Goal: Transaction & Acquisition: Purchase product/service

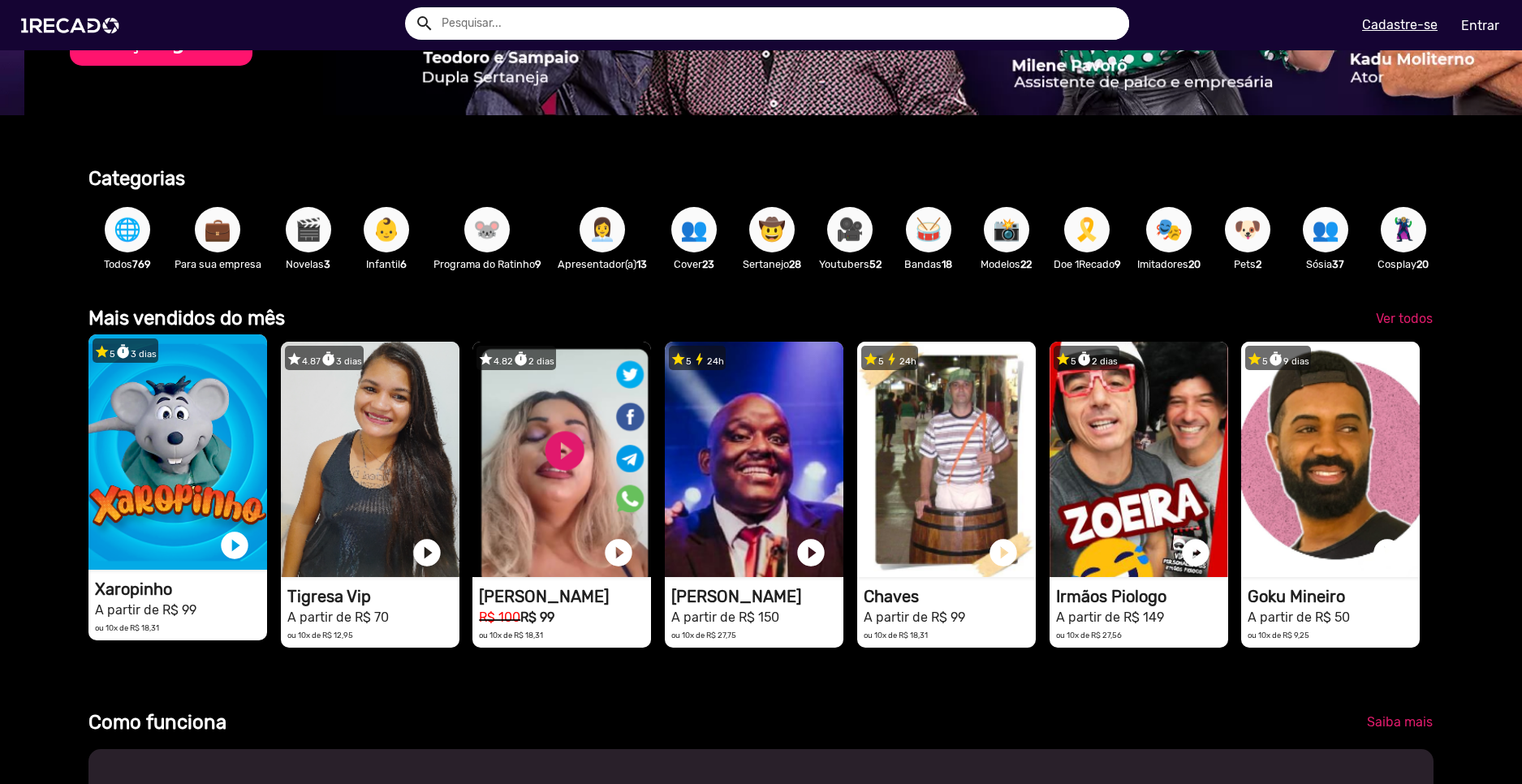
scroll to position [0, 4531]
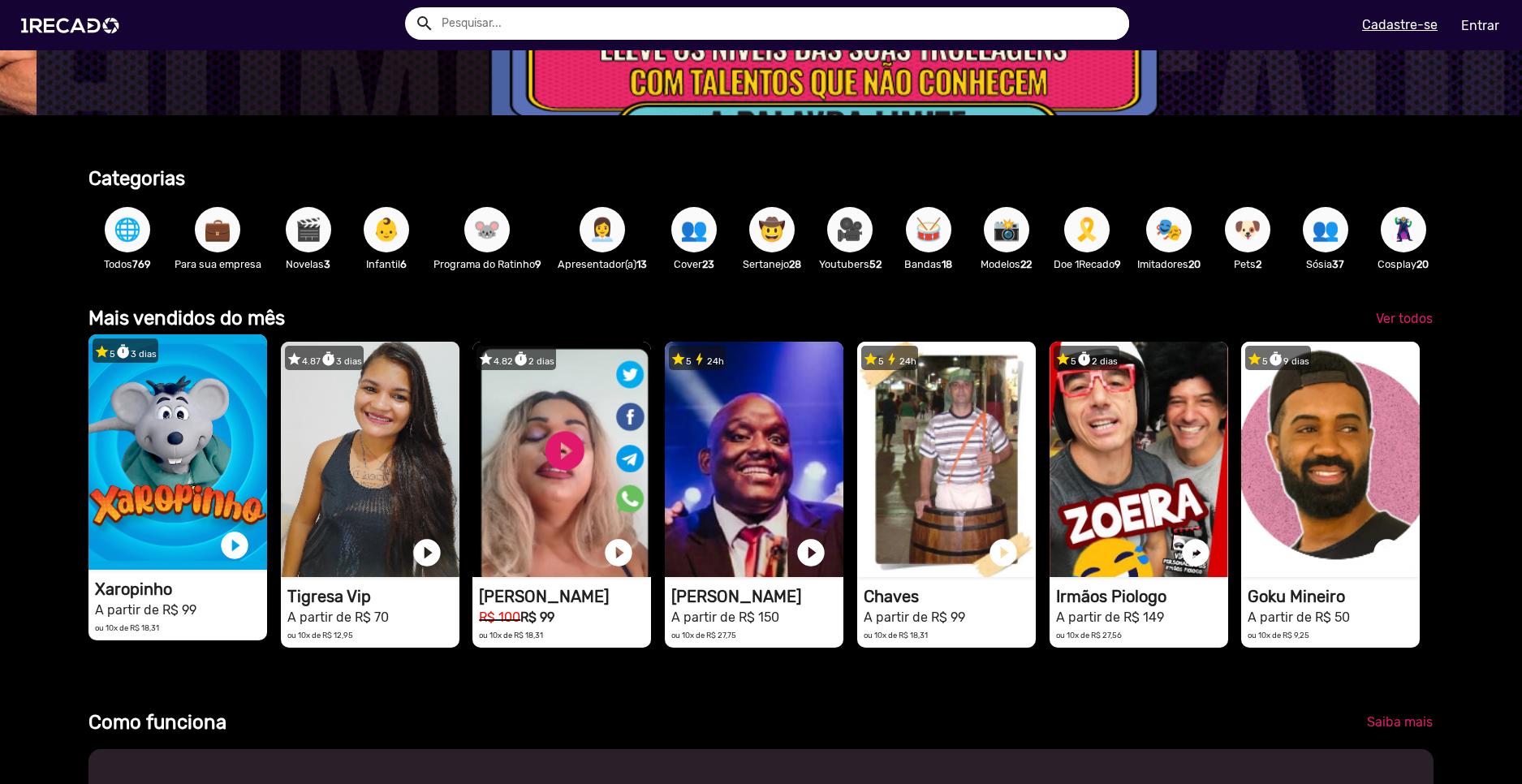
click at [165, 451] on video "1RECADO vídeos dedicados para fãs e empresas" at bounding box center [178, 452] width 179 height 236
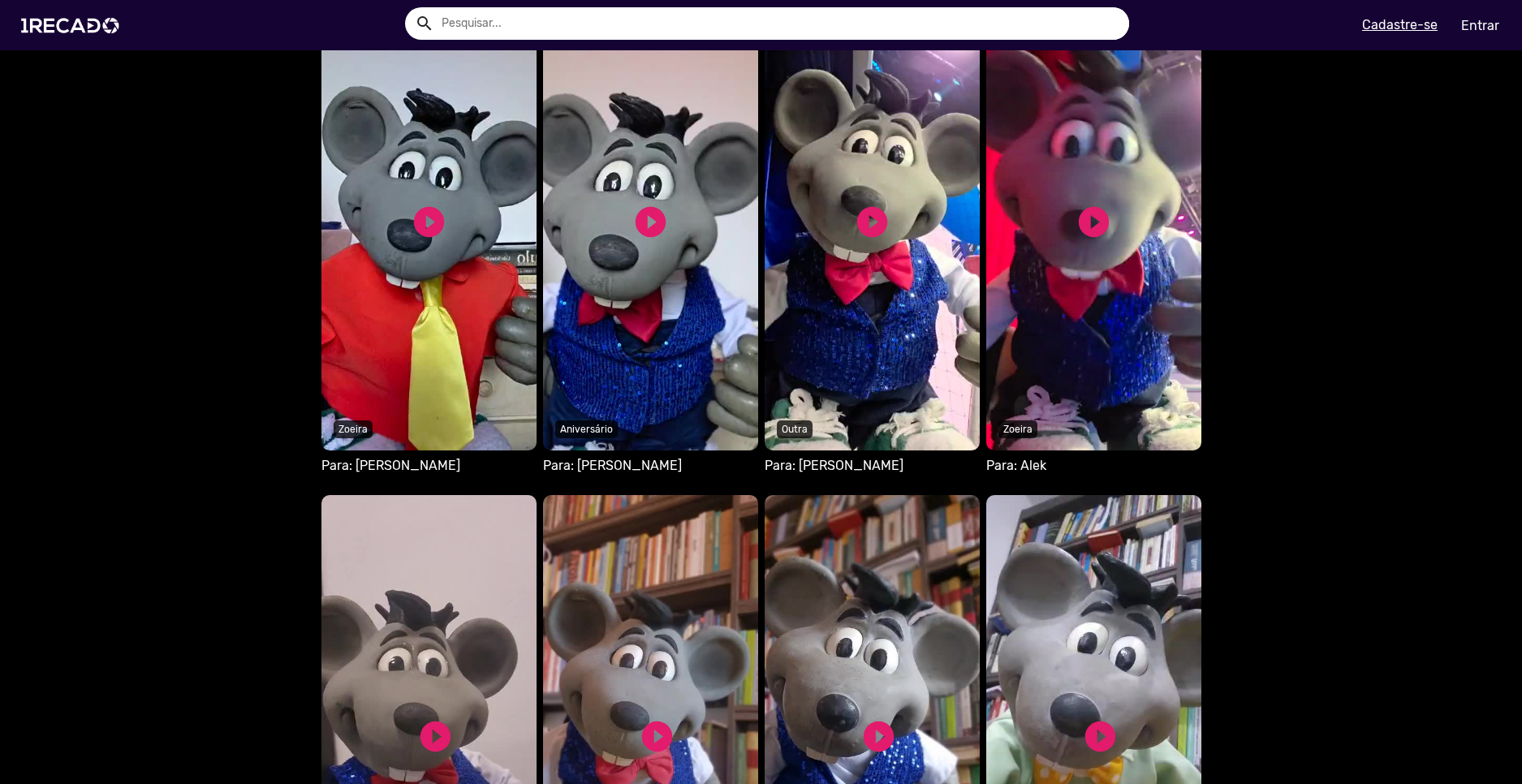
scroll to position [974, 0]
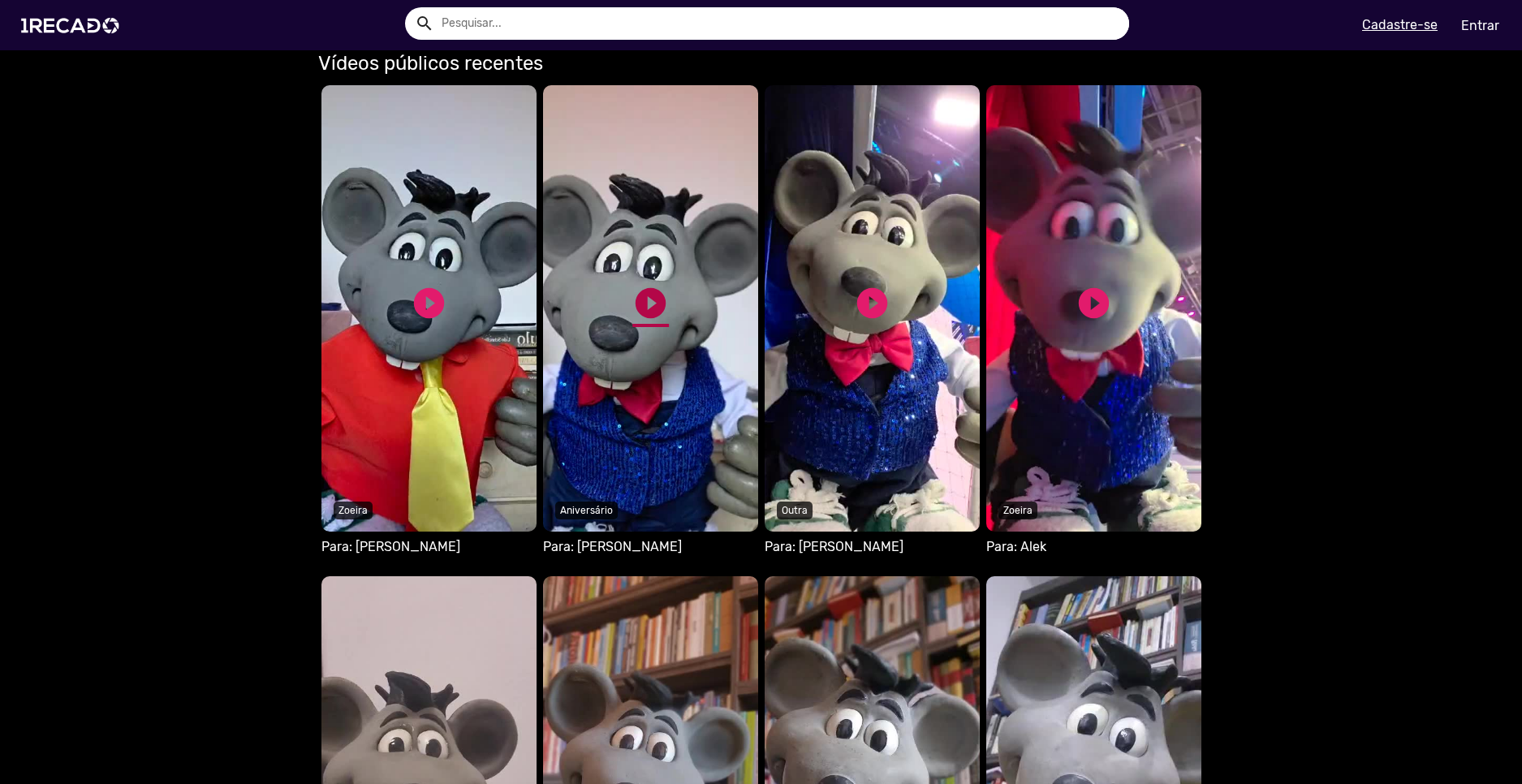
click at [633, 305] on link "play_circle_filled" at bounding box center [650, 303] width 36 height 36
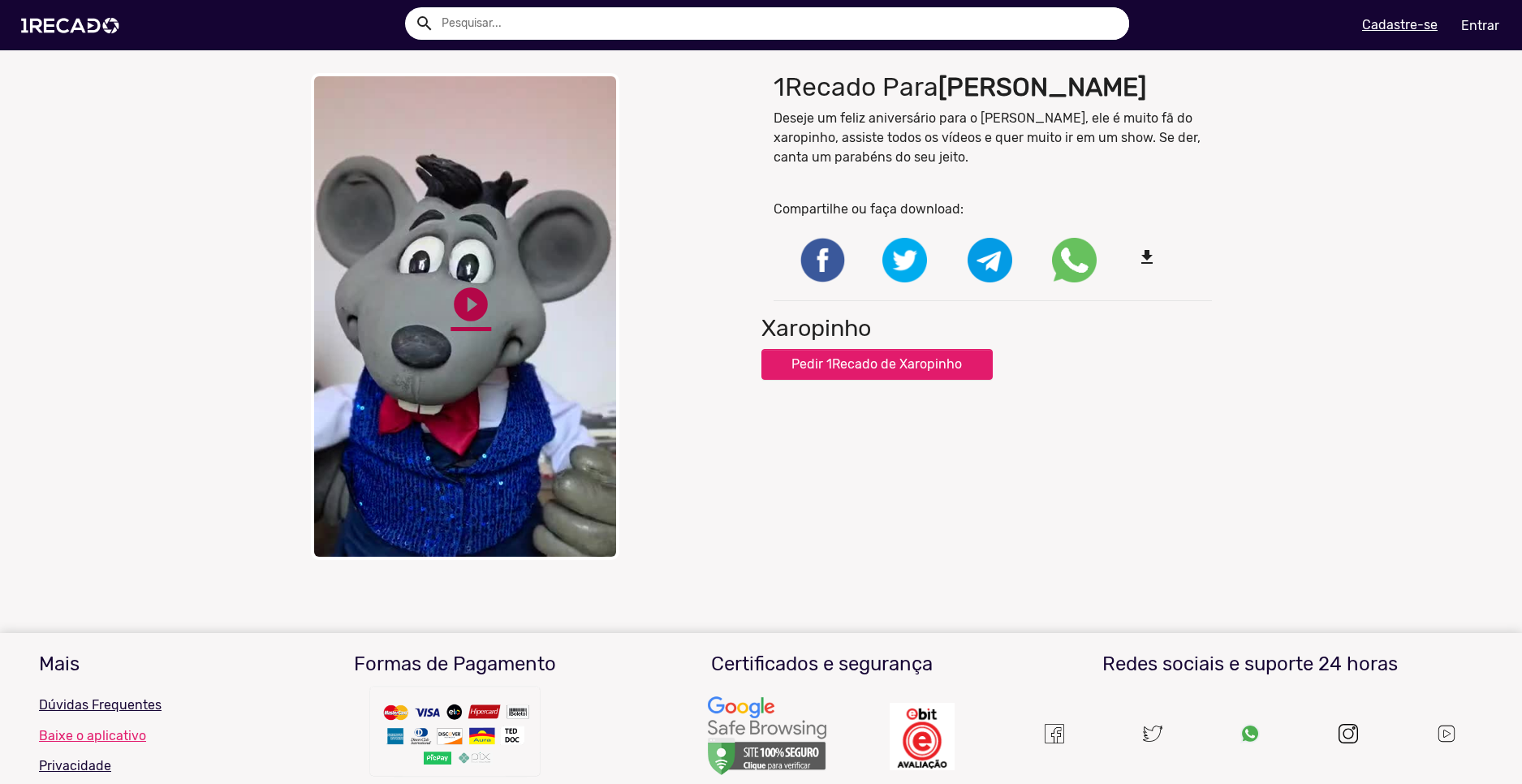
click at [463, 313] on link "play_circle_filled" at bounding box center [471, 304] width 41 height 41
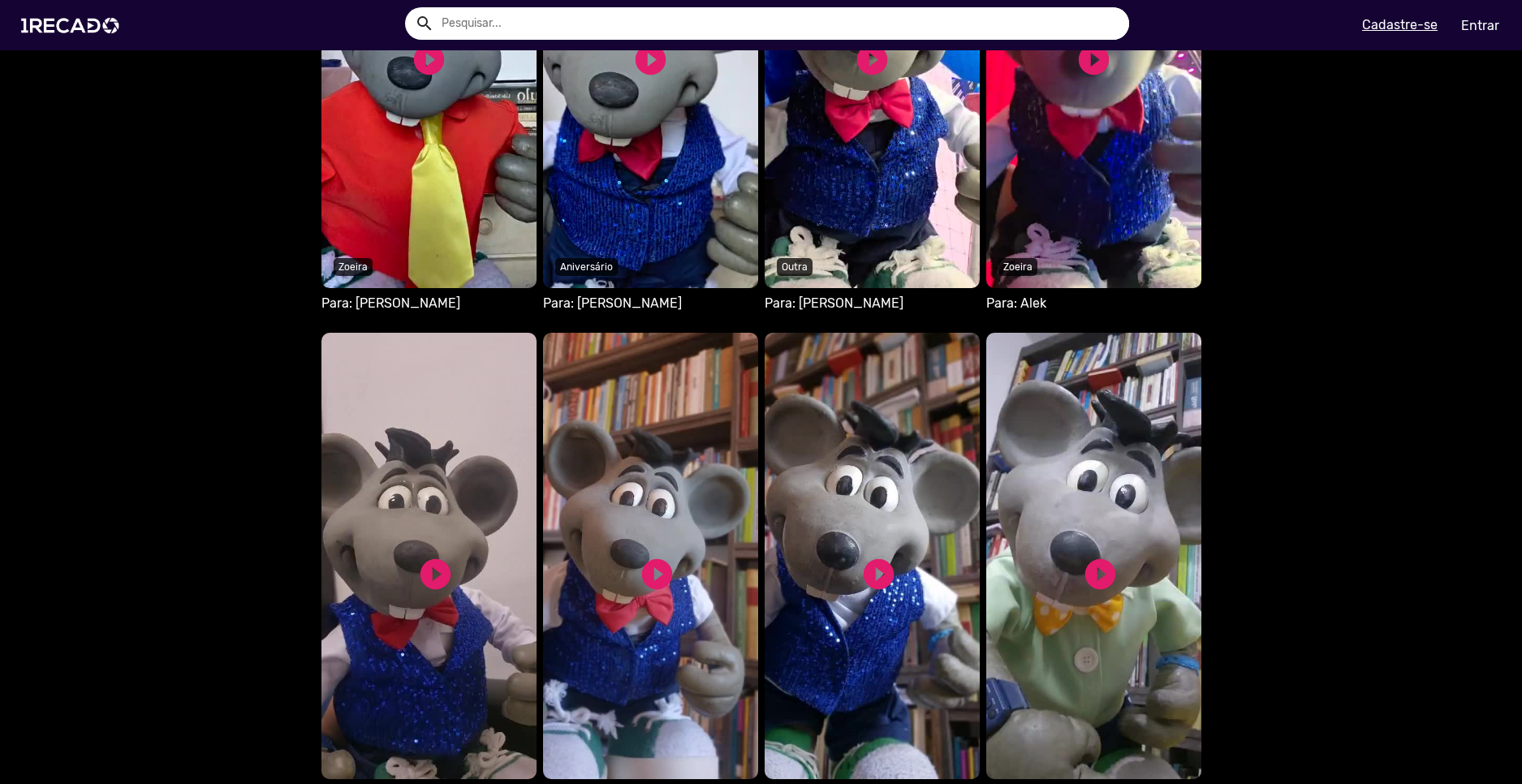
scroll to position [1542, 0]
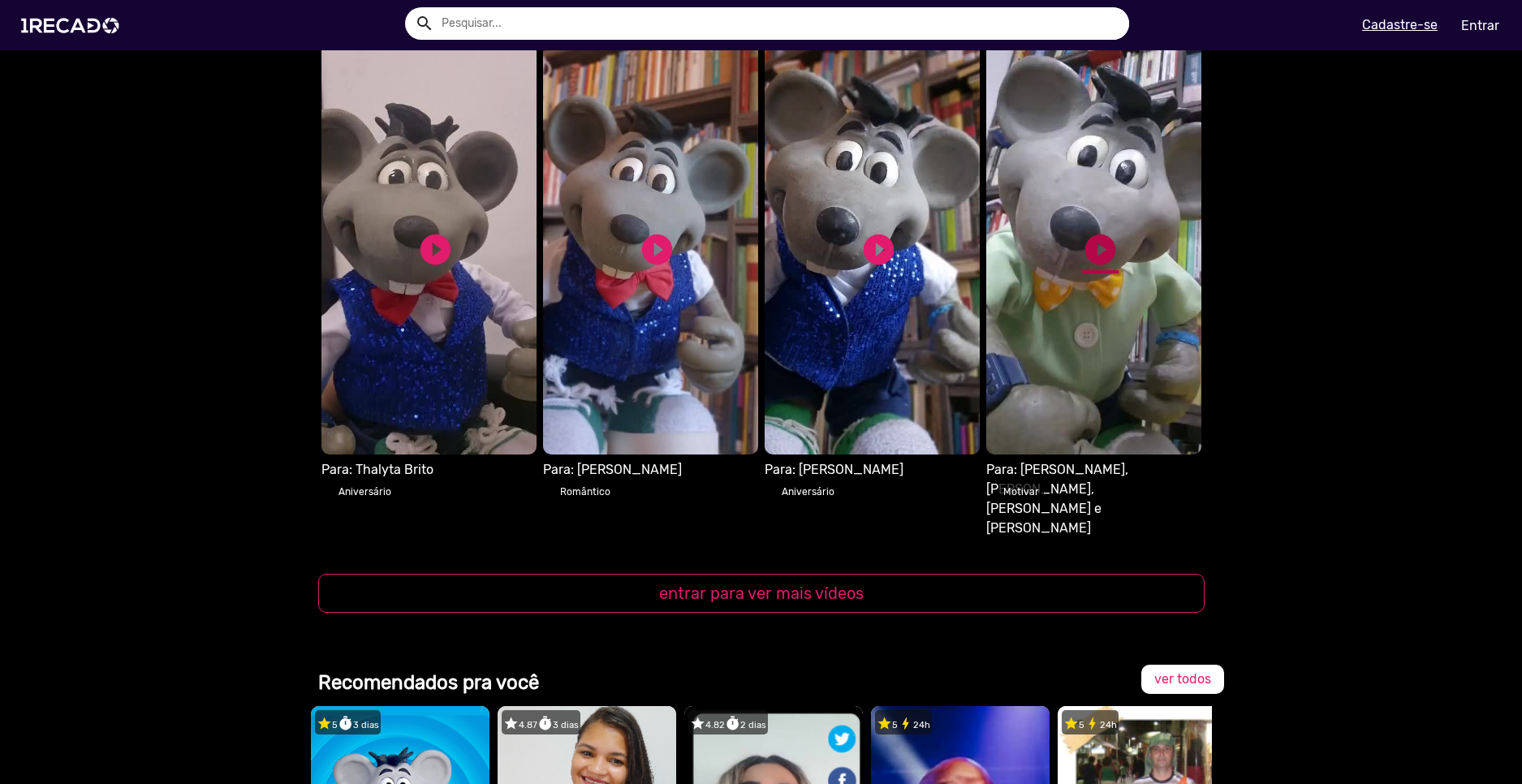
click at [1099, 231] on link "play_circle_filled" at bounding box center [1101, 249] width 36 height 36
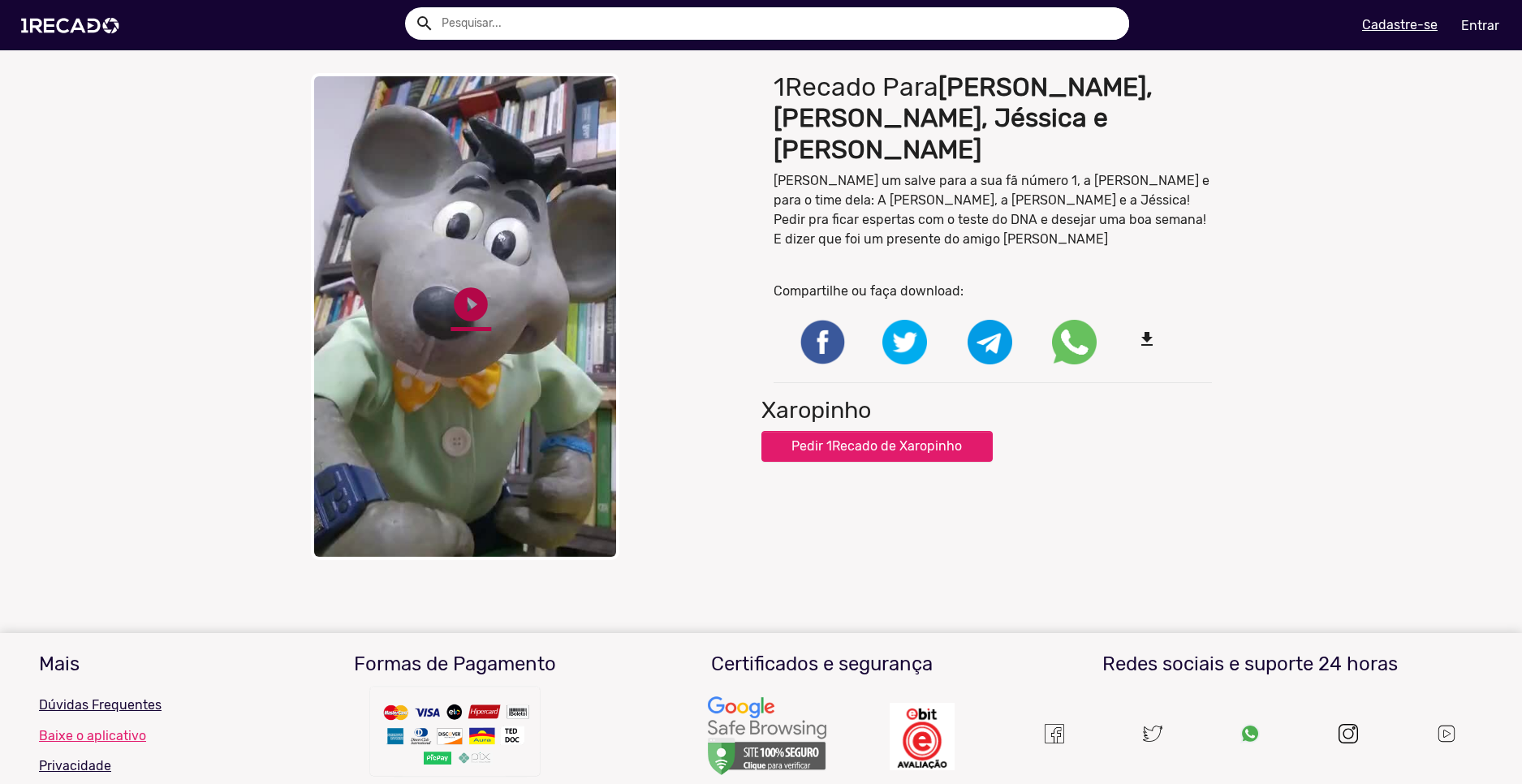
click at [451, 311] on link "play_circle_filled" at bounding box center [471, 304] width 41 height 41
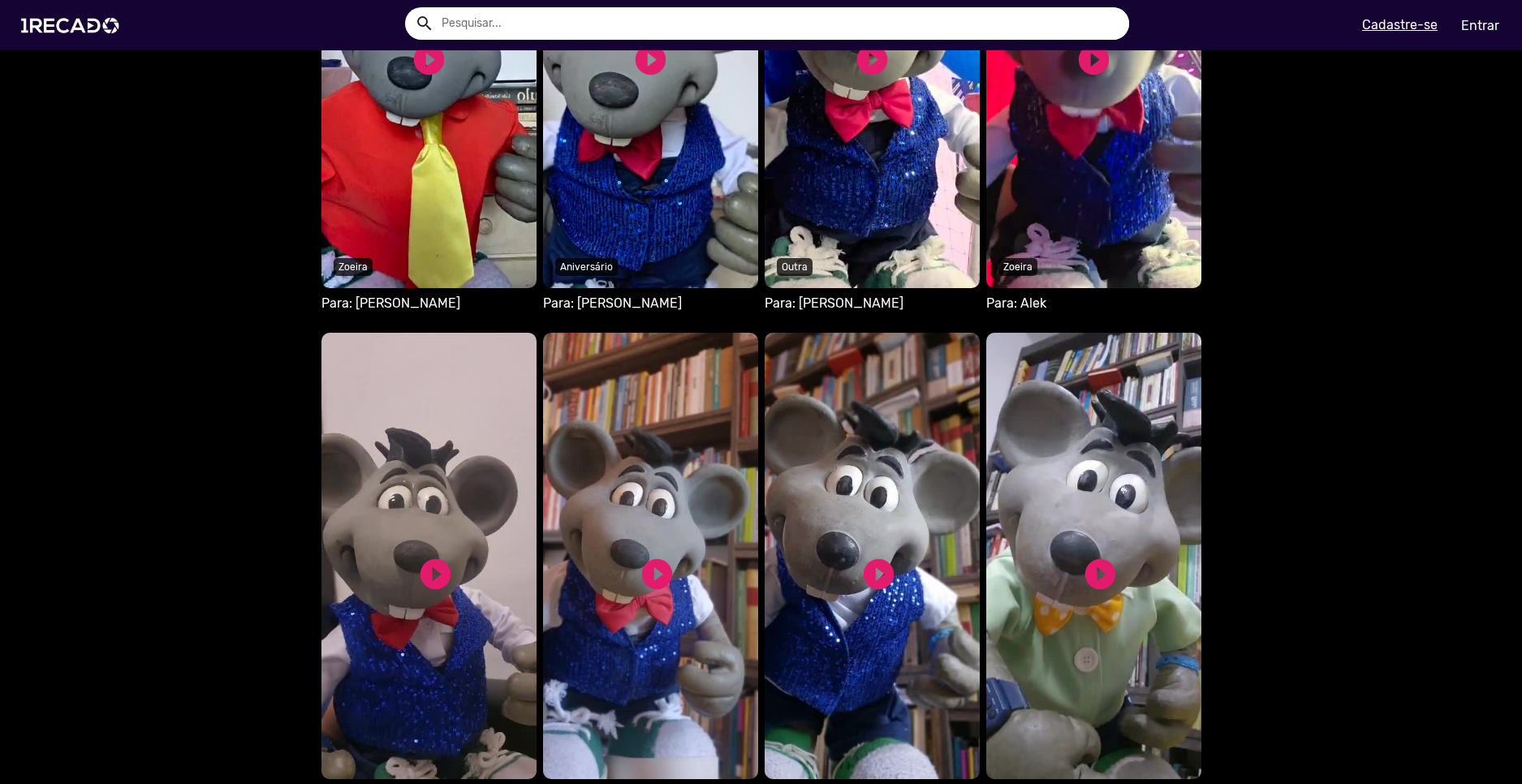
scroll to position [1542, 0]
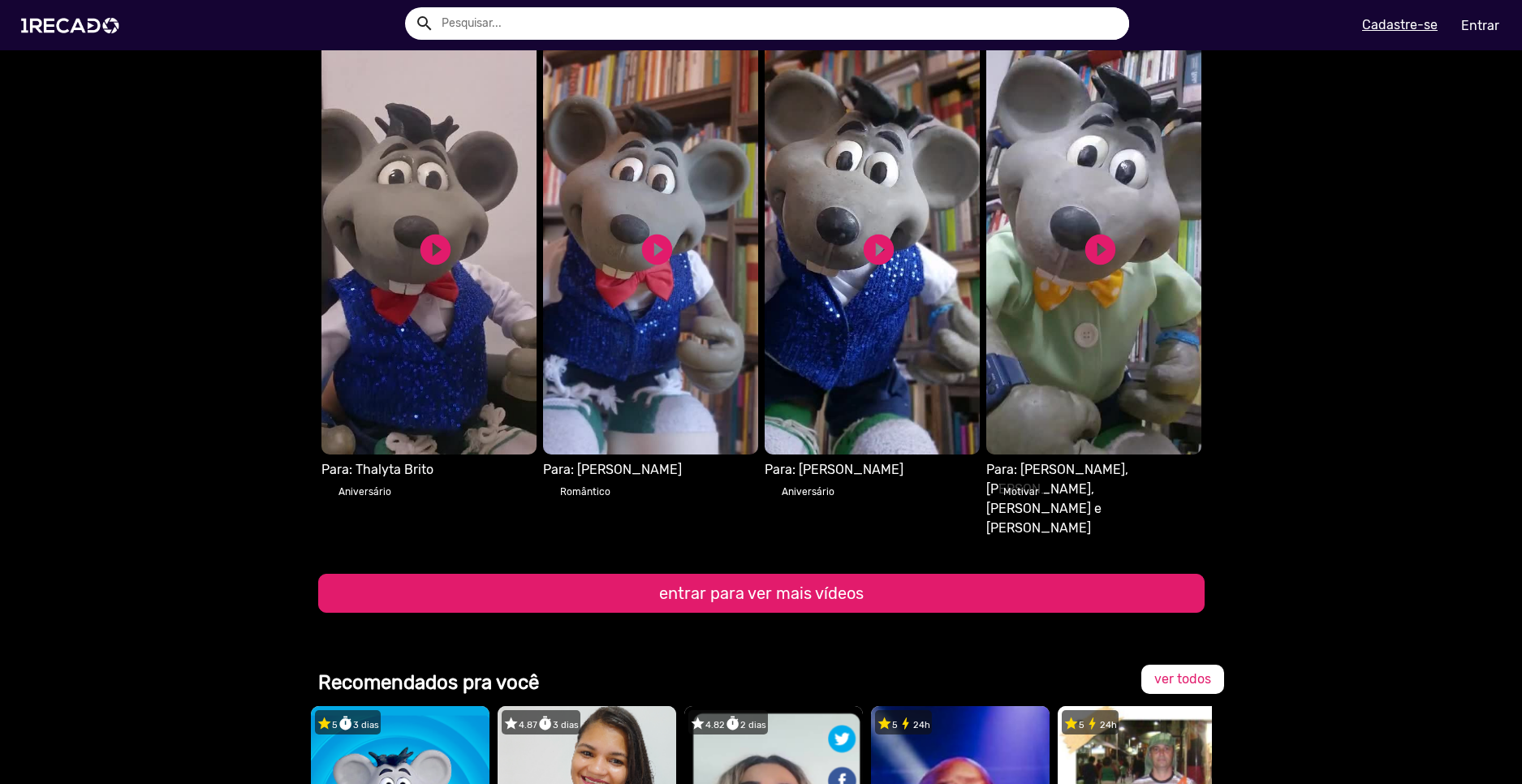
click at [899, 574] on button "entrar para ver mais vídeos" at bounding box center [761, 593] width 887 height 39
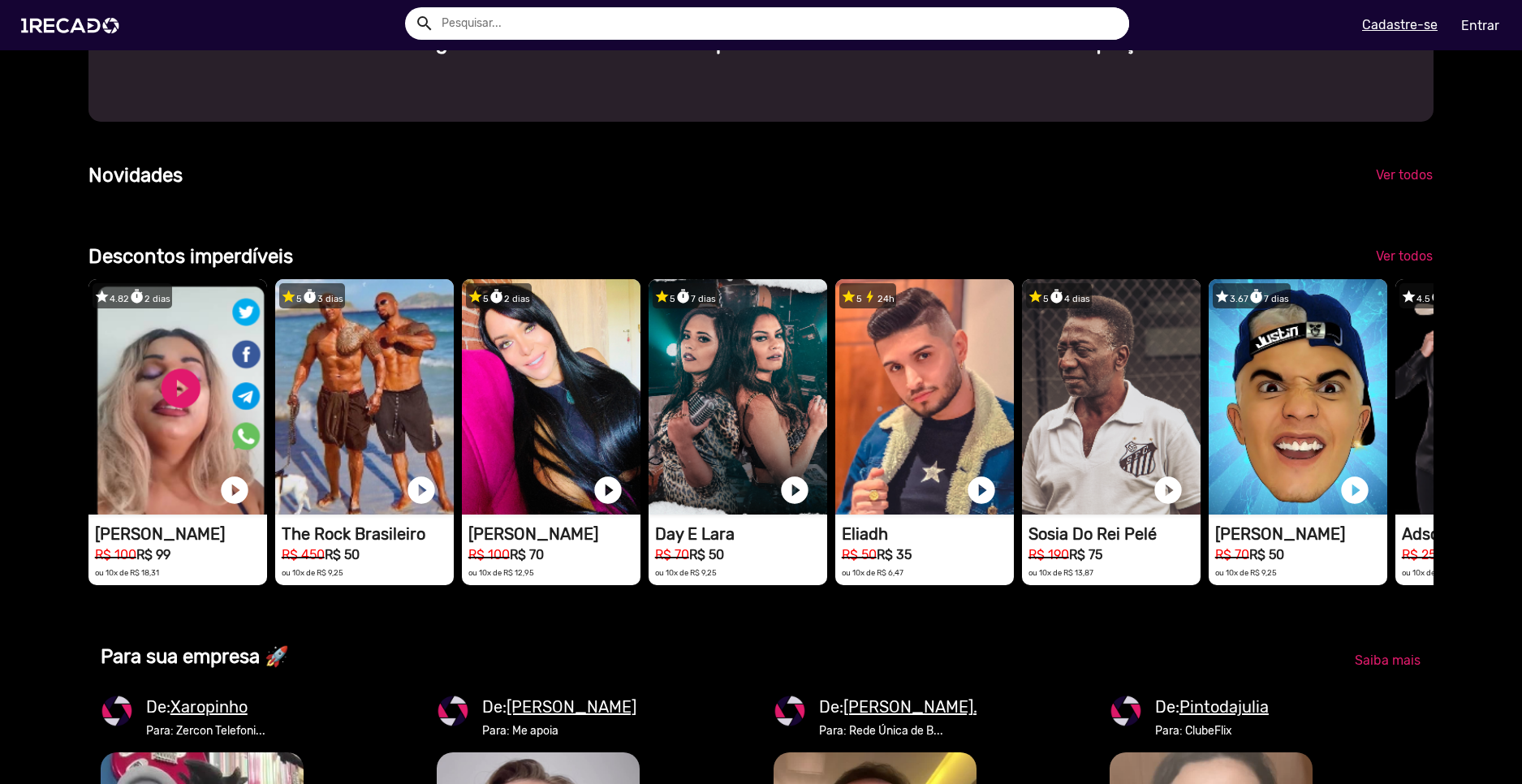
scroll to position [0, 4531]
click at [1383, 264] on span "Ver todos" at bounding box center [1405, 256] width 57 height 15
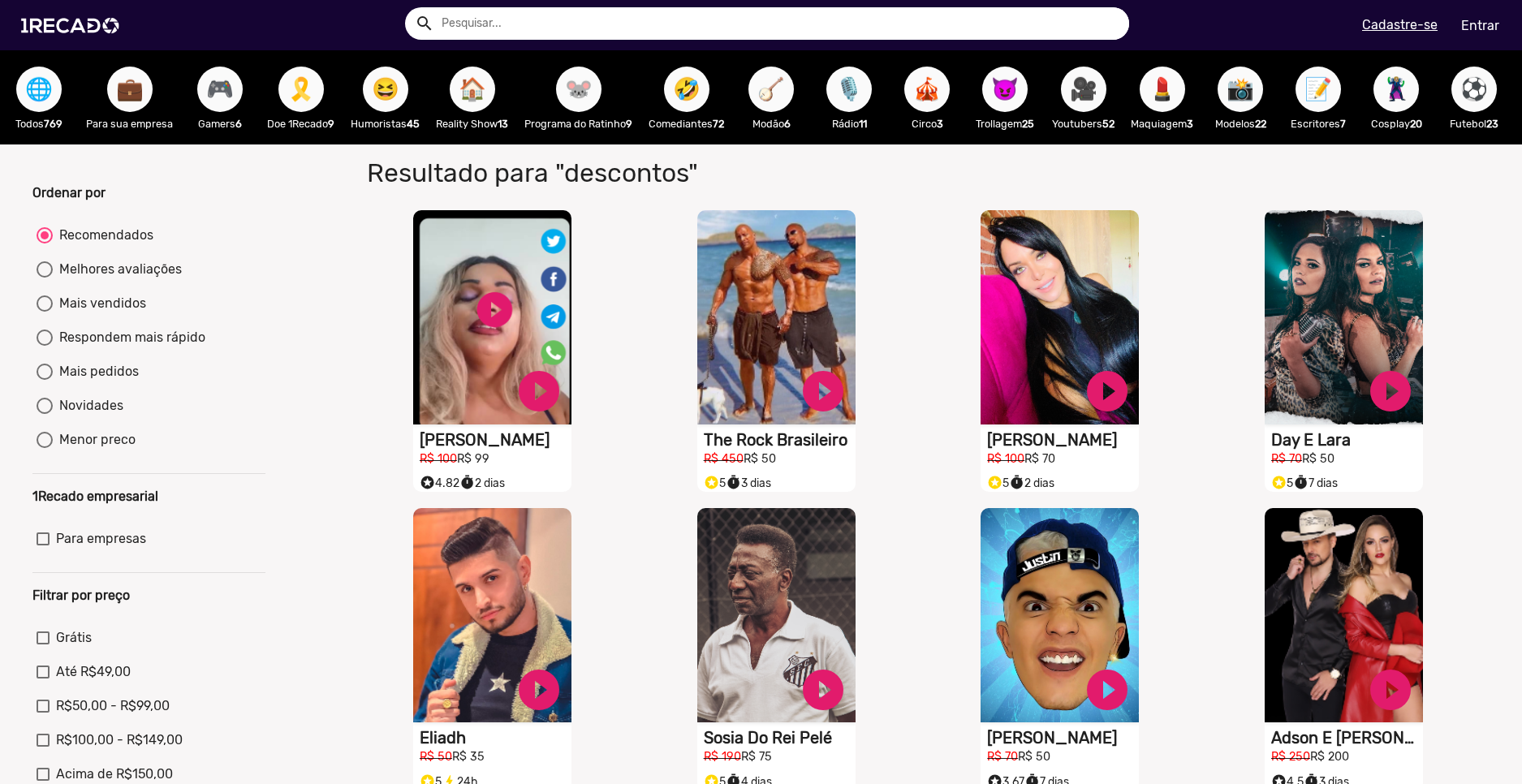
click at [131, 75] on span "💼" at bounding box center [129, 89] width 28 height 46
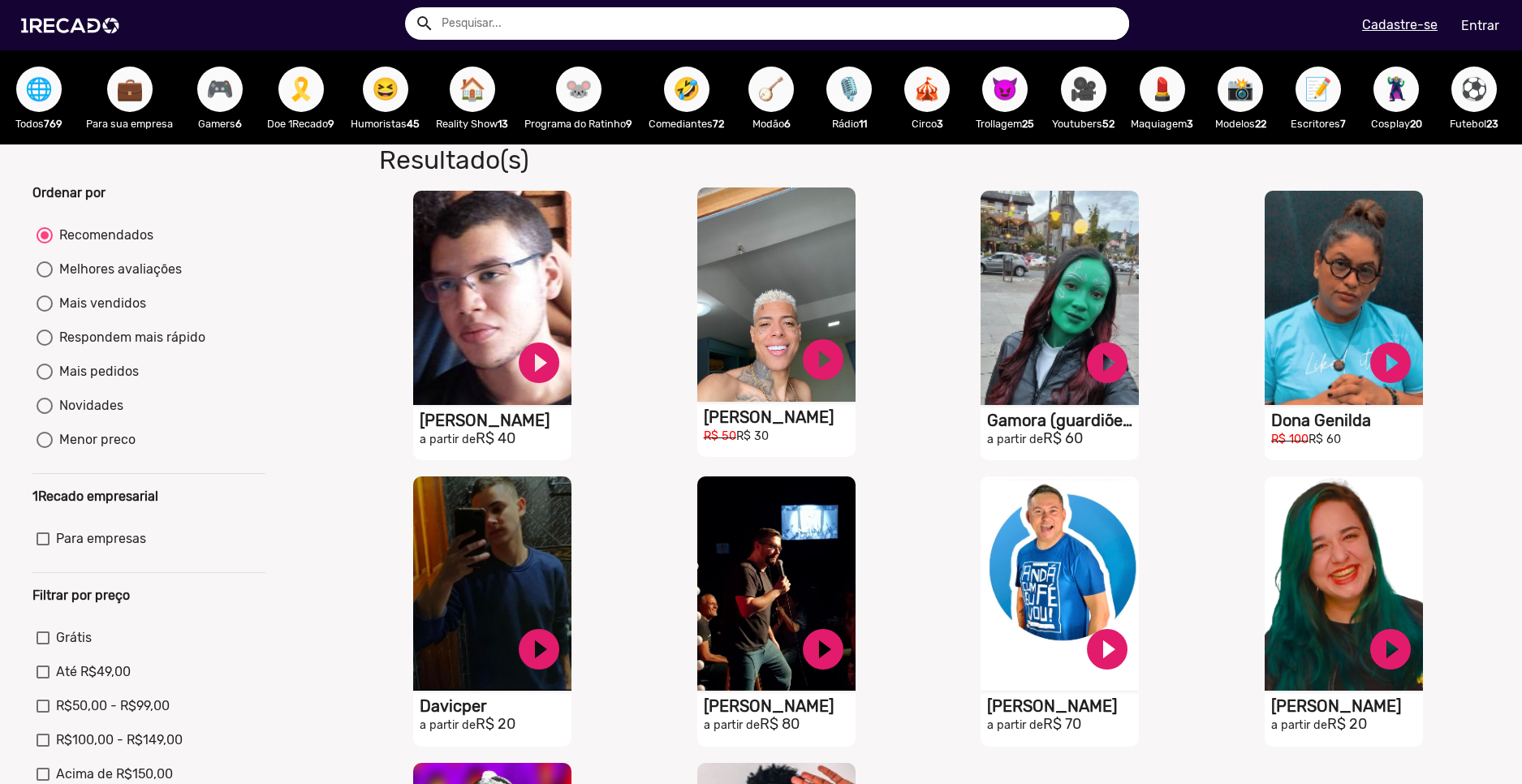
click at [788, 372] on video "S1RECADO vídeos dedicados para fãs e empresas" at bounding box center [777, 294] width 159 height 214
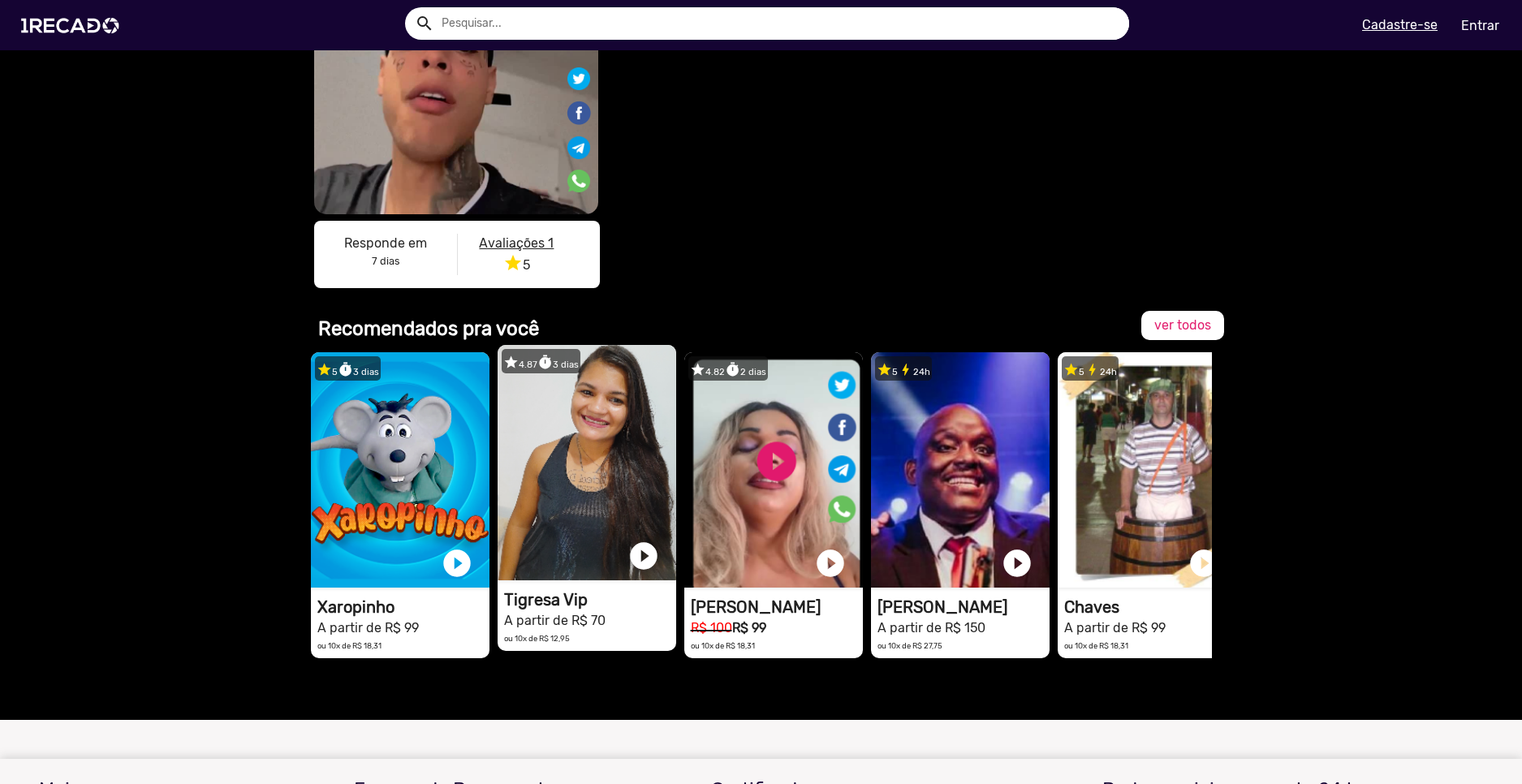
scroll to position [39, 0]
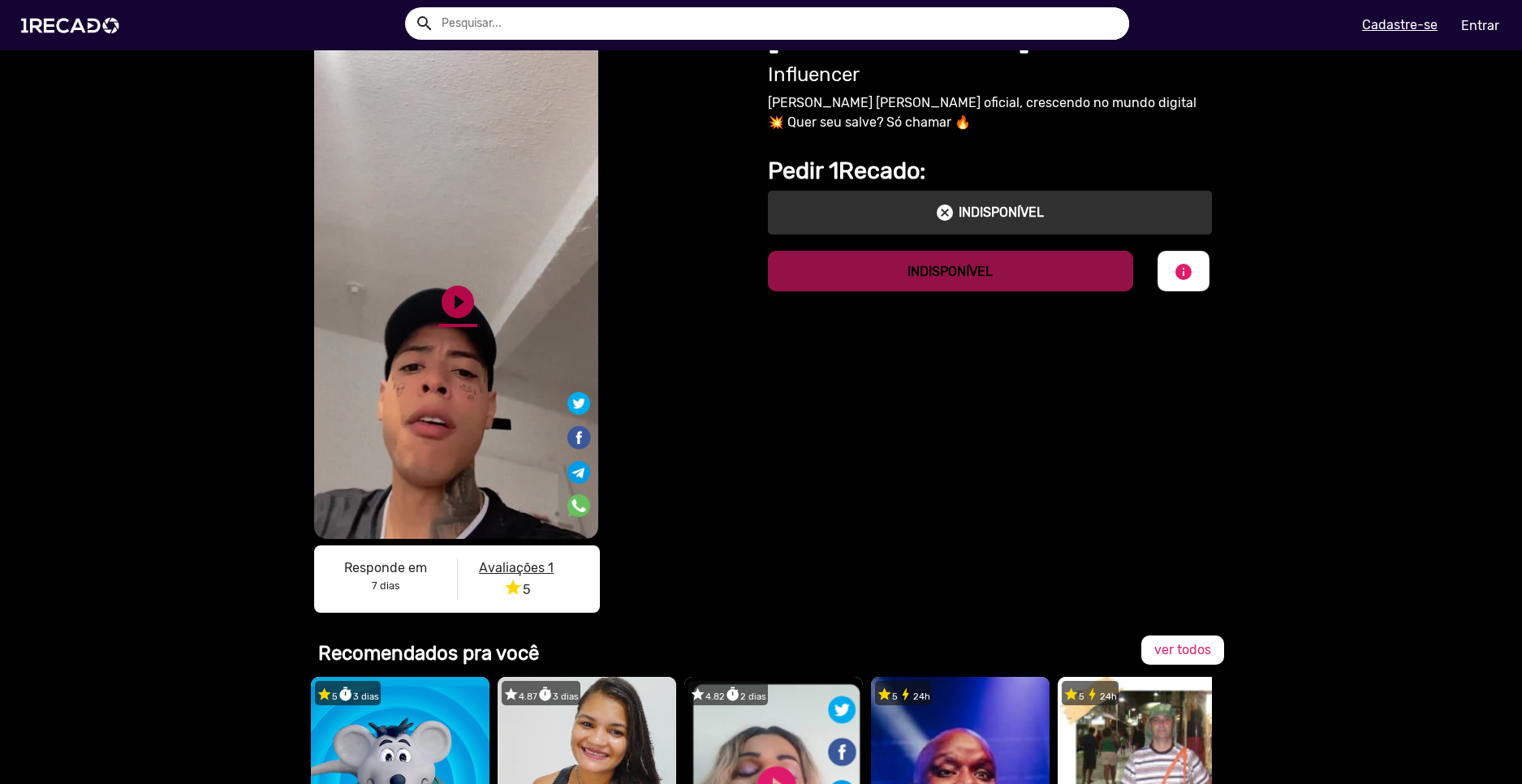
click at [458, 316] on link "play_circle_filled" at bounding box center [457, 301] width 39 height 39
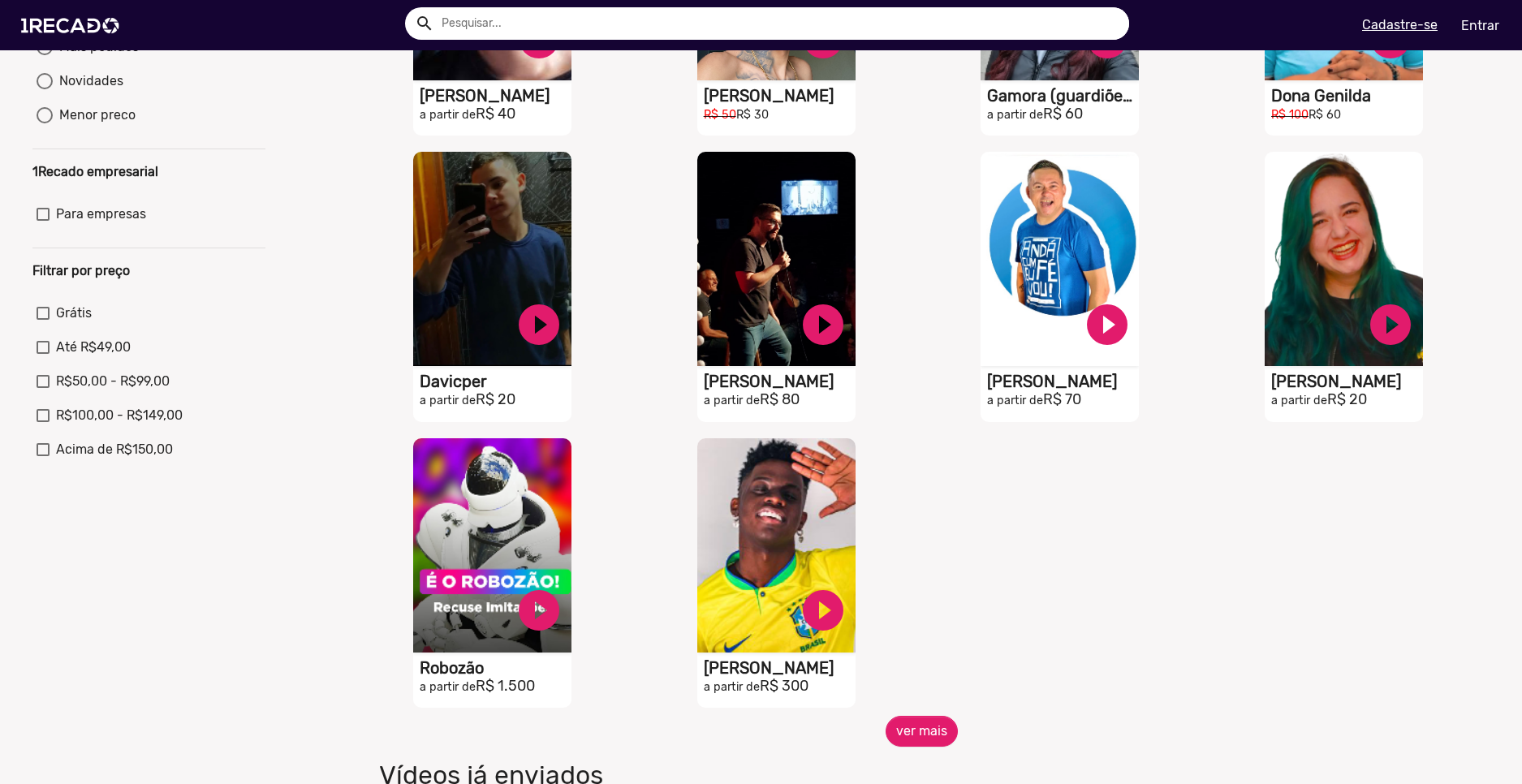
scroll to position [406, 0]
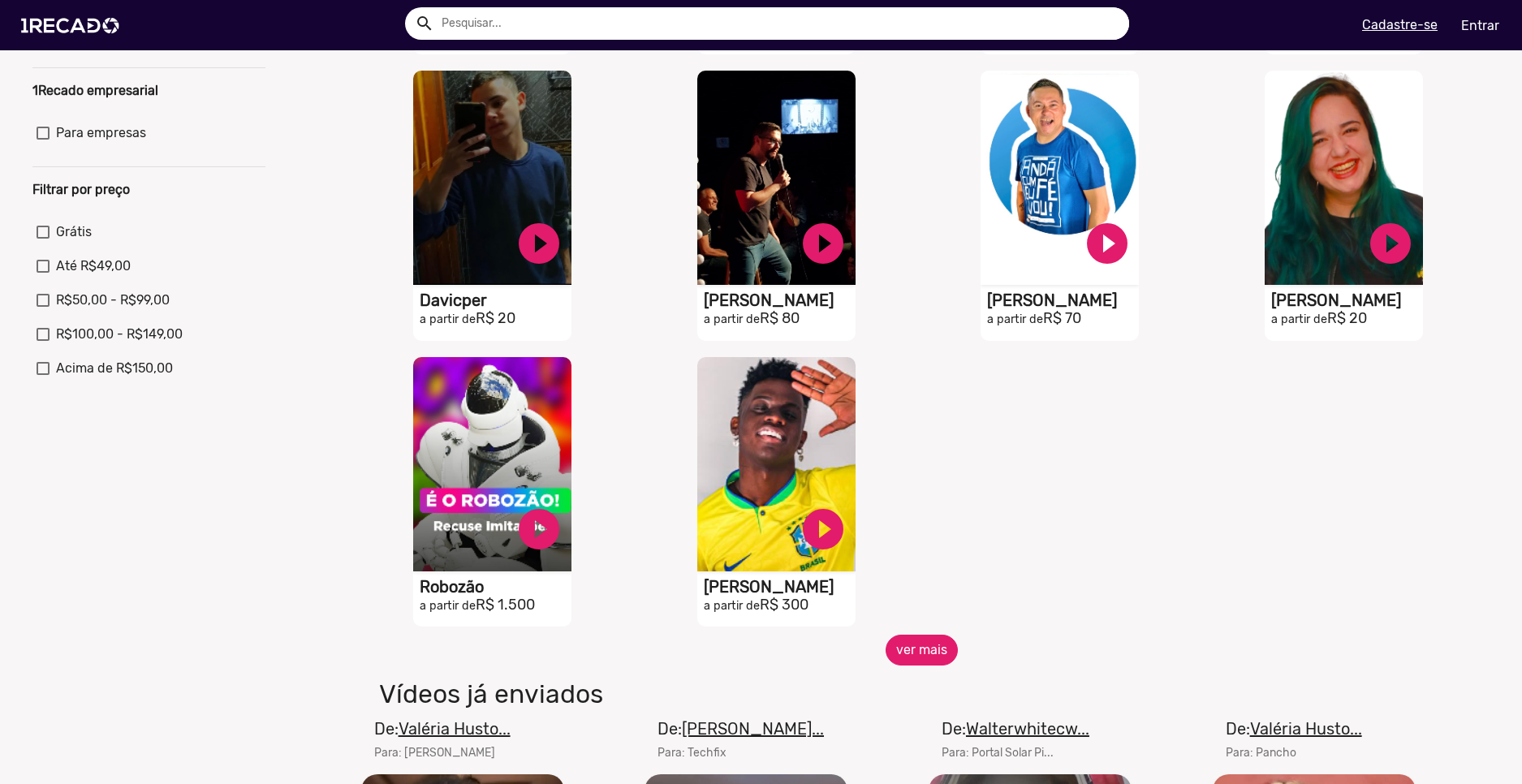
click at [905, 654] on button "ver mais" at bounding box center [922, 650] width 72 height 30
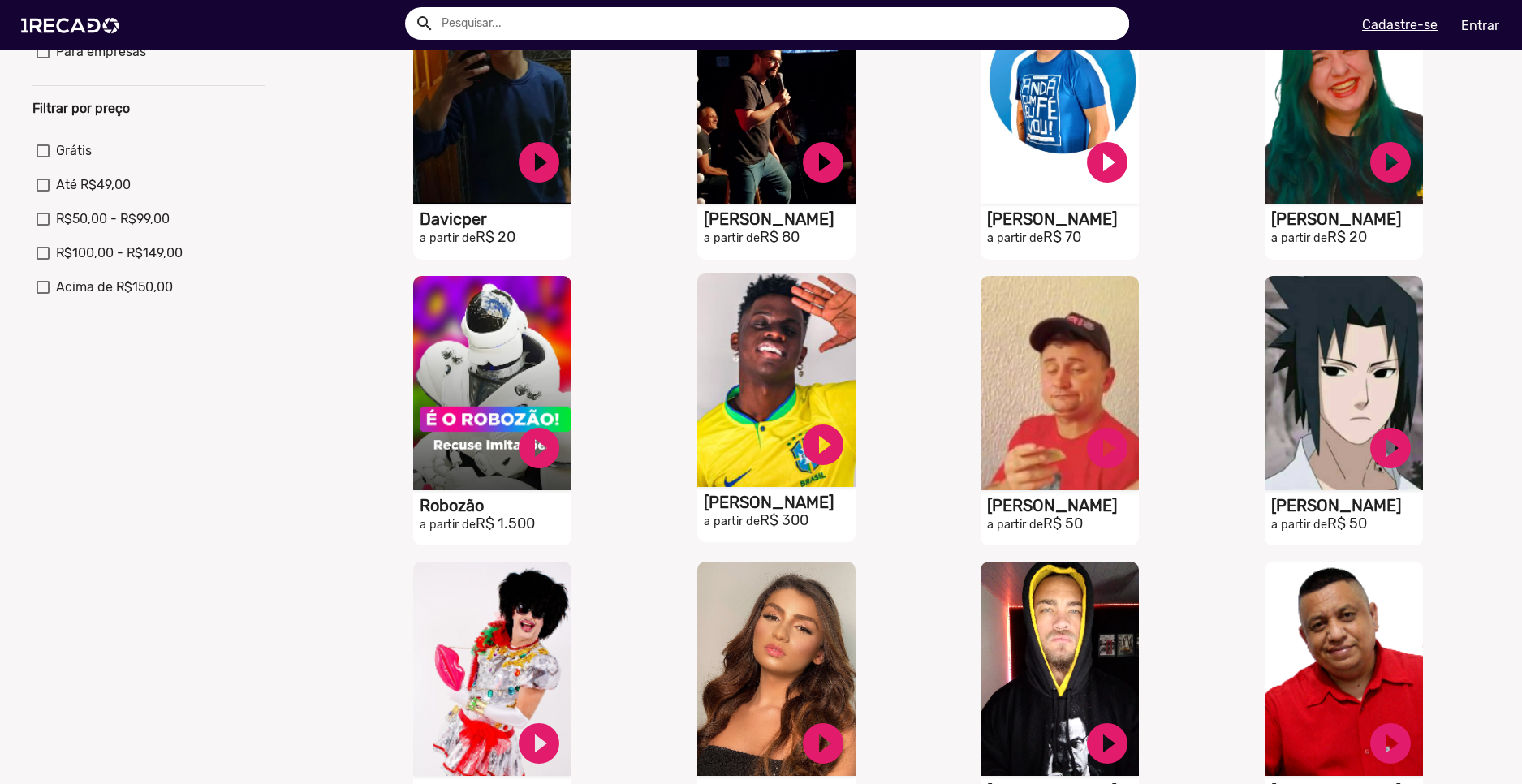
scroll to position [568, 0]
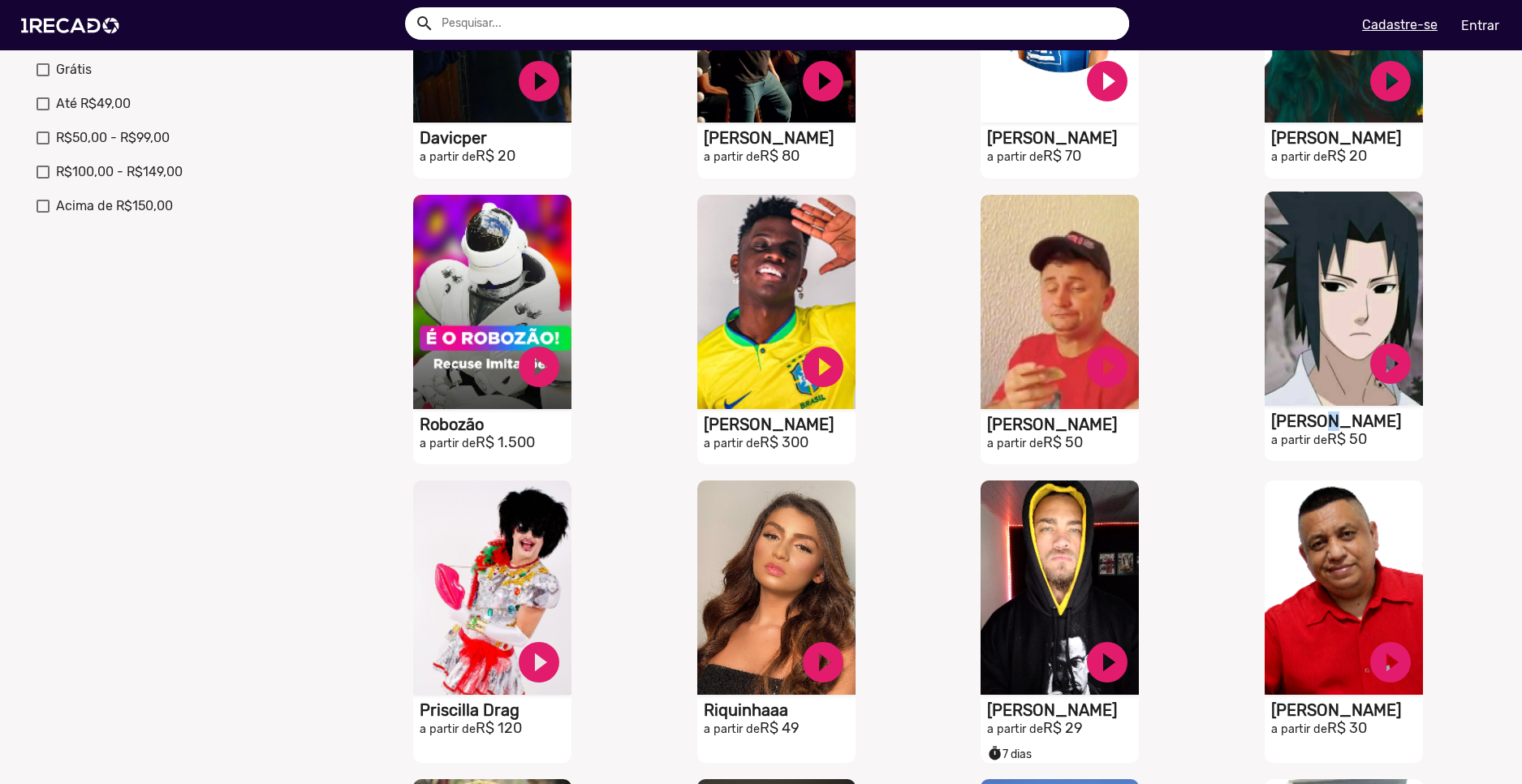
click at [1312, 429] on h1 "[PERSON_NAME]" at bounding box center [1348, 421] width 152 height 19
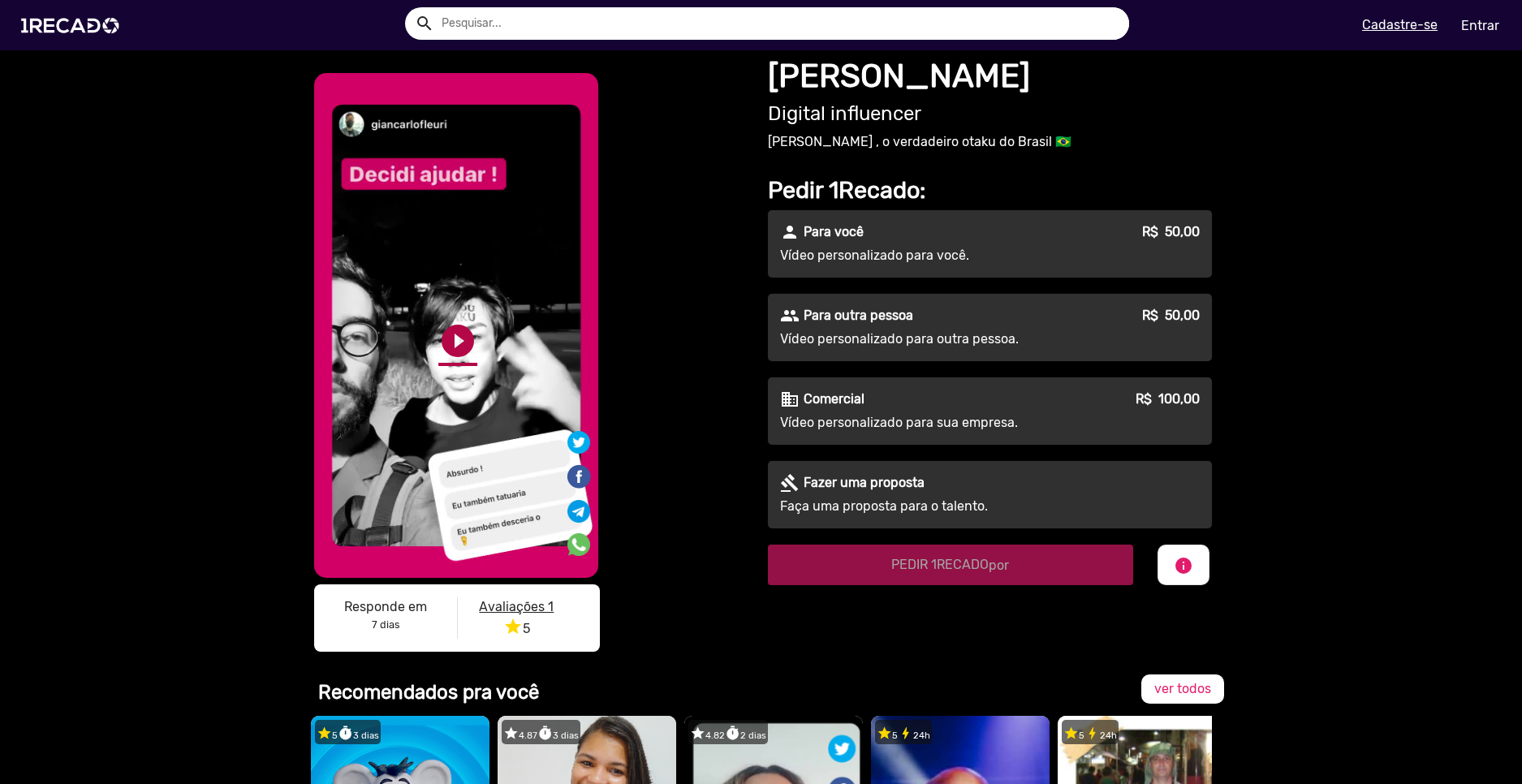
click at [453, 342] on link "play_circle_filled" at bounding box center [457, 340] width 39 height 39
click at [457, 342] on link "play_circle_filled" at bounding box center [457, 340] width 39 height 39
click at [457, 342] on link "pause_circle" at bounding box center [457, 340] width 39 height 39
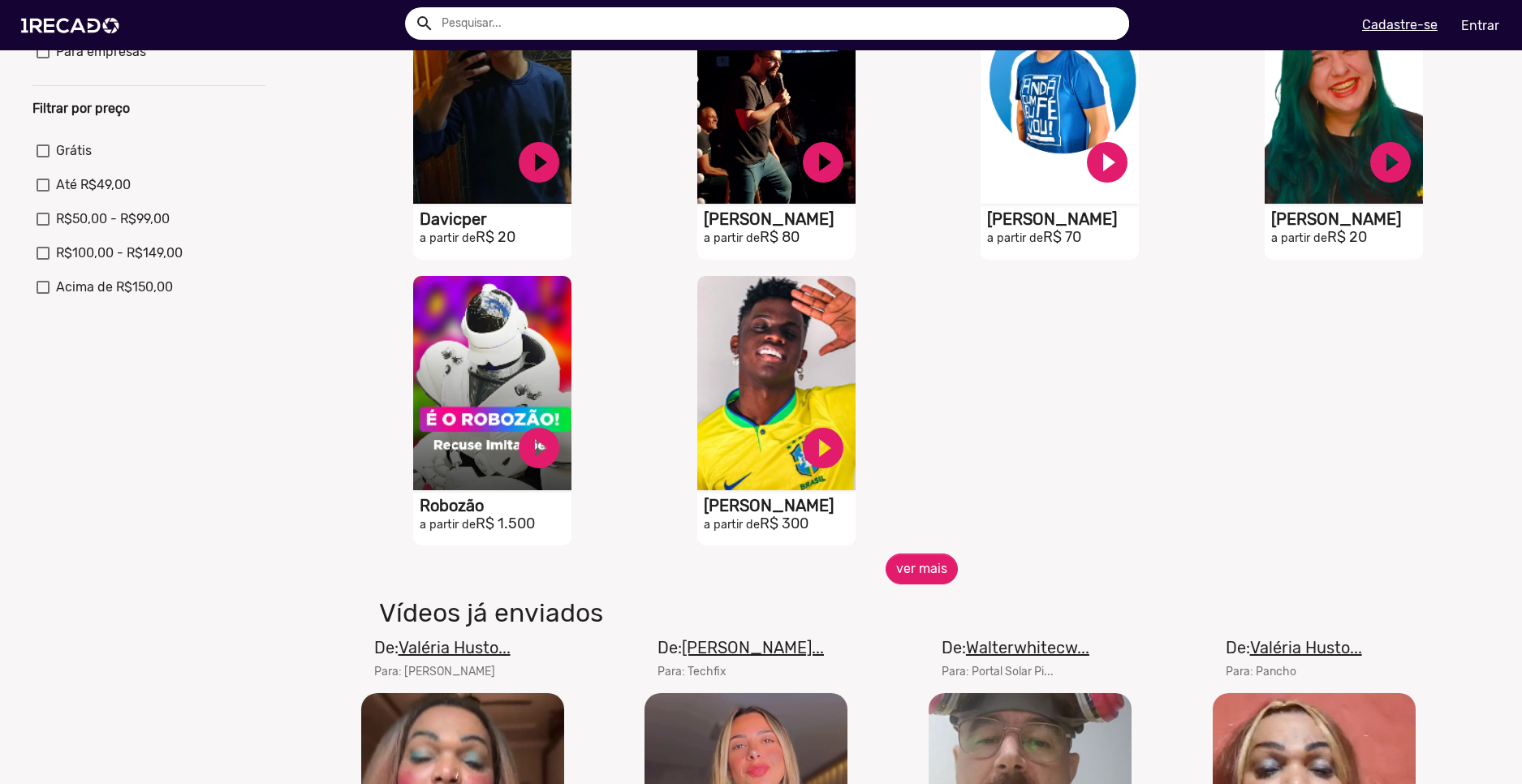
scroll to position [649, 0]
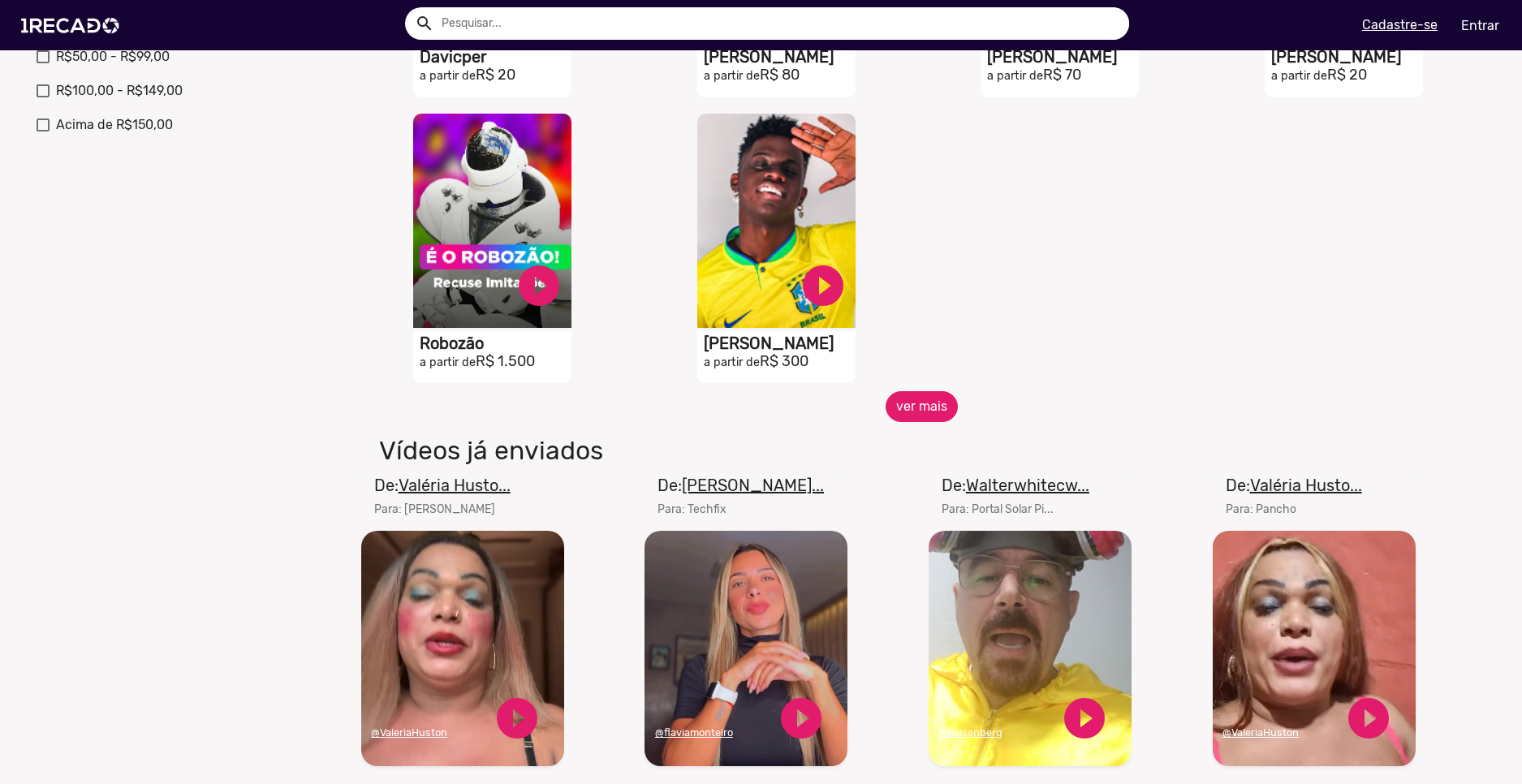
click at [888, 405] on button "ver mais" at bounding box center [922, 407] width 72 height 30
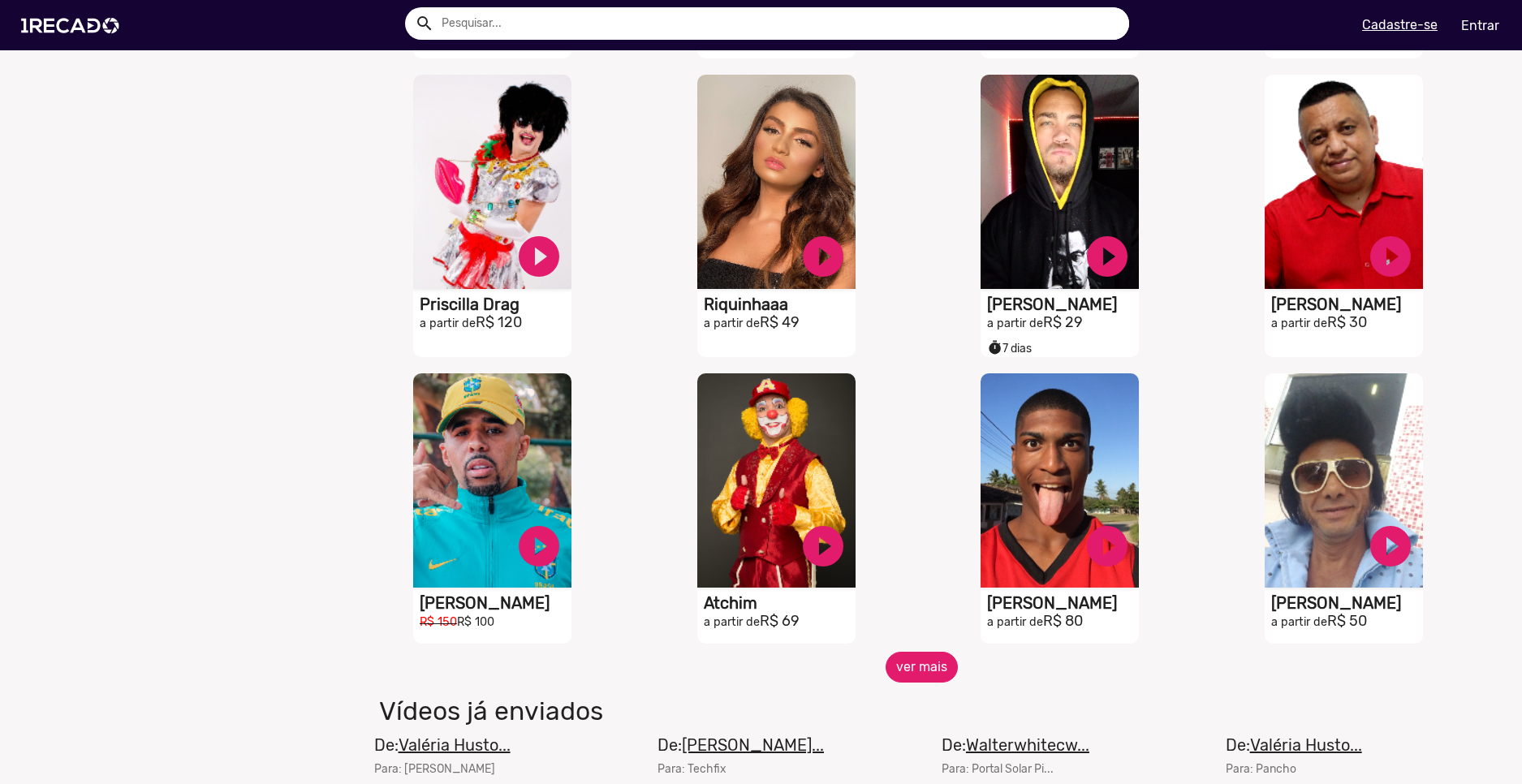
scroll to position [1137, 0]
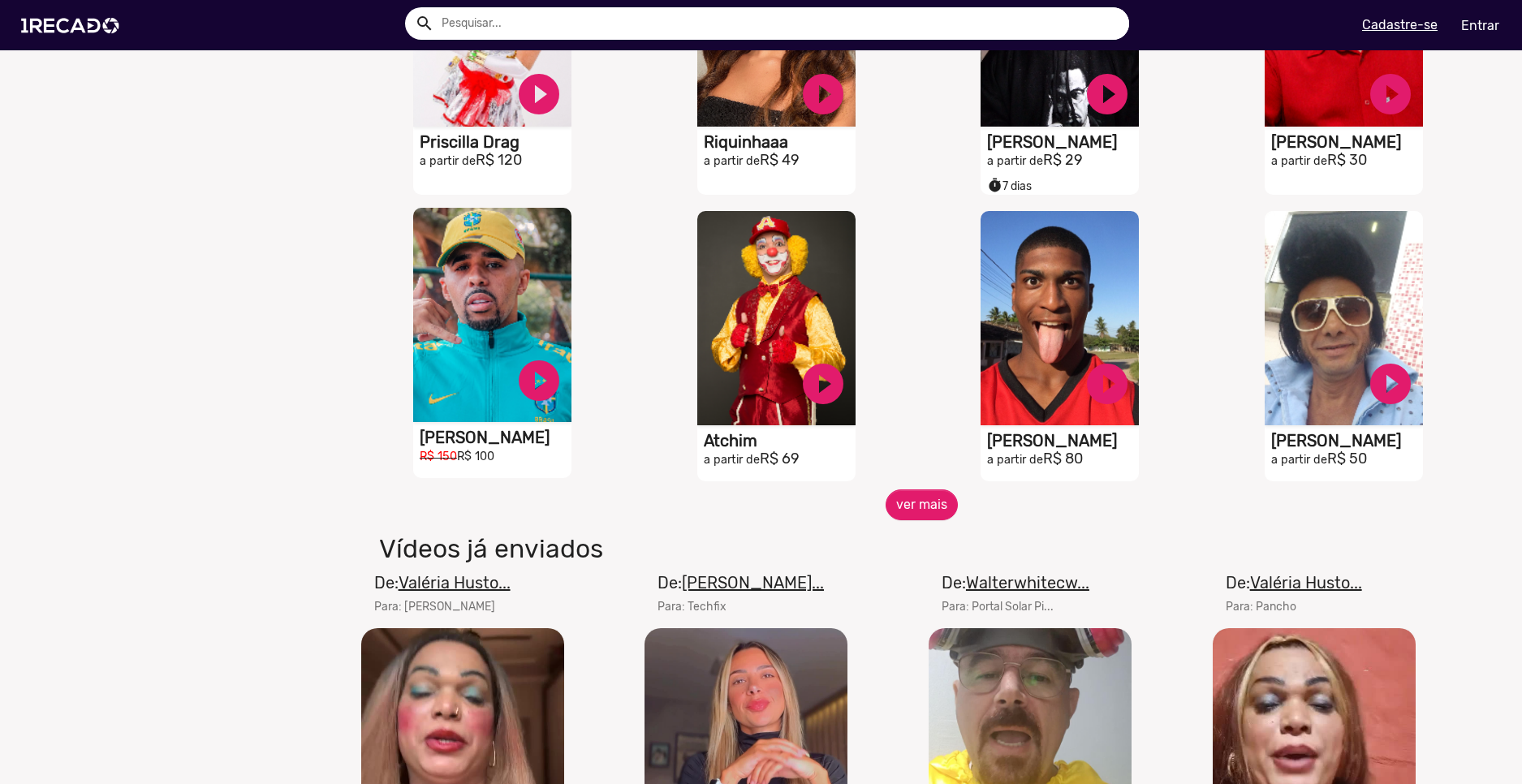
click at [446, 448] on h1 "[PERSON_NAME]" at bounding box center [496, 437] width 152 height 19
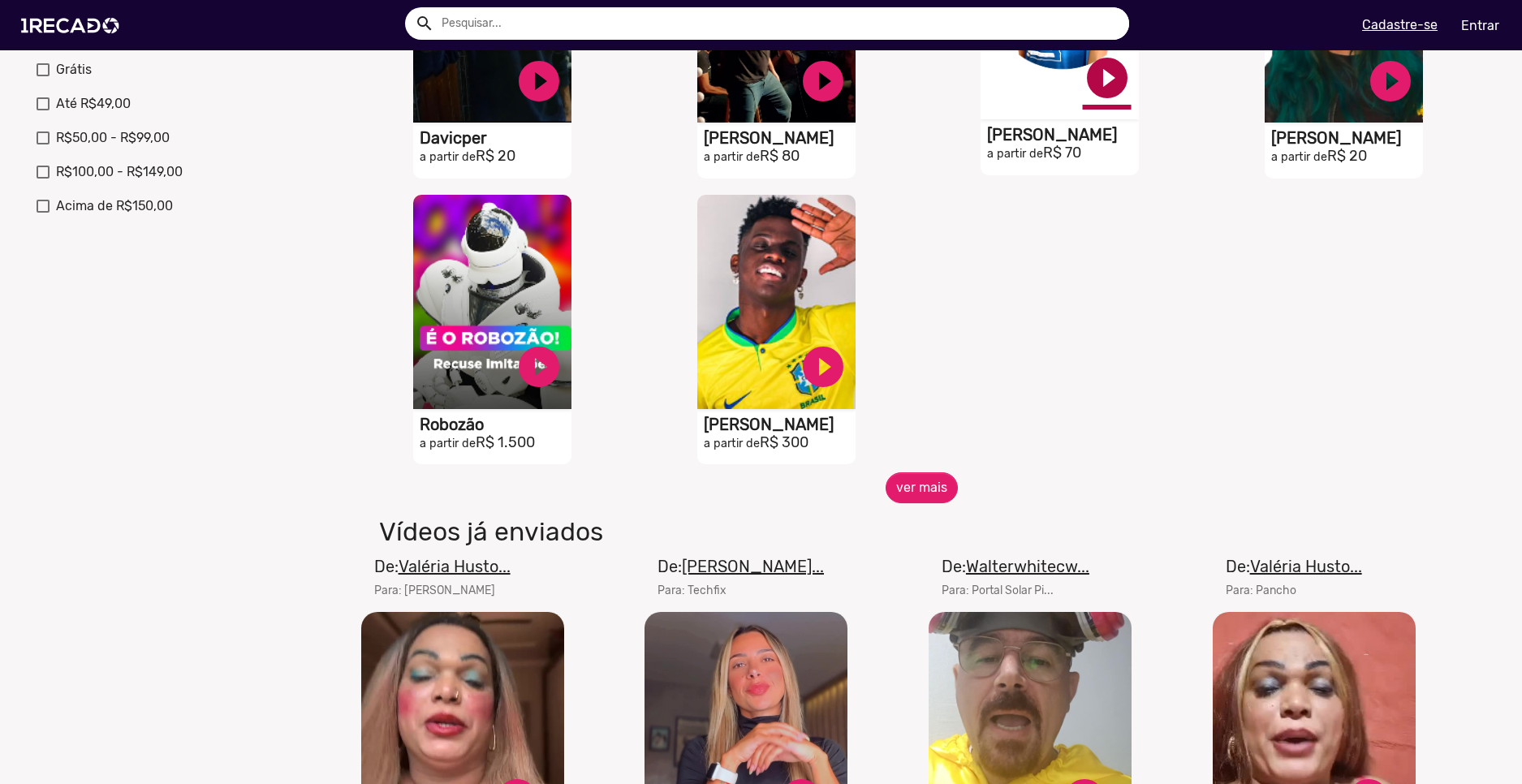
scroll to position [649, 0]
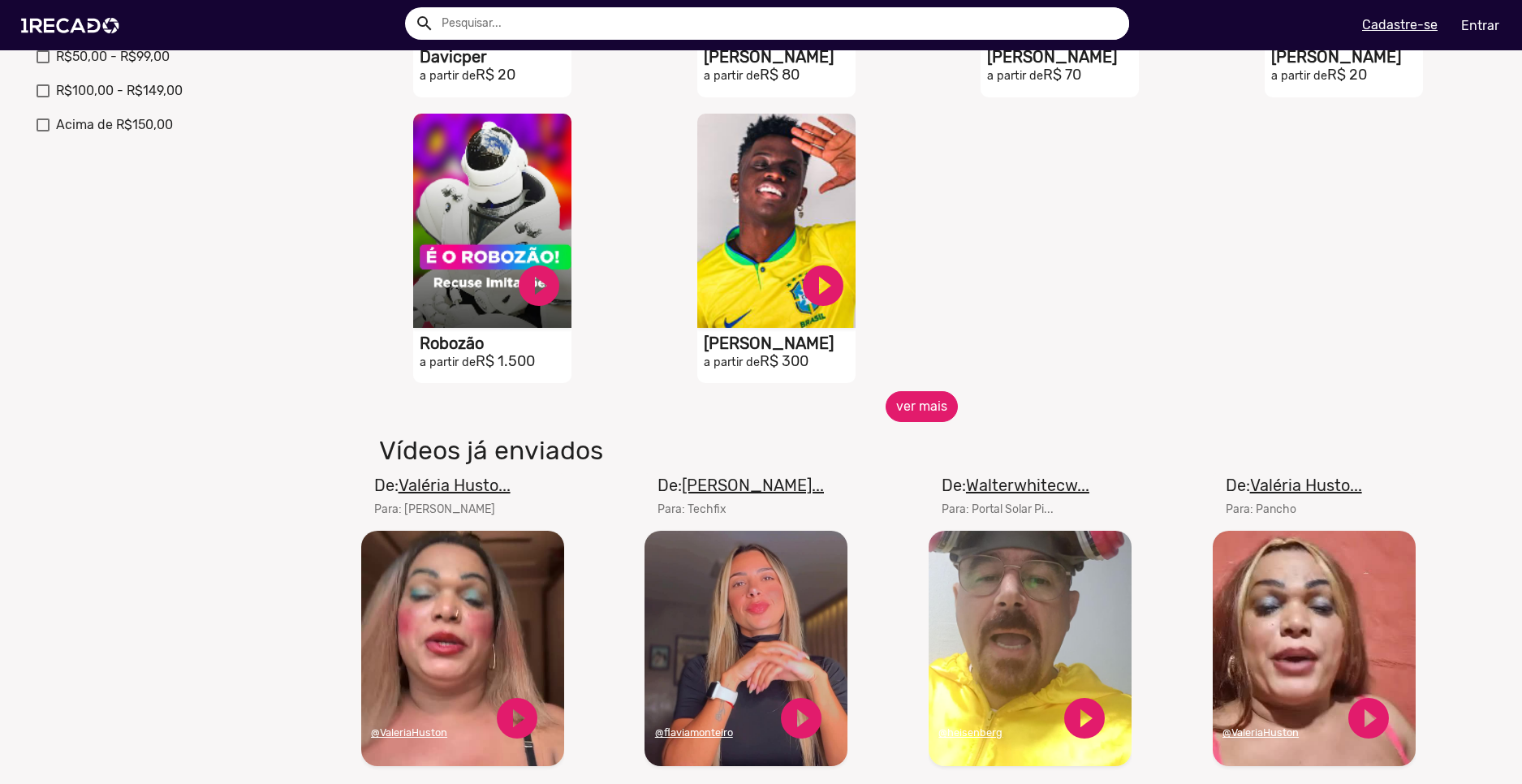
click at [915, 419] on button "ver mais" at bounding box center [922, 407] width 72 height 30
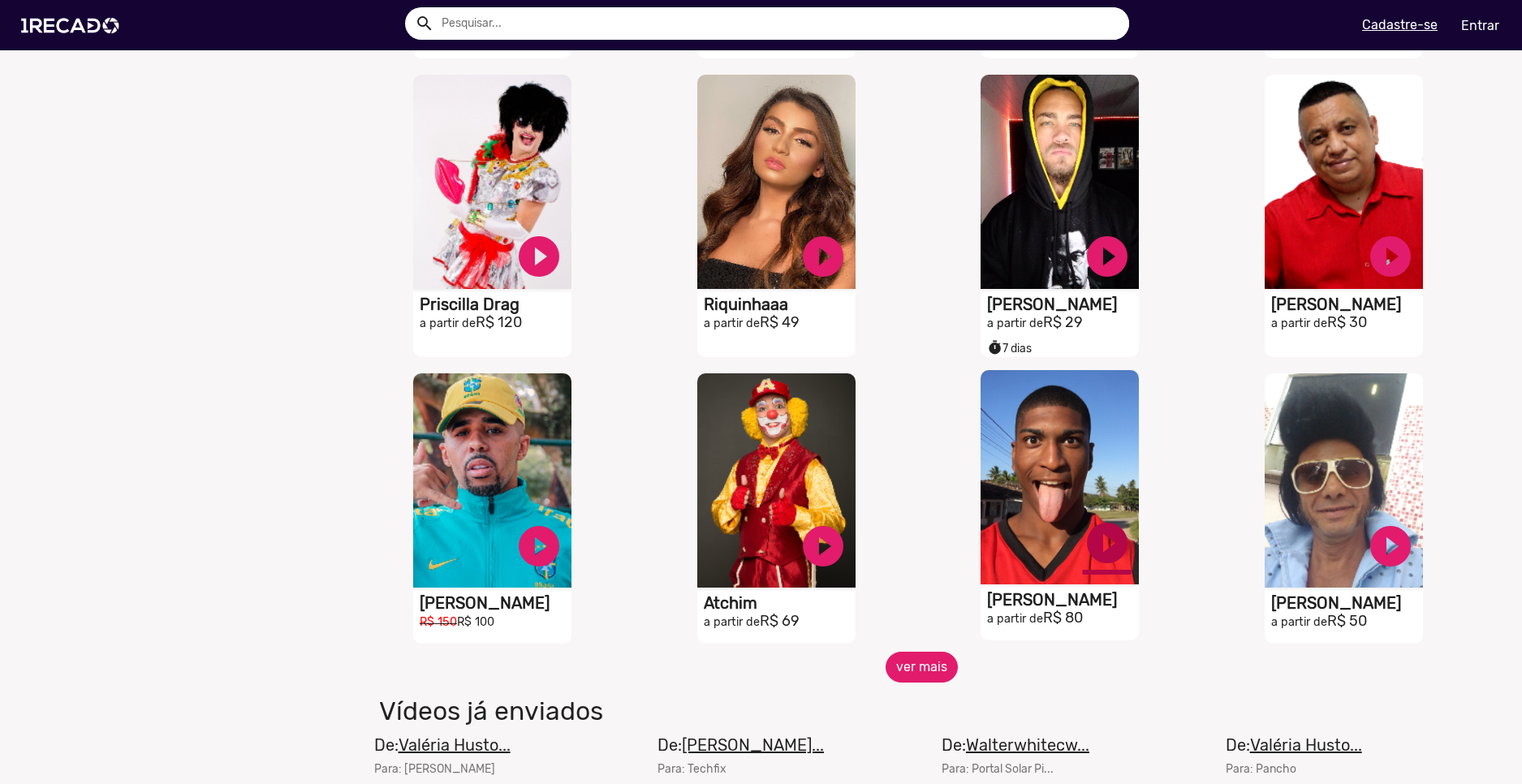
scroll to position [1055, 0]
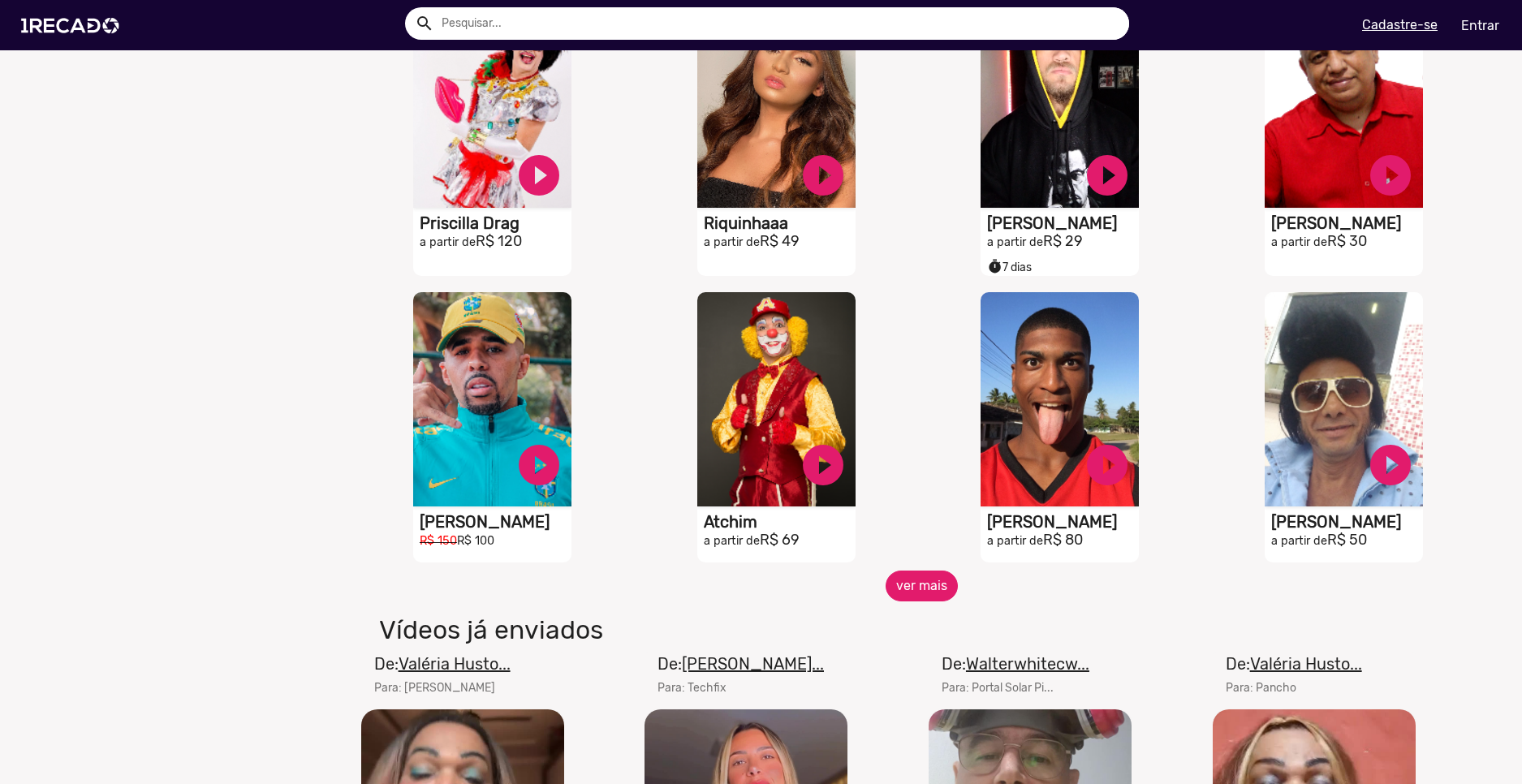
click at [914, 588] on button "ver mais" at bounding box center [922, 585] width 72 height 30
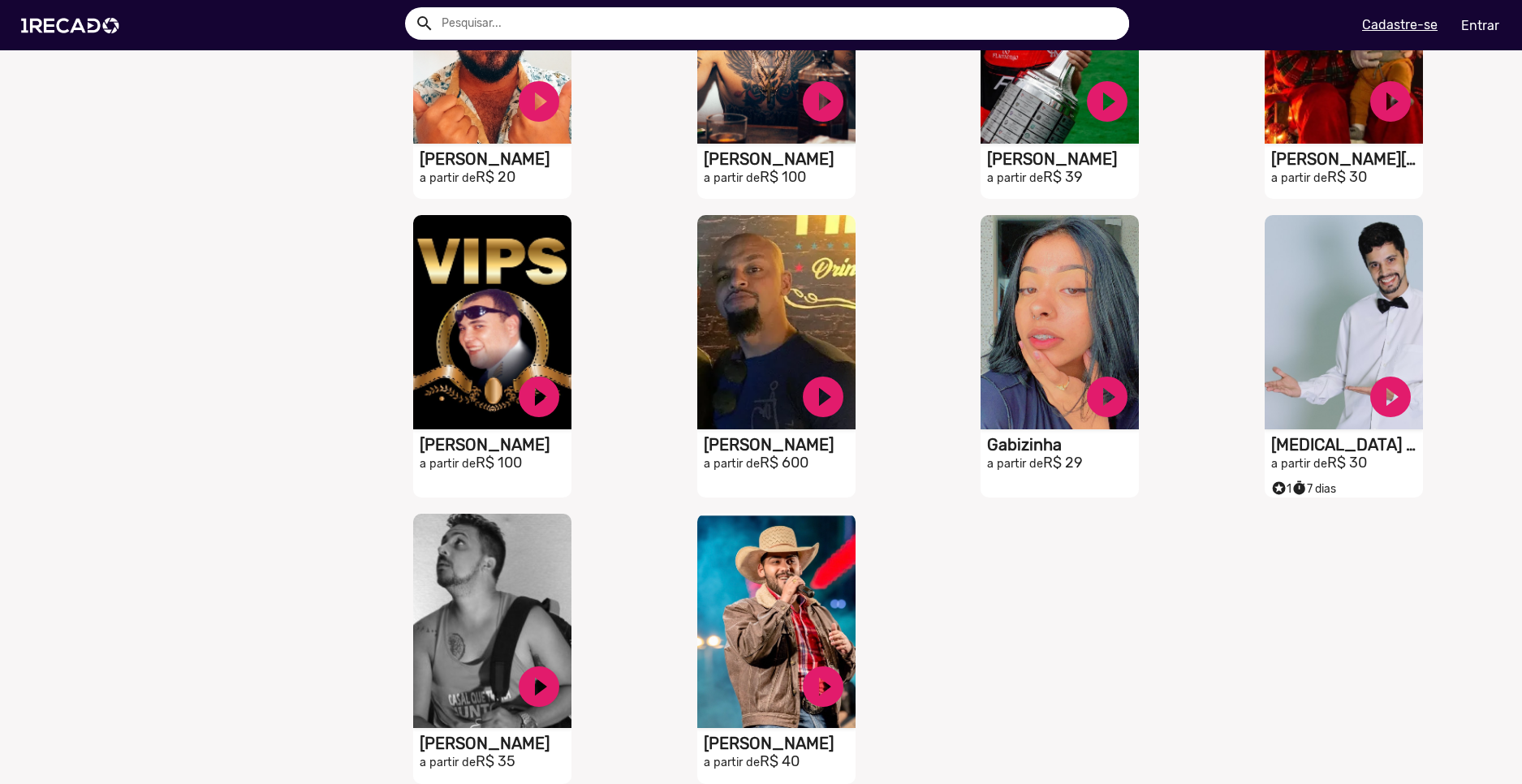
scroll to position [1948, 0]
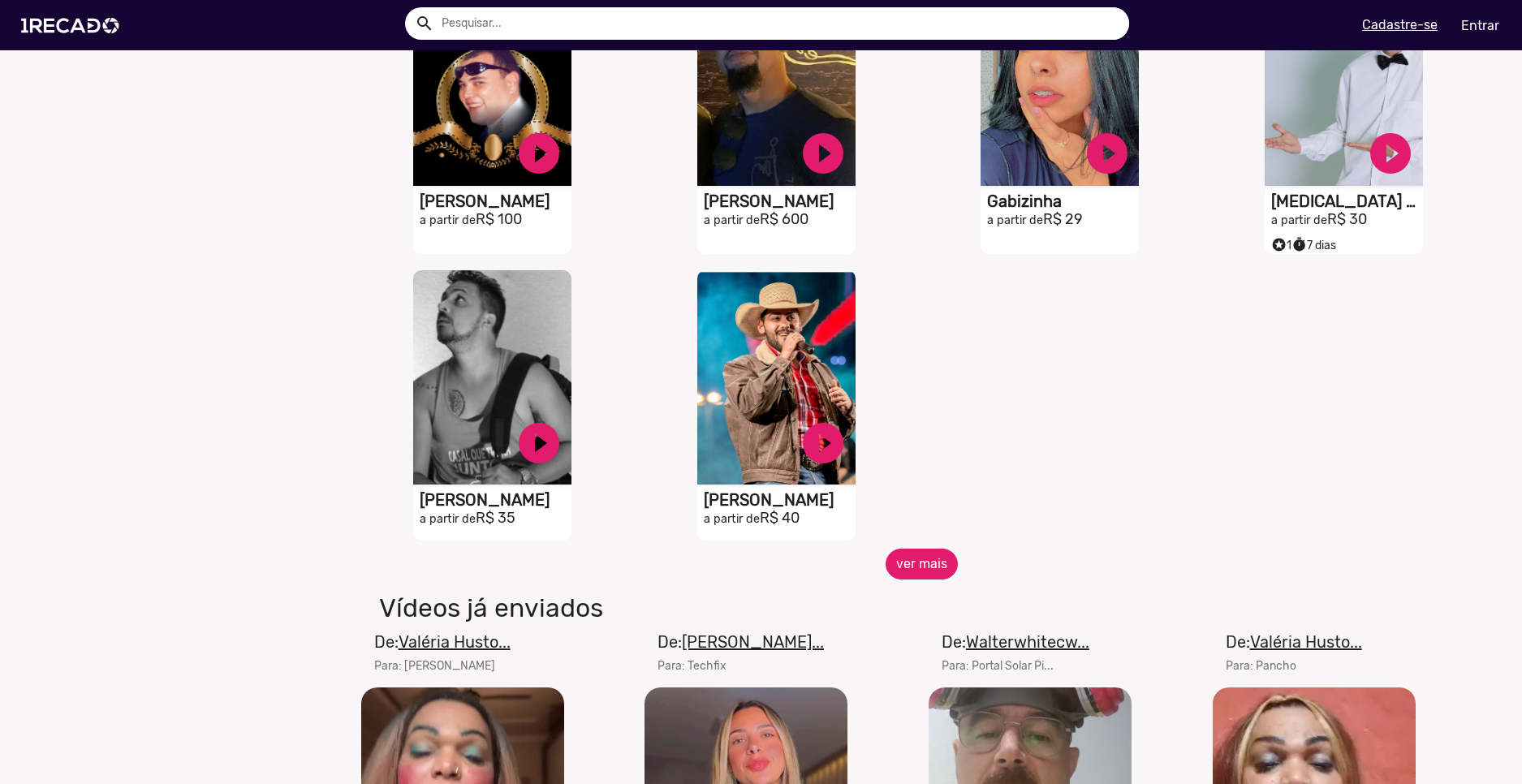
click at [906, 577] on button "ver mais" at bounding box center [922, 564] width 72 height 30
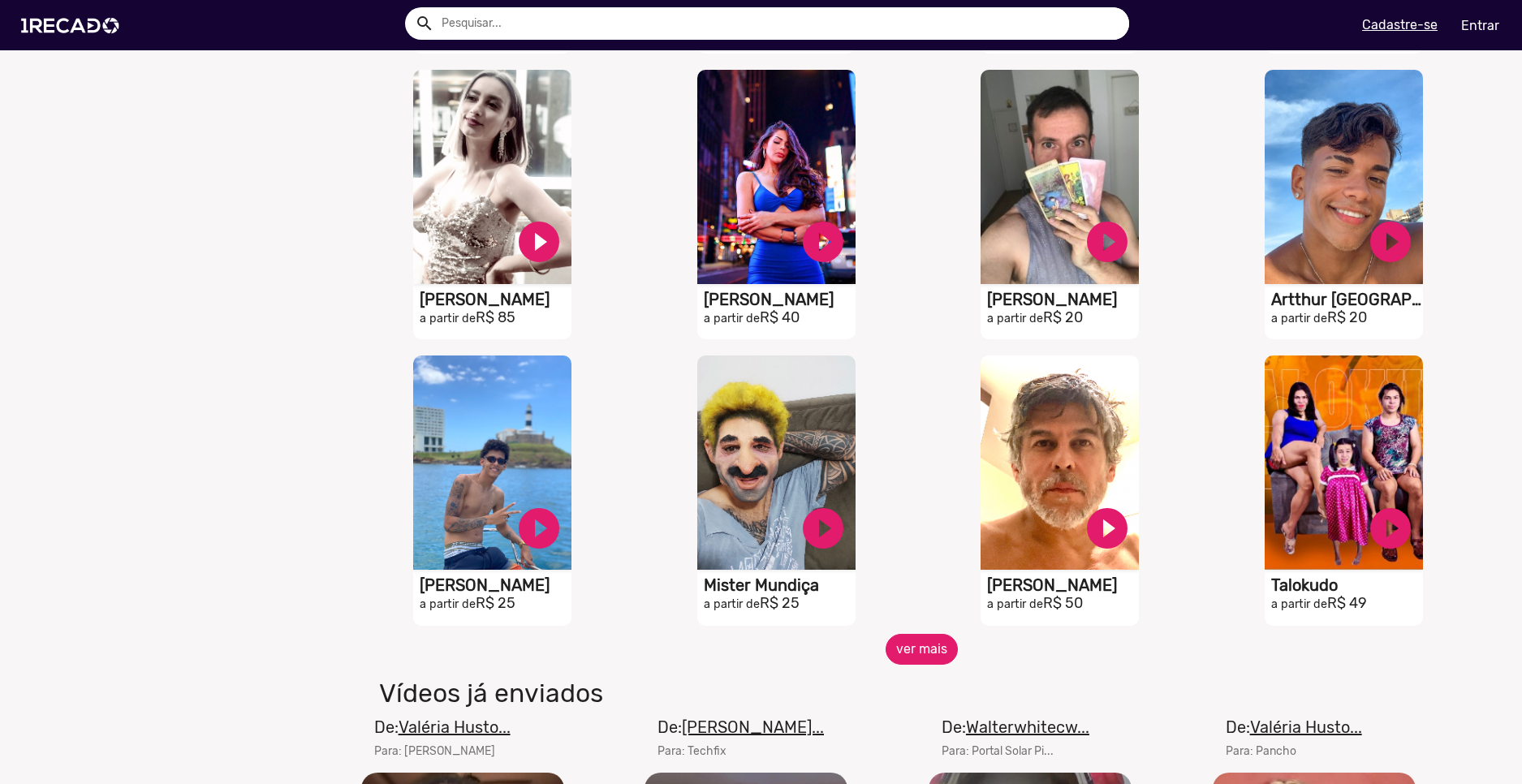
scroll to position [2597, 0]
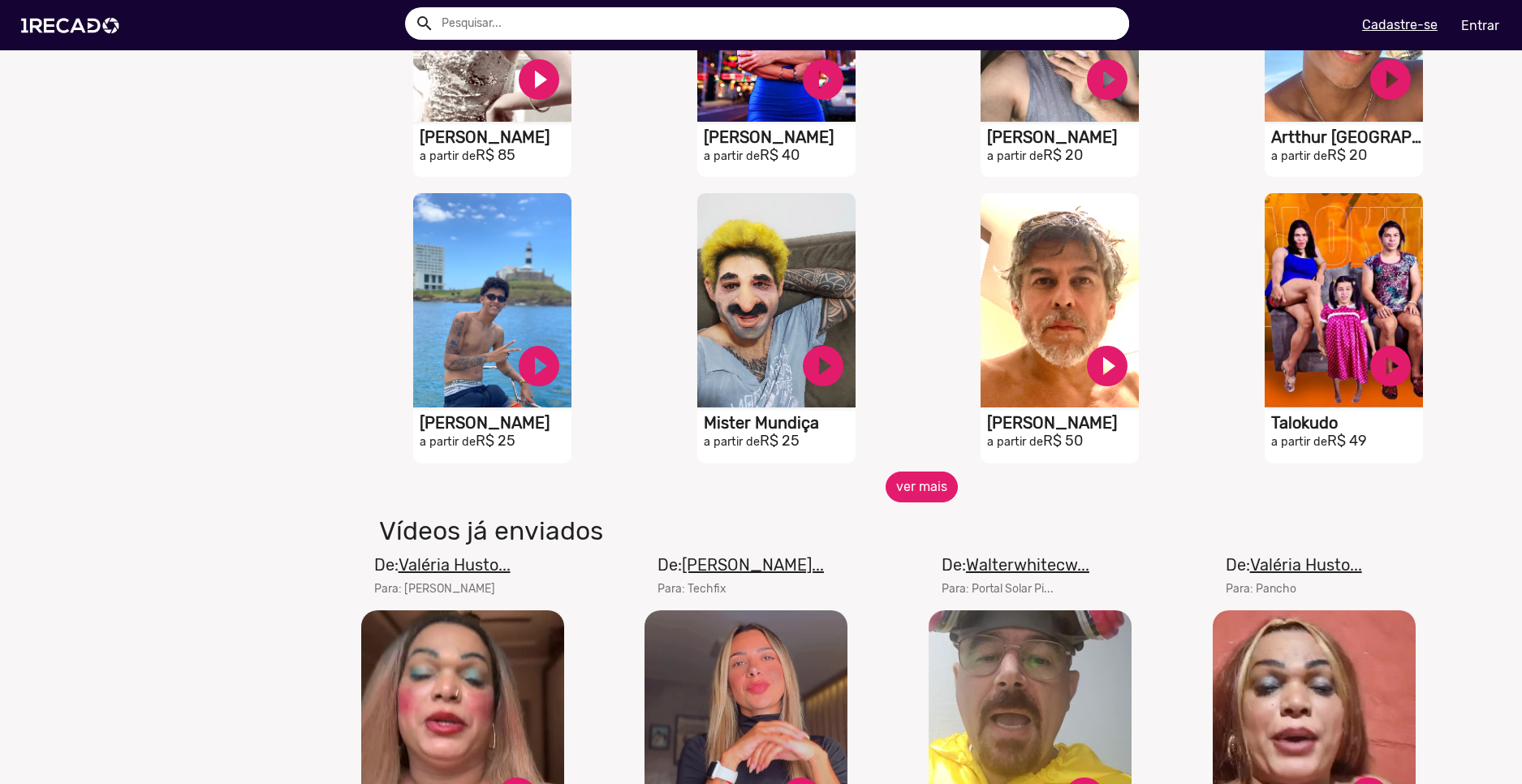
click at [919, 495] on button "ver mais" at bounding box center [922, 487] width 72 height 30
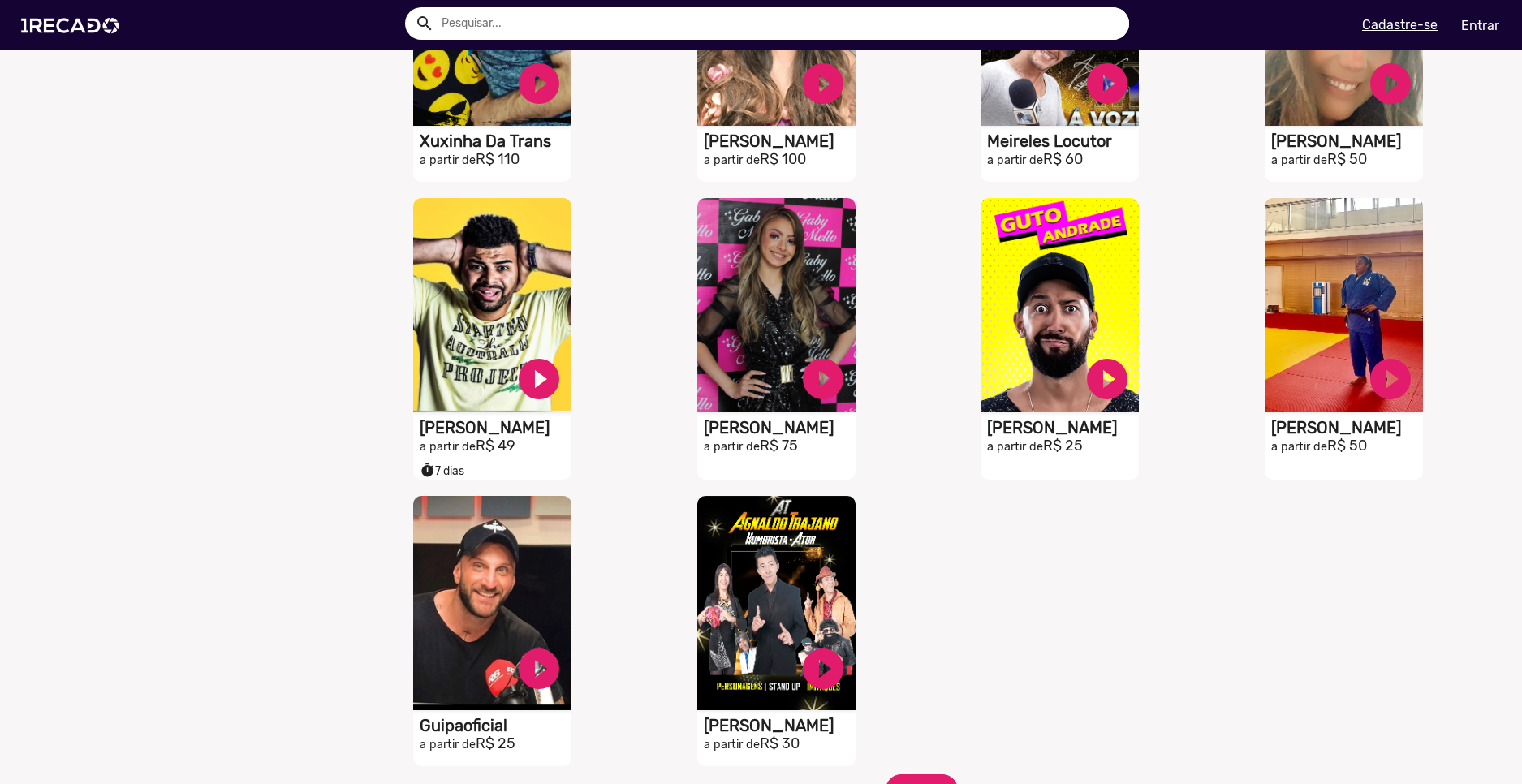
scroll to position [3409, 0]
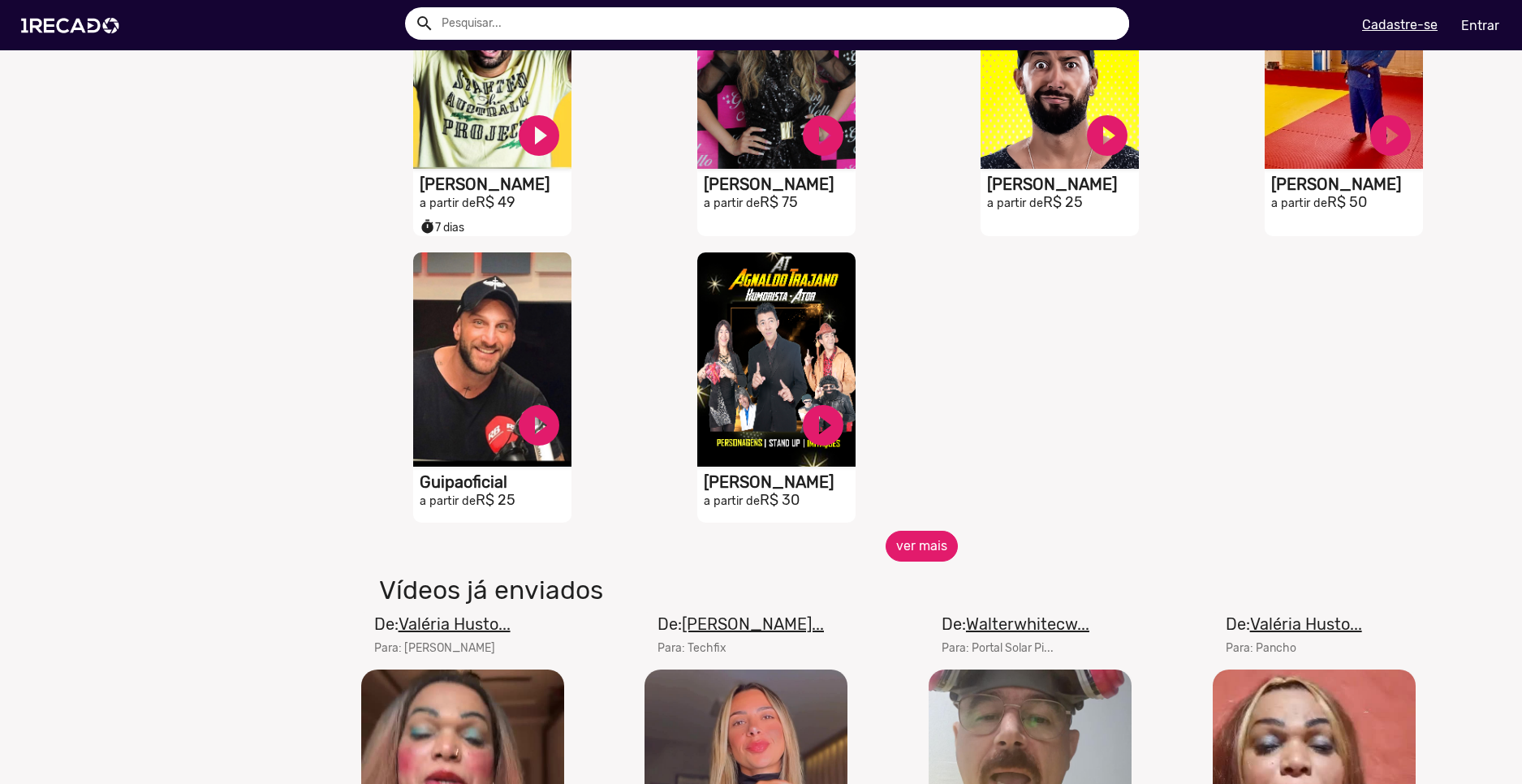
click at [899, 549] on button "ver mais" at bounding box center [922, 546] width 72 height 30
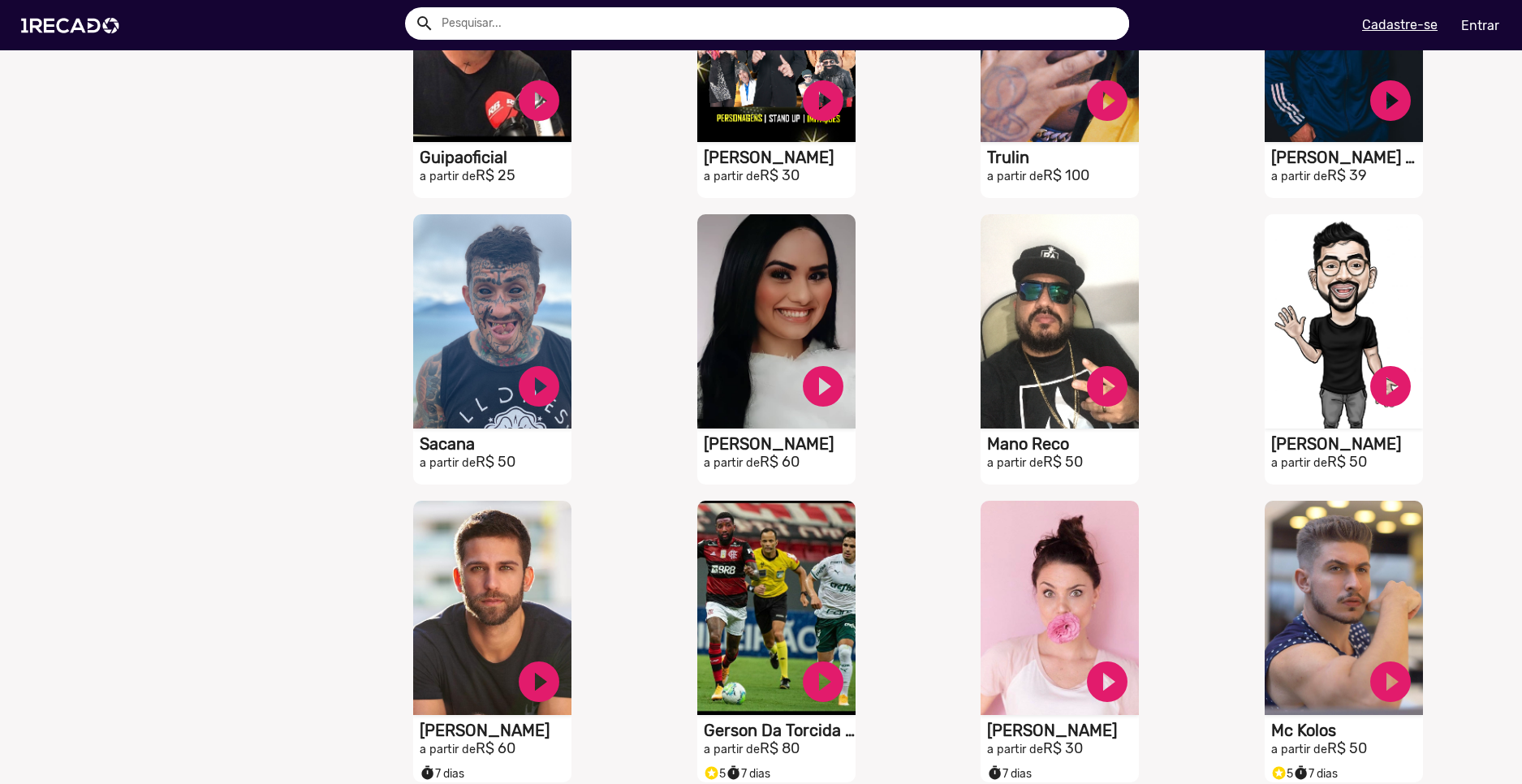
scroll to position [3977, 0]
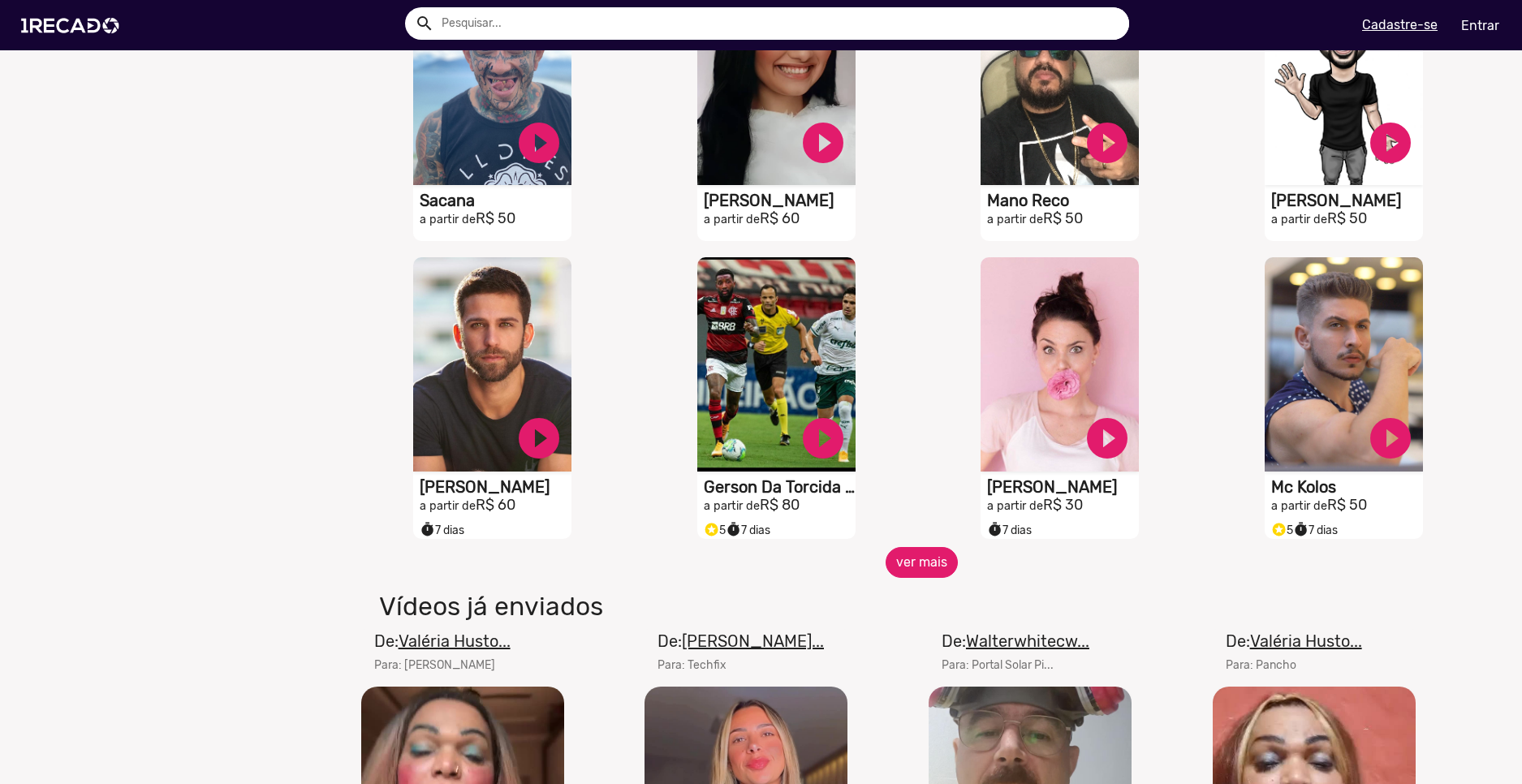
click at [926, 565] on button "ver mais" at bounding box center [922, 563] width 72 height 30
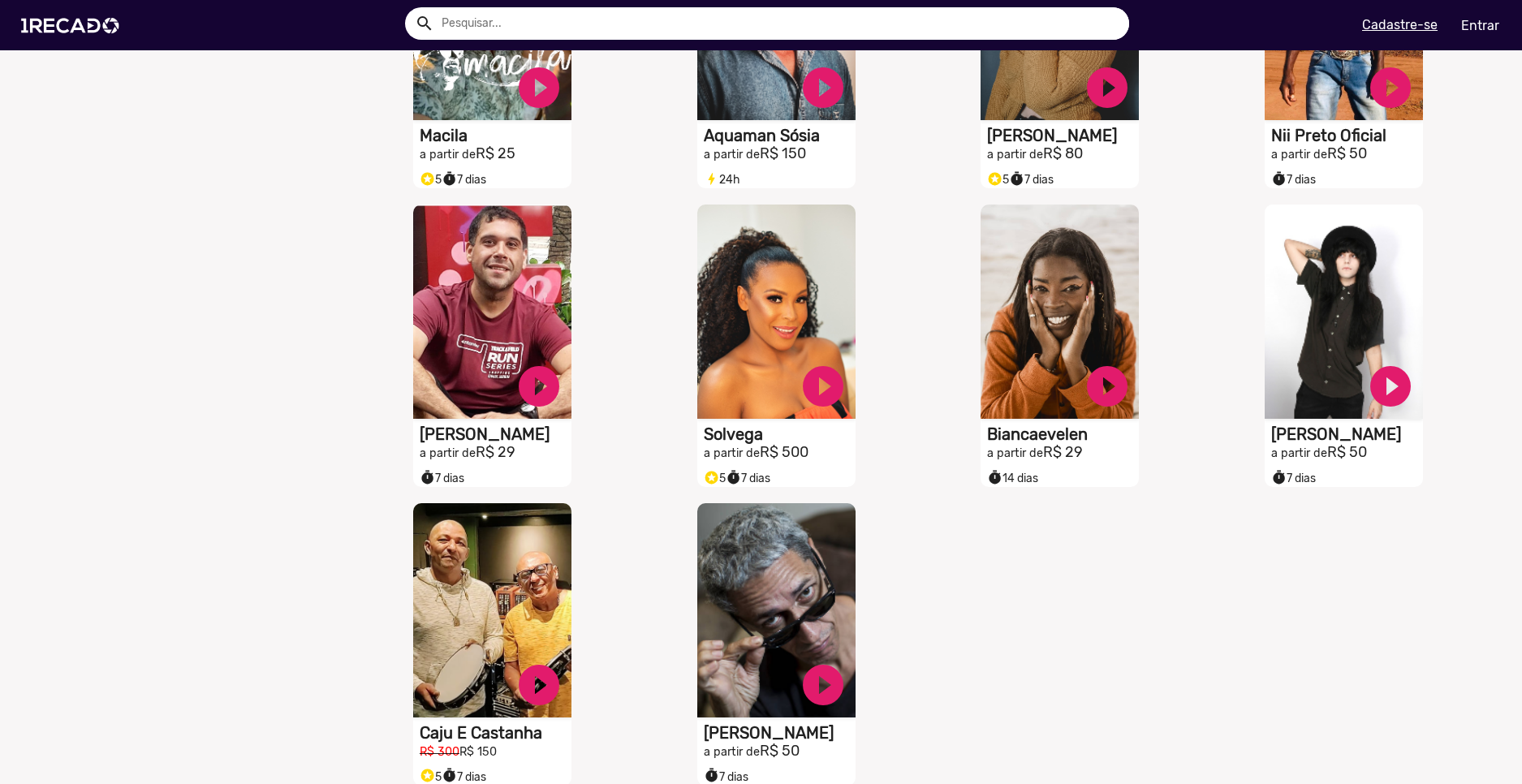
scroll to position [4870, 0]
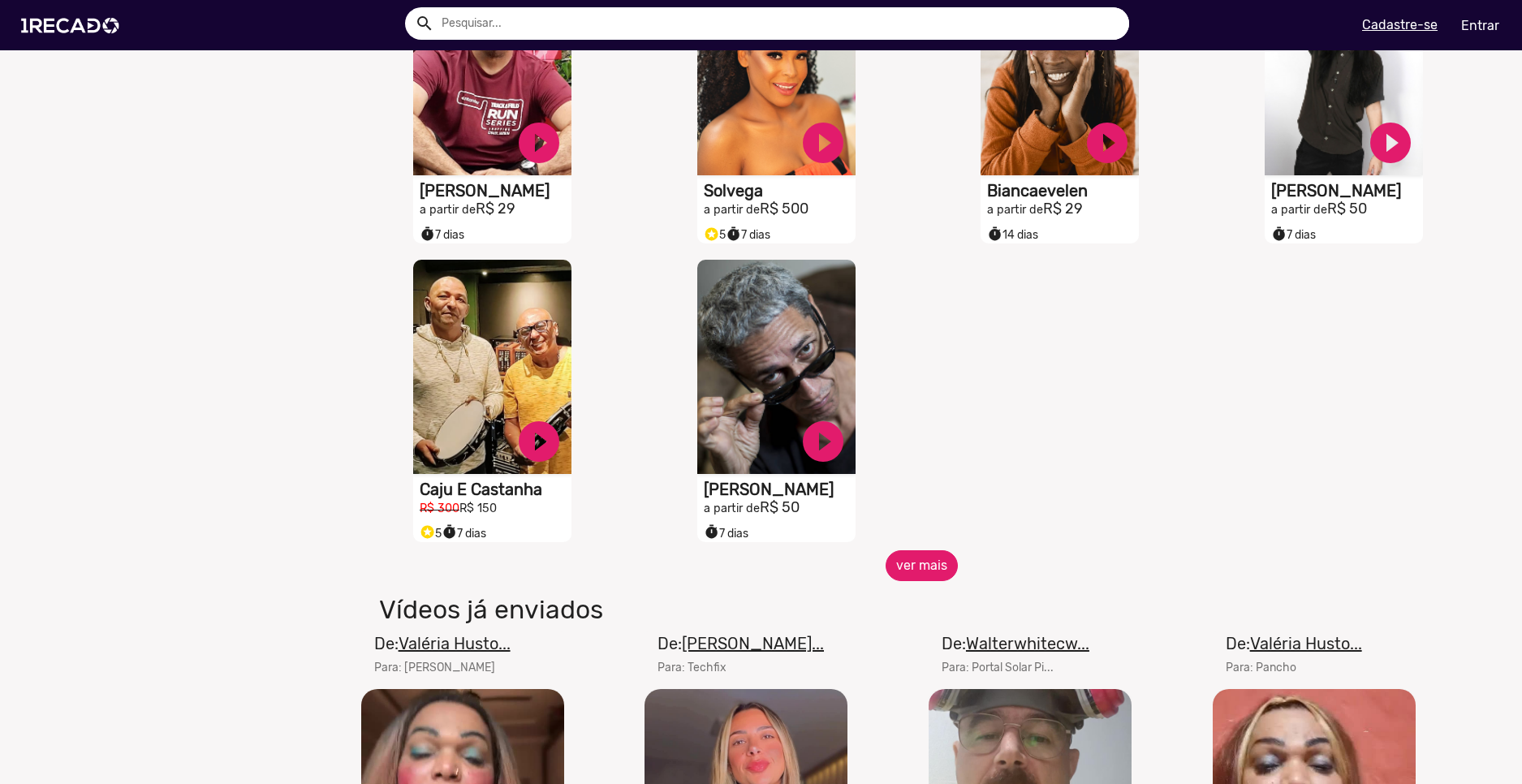
click at [932, 573] on button "ver mais" at bounding box center [922, 565] width 72 height 30
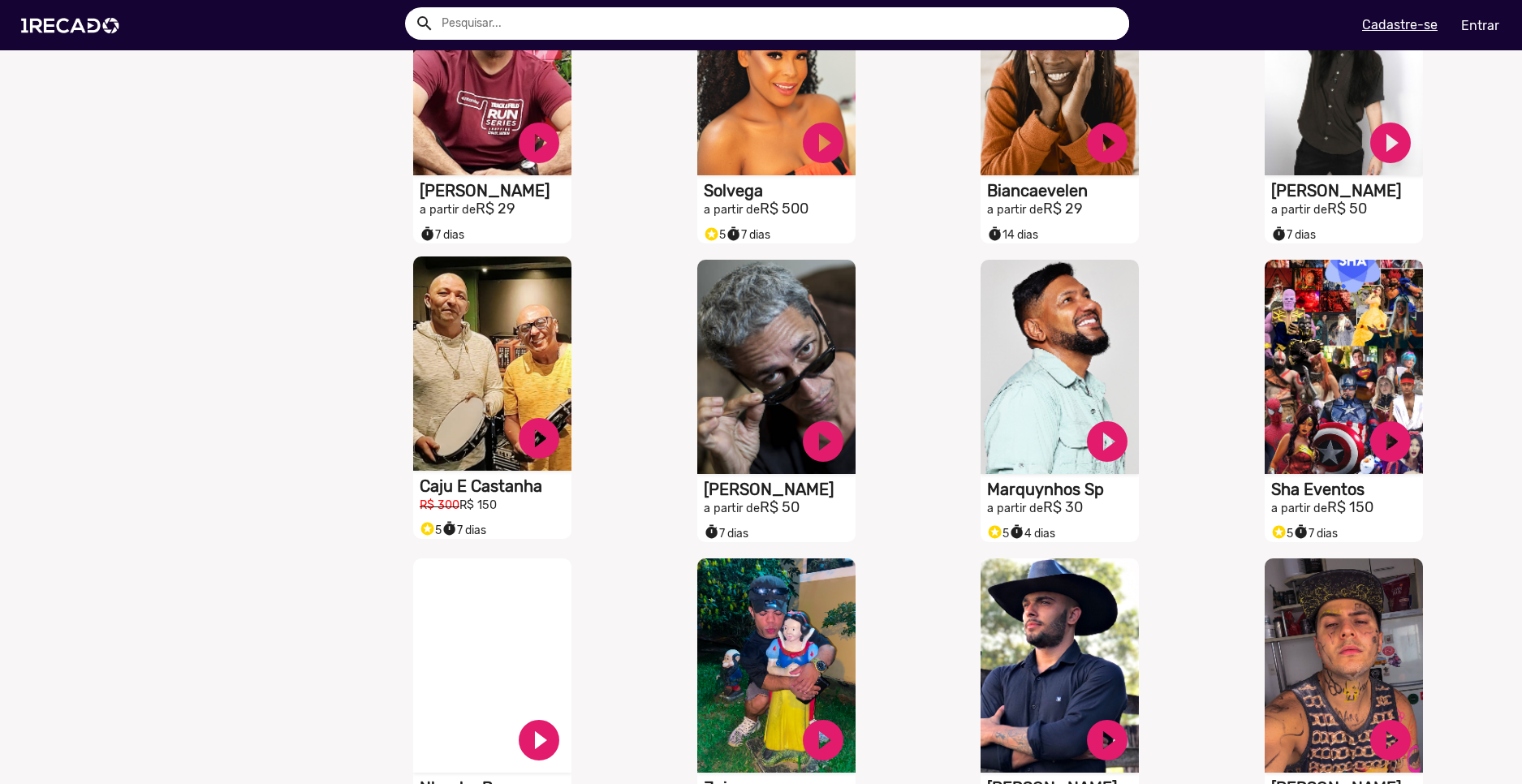
scroll to position [4708, 0]
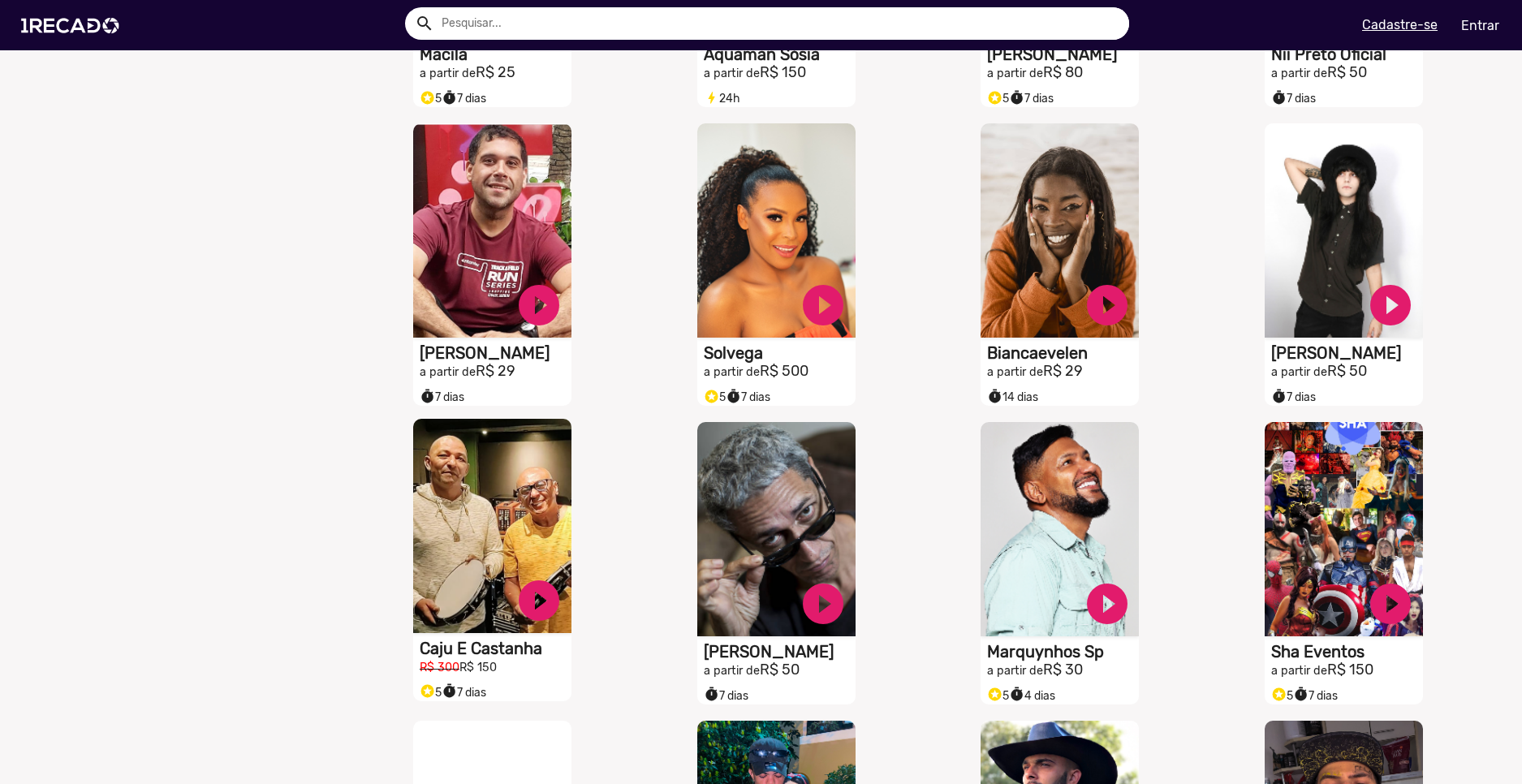
click at [491, 659] on h1 "Caju E Castanha" at bounding box center [496, 648] width 152 height 19
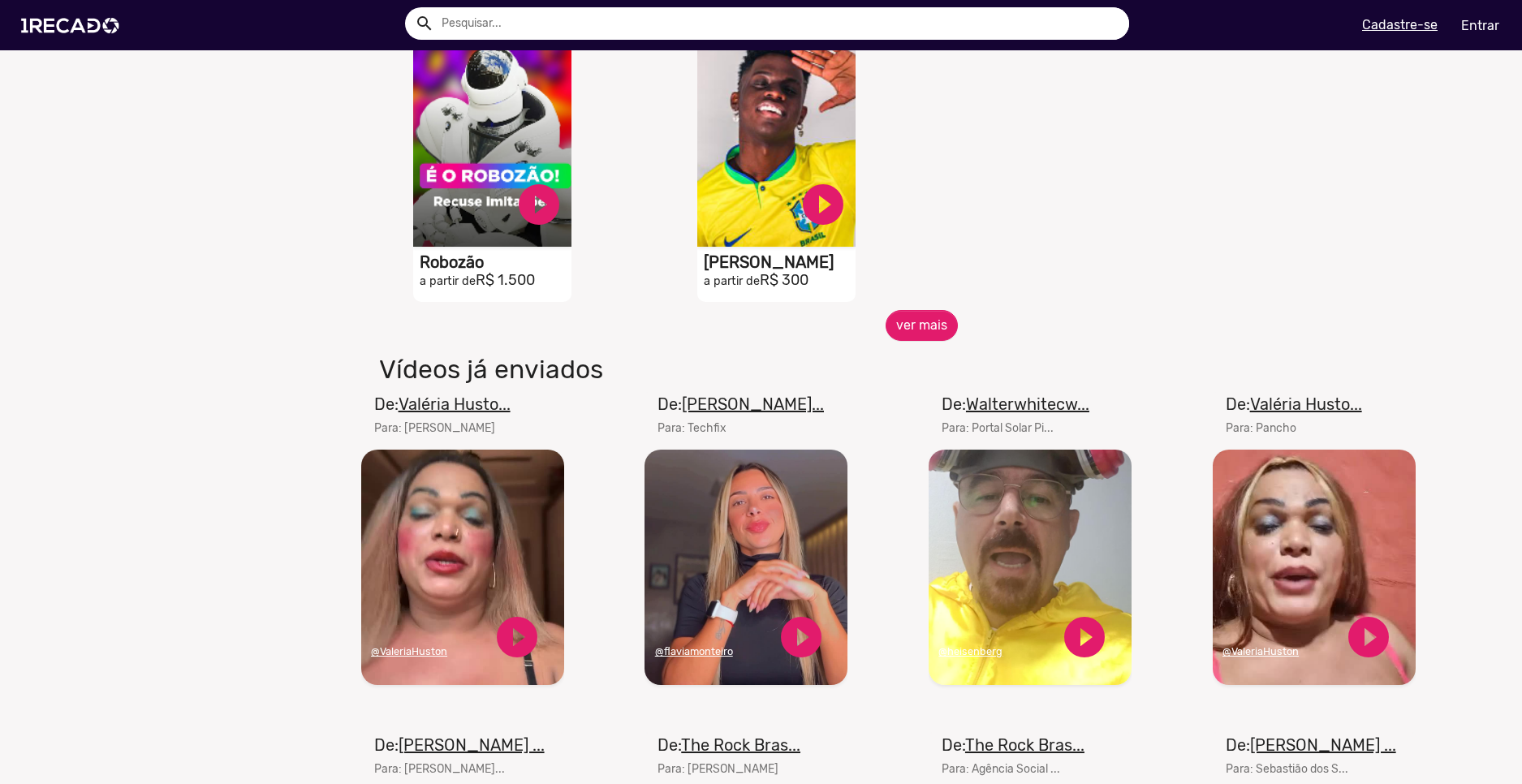
scroll to position [812, 0]
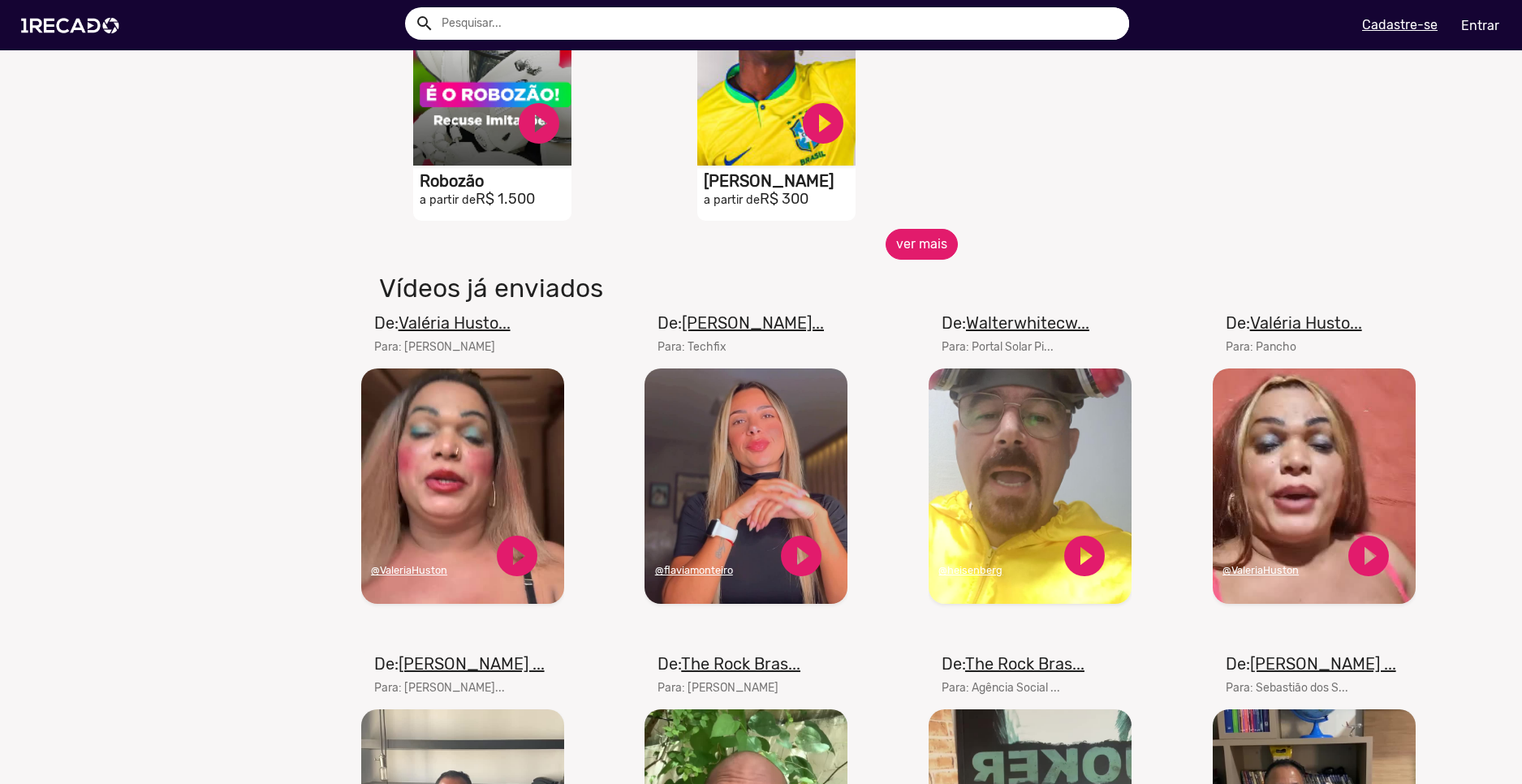
click at [910, 259] on button "ver mais" at bounding box center [922, 244] width 72 height 30
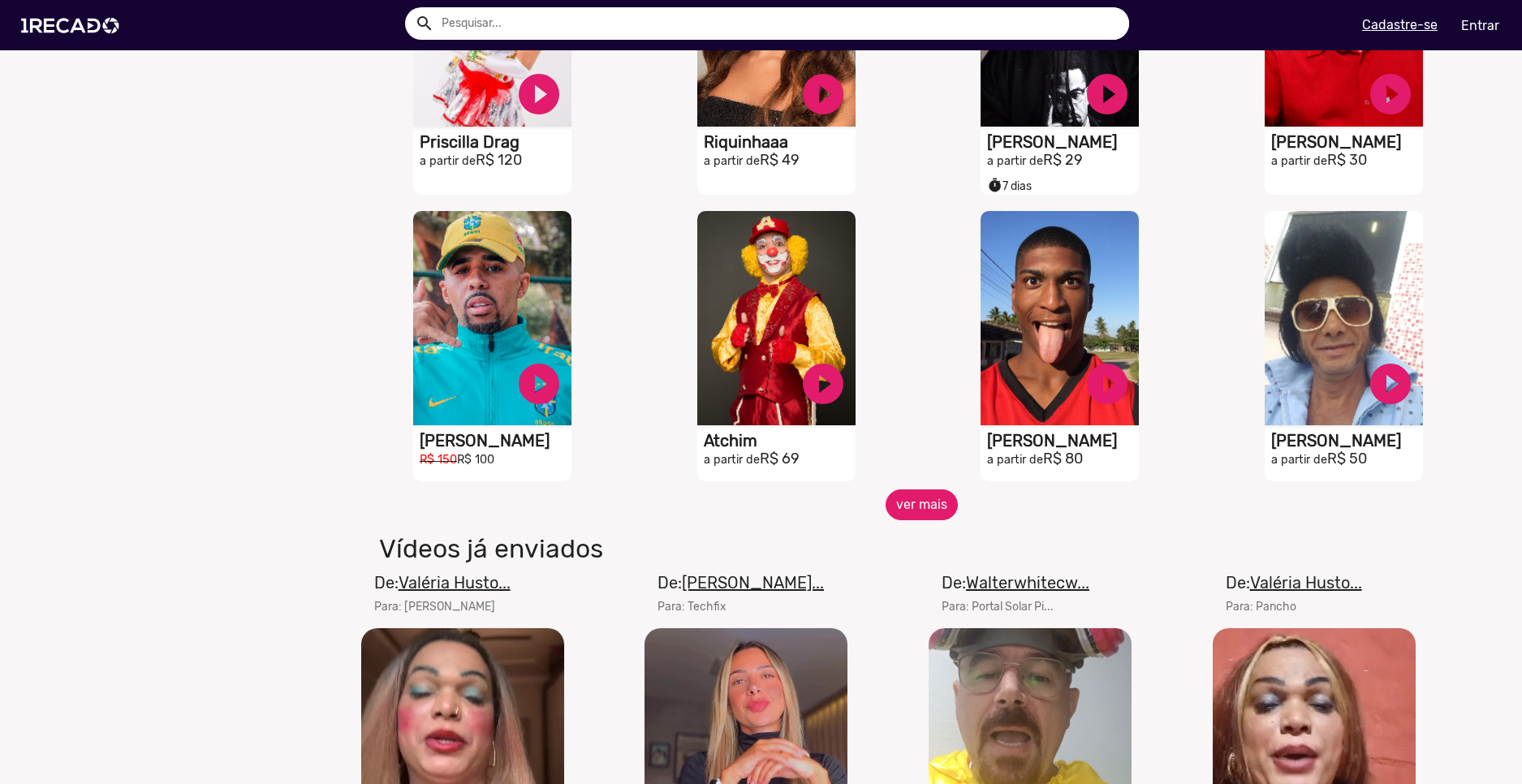
scroll to position [1217, 0]
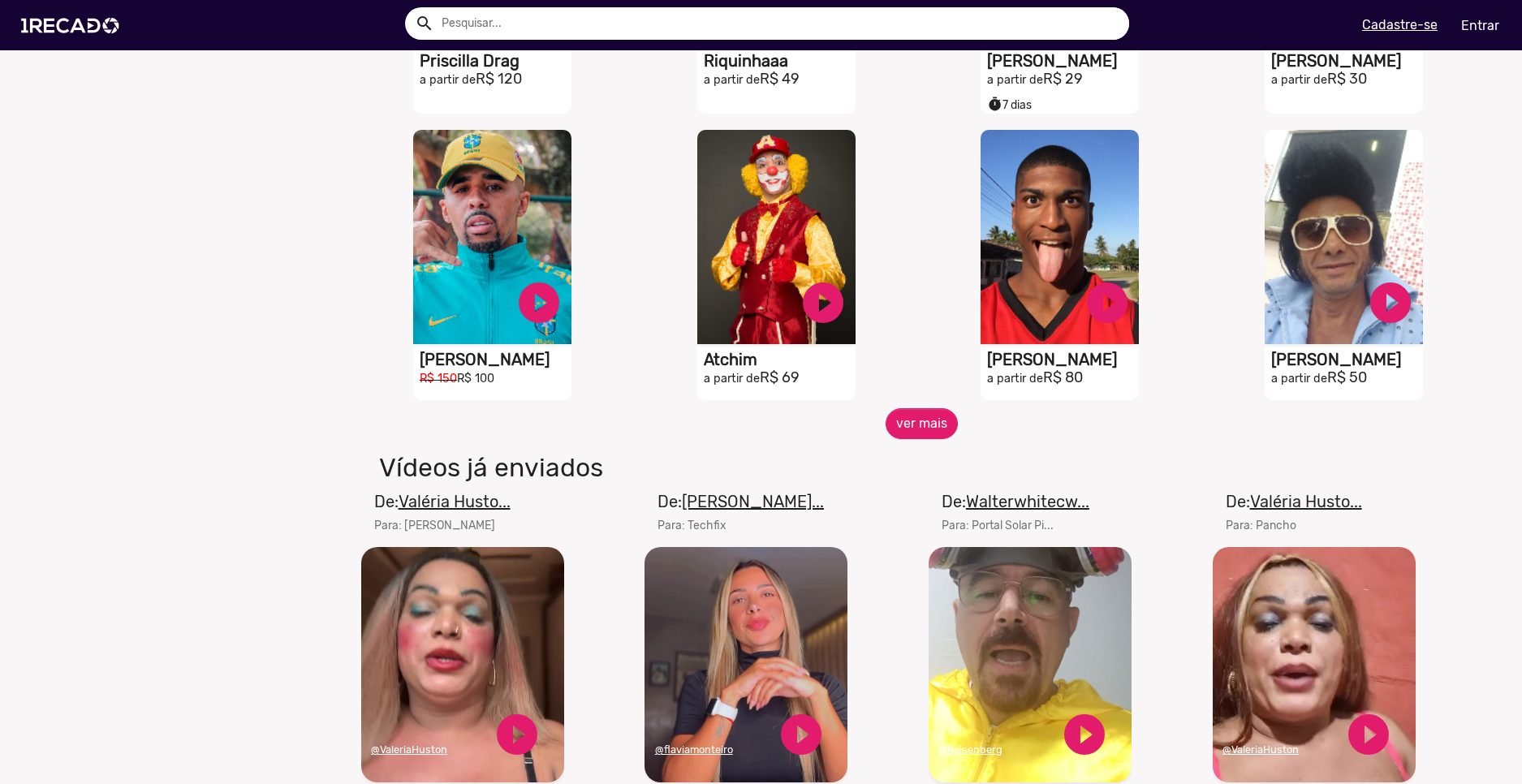
click at [946, 423] on span "ver mais" at bounding box center [922, 424] width 1136 height 30
click at [937, 430] on button "ver mais" at bounding box center [922, 424] width 72 height 30
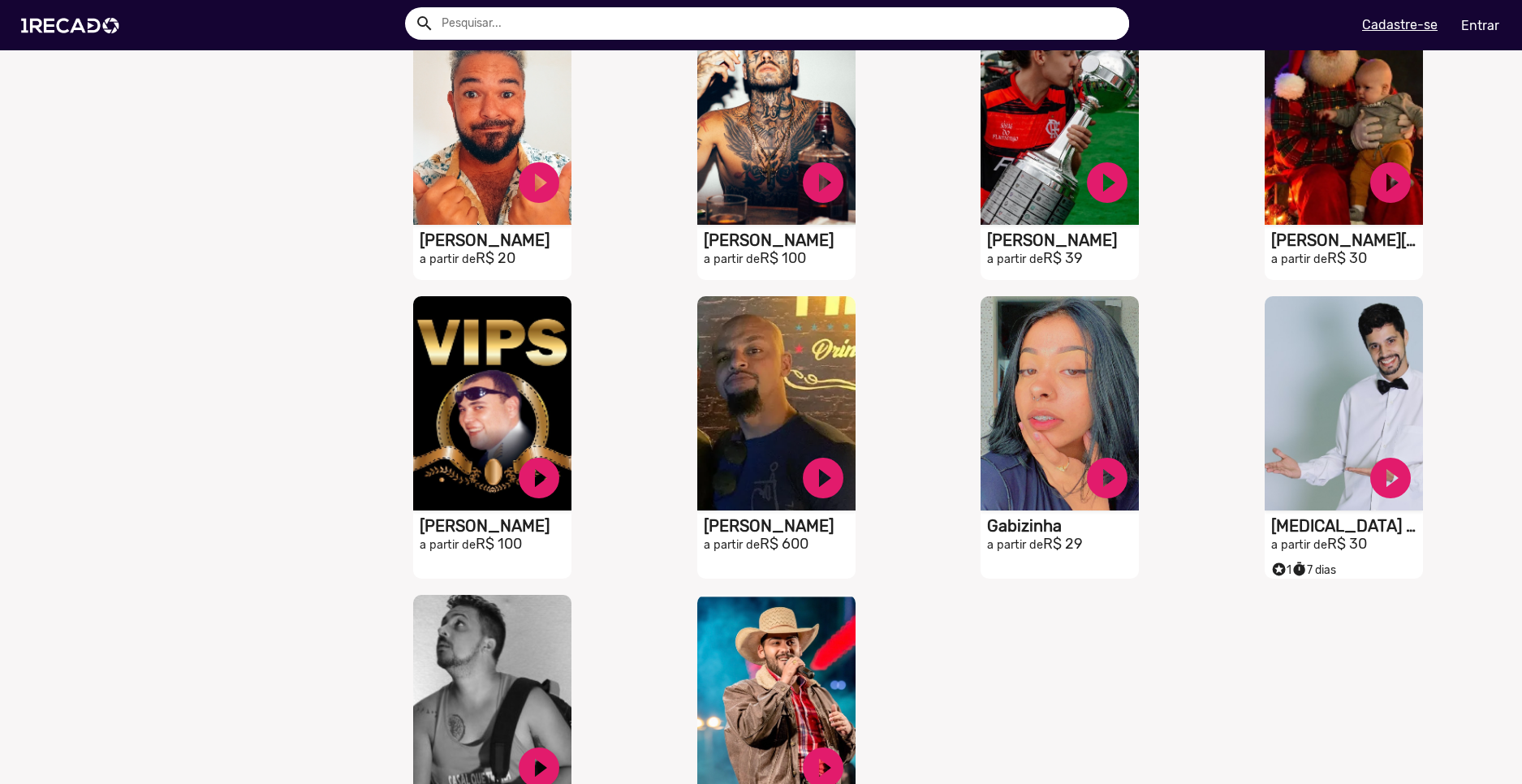
scroll to position [1948, 0]
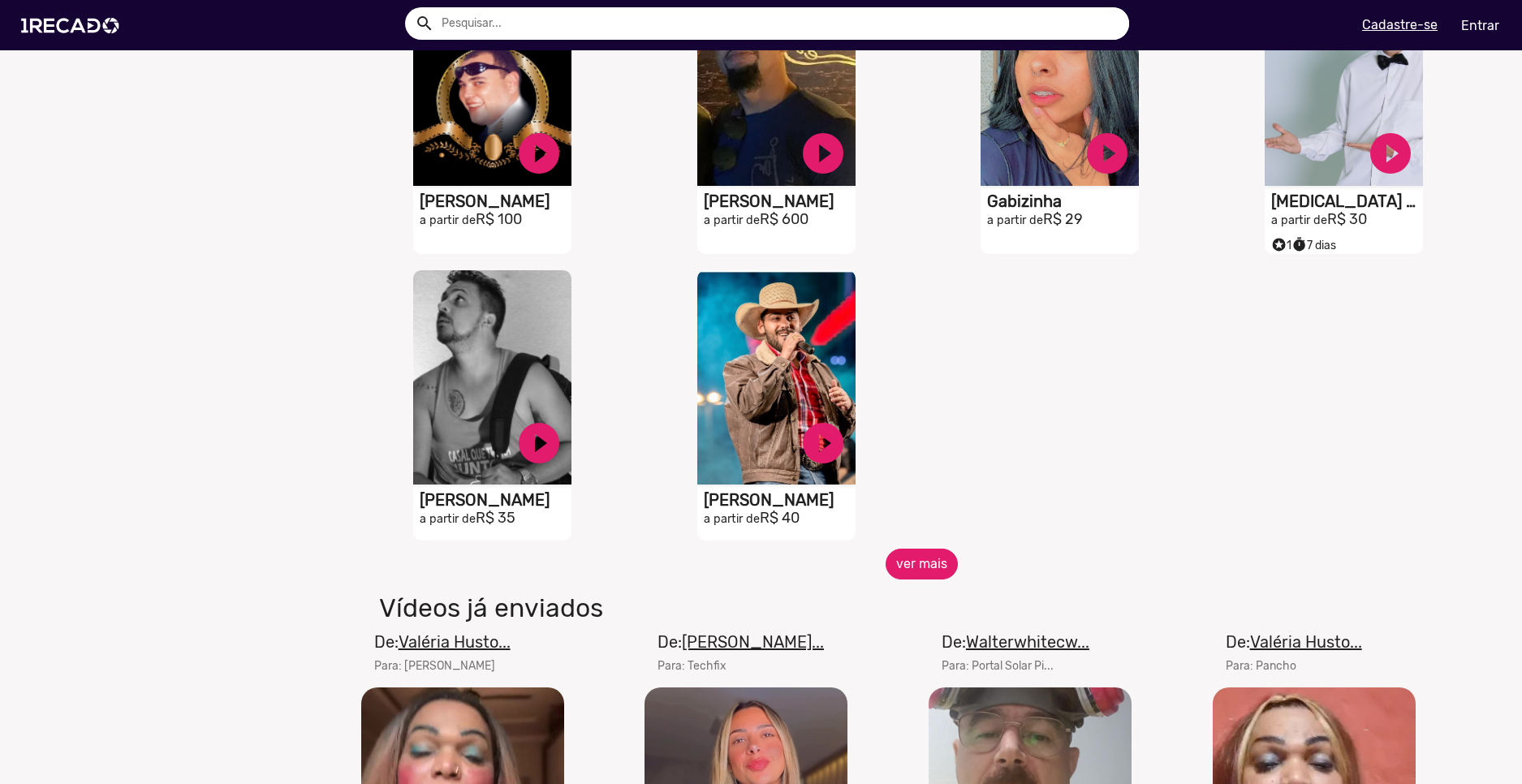
click at [896, 577] on button "ver mais" at bounding box center [922, 564] width 72 height 30
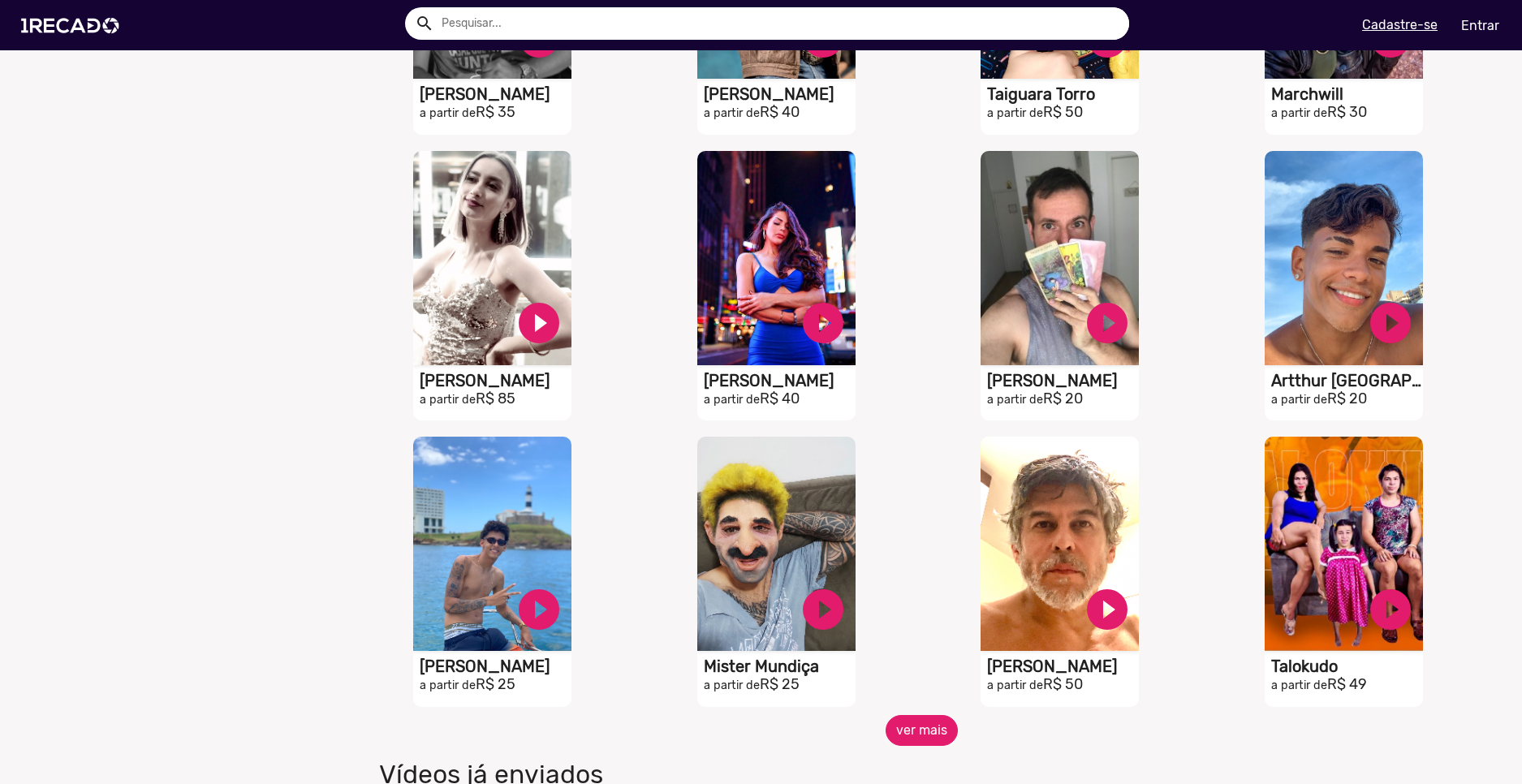
scroll to position [2678, 0]
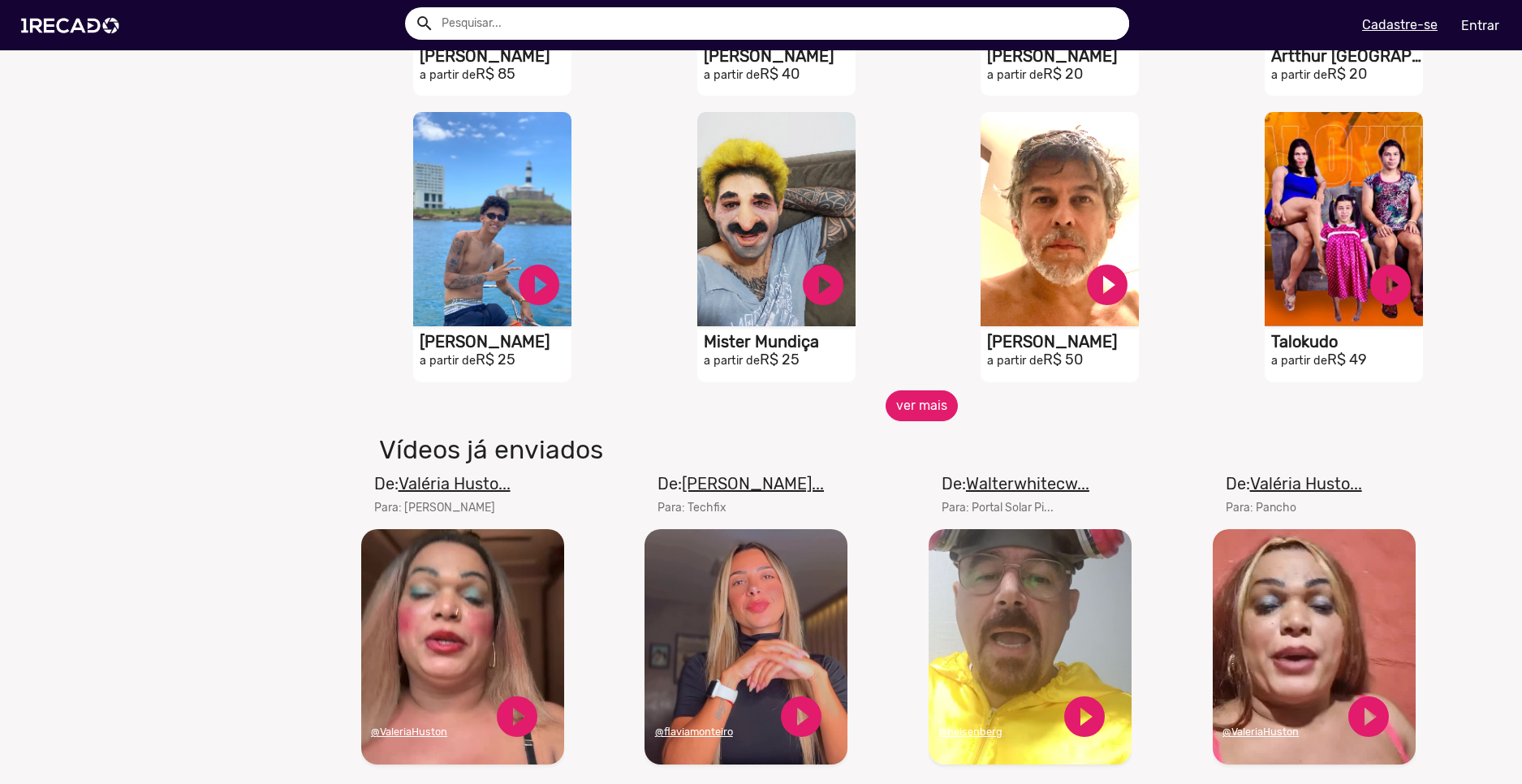
click at [932, 420] on button "ver mais" at bounding box center [922, 406] width 72 height 30
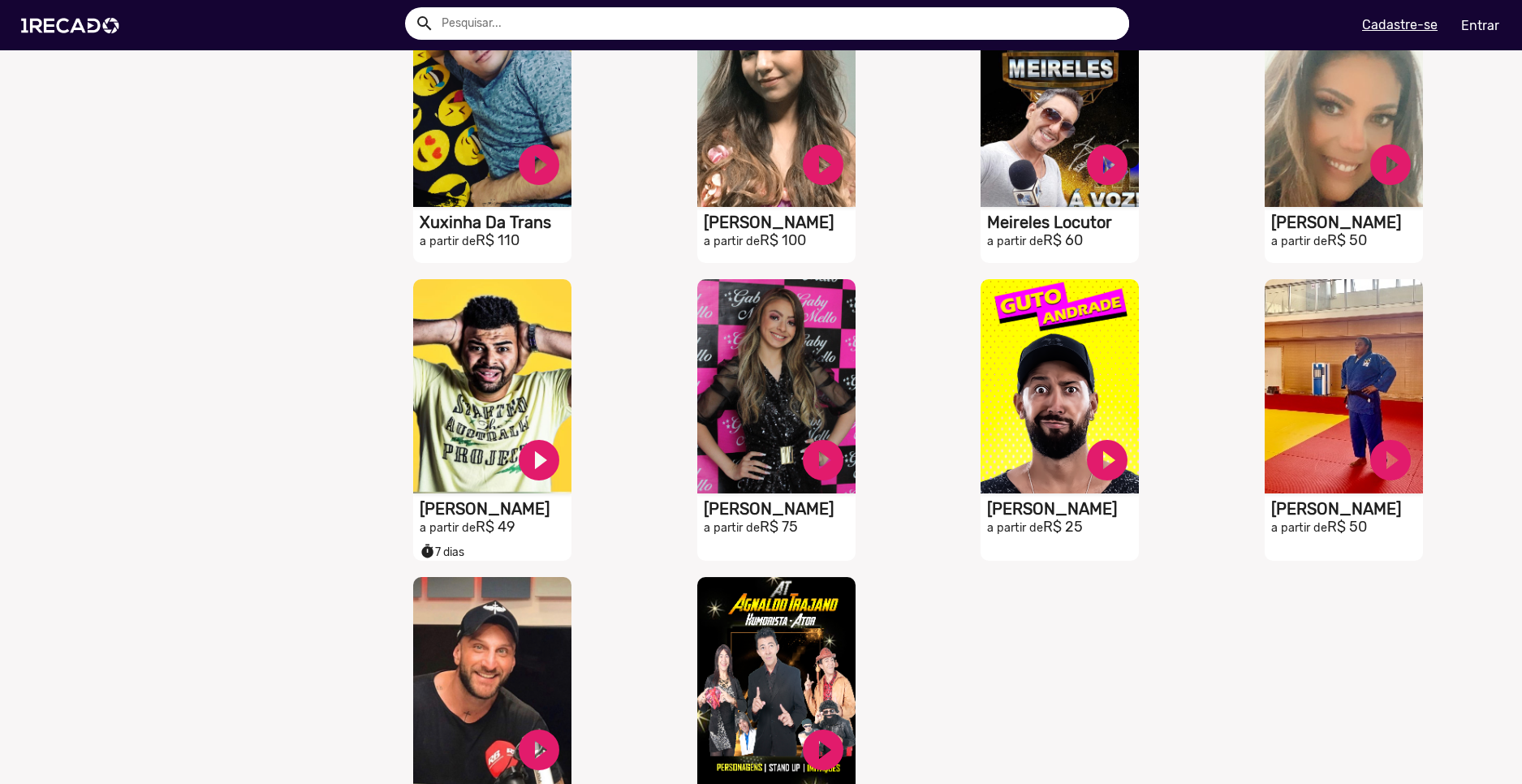
scroll to position [3246, 0]
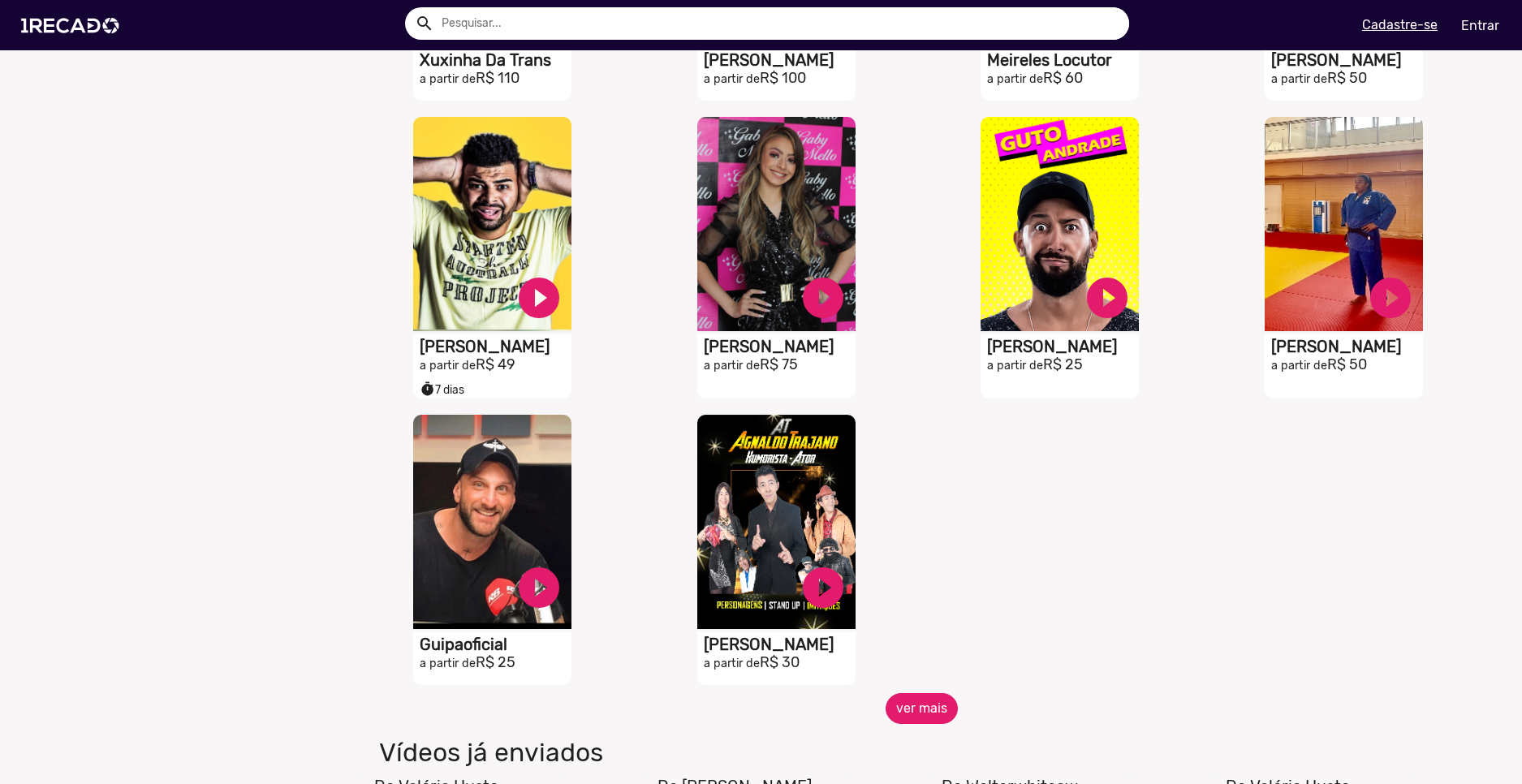
click at [934, 724] on button "ver mais" at bounding box center [922, 708] width 72 height 30
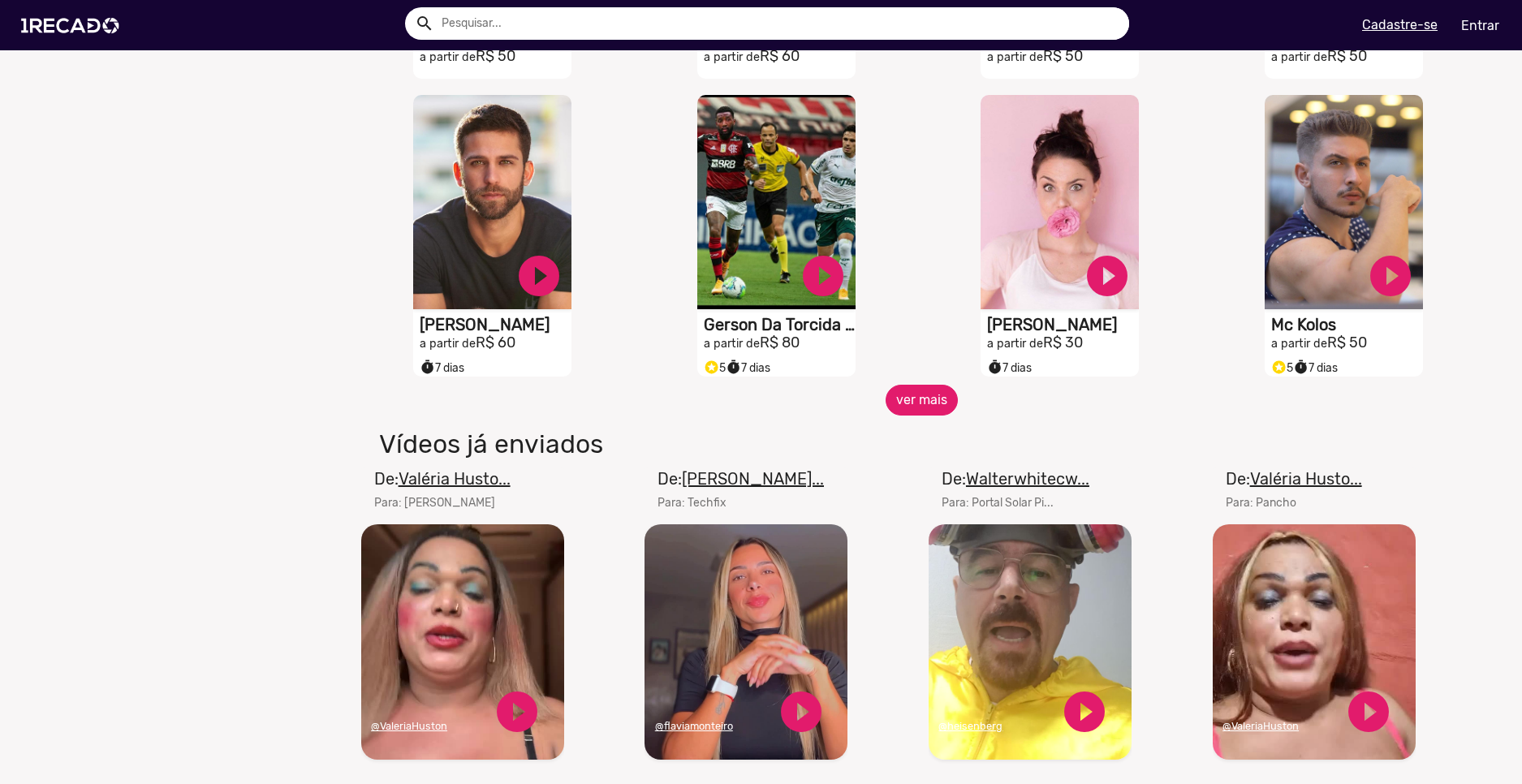
scroll to position [4464, 0]
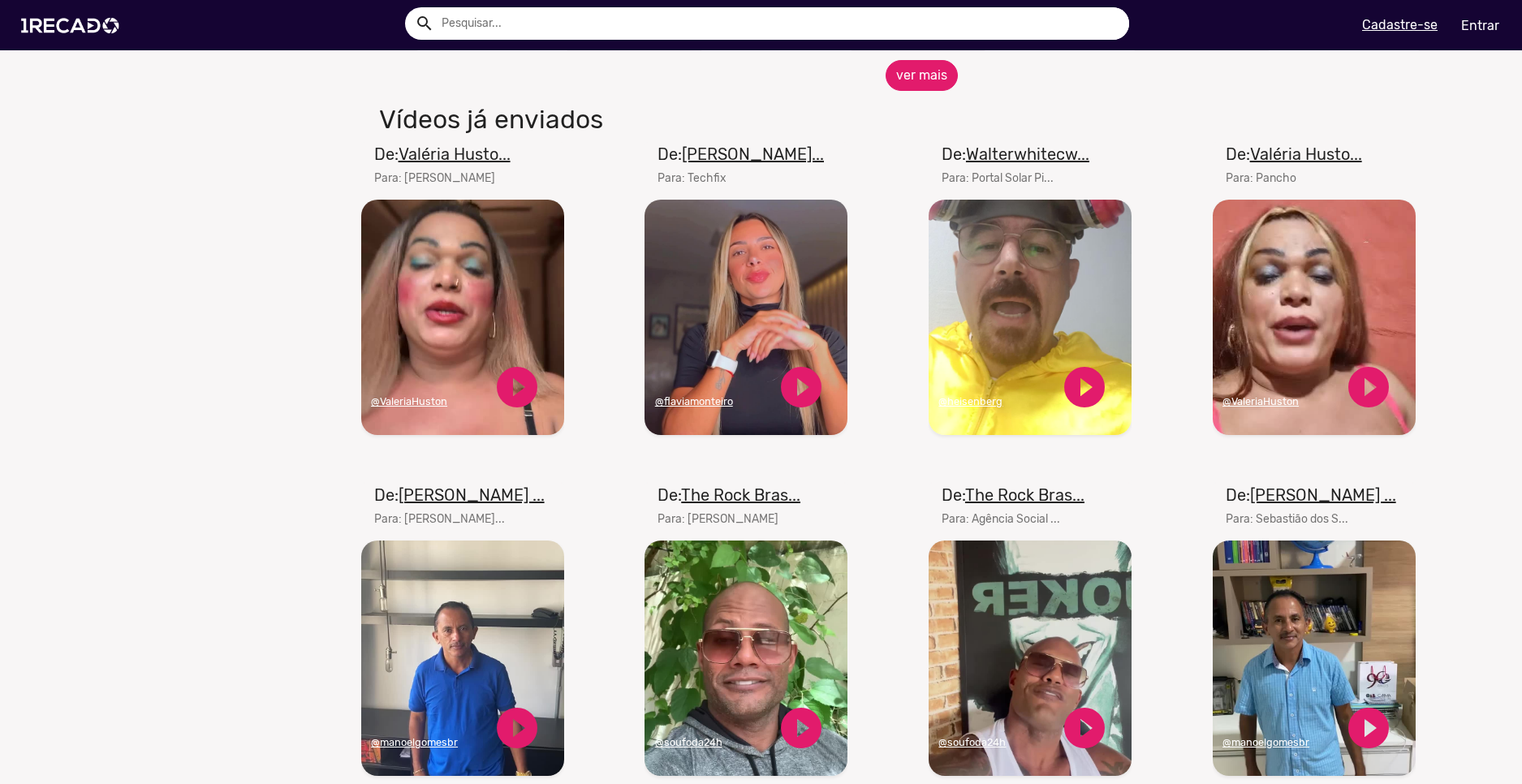
click at [920, 91] on button "ver mais" at bounding box center [922, 75] width 72 height 30
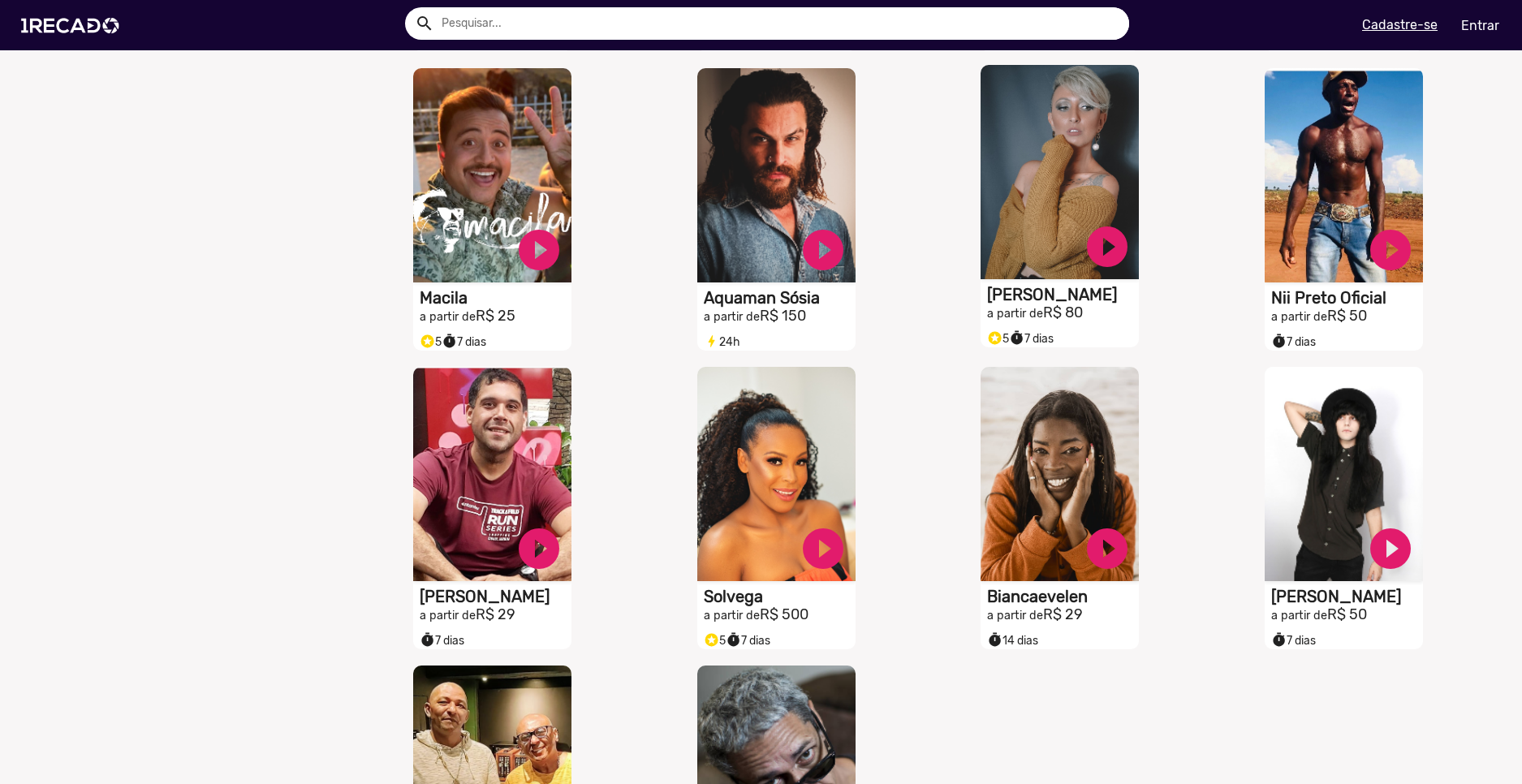
scroll to position [4870, 0]
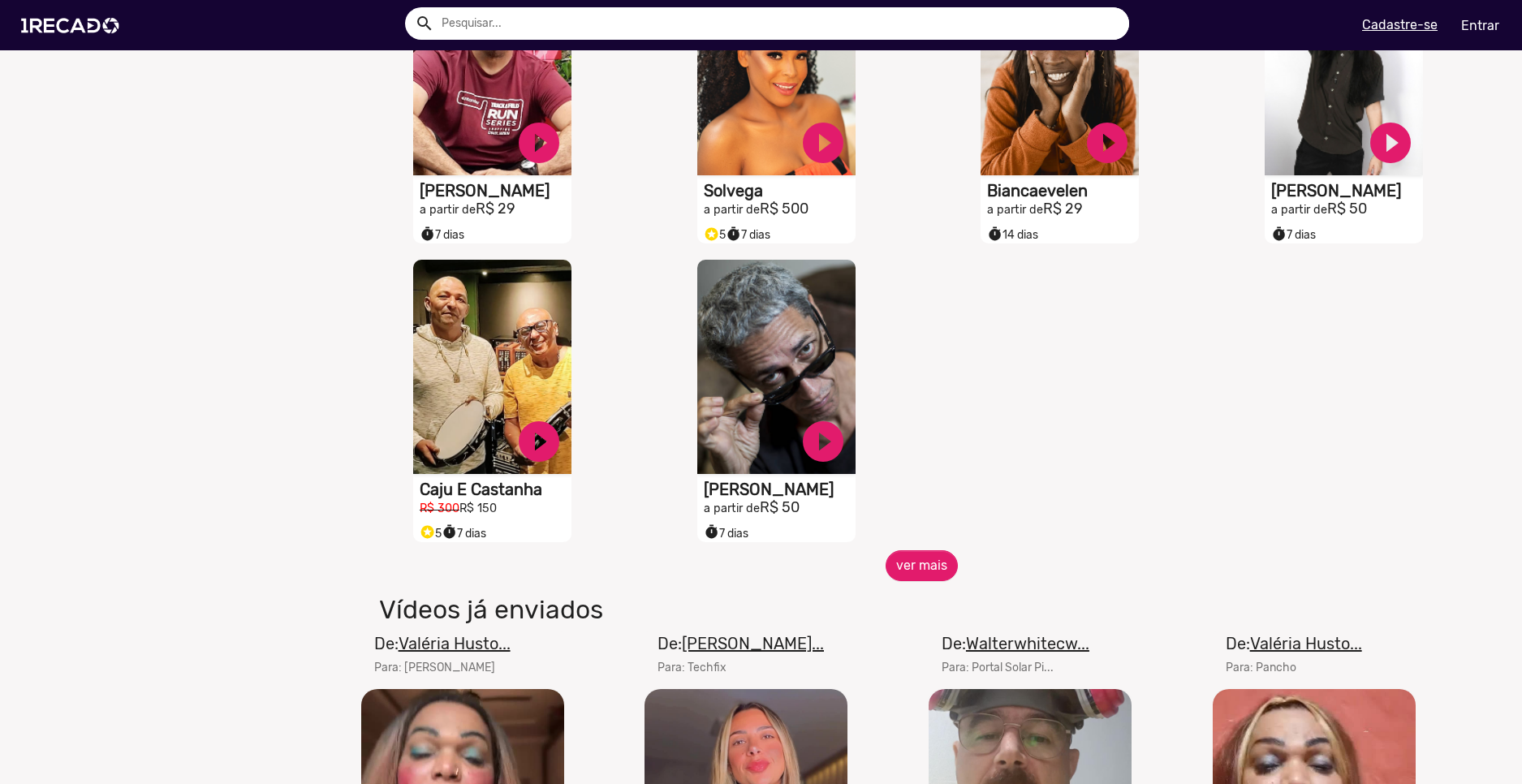
click at [923, 578] on button "ver mais" at bounding box center [922, 565] width 72 height 30
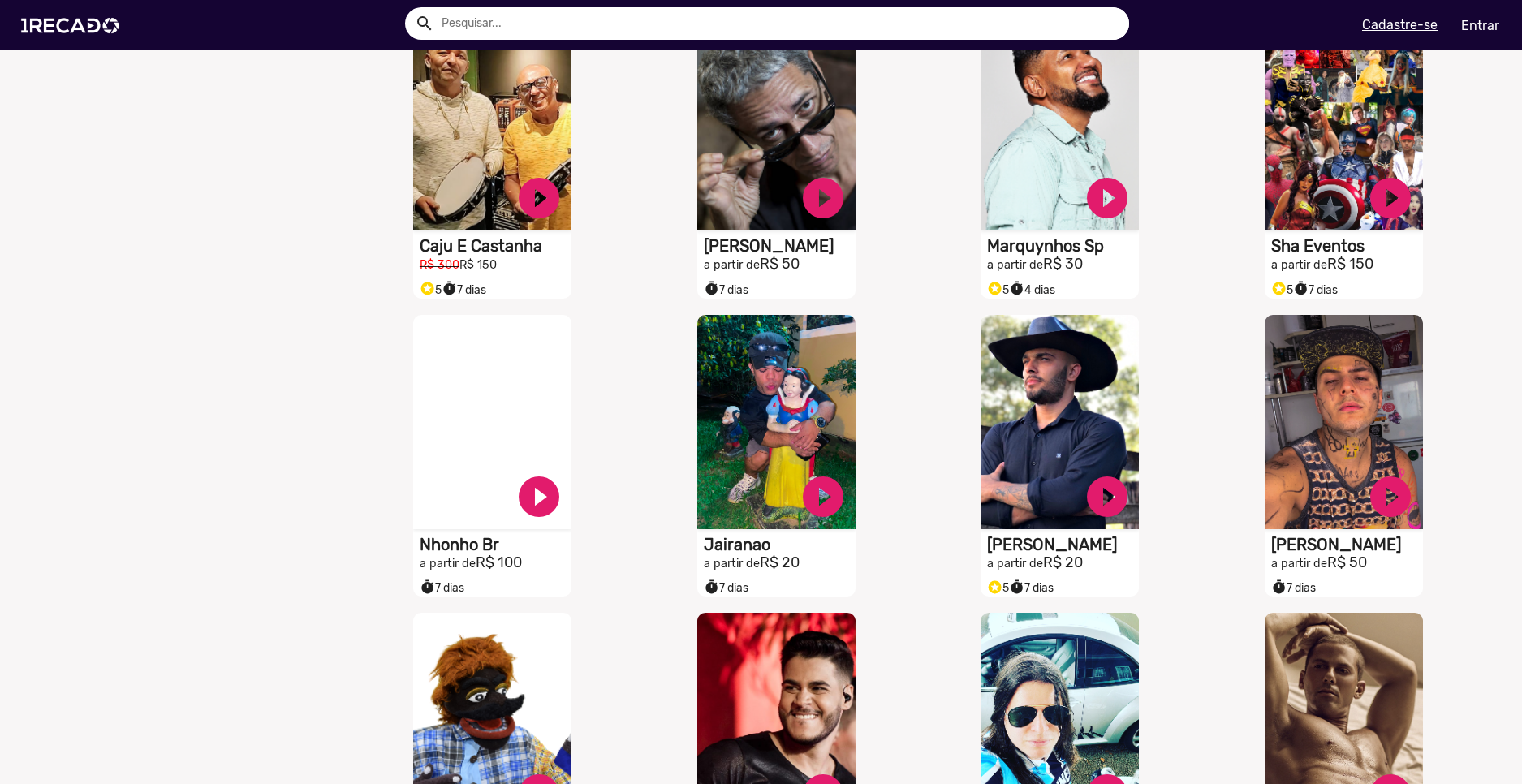
scroll to position [5357, 0]
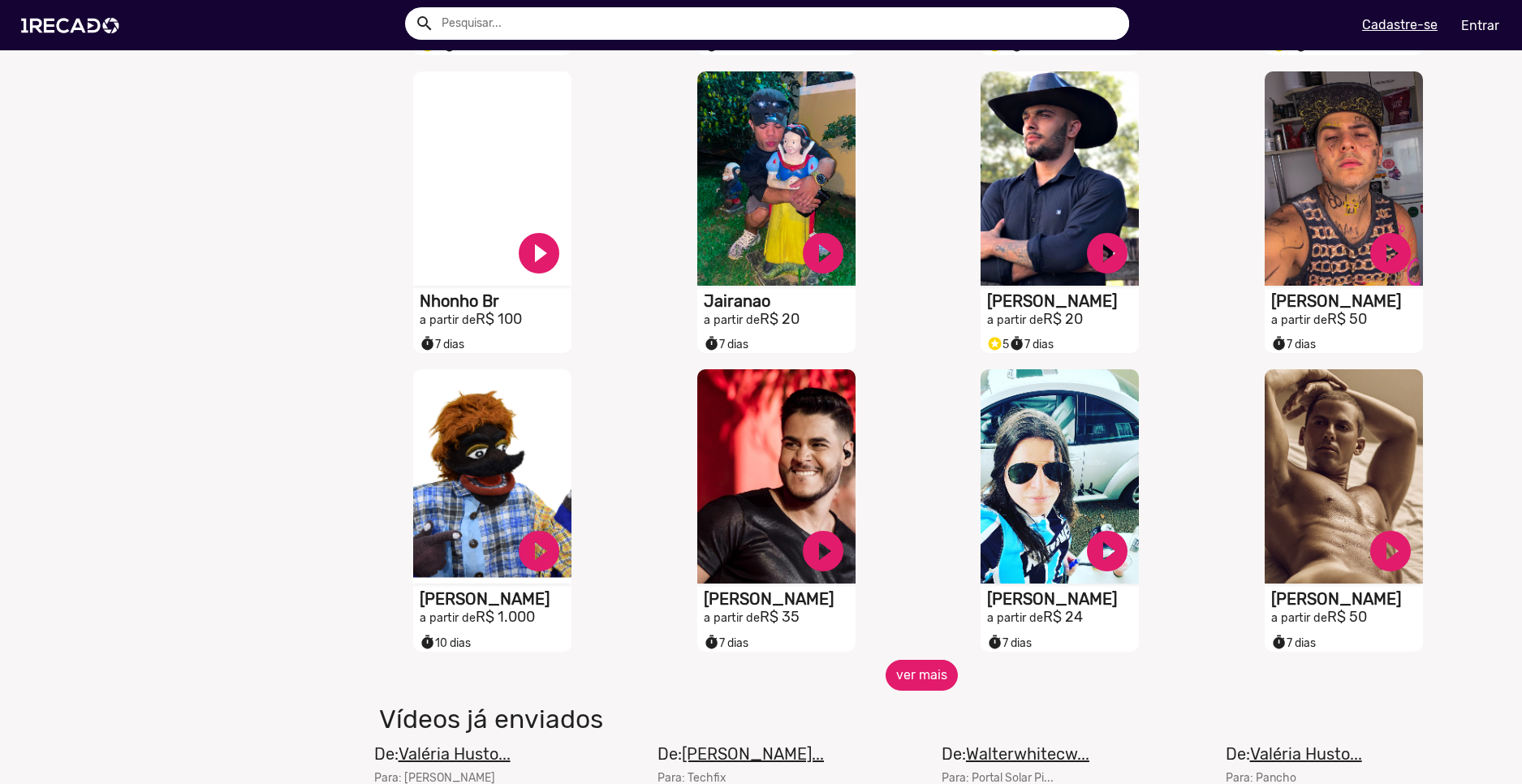
click at [925, 690] on button "ver mais" at bounding box center [922, 675] width 72 height 30
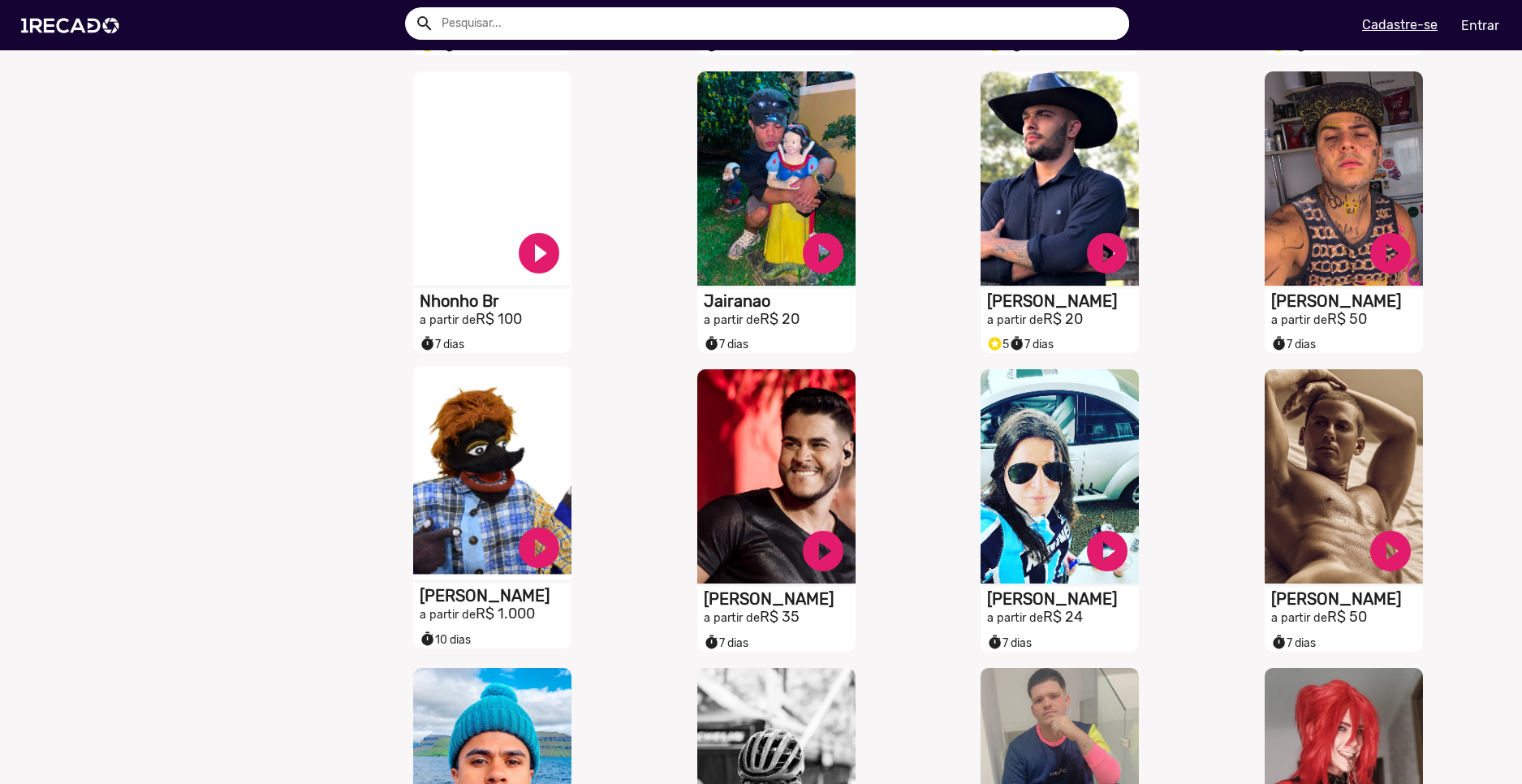
click at [534, 605] on h1 "[PERSON_NAME]" at bounding box center [496, 596] width 152 height 19
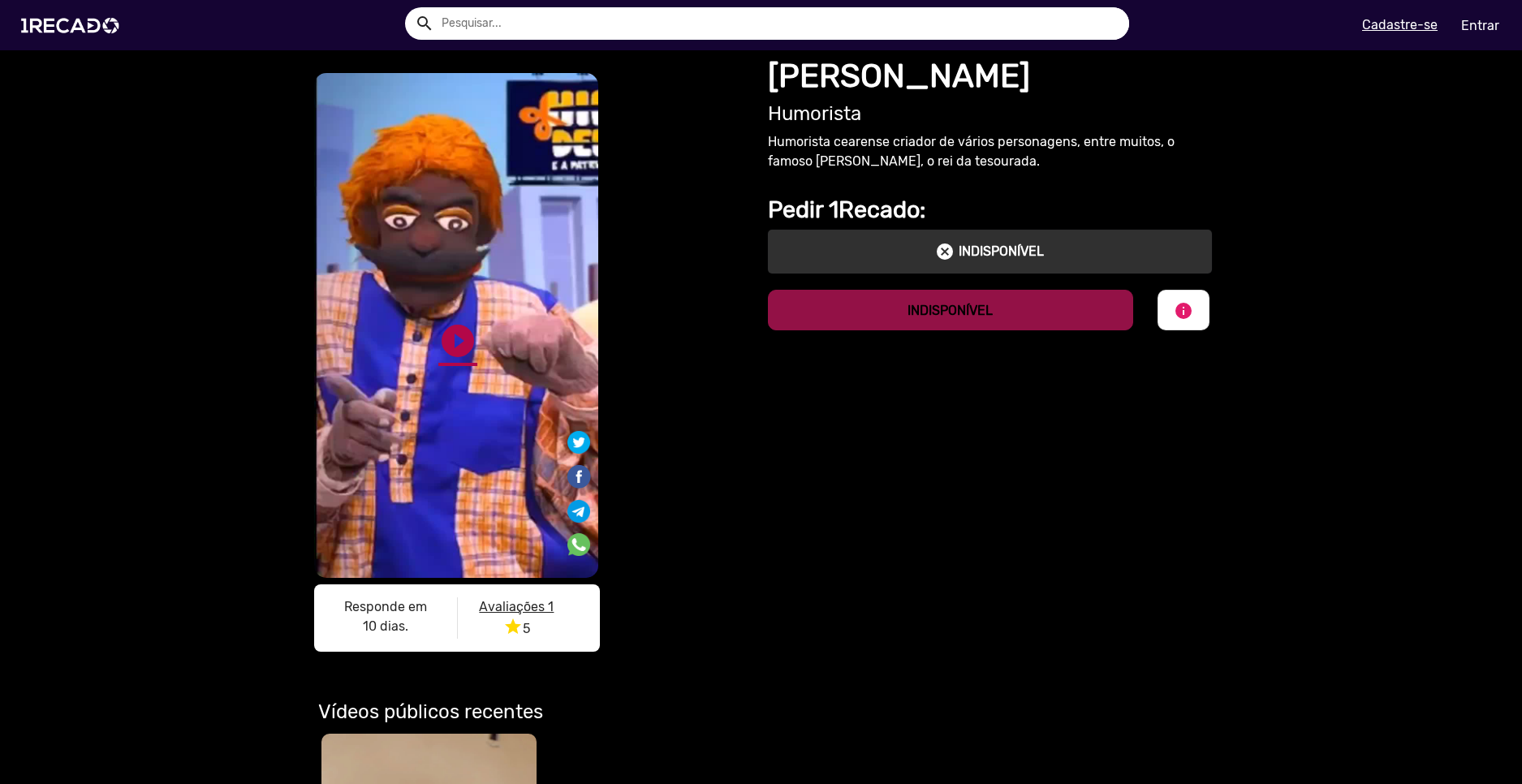
click at [458, 335] on link "play_circle_filled" at bounding box center [457, 340] width 39 height 39
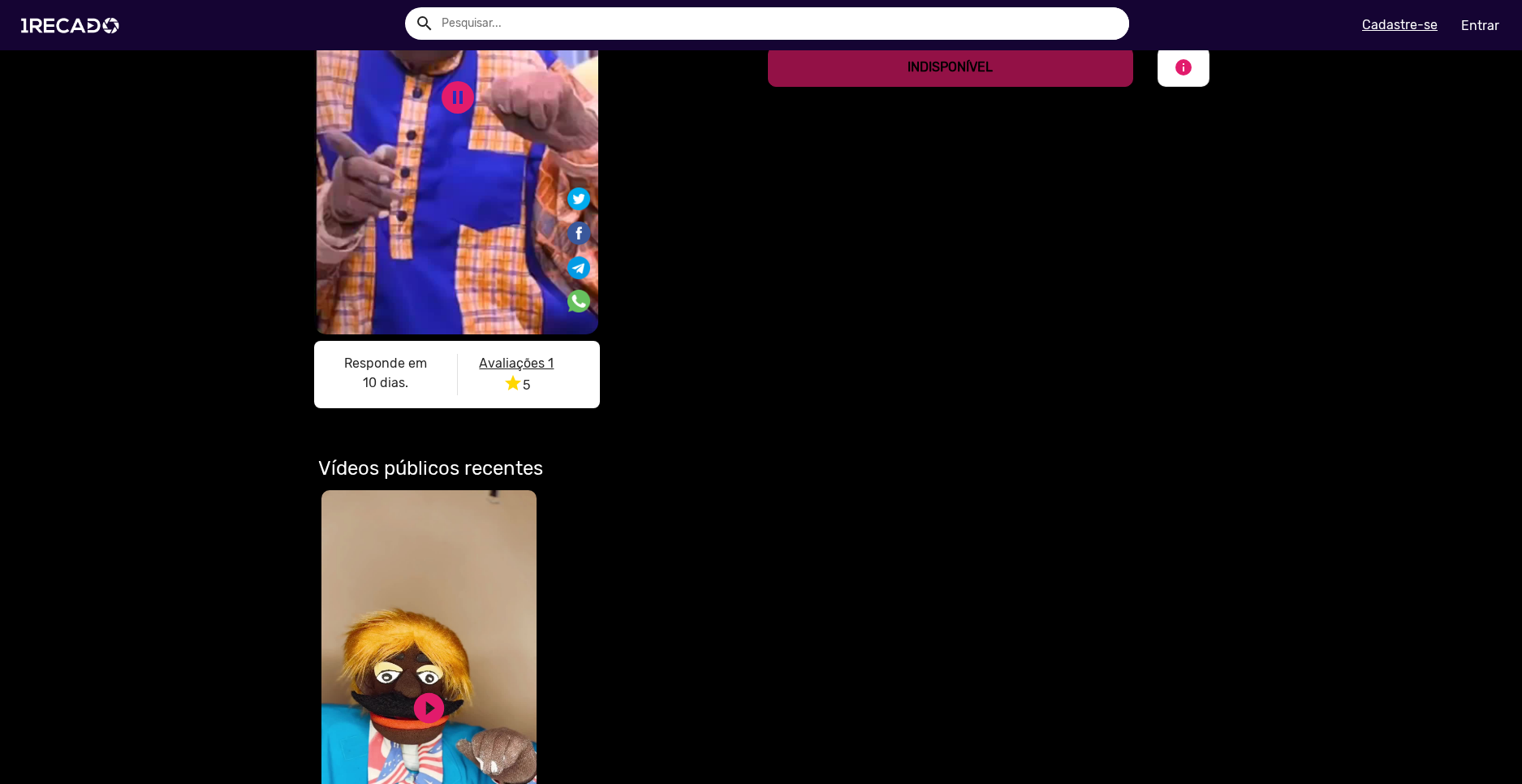
scroll to position [487, 0]
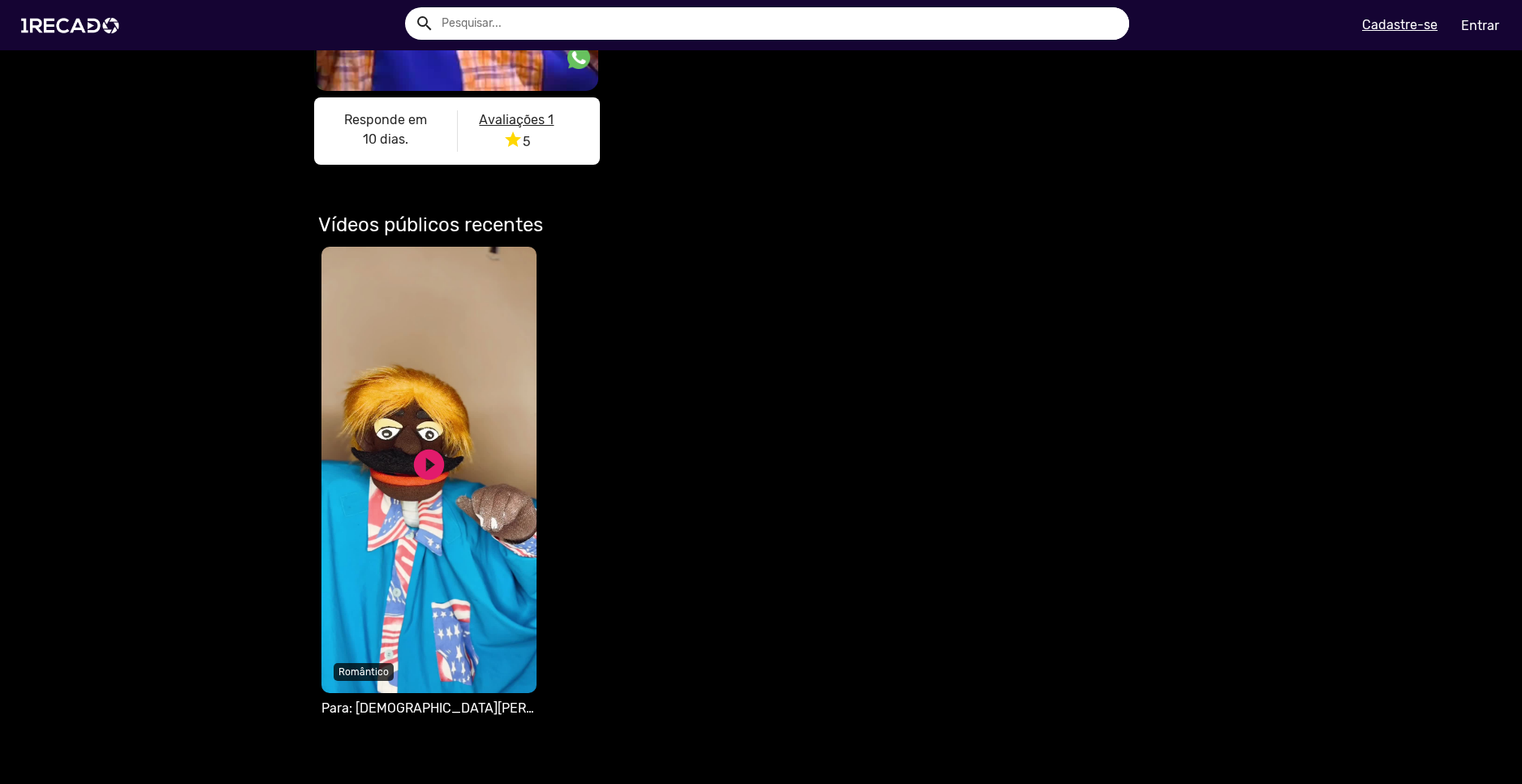
click at [442, 468] on video "Seu navegador não reproduz vídeo em HTML5" at bounding box center [429, 470] width 215 height 447
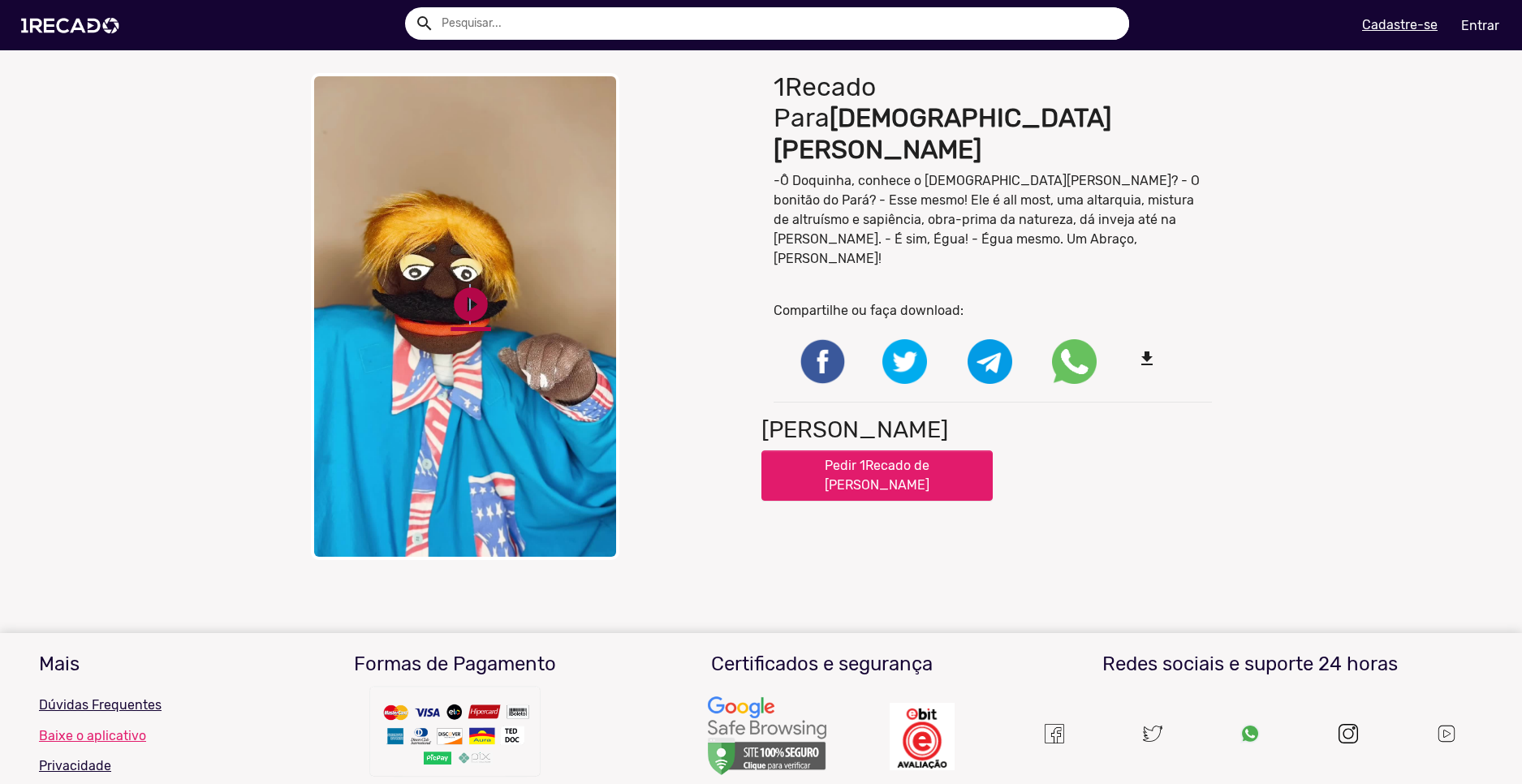
click at [464, 307] on link "play_circle_filled" at bounding box center [471, 304] width 41 height 41
click at [464, 307] on link "pause_circle" at bounding box center [471, 304] width 41 height 41
click at [464, 307] on link "play_circle_filled" at bounding box center [471, 304] width 41 height 41
click at [86, 29] on img at bounding box center [73, 26] width 123 height 69
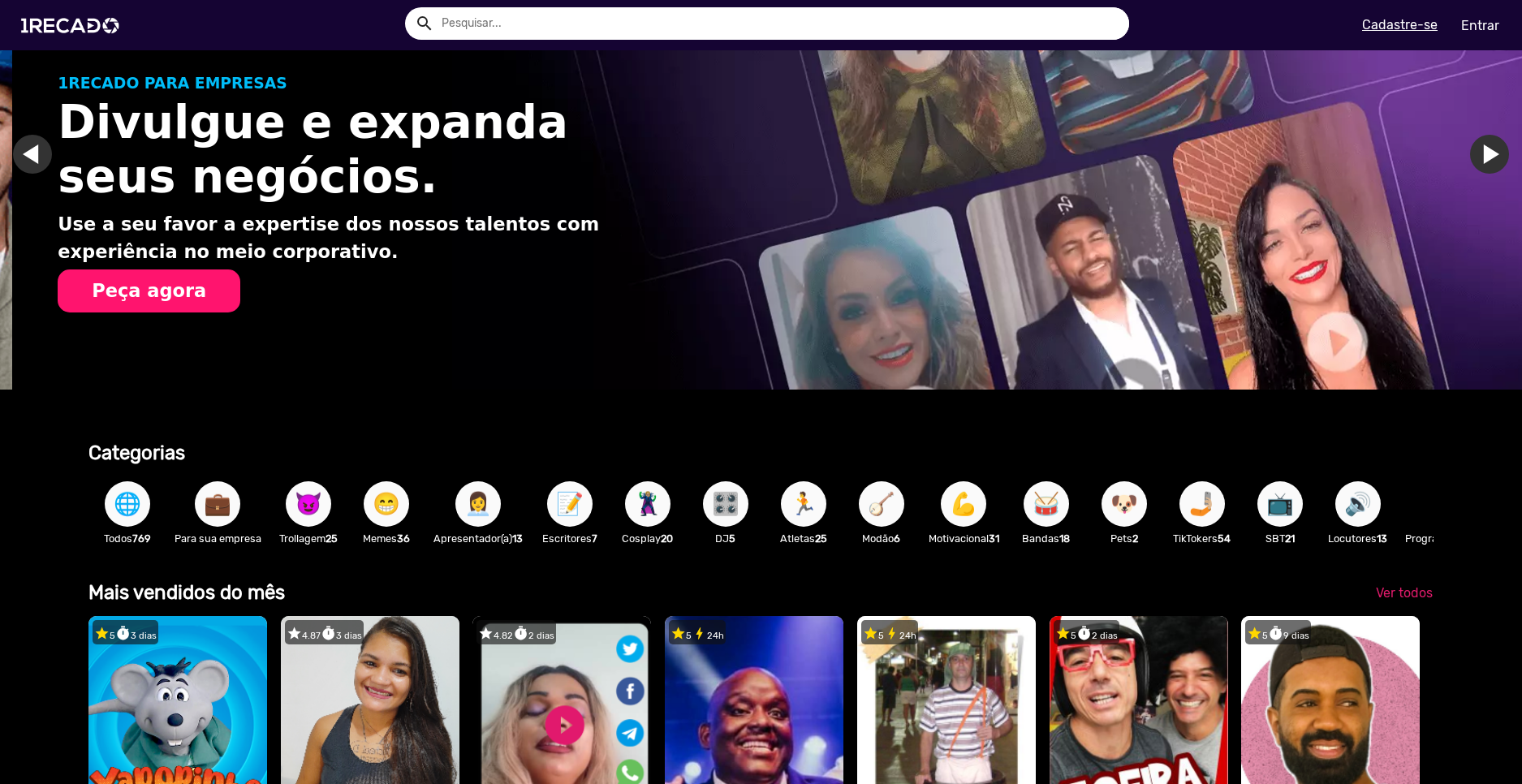
scroll to position [0, 3020]
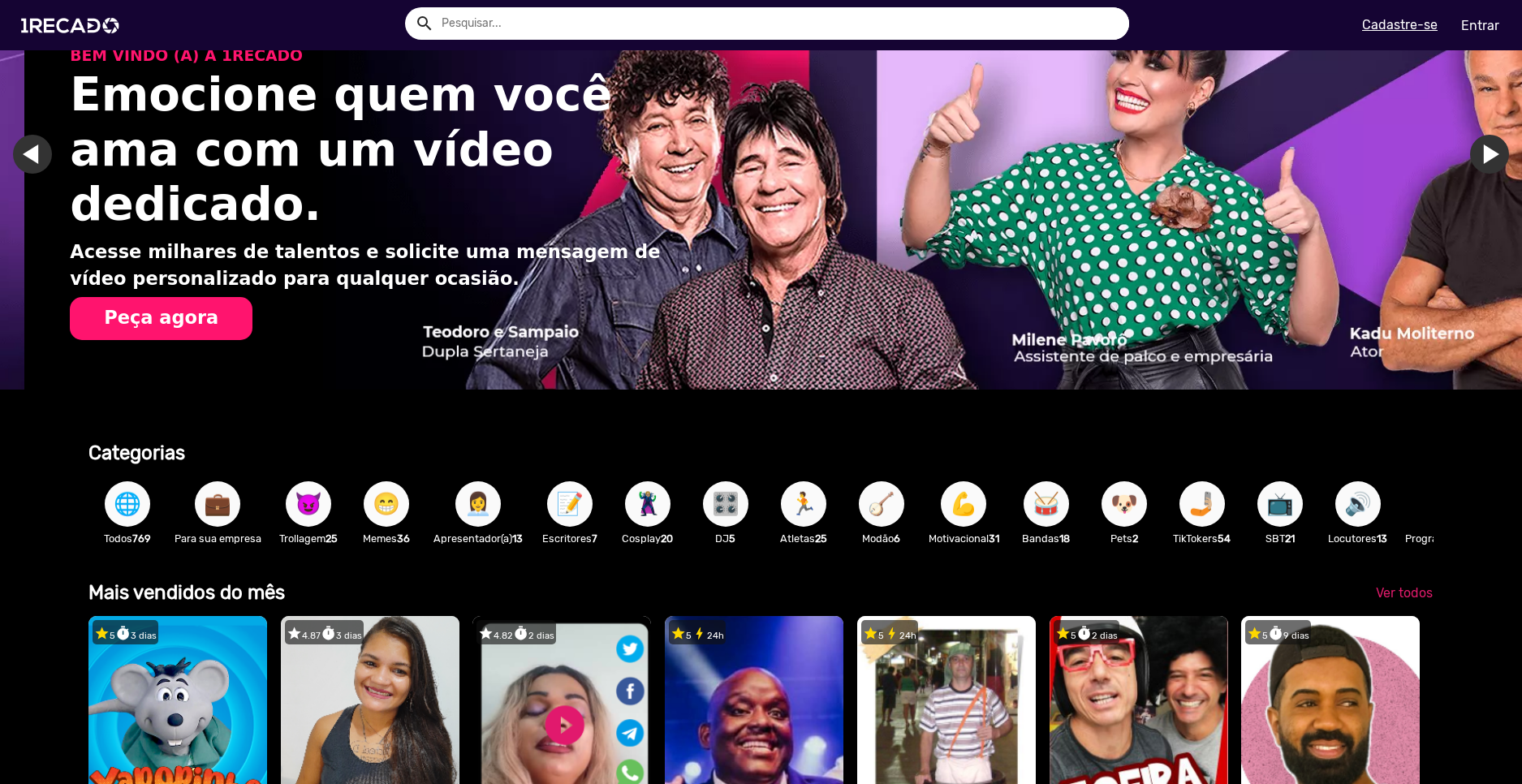
click at [385, 511] on span "😁" at bounding box center [386, 504] width 28 height 46
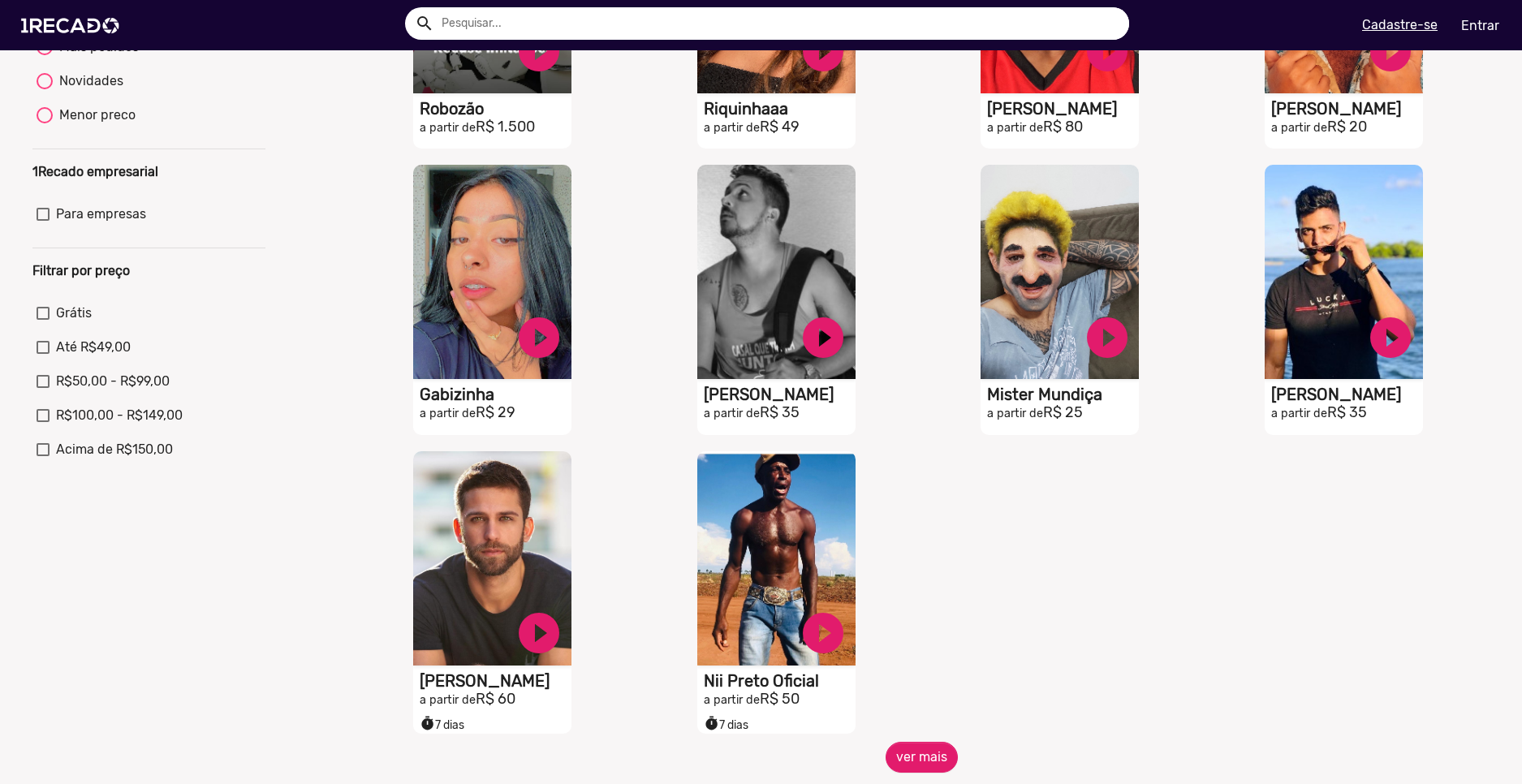
scroll to position [406, 0]
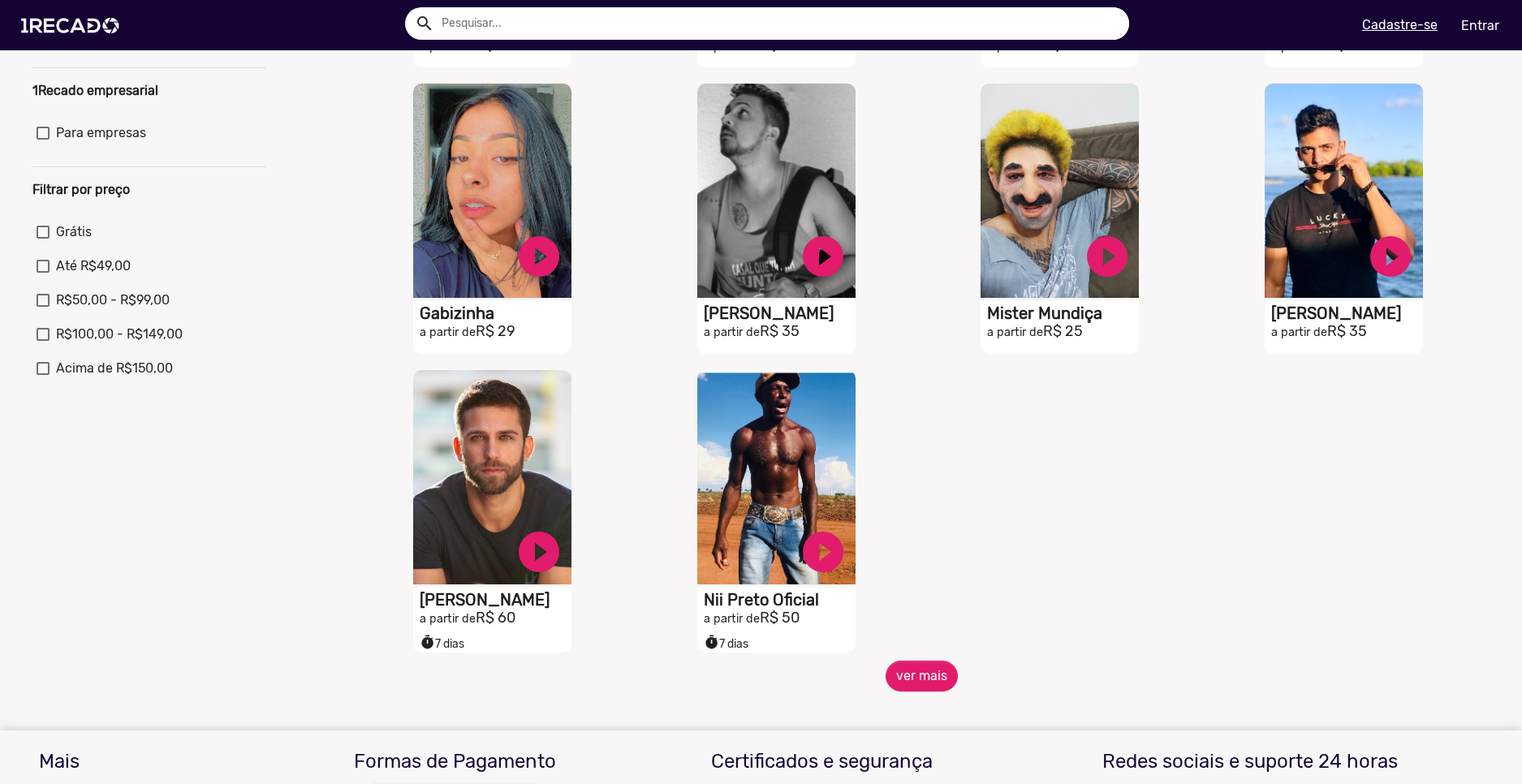
click at [945, 713] on mat-sidenav-content "🌐 Todos 769 💼 Para sua empresa 👥 Sósia 37 🏃 Atletas 25 🎗️ Doe 1Recado 9 🧠 Psicó…" at bounding box center [761, 392] width 1522 height 784
click at [917, 704] on mat-sidenav-content "🌐 Todos 769 💼 Para sua empresa 👥 Sósia 37 🏃 Atletas 25 🎗️ Doe 1Recado 9 🧠 Psicó…" at bounding box center [761, 392] width 1522 height 784
click at [914, 692] on button "ver mais" at bounding box center [922, 676] width 72 height 30
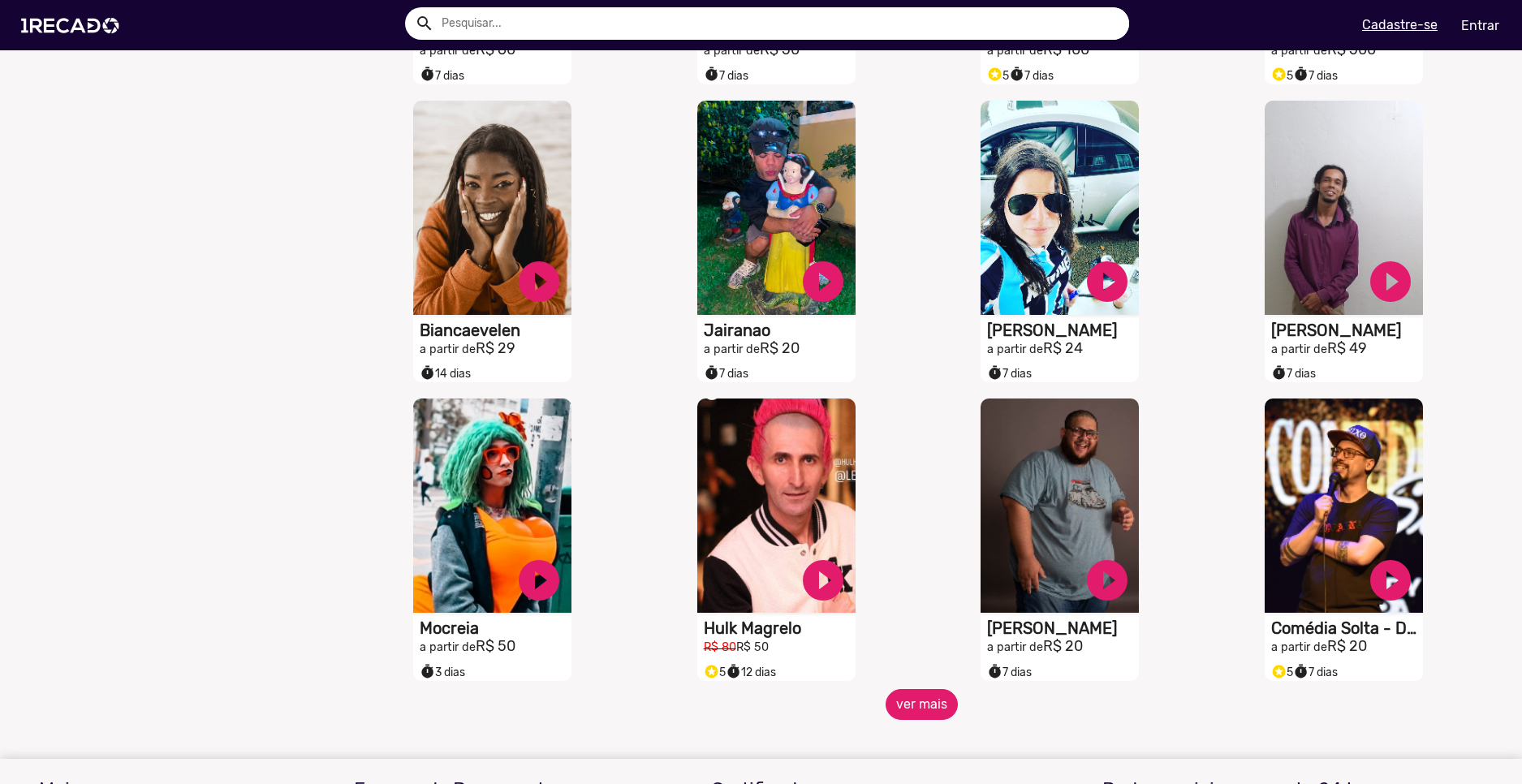
scroll to position [1055, 0]
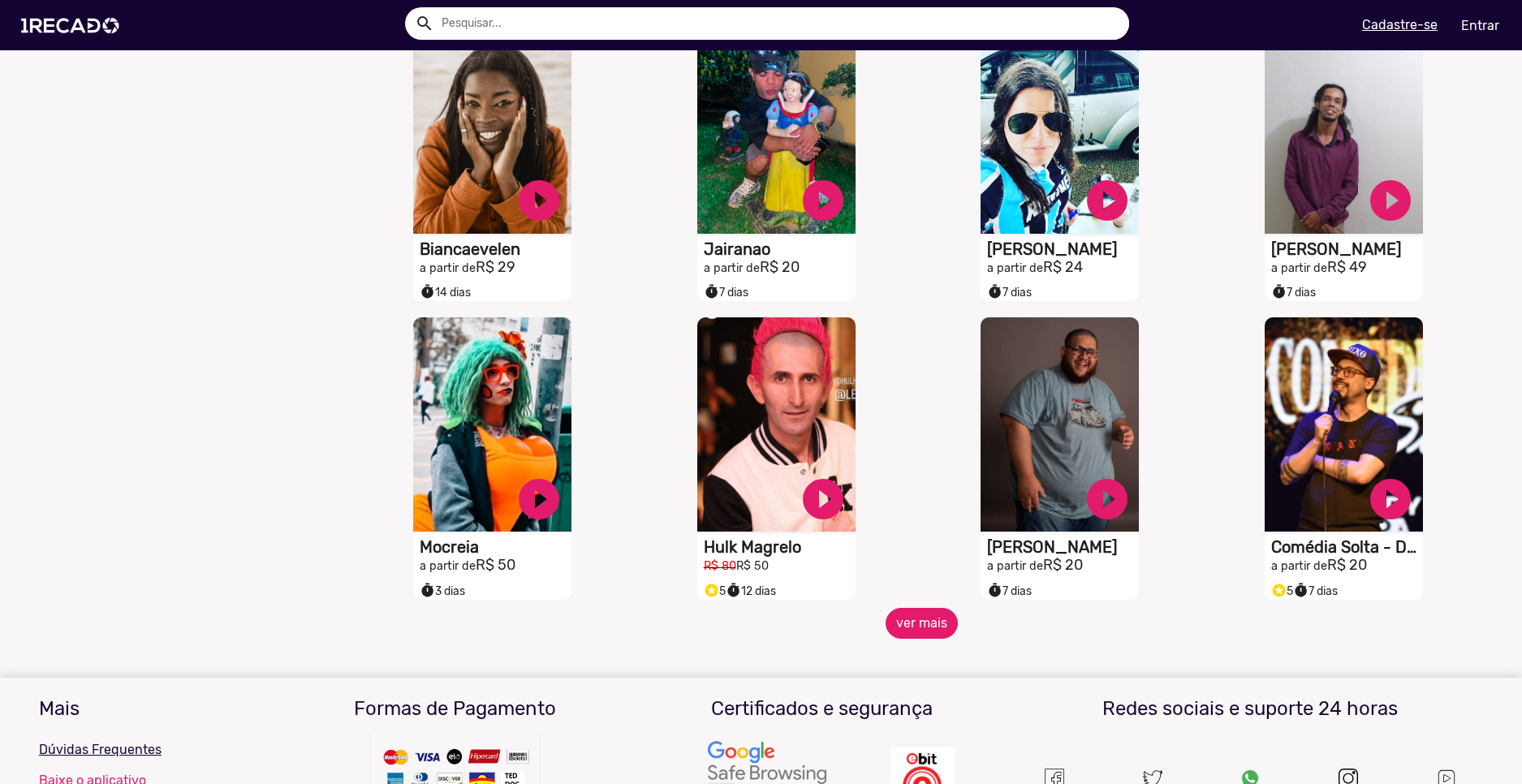
click at [926, 633] on button "ver mais" at bounding box center [922, 623] width 72 height 30
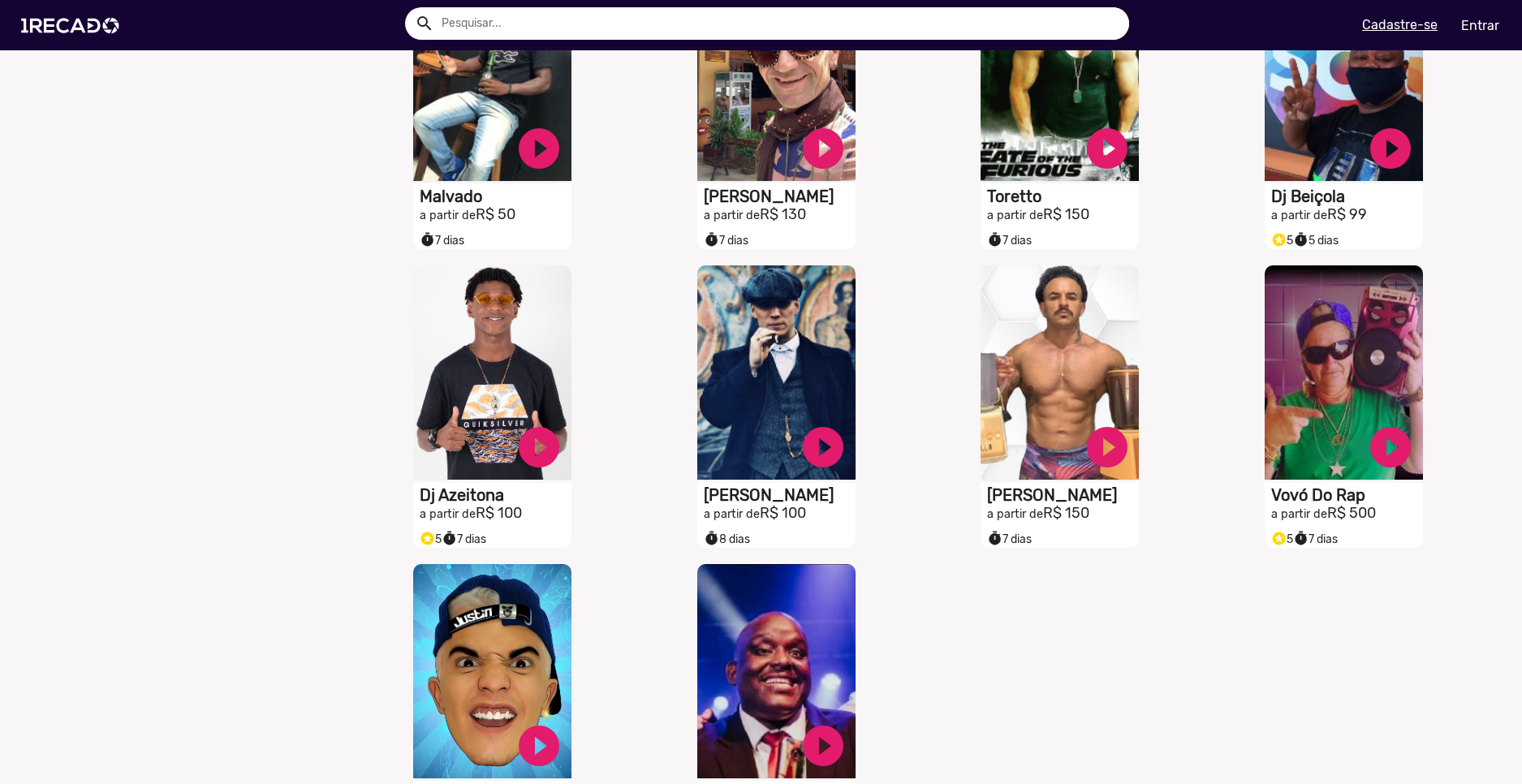
scroll to position [1866, 0]
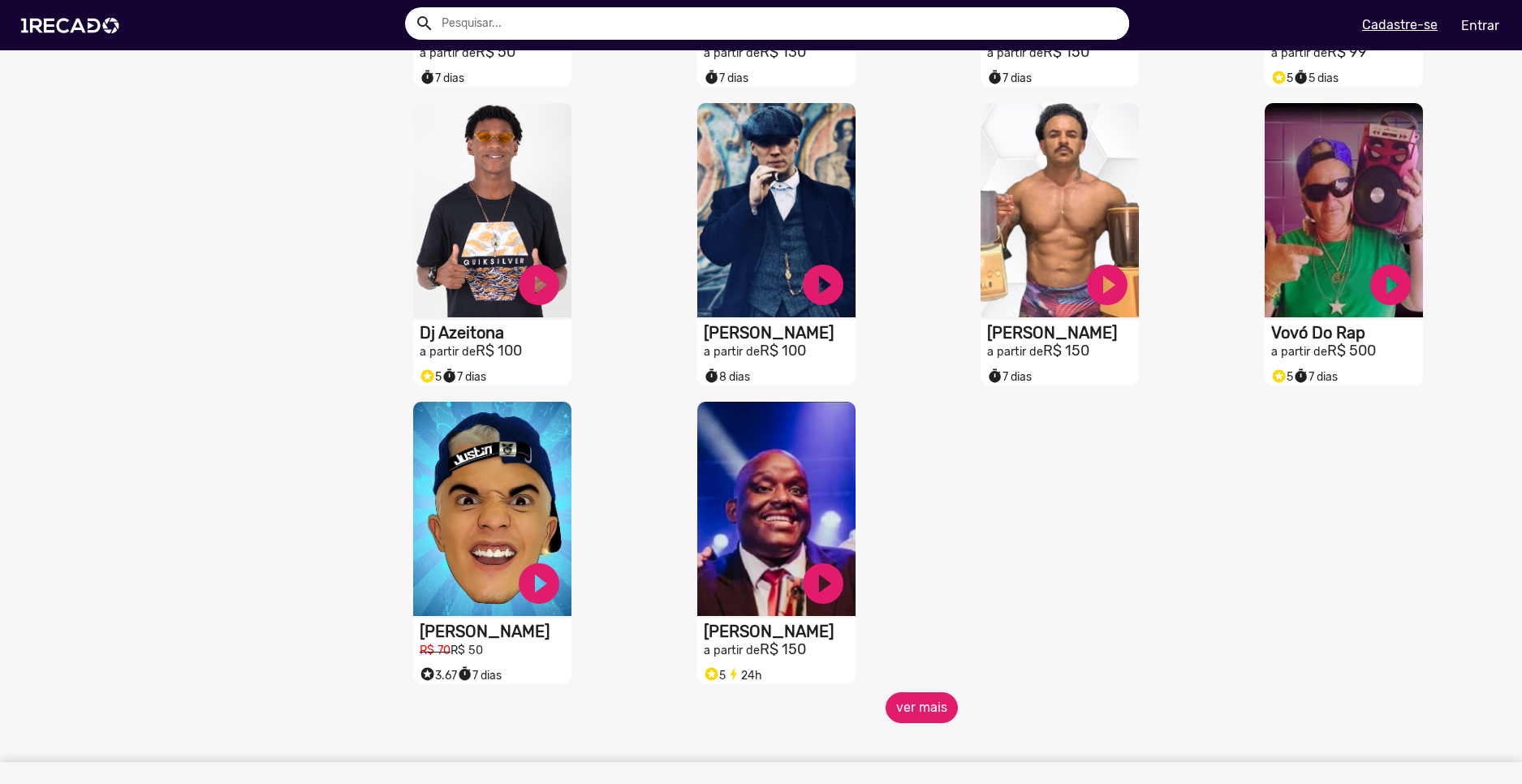
click at [927, 723] on button "ver mais" at bounding box center [922, 708] width 72 height 30
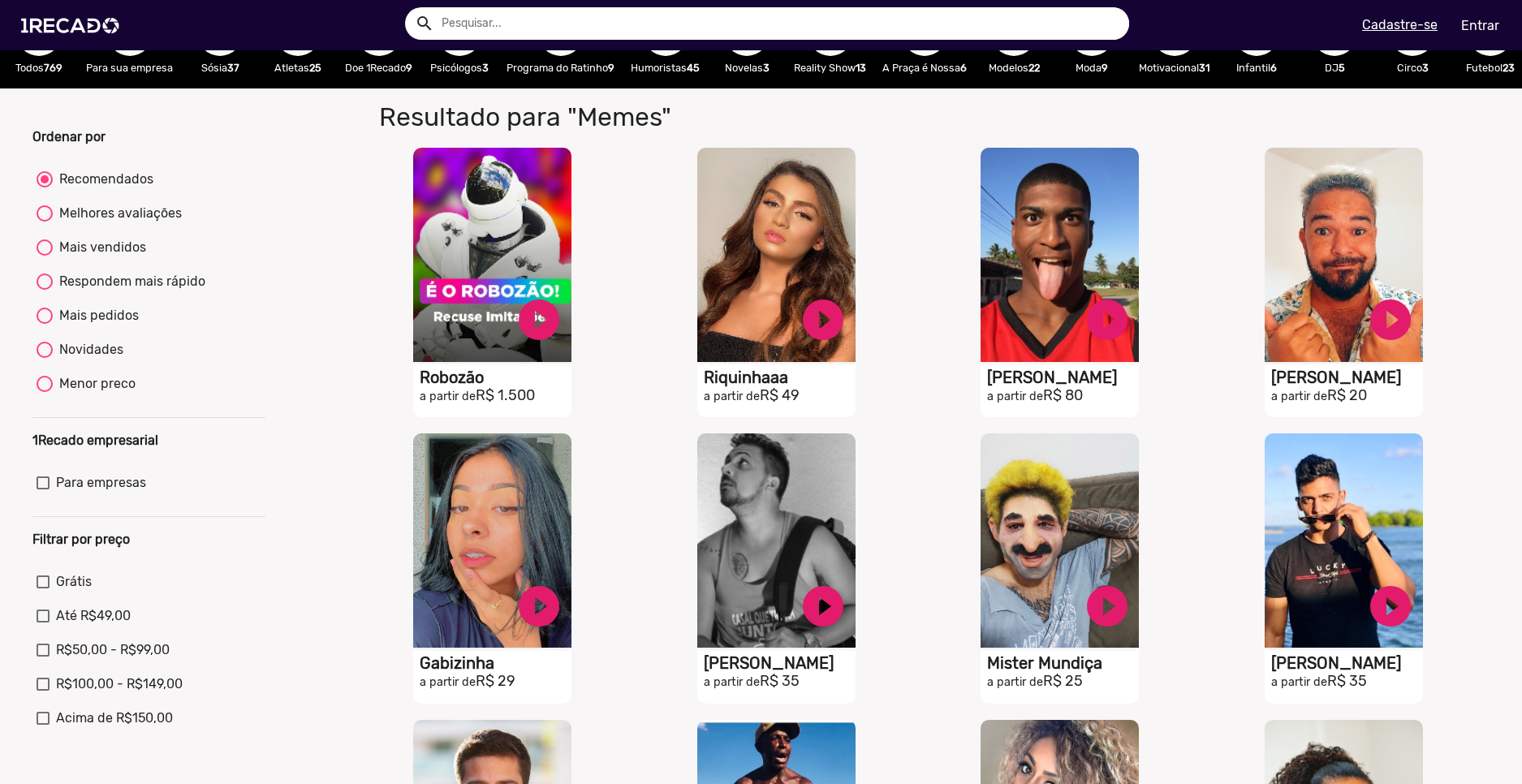
scroll to position [0, 0]
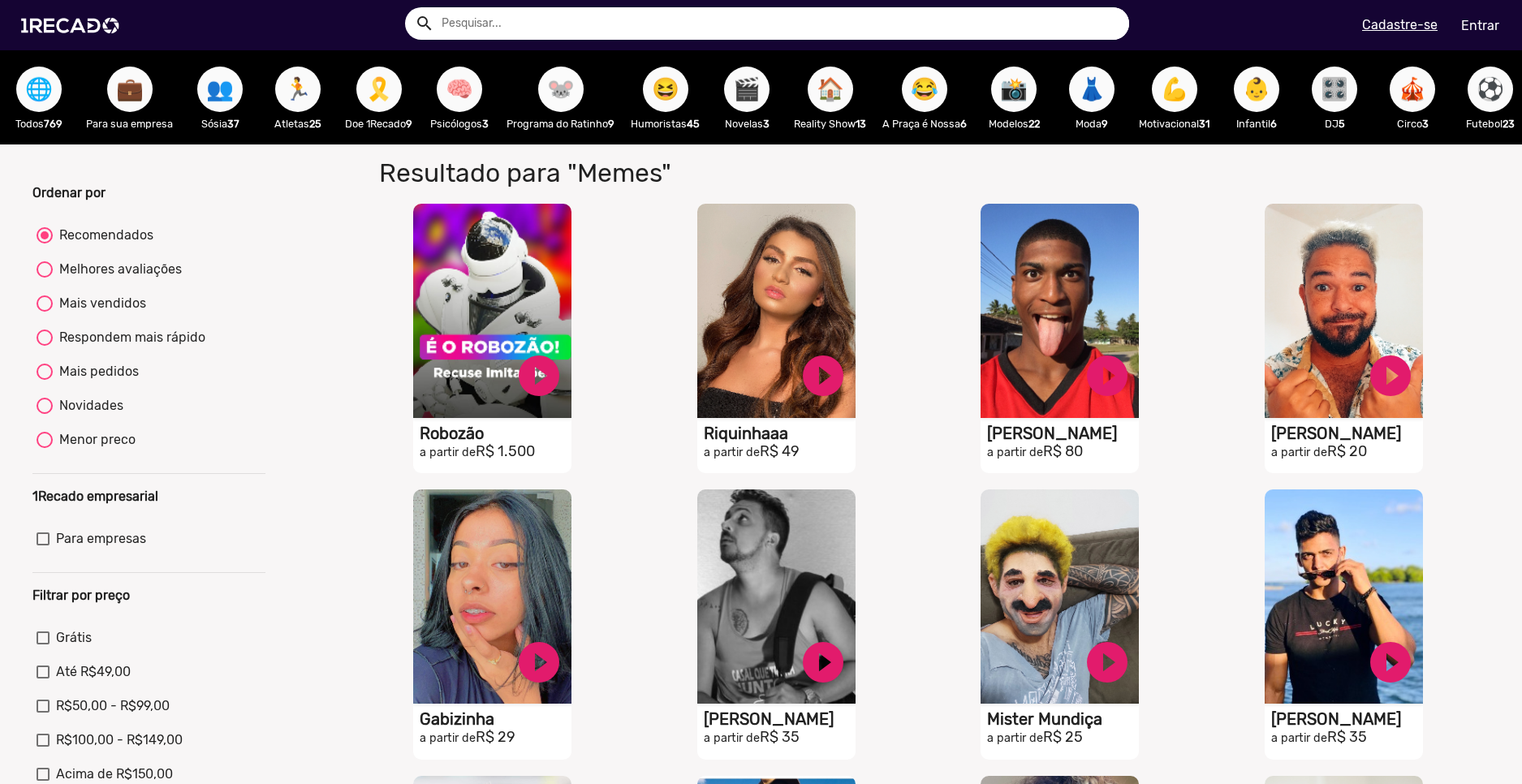
click at [556, 94] on span "🐭" at bounding box center [561, 89] width 28 height 46
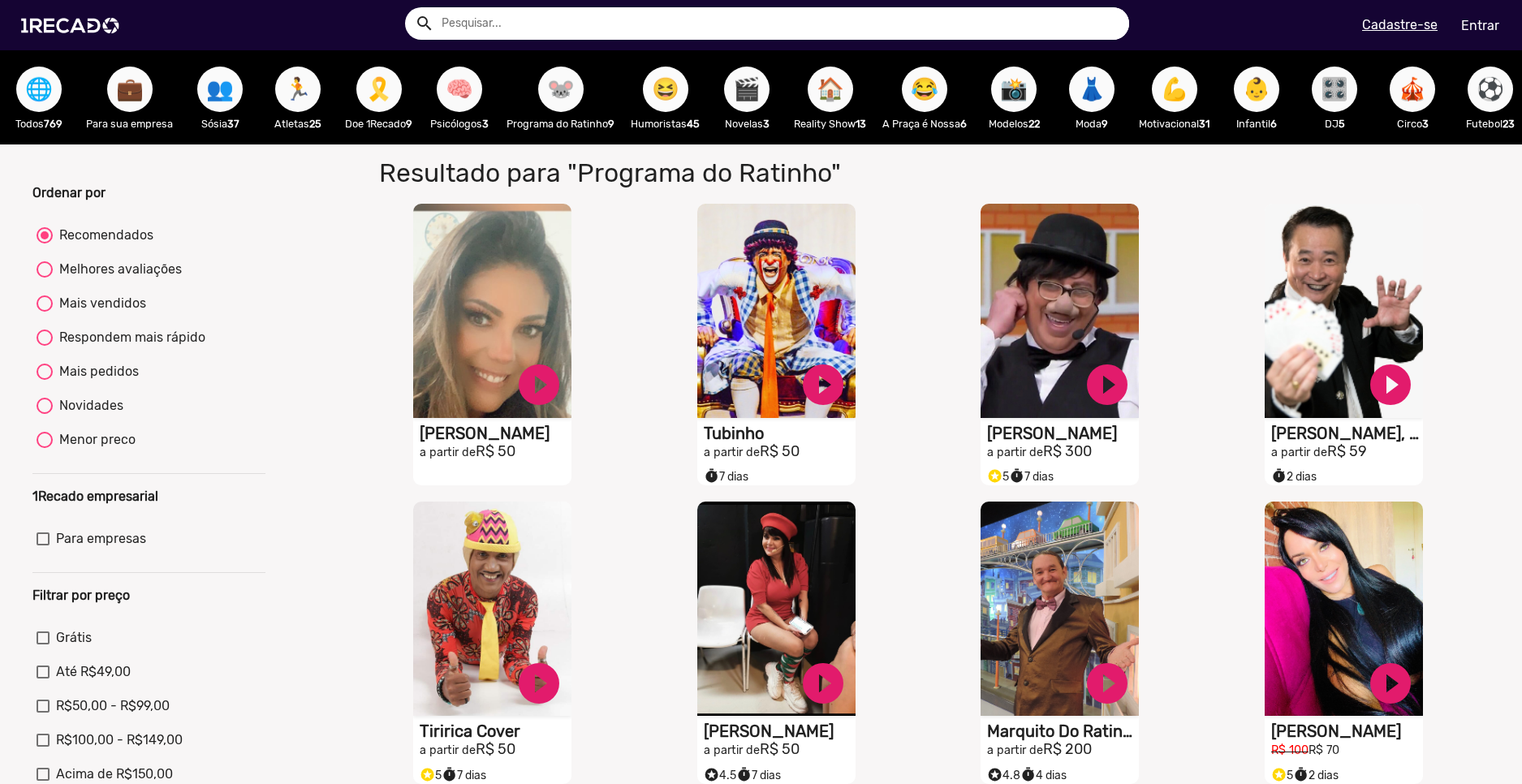
click at [678, 91] on span "😆" at bounding box center [665, 89] width 28 height 46
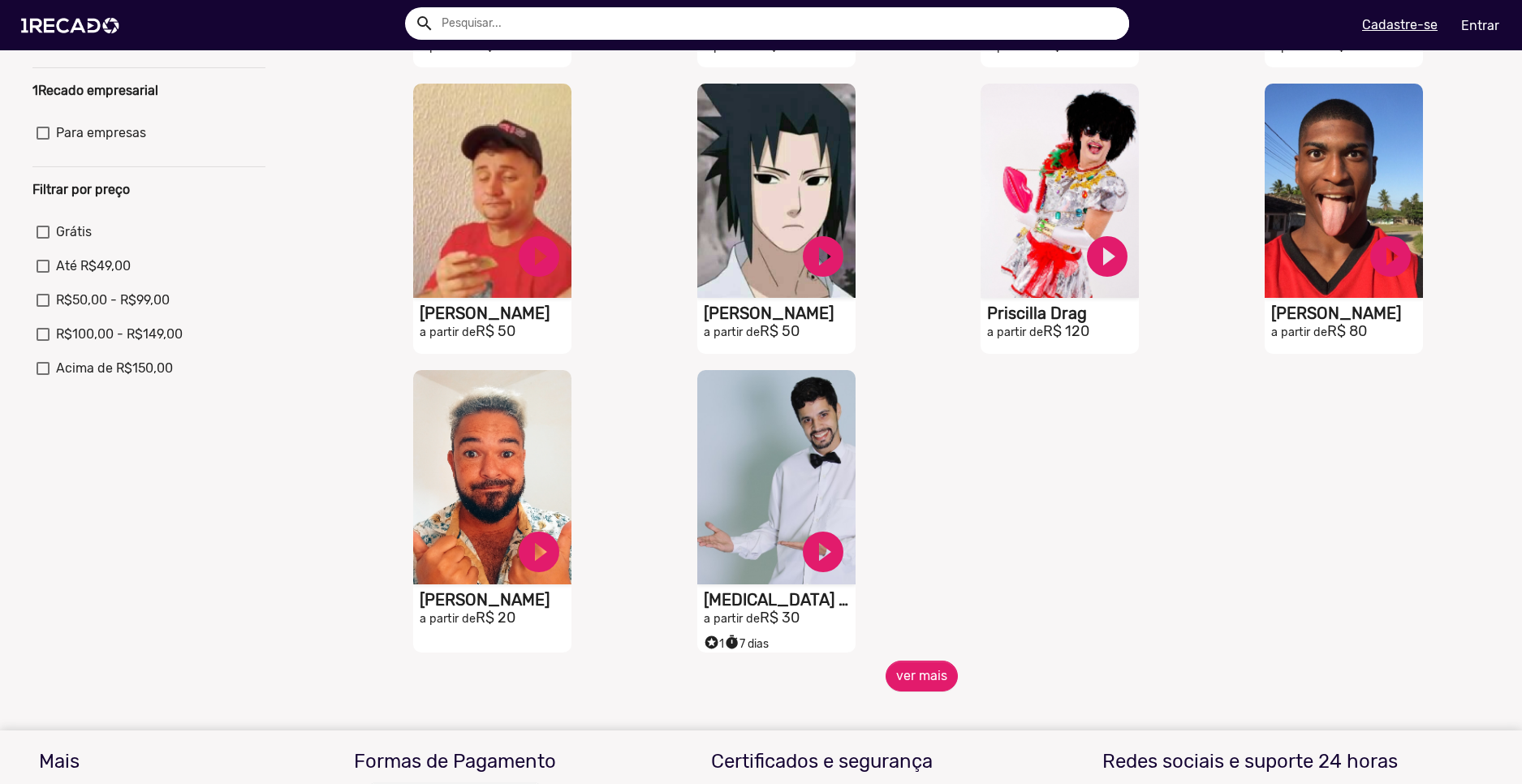
scroll to position [568, 0]
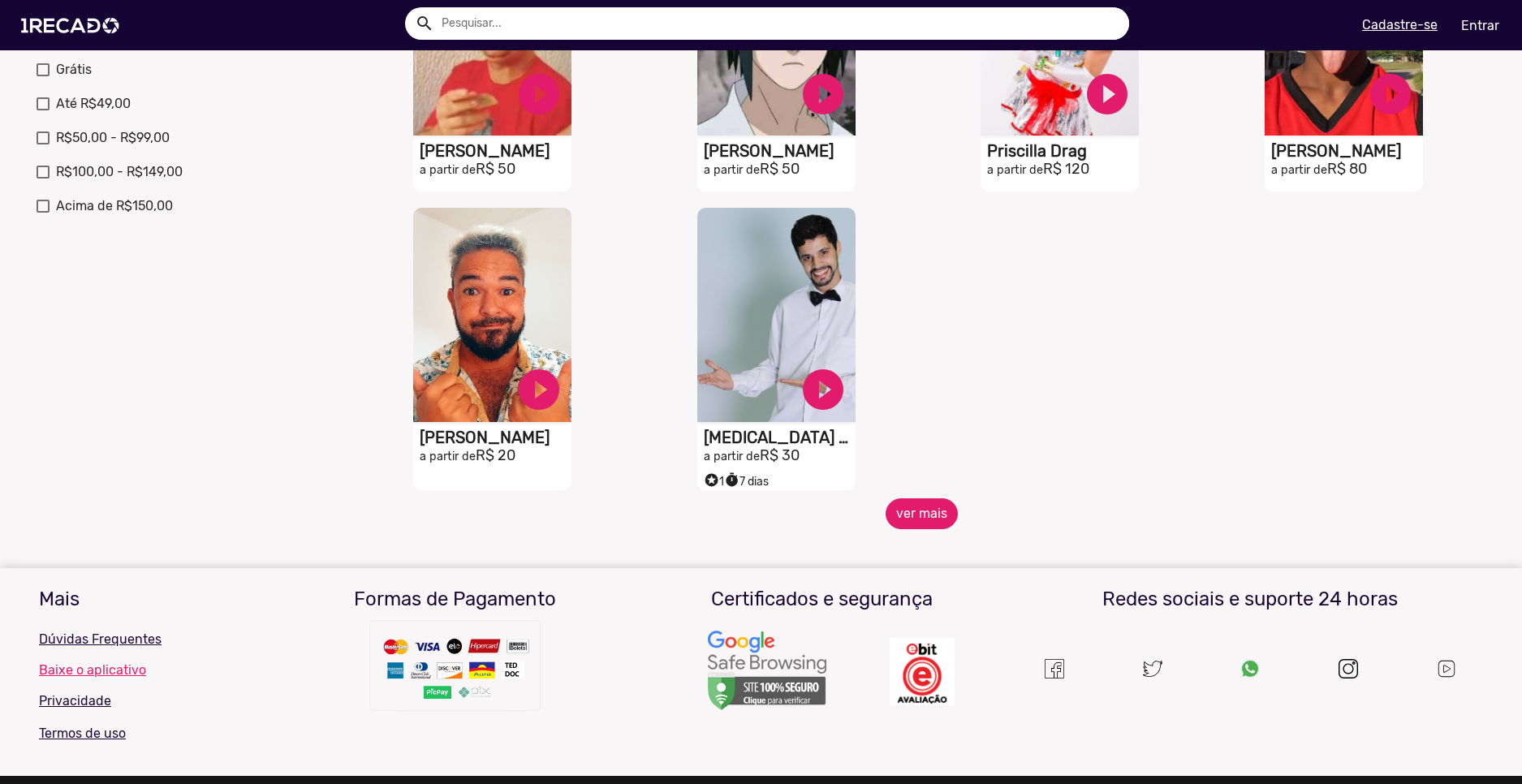
click at [889, 513] on button "ver mais" at bounding box center [922, 513] width 72 height 30
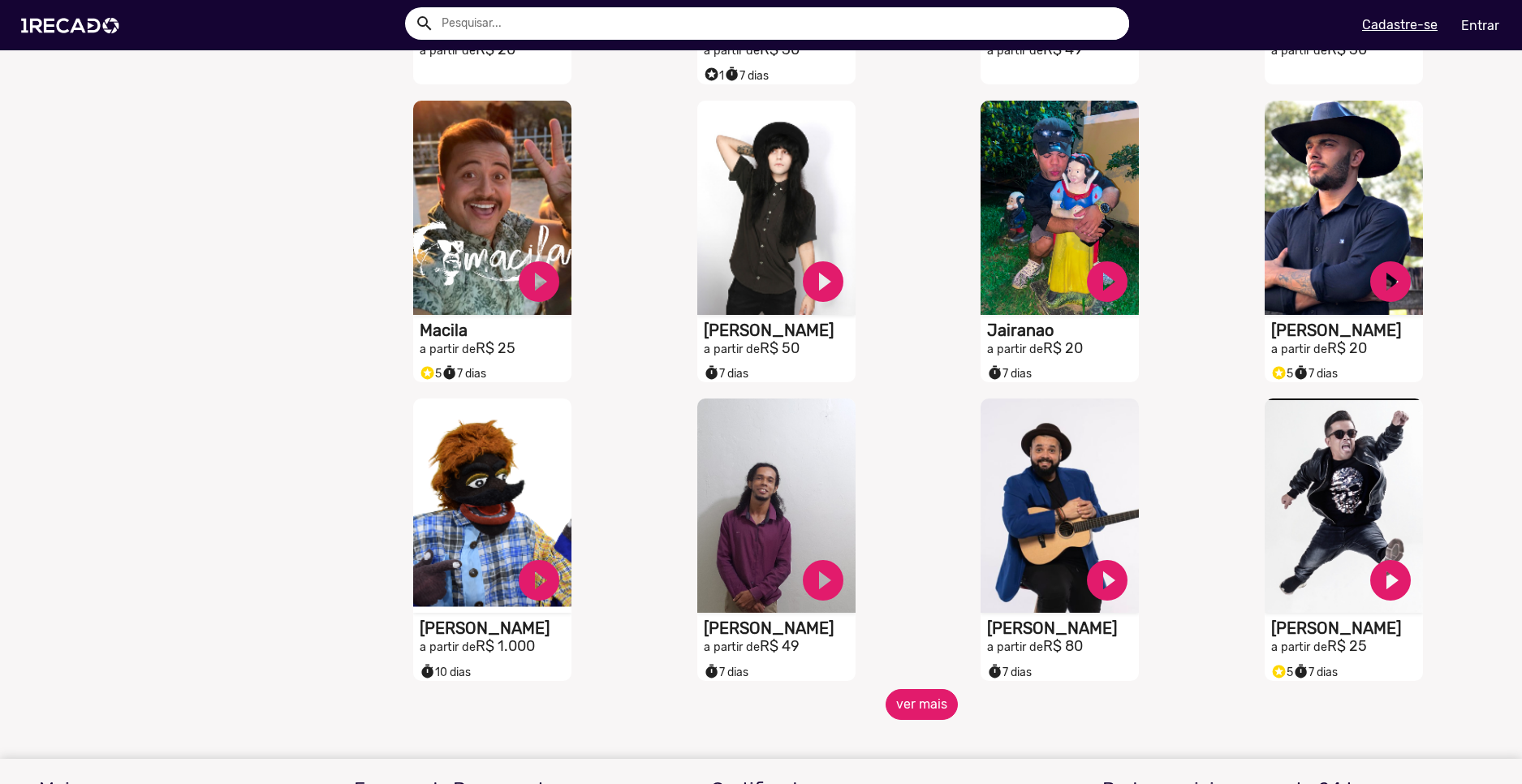
scroll to position [1055, 0]
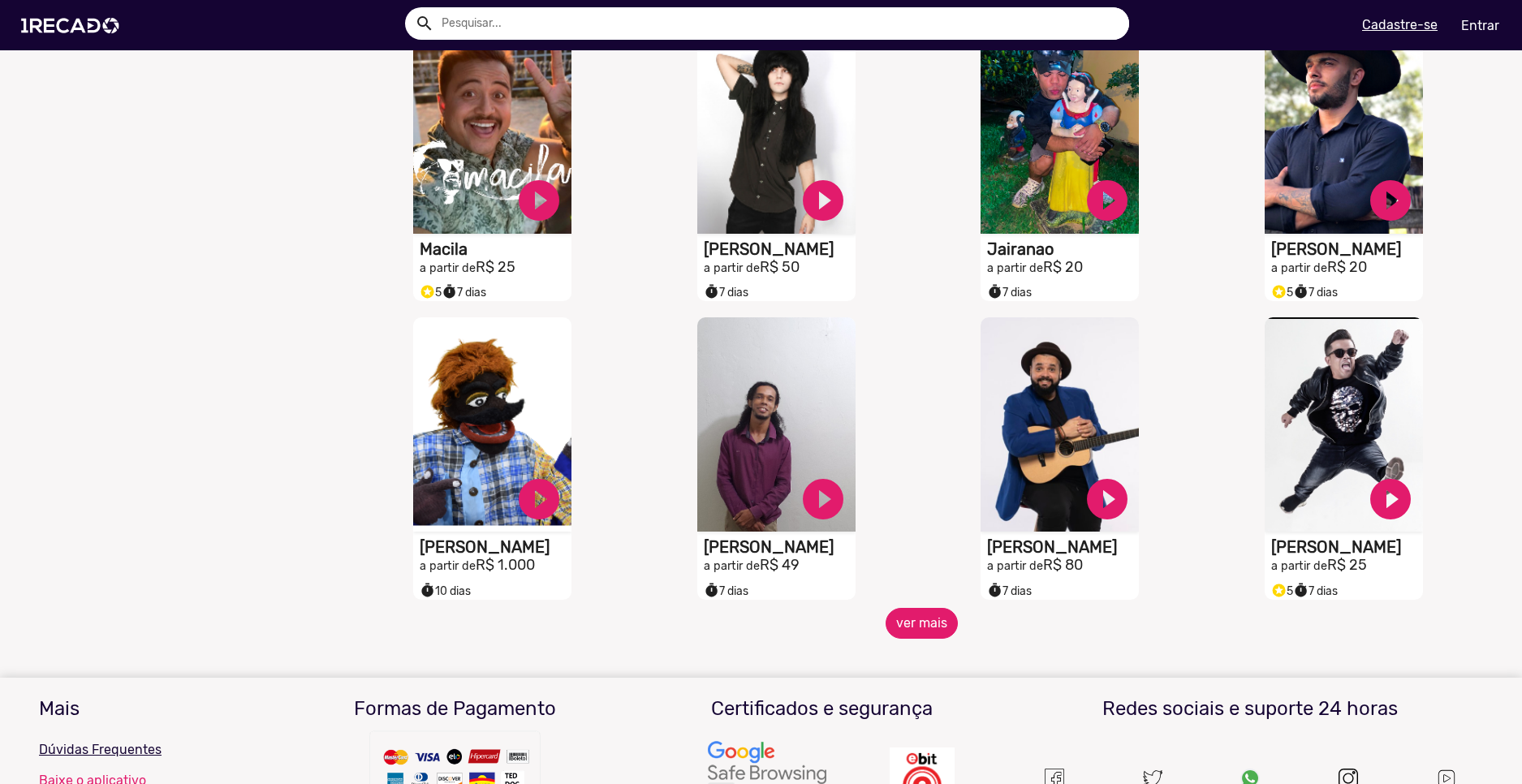
click at [901, 632] on button "ver mais" at bounding box center [922, 623] width 72 height 30
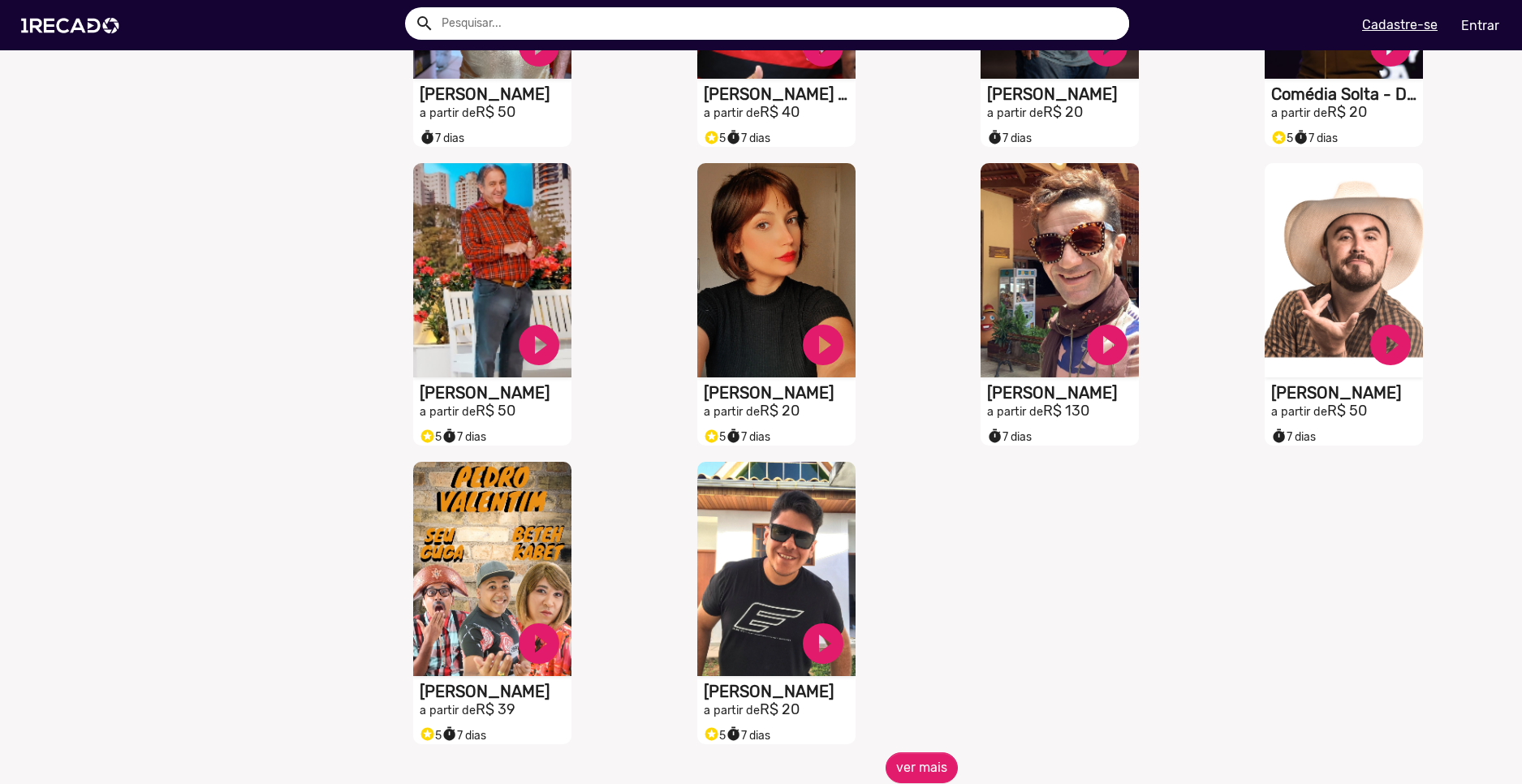
scroll to position [1969, 0]
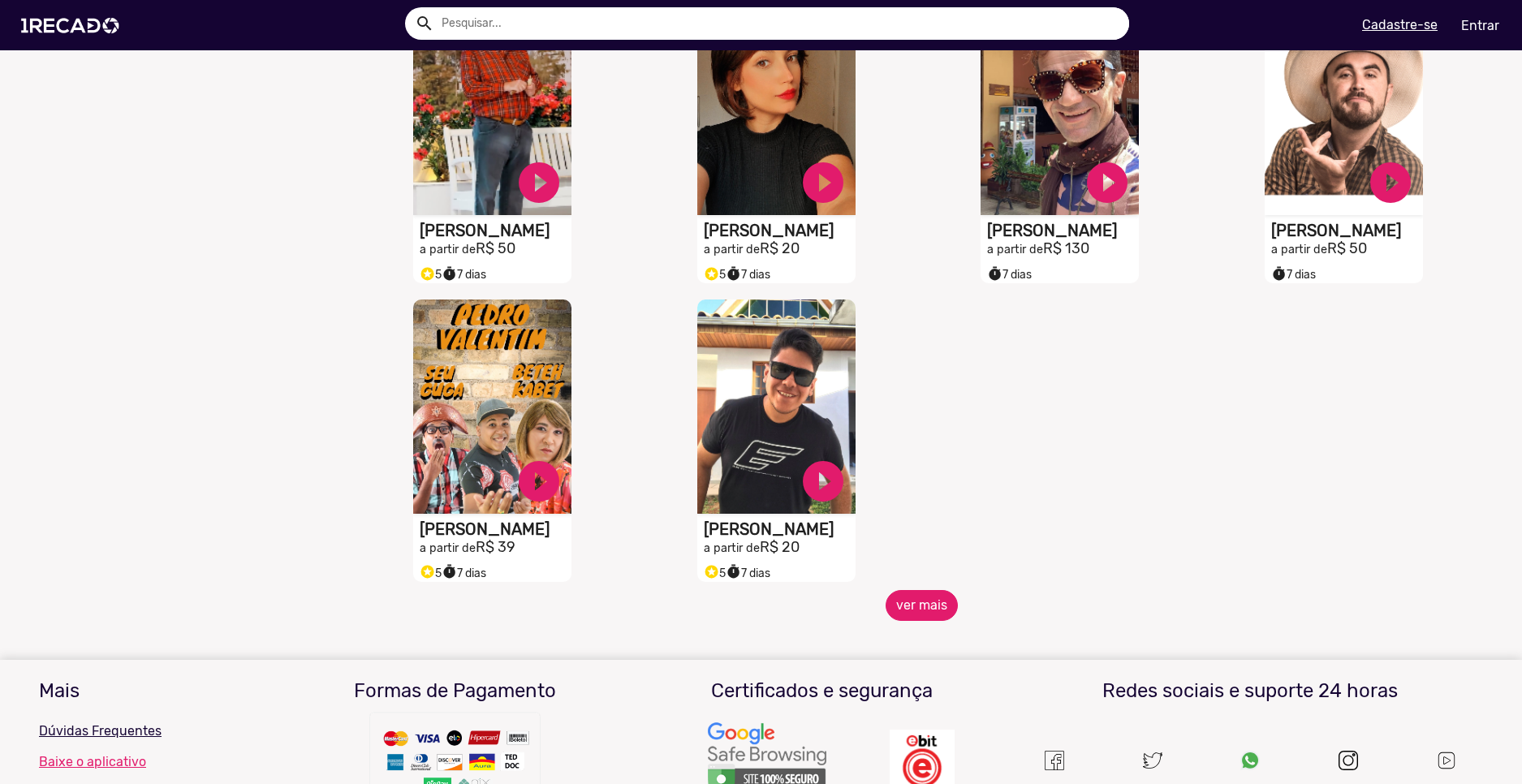
click at [935, 610] on button "ver mais" at bounding box center [922, 605] width 72 height 30
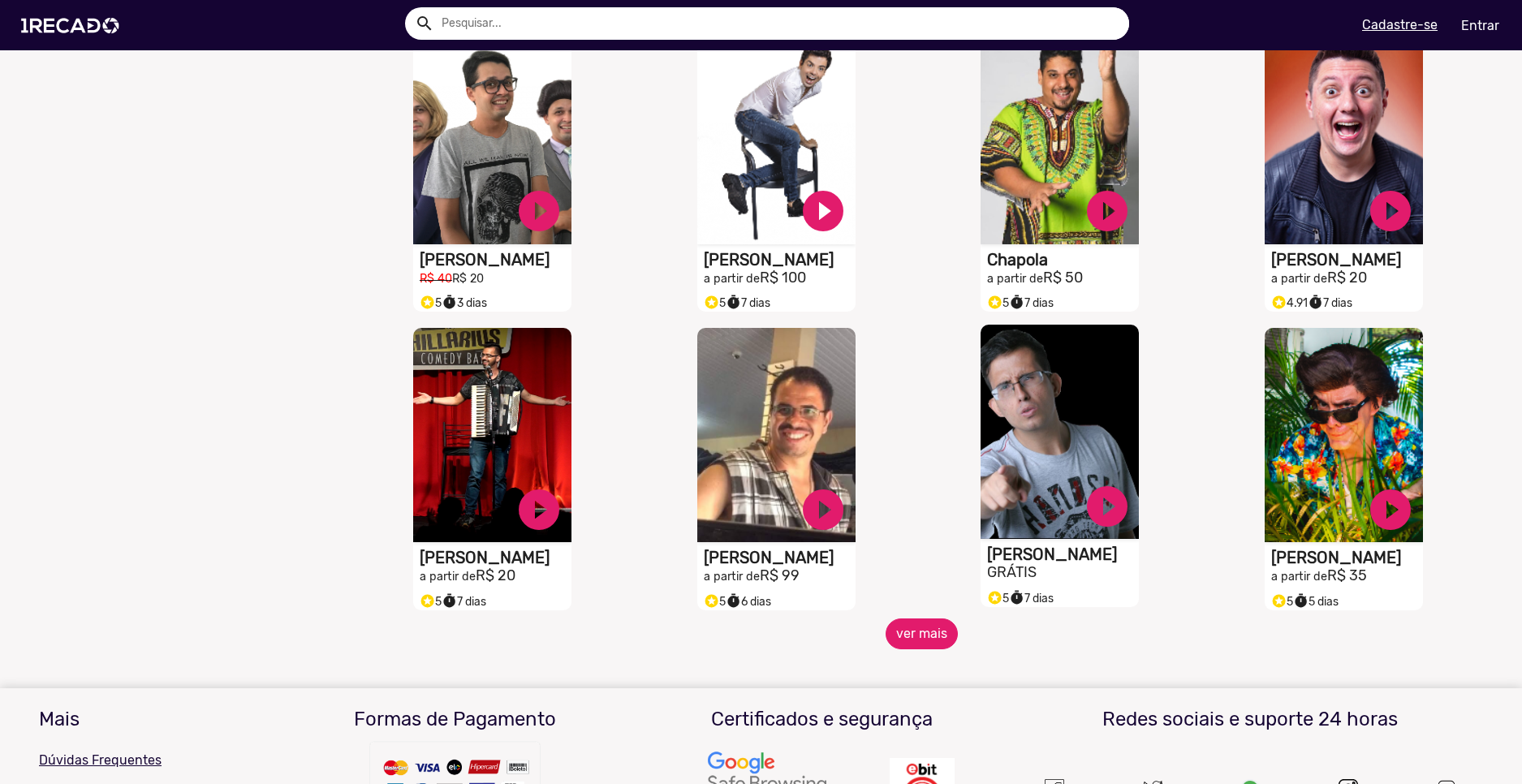
scroll to position [2700, 0]
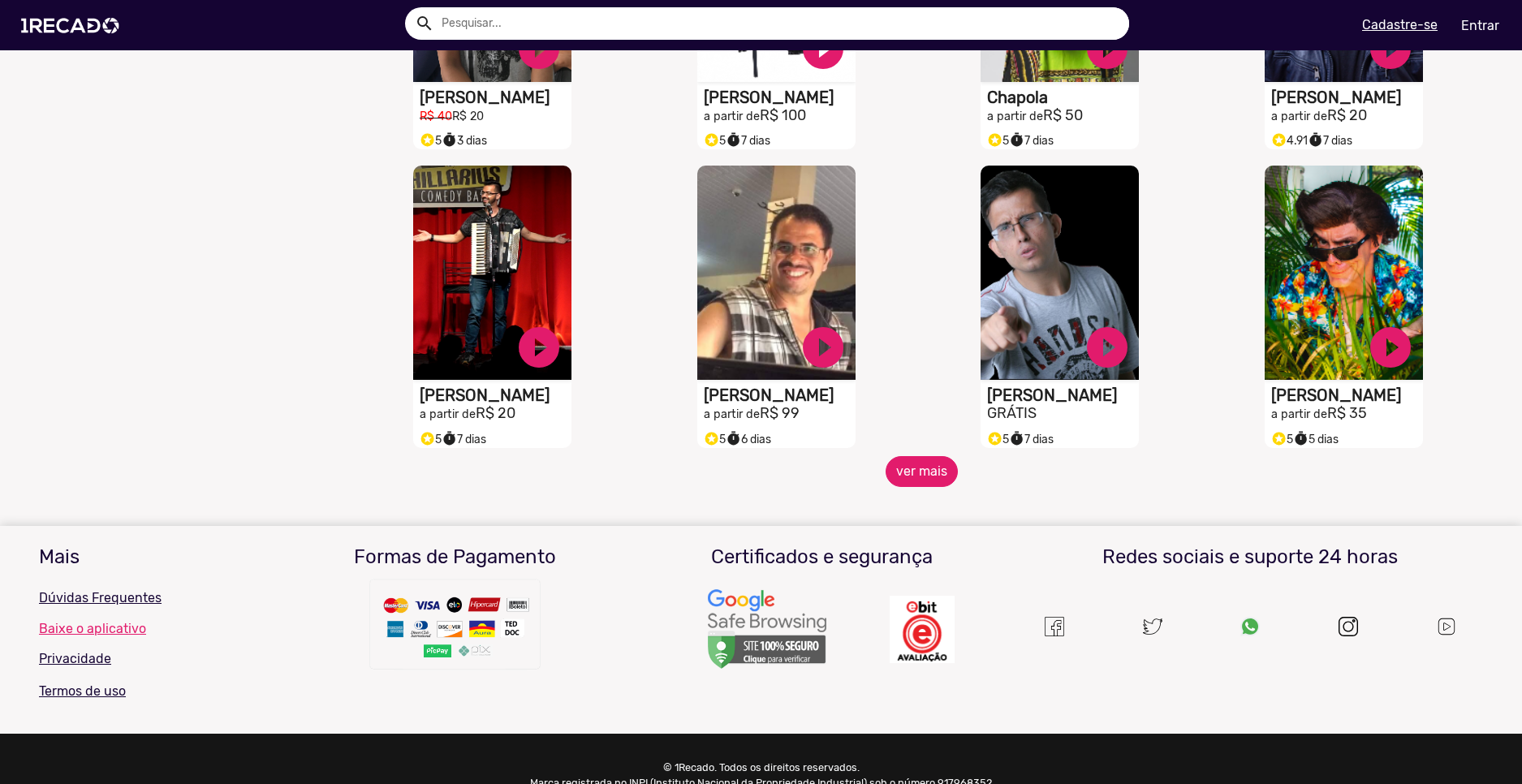
click at [909, 478] on button "ver mais" at bounding box center [922, 471] width 72 height 30
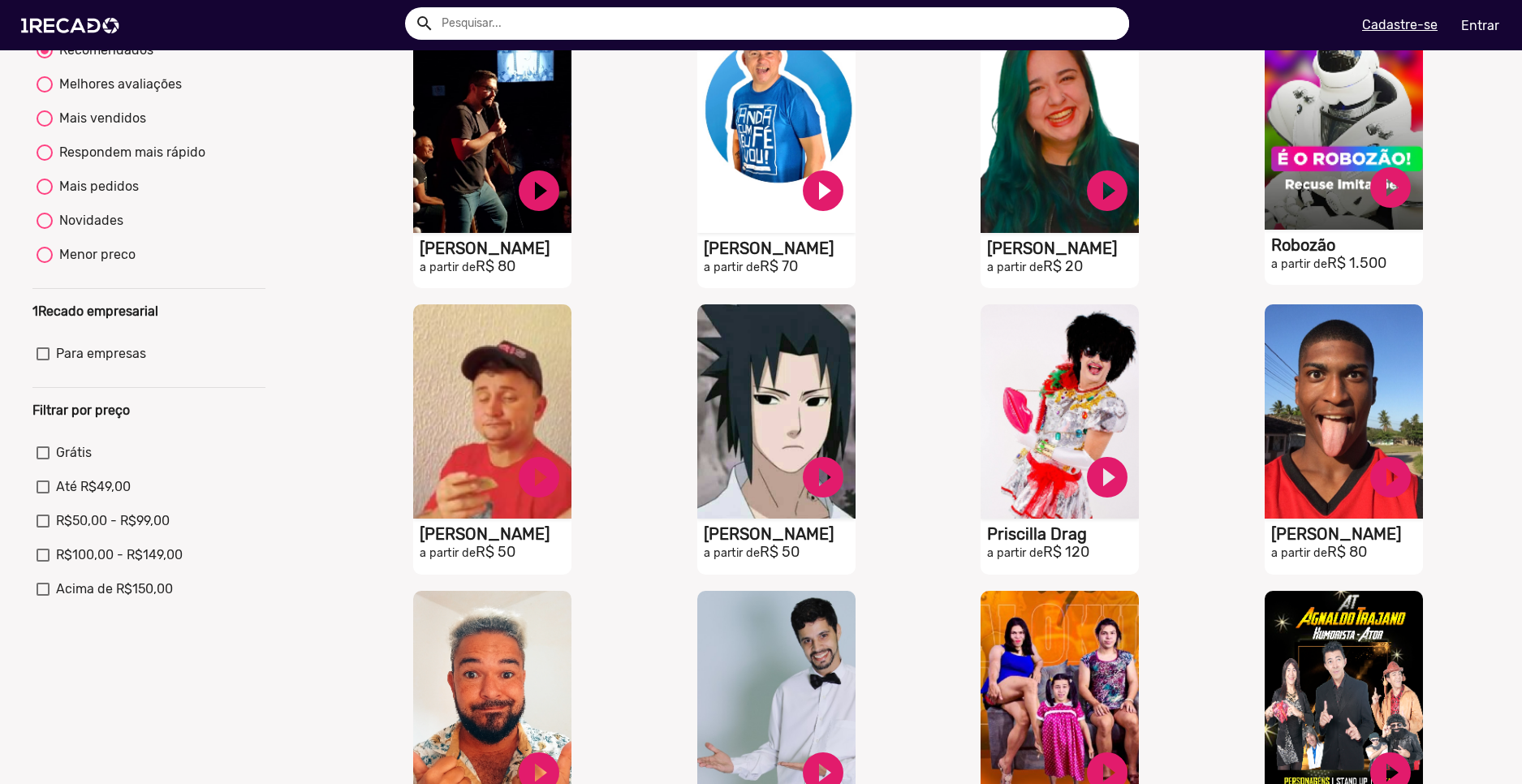
scroll to position [0, 0]
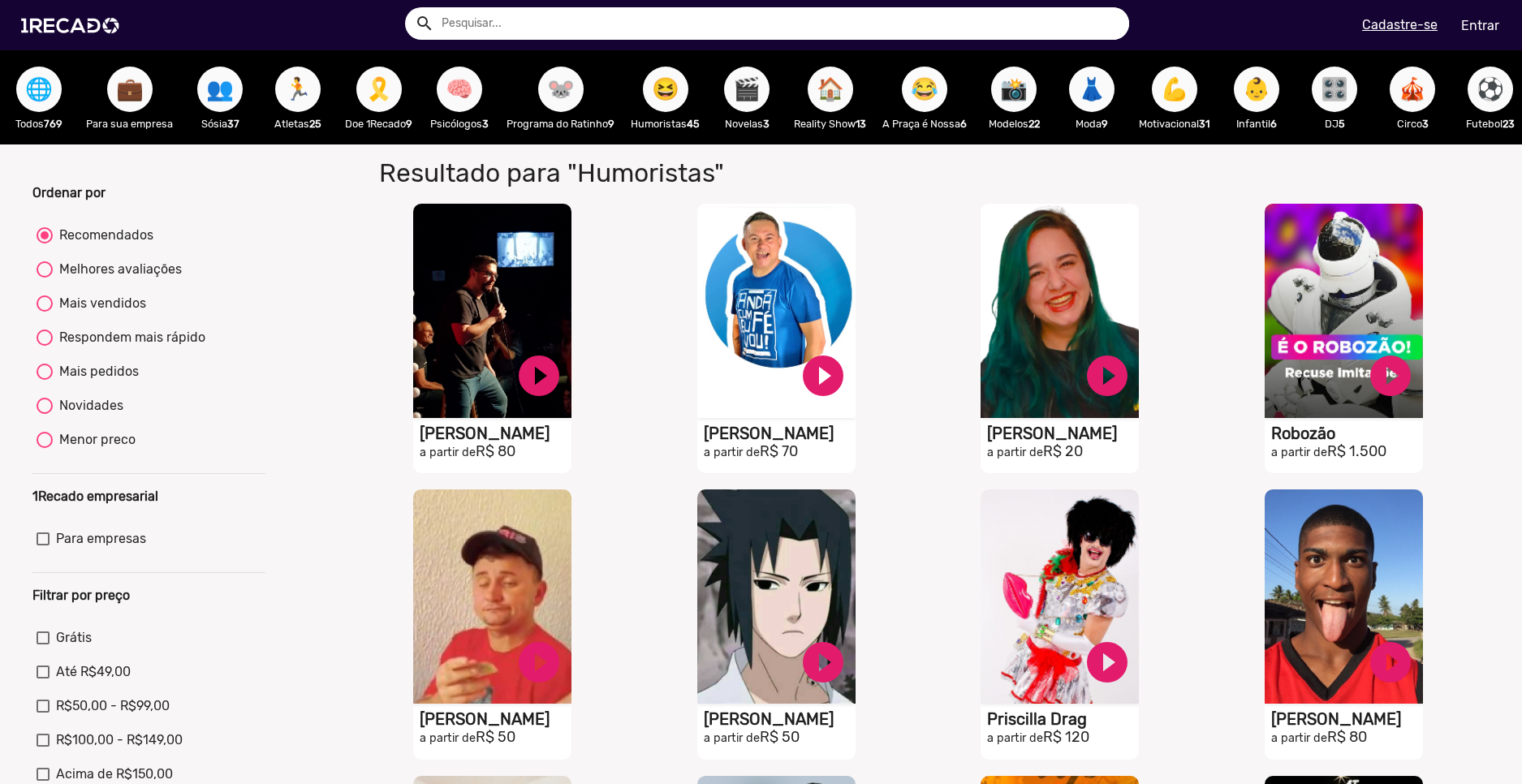
click at [921, 83] on span "😂" at bounding box center [924, 89] width 28 height 46
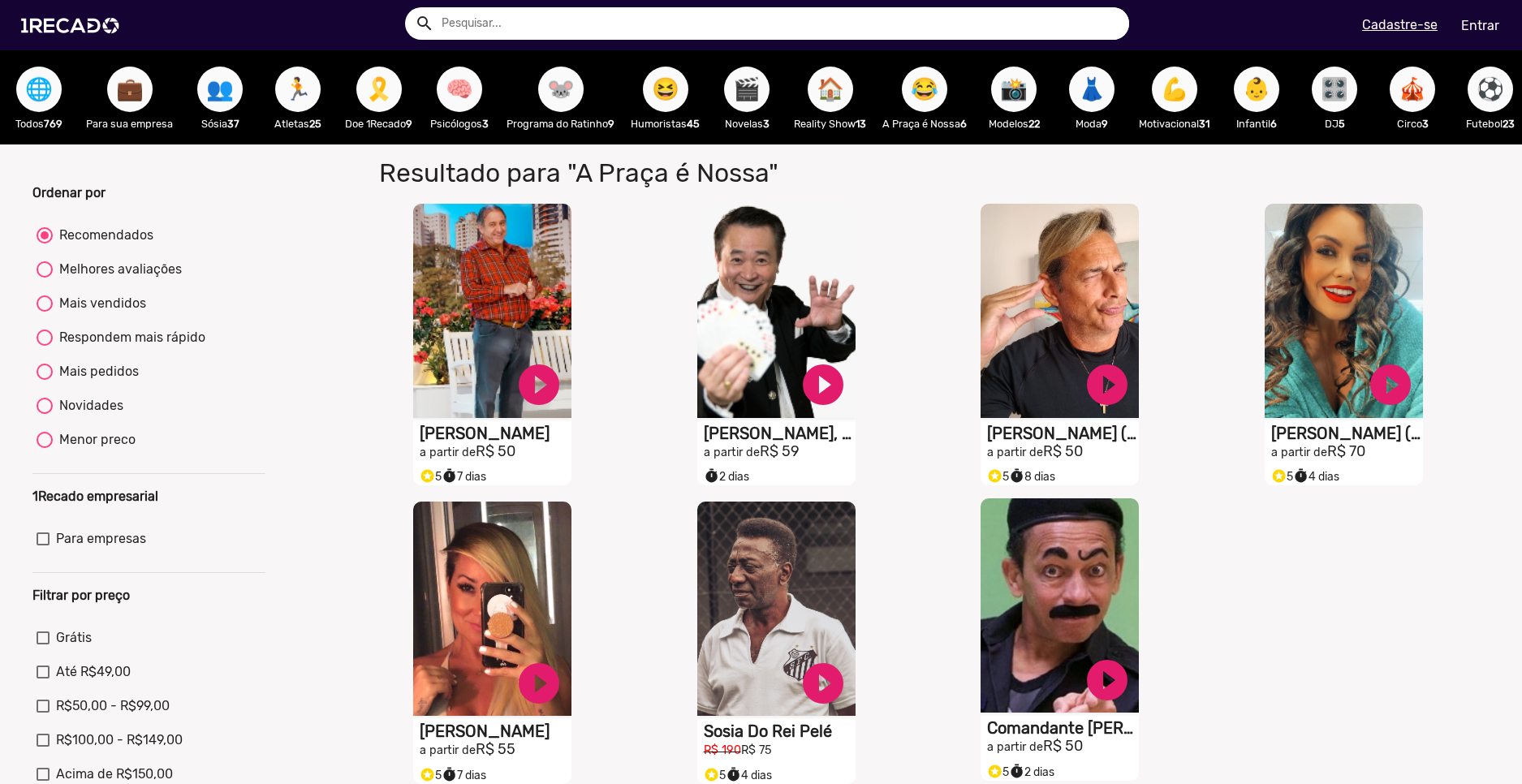
click at [1059, 735] on h1 "Comandante [PERSON_NAME]" at bounding box center [1064, 728] width 152 height 19
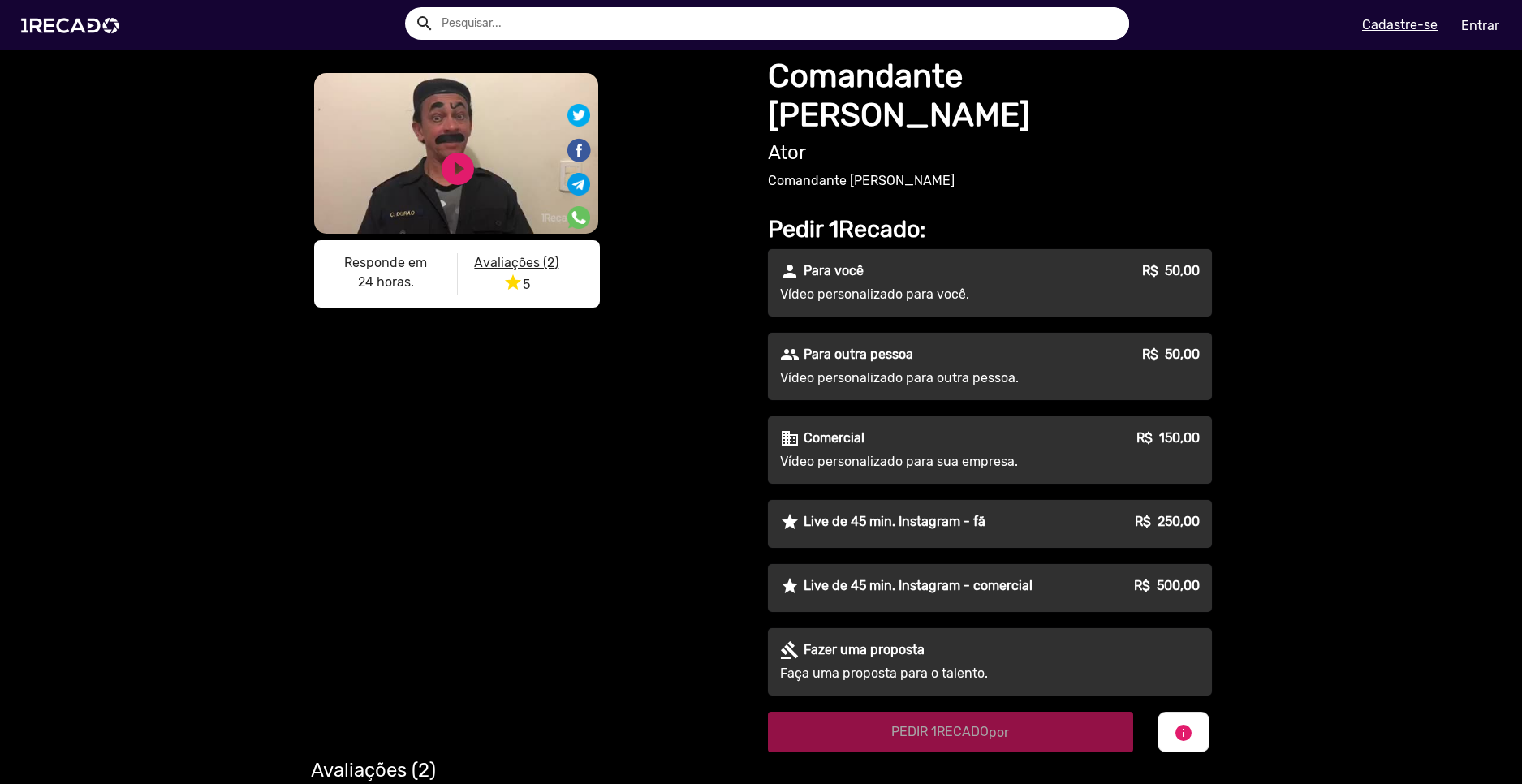
click at [844, 429] on p "Comercial" at bounding box center [835, 438] width 61 height 19
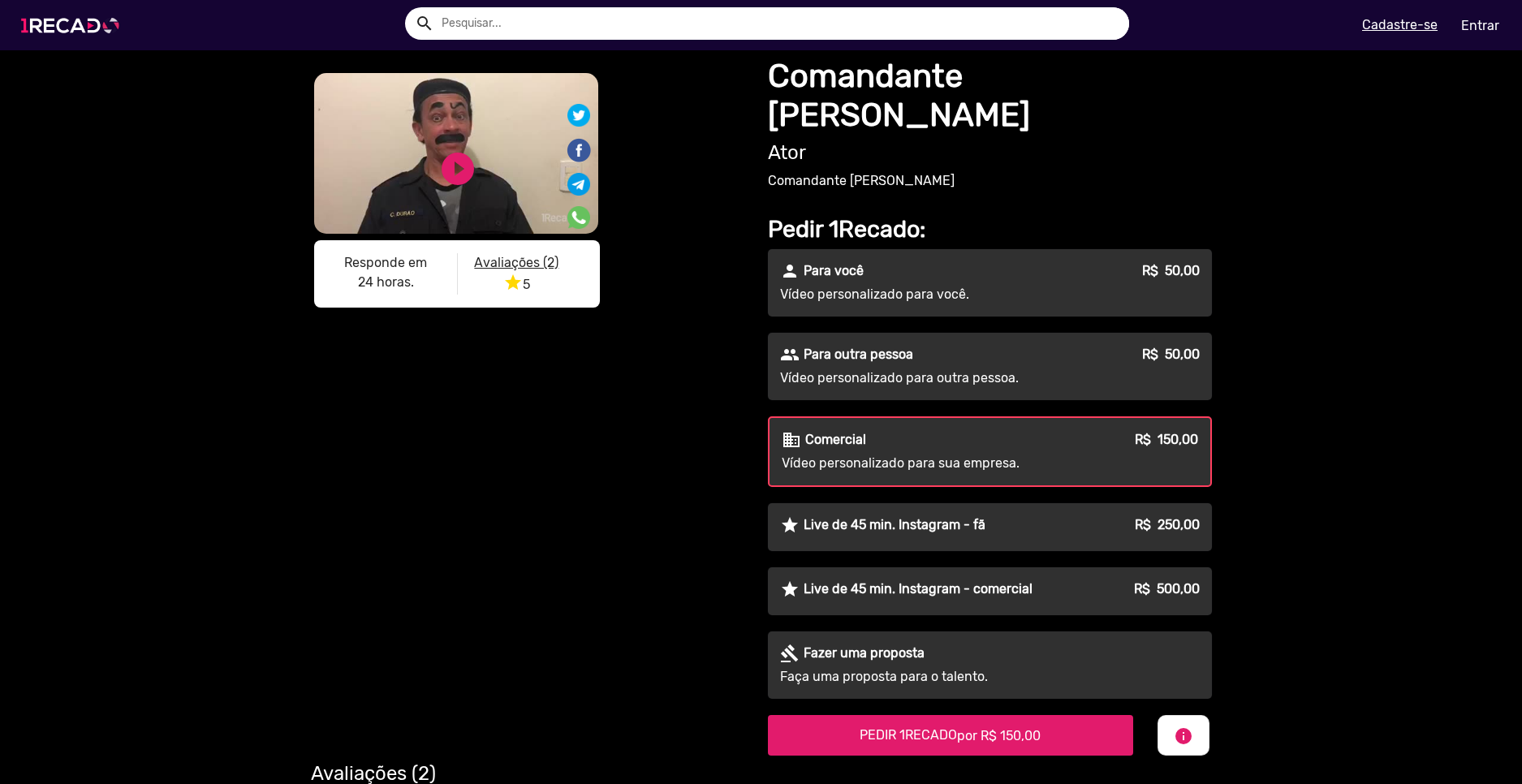
click at [30, 23] on img at bounding box center [73, 26] width 123 height 69
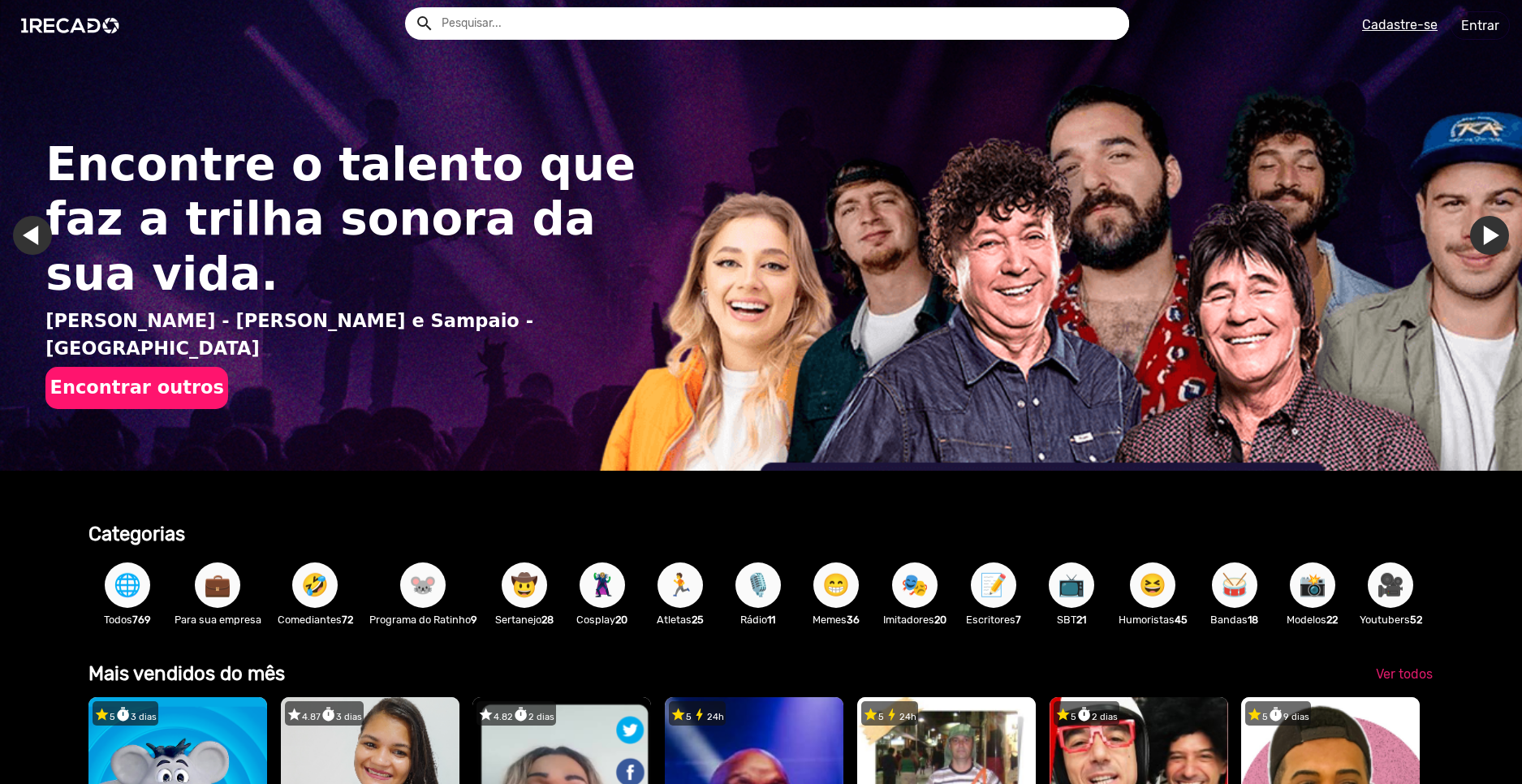
scroll to position [0, 1511]
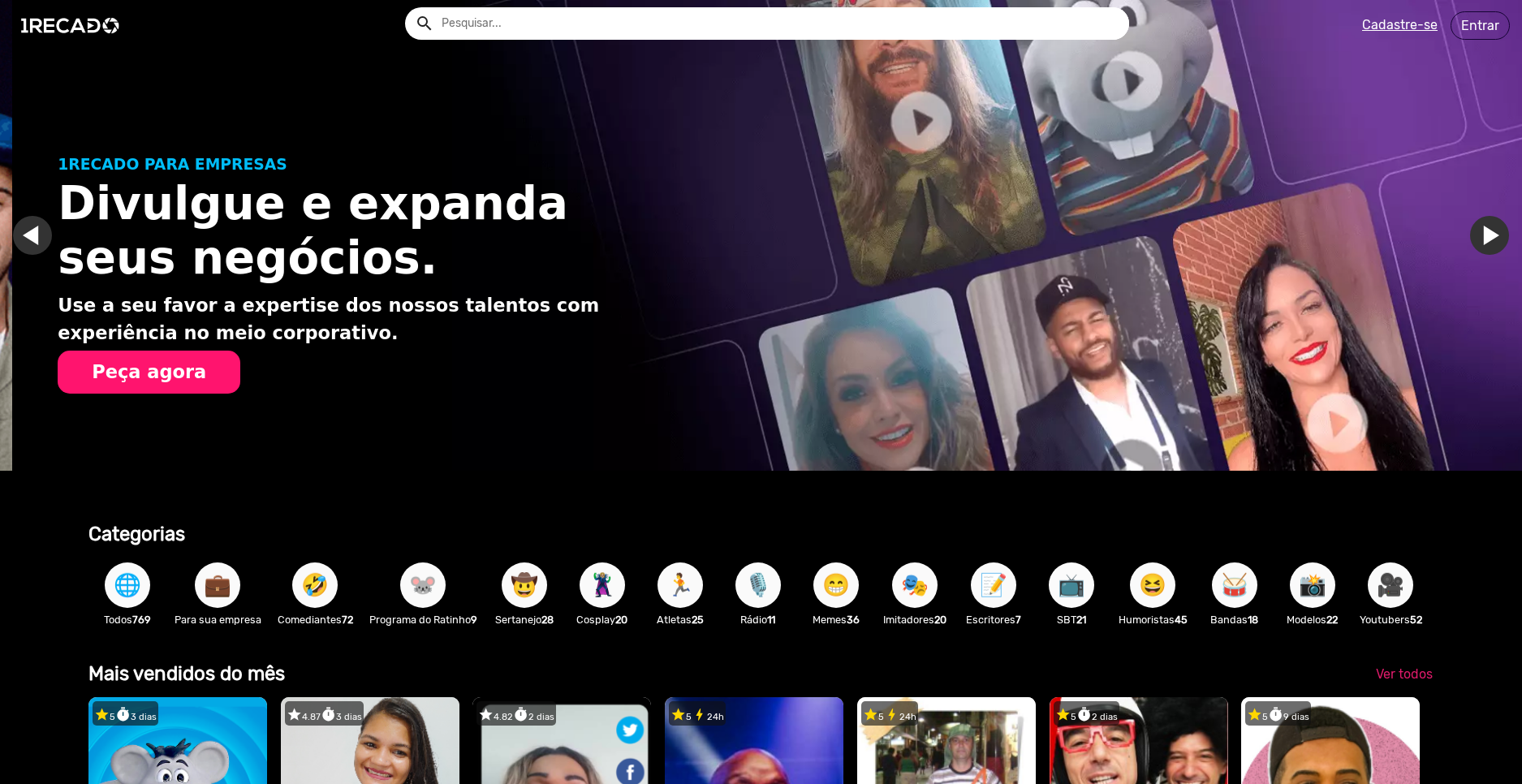
click at [1069, 591] on span "📺" at bounding box center [1071, 585] width 28 height 46
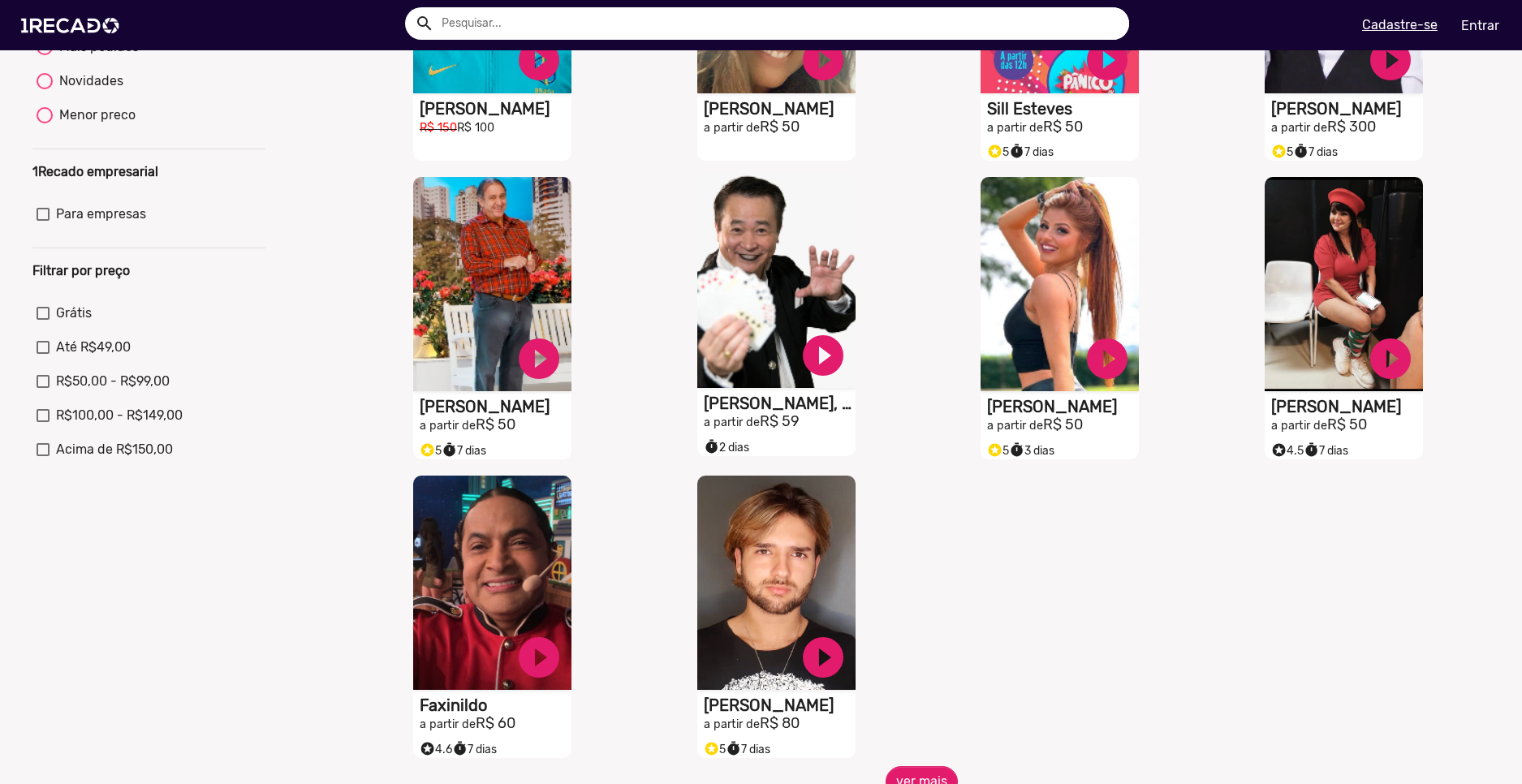
scroll to position [406, 0]
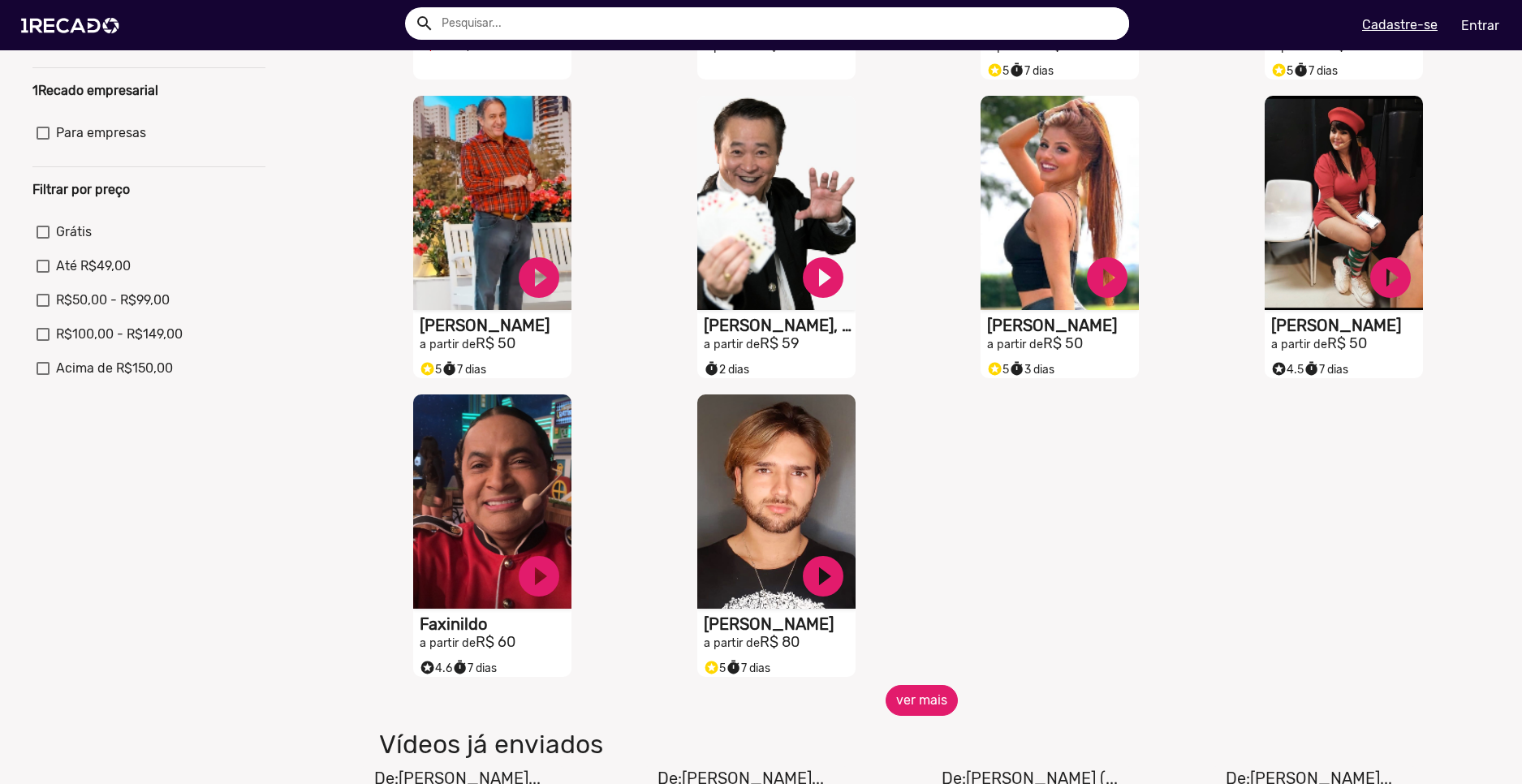
click at [919, 715] on button "ver mais" at bounding box center [922, 700] width 72 height 30
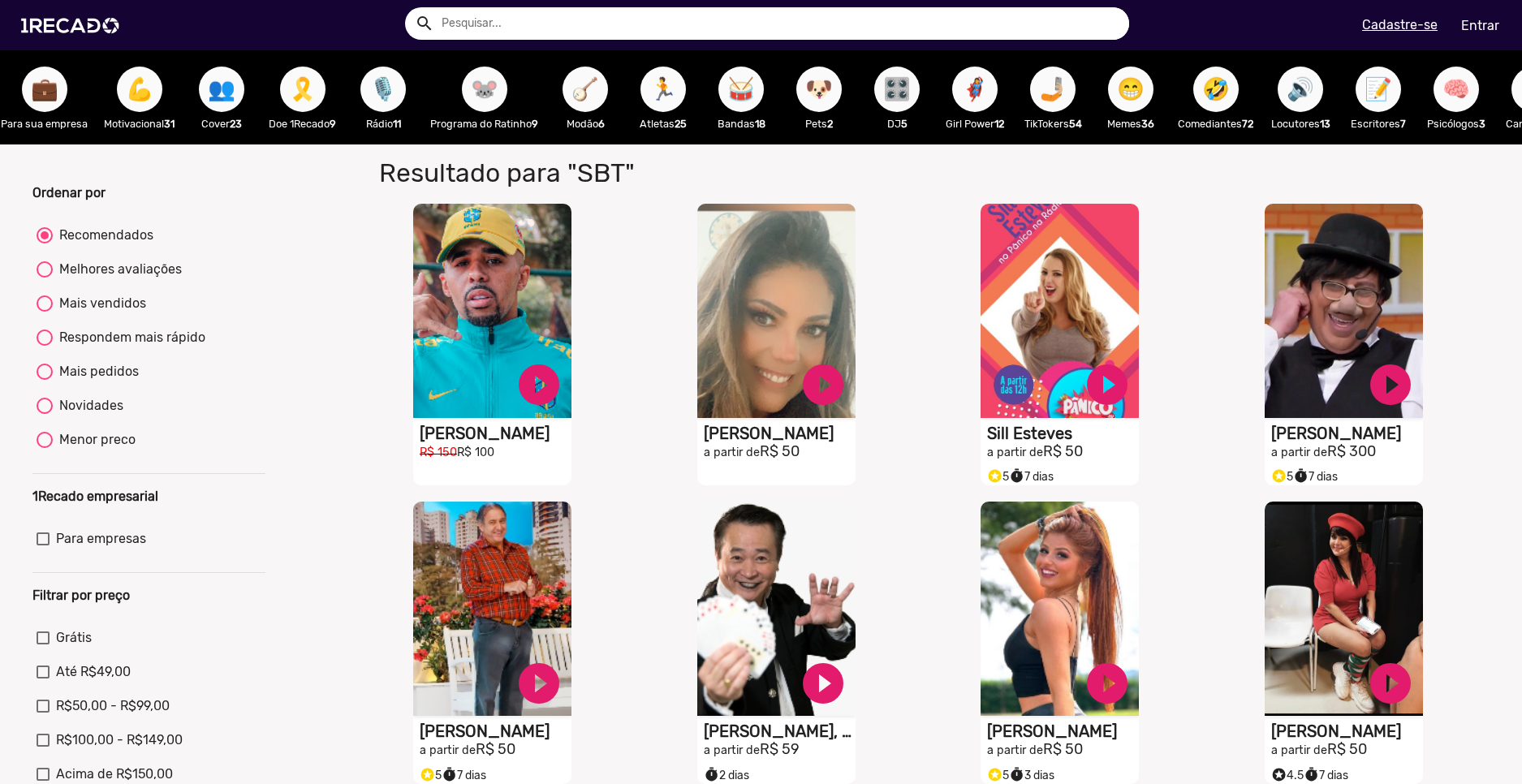
scroll to position [0, 89]
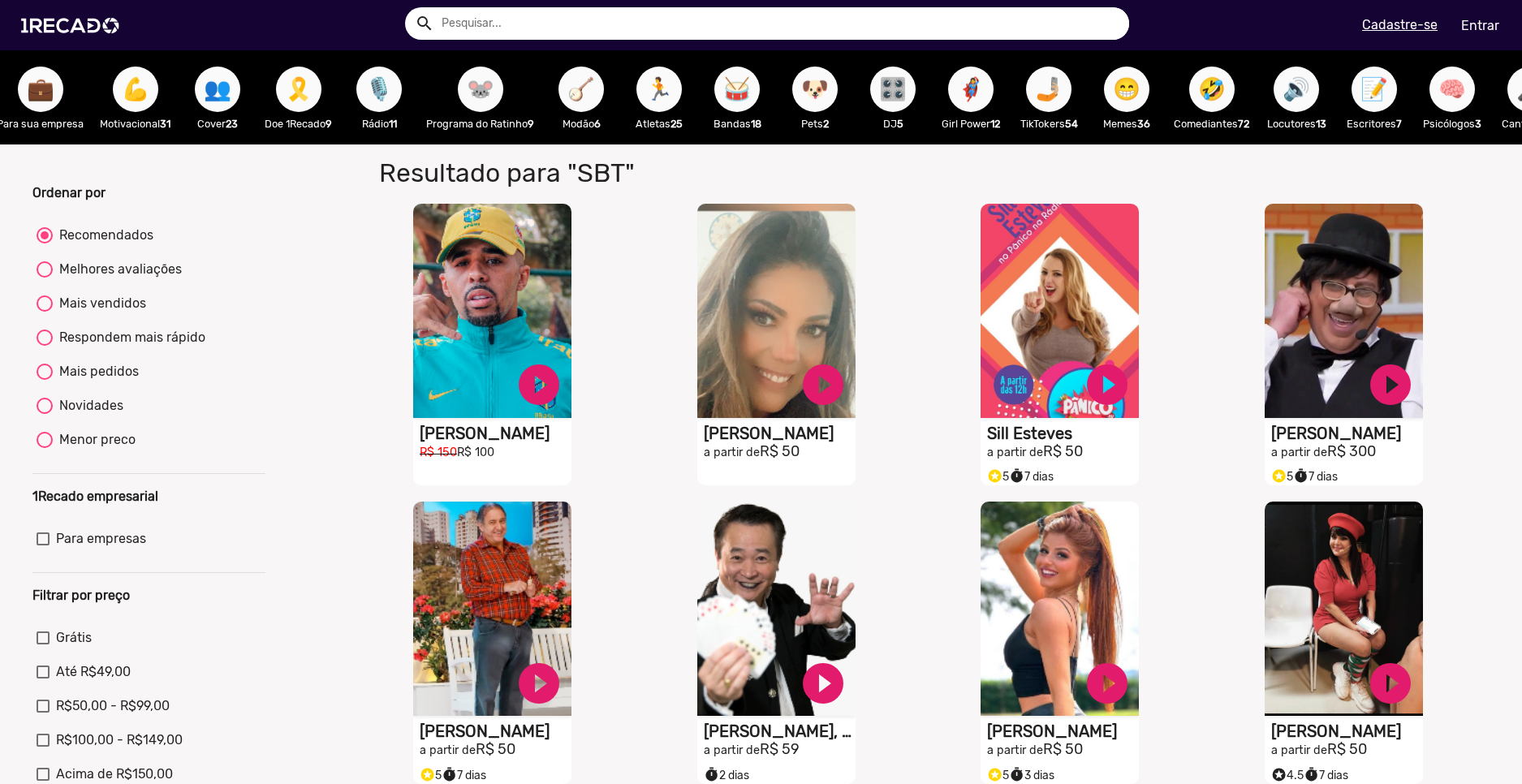
click at [810, 97] on span "🐶" at bounding box center [815, 89] width 28 height 46
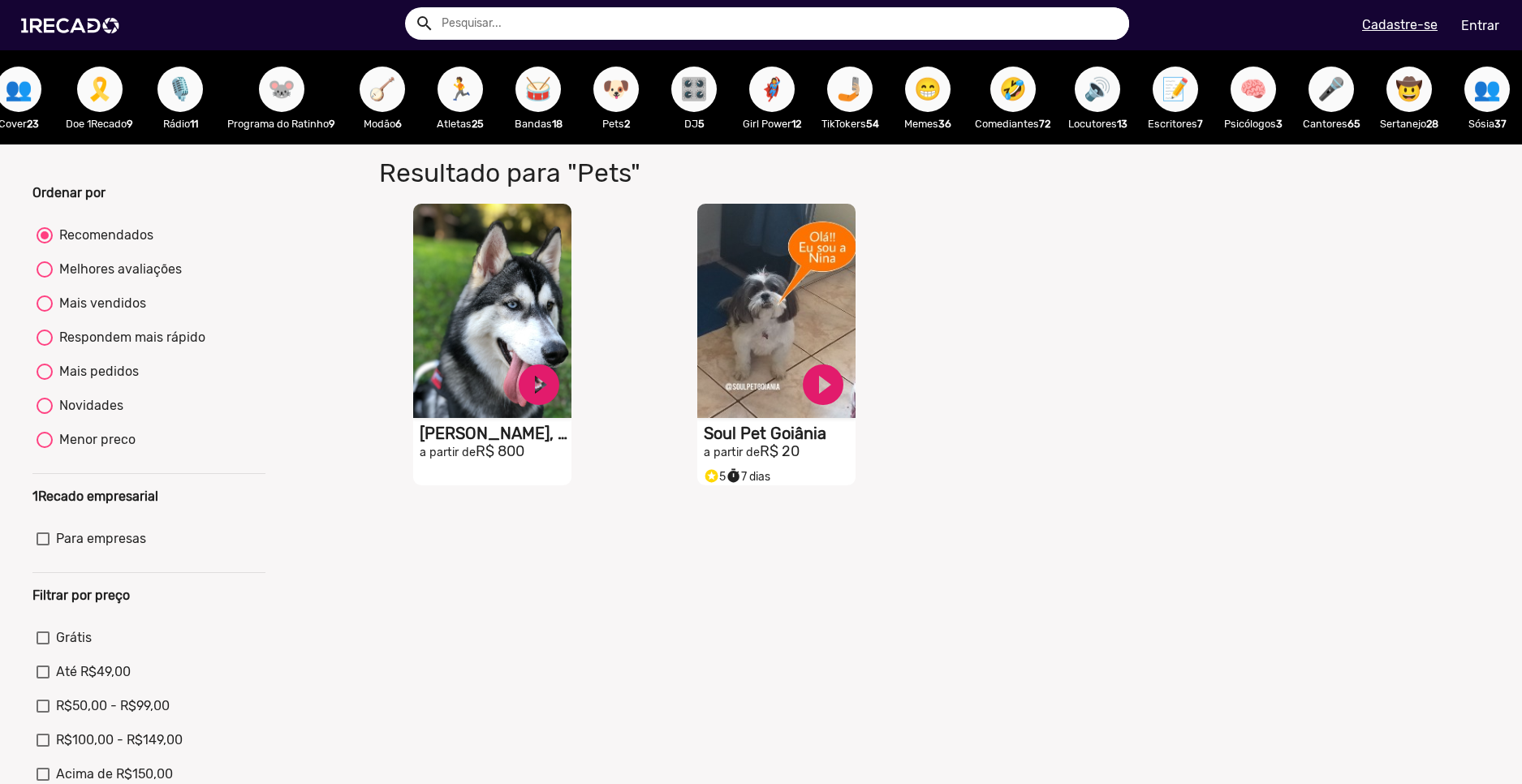
scroll to position [0, 299]
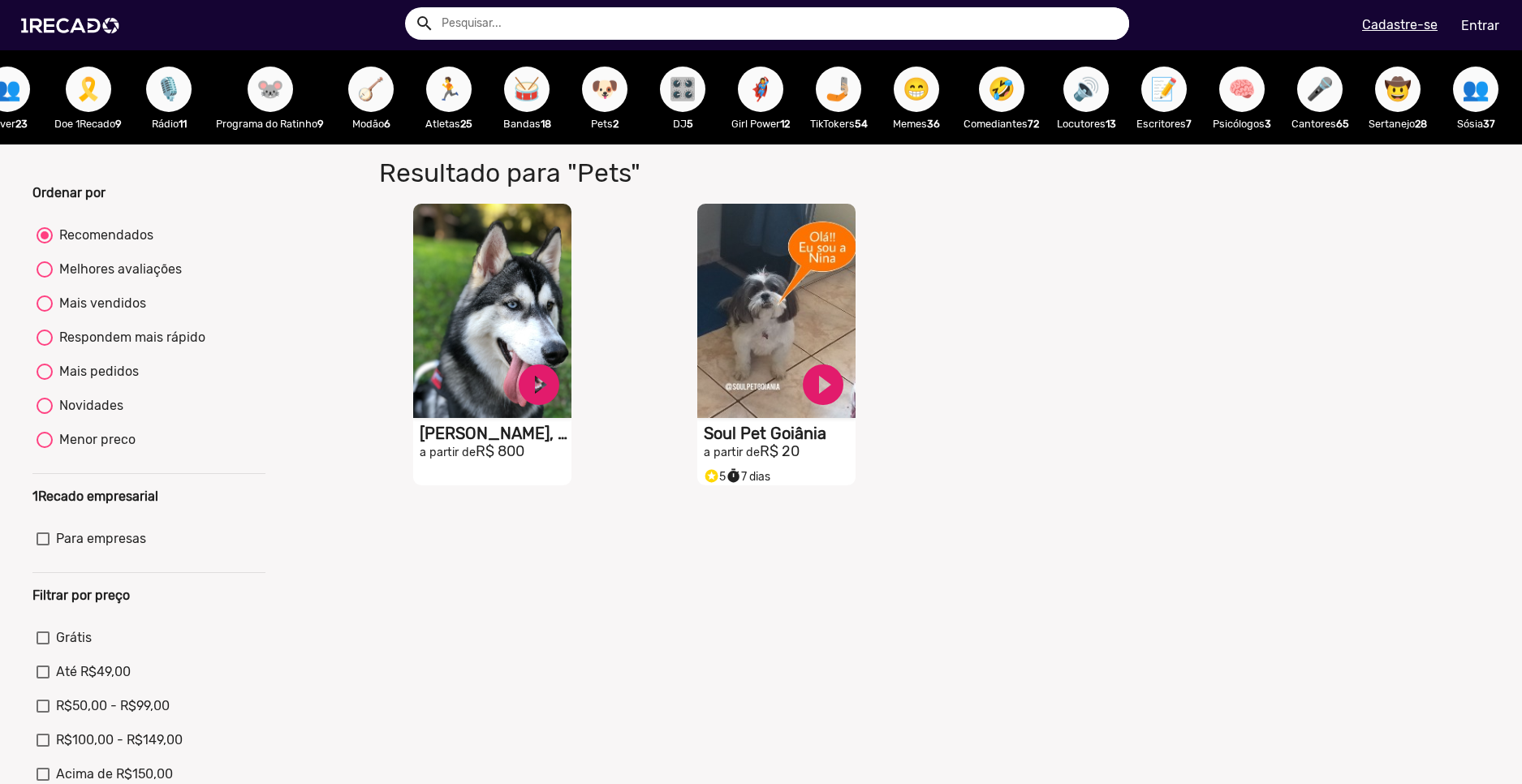
click at [685, 101] on span "🎛️" at bounding box center [683, 89] width 28 height 46
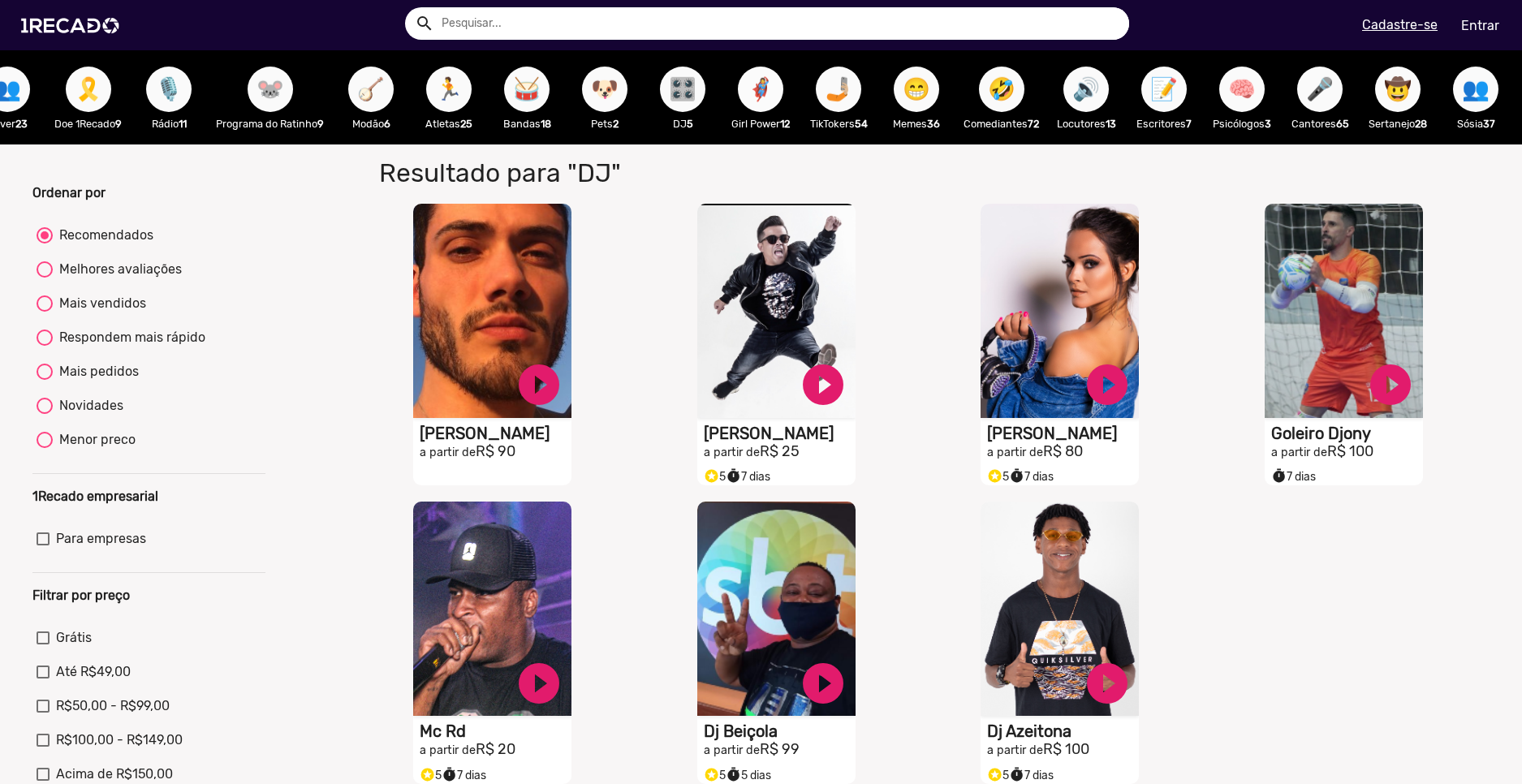
click at [770, 98] on span "🦸‍♀️" at bounding box center [761, 89] width 28 height 46
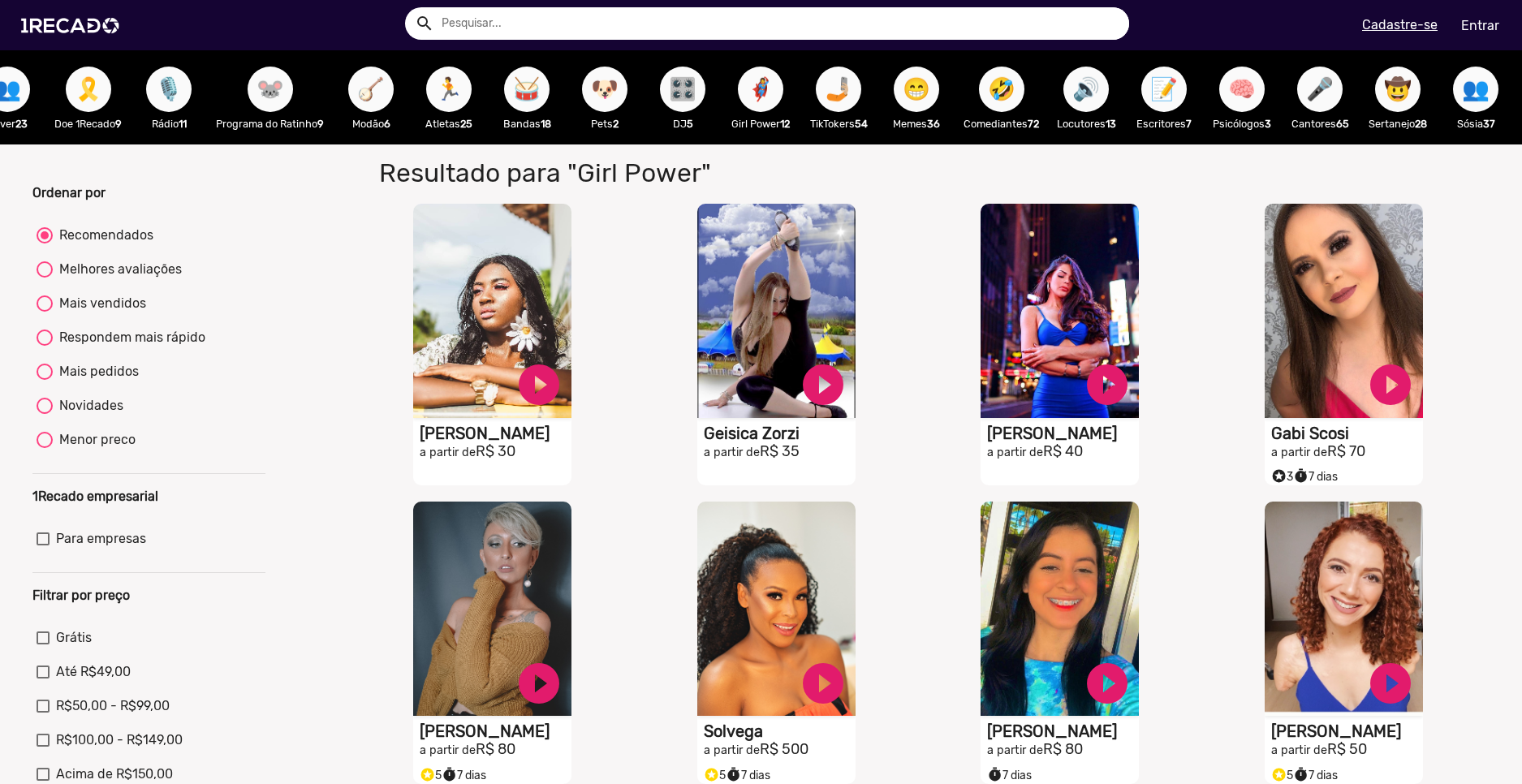
click at [1015, 76] on span "🤣" at bounding box center [1001, 89] width 28 height 46
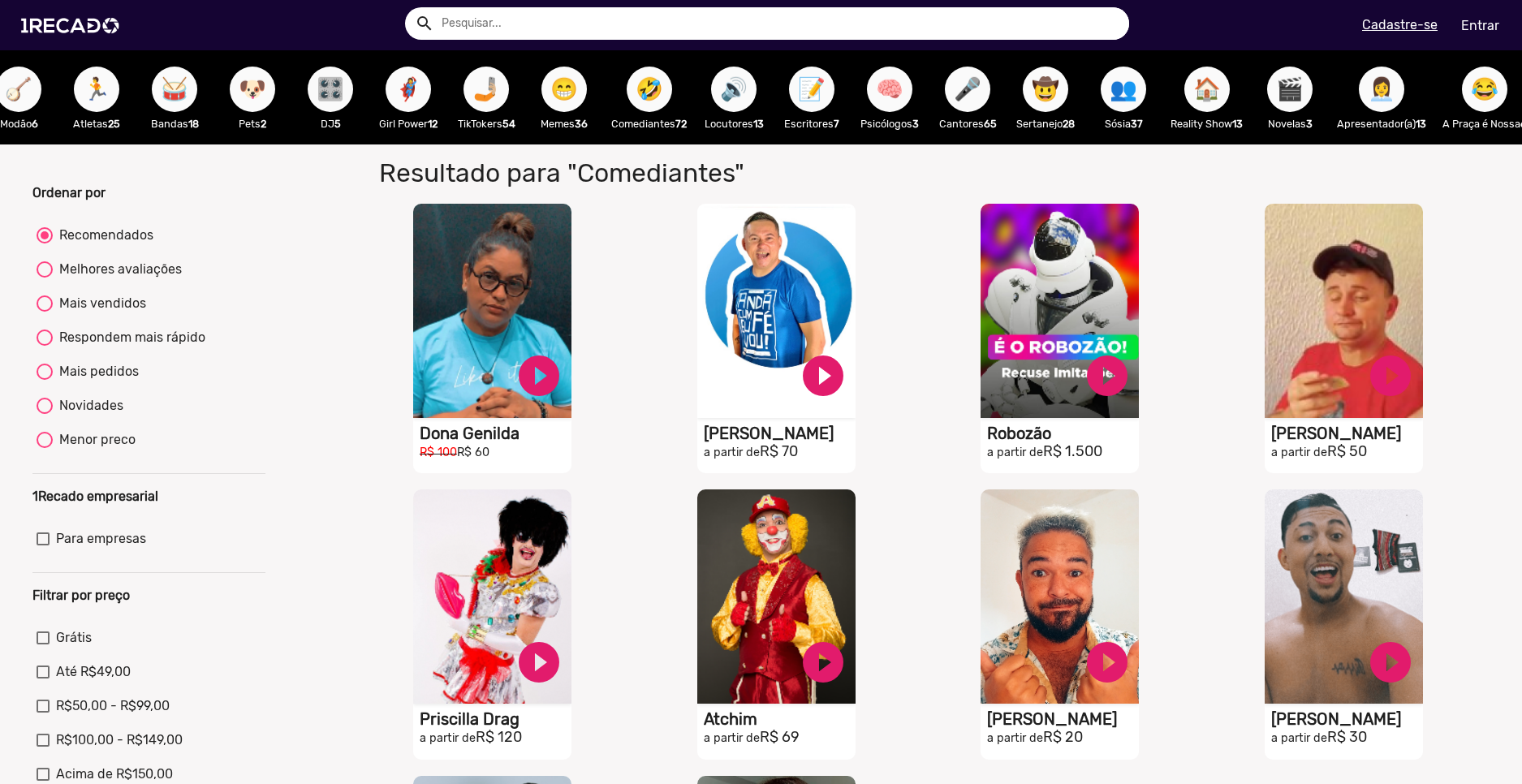
scroll to position [0, 668]
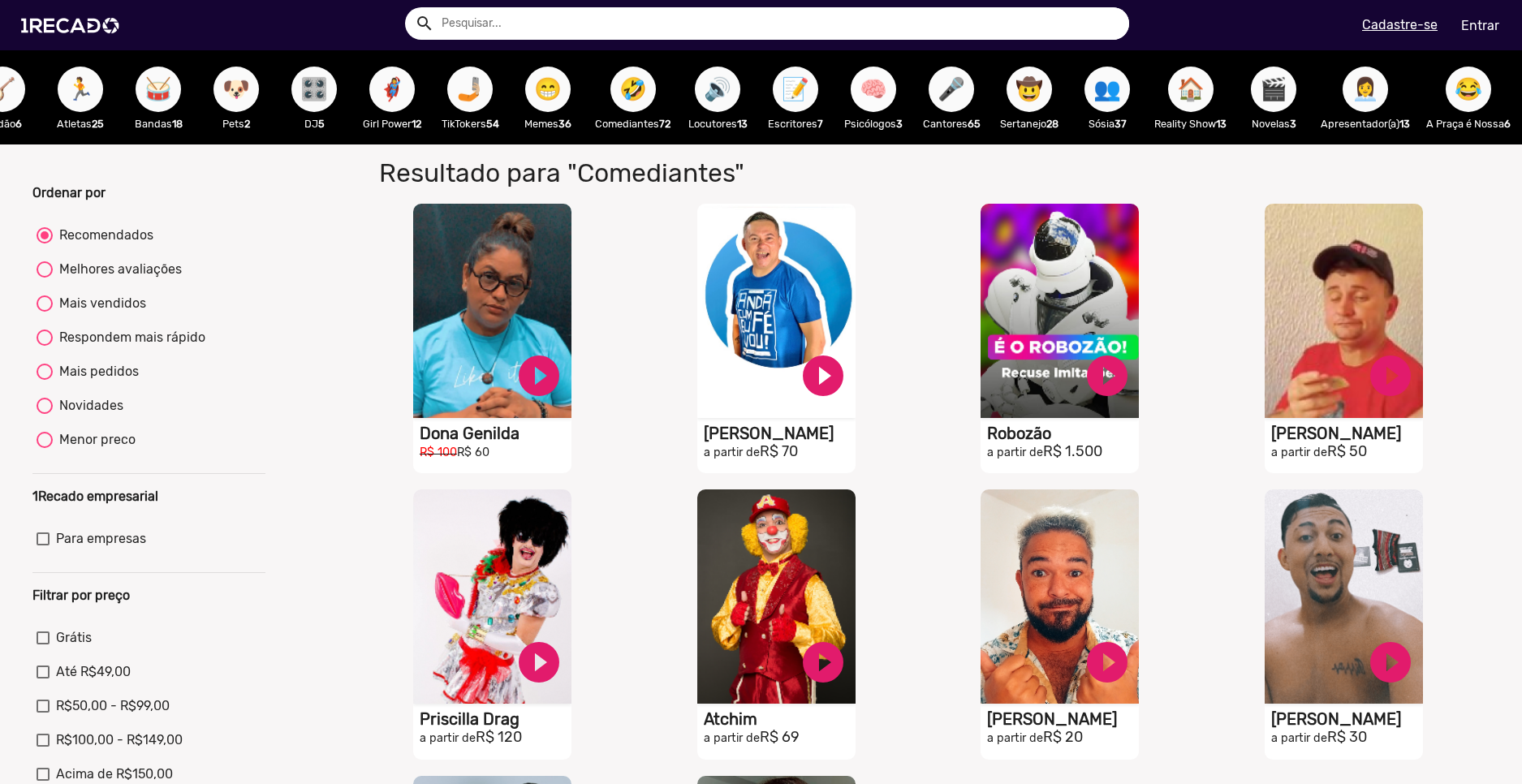
click at [880, 86] on span "🧠" at bounding box center [873, 89] width 28 height 46
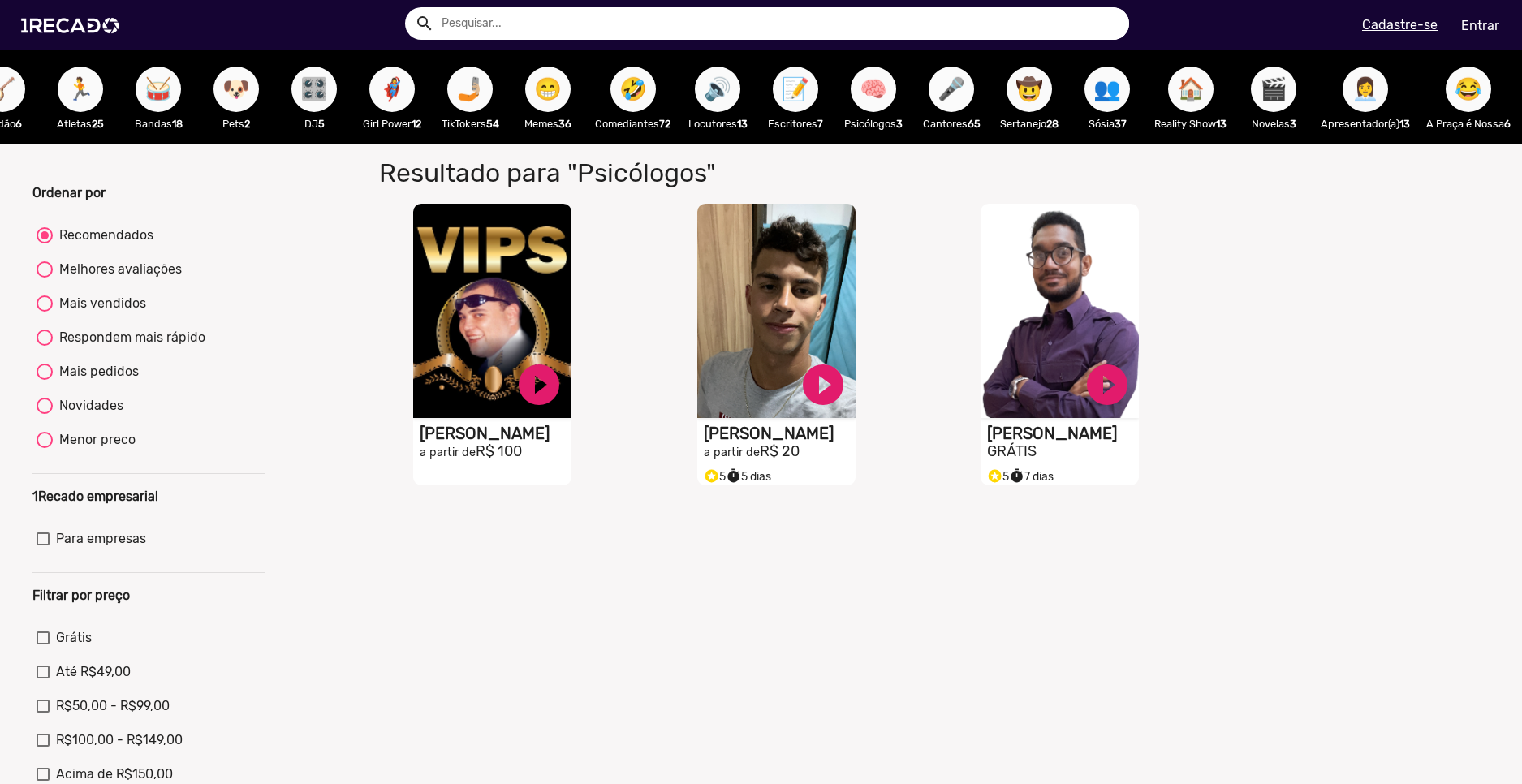
click at [947, 86] on span "🎤" at bounding box center [951, 89] width 28 height 46
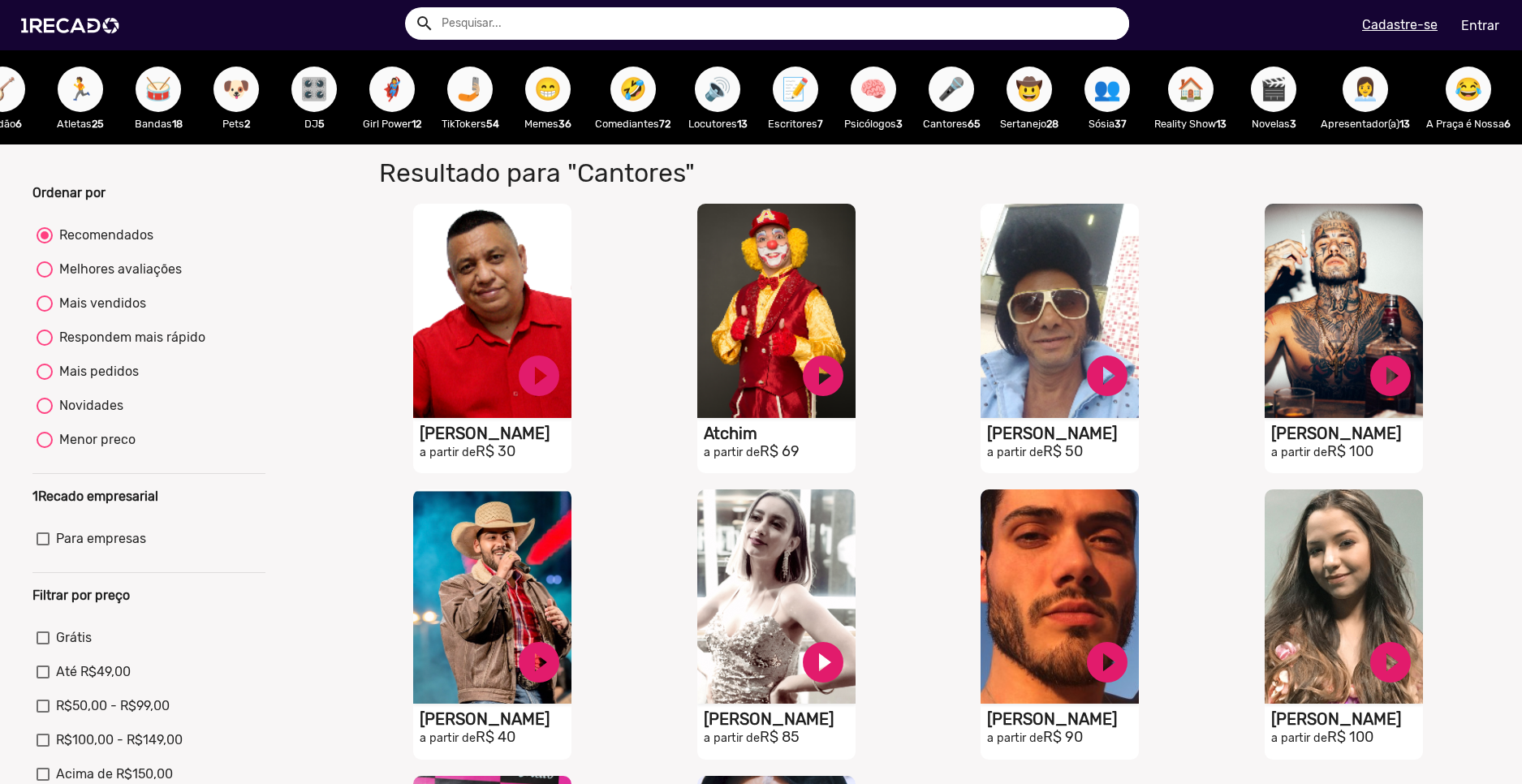
click at [950, 88] on span "🎤" at bounding box center [951, 89] width 28 height 46
click at [954, 105] on span "🎤" at bounding box center [951, 89] width 28 height 46
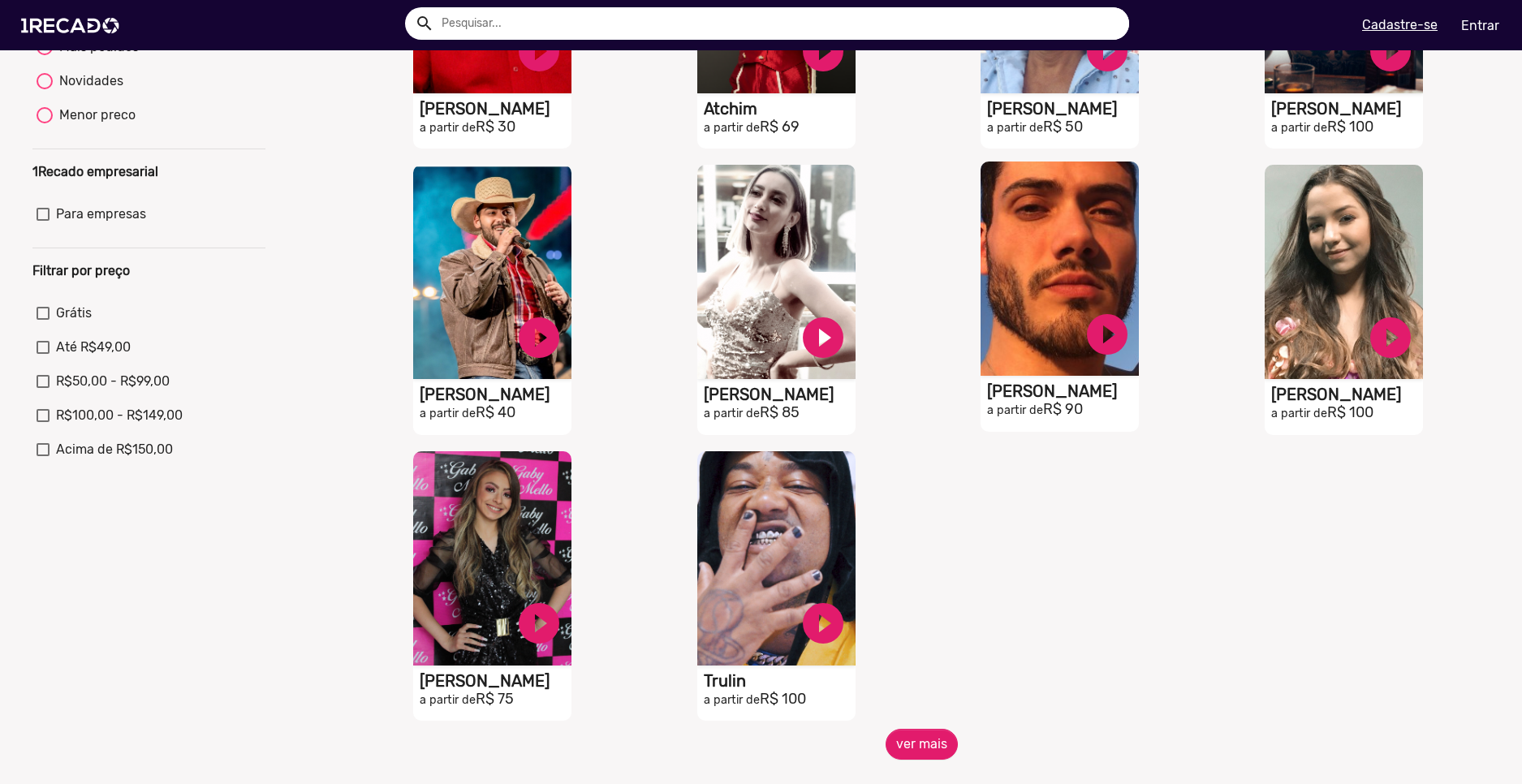
scroll to position [487, 0]
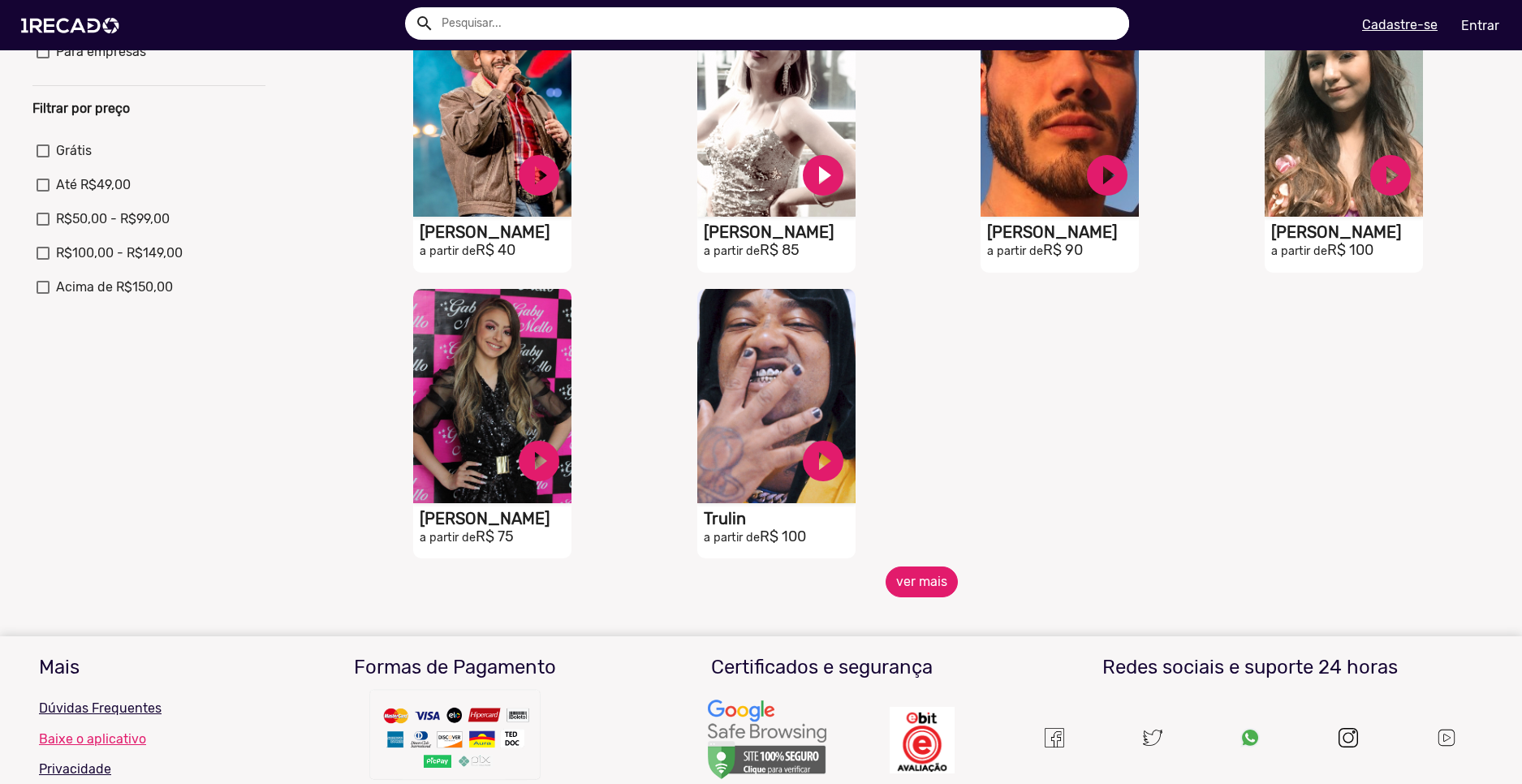
click at [904, 591] on button "ver mais" at bounding box center [922, 582] width 72 height 30
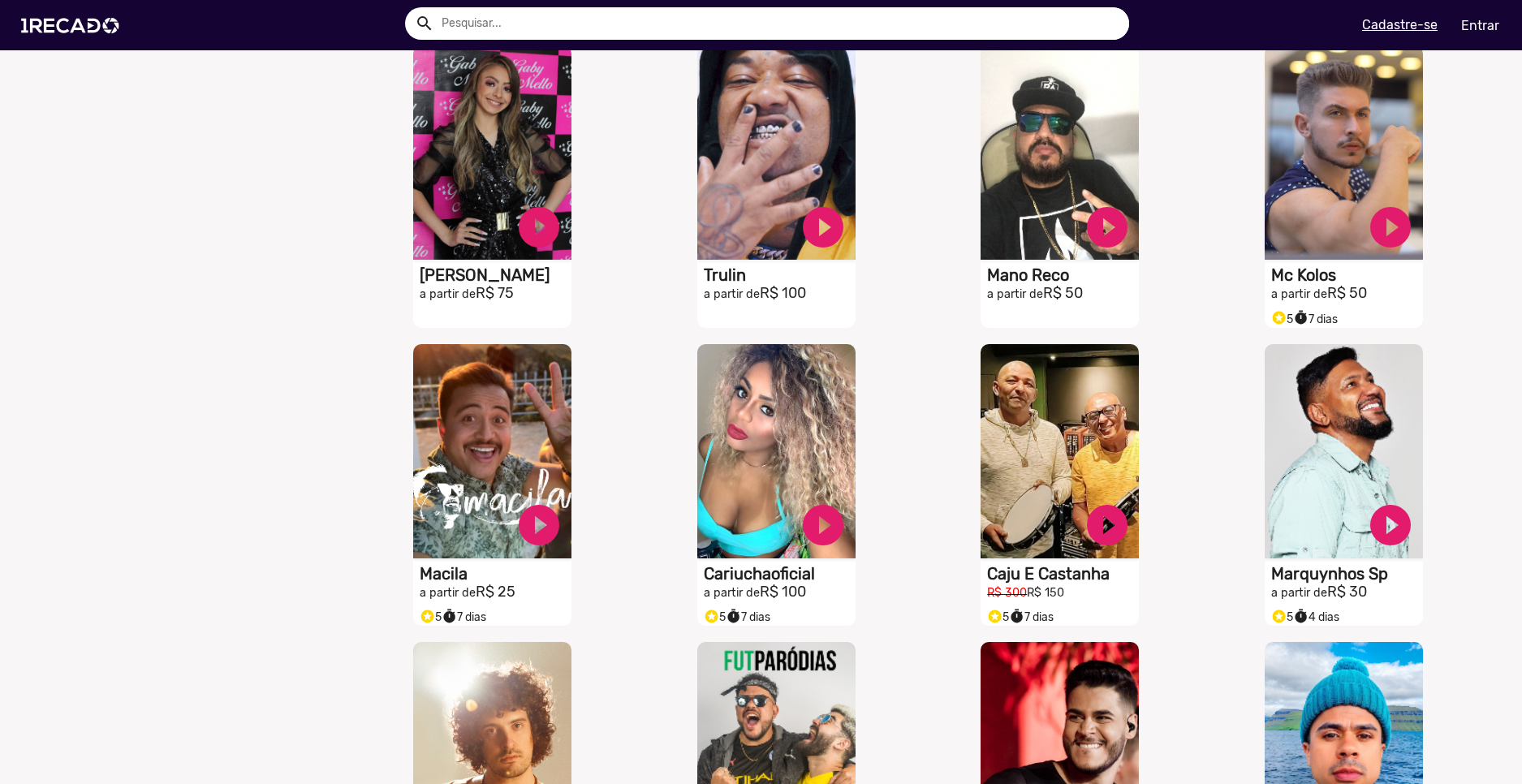
scroll to position [812, 0]
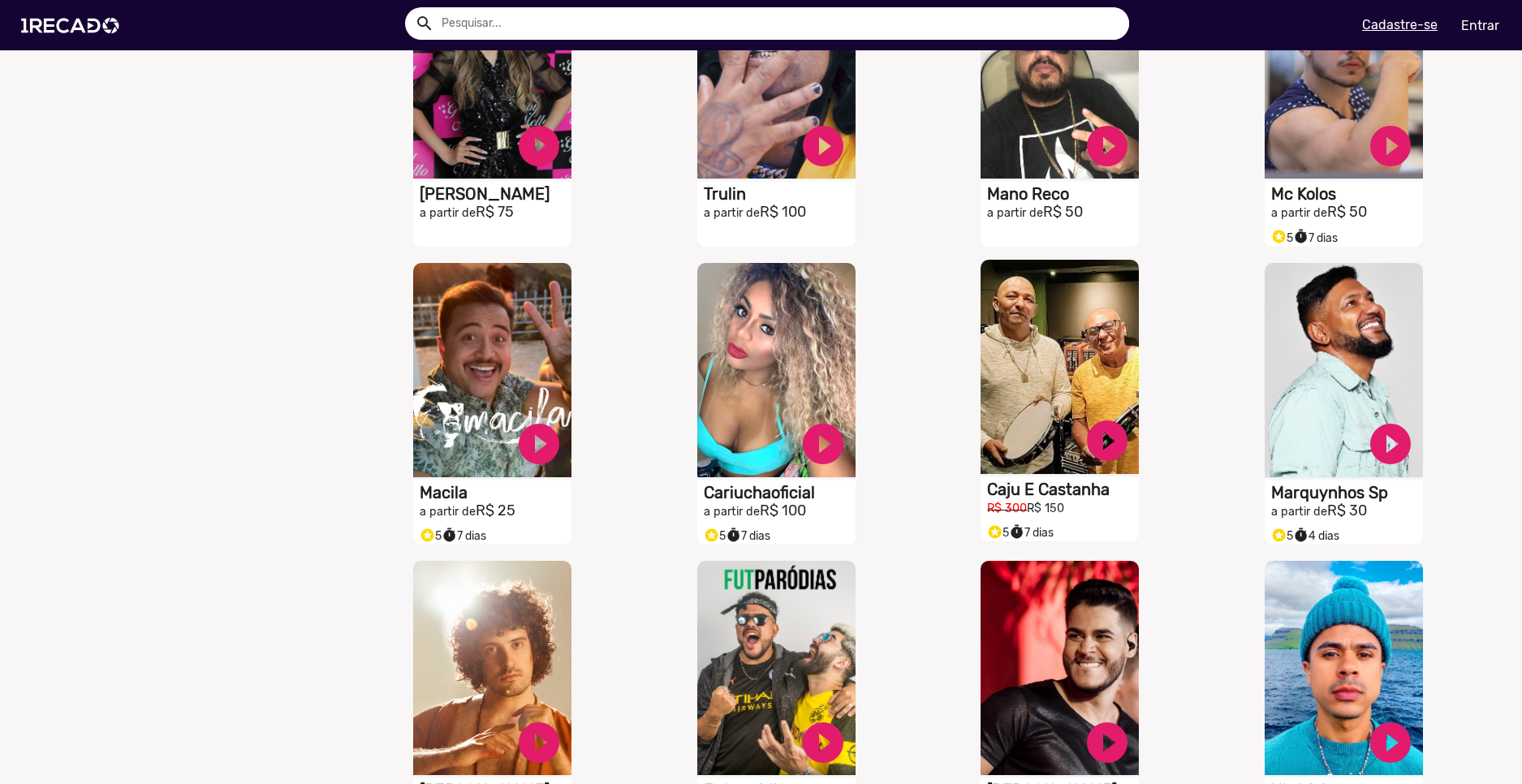
click at [1048, 448] on video "S1RECADO vídeos dedicados para fãs e empresas" at bounding box center [1060, 366] width 159 height 214
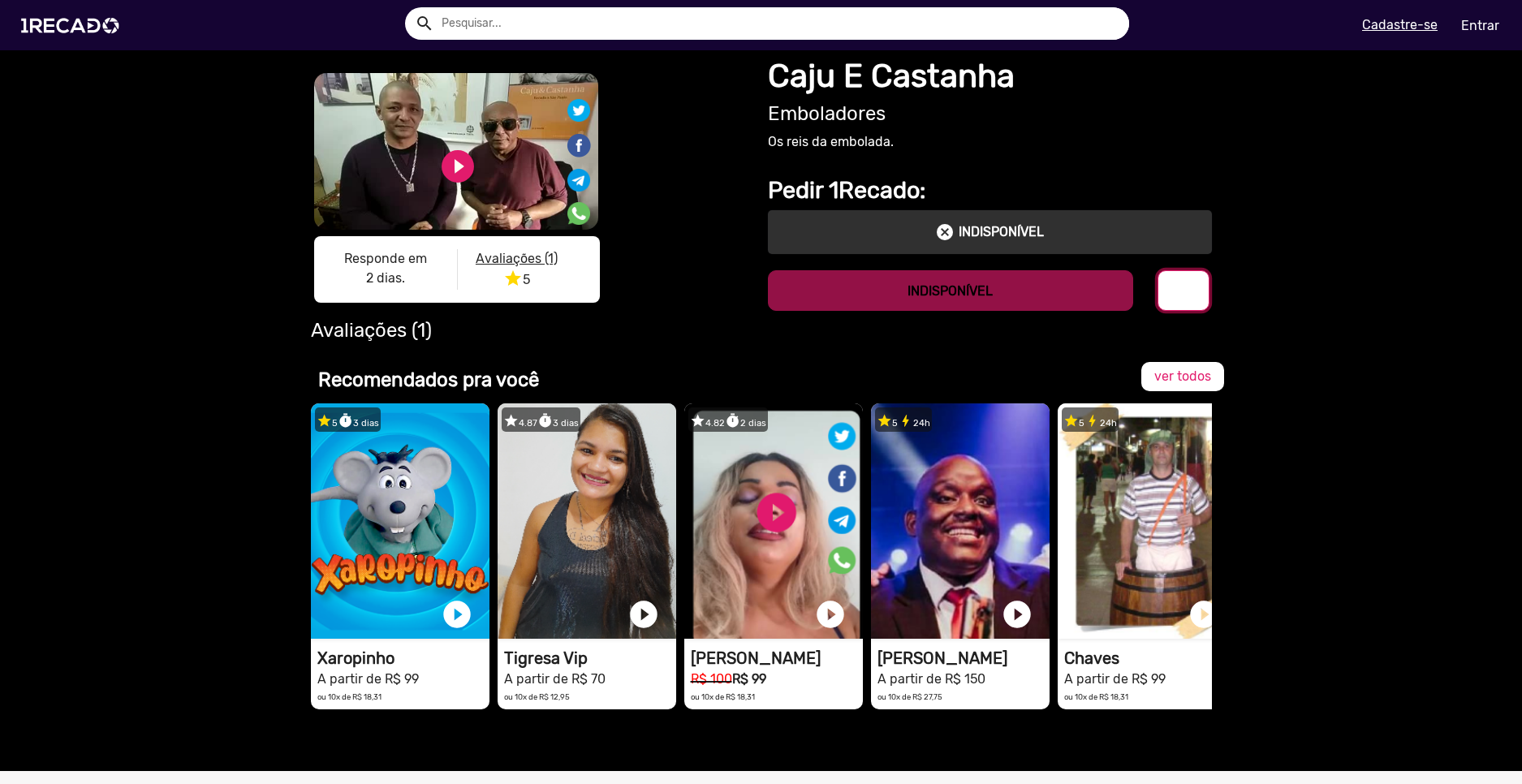
click at [1174, 294] on mat-icon "info" at bounding box center [1184, 291] width 19 height 19
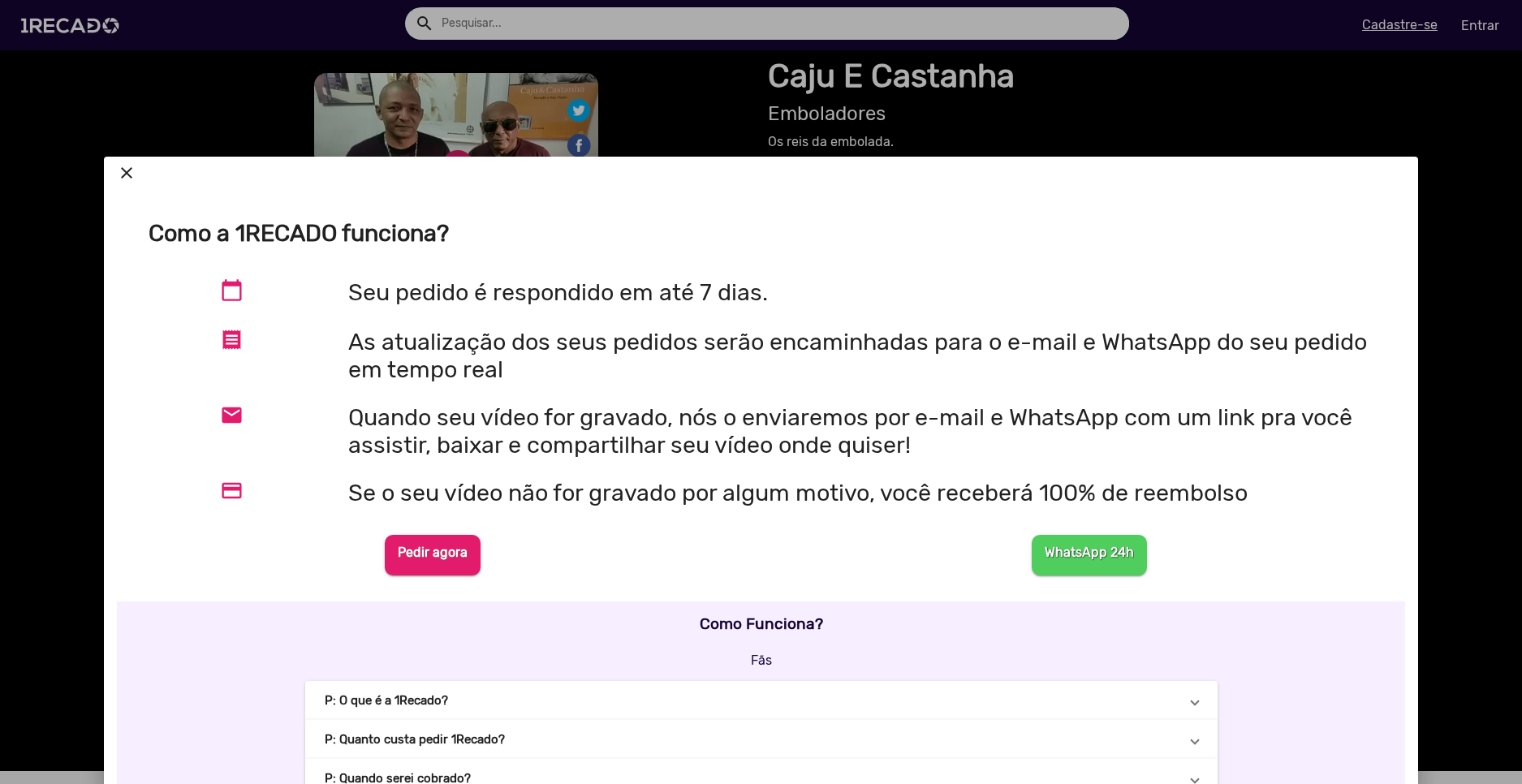
click at [125, 179] on mat-icon "close" at bounding box center [126, 173] width 19 height 19
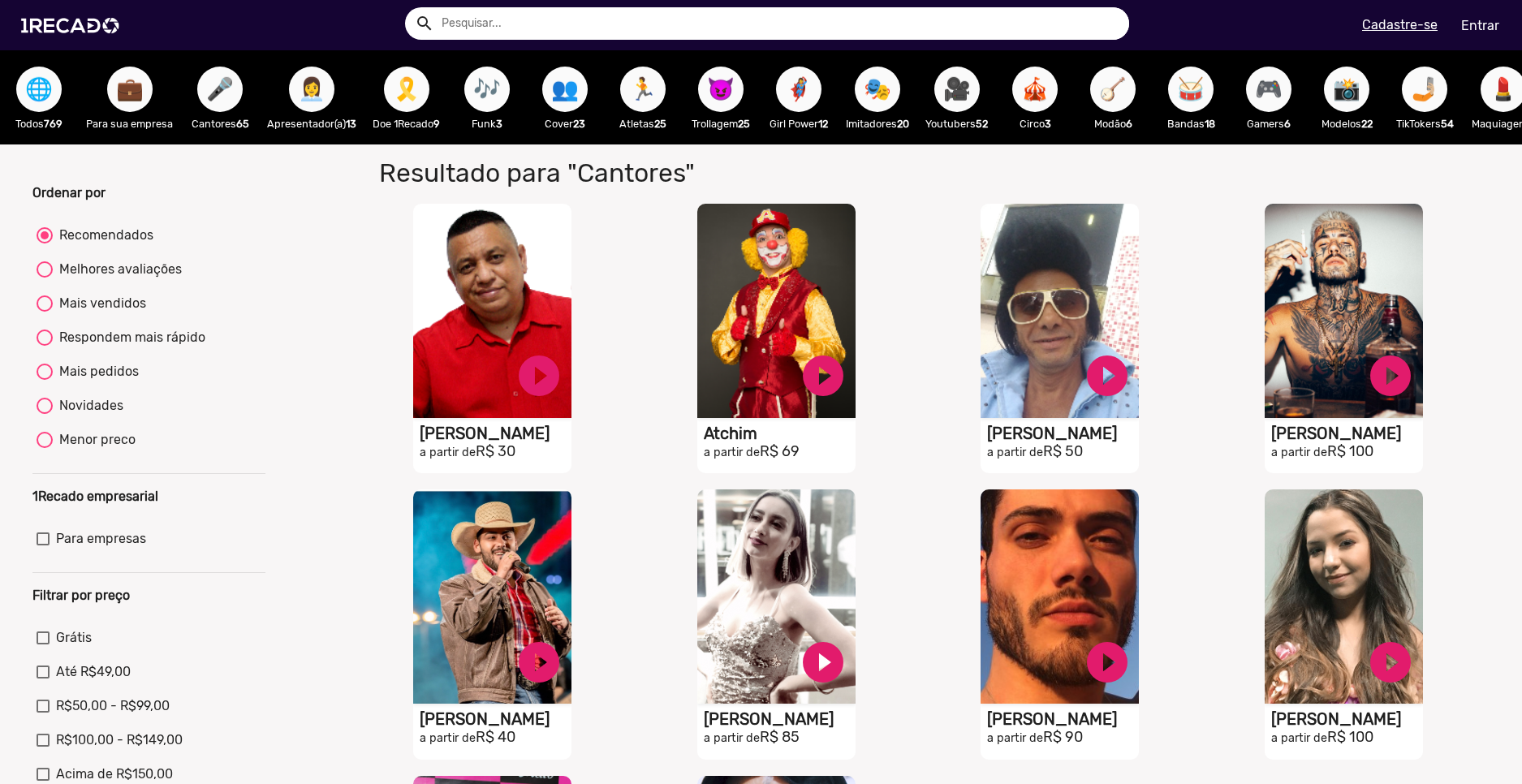
click at [501, 86] on span "🎶" at bounding box center [487, 89] width 28 height 46
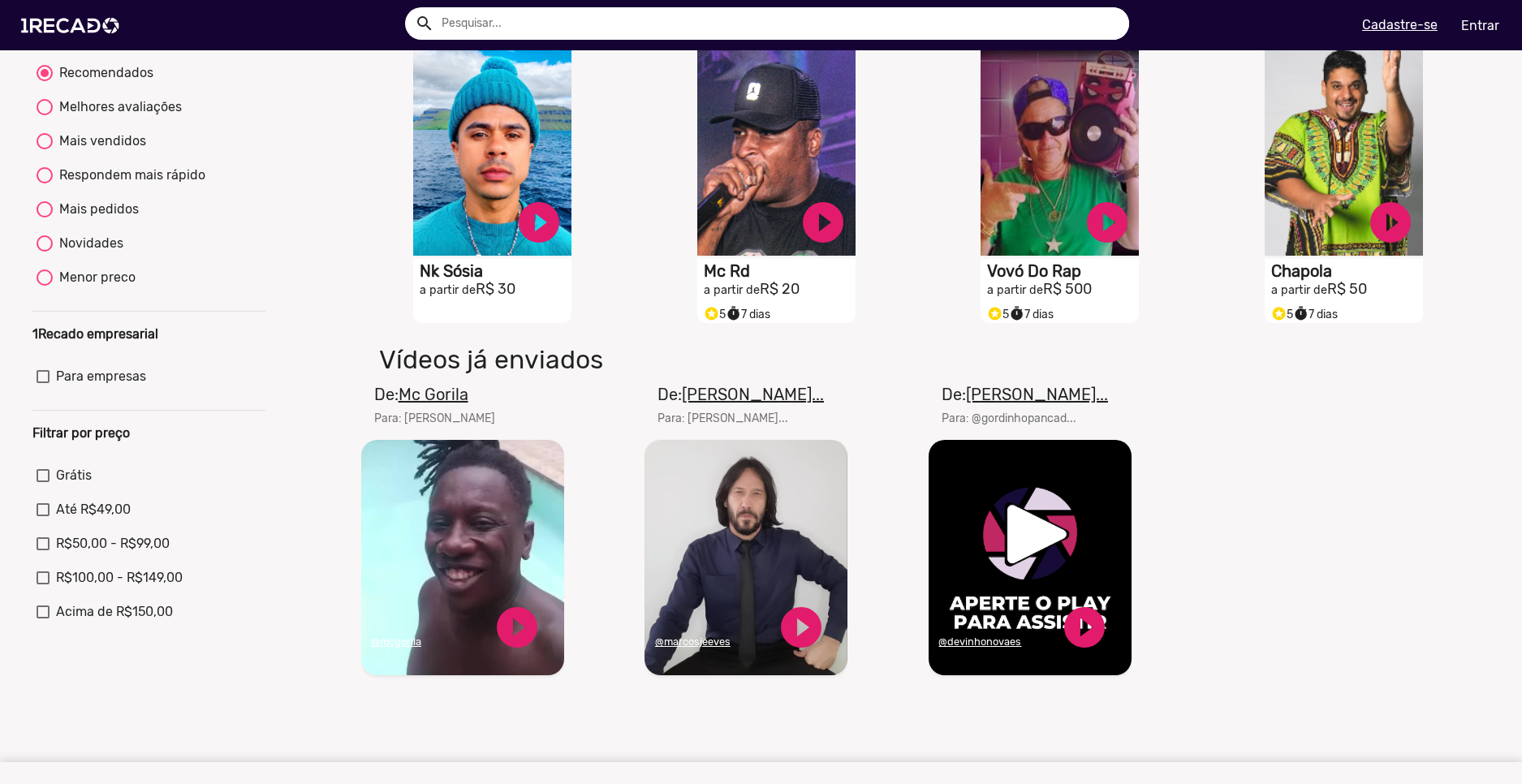
scroll to position [243, 0]
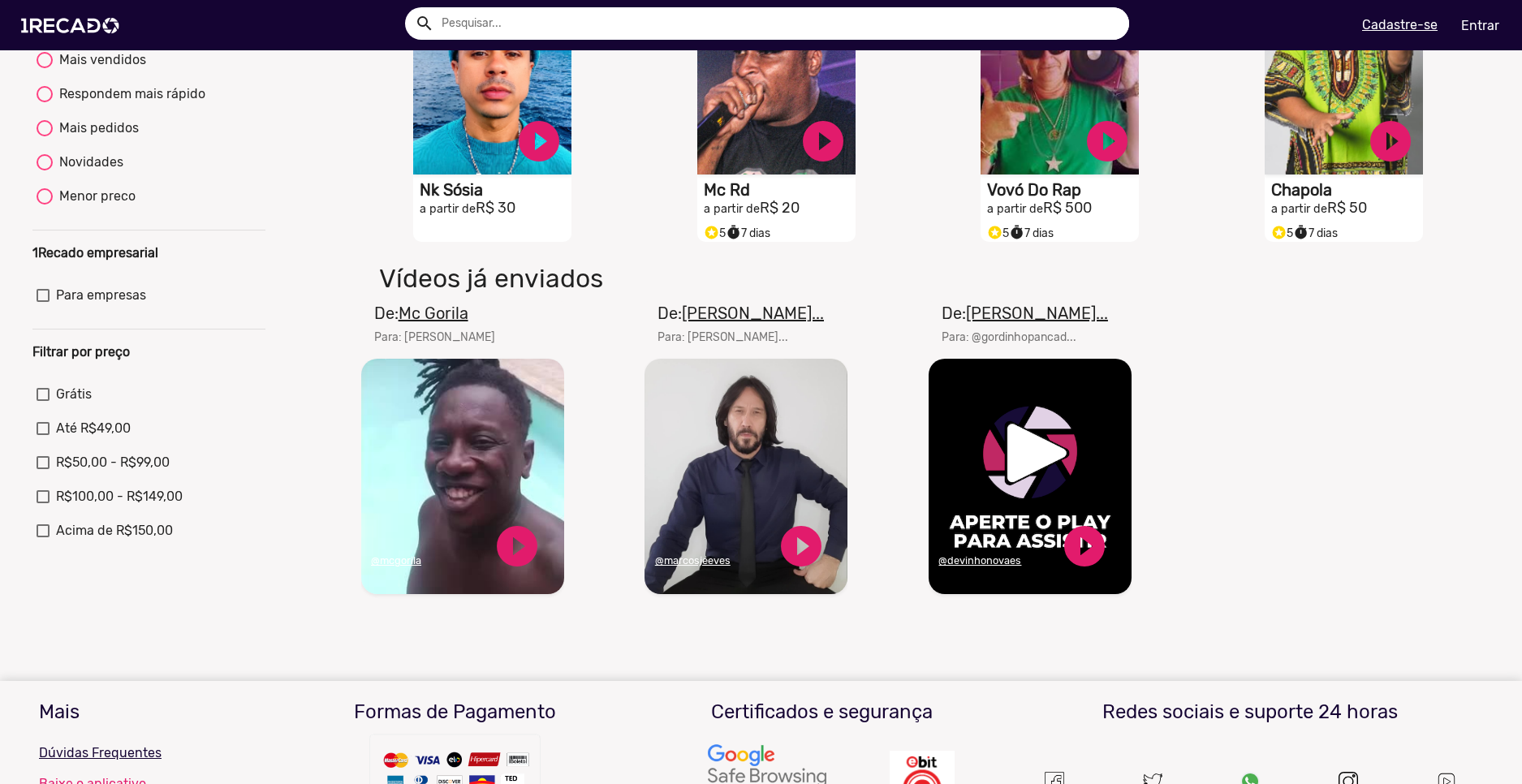
click at [400, 566] on u "@mcgorila" at bounding box center [395, 560] width 50 height 12
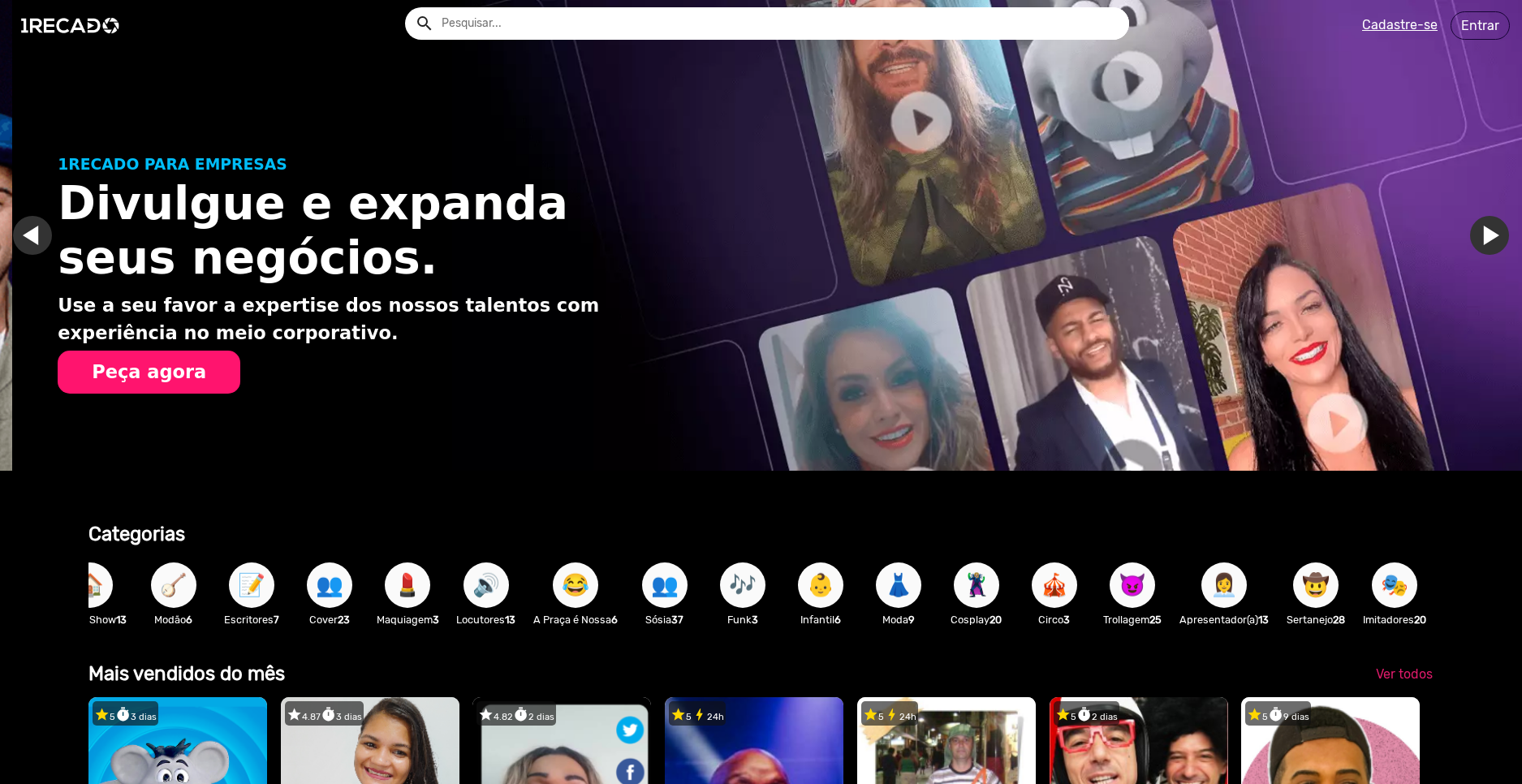
scroll to position [0, 3020]
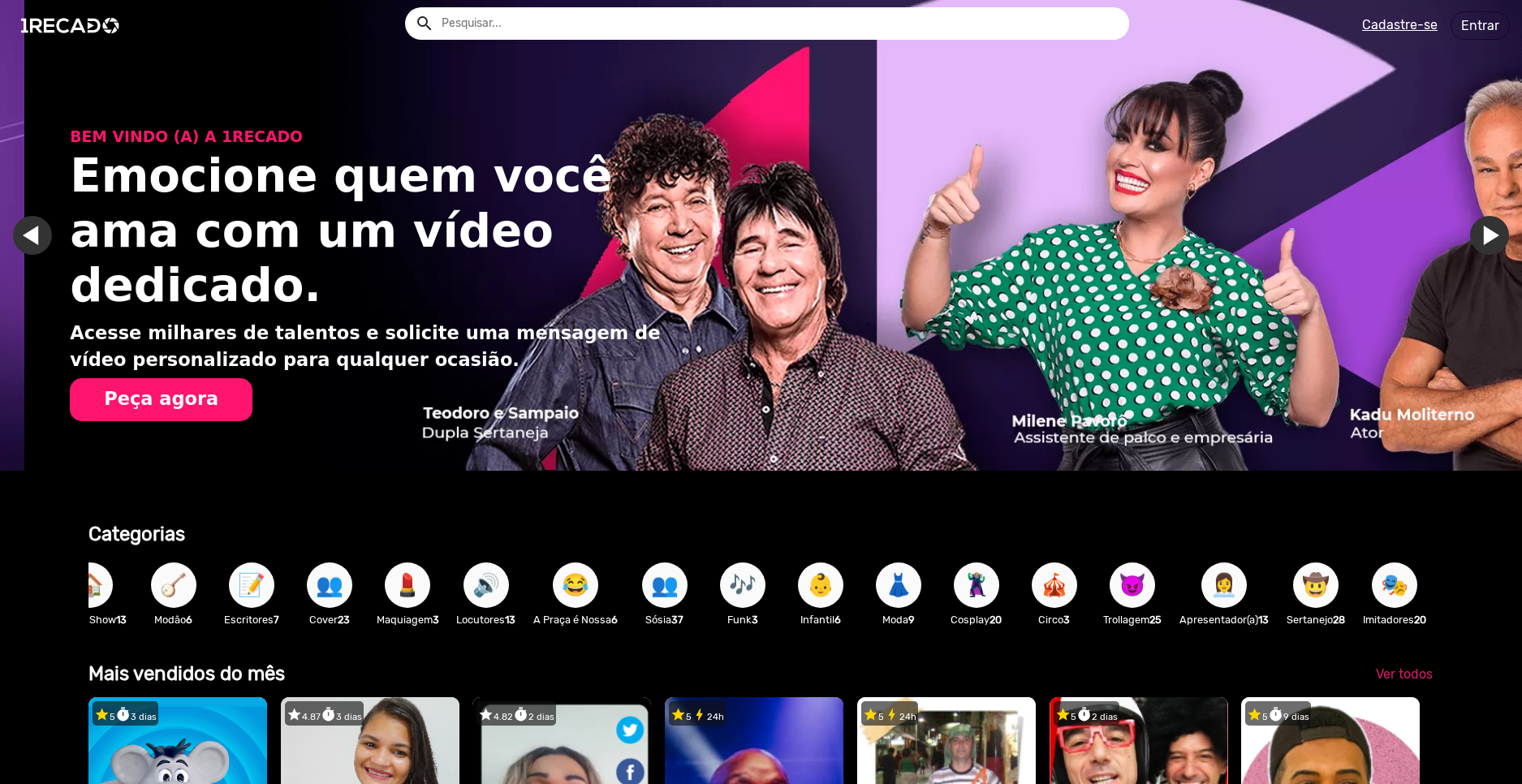
click at [1314, 576] on span "🤠" at bounding box center [1316, 585] width 28 height 46
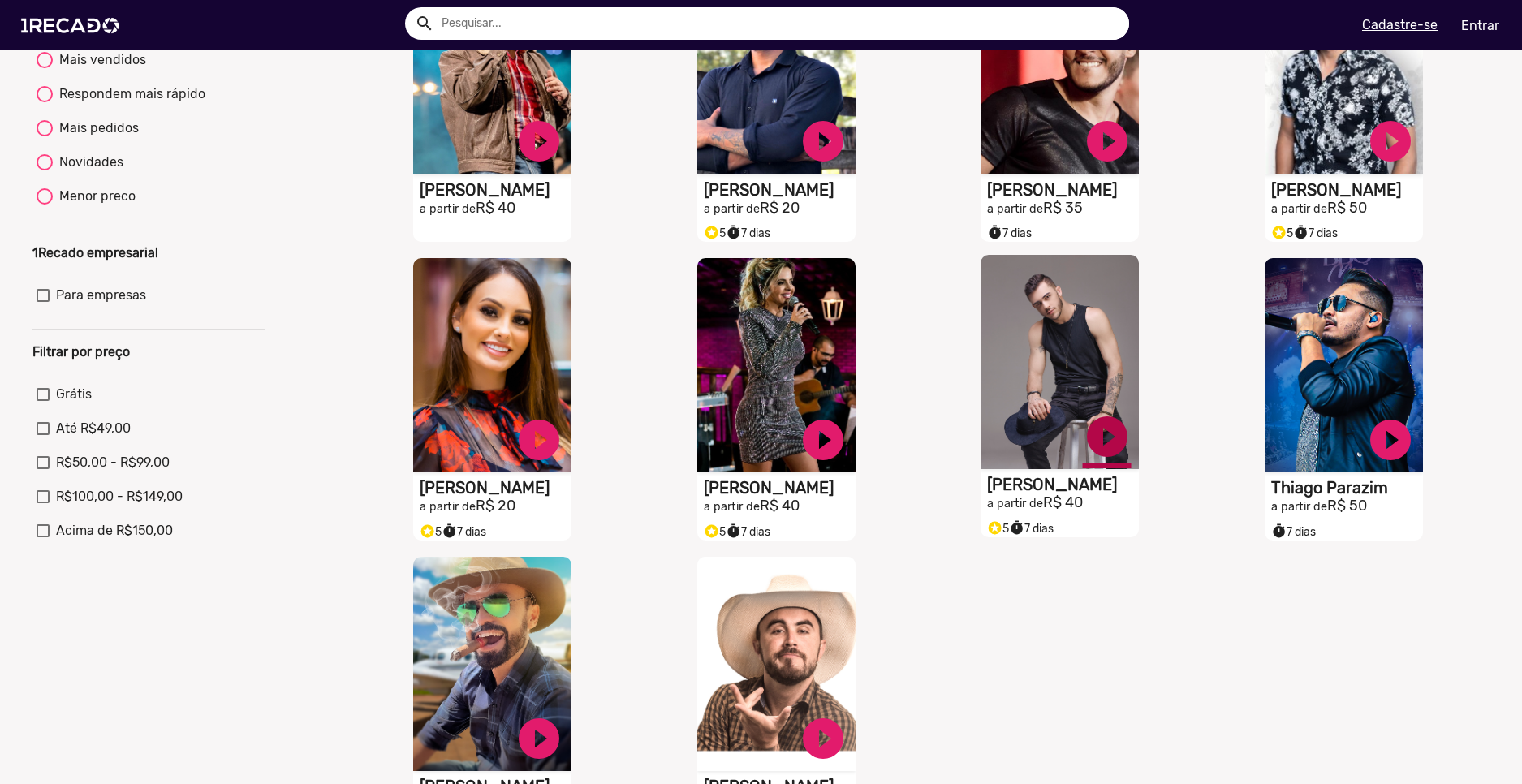
scroll to position [487, 0]
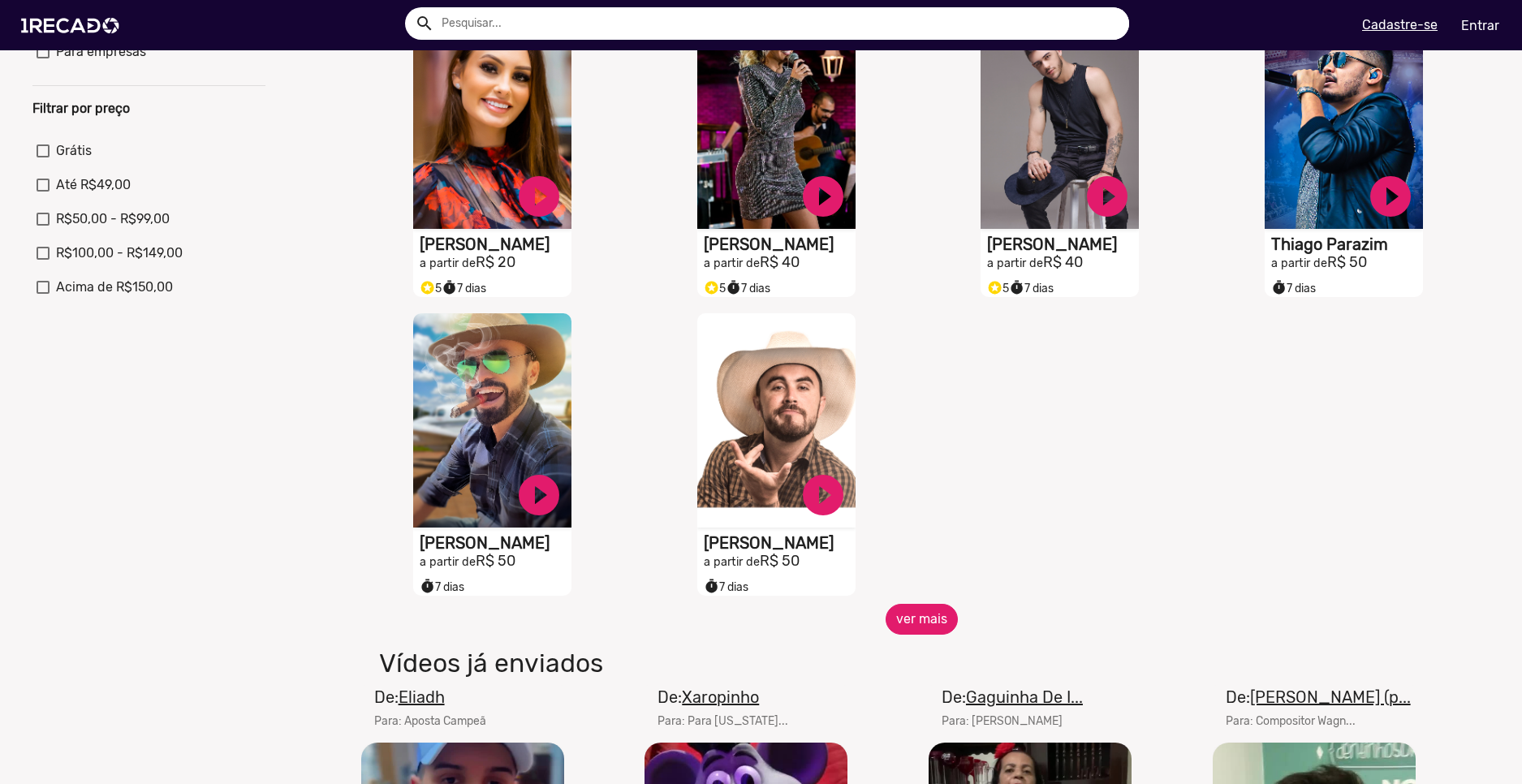
click at [913, 634] on button "ver mais" at bounding box center [922, 619] width 72 height 30
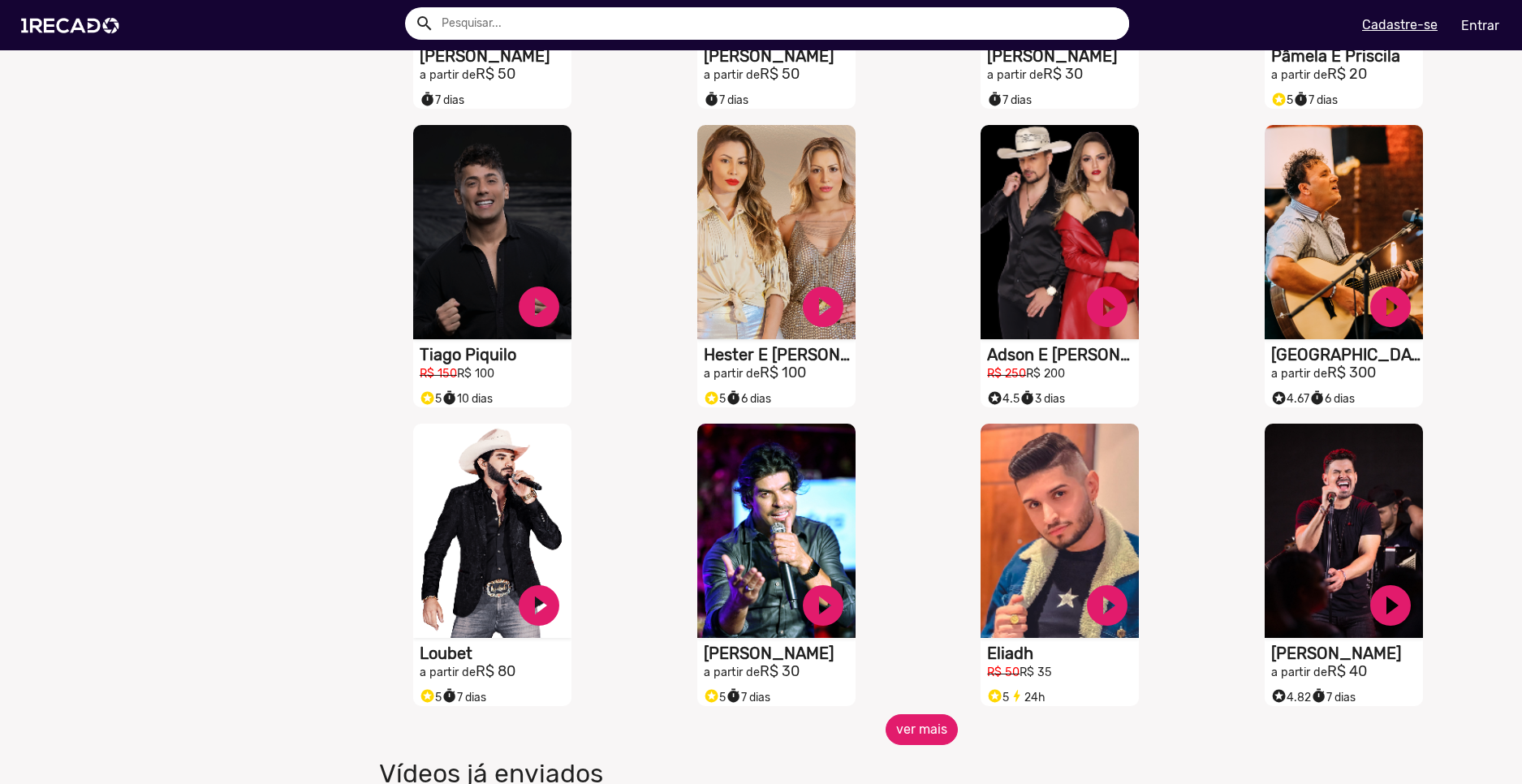
scroll to position [1055, 0]
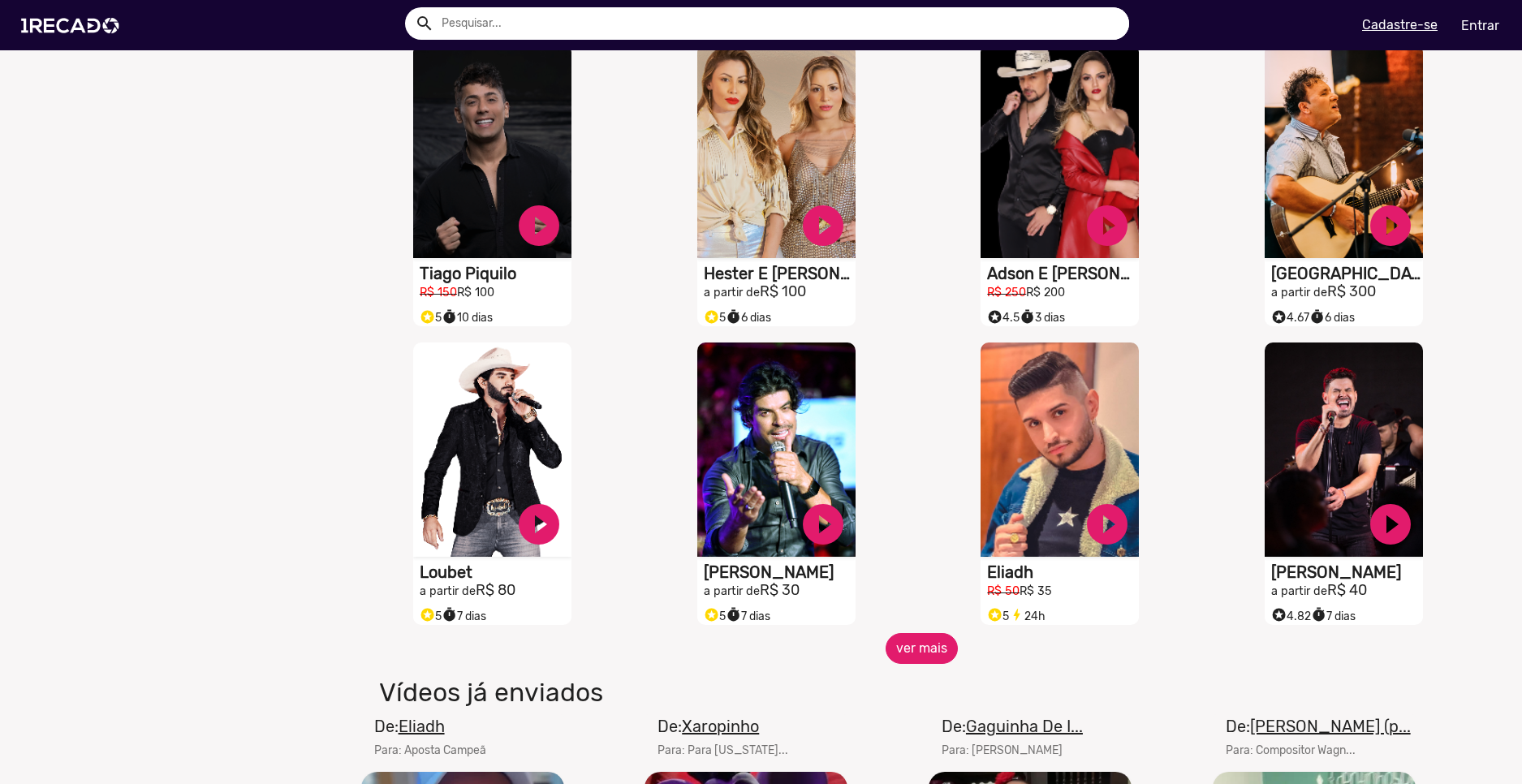
click at [910, 657] on button "ver mais" at bounding box center [922, 648] width 72 height 30
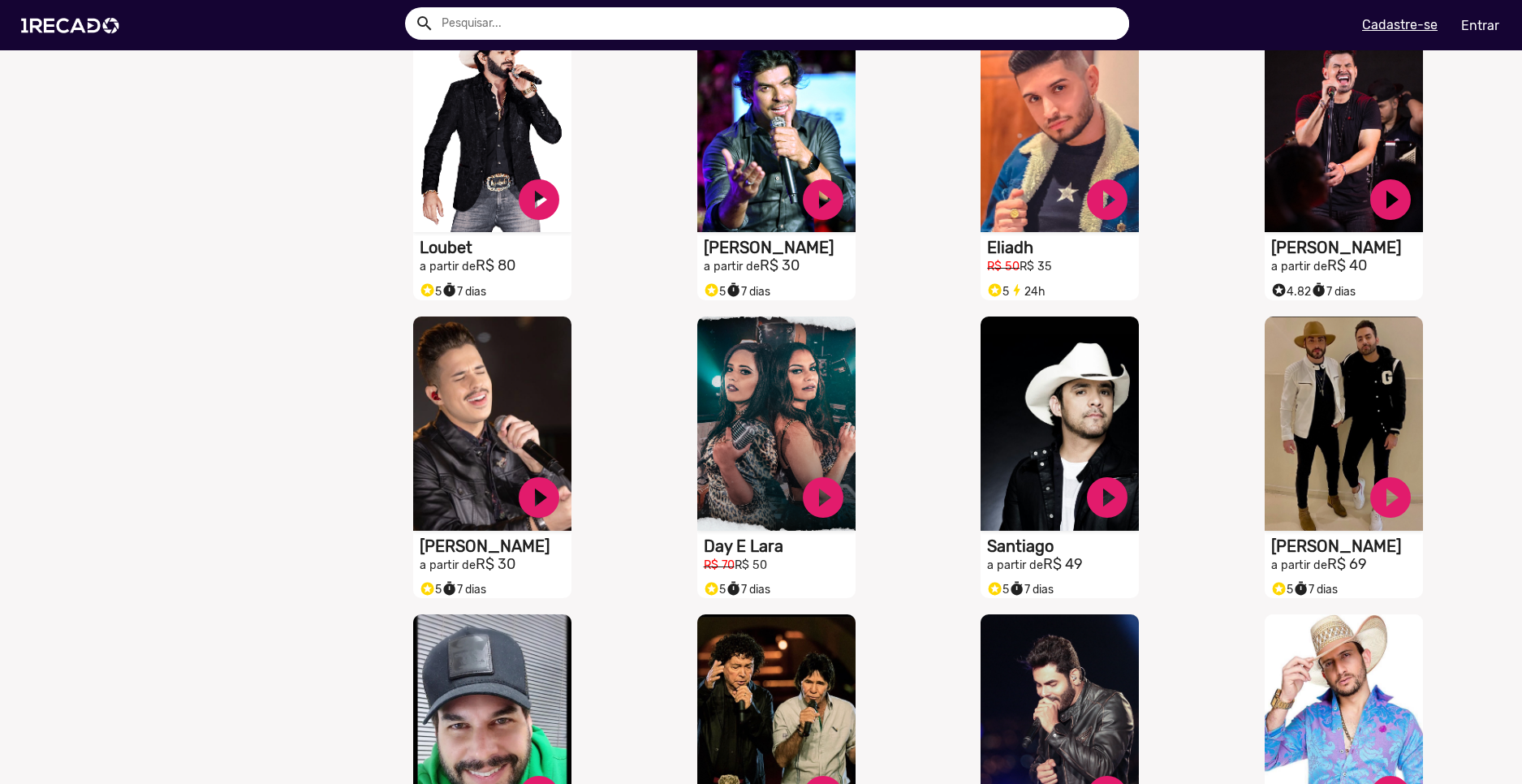
scroll to position [1786, 0]
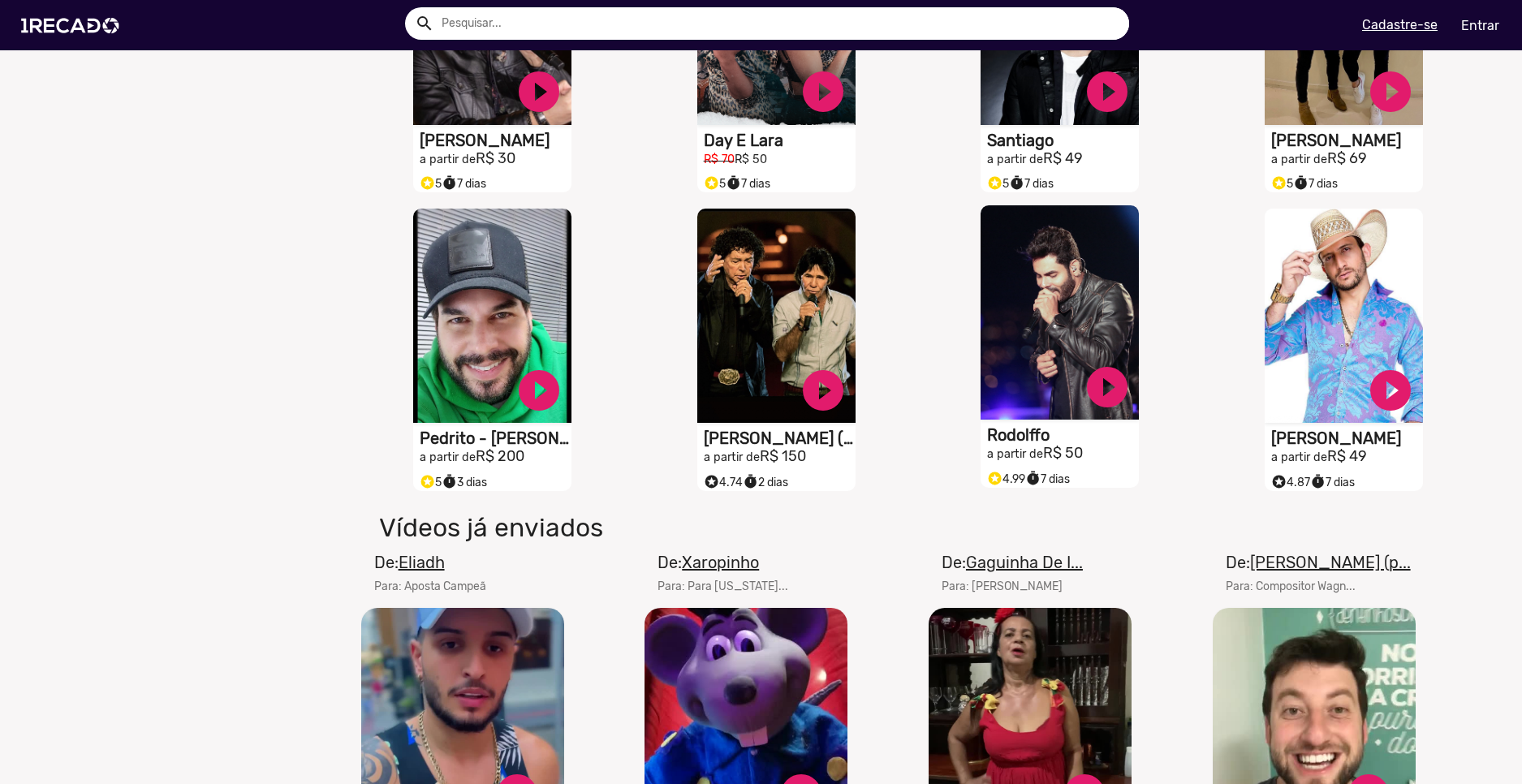
click at [1057, 420] on video "S1RECADO vídeos dedicados para fãs e empresas" at bounding box center [1060, 312] width 159 height 214
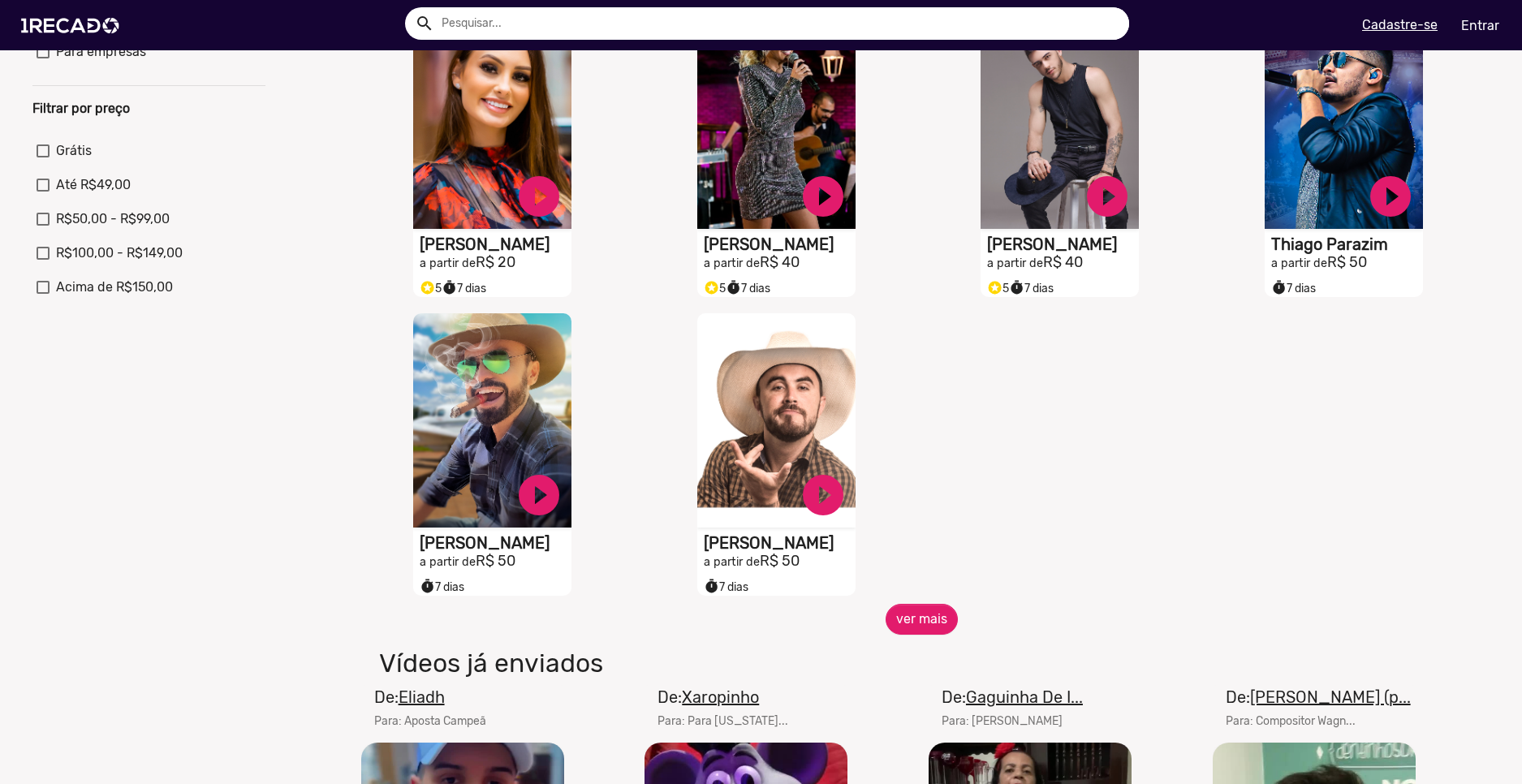
scroll to position [568, 0]
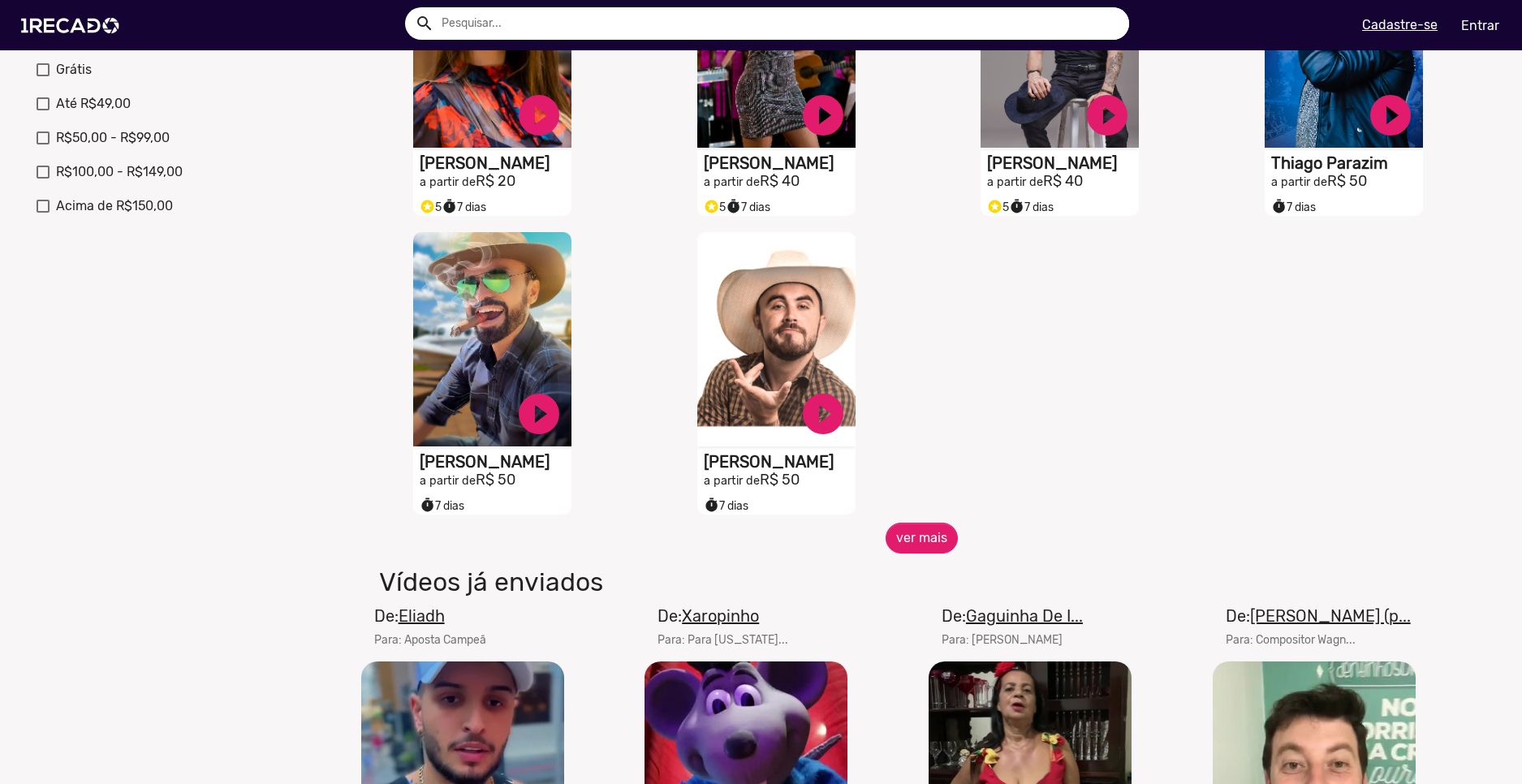
click at [971, 518] on div "S1RECADO vídeos dedicados para fãs e empresas play_circle_filled Felipe Assunçã…" at bounding box center [922, 75] width 1136 height 895
click at [905, 553] on button "ver mais" at bounding box center [922, 538] width 72 height 30
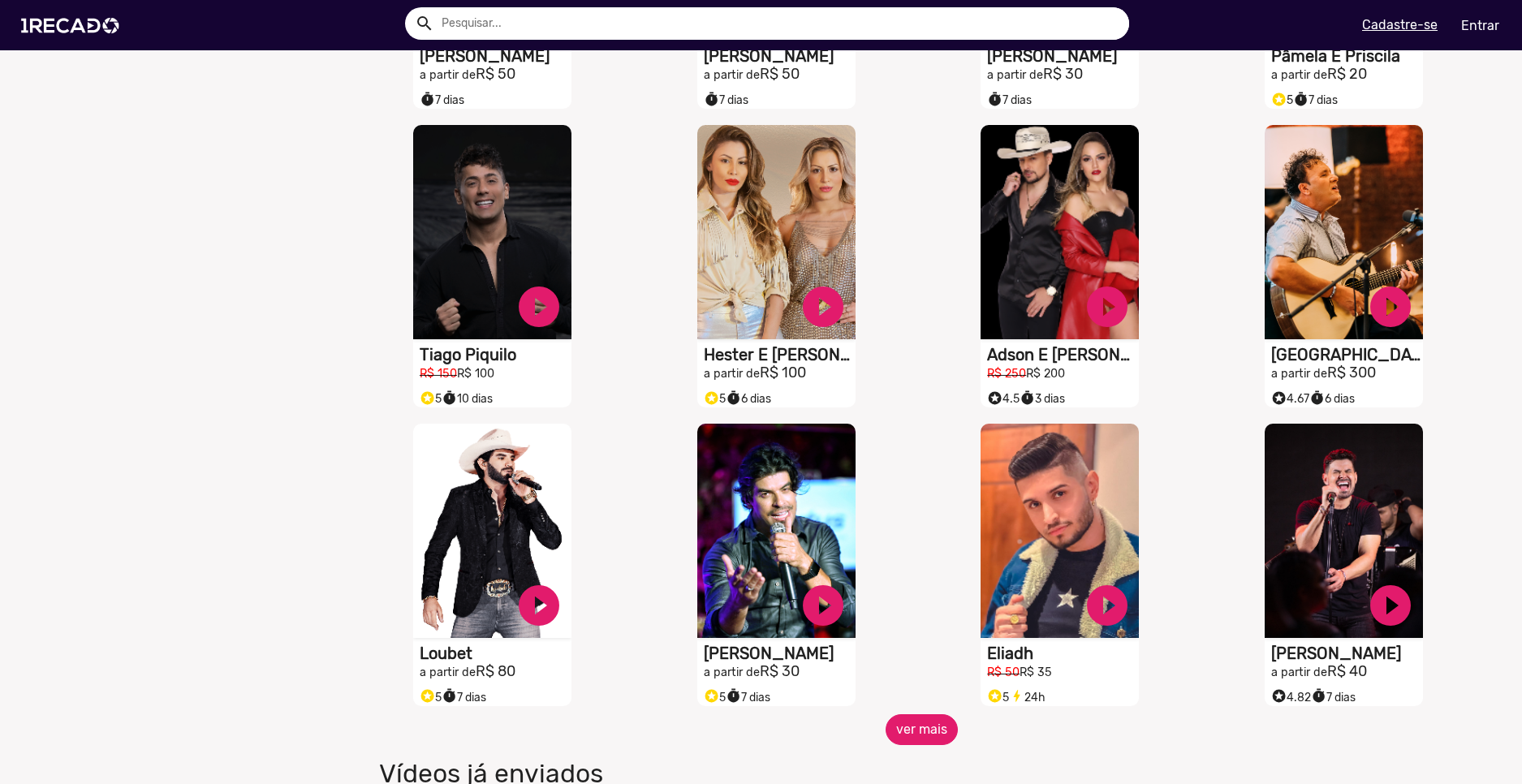
scroll to position [1055, 0]
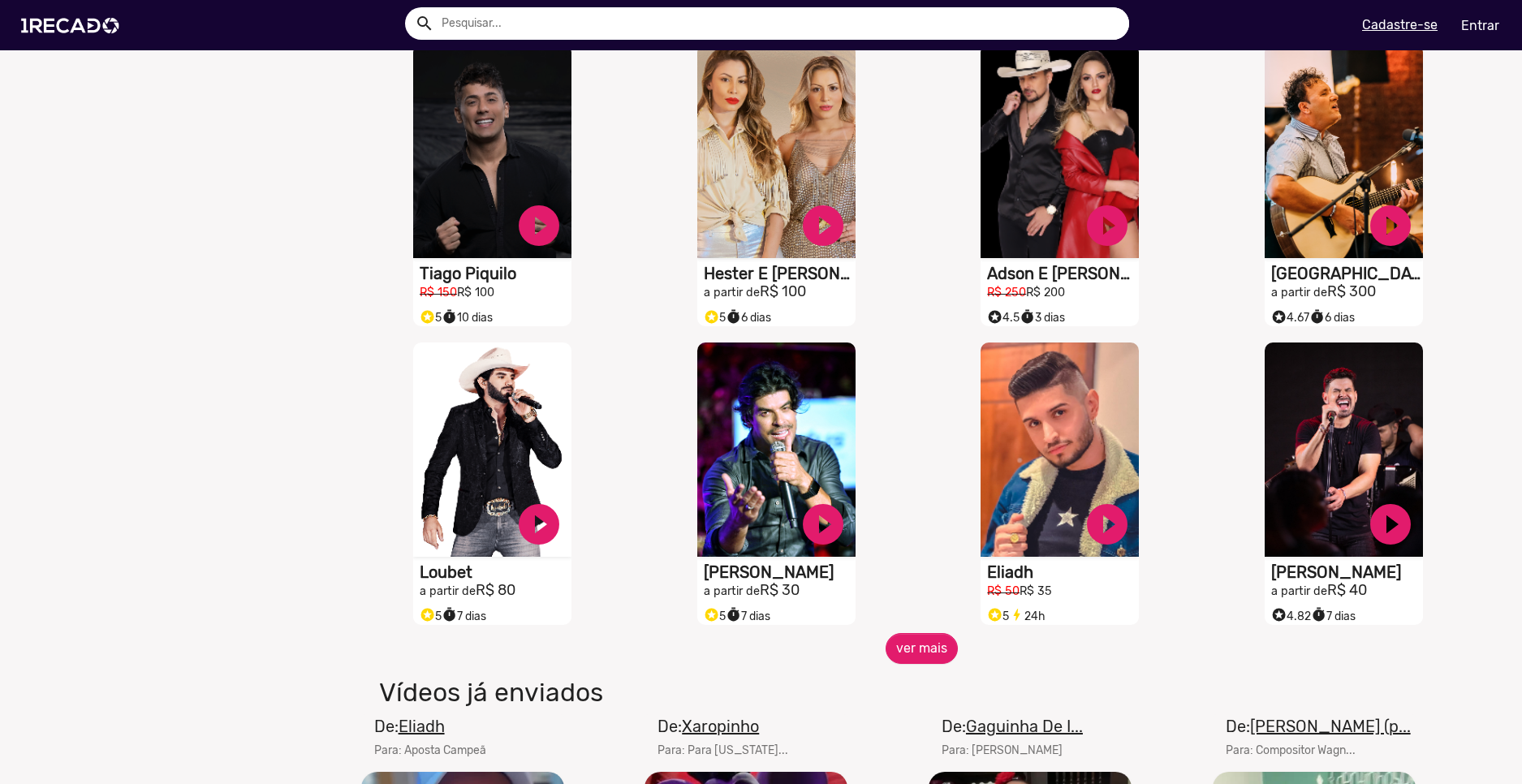
click at [901, 633] on div "S1RECADO vídeos dedicados para fãs e empresas play_circle_filled Eduardo Melo a…" at bounding box center [780, 484] width 284 height 298
click at [910, 661] on button "ver mais" at bounding box center [922, 648] width 72 height 30
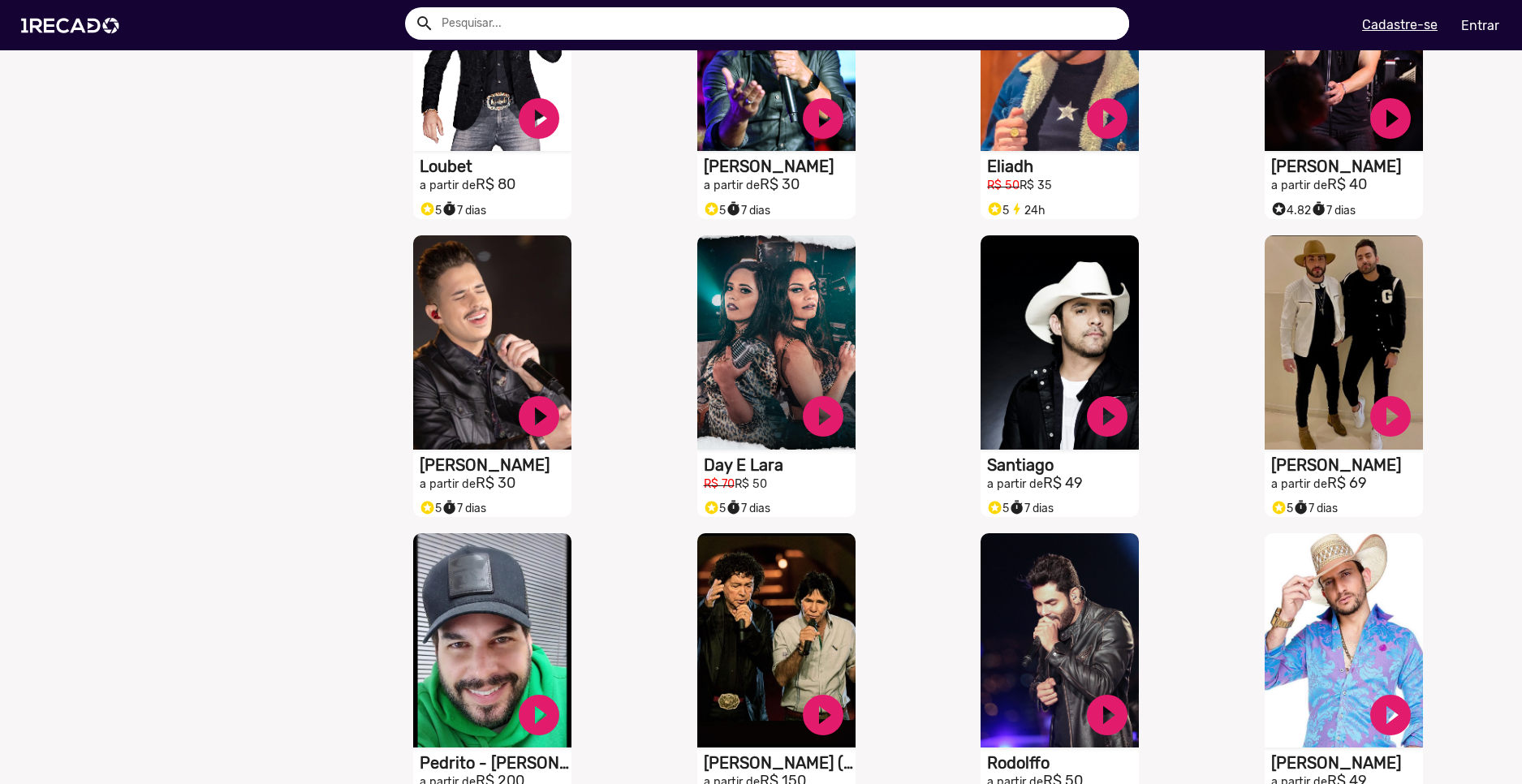
scroll to position [1705, 0]
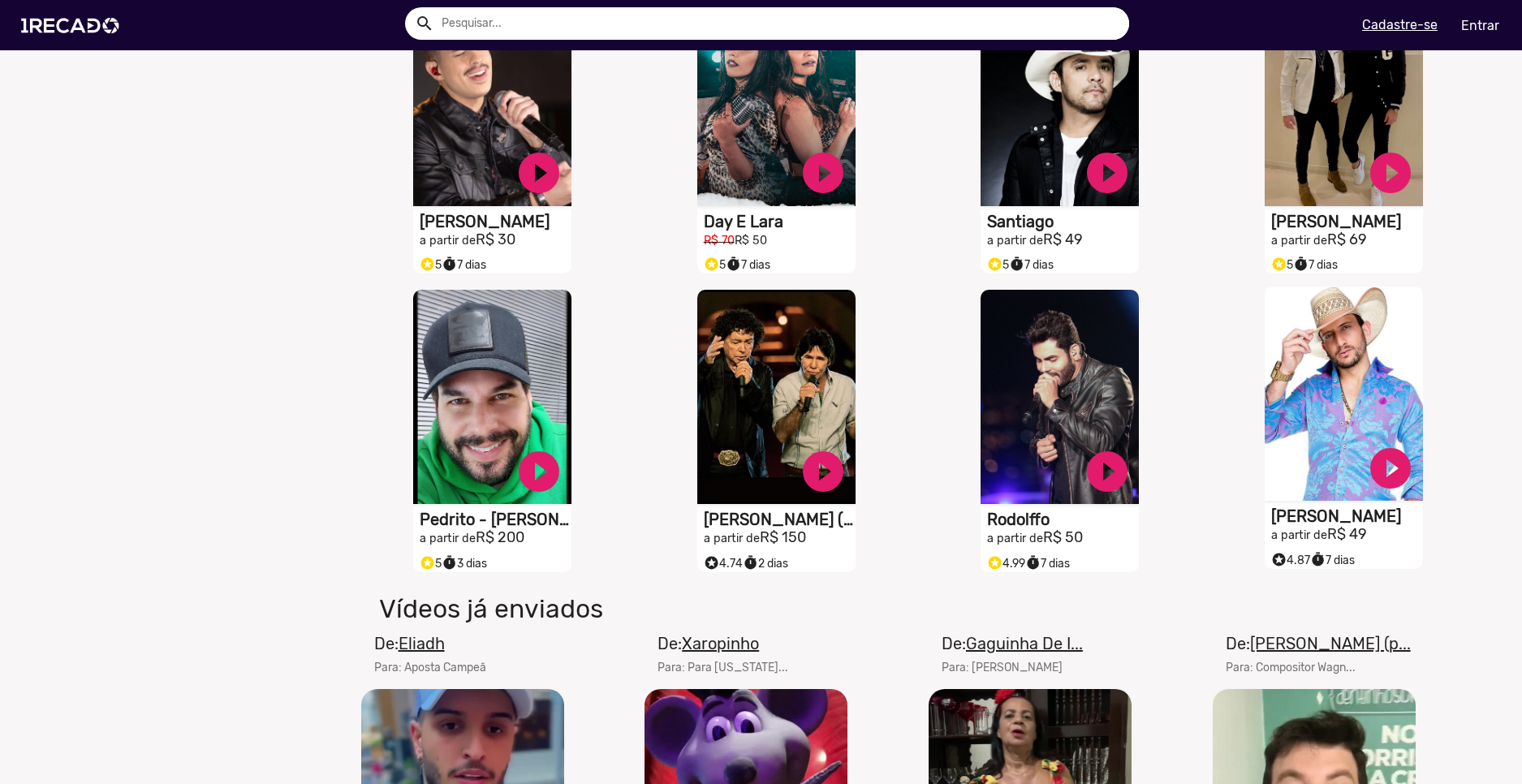
click at [1295, 526] on h1 "[PERSON_NAME]" at bounding box center [1348, 516] width 152 height 19
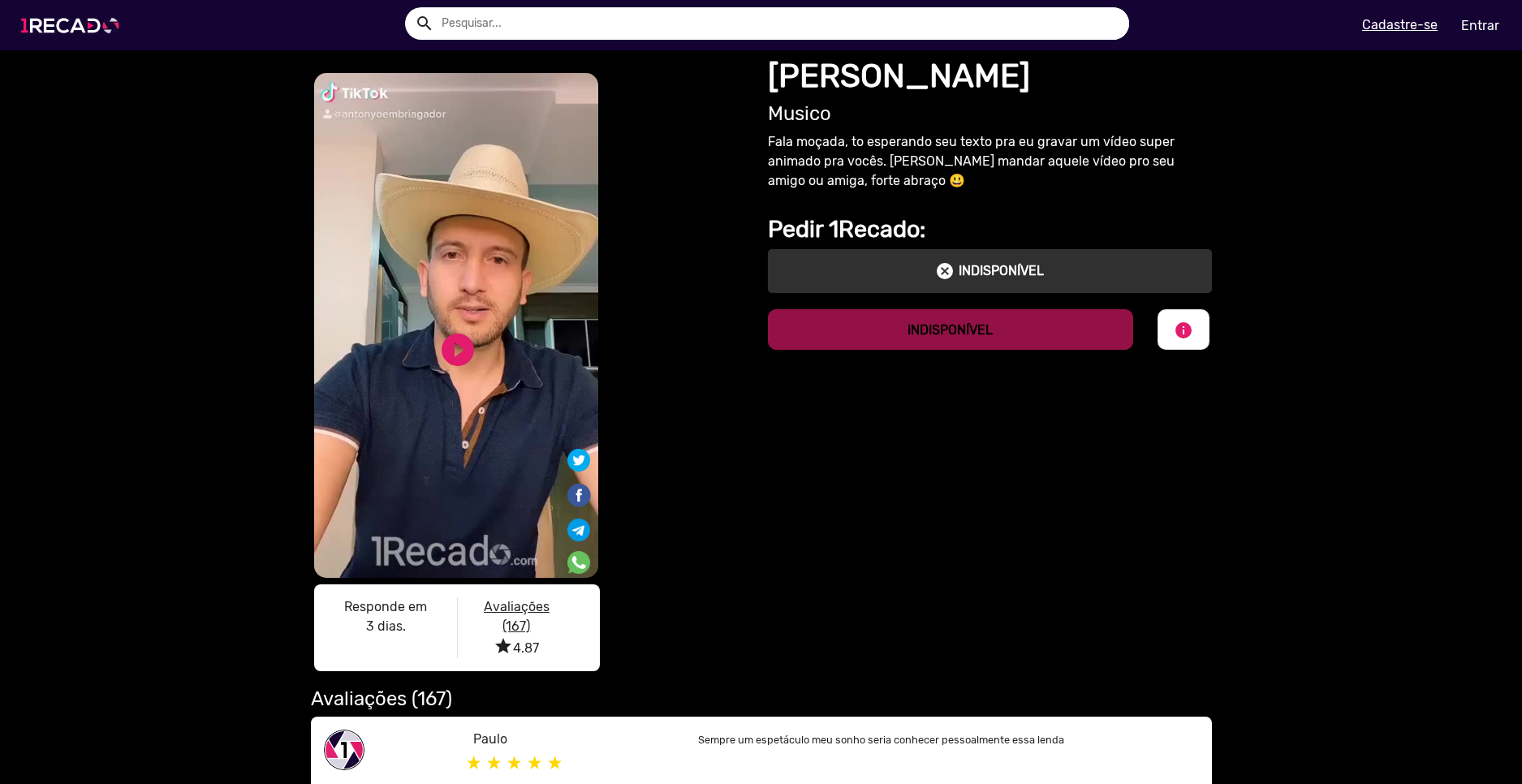
click at [81, 35] on img at bounding box center [73, 26] width 123 height 69
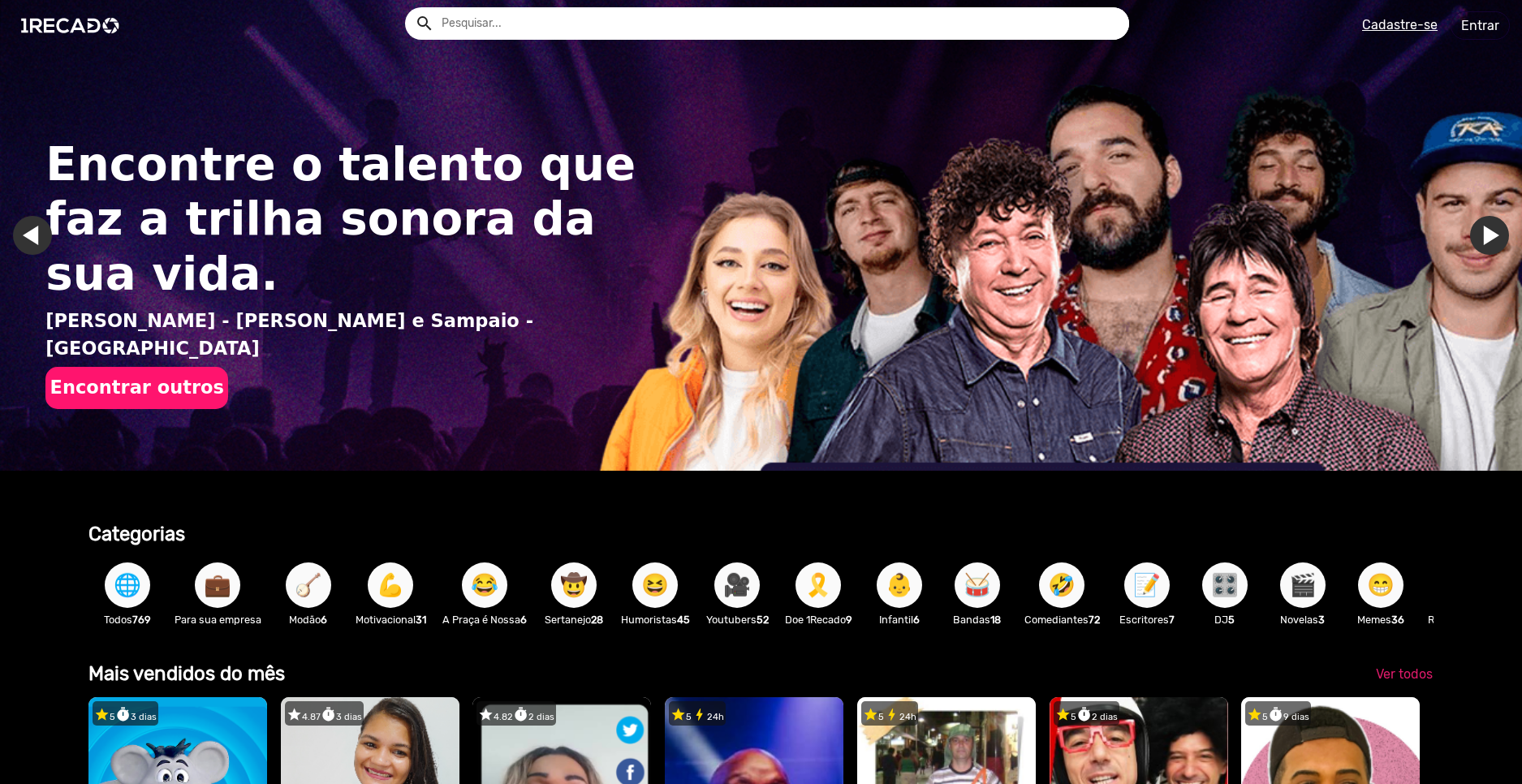
click at [209, 367] on button "Encontrar outros" at bounding box center [137, 388] width 183 height 43
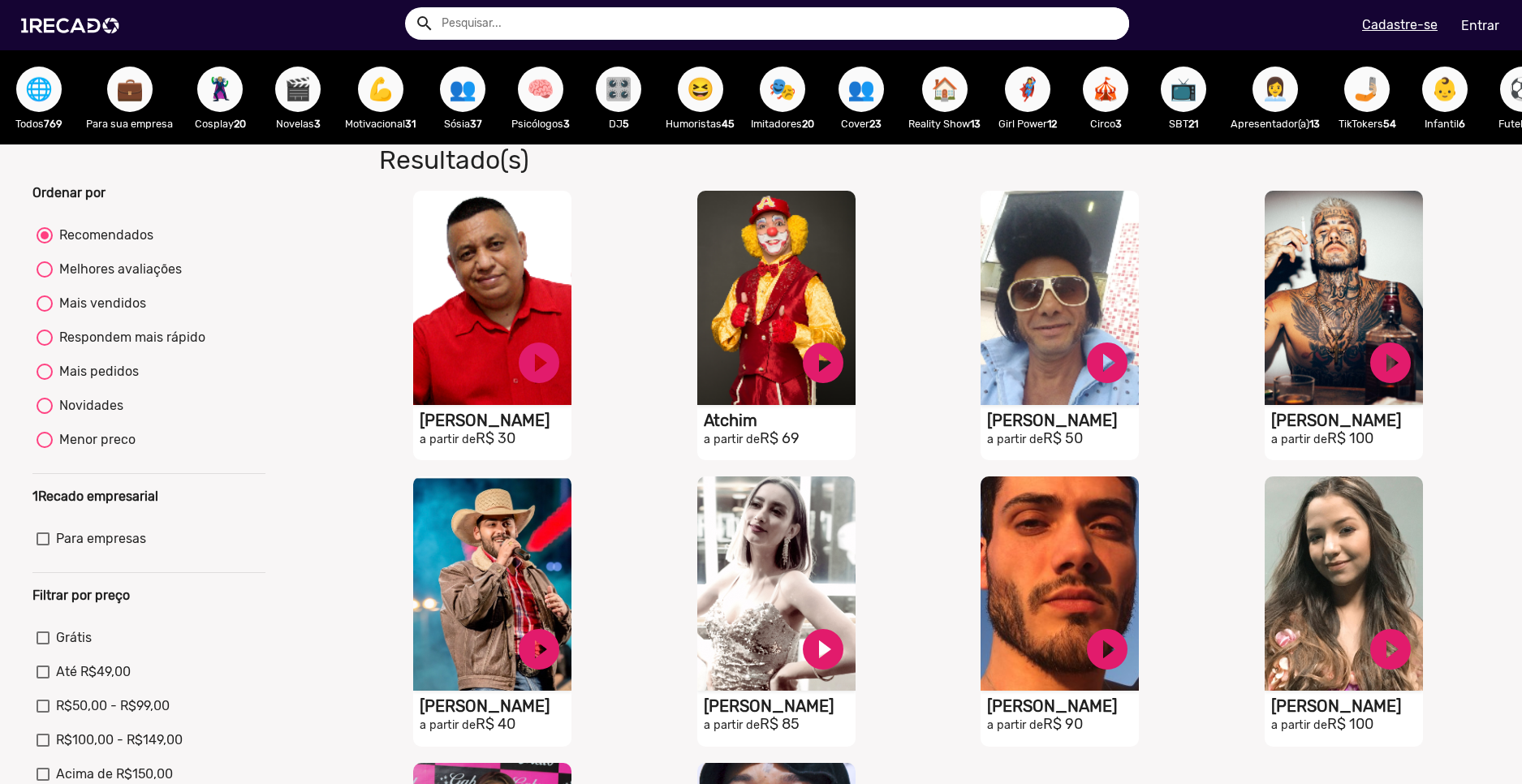
click at [133, 276] on div "Melhores avaliações" at bounding box center [118, 269] width 129 height 19
click at [45, 277] on input "Melhores avaliações" at bounding box center [44, 277] width 1 height 1
radio input "true"
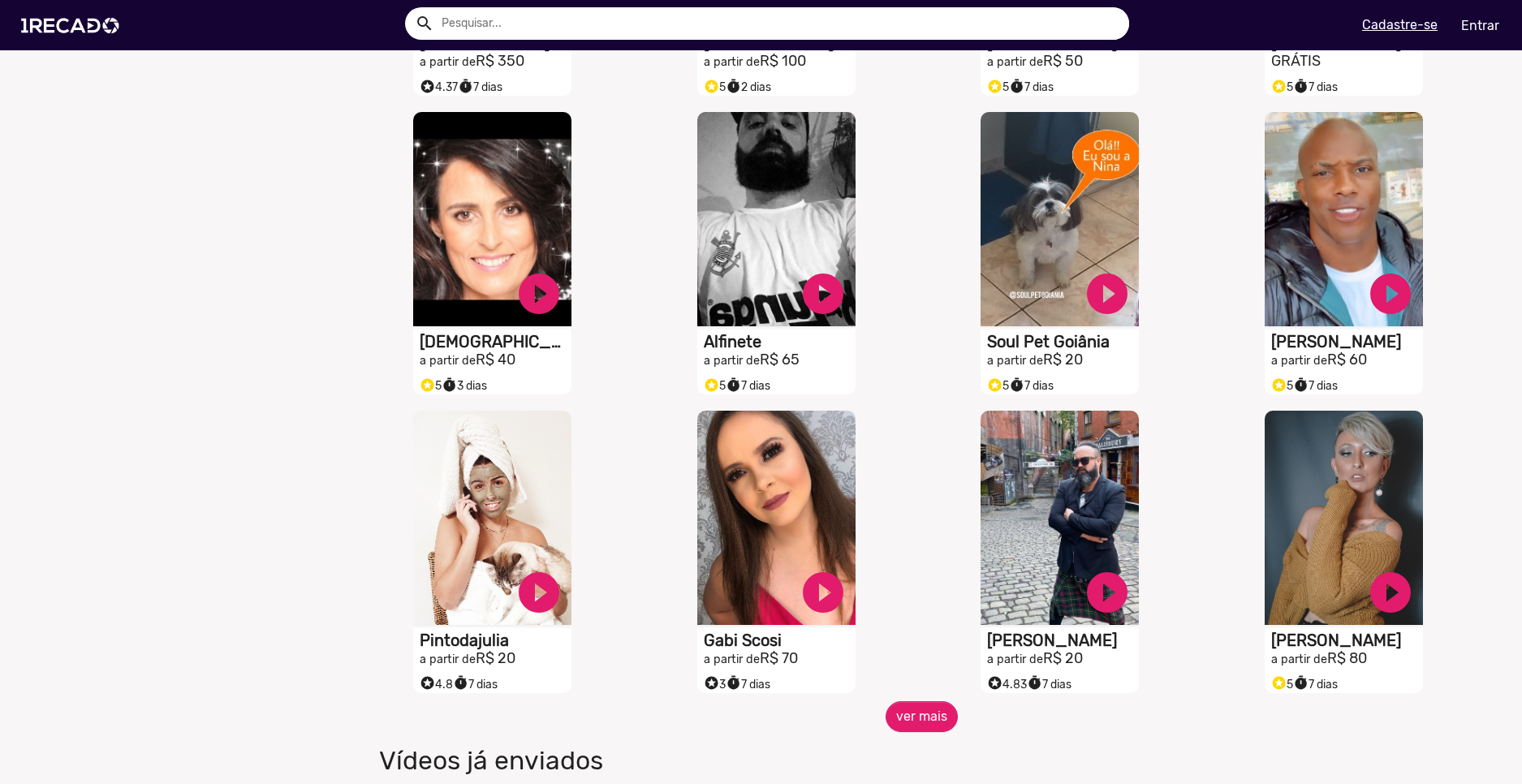
scroll to position [1217, 0]
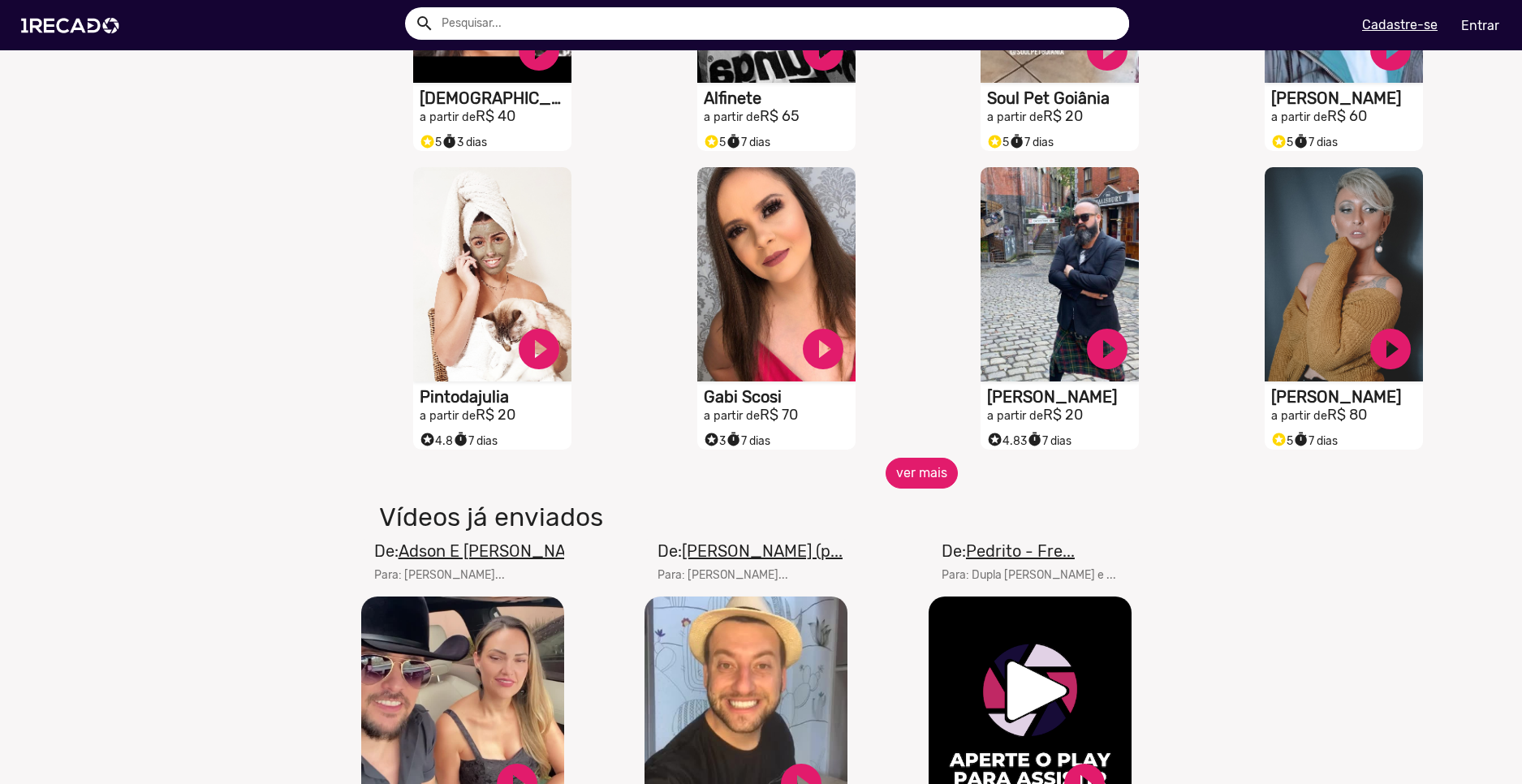
click at [937, 475] on button "ver mais" at bounding box center [922, 473] width 72 height 30
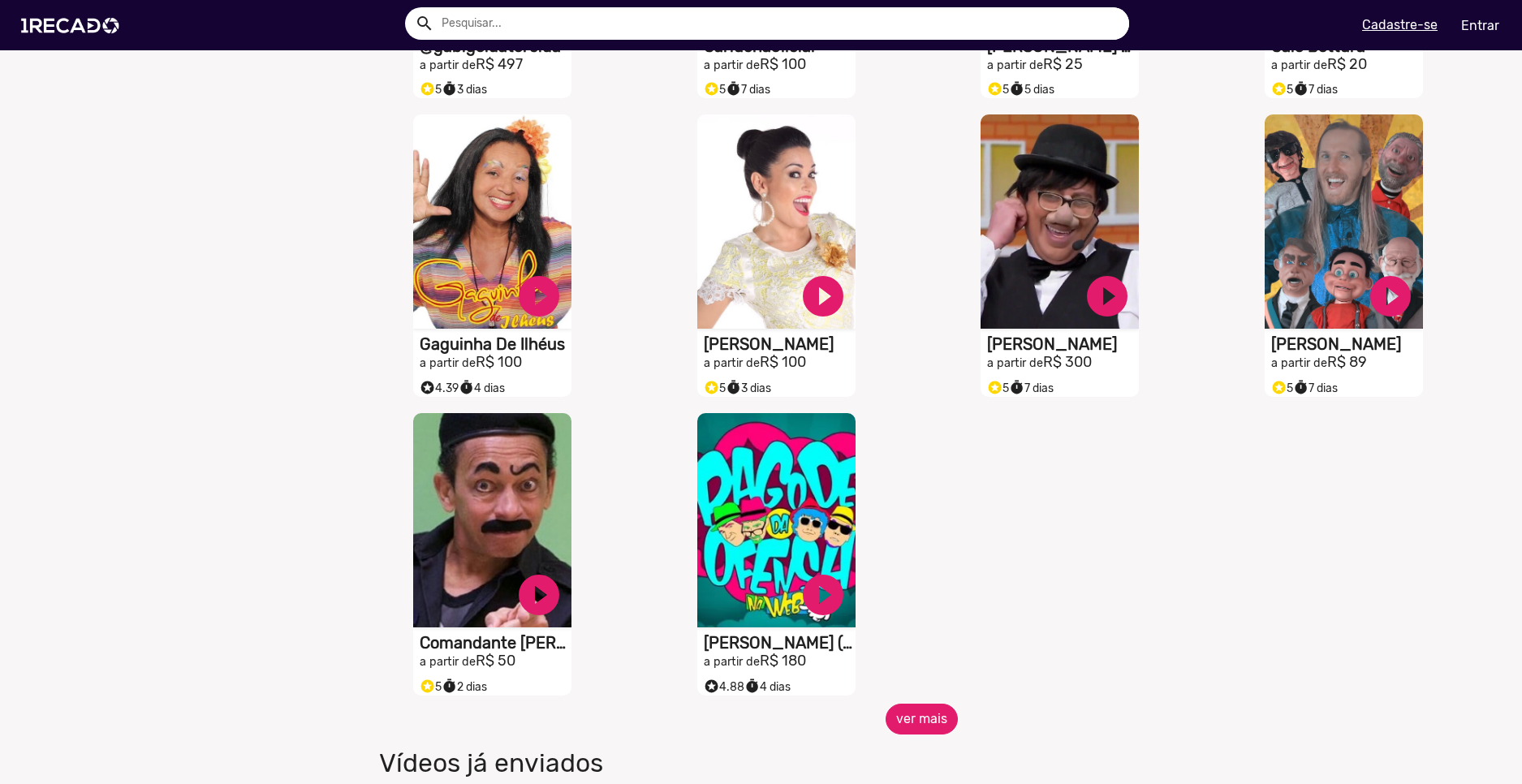
scroll to position [1948, 0]
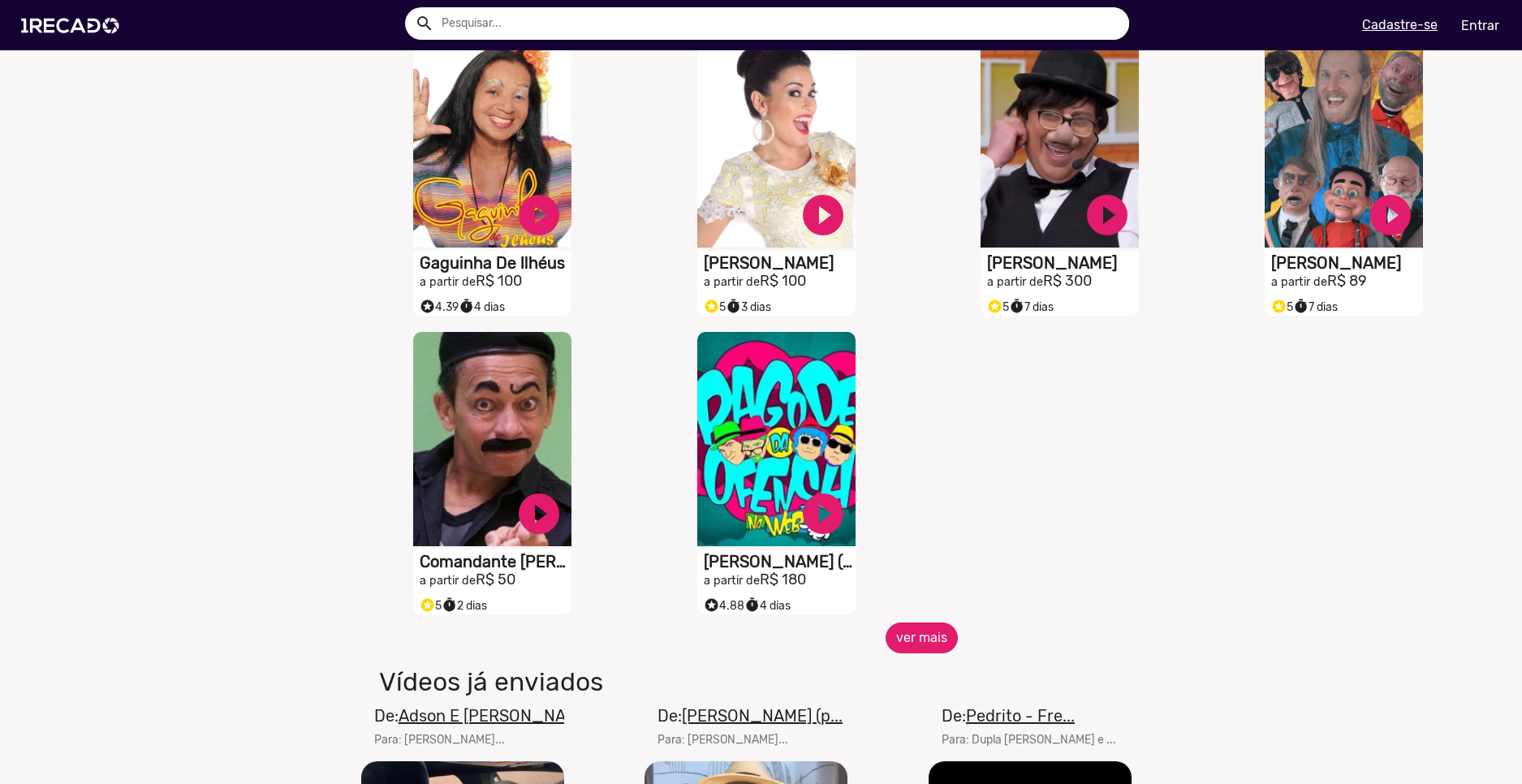
click at [906, 653] on button "ver mais" at bounding box center [922, 638] width 72 height 30
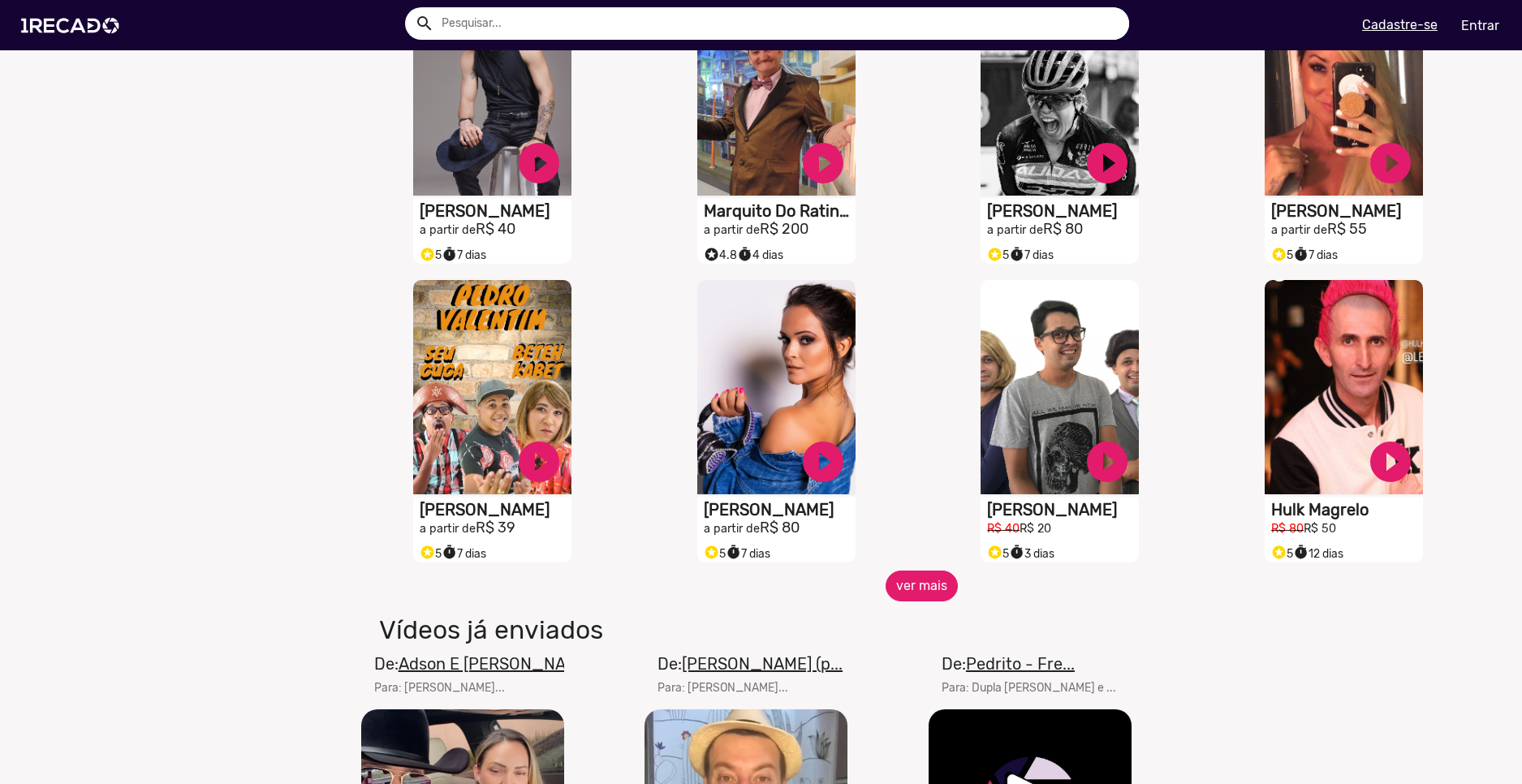
scroll to position [2678, 0]
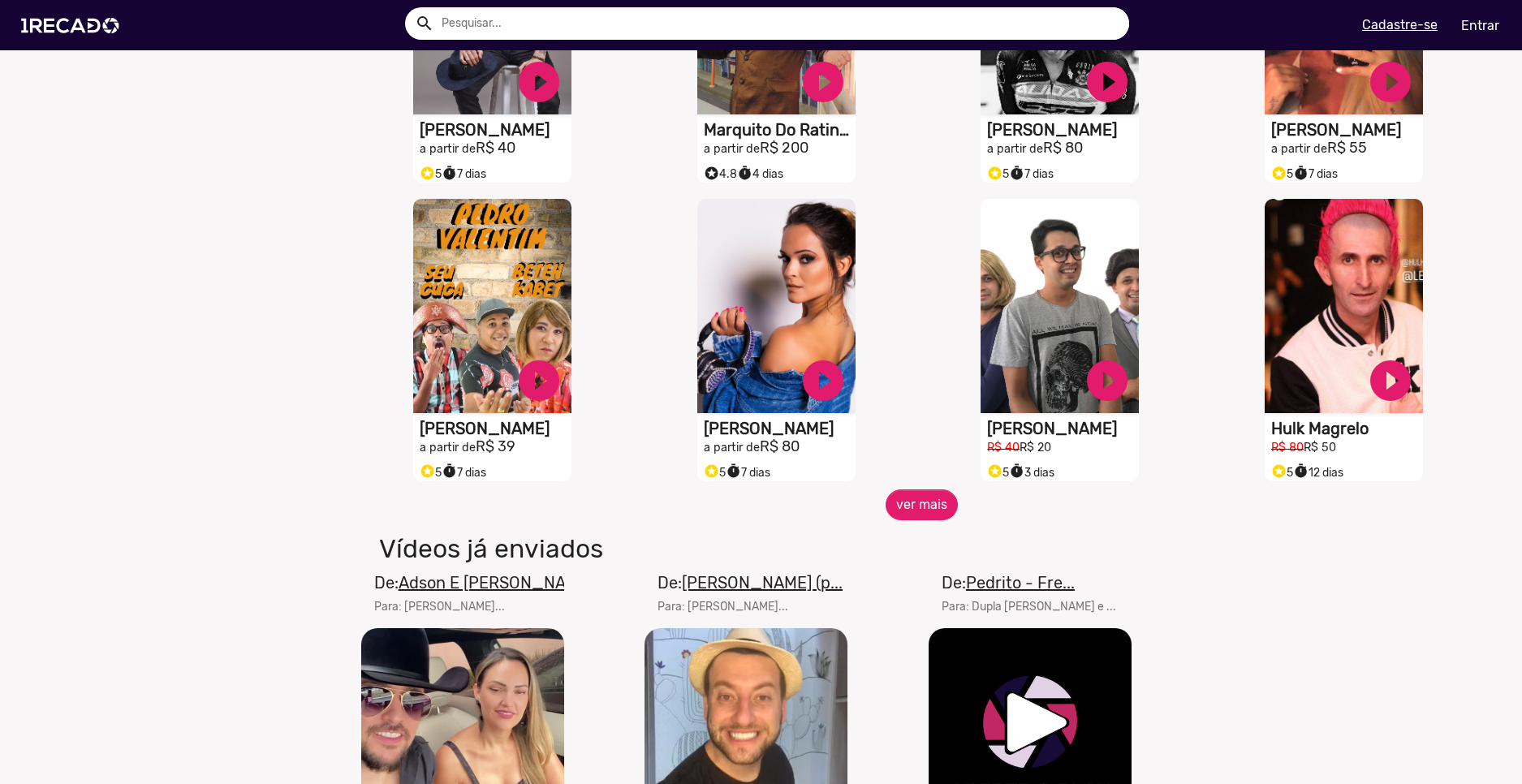
click at [942, 589] on mat-card-title "De: Pedrito - Fre..." at bounding box center [1030, 583] width 175 height 25
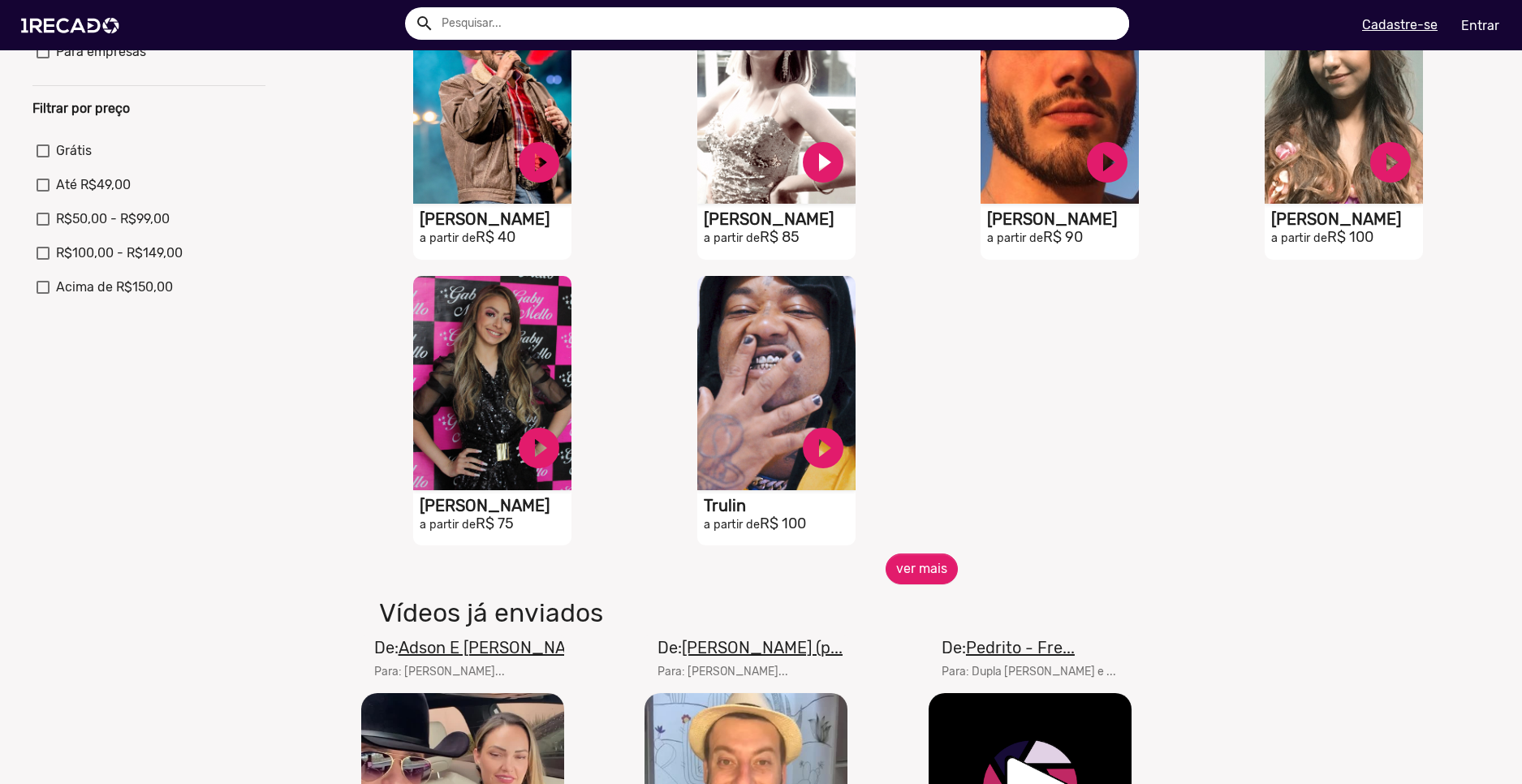
scroll to position [568, 0]
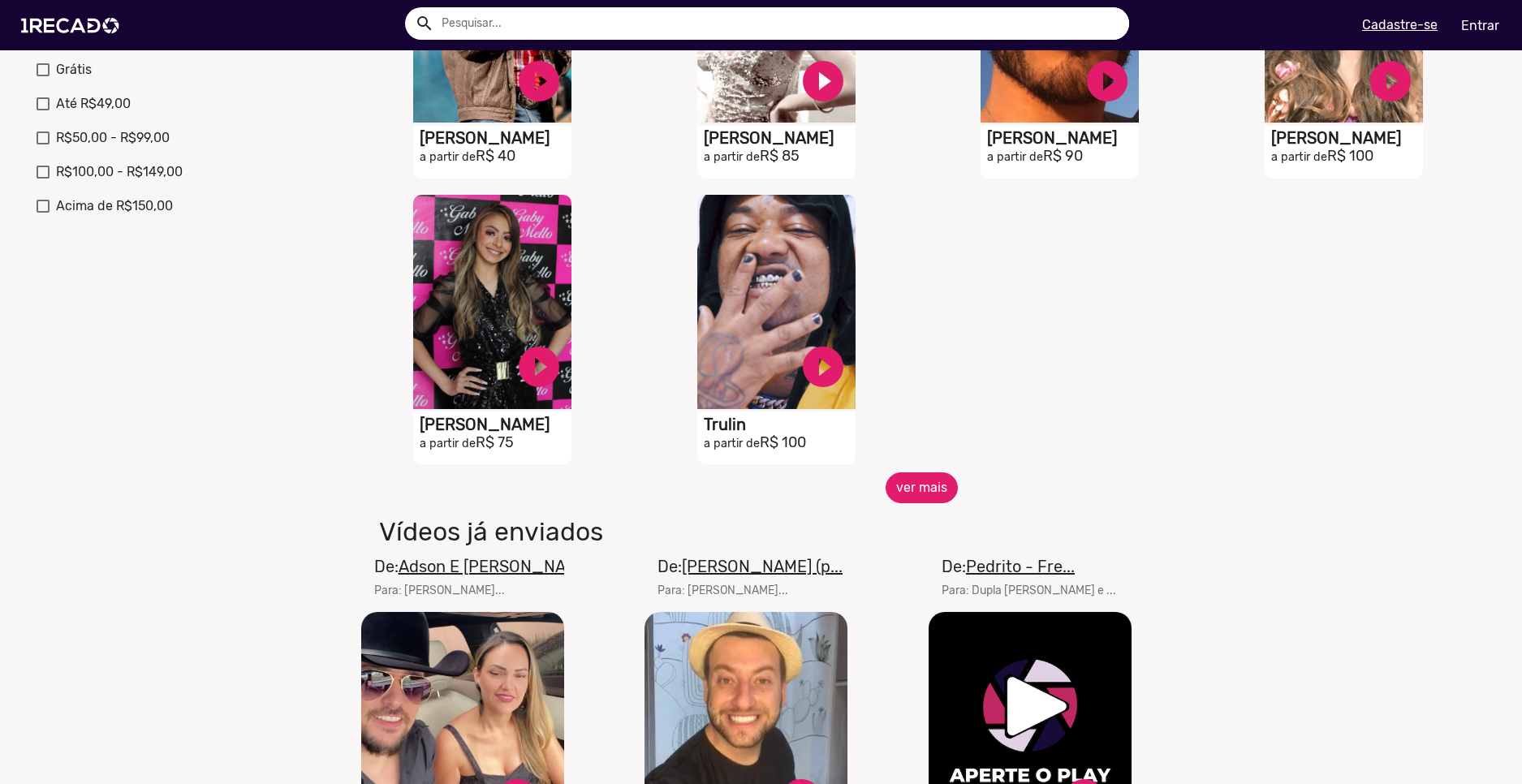
click at [888, 504] on button "ver mais" at bounding box center [922, 488] width 72 height 30
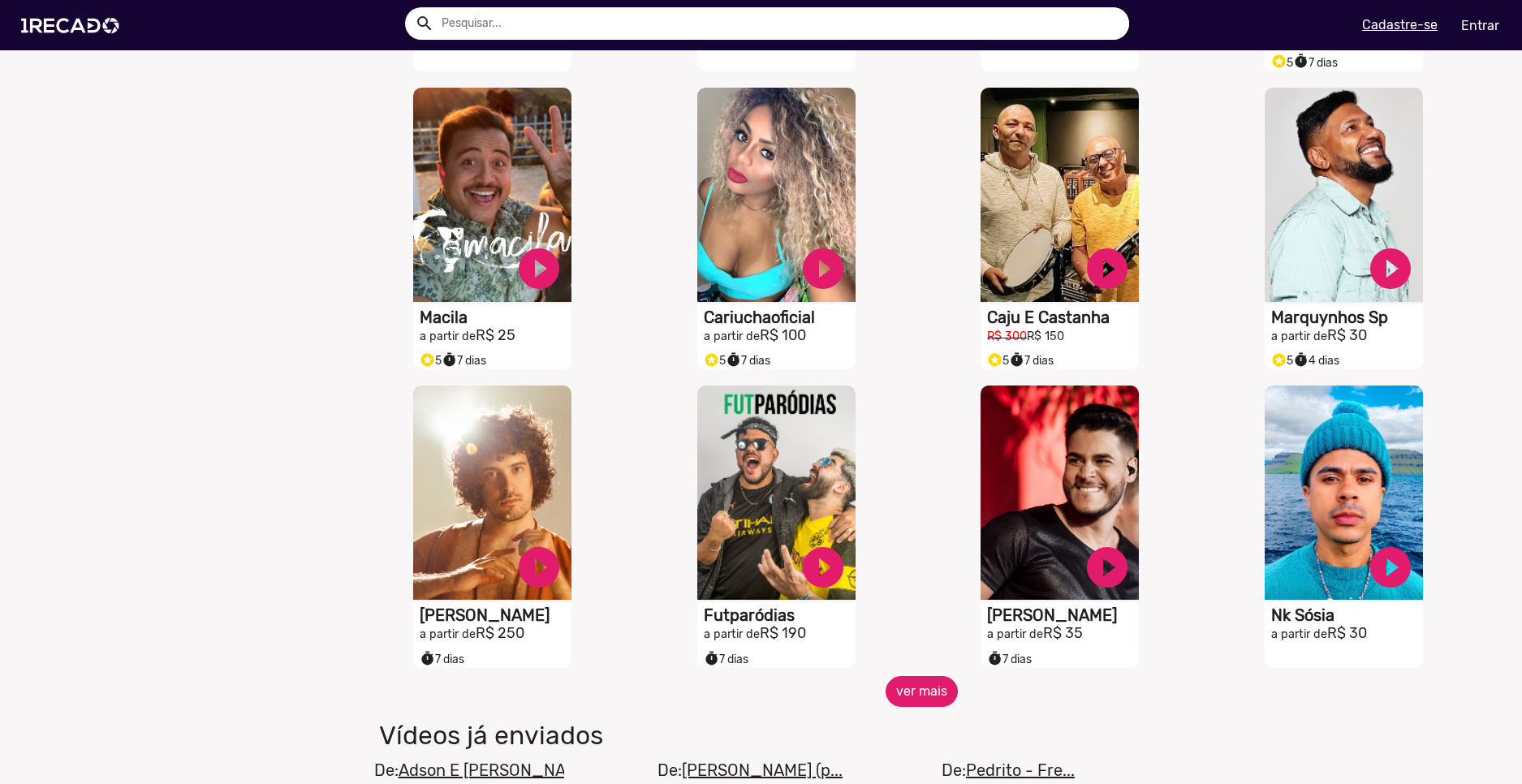
scroll to position [1299, 0]
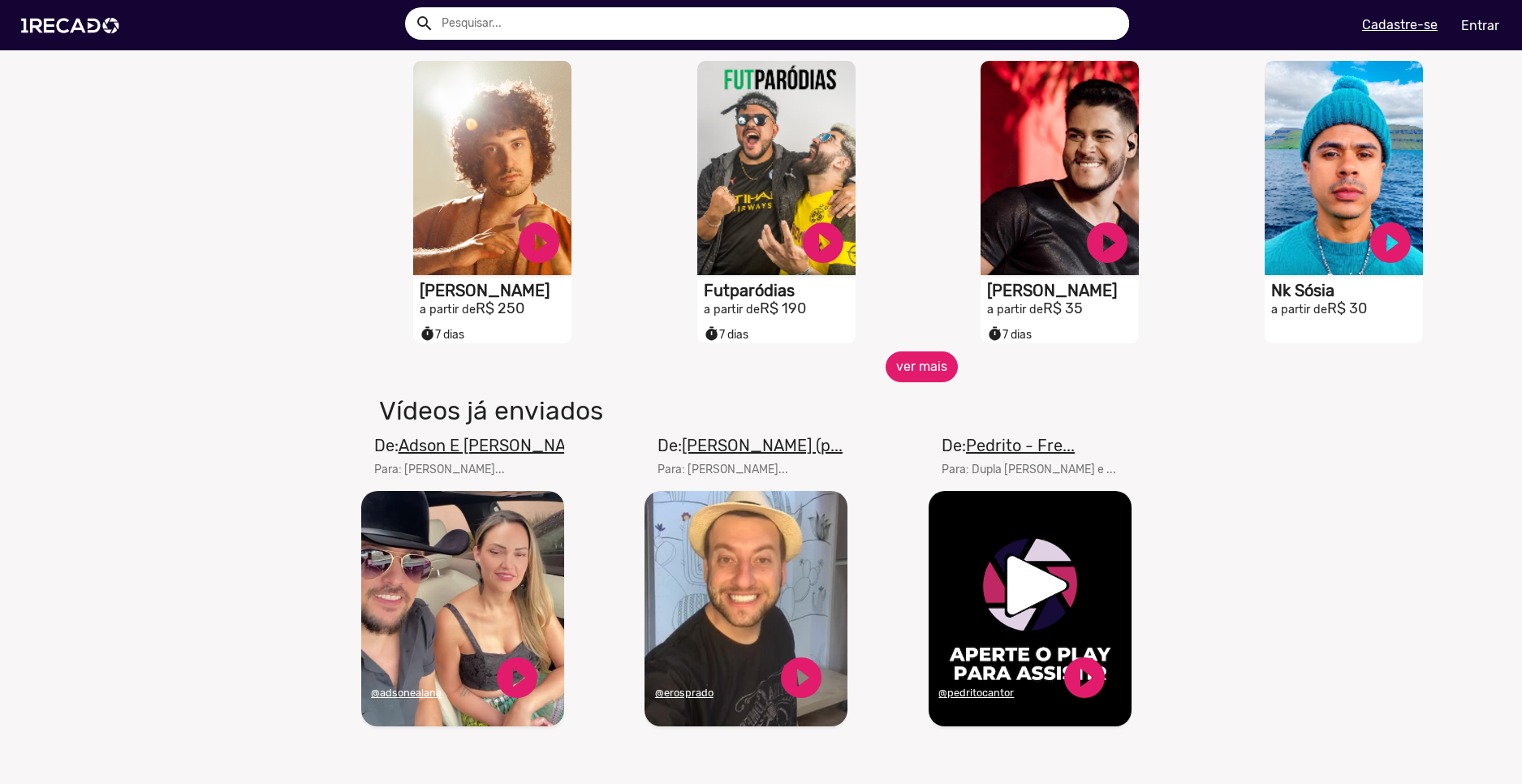
click at [937, 371] on button "ver mais" at bounding box center [922, 367] width 72 height 30
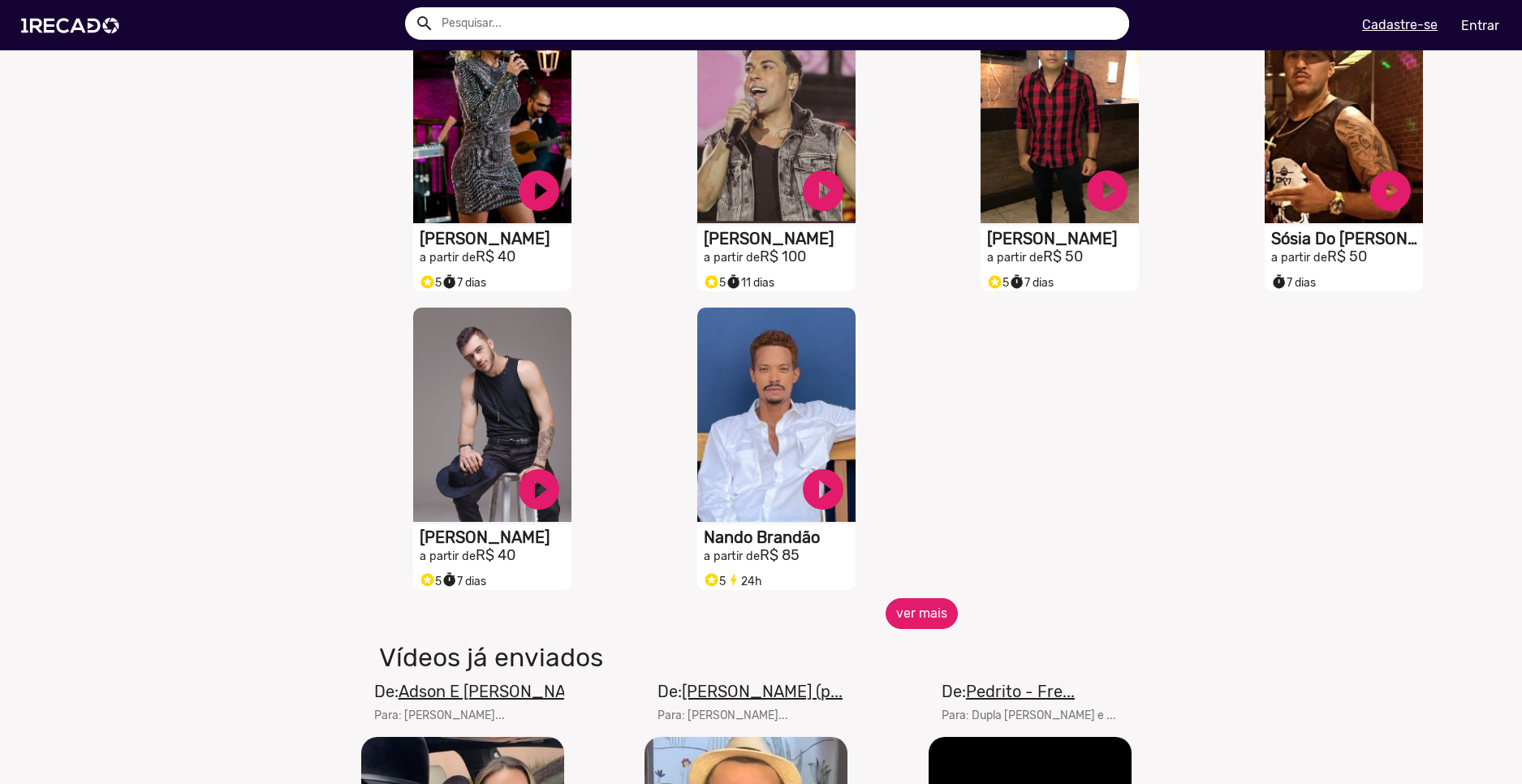
scroll to position [2111, 0]
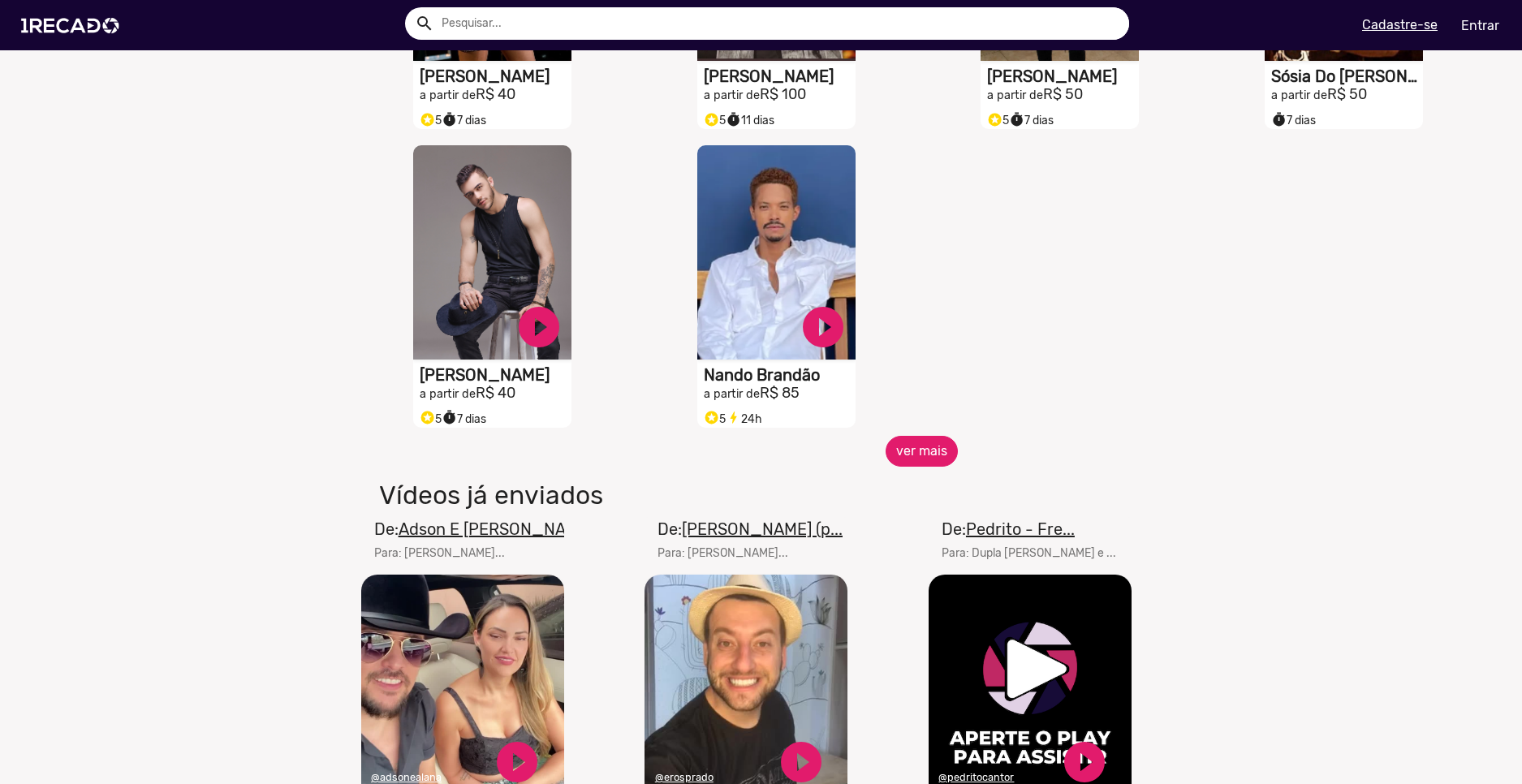
click at [949, 465] on button "ver mais" at bounding box center [922, 451] width 72 height 30
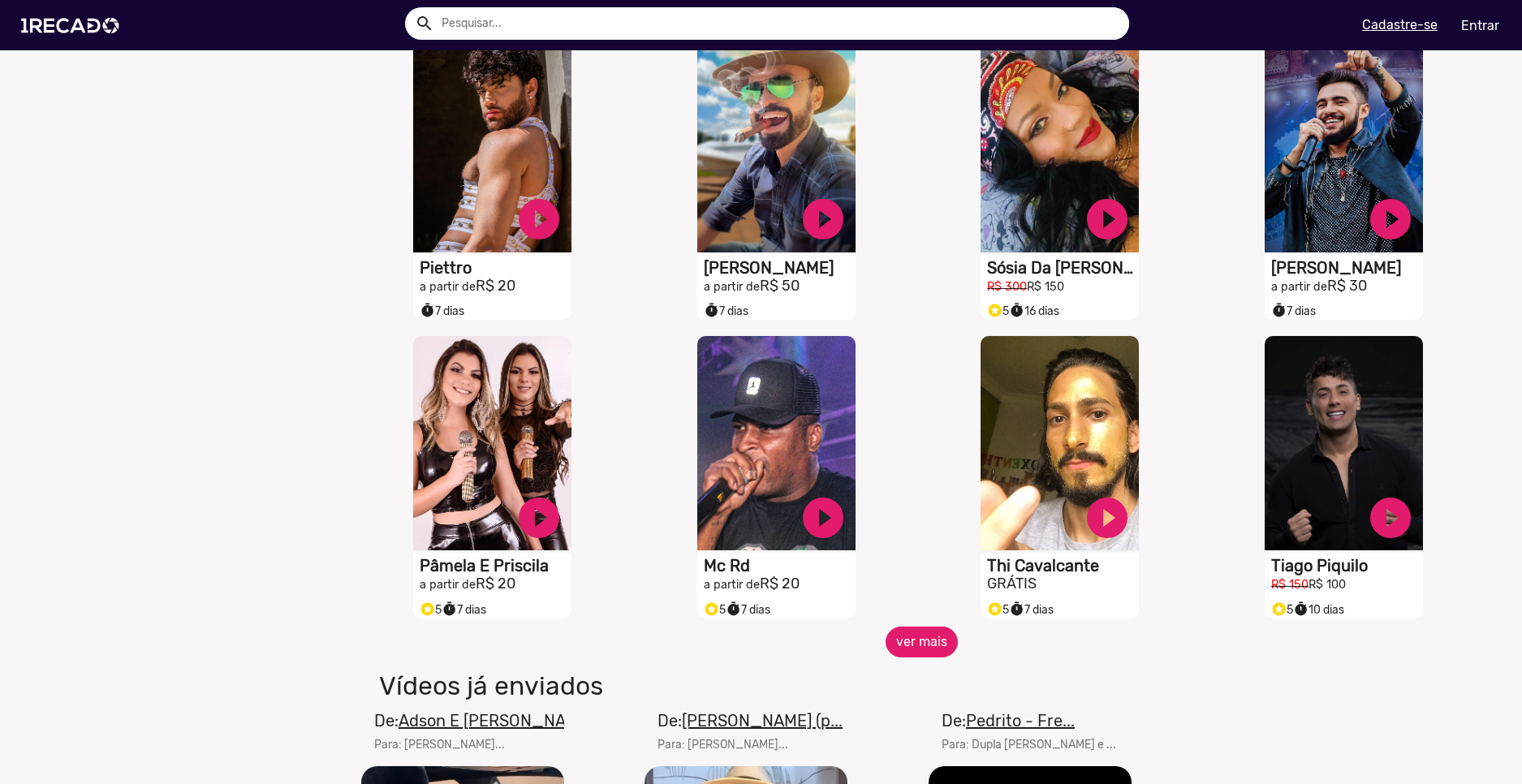
scroll to position [2678, 0]
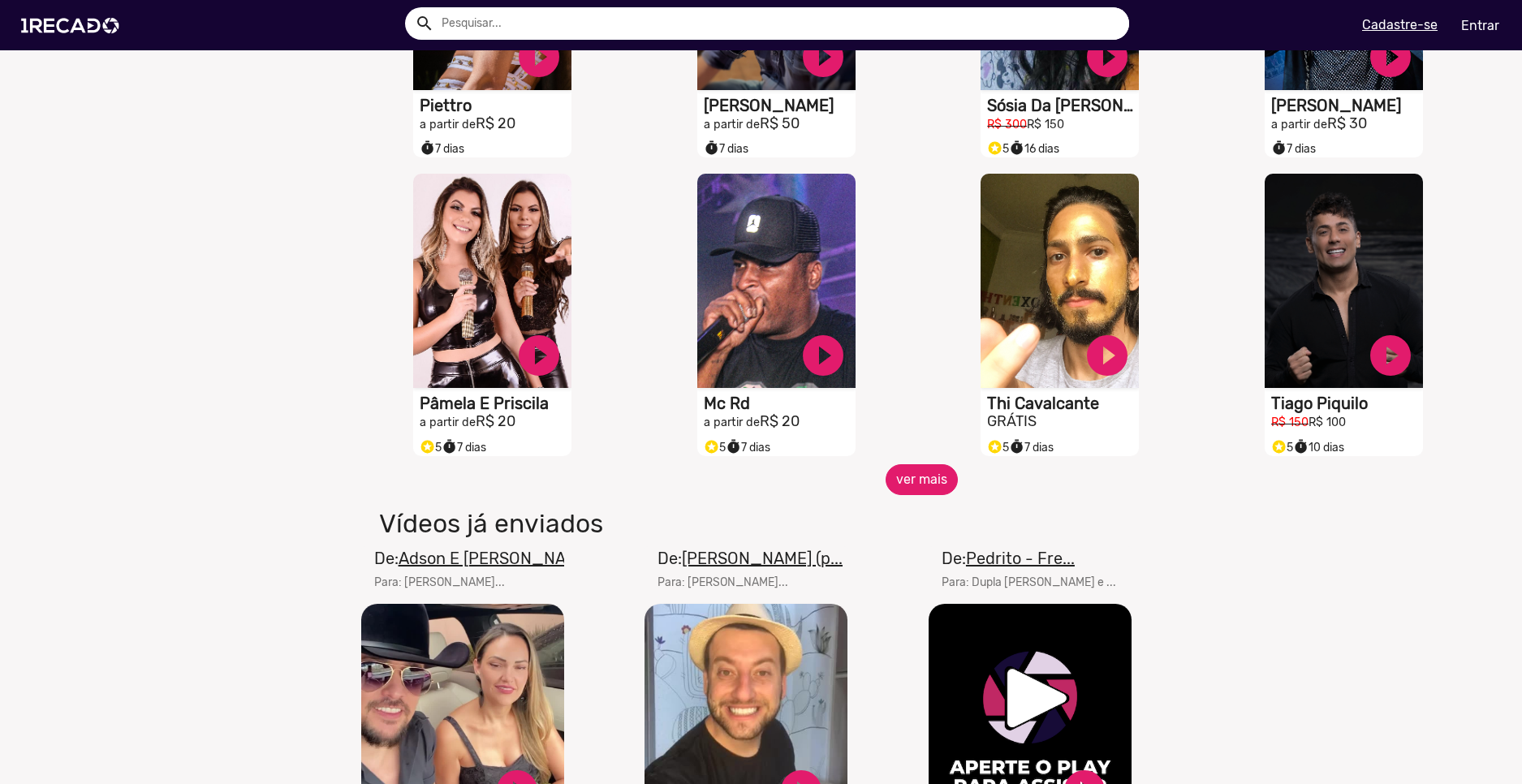
click at [926, 481] on button "ver mais" at bounding box center [922, 480] width 72 height 30
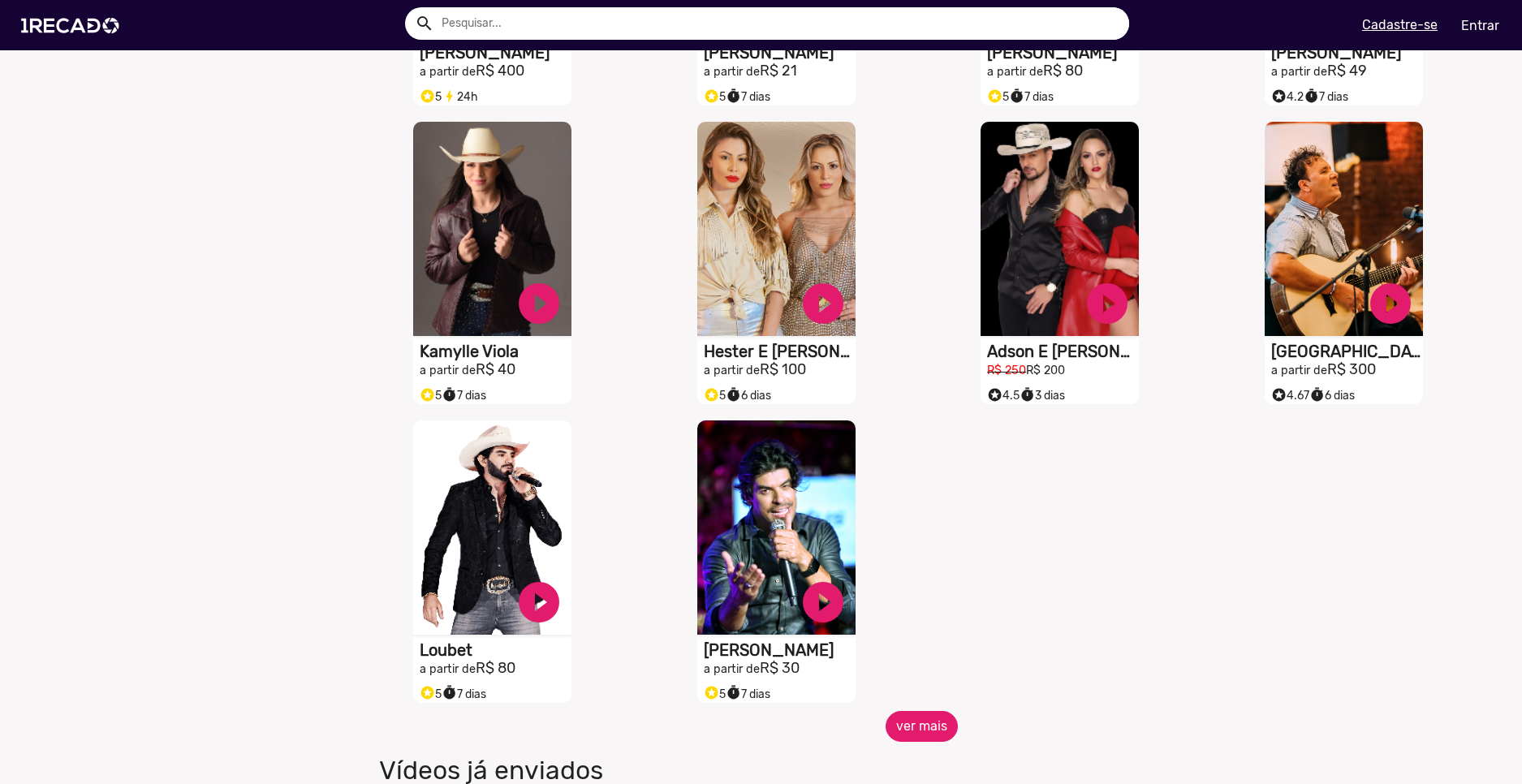
scroll to position [3571, 0]
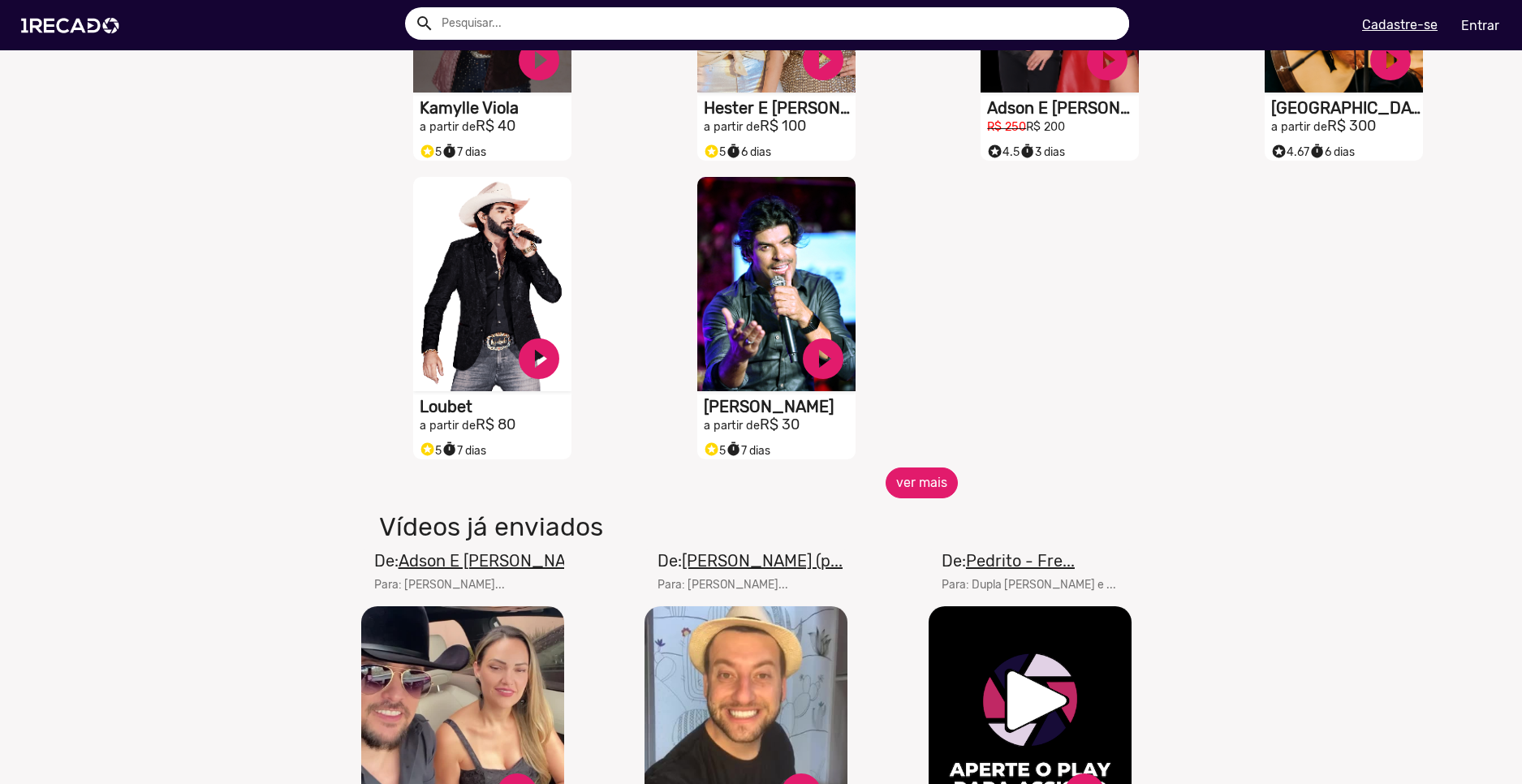
click at [928, 498] on button "ver mais" at bounding box center [922, 483] width 72 height 30
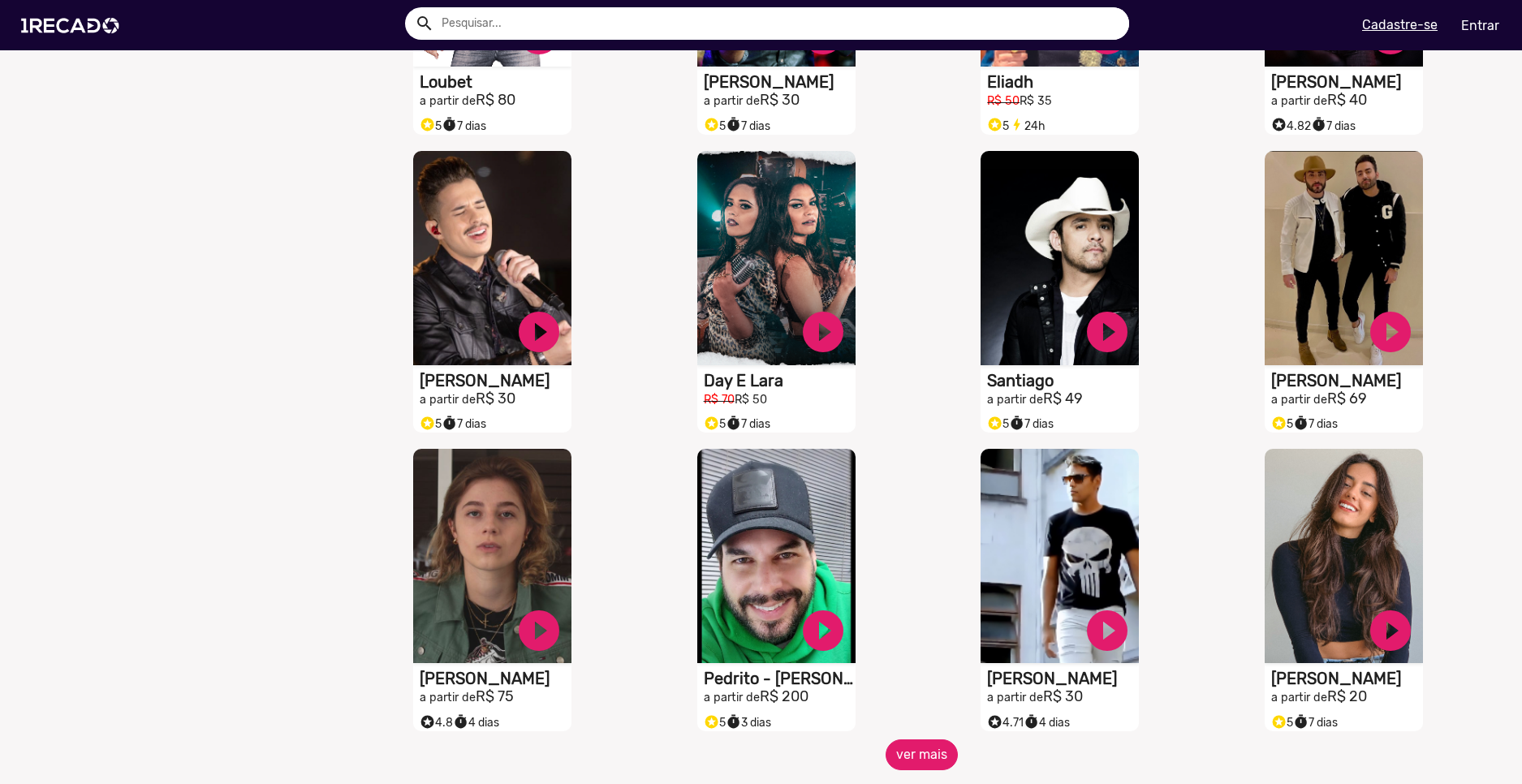
scroll to position [4220, 0]
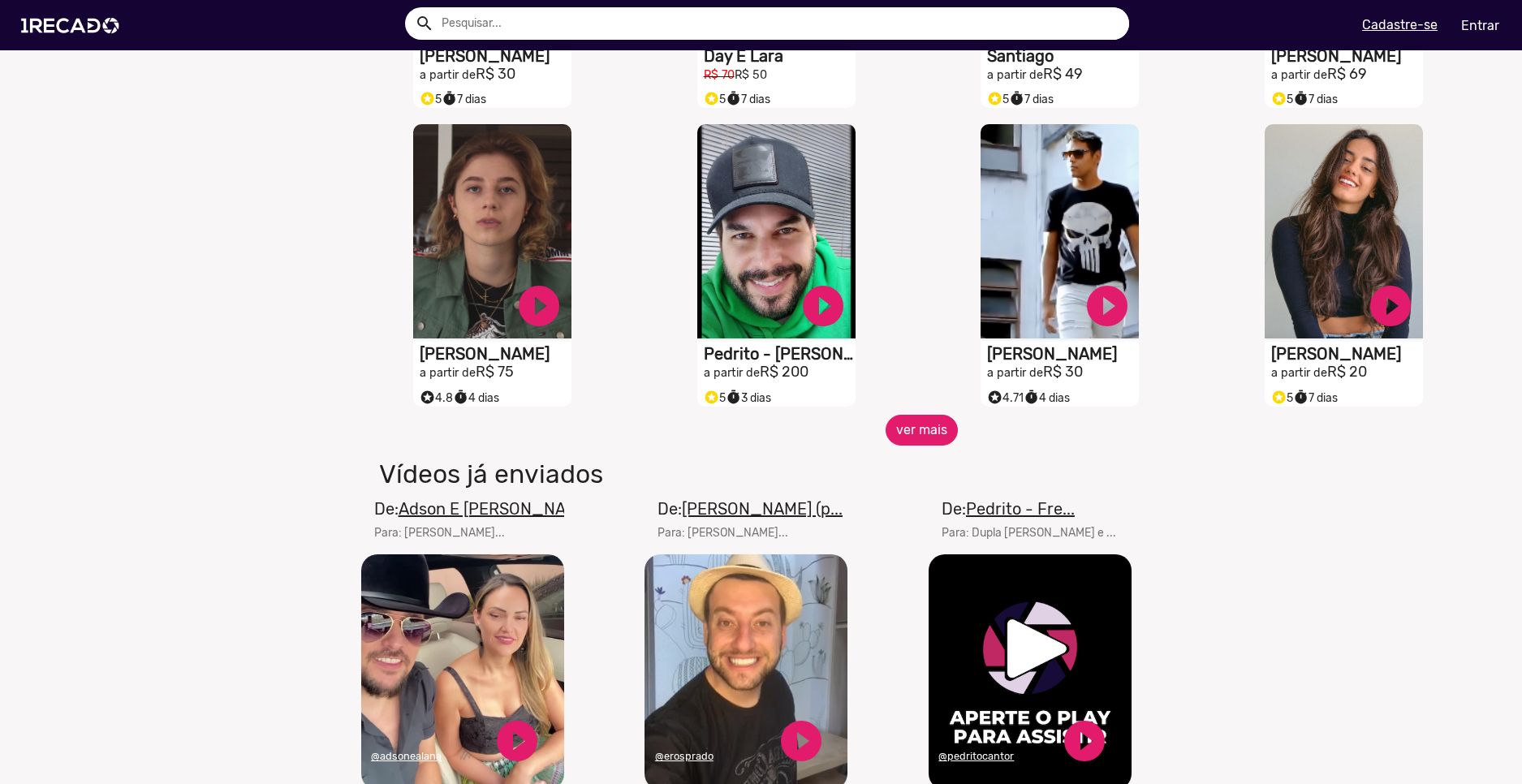
click at [936, 446] on button "ver mais" at bounding box center [922, 430] width 72 height 30
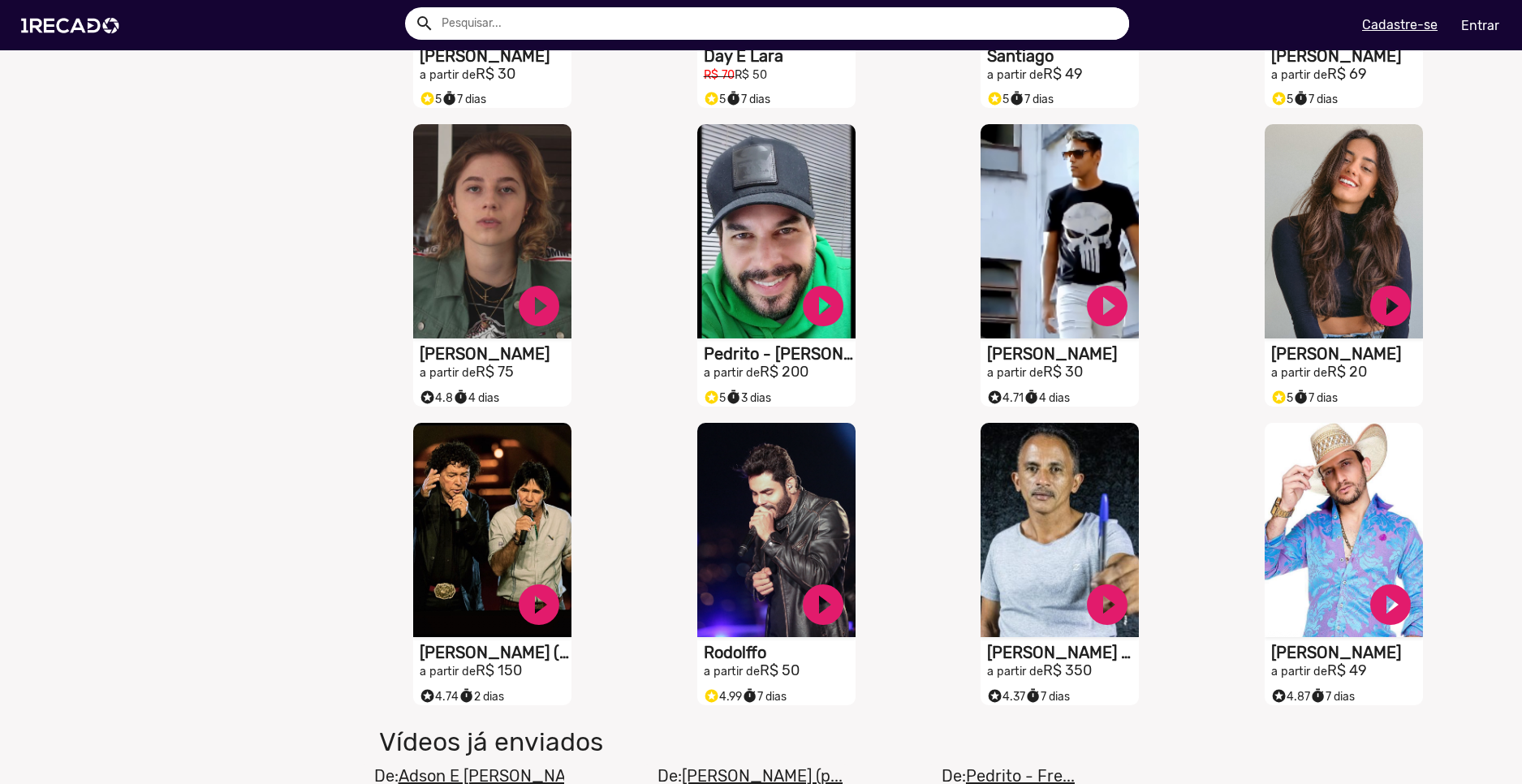
scroll to position [4545, 0]
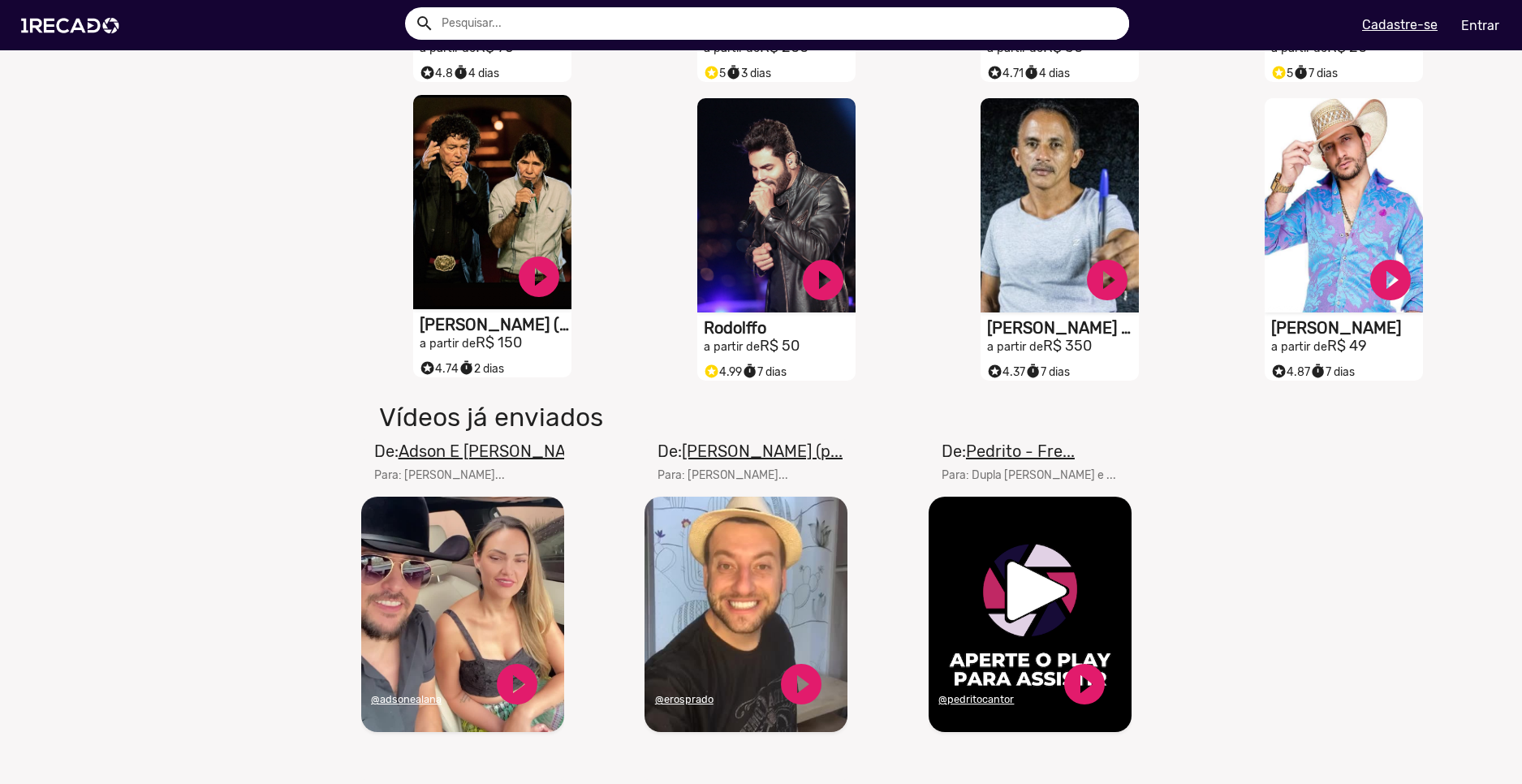
click at [485, 335] on h1 "Teodoro (teodoro & Sampaio)" at bounding box center [496, 324] width 152 height 19
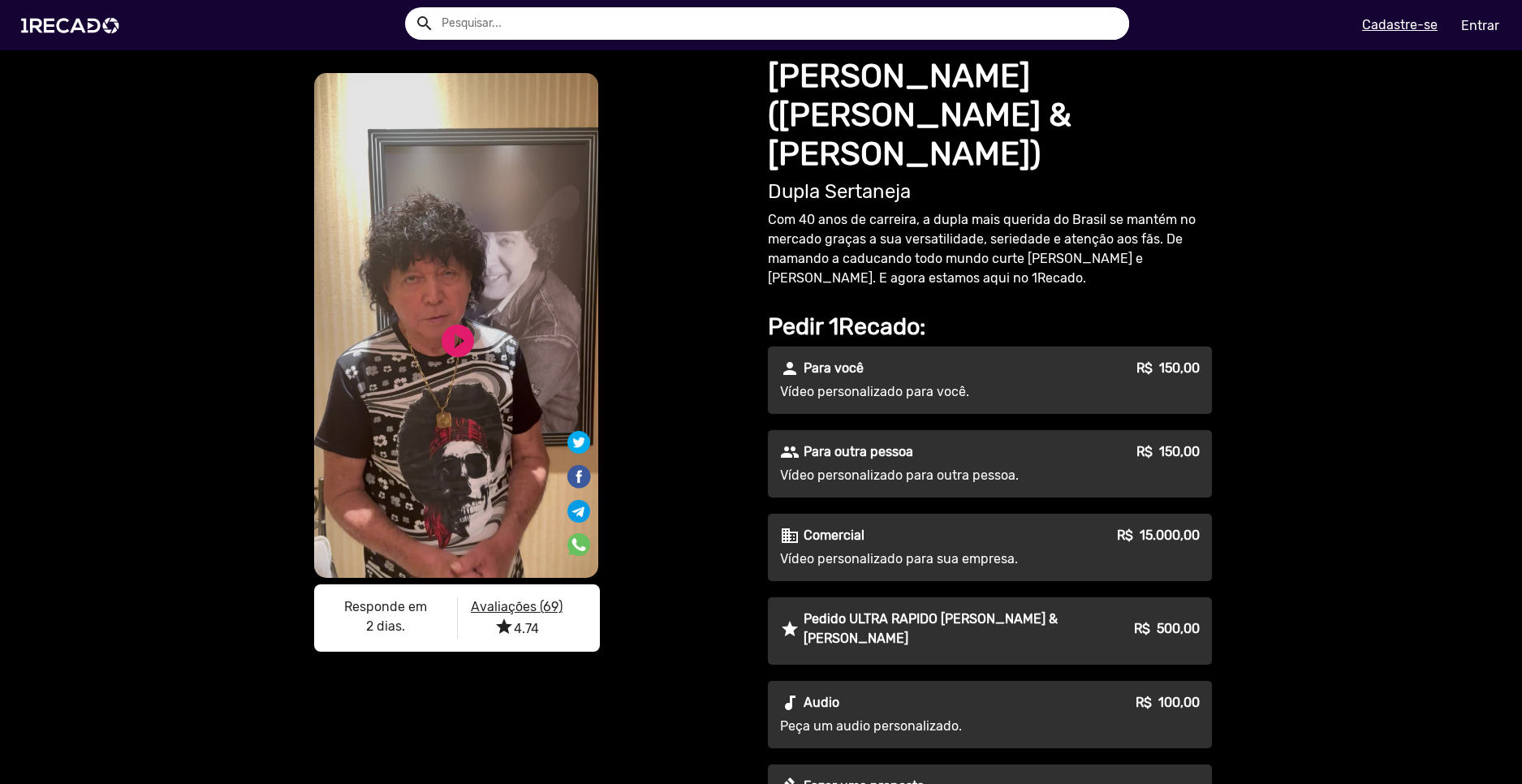
click at [787, 76] on h1 "Teodoro (teodoro & Sampaio)" at bounding box center [990, 115] width 444 height 117
click at [64, 23] on img at bounding box center [73, 26] width 123 height 69
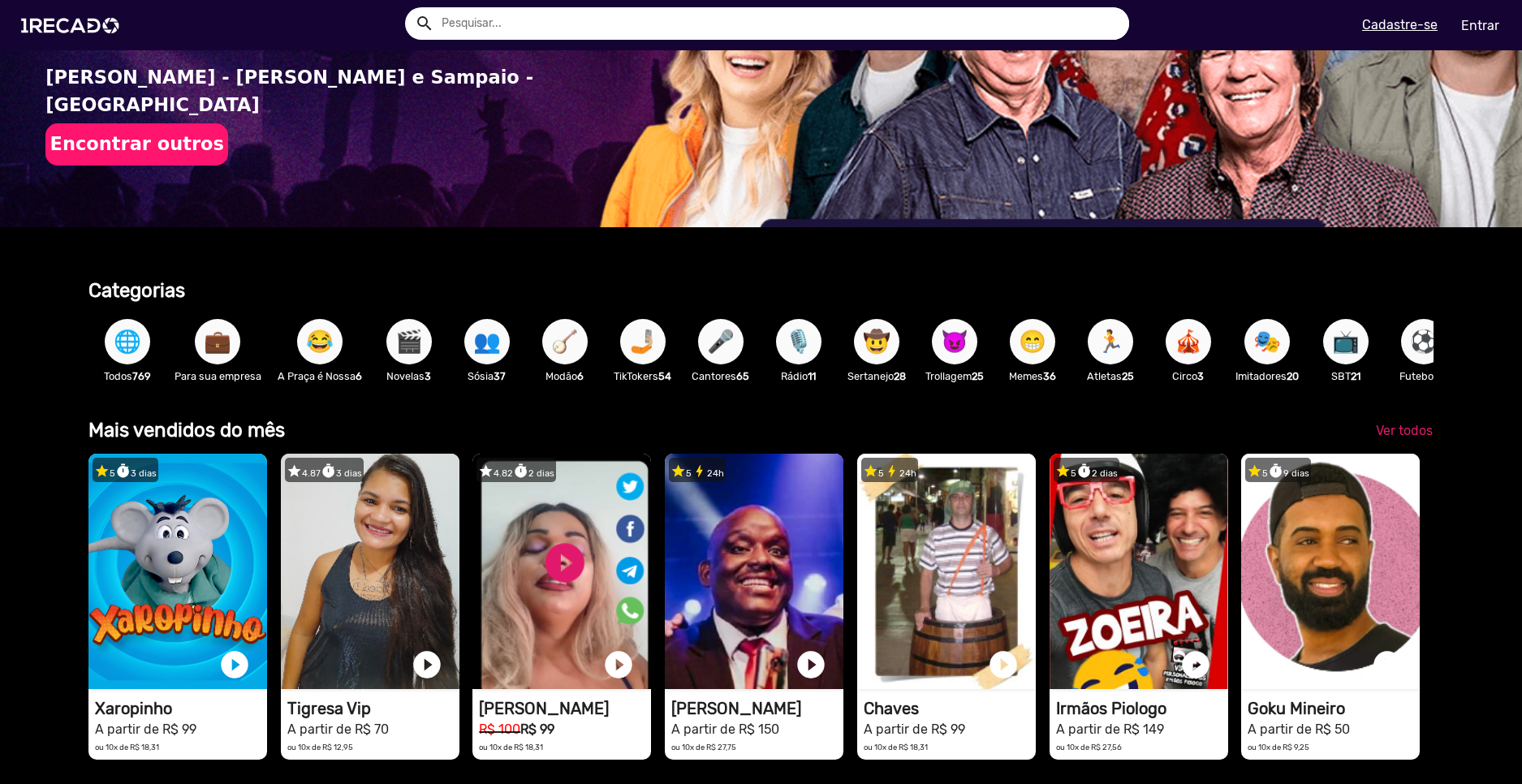
scroll to position [0, 1511]
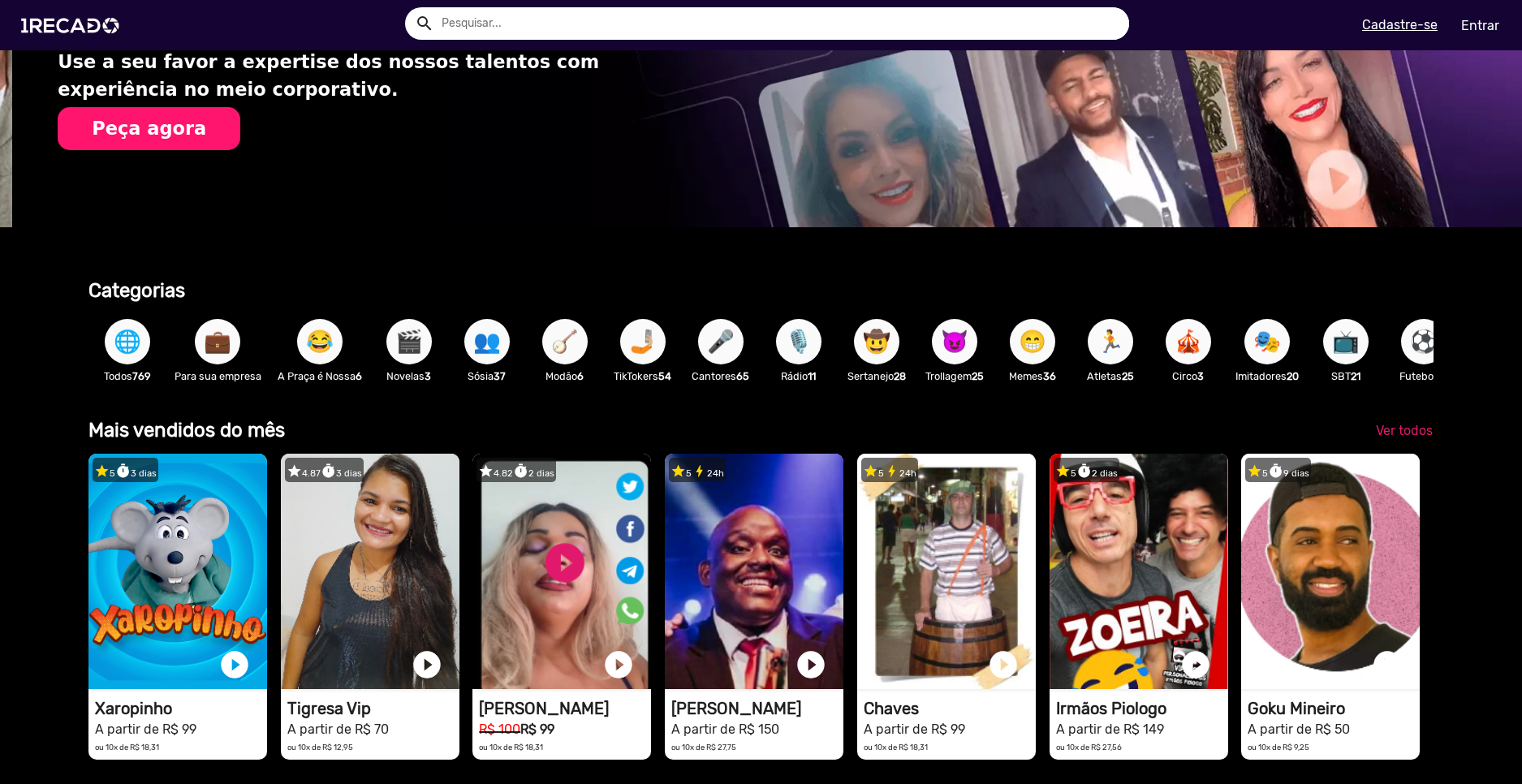
click at [225, 351] on span "💼" at bounding box center [217, 342] width 28 height 46
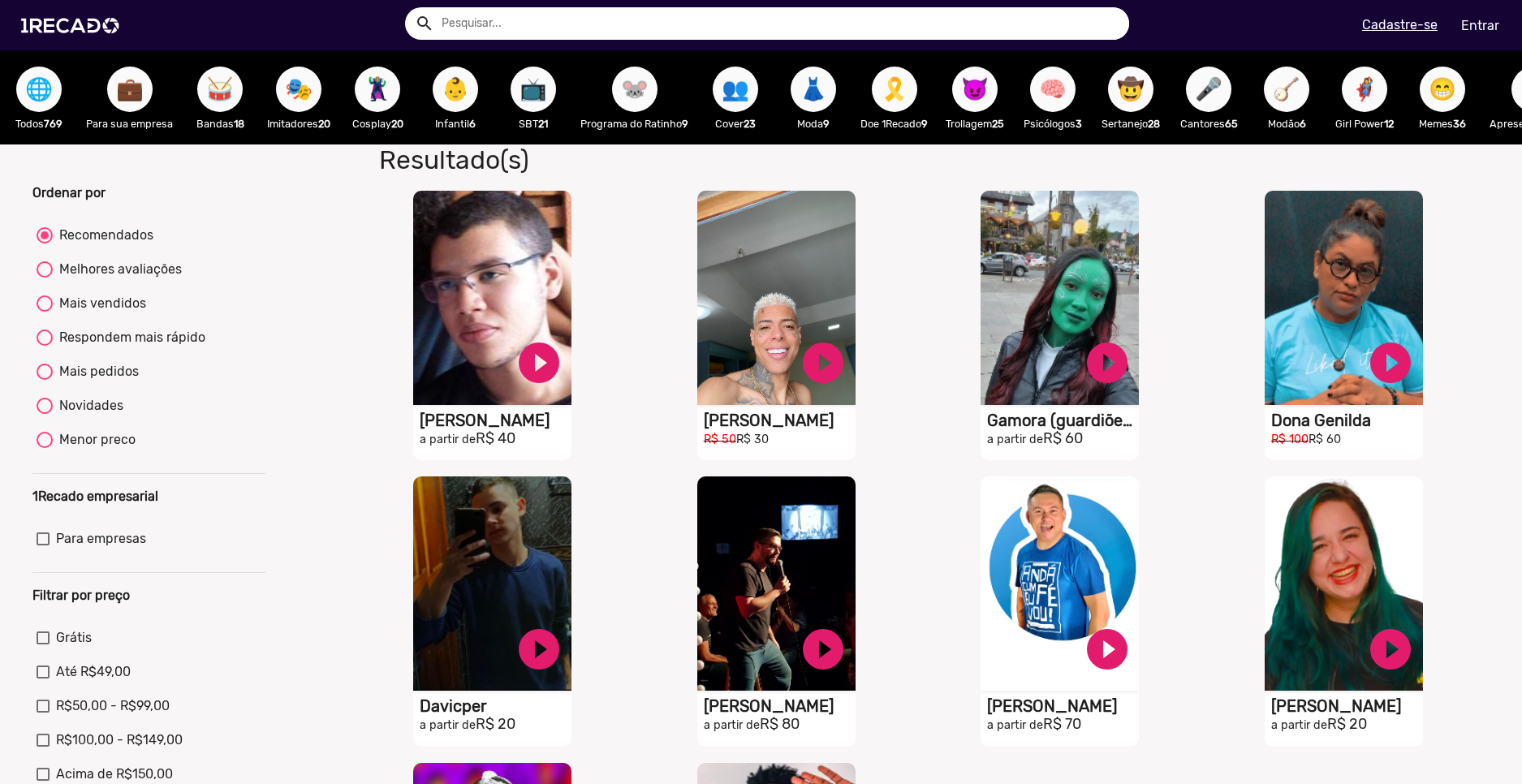
click at [80, 279] on div "Melhores avaliações" at bounding box center [118, 269] width 129 height 19
click at [45, 278] on input "Melhores avaliações" at bounding box center [44, 277] width 1 height 1
radio input "true"
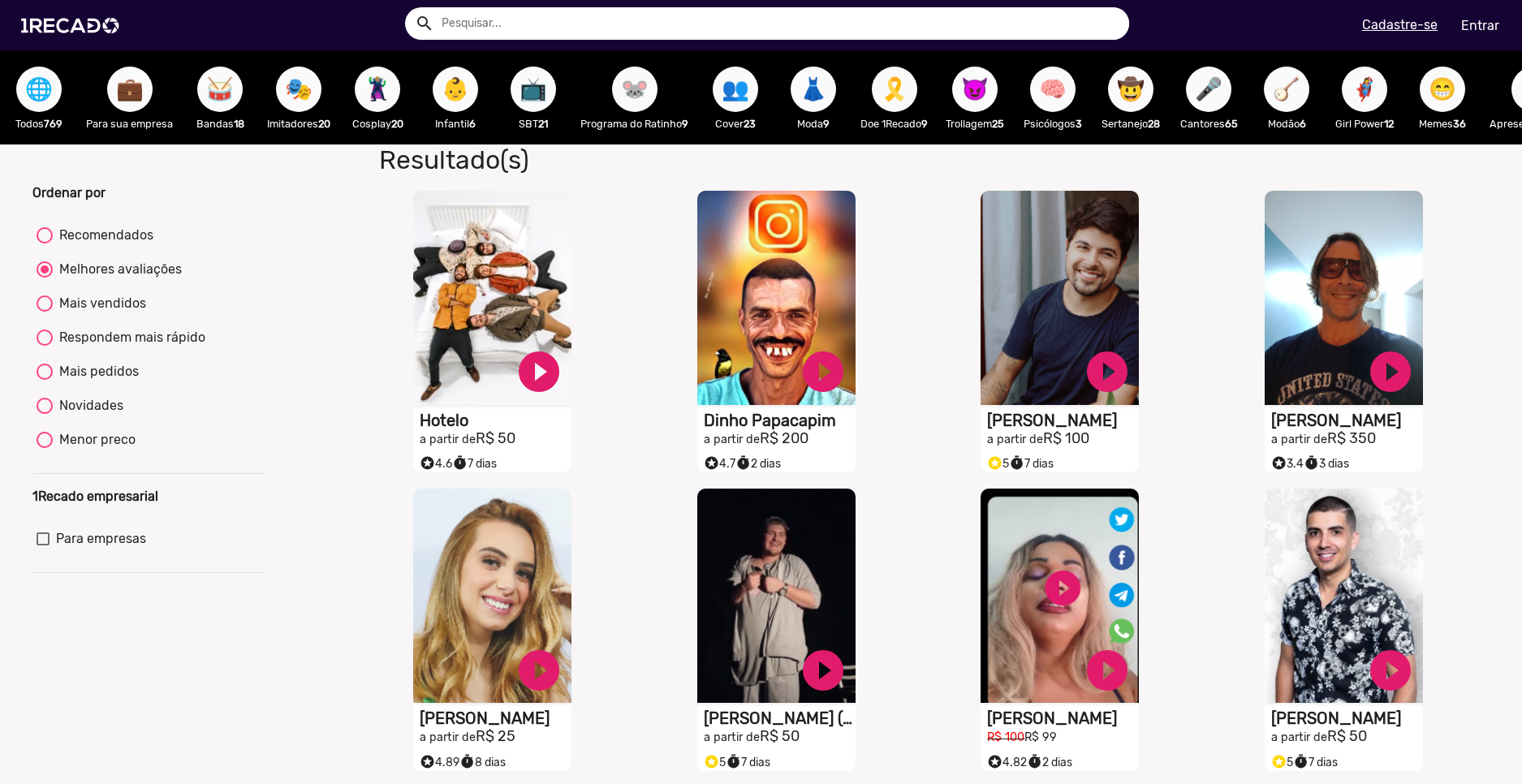
click at [87, 304] on mat-radio-group "Recomendados Melhores avaliações Mais vendidos Respondem mais rápido Mais pedid…" at bounding box center [149, 340] width 234 height 239
click at [91, 314] on div "Mais vendidos" at bounding box center [100, 303] width 93 height 19
click at [45, 313] on input "Mais vendidos" at bounding box center [44, 312] width 1 height 1
radio input "true"
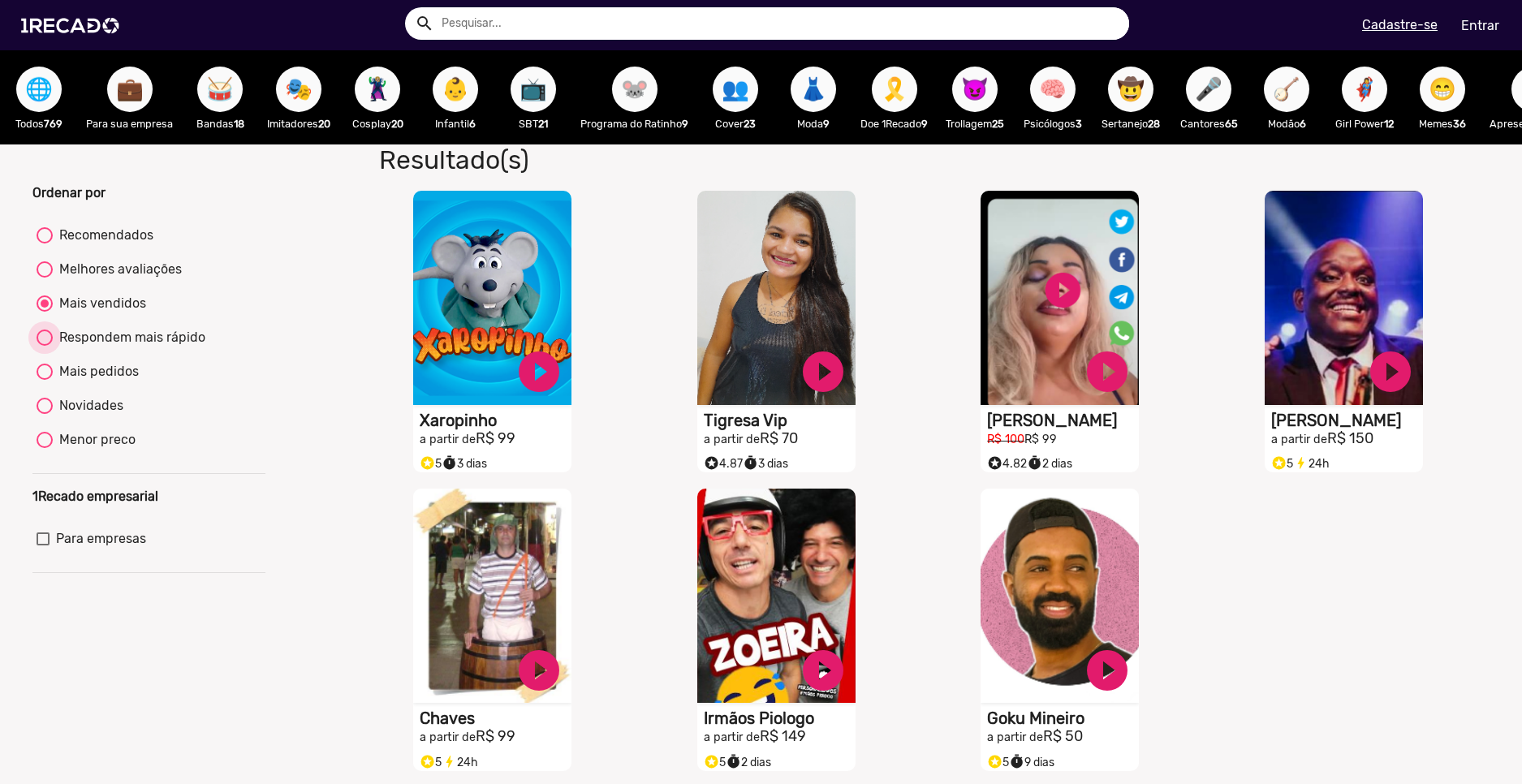
click at [97, 348] on div "Respondem mais rápido" at bounding box center [129, 337] width 153 height 19
click at [45, 347] on input "Respondem mais rápido" at bounding box center [44, 346] width 1 height 1
radio input "true"
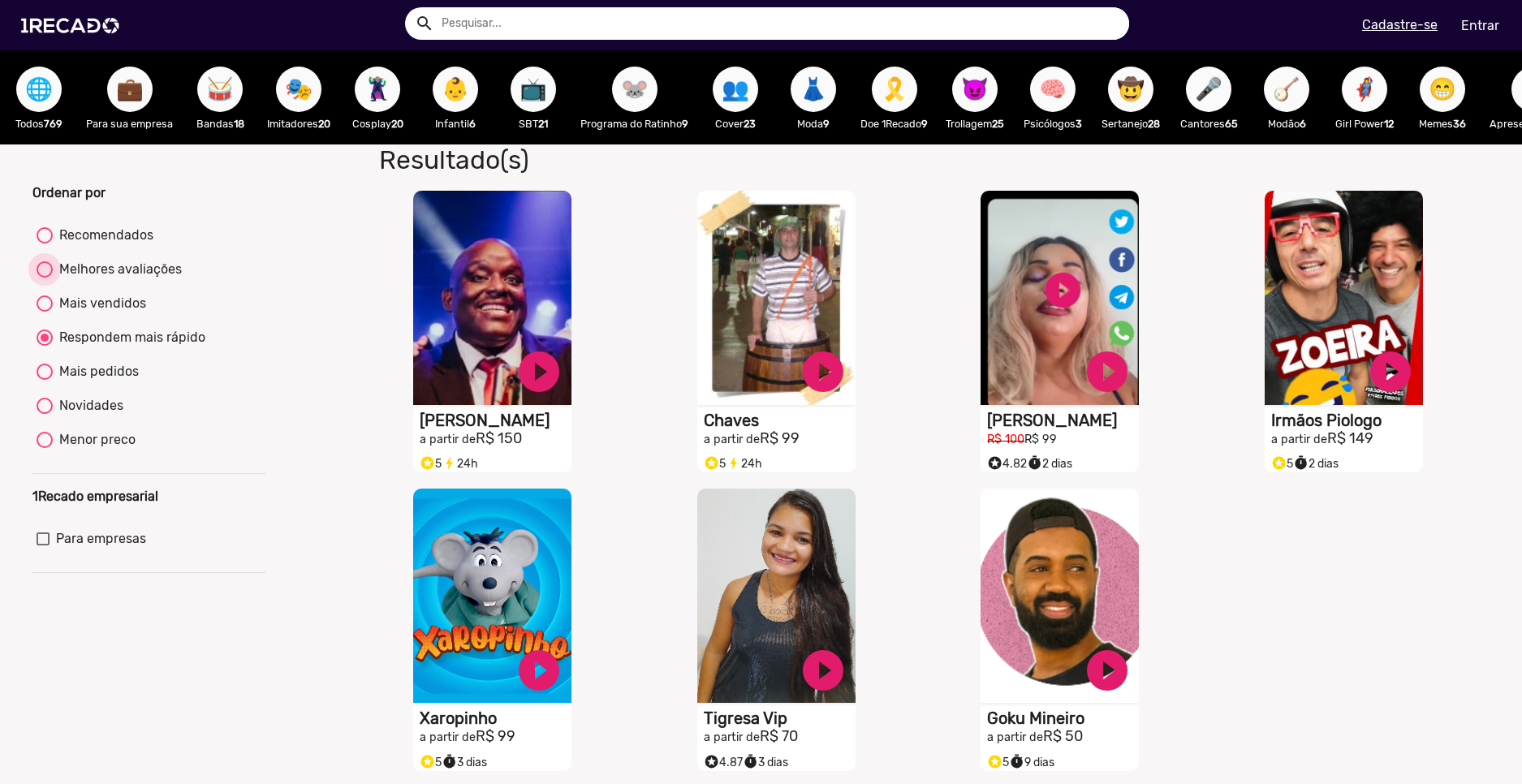
click at [70, 279] on div "Melhores avaliações" at bounding box center [118, 269] width 129 height 19
click at [45, 278] on input "Melhores avaliações" at bounding box center [44, 277] width 1 height 1
radio input "true"
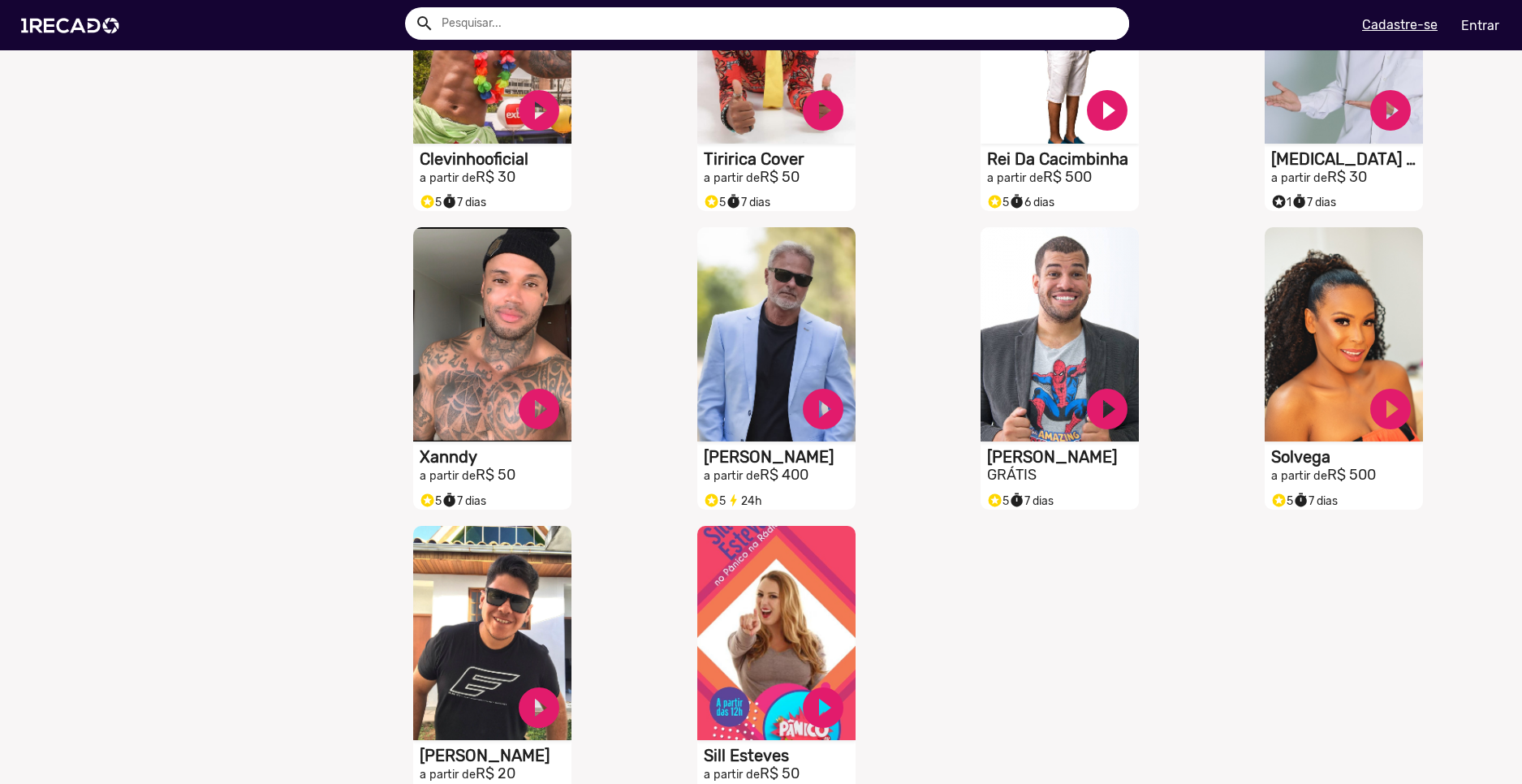
scroll to position [3490, 0]
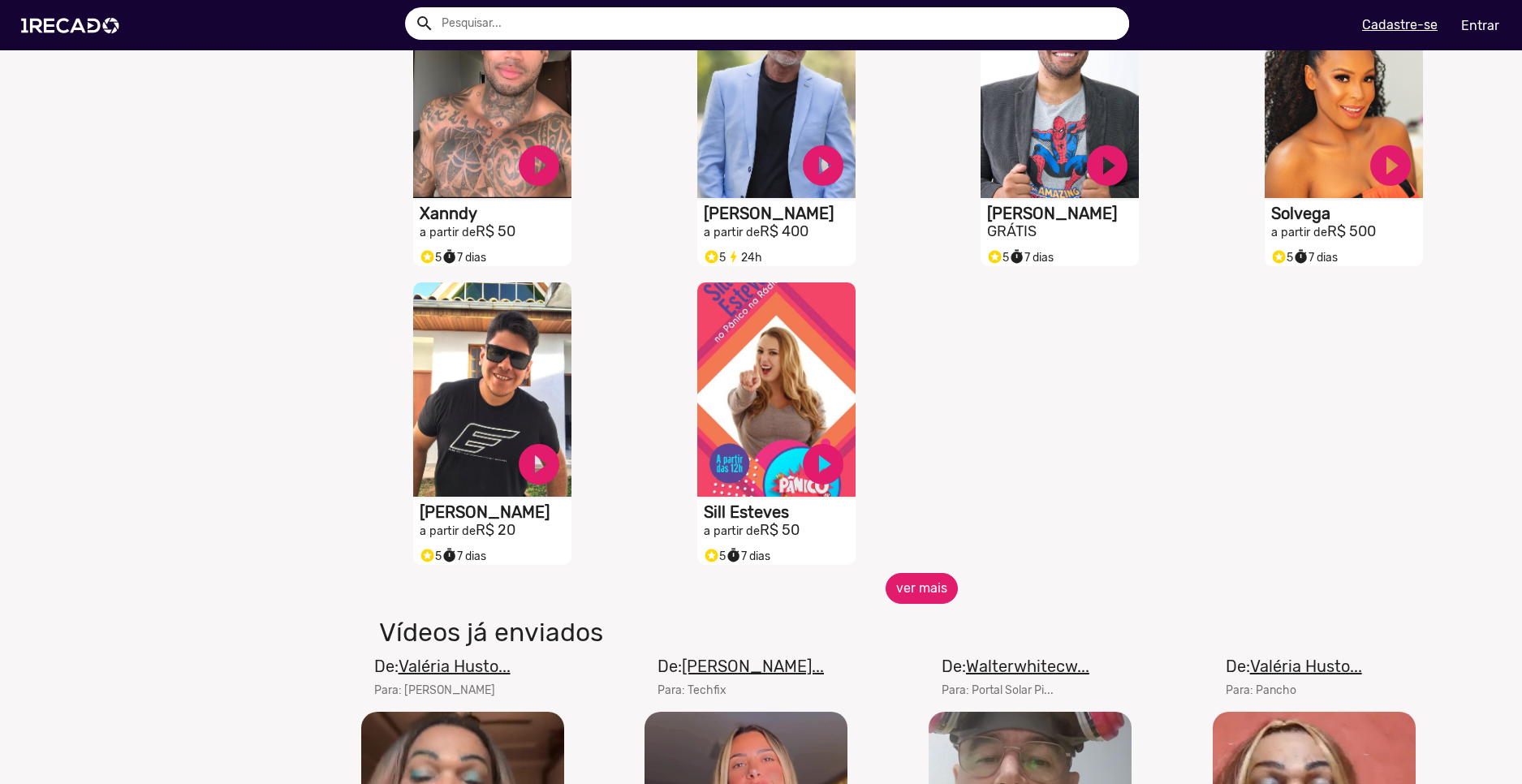
click at [920, 590] on button "ver mais" at bounding box center [922, 588] width 72 height 30
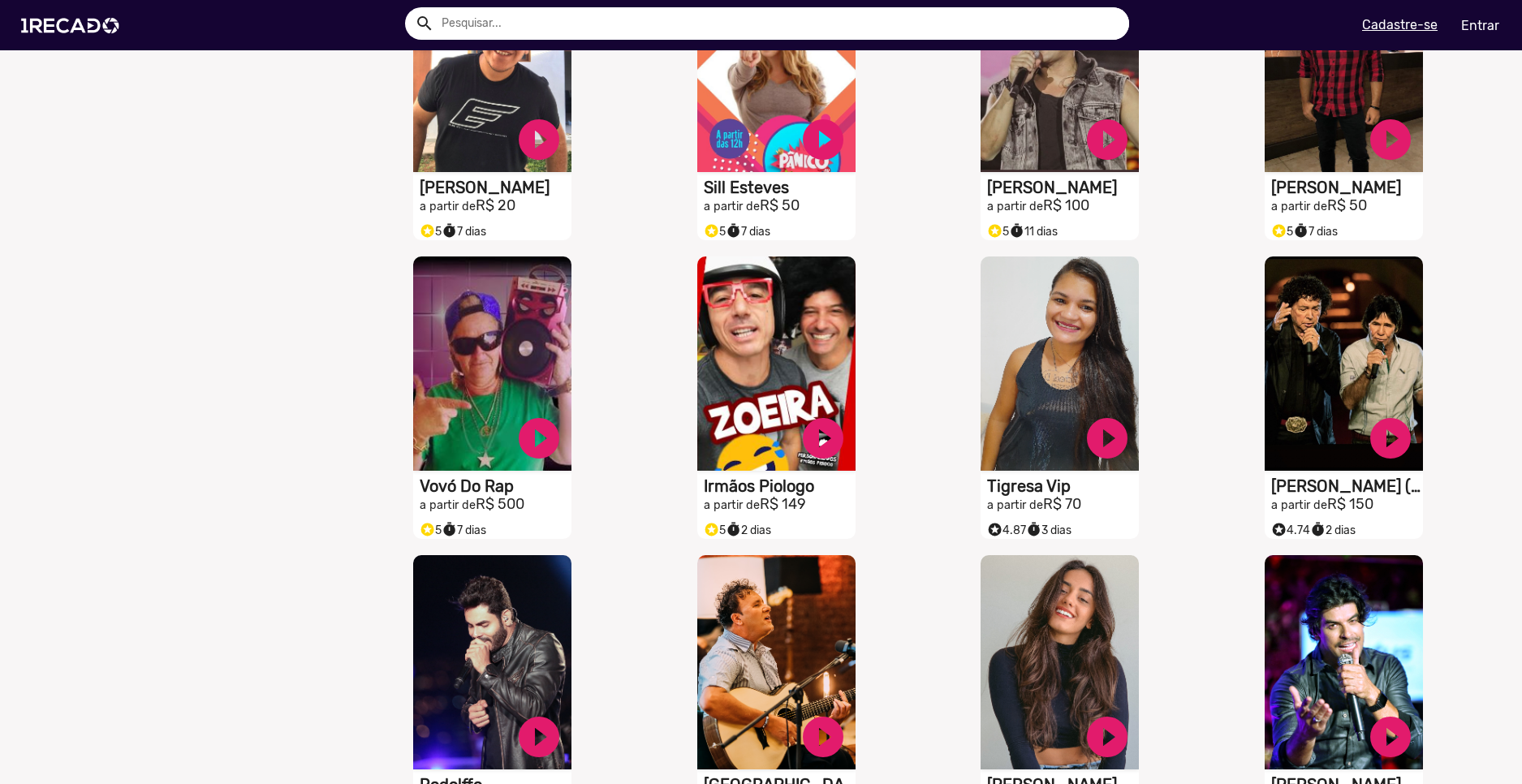
scroll to position [4058, 0]
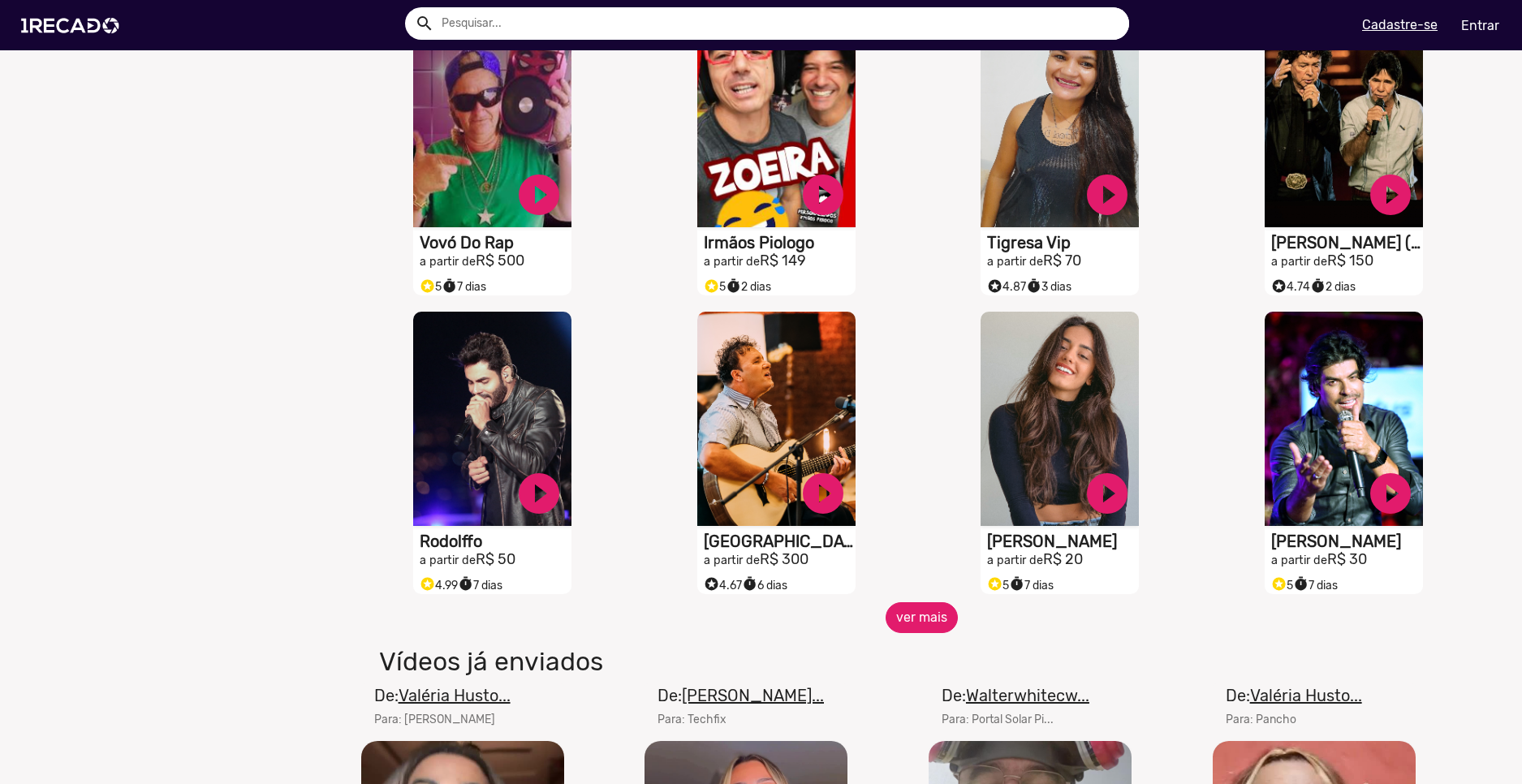
click at [926, 633] on button "ver mais" at bounding box center [922, 618] width 72 height 30
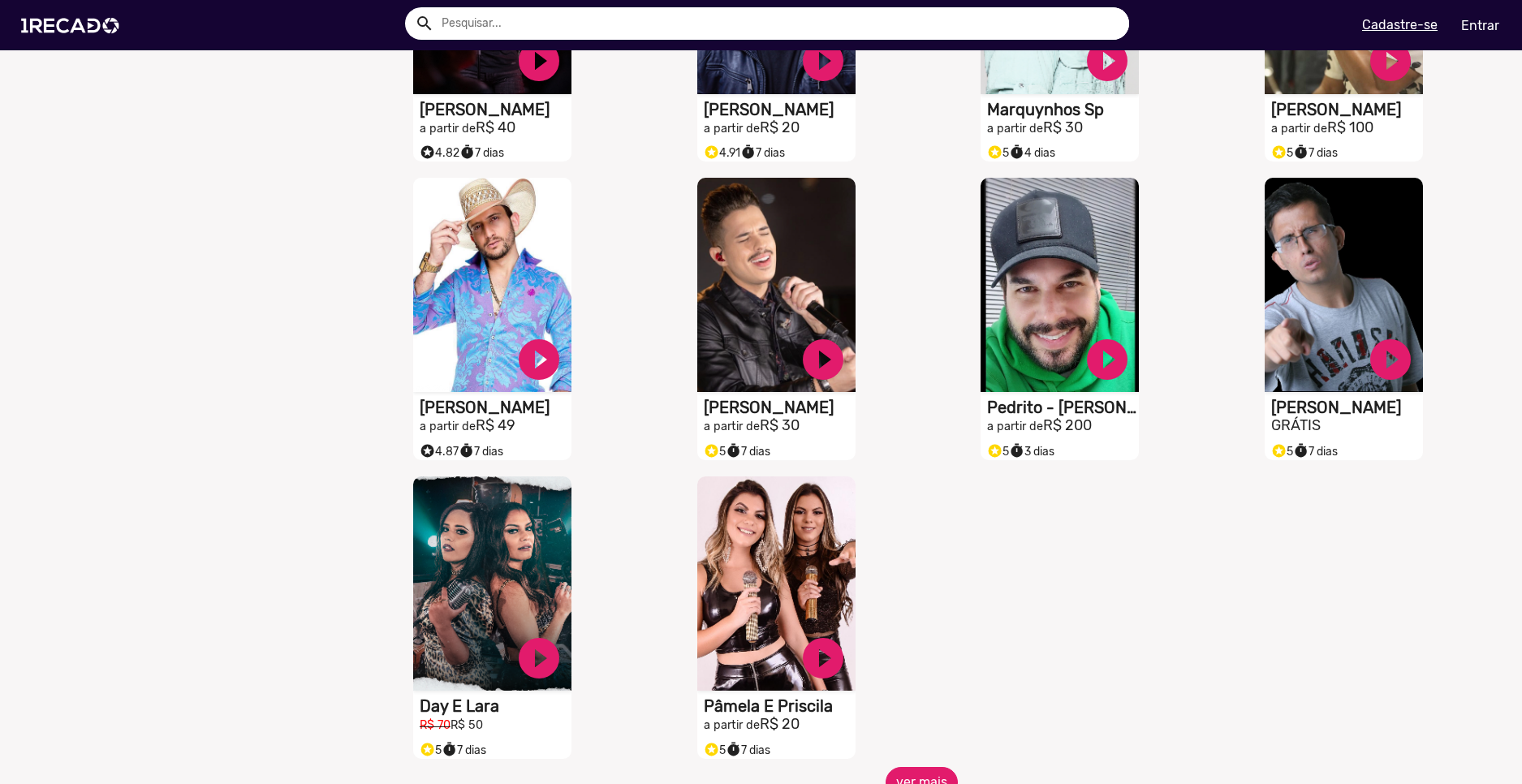
scroll to position [5032, 0]
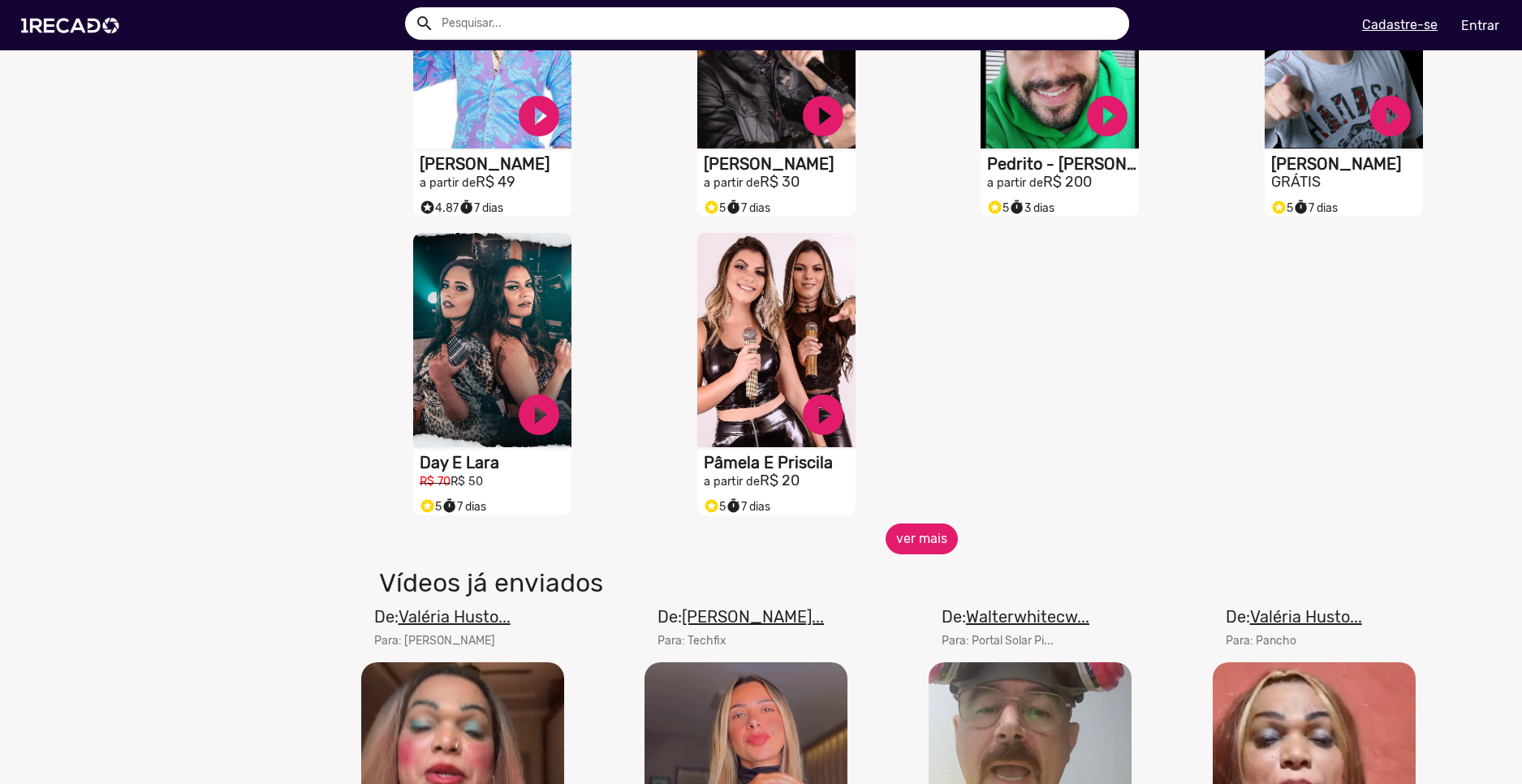
click at [923, 554] on button "ver mais" at bounding box center [922, 539] width 72 height 30
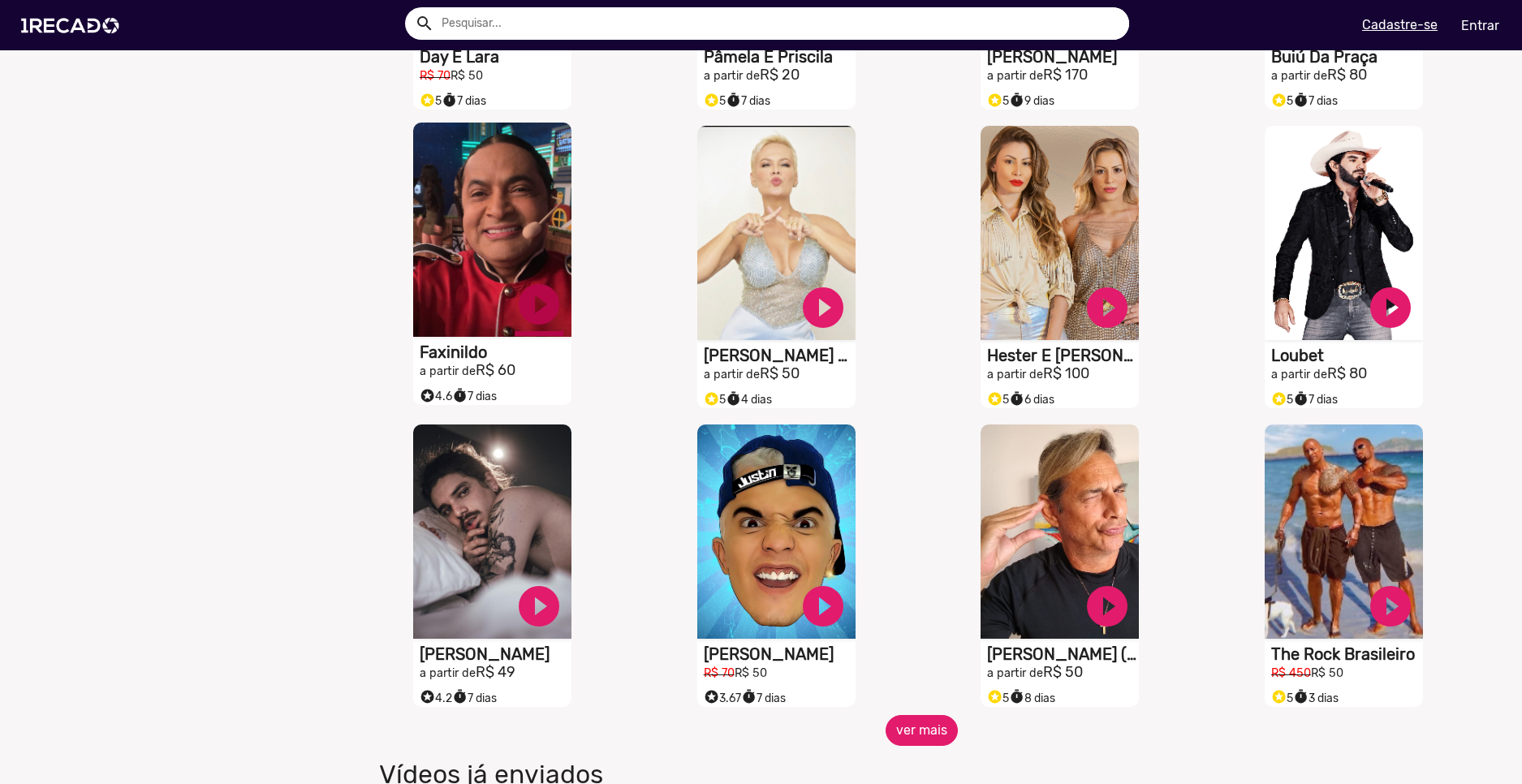
scroll to position [5600, 0]
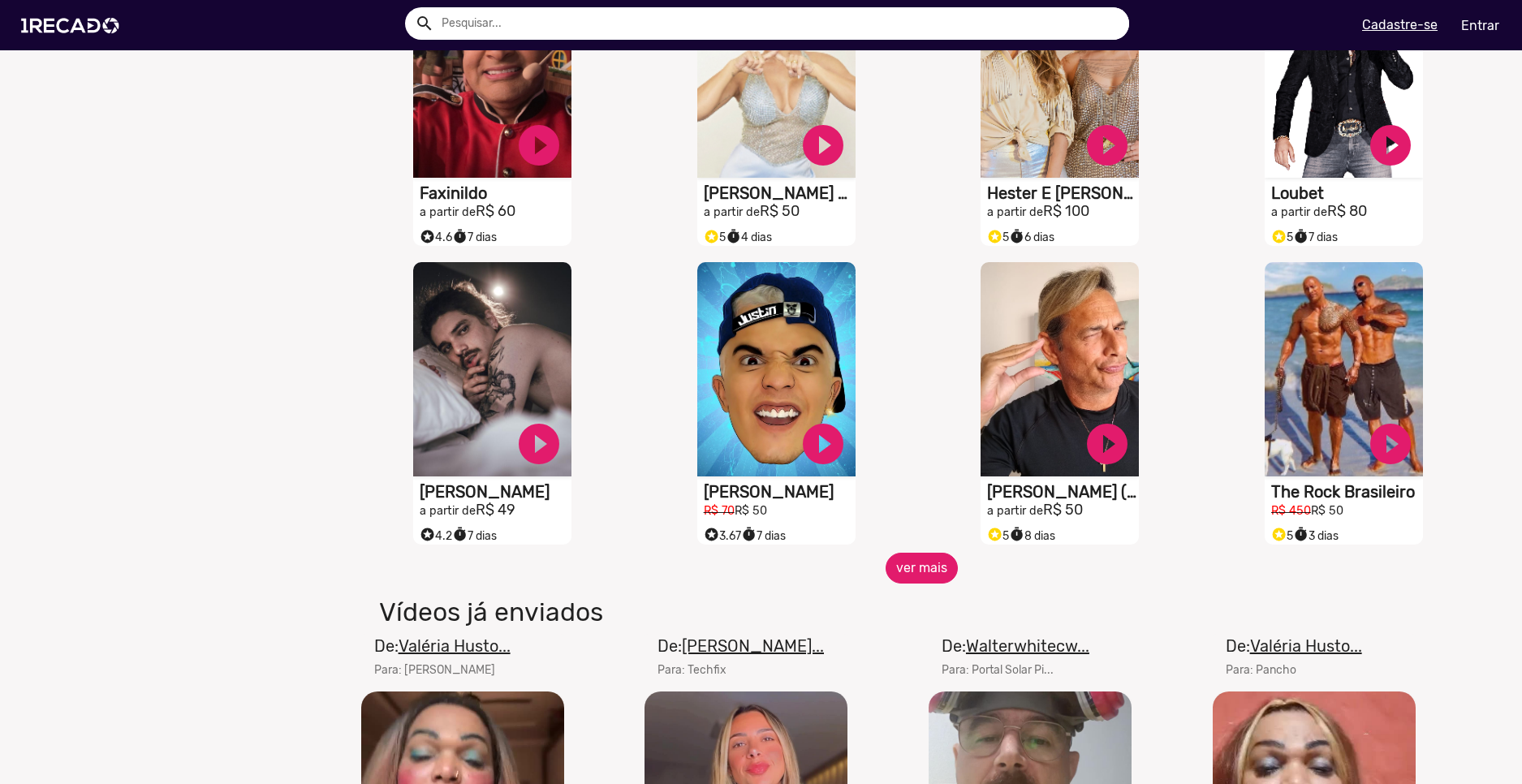
click at [931, 583] on button "ver mais" at bounding box center [922, 568] width 72 height 30
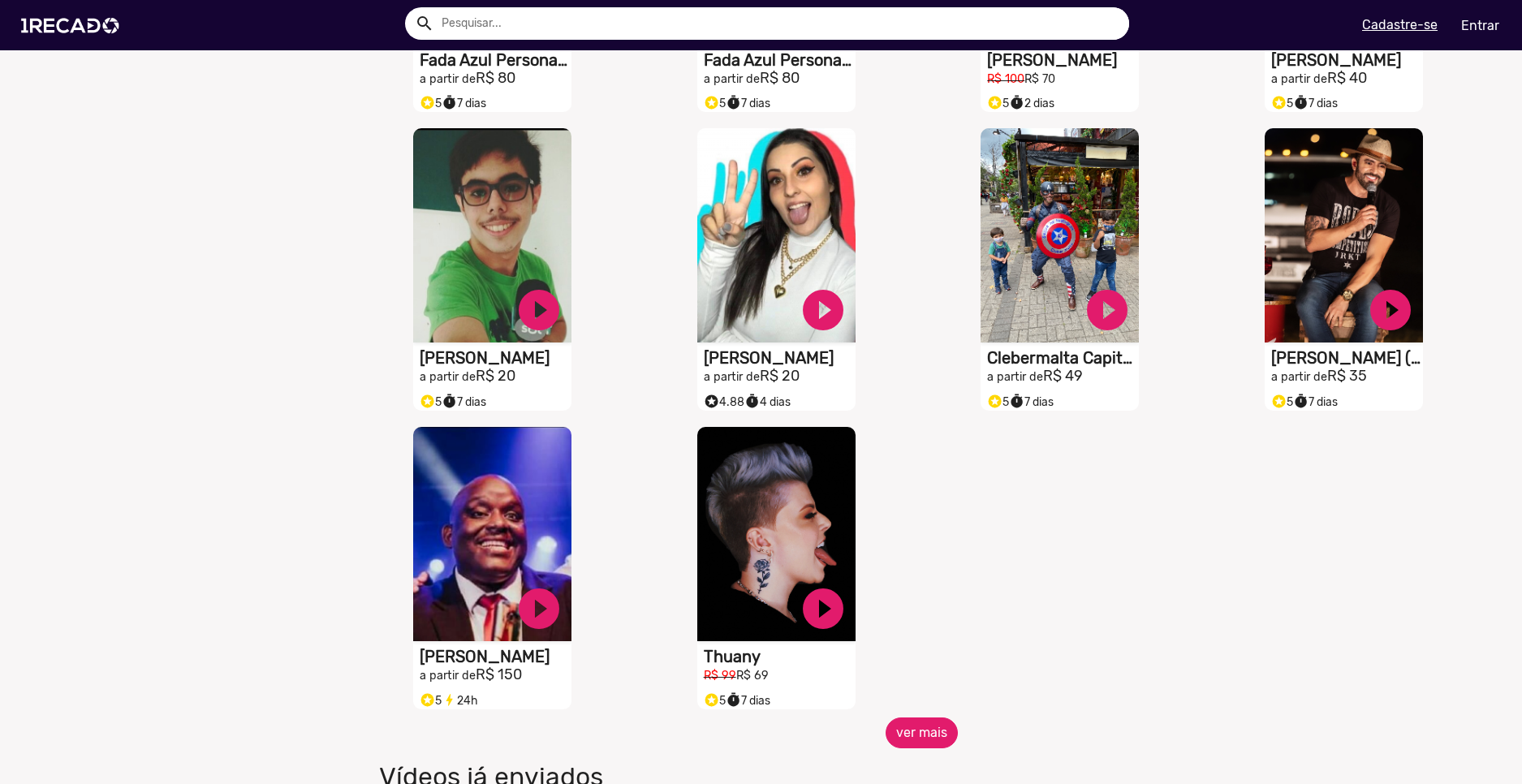
scroll to position [6412, 0]
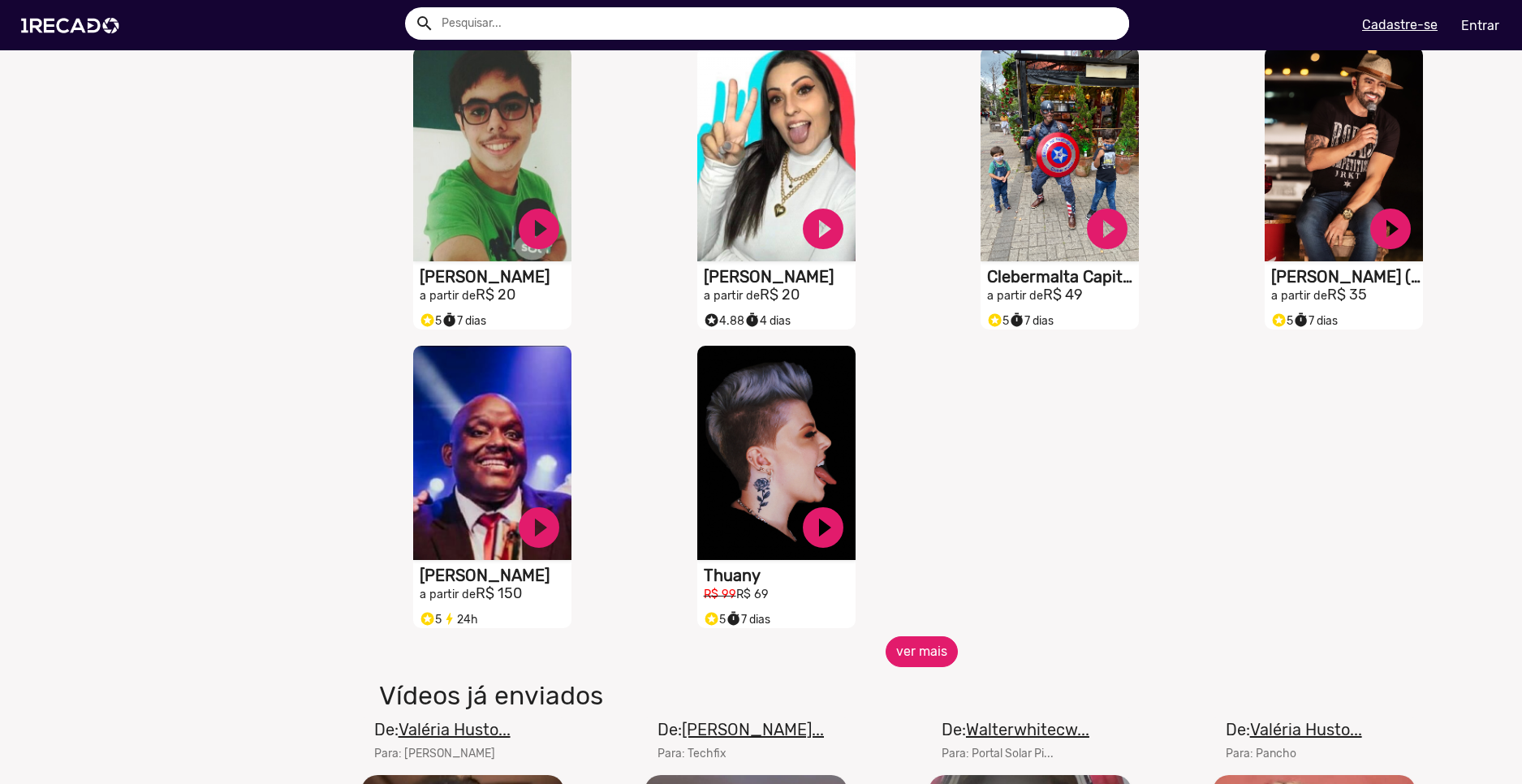
click at [914, 659] on button "ver mais" at bounding box center [922, 652] width 72 height 30
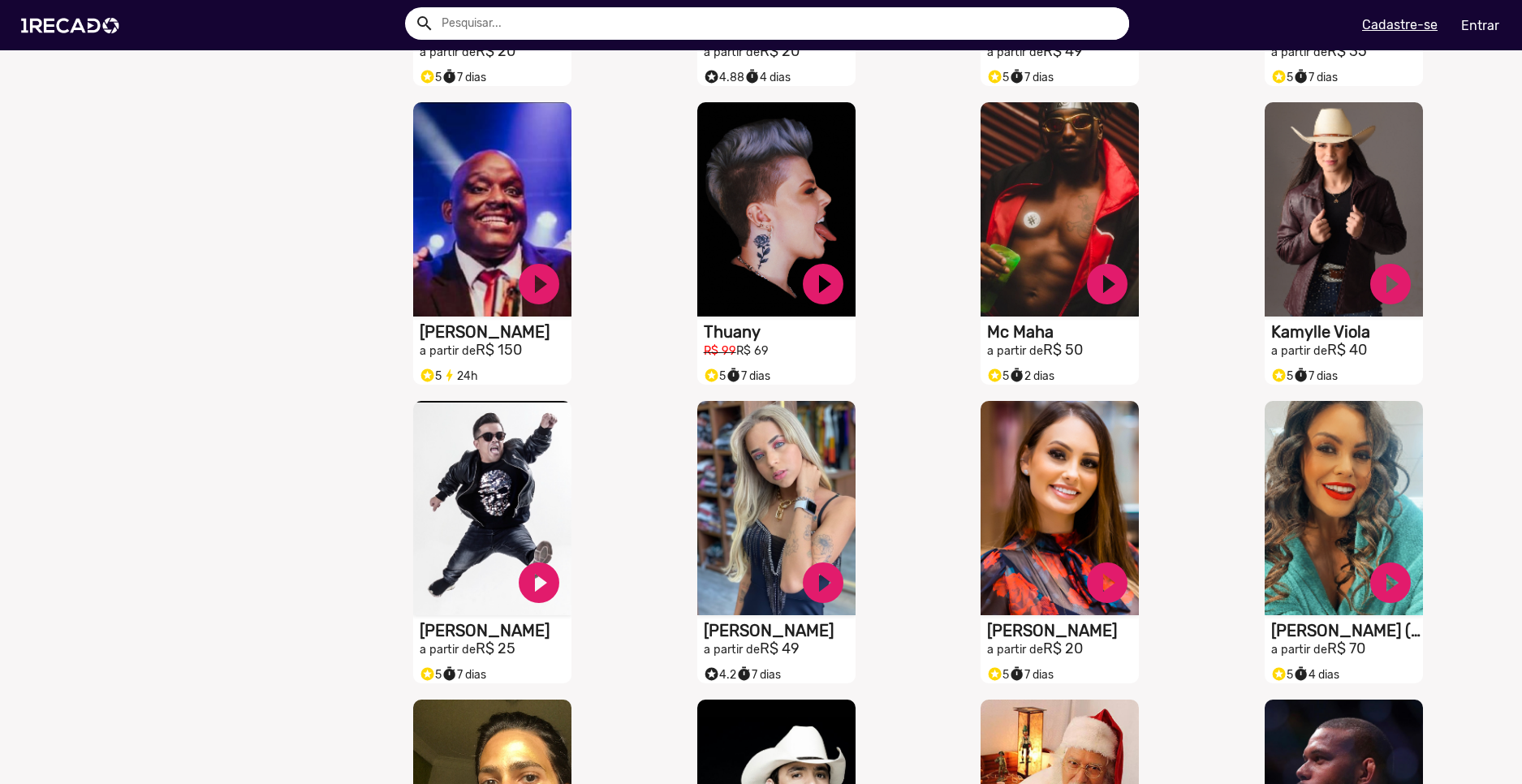
scroll to position [6980, 0]
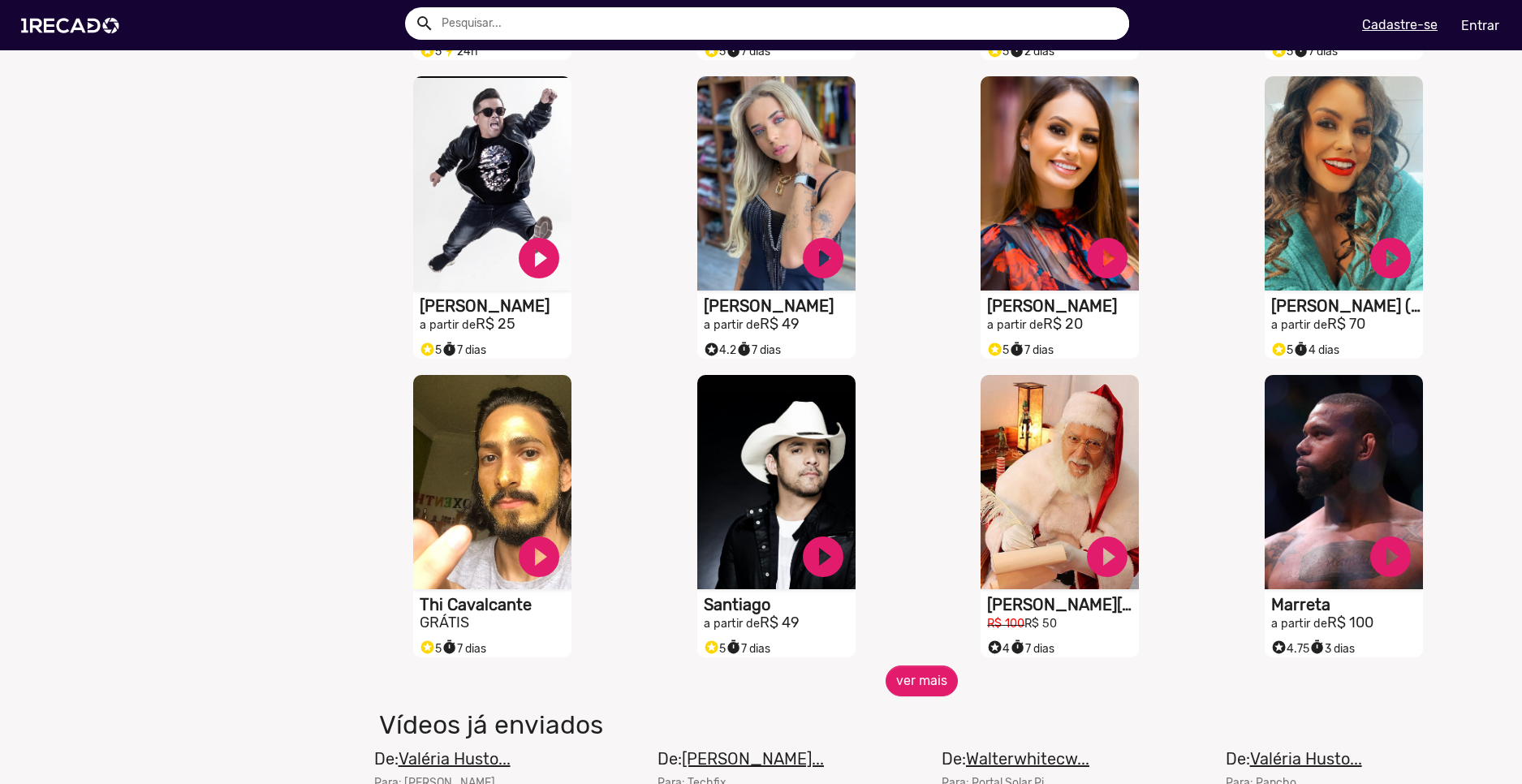
click at [940, 665] on div "S1RECADO vídeos dedicados para fãs e empresas play_circle_filled Papai Noel R$ …" at bounding box center [1064, 516] width 284 height 298
click at [949, 665] on div "S1RECADO vídeos dedicados para fãs e empresas play_circle_filled Papai Noel R$ …" at bounding box center [1064, 516] width 284 height 298
click at [931, 686] on button "ver mais" at bounding box center [922, 680] width 72 height 30
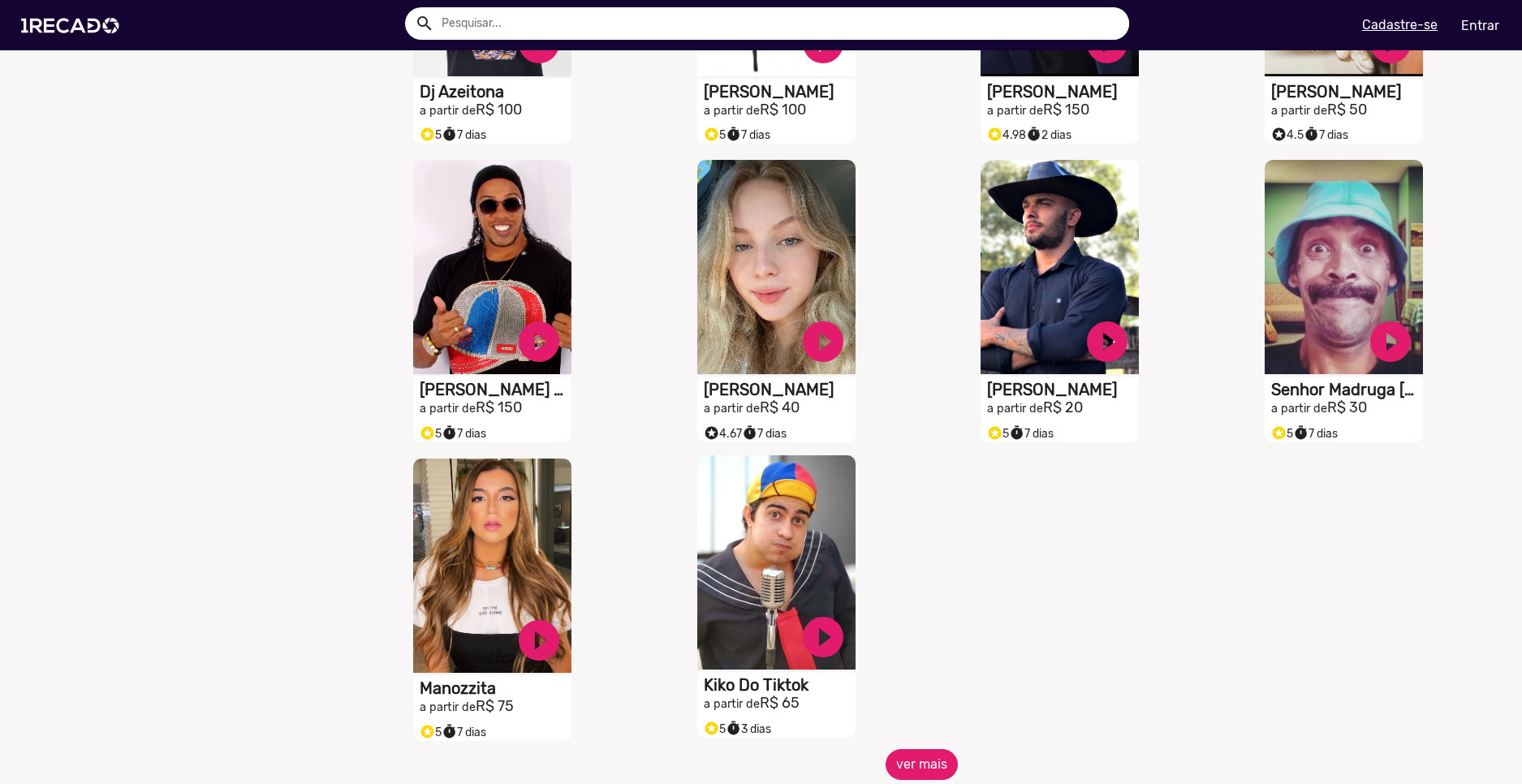
scroll to position [7873, 0]
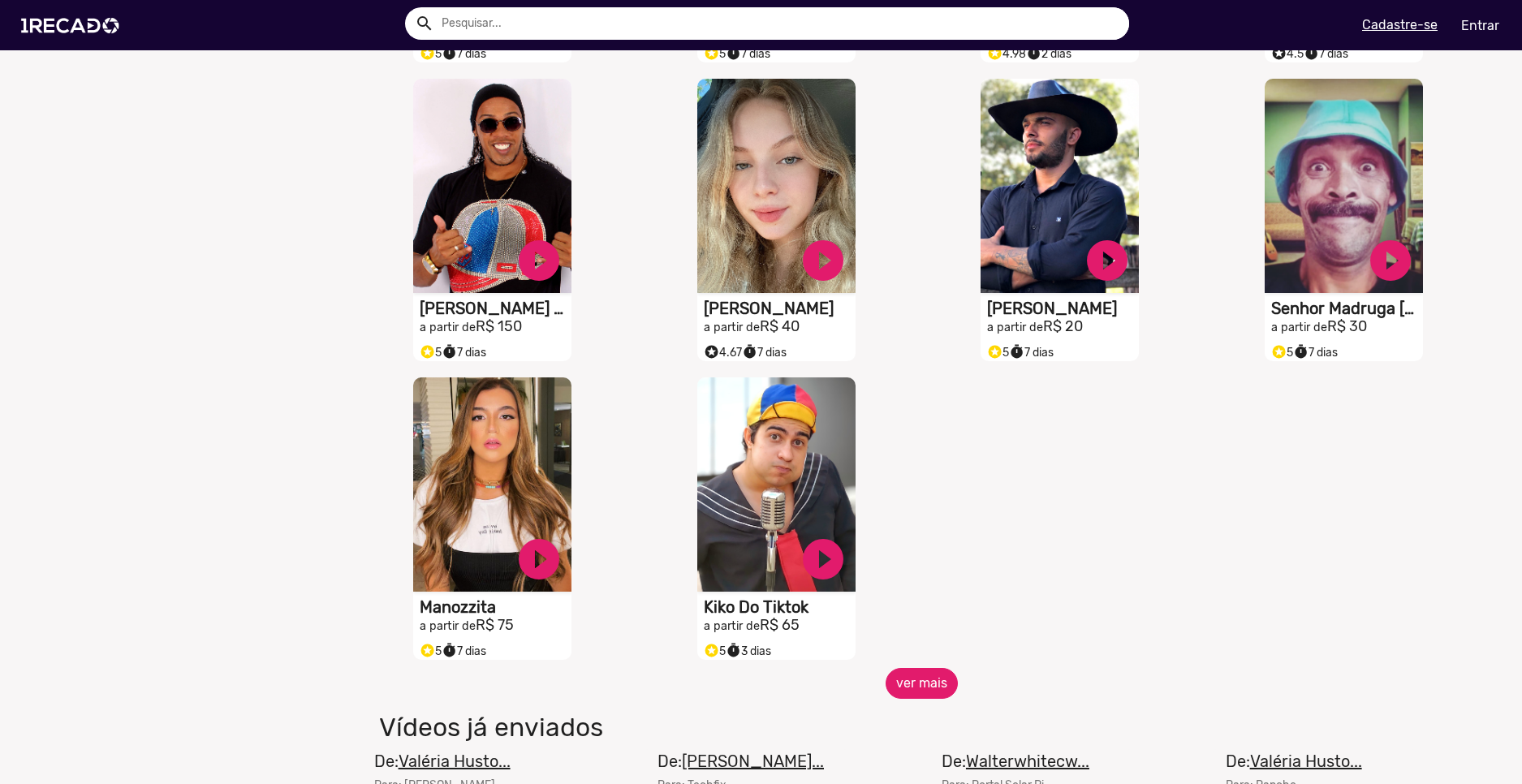
click at [927, 693] on button "ver mais" at bounding box center [922, 683] width 72 height 30
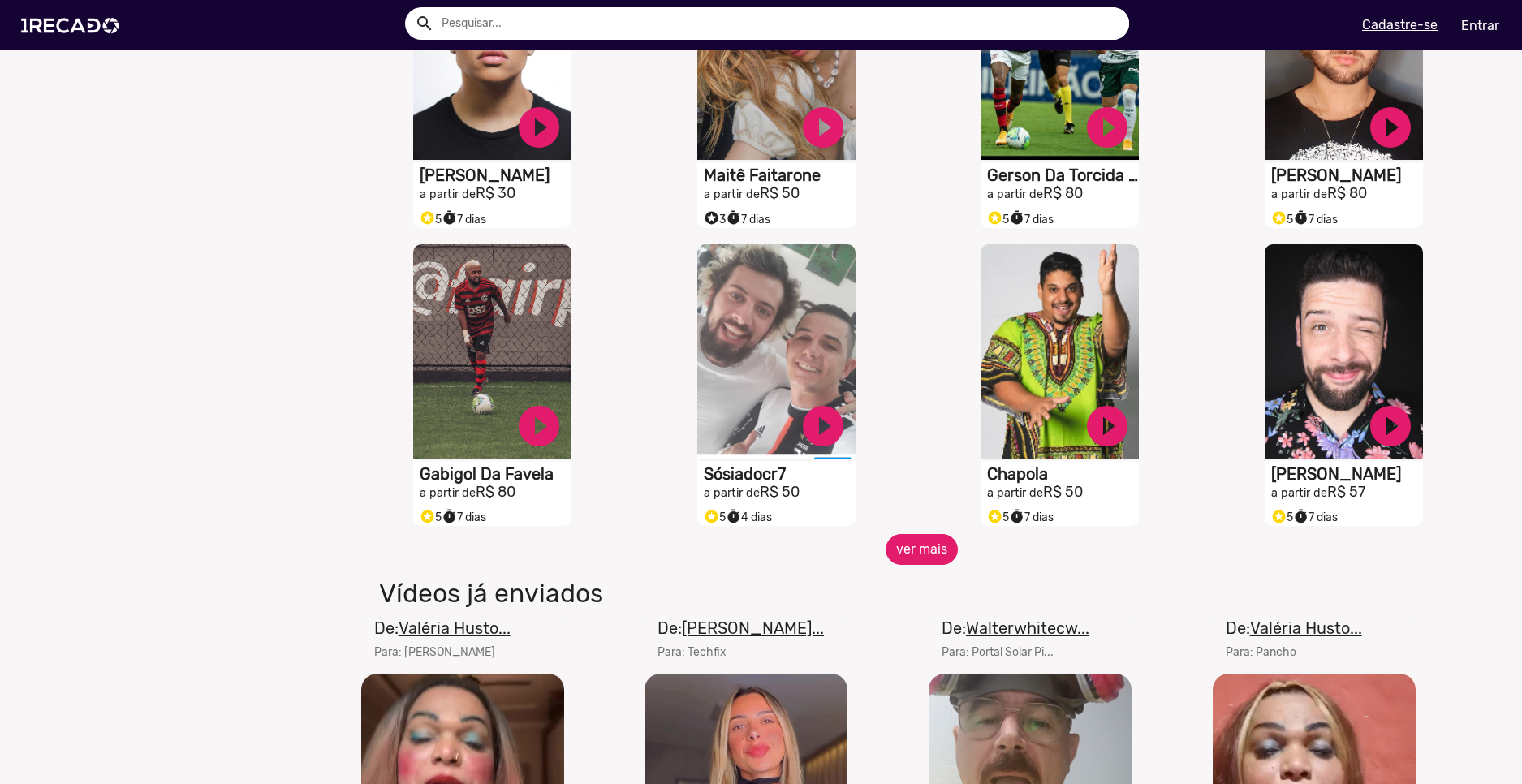
scroll to position [8766, 0]
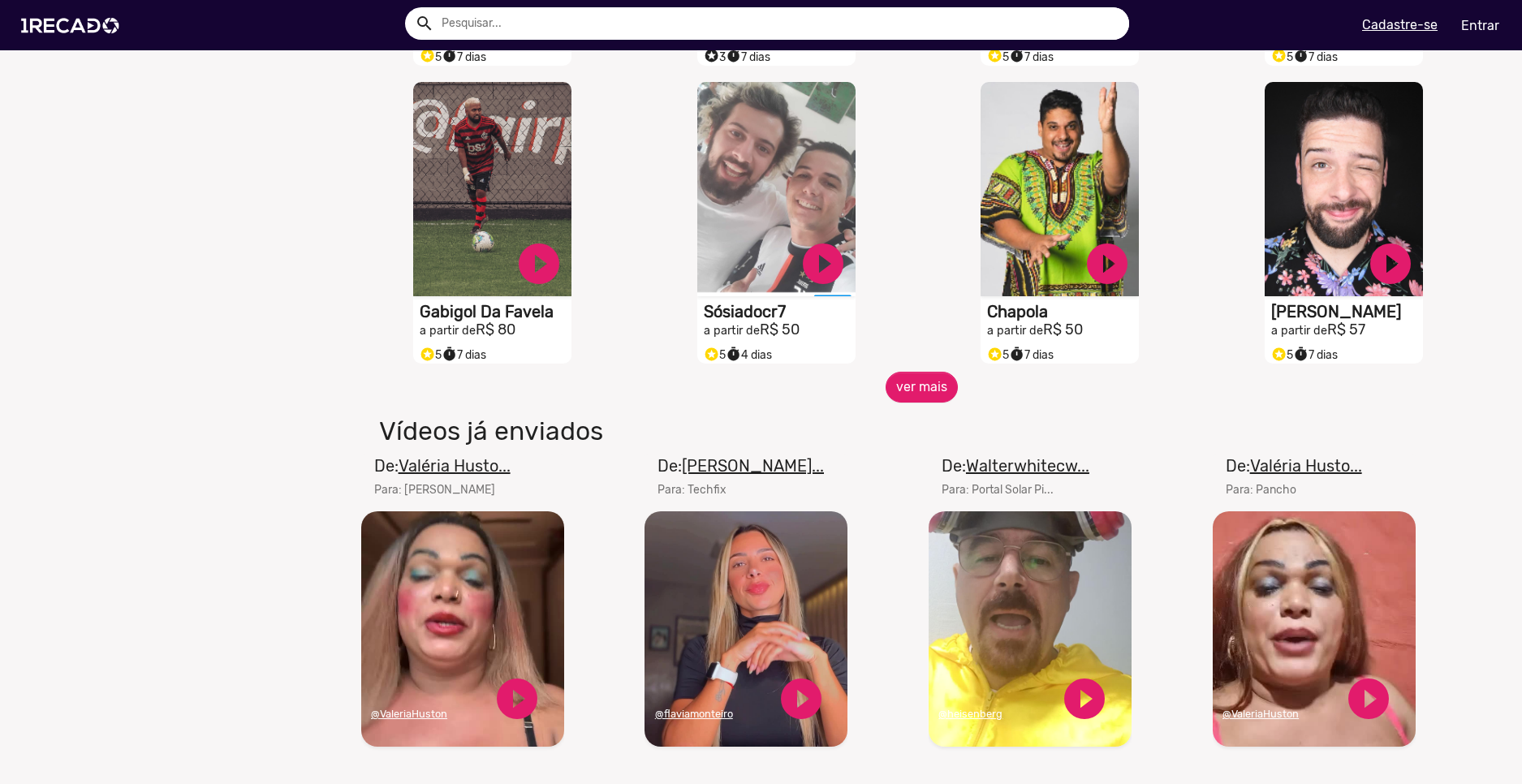
click at [903, 477] on div "De: [PERSON_NAME]... Para: Techfix Seu navegador não reproduz vídeo em HTML5 @f…" at bounding box center [780, 623] width 284 height 341
click at [912, 432] on h1 "Vídeos já enviados" at bounding box center [733, 430] width 733 height 30
click at [913, 403] on button "ver mais" at bounding box center [922, 387] width 72 height 30
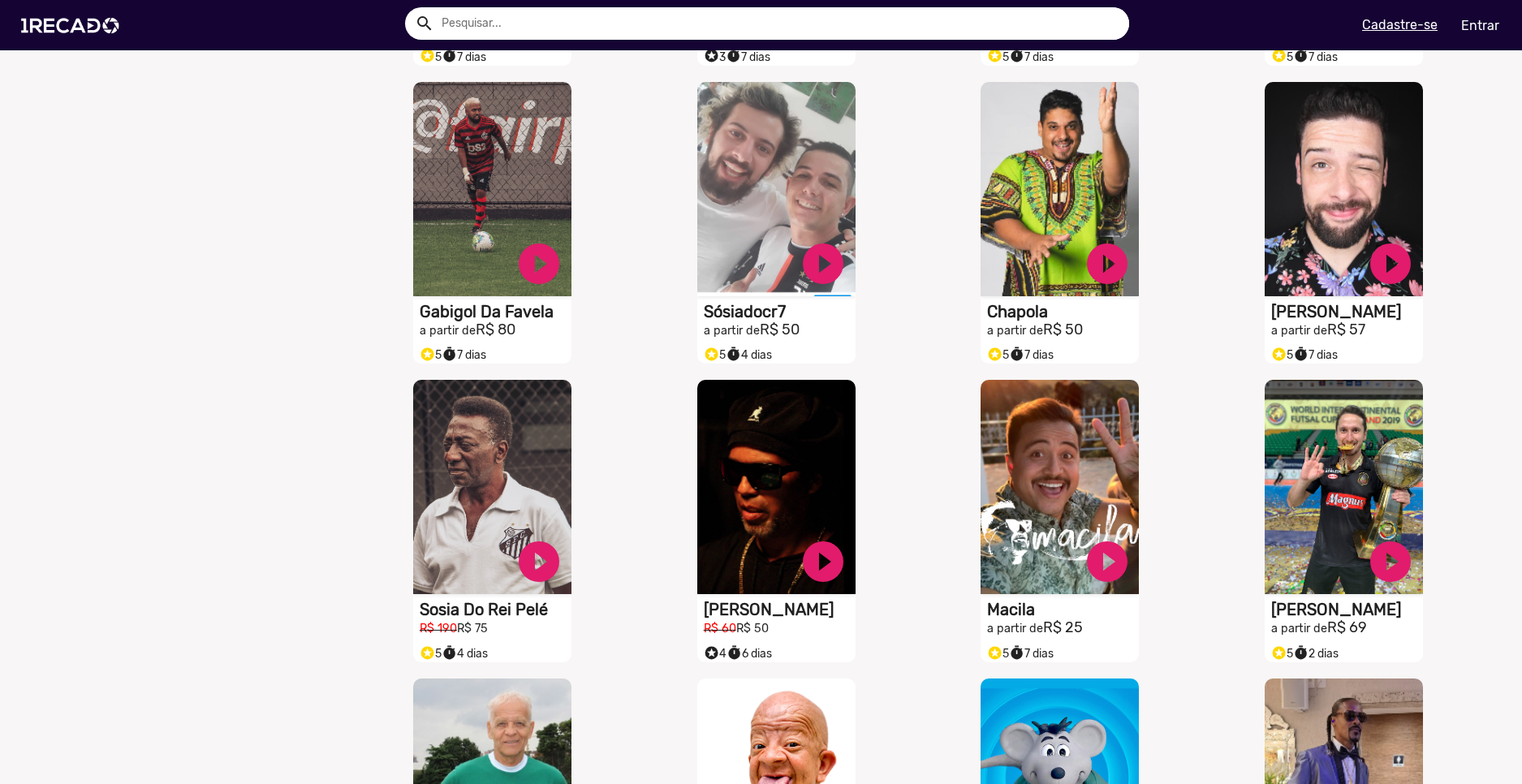
click at [904, 465] on div "S1RECADO vídeos dedicados para fãs e empresas play_circle_filled Ronaldinho Gaú…" at bounding box center [780, 521] width 284 height 298
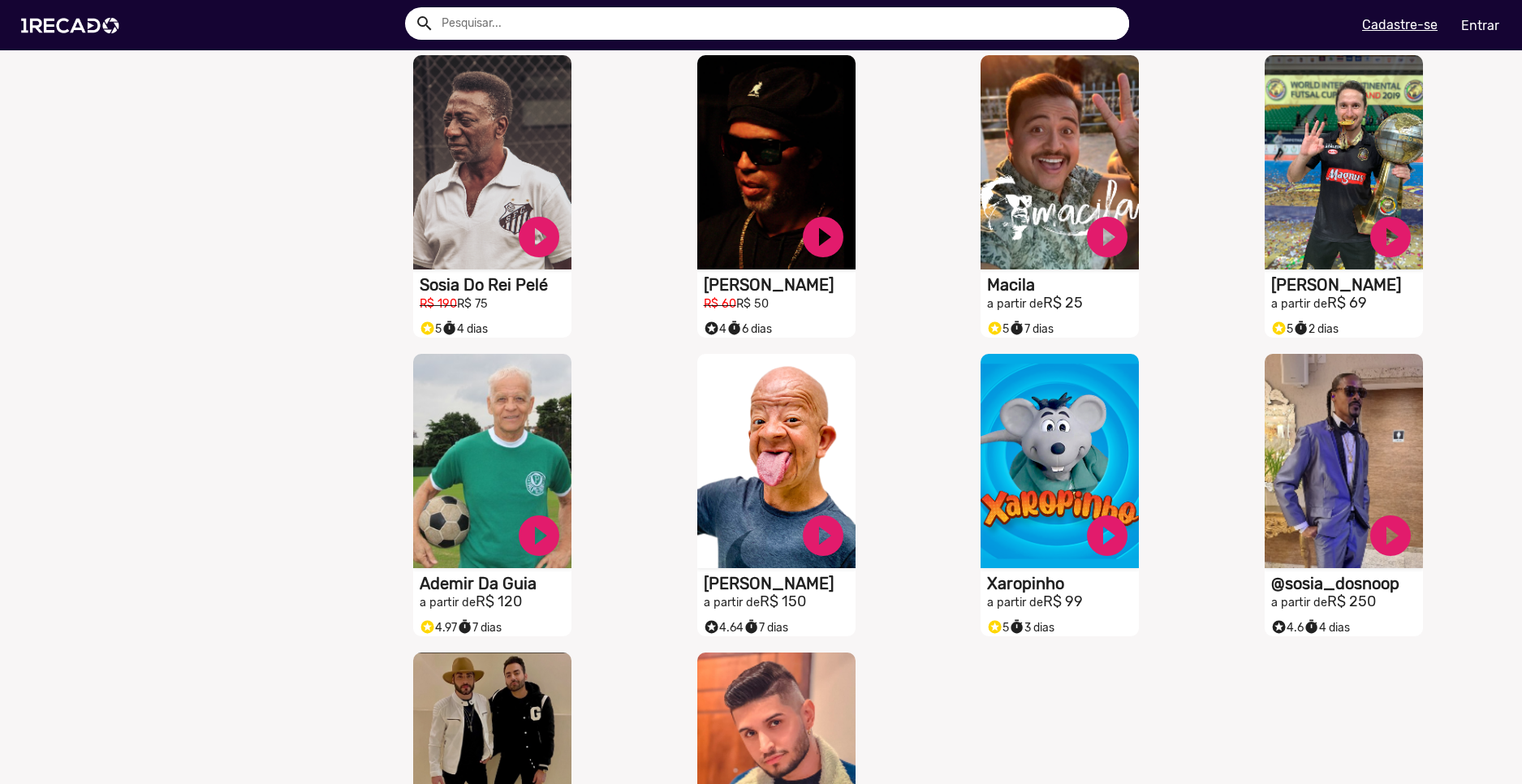
scroll to position [9334, 0]
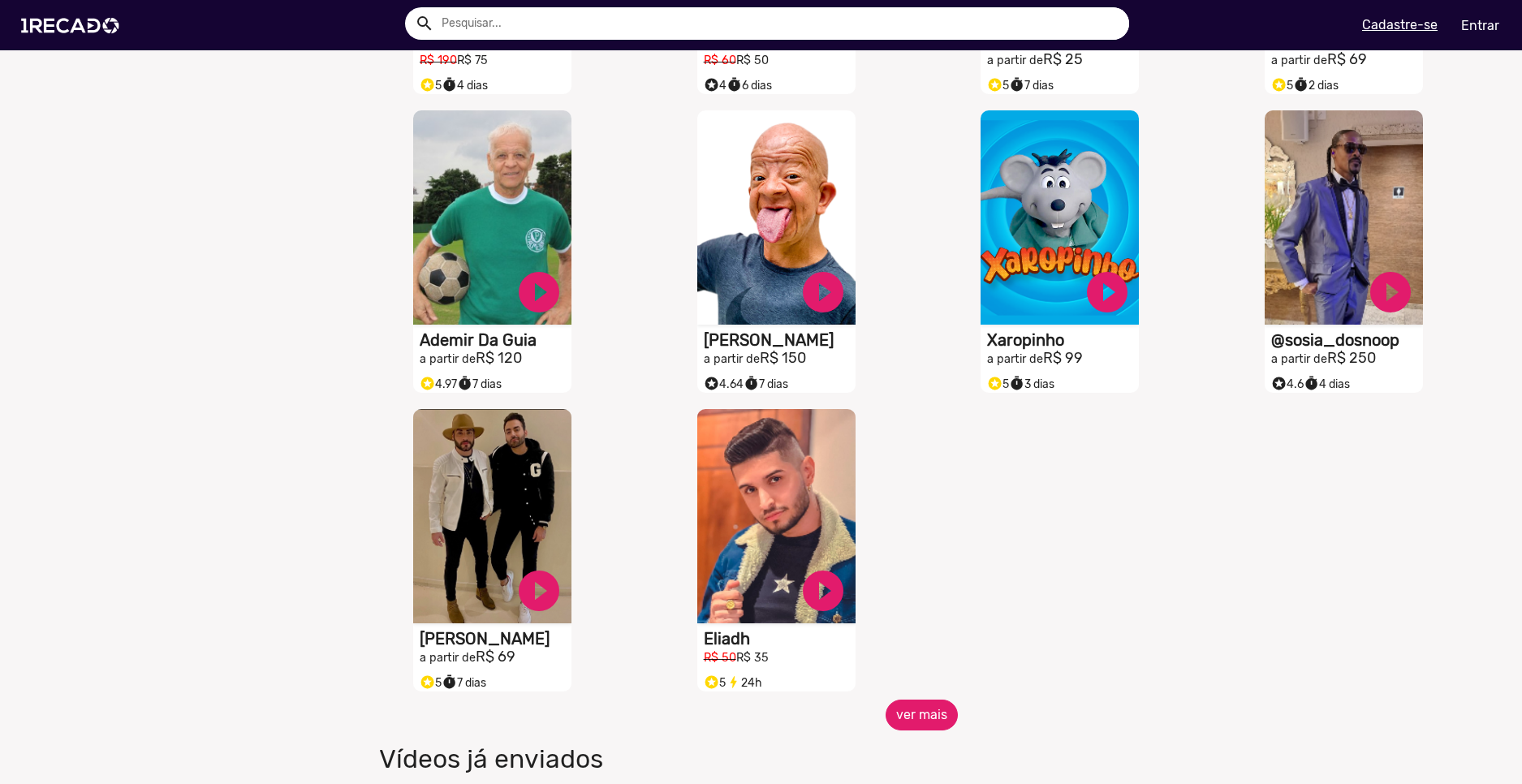
click at [945, 726] on button "ver mais" at bounding box center [922, 715] width 72 height 30
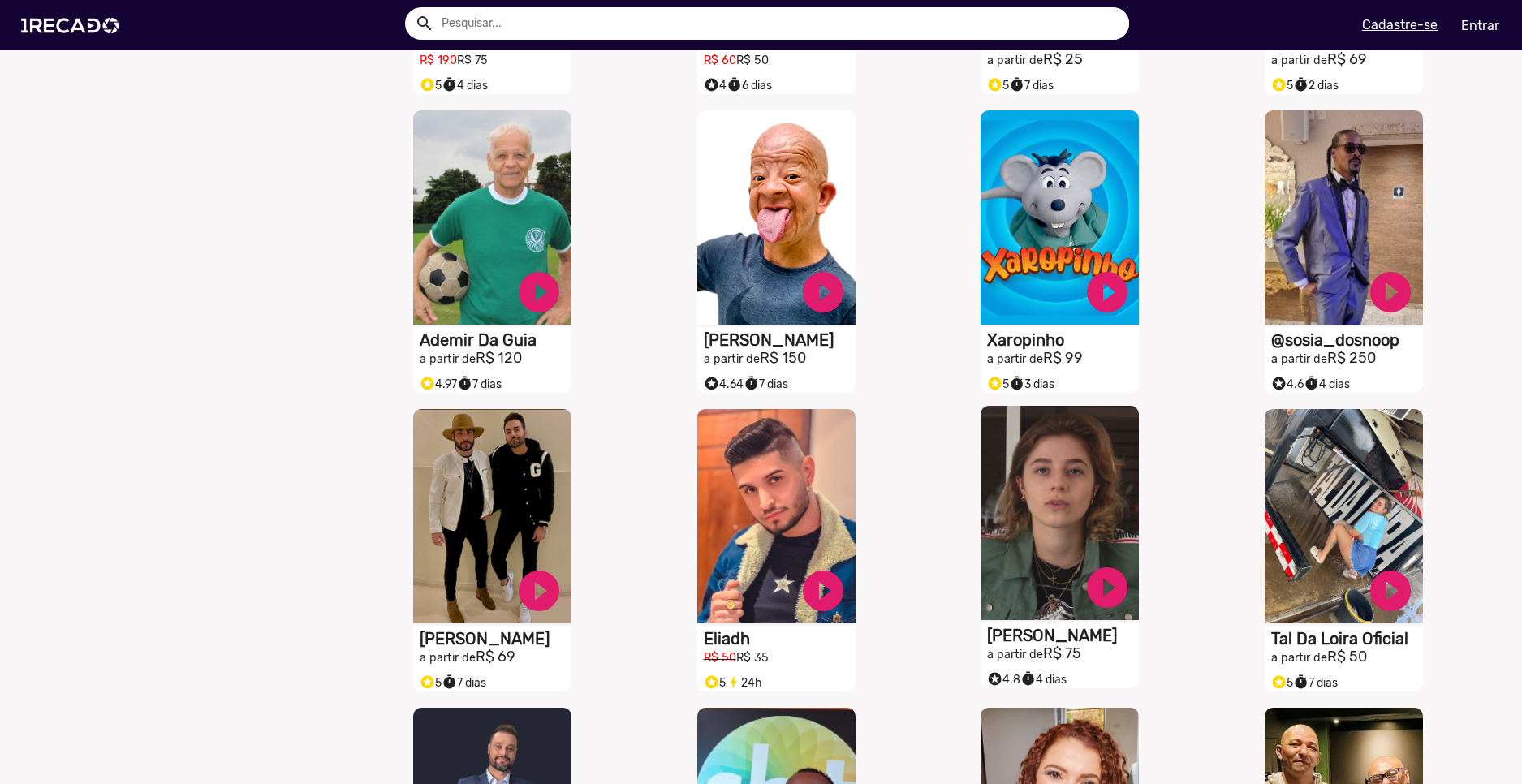
scroll to position [9415, 0]
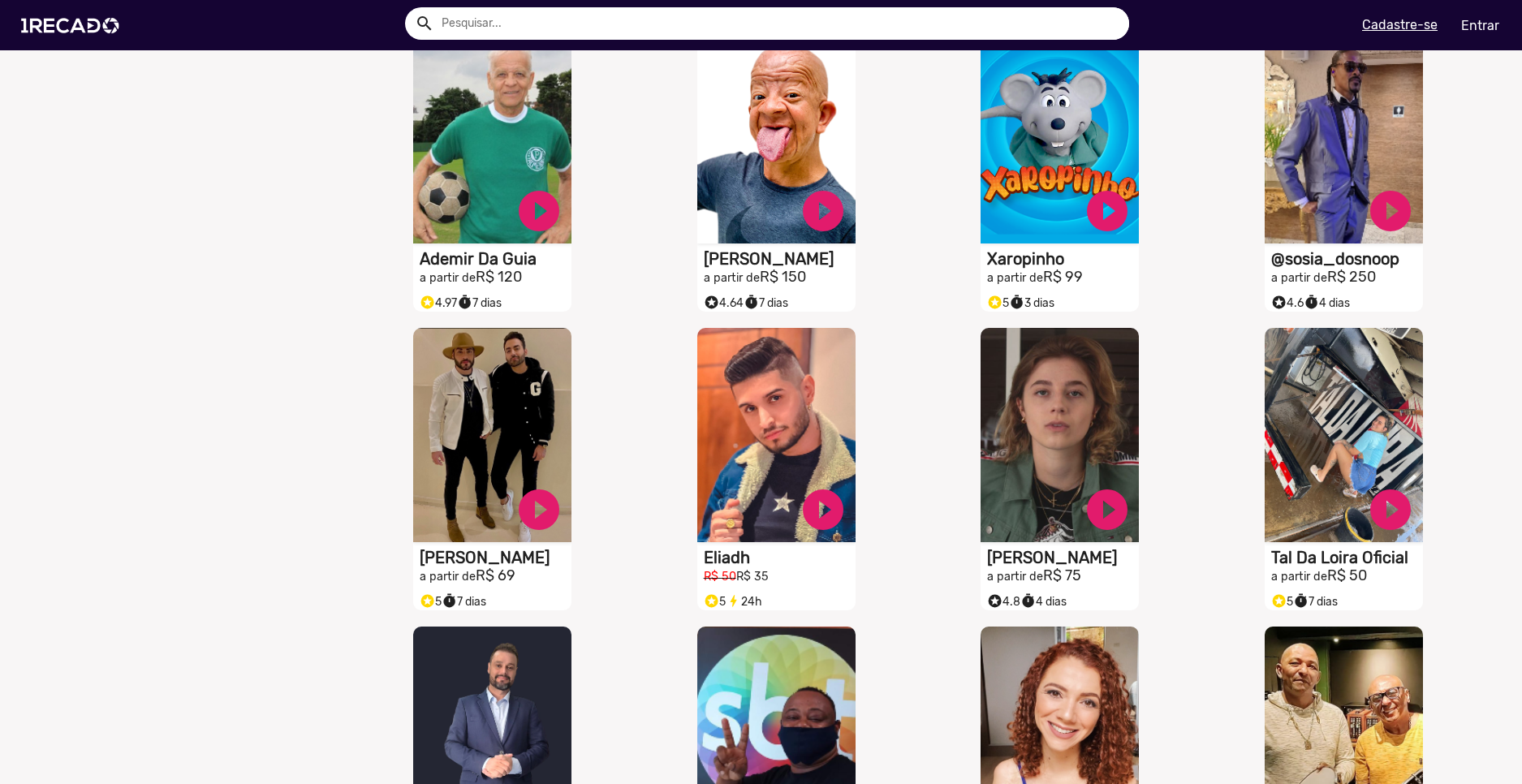
drag, startPoint x: 1320, startPoint y: 264, endPoint x: 310, endPoint y: 488, distance: 1034.5
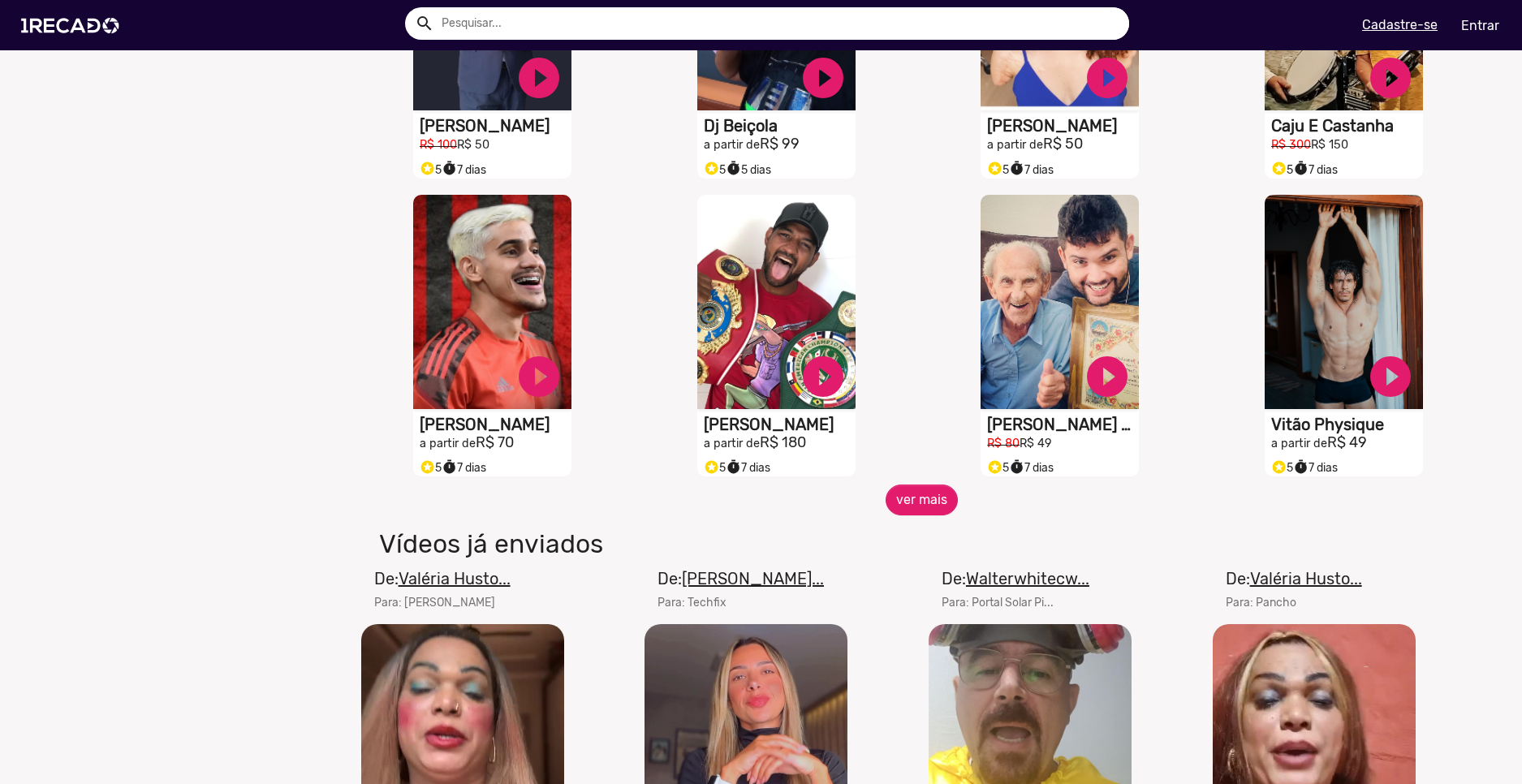
scroll to position [10227, 0]
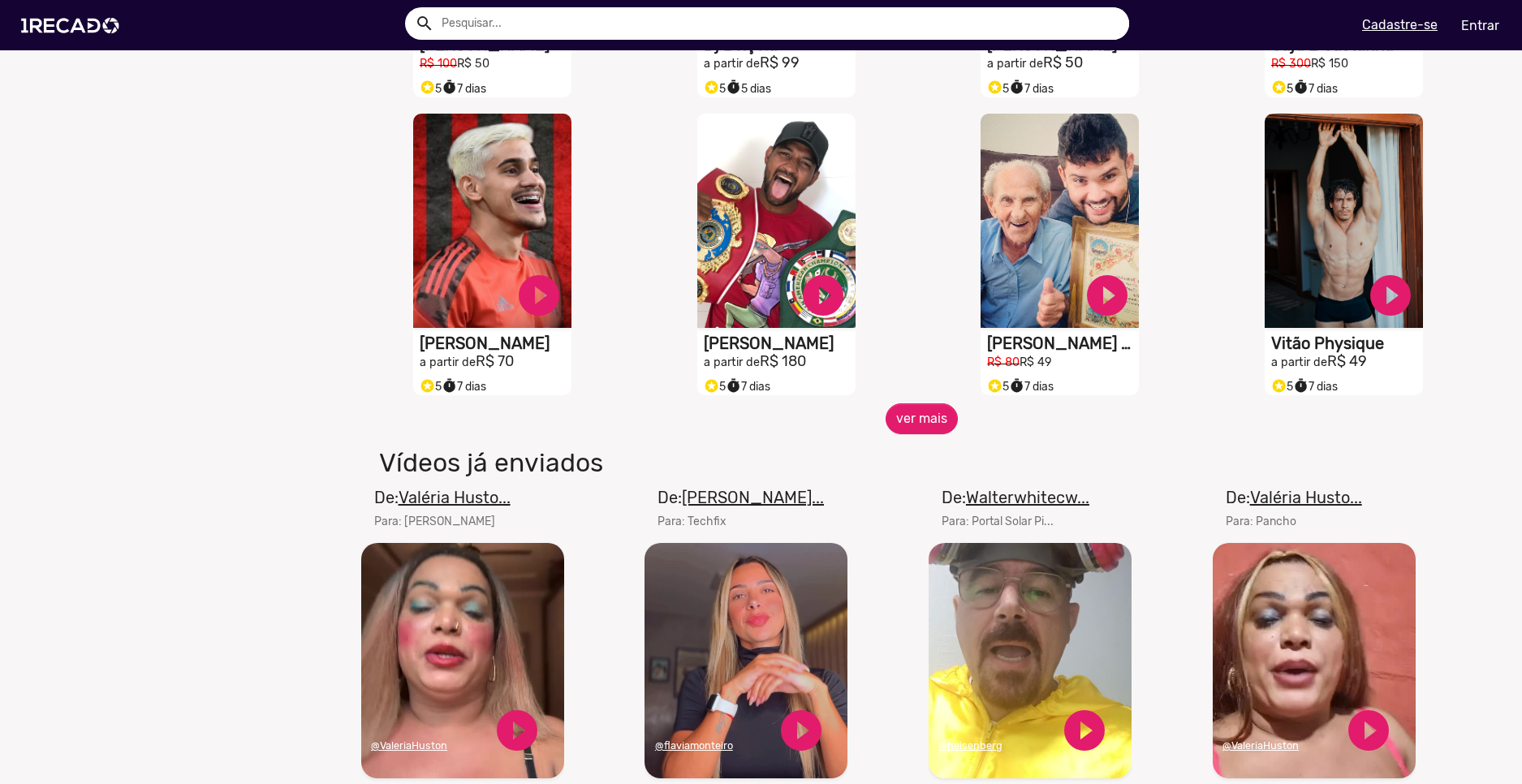
click at [932, 513] on mat-card-header "De: Walterwhitecw... Para: Portal Solar Pi..." at bounding box center [1031, 514] width 203 height 58
click at [942, 499] on mat-card-title "De: Walterwhitecw..." at bounding box center [1015, 498] width 147 height 25
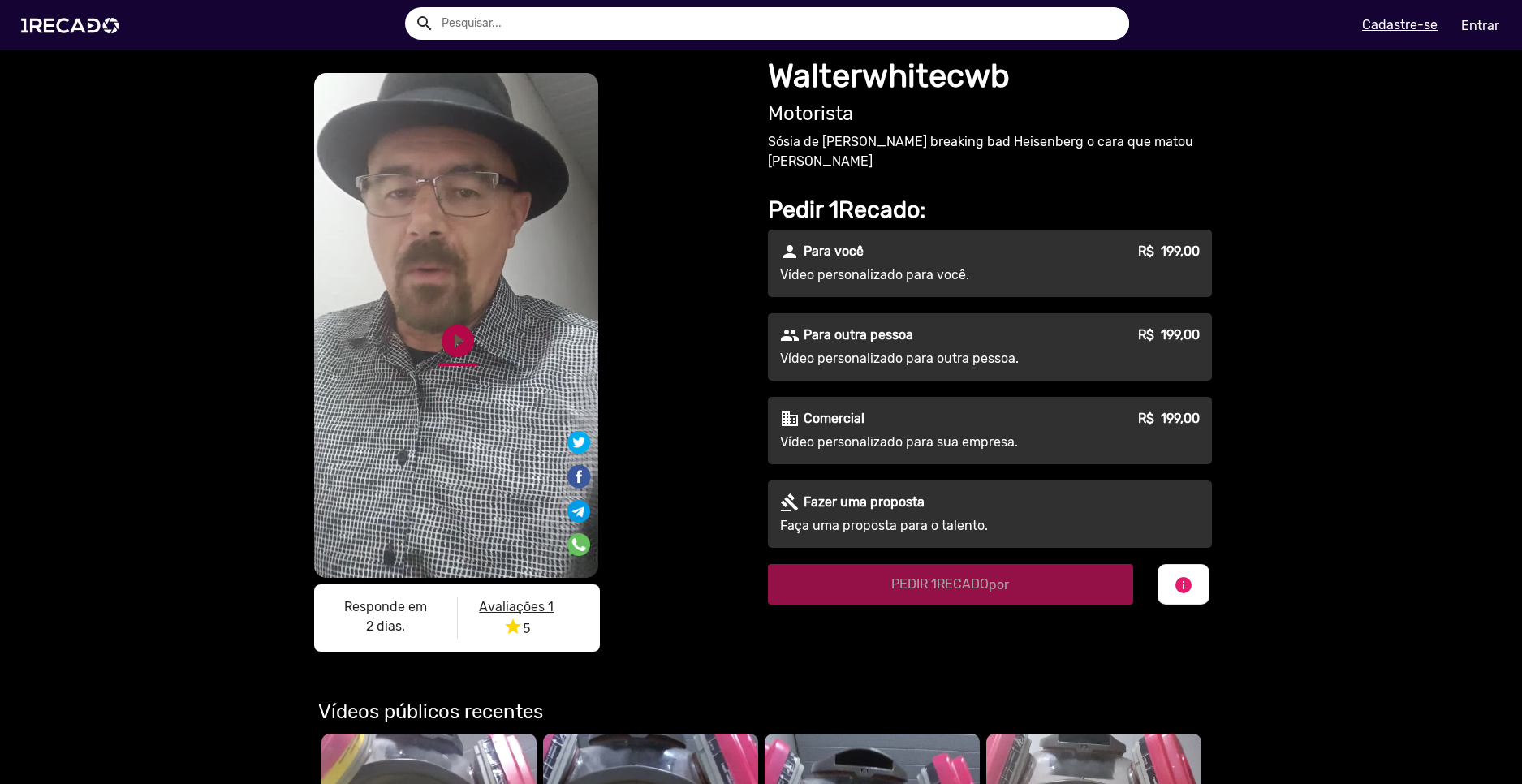
click at [438, 352] on link "play_circle_filled" at bounding box center [457, 340] width 39 height 39
click at [443, 346] on link "pause_circle" at bounding box center [457, 340] width 39 height 39
click at [443, 346] on link "play_circle_filled" at bounding box center [457, 340] width 39 height 39
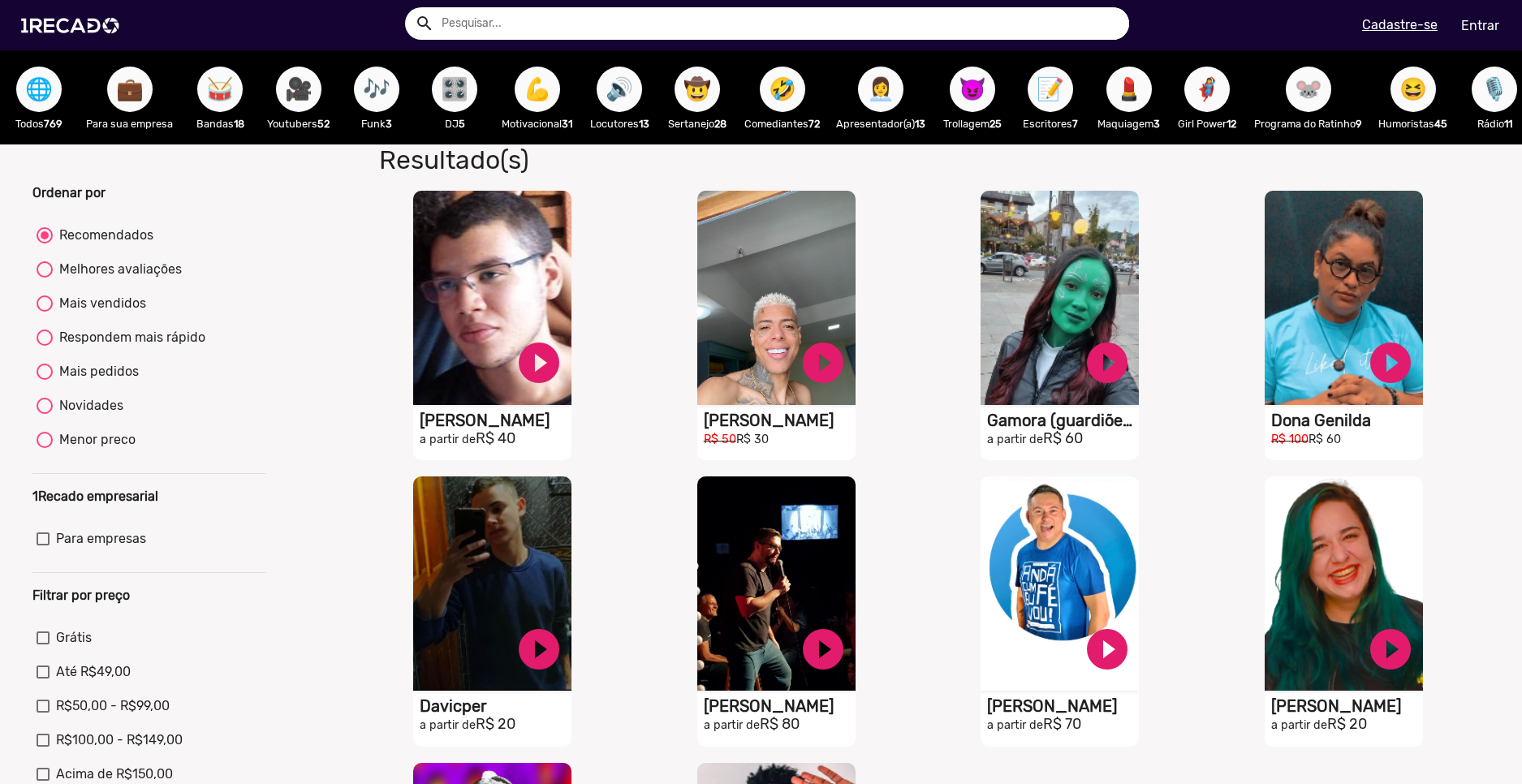
click at [74, 380] on div "Mais pedidos" at bounding box center [96, 372] width 87 height 19
click at [45, 380] on input "Mais pedidos" at bounding box center [44, 380] width 1 height 1
radio input "true"
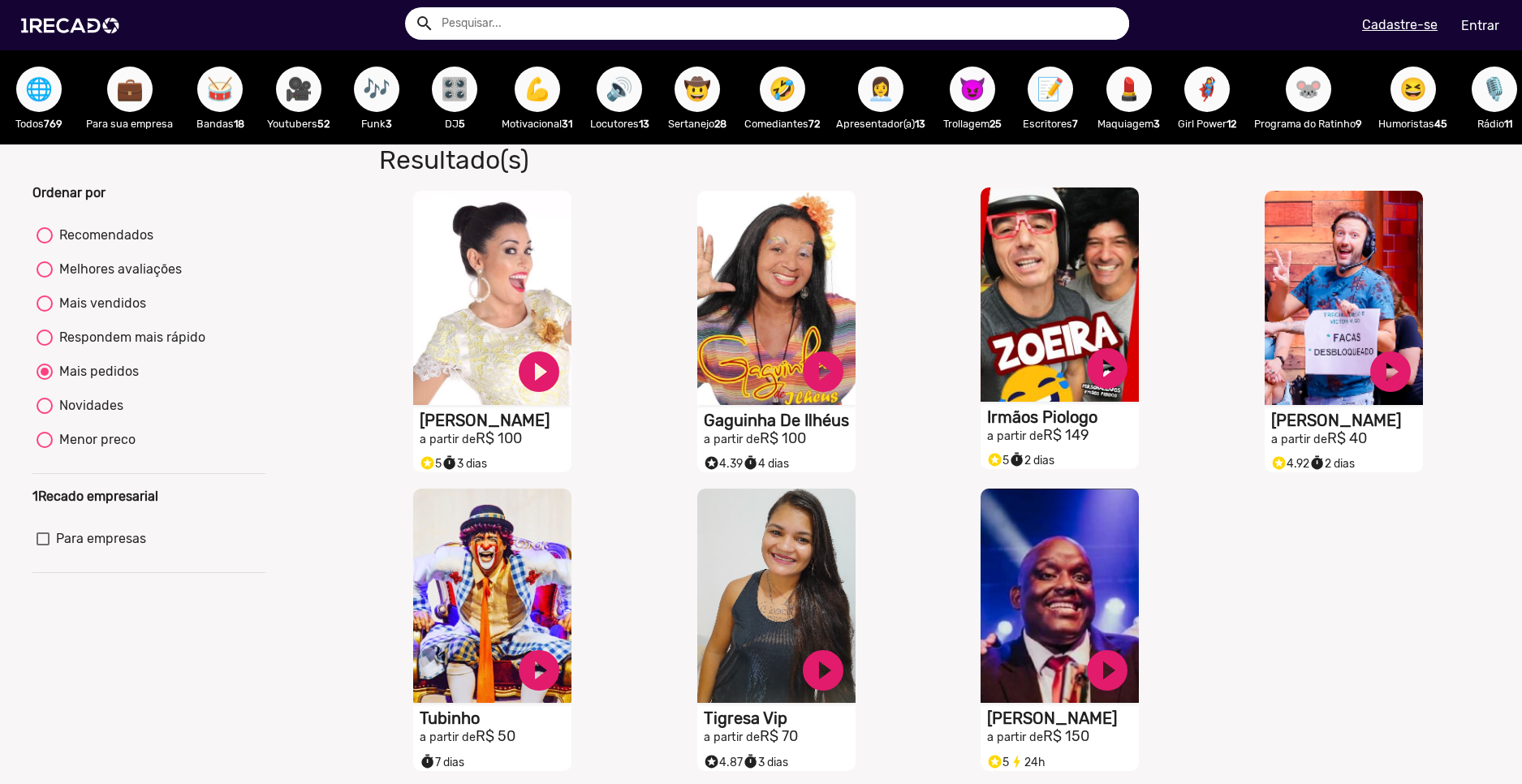
click at [1014, 364] on video "S1RECADO vídeos dedicados para fãs e empresas" at bounding box center [1060, 294] width 159 height 214
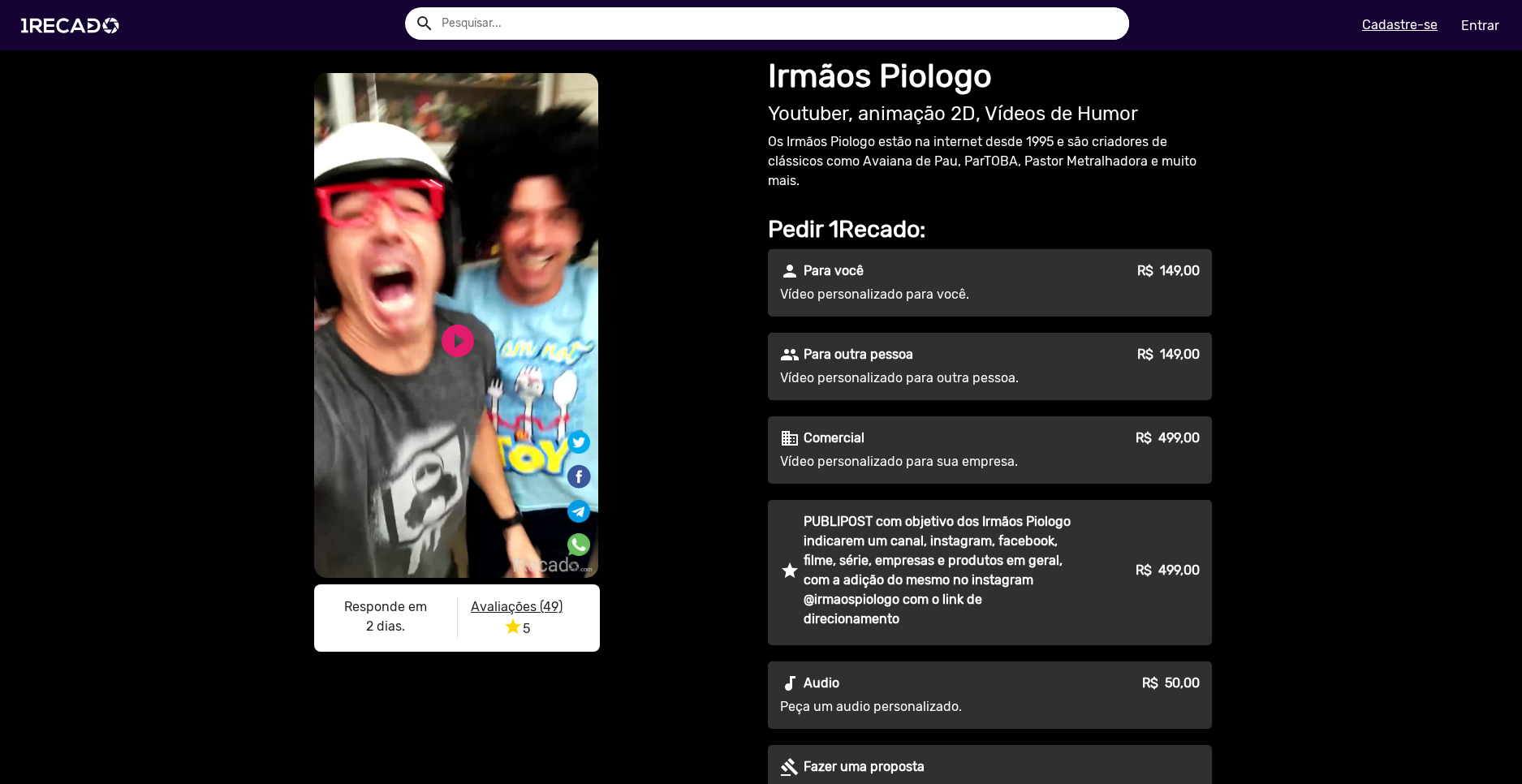
click at [408, 354] on div "play_circle_filled" at bounding box center [433, 335] width 49 height 62
click at [442, 348] on link "play_circle_filled" at bounding box center [457, 340] width 39 height 39
click at [459, 351] on link "pause_circle" at bounding box center [457, 340] width 39 height 39
click at [428, 354] on div "play_circle_filled" at bounding box center [433, 335] width 49 height 62
click at [454, 341] on link "play_circle_filled" at bounding box center [457, 340] width 39 height 39
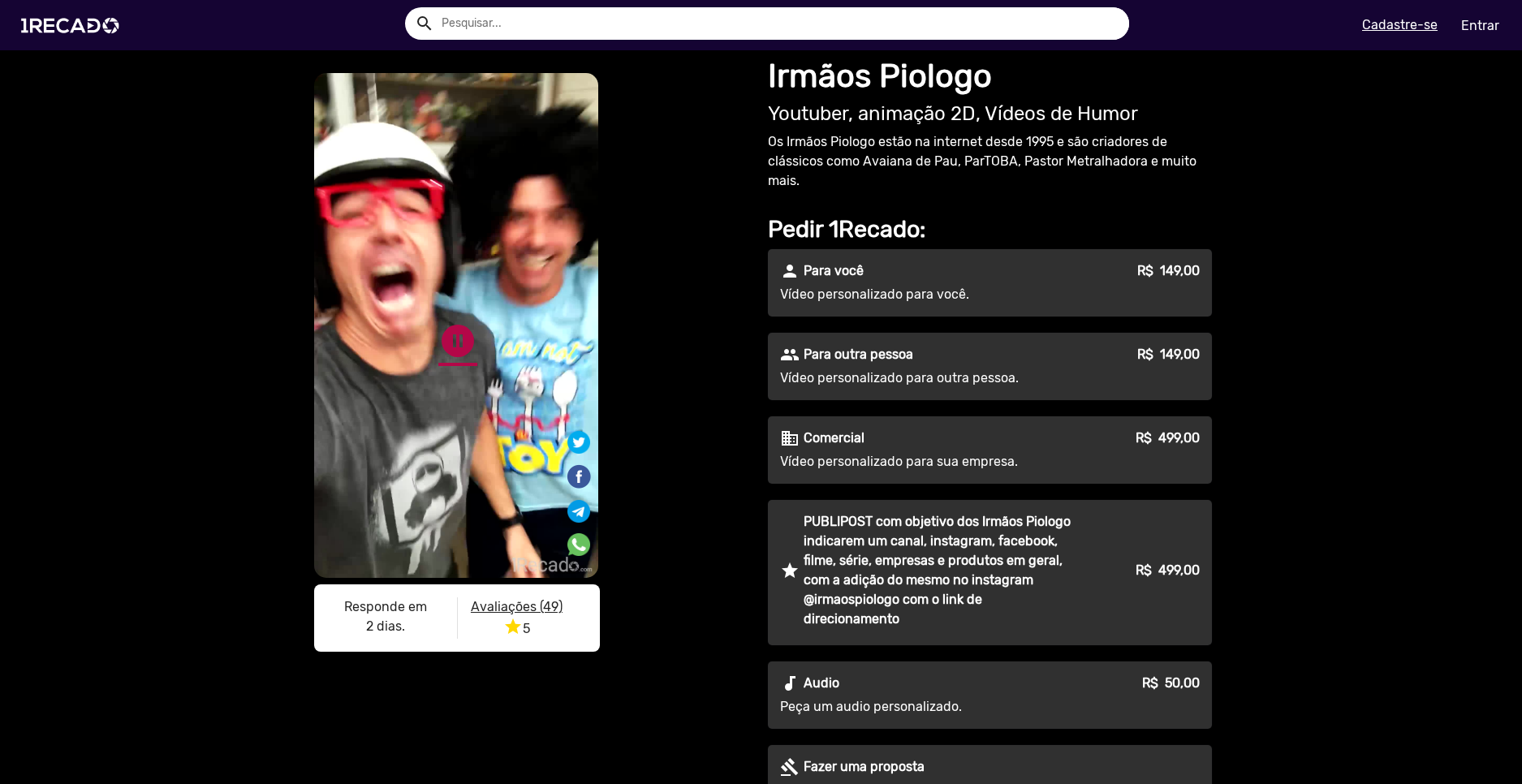
click at [459, 354] on link "pause_circle" at bounding box center [457, 340] width 39 height 39
click at [459, 354] on link "play_circle_filled" at bounding box center [457, 340] width 39 height 39
click at [459, 354] on link "pause_circle" at bounding box center [457, 340] width 39 height 39
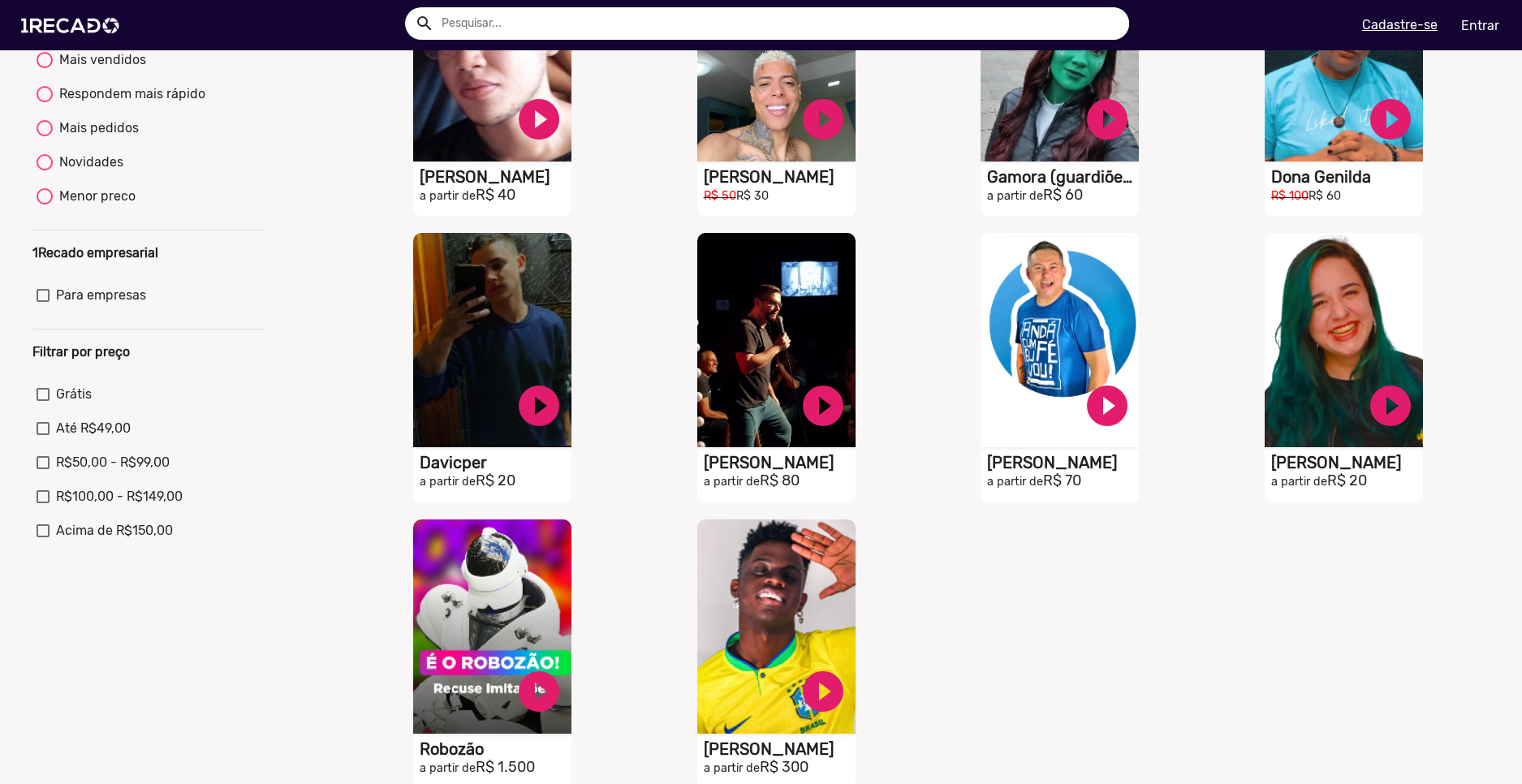
scroll to position [81, 0]
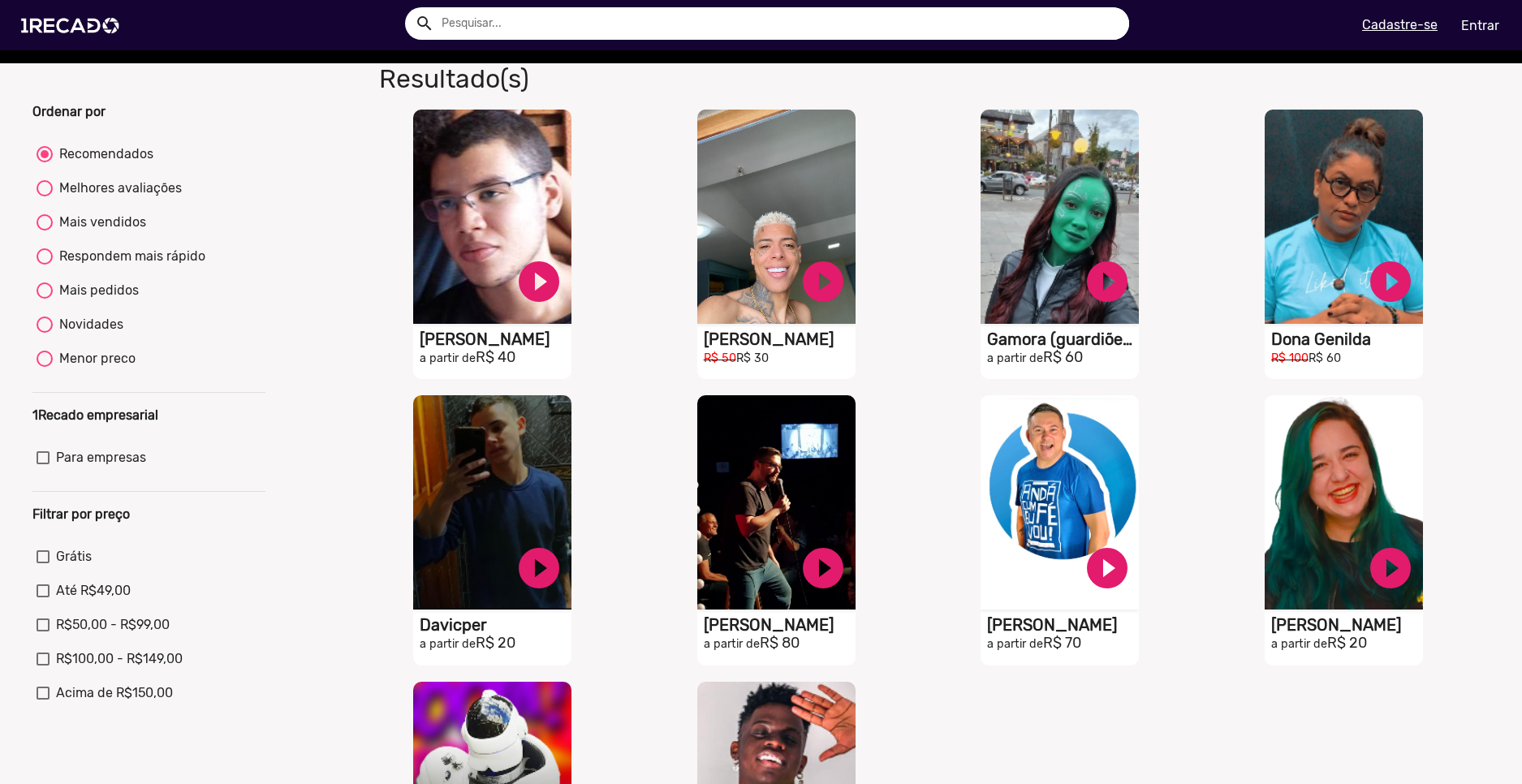
click at [102, 300] on div "Mais pedidos" at bounding box center [96, 291] width 87 height 19
click at [45, 299] on input "Mais pedidos" at bounding box center [44, 298] width 1 height 1
radio input "true"
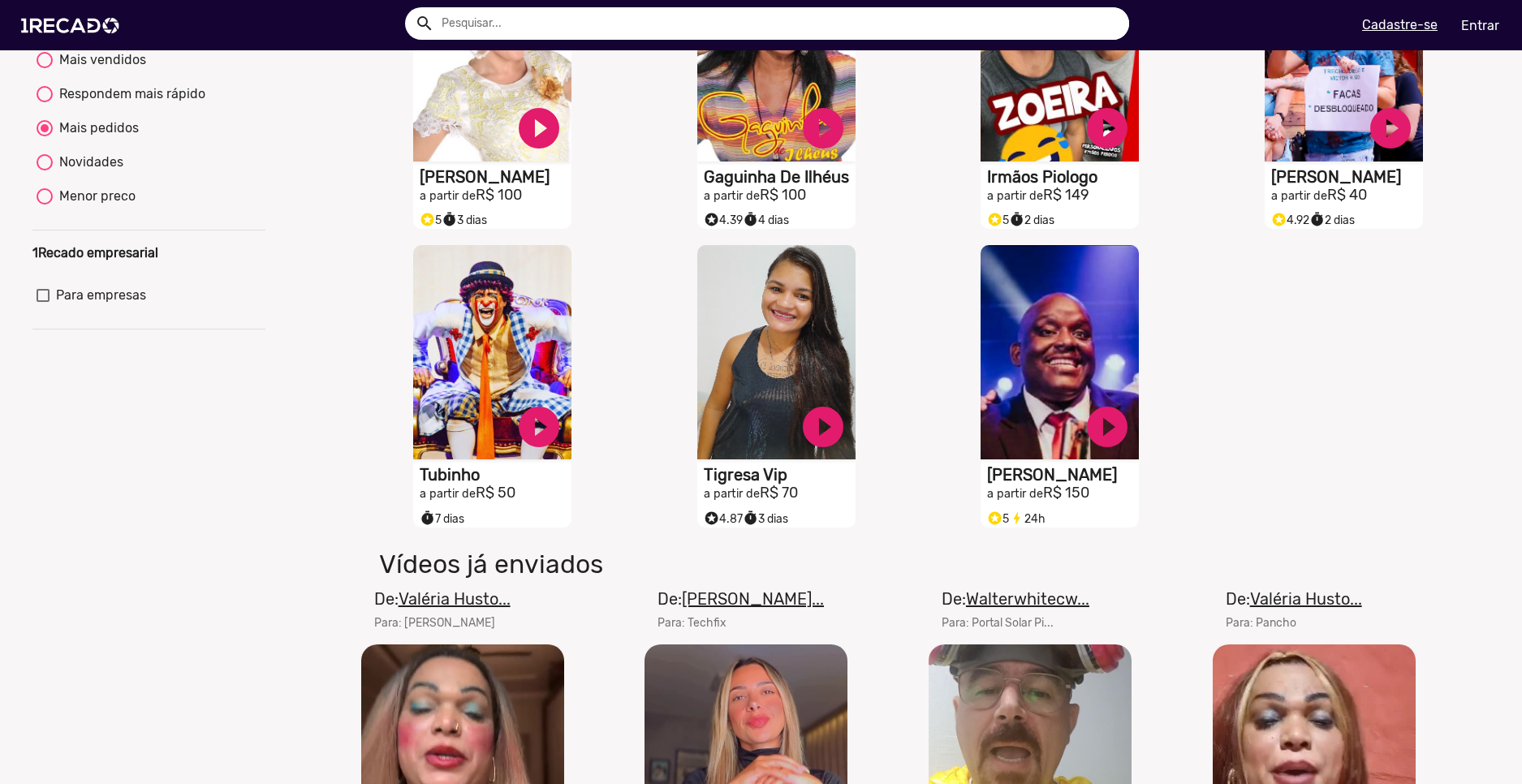
scroll to position [0, 0]
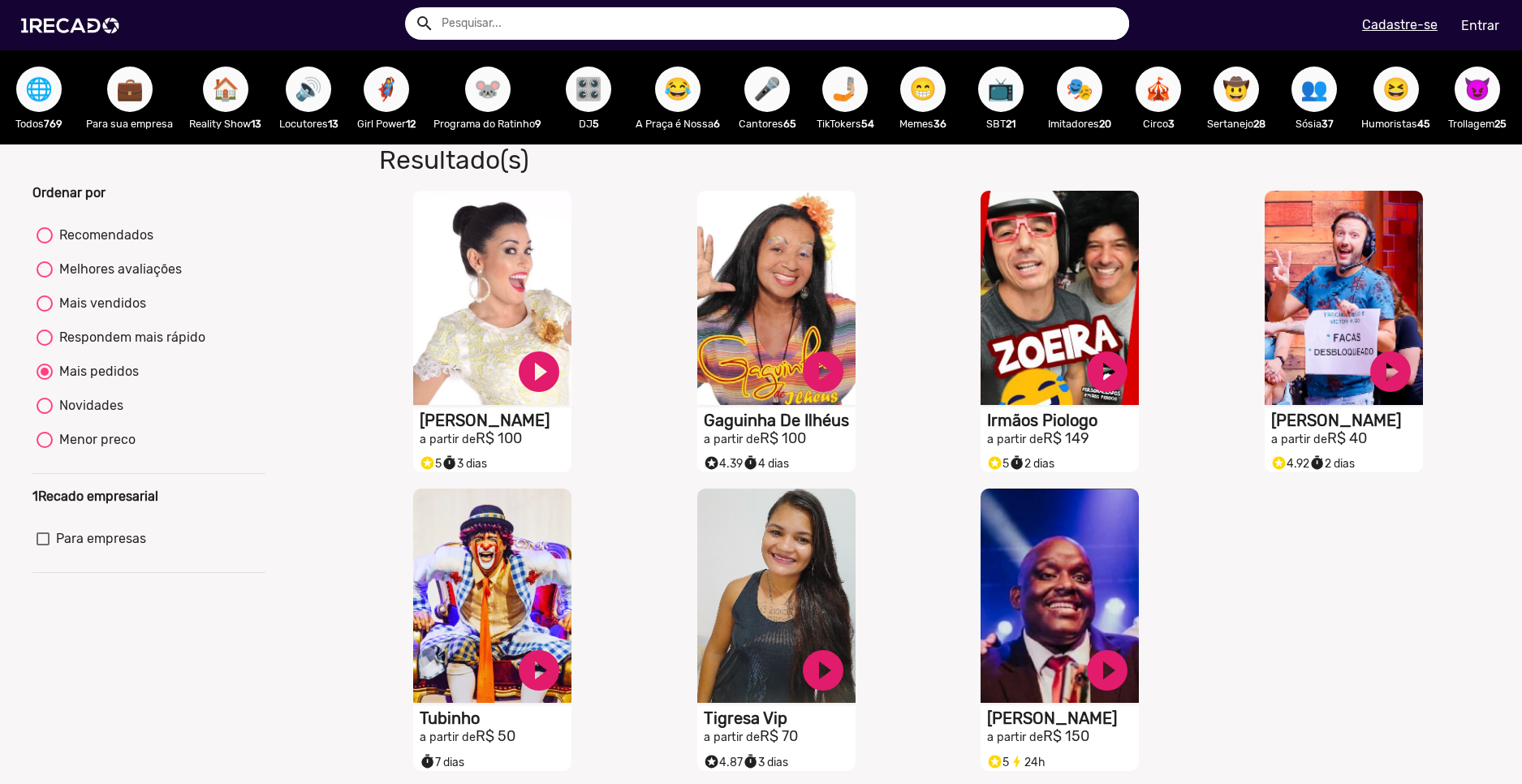
click at [122, 422] on mat-radio-button "Novidades" at bounding box center [148, 409] width 225 height 26
click at [109, 415] on div "Novidades" at bounding box center [88, 406] width 70 height 19
click at [45, 414] on input "Novidades" at bounding box center [44, 414] width 1 height 1
radio input "true"
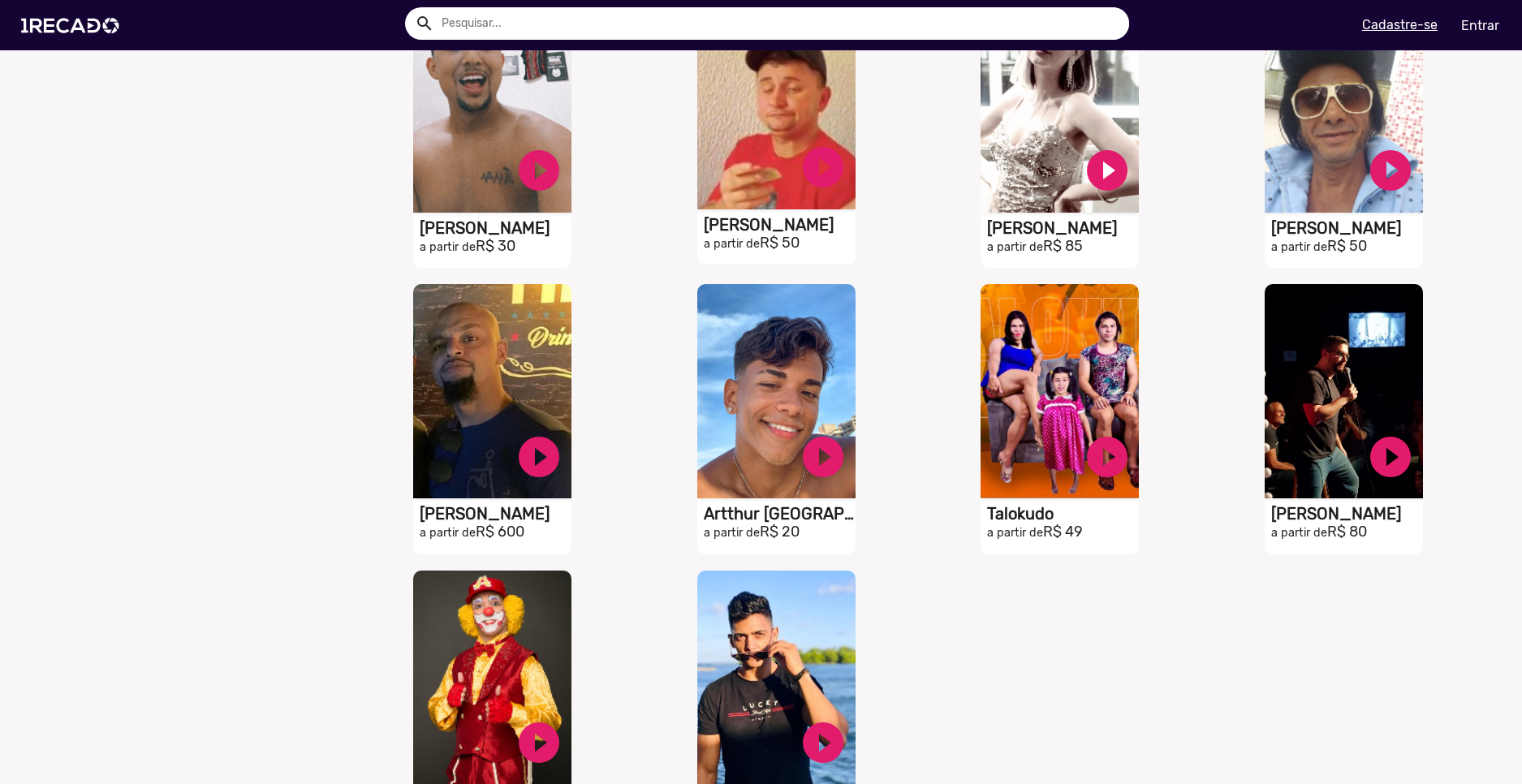
scroll to position [1786, 0]
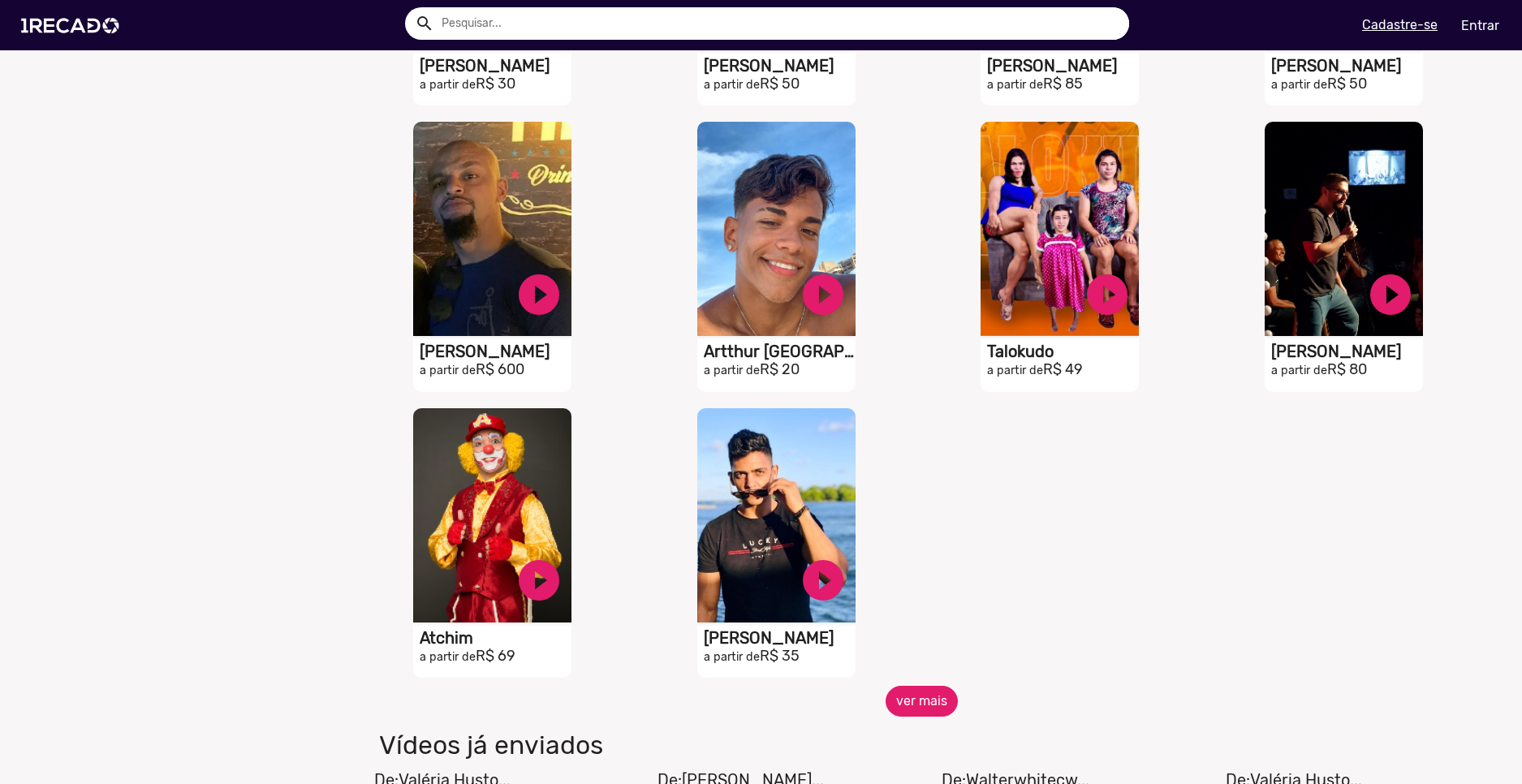
click at [913, 707] on button "ver mais" at bounding box center [922, 701] width 72 height 30
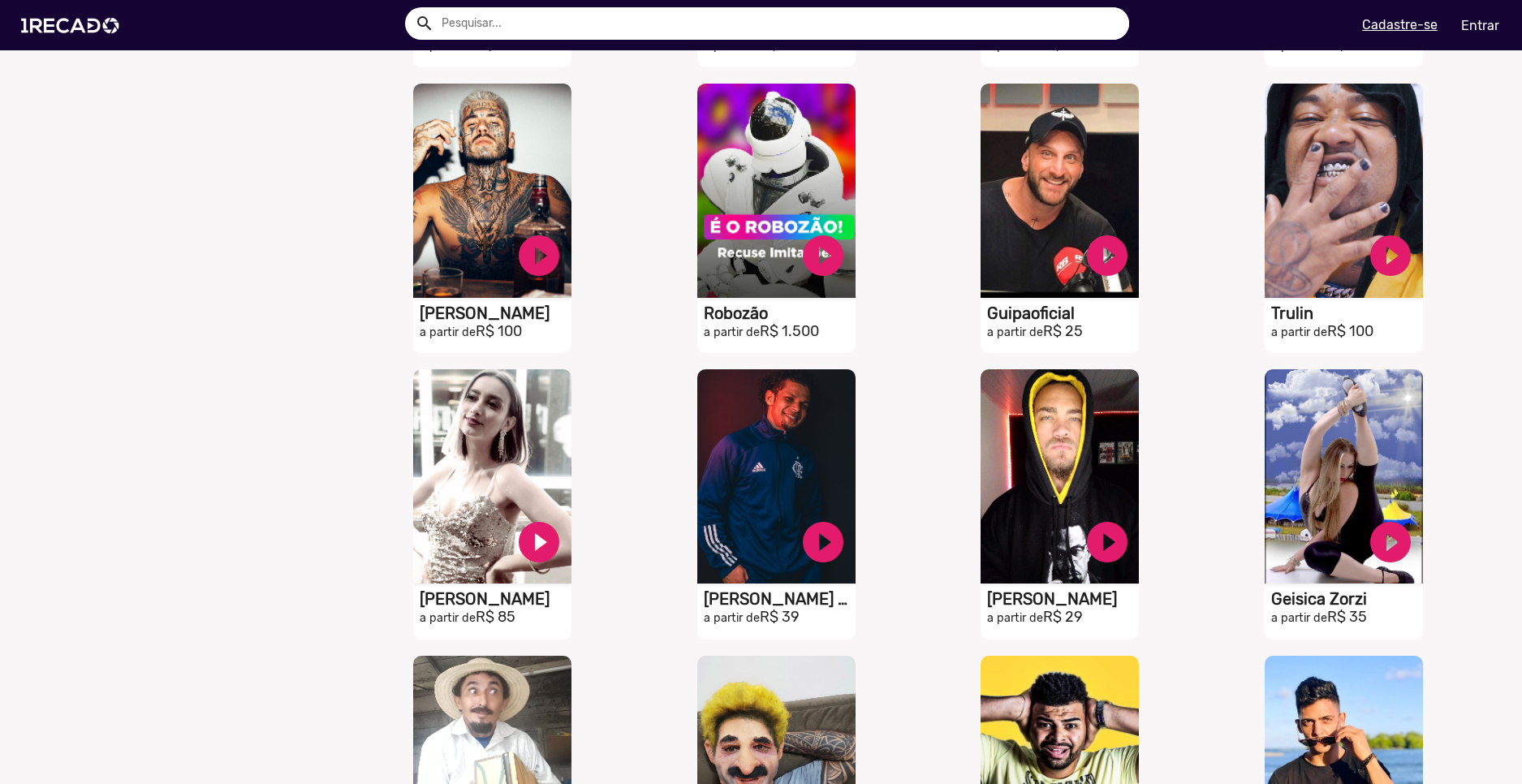
scroll to position [2516, 0]
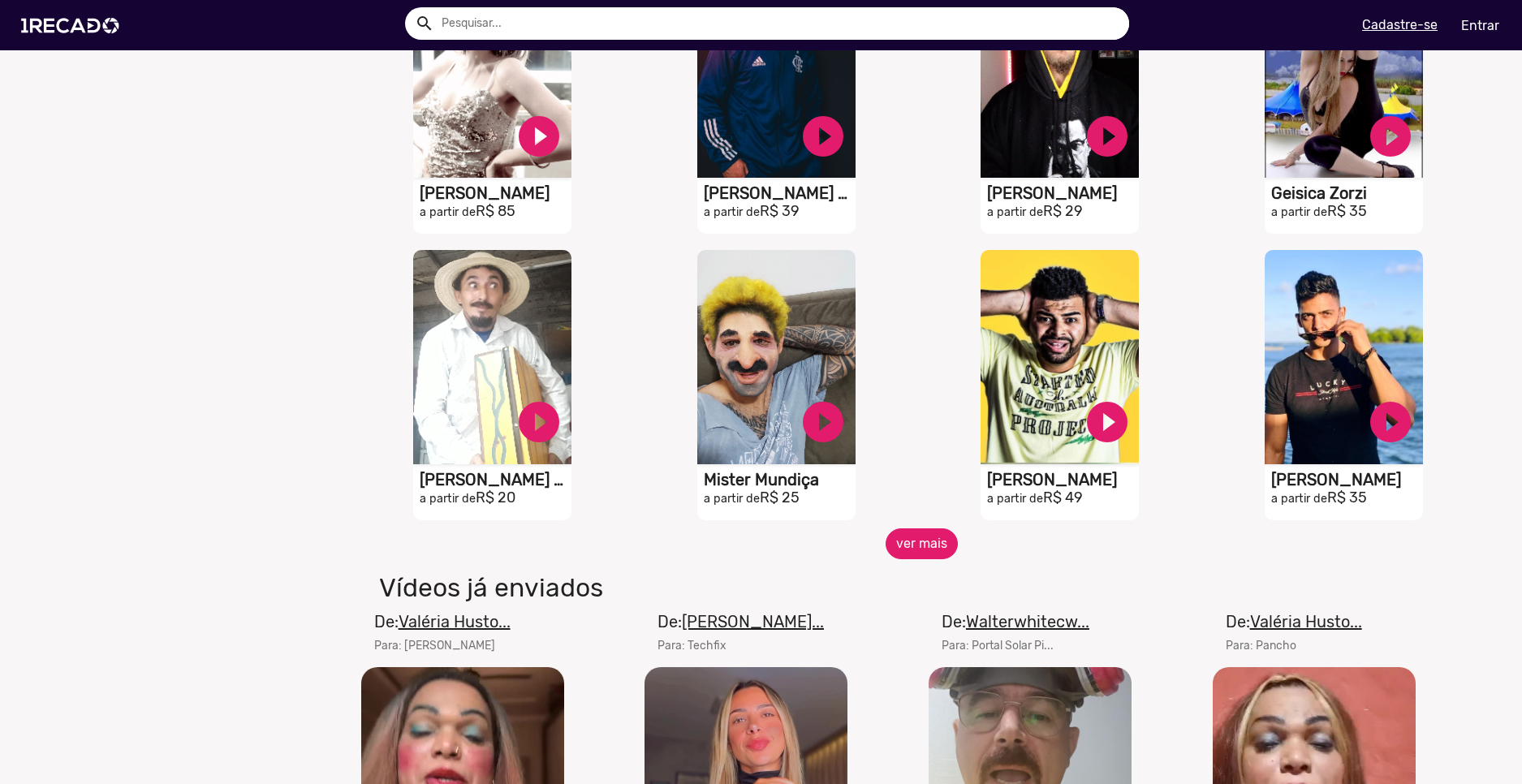
click at [922, 559] on button "ver mais" at bounding box center [922, 544] width 72 height 30
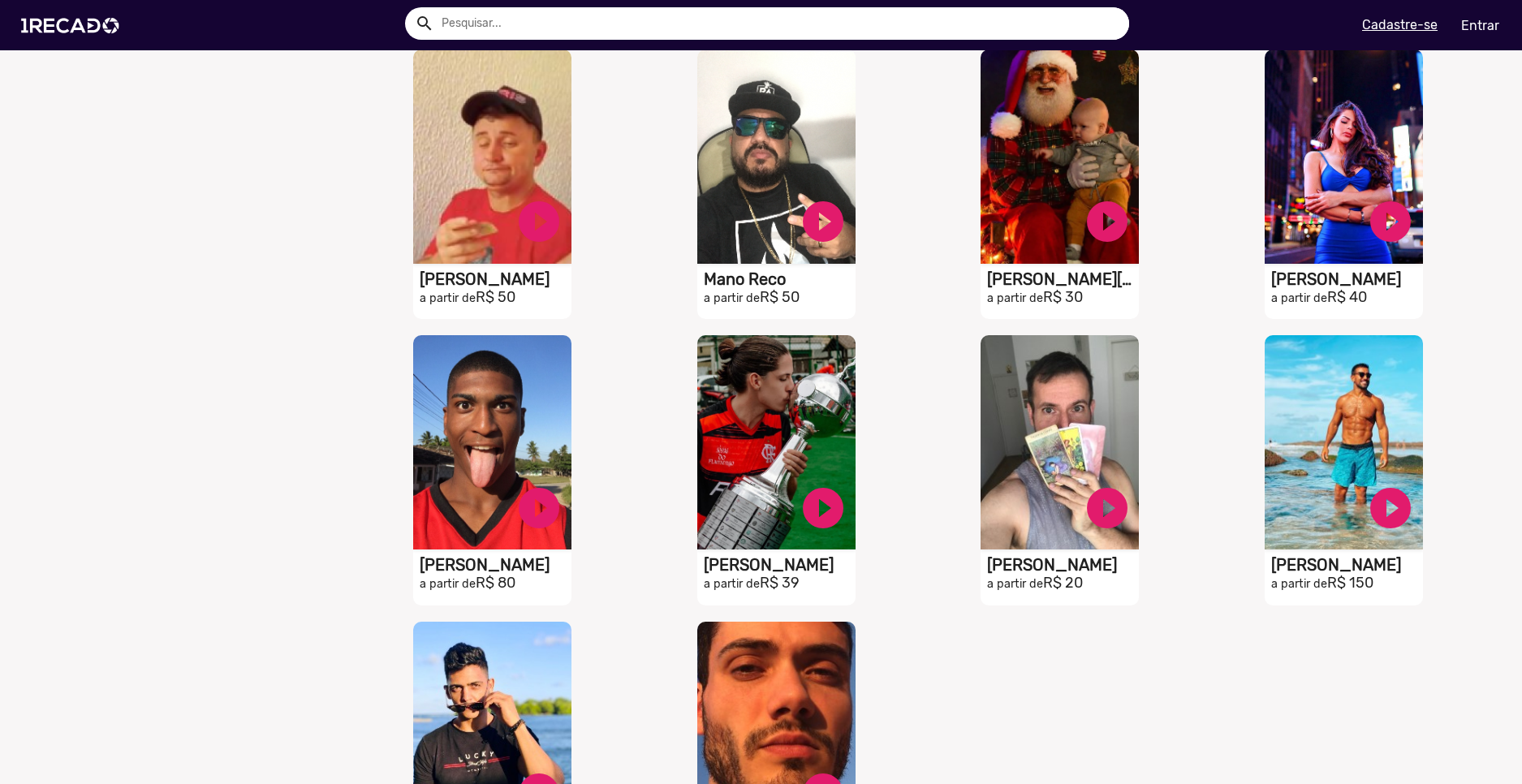
scroll to position [3246, 0]
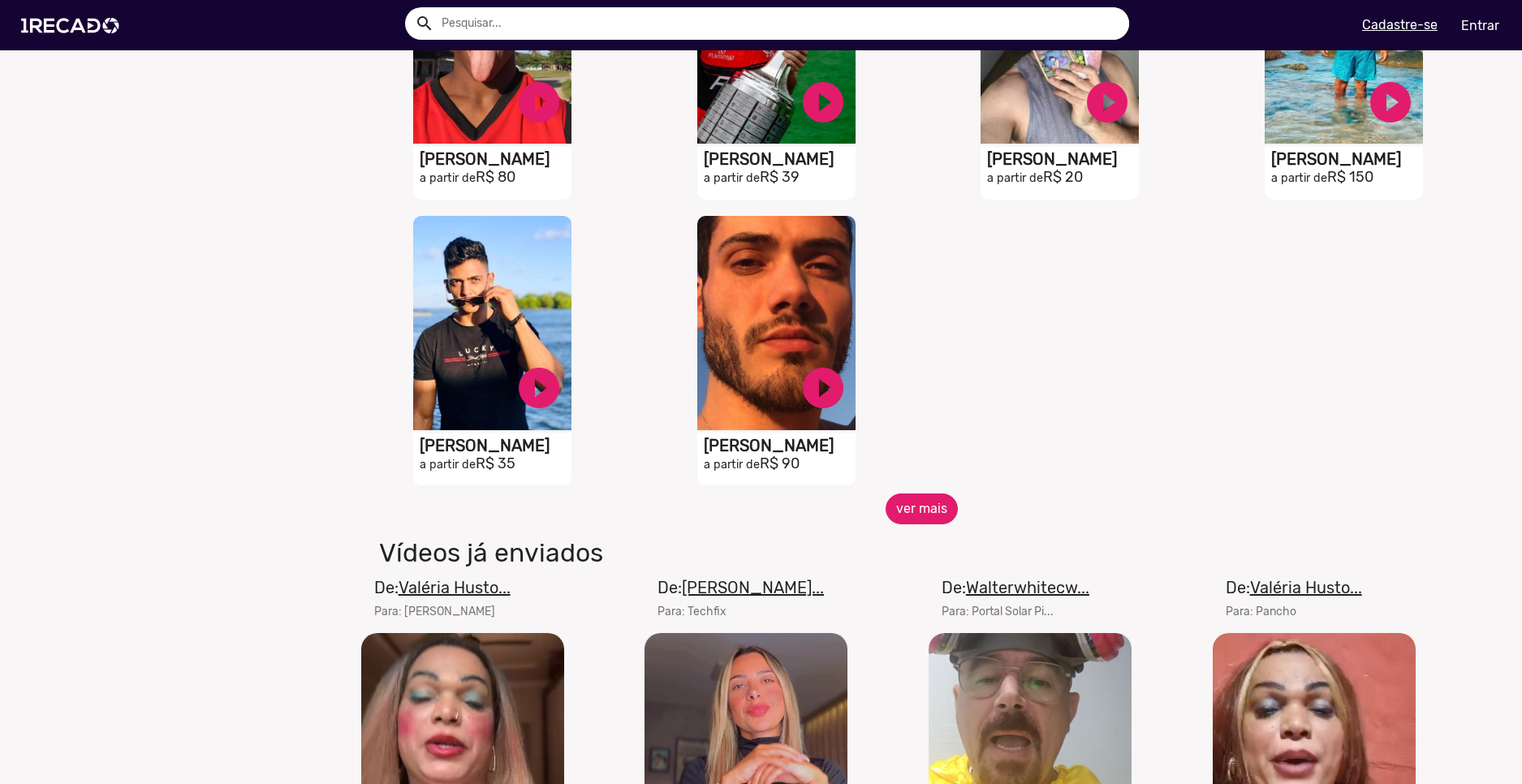
click at [924, 525] on button "ver mais" at bounding box center [922, 508] width 72 height 30
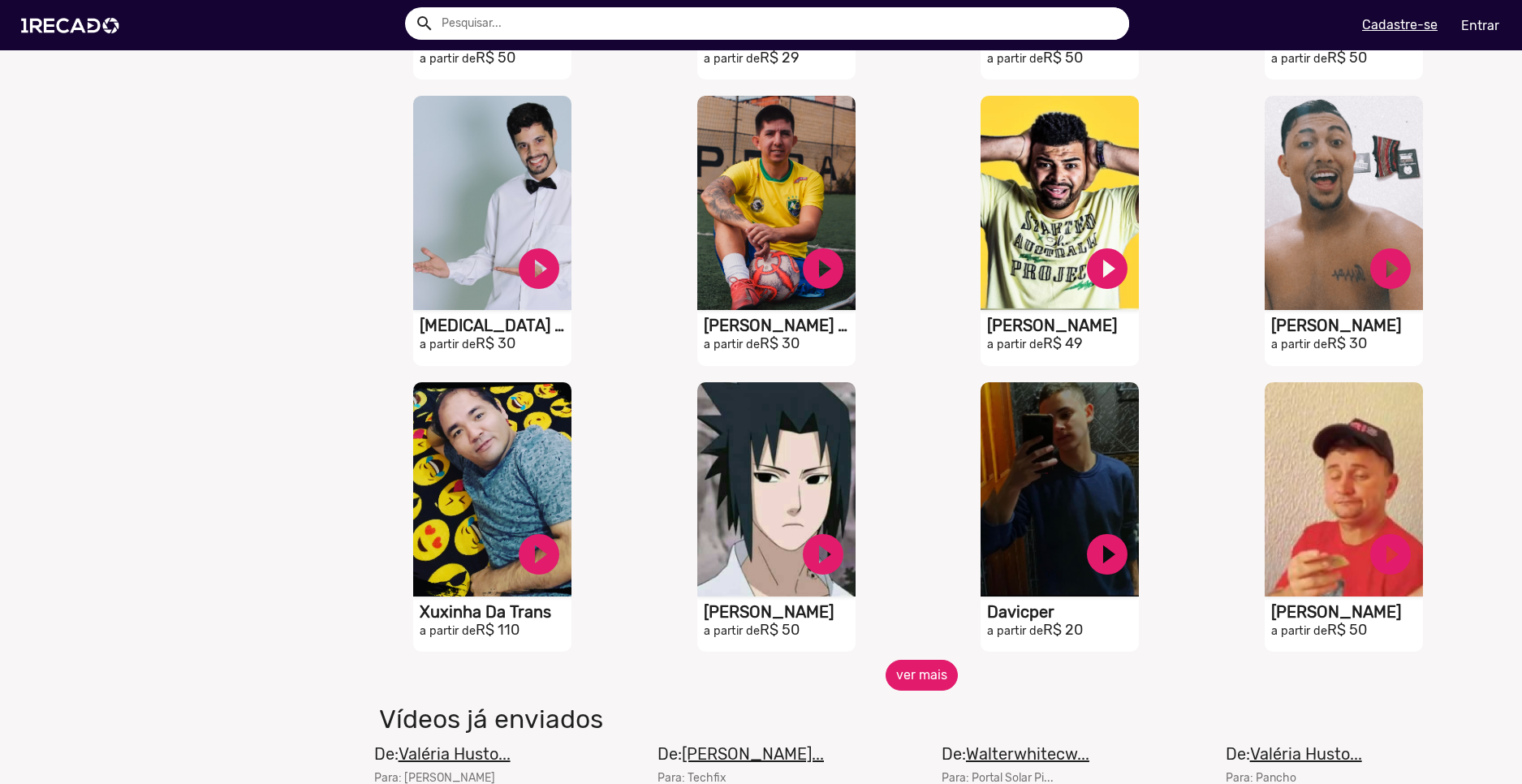
scroll to position [4140, 0]
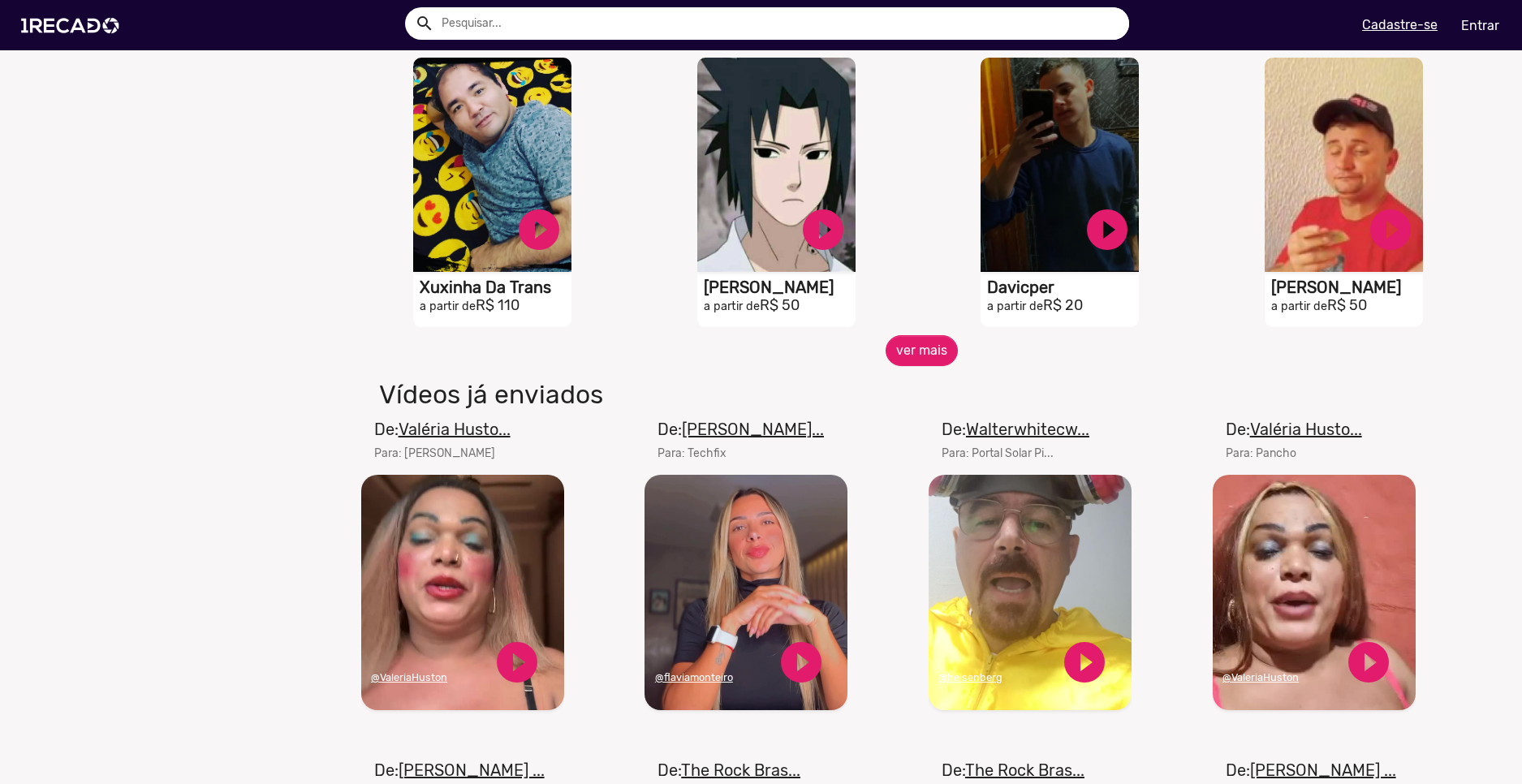
click at [929, 453] on mat-card-header "De: Walterwhitecw... Para: Portal Solar Pi..." at bounding box center [1031, 446] width 203 height 58
click at [932, 359] on button "ver mais" at bounding box center [922, 351] width 72 height 30
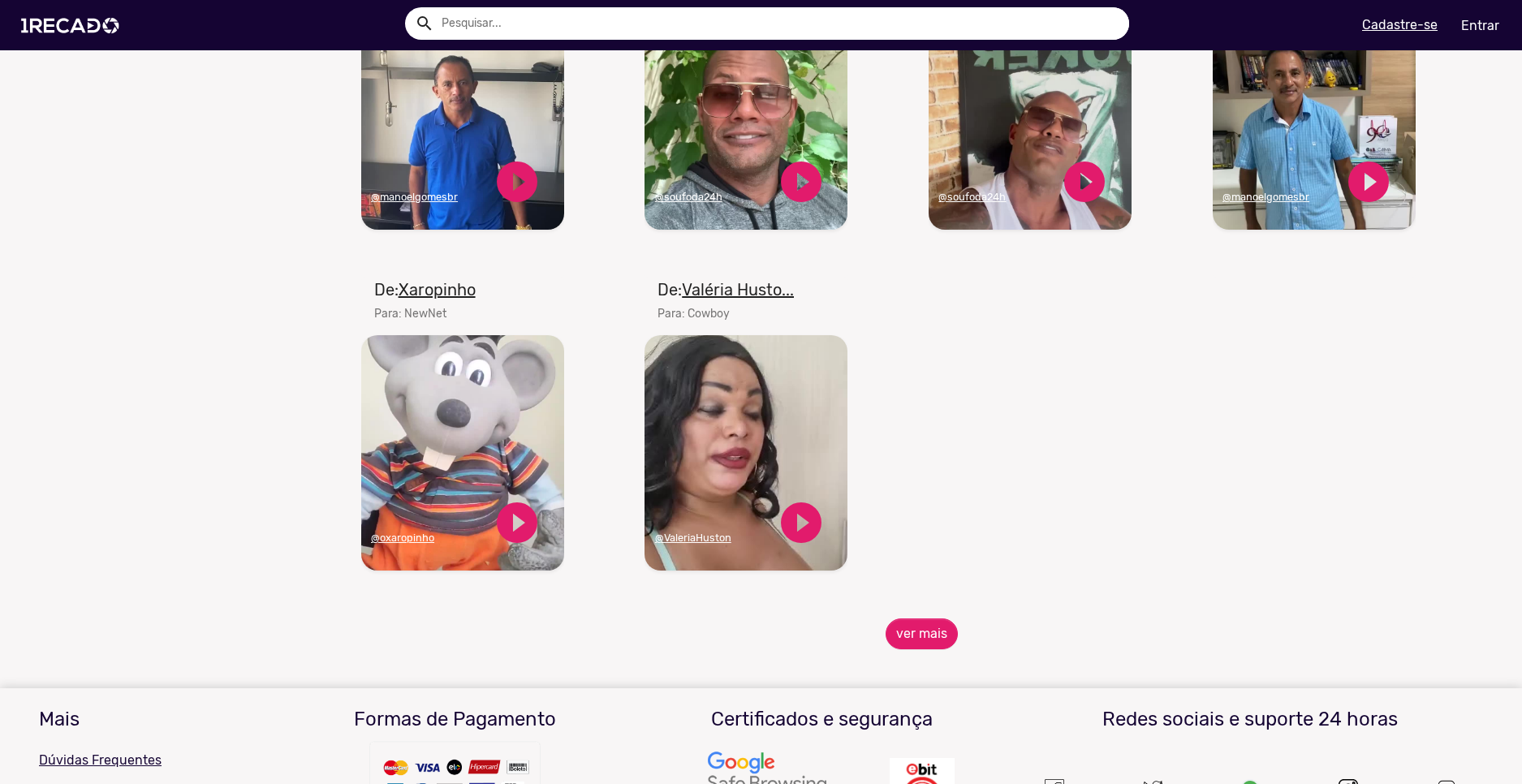
scroll to position [5677, 0]
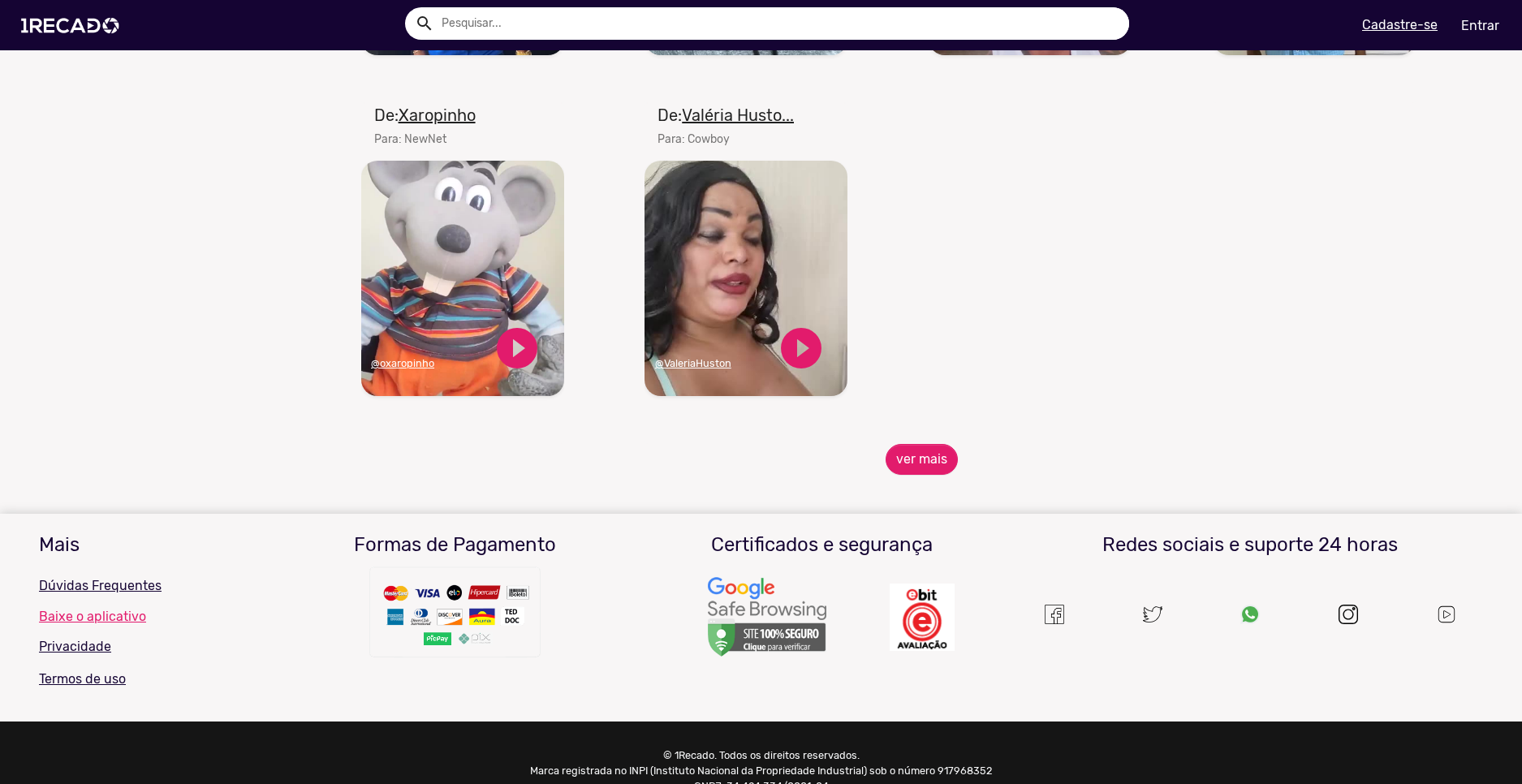
click at [922, 471] on button "ver mais" at bounding box center [922, 459] width 72 height 30
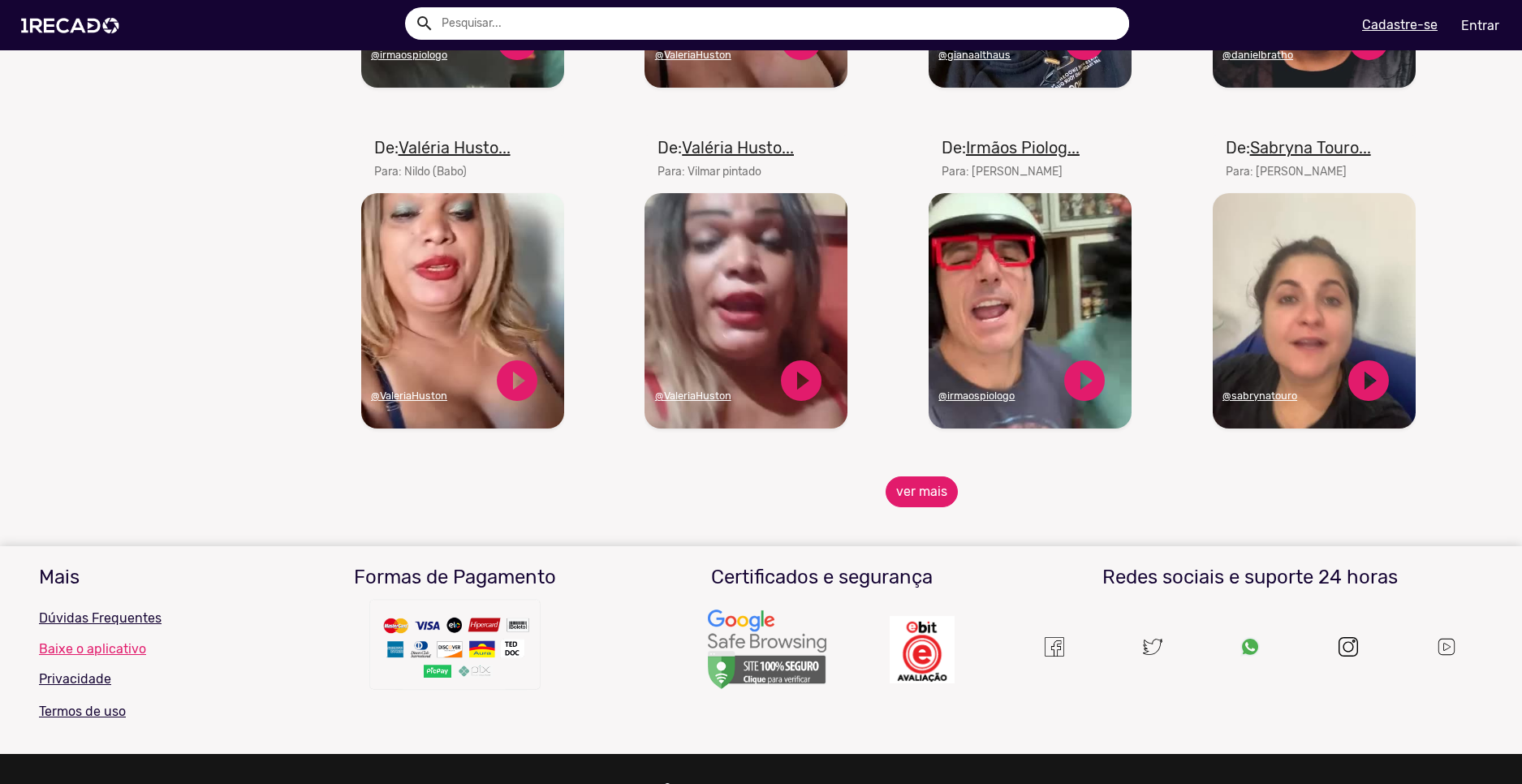
scroll to position [6438, 0]
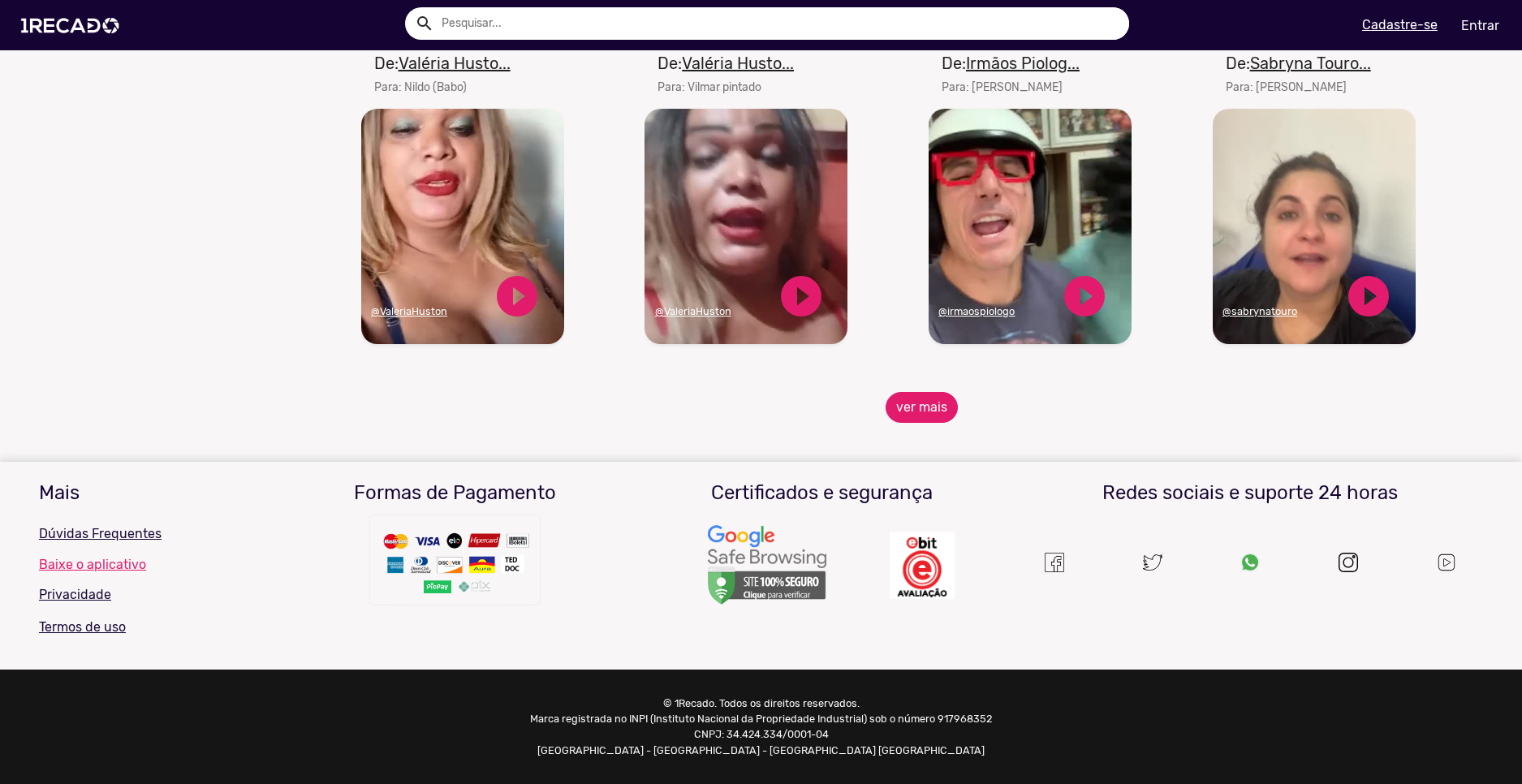
click at [905, 392] on button "ver mais" at bounding box center [922, 408] width 72 height 30
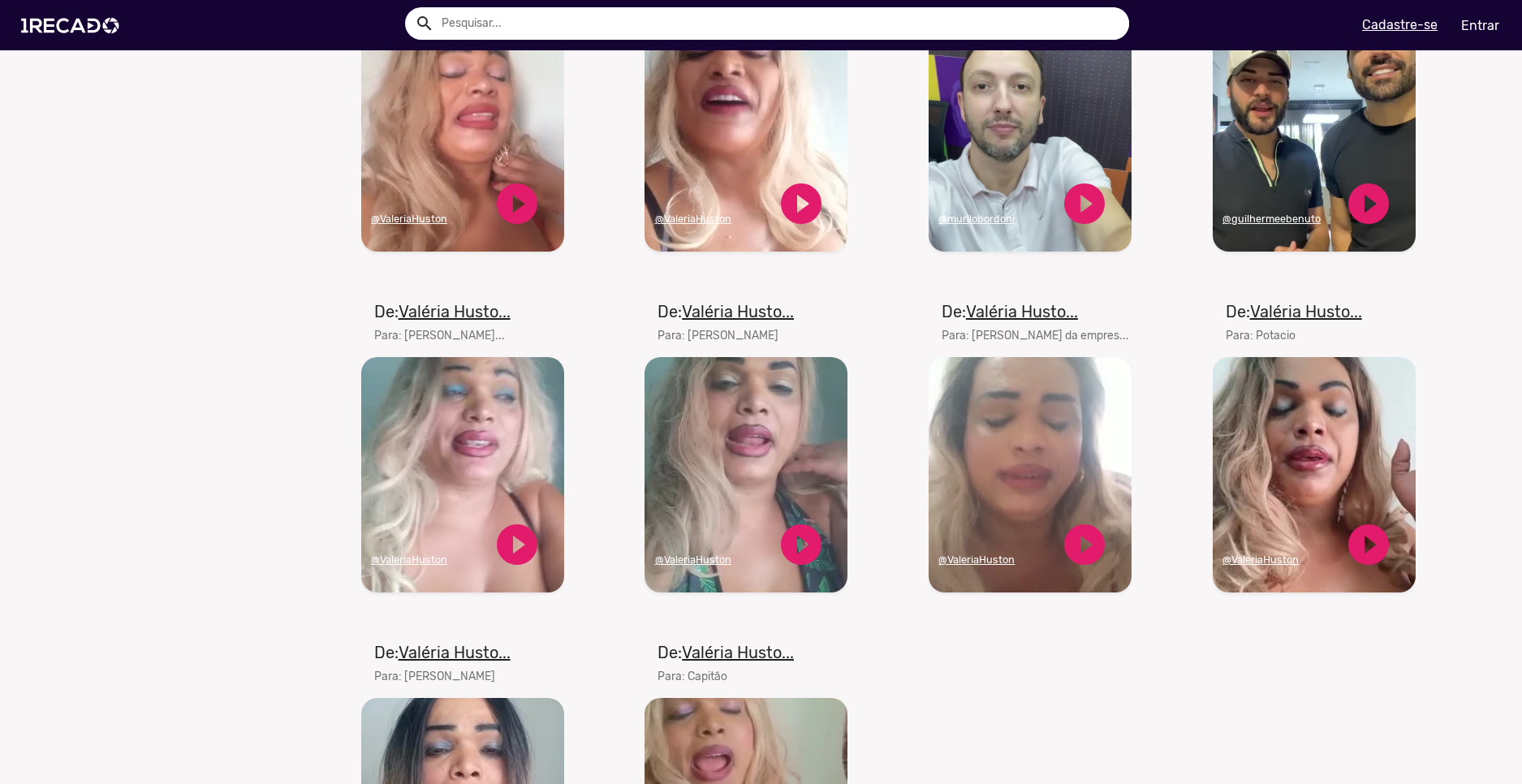
scroll to position [7250, 0]
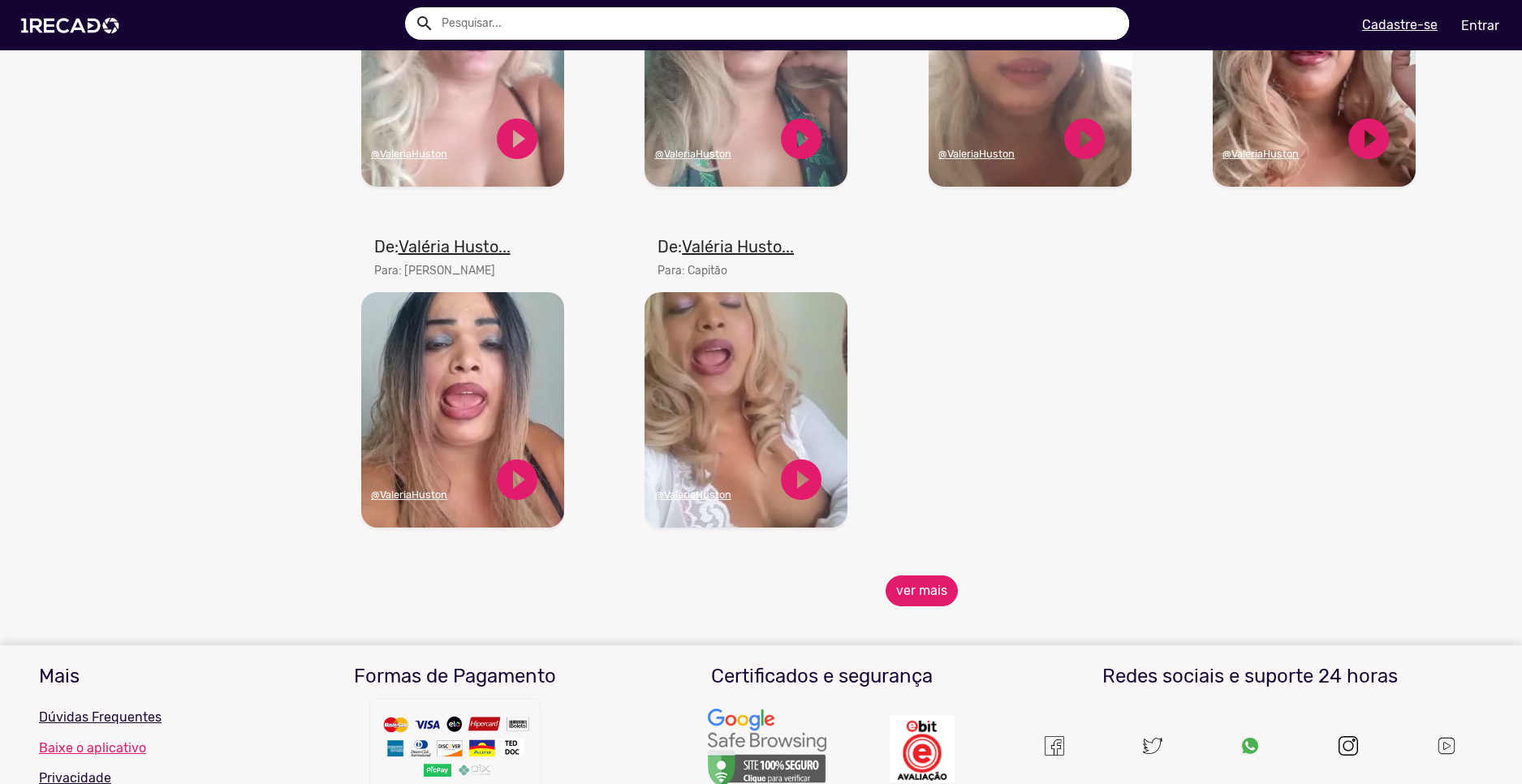
click at [924, 606] on button "ver mais" at bounding box center [922, 591] width 72 height 30
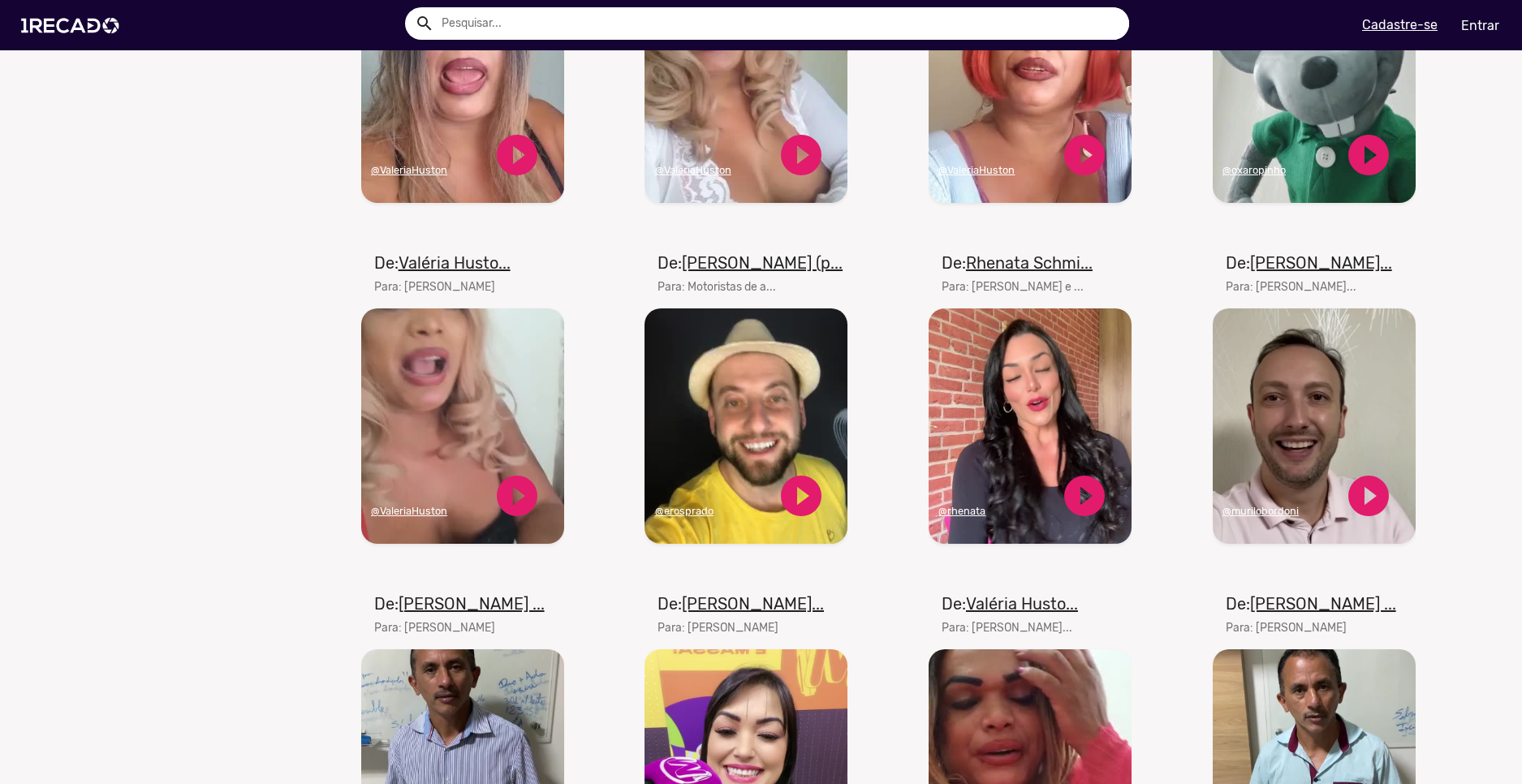
scroll to position [8061, 0]
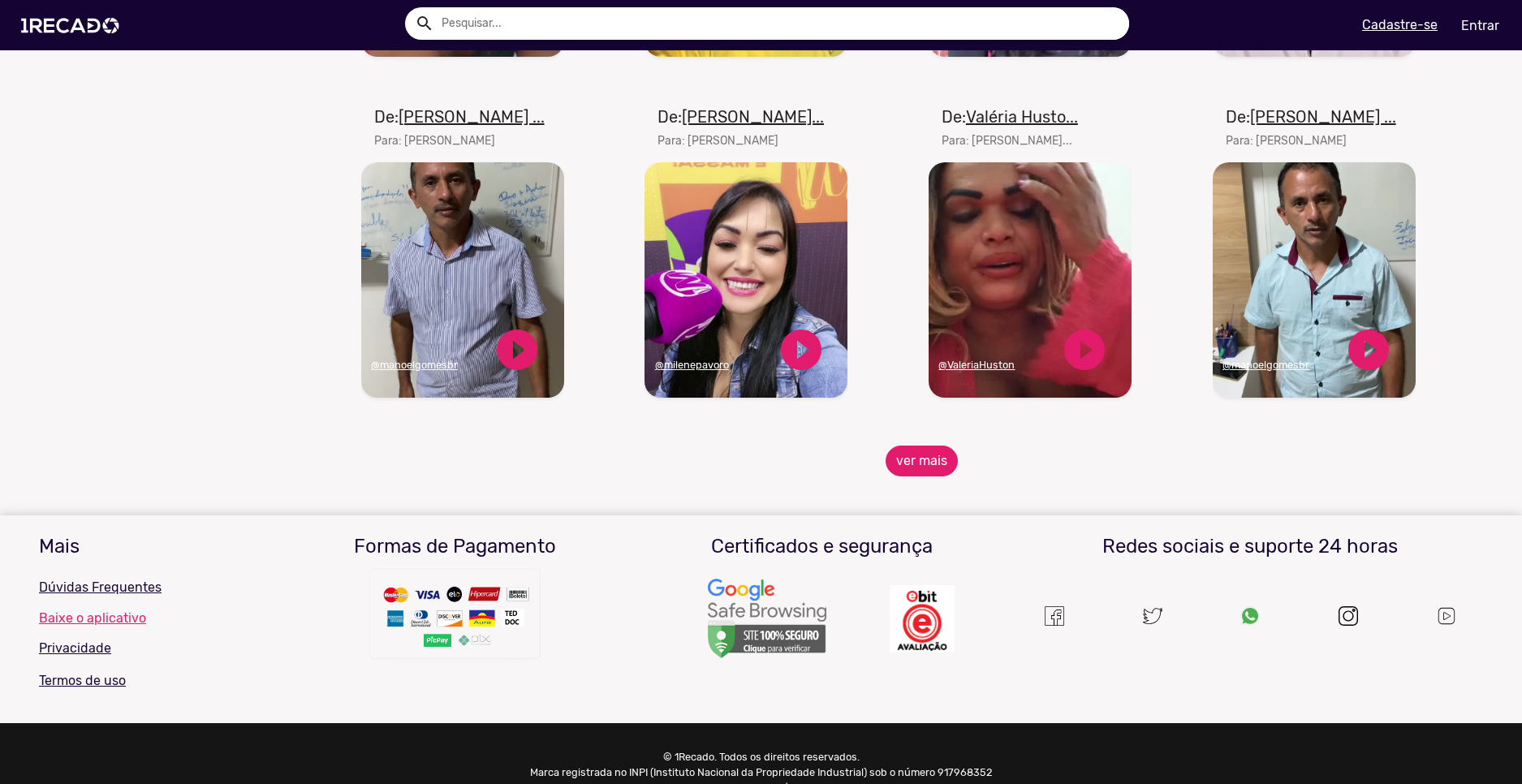
click at [920, 476] on button "ver mais" at bounding box center [922, 461] width 72 height 30
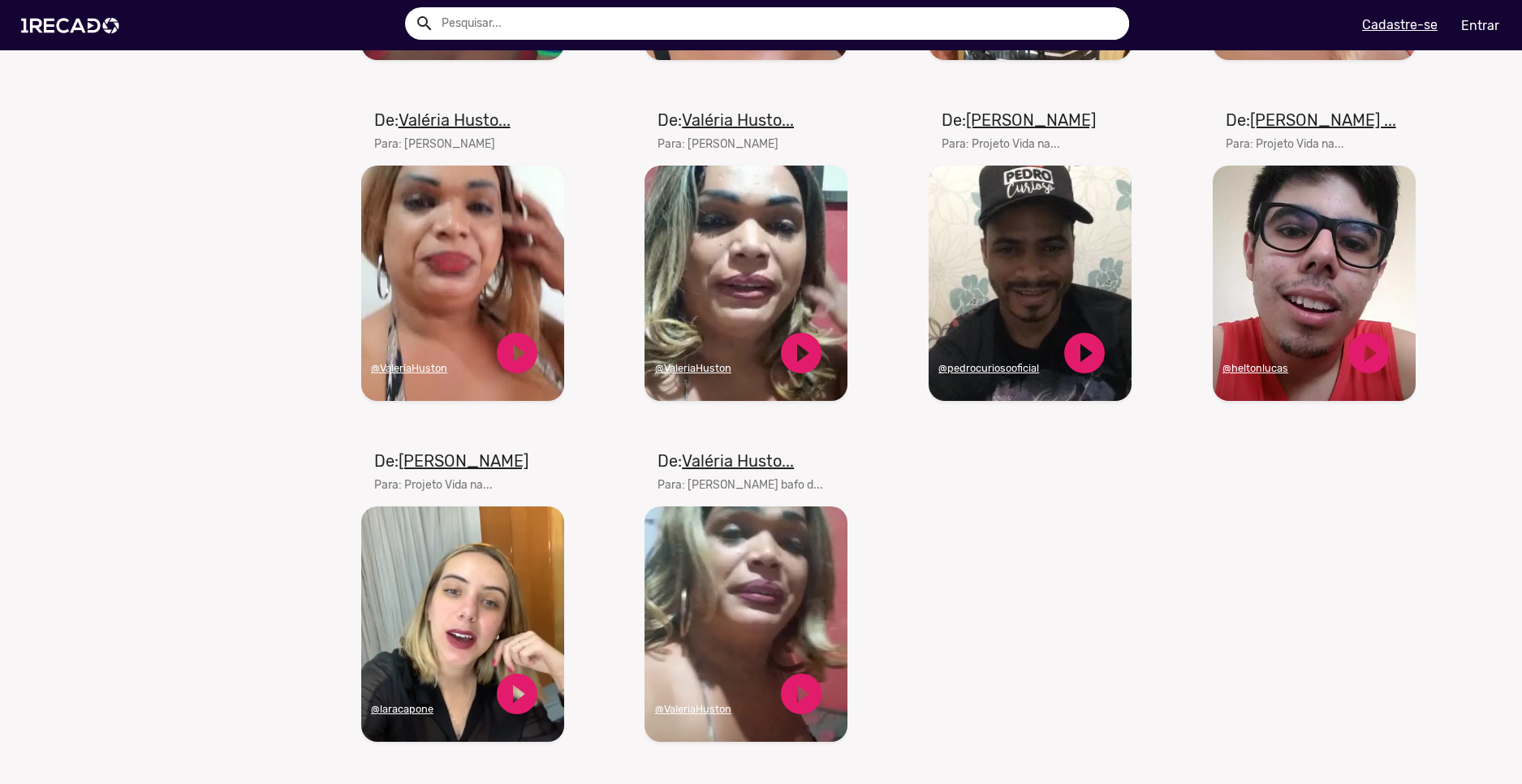
scroll to position [8983, 0]
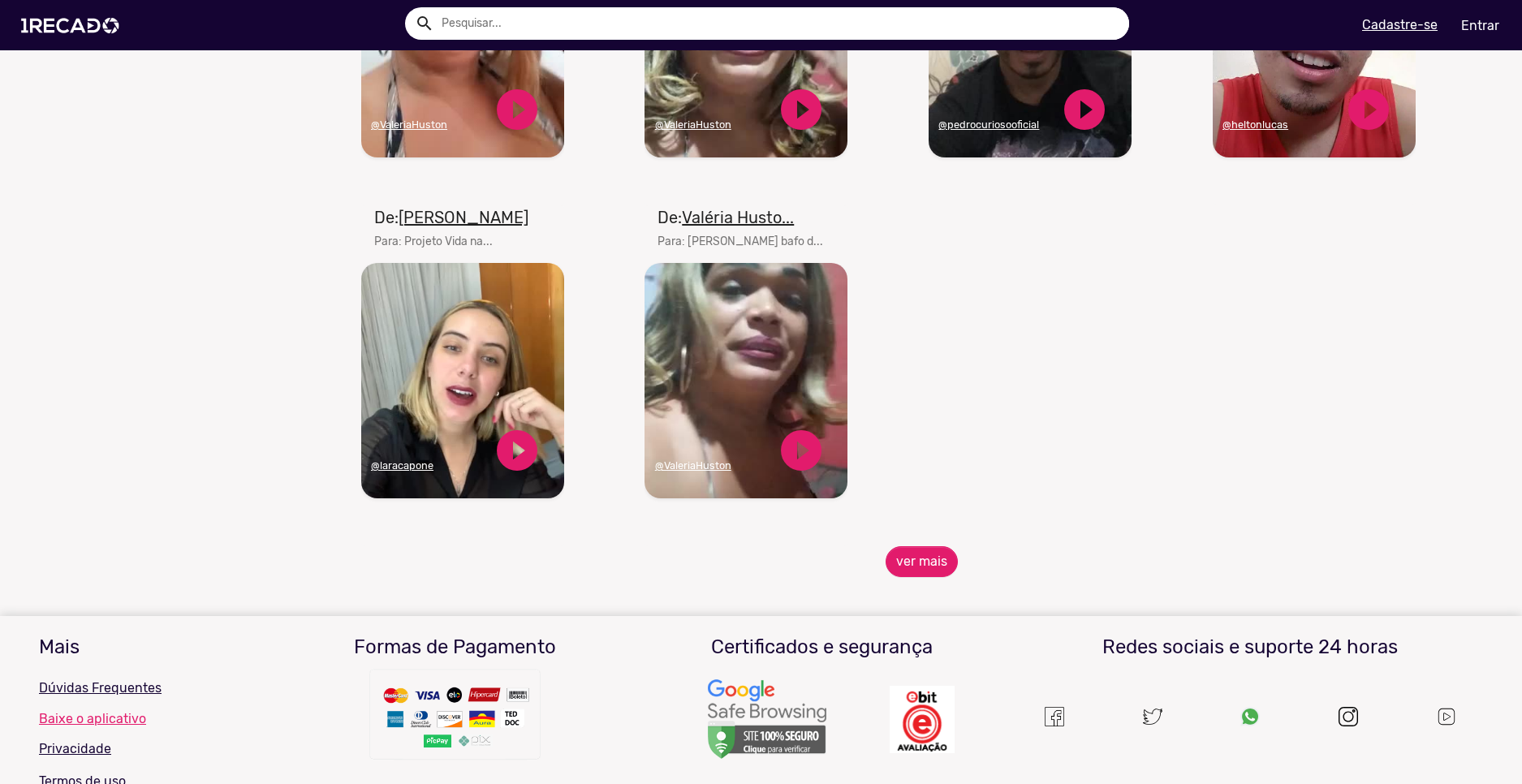
click at [952, 565] on span "ver mais" at bounding box center [922, 562] width 1136 height 30
click at [942, 570] on button "ver mais" at bounding box center [922, 562] width 72 height 30
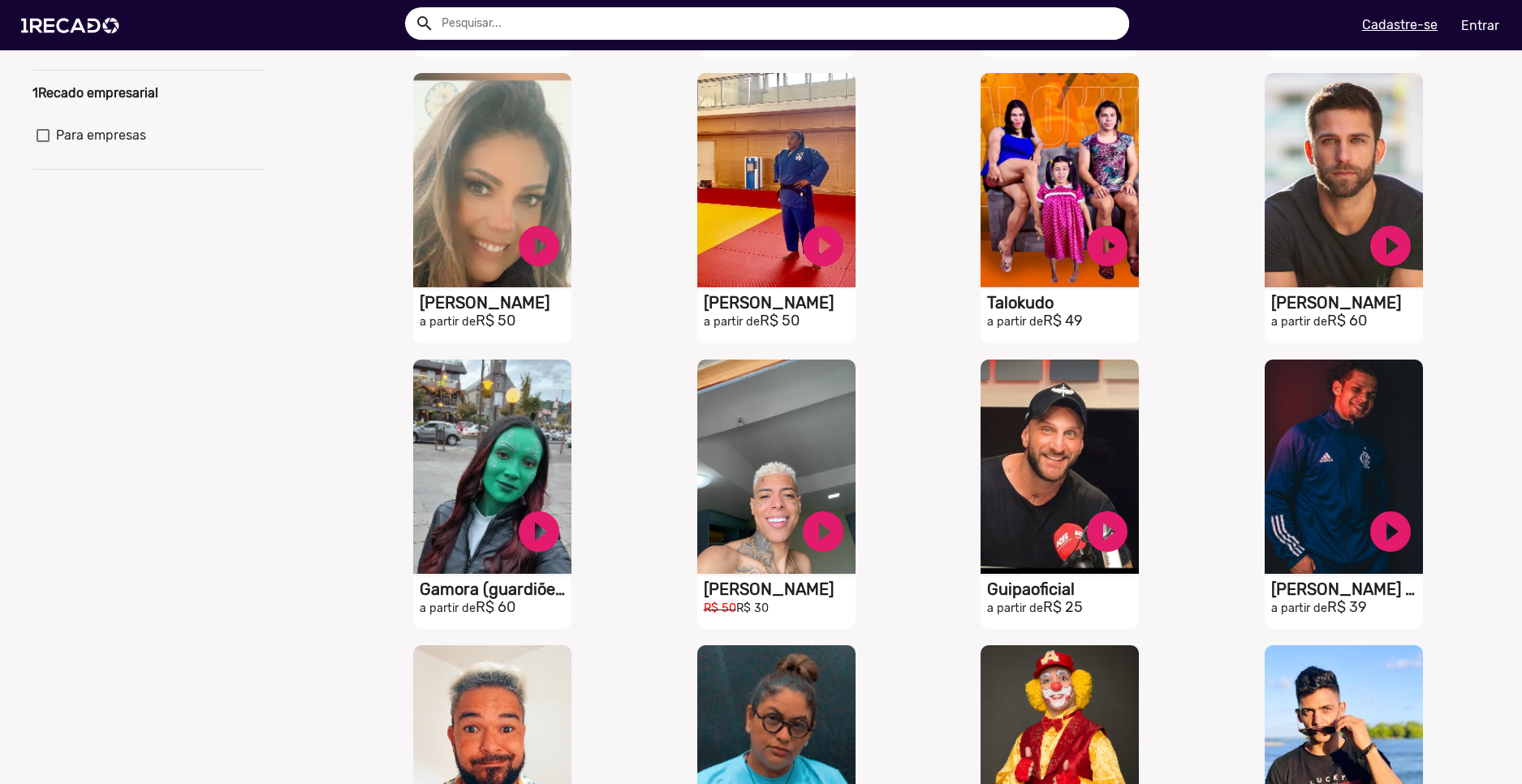
scroll to position [0, 0]
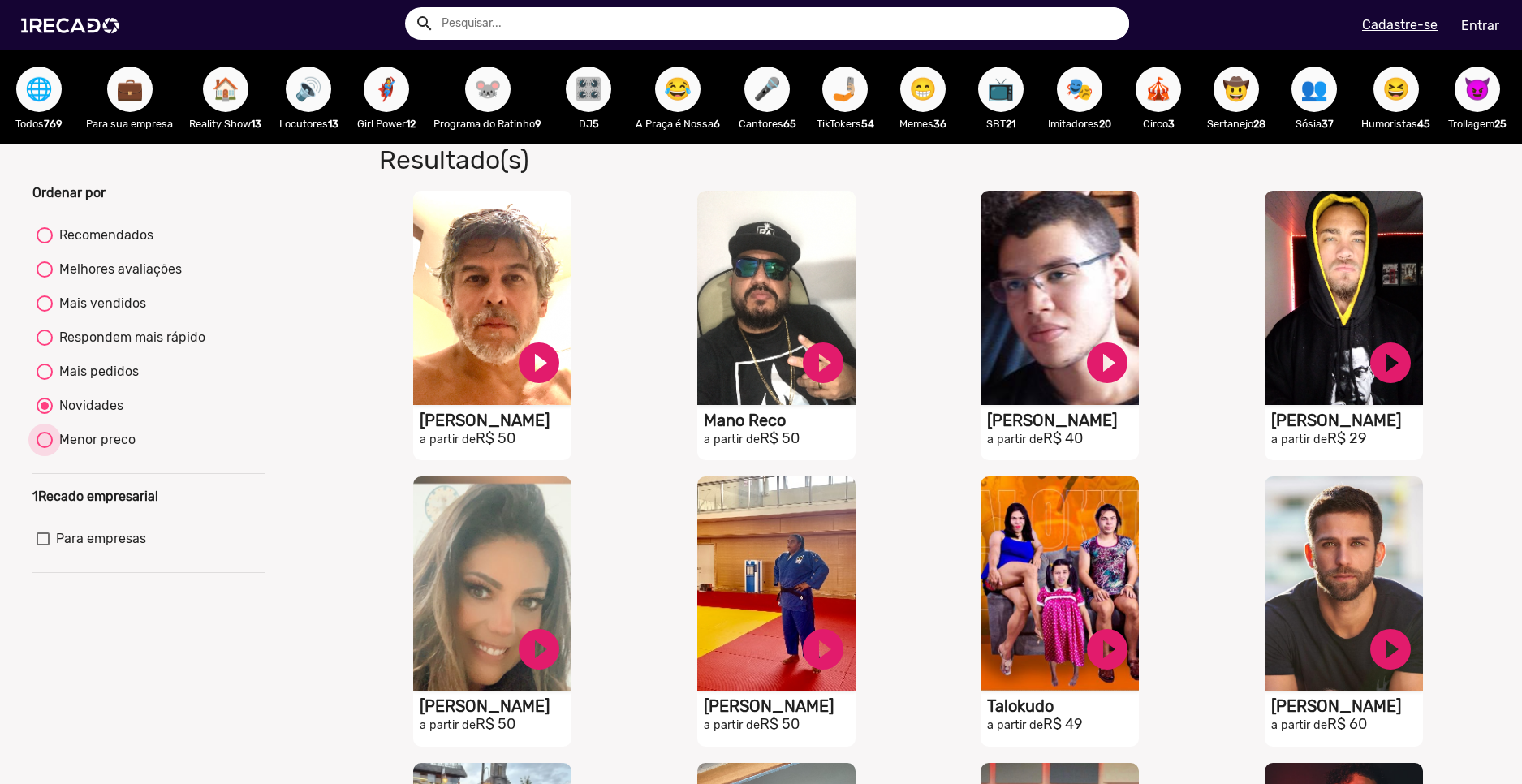
click at [90, 449] on div "Menor preco" at bounding box center [94, 440] width 83 height 19
click at [45, 449] on input "Menor preco" at bounding box center [44, 448] width 1 height 1
radio input "true"
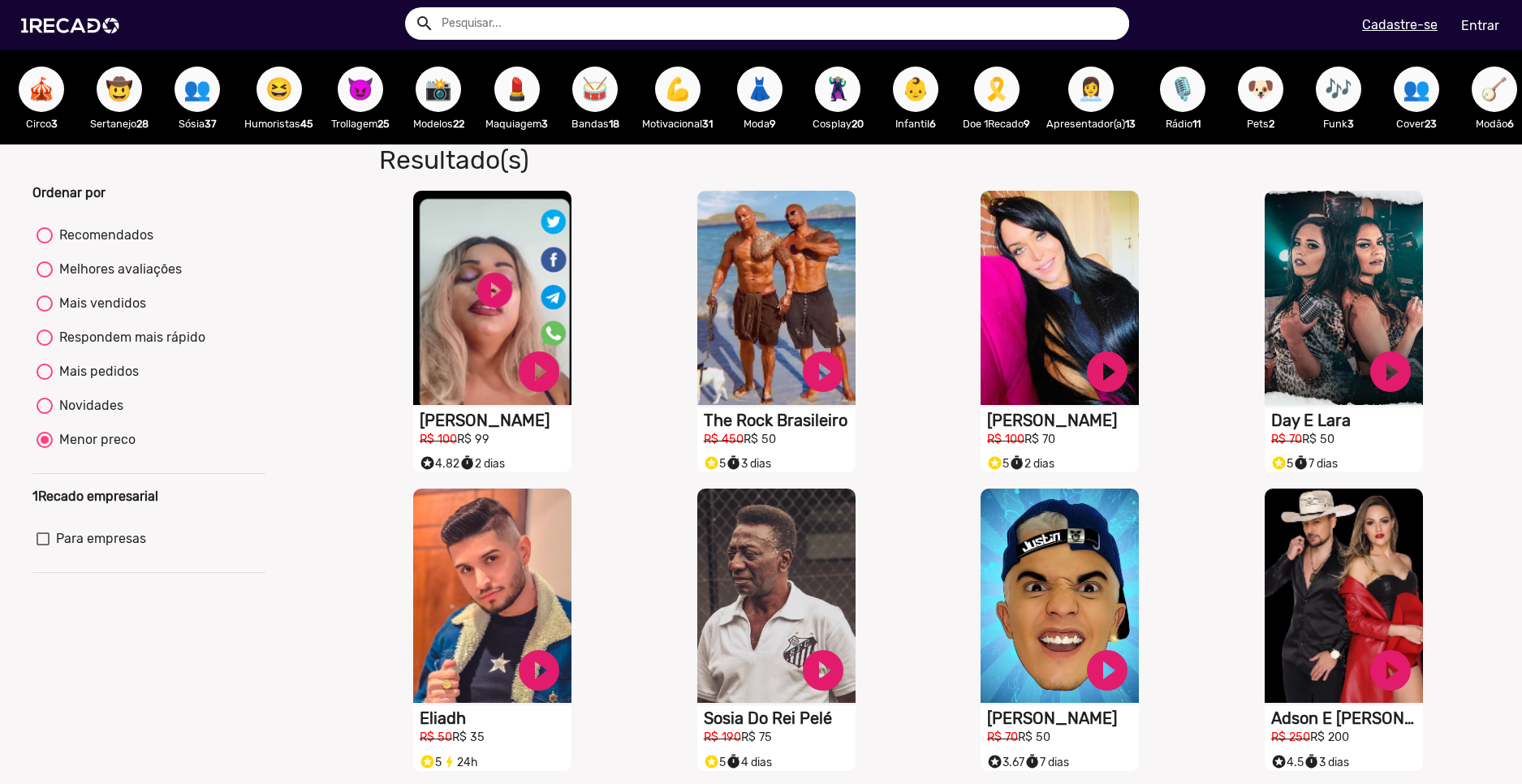
scroll to position [0, 1121]
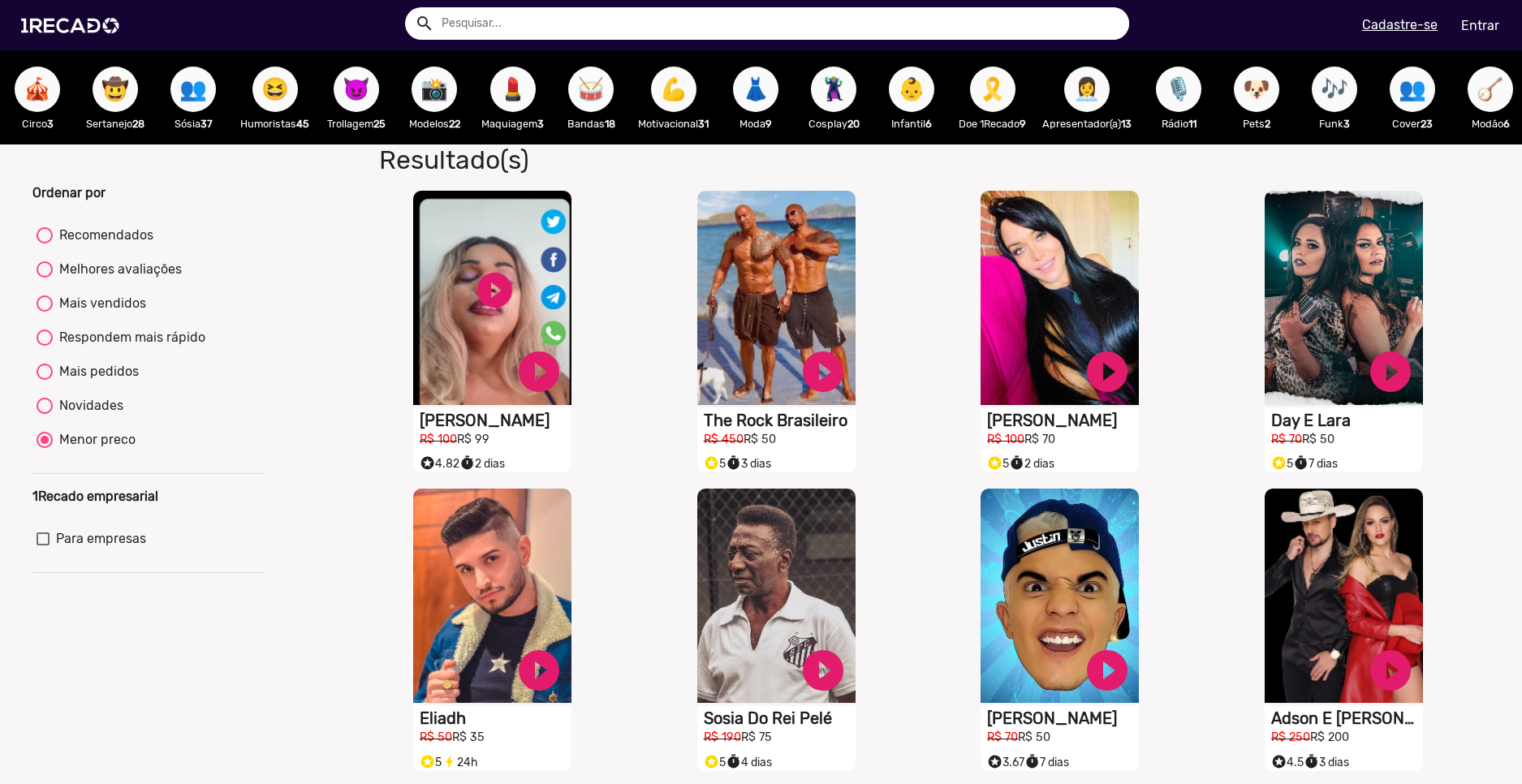
click at [591, 93] on span "🥁" at bounding box center [590, 89] width 28 height 46
radio input "true"
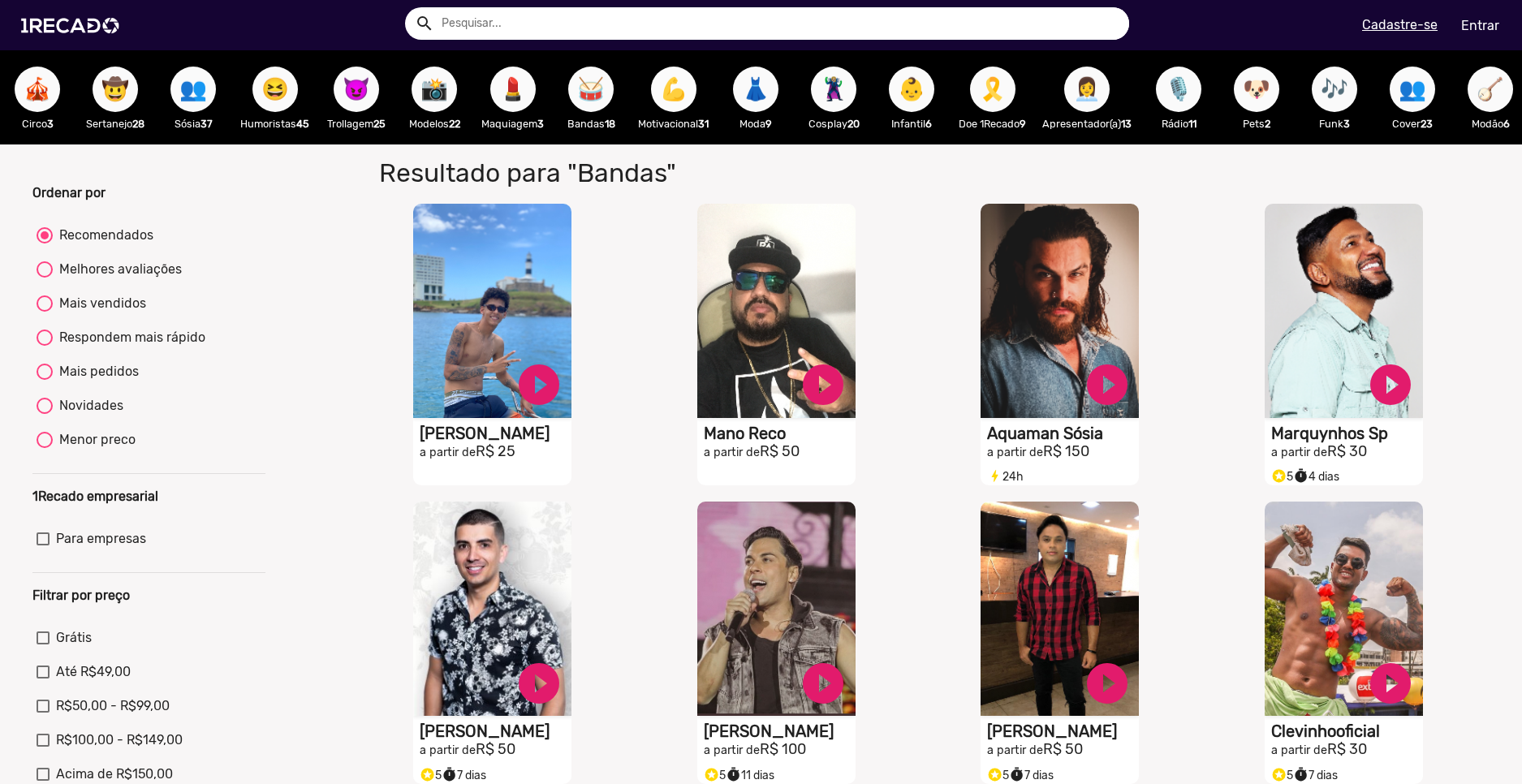
click at [684, 89] on span "💪" at bounding box center [673, 89] width 28 height 46
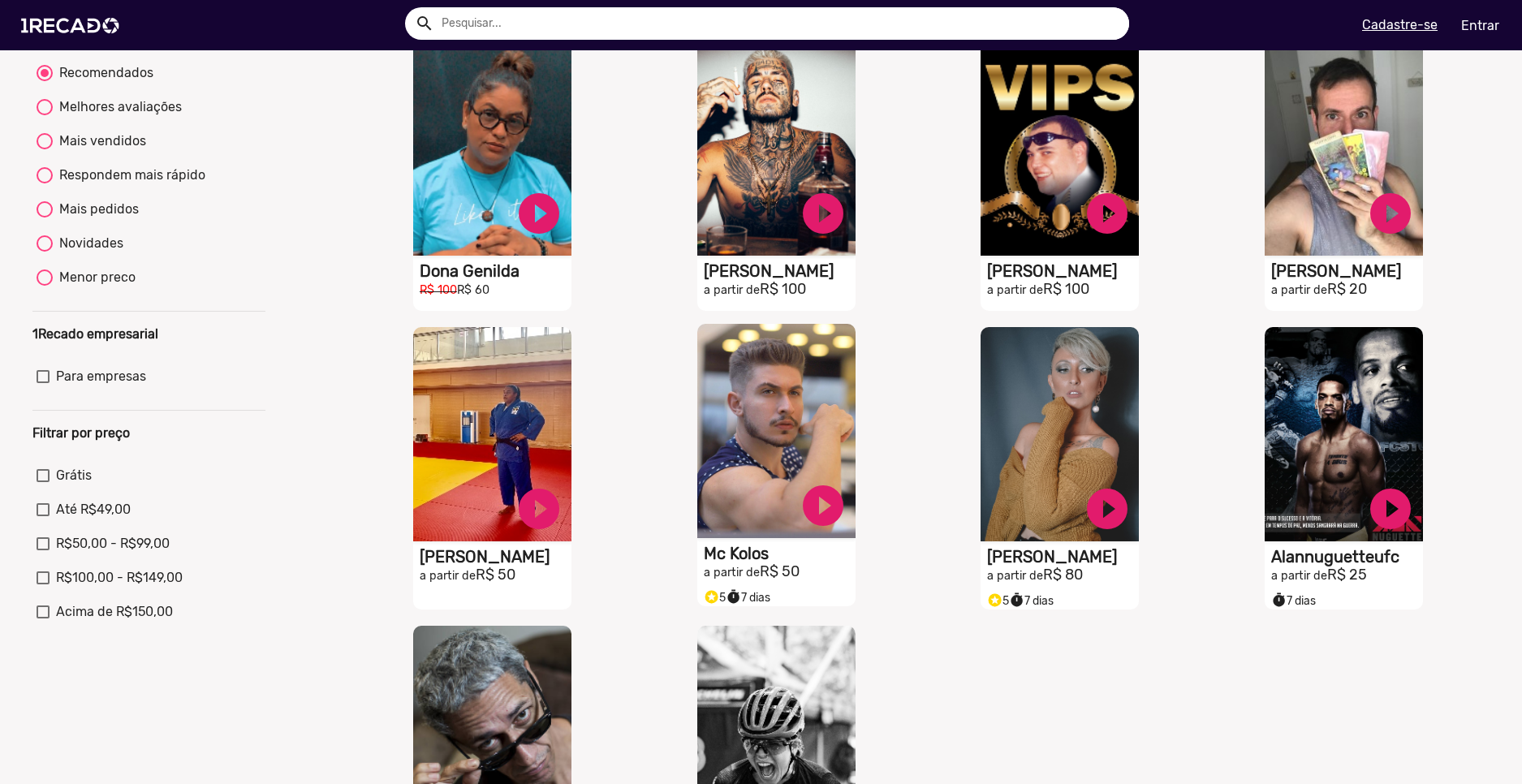
scroll to position [243, 0]
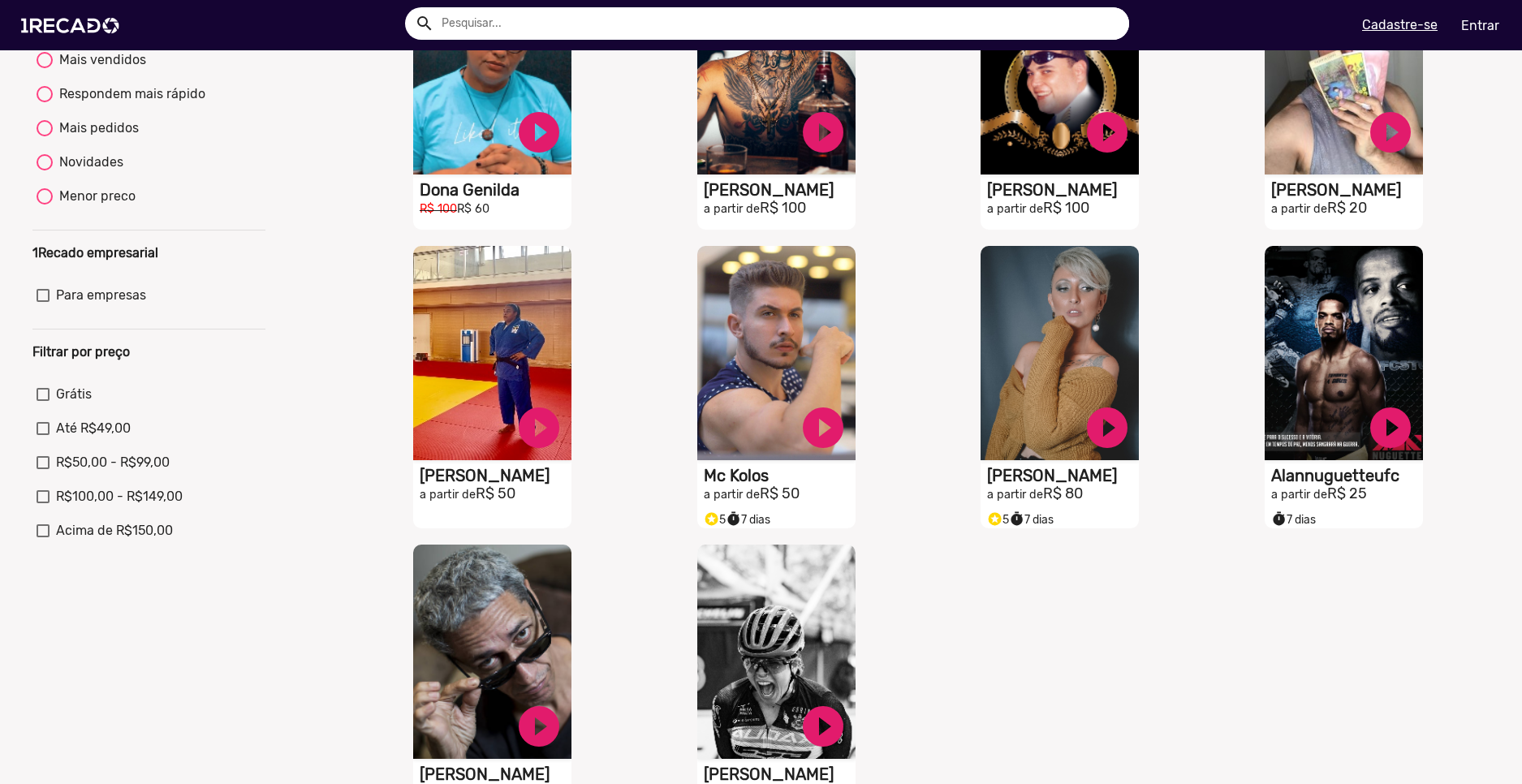
click at [262, 677] on div "Ordenar por Recomendados Melhores avaliações Mais vendidos Respondem mais rápid…" at bounding box center [149, 599] width 259 height 1317
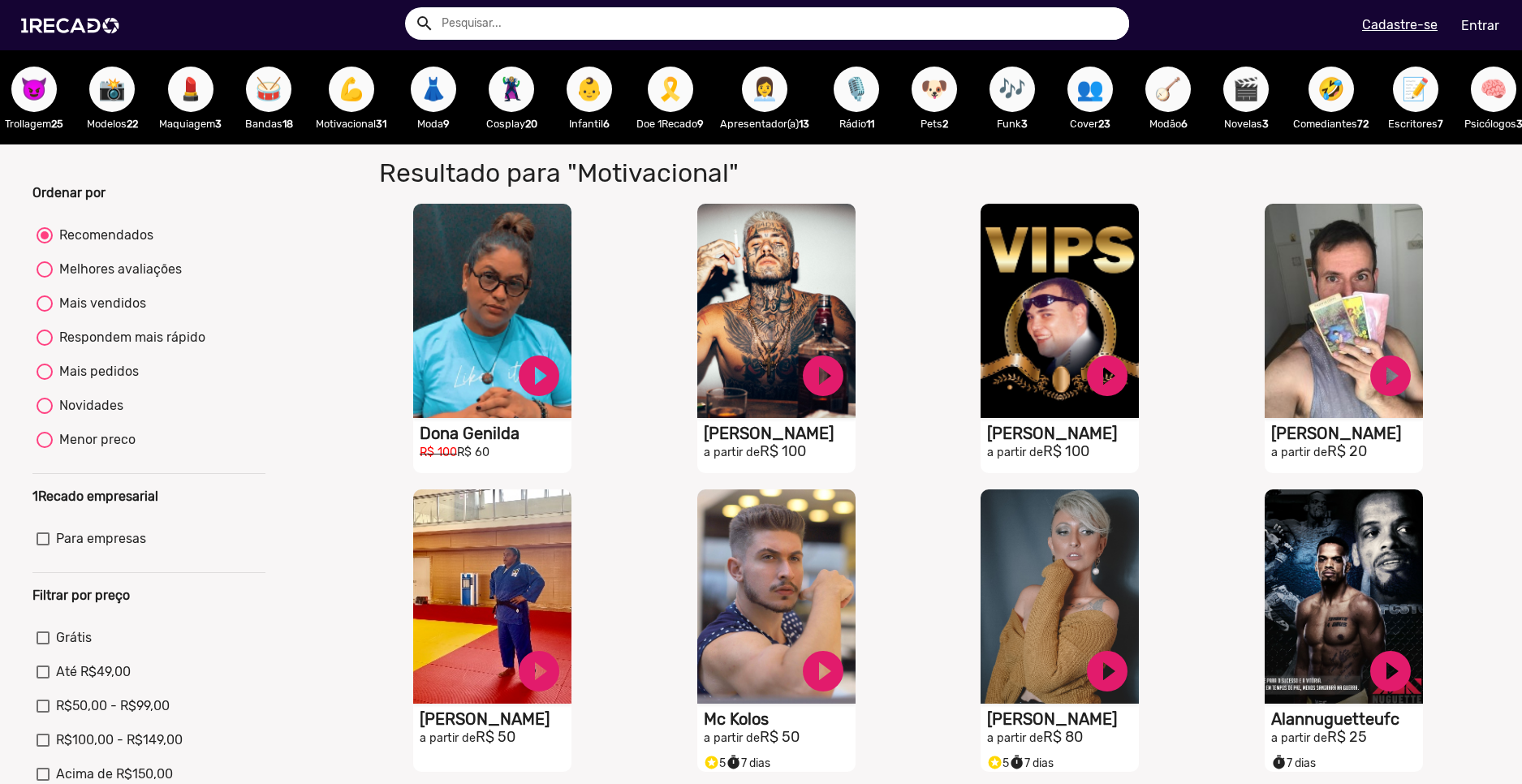
scroll to position [0, 1493]
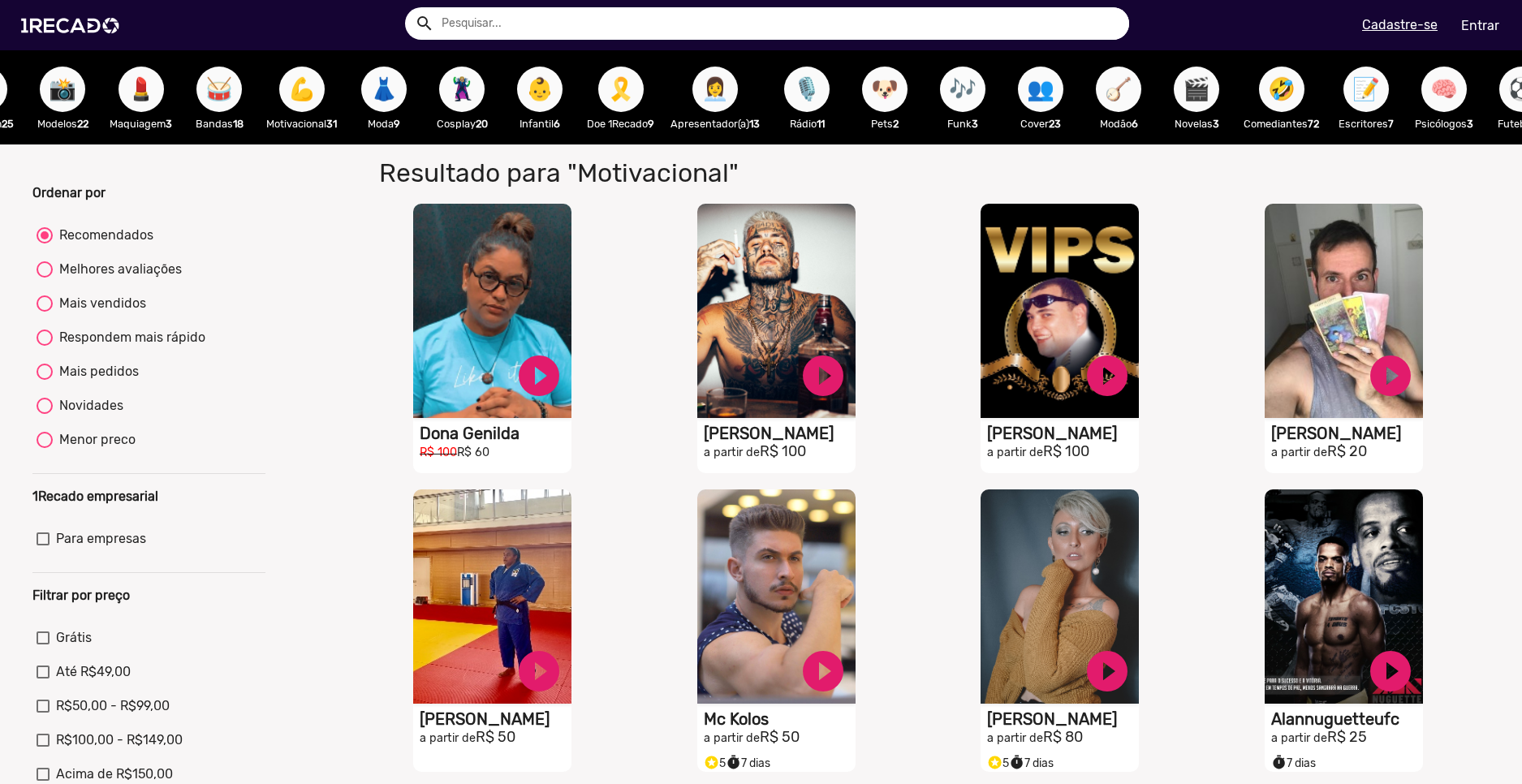
click at [976, 98] on span "🎶" at bounding box center [962, 89] width 28 height 46
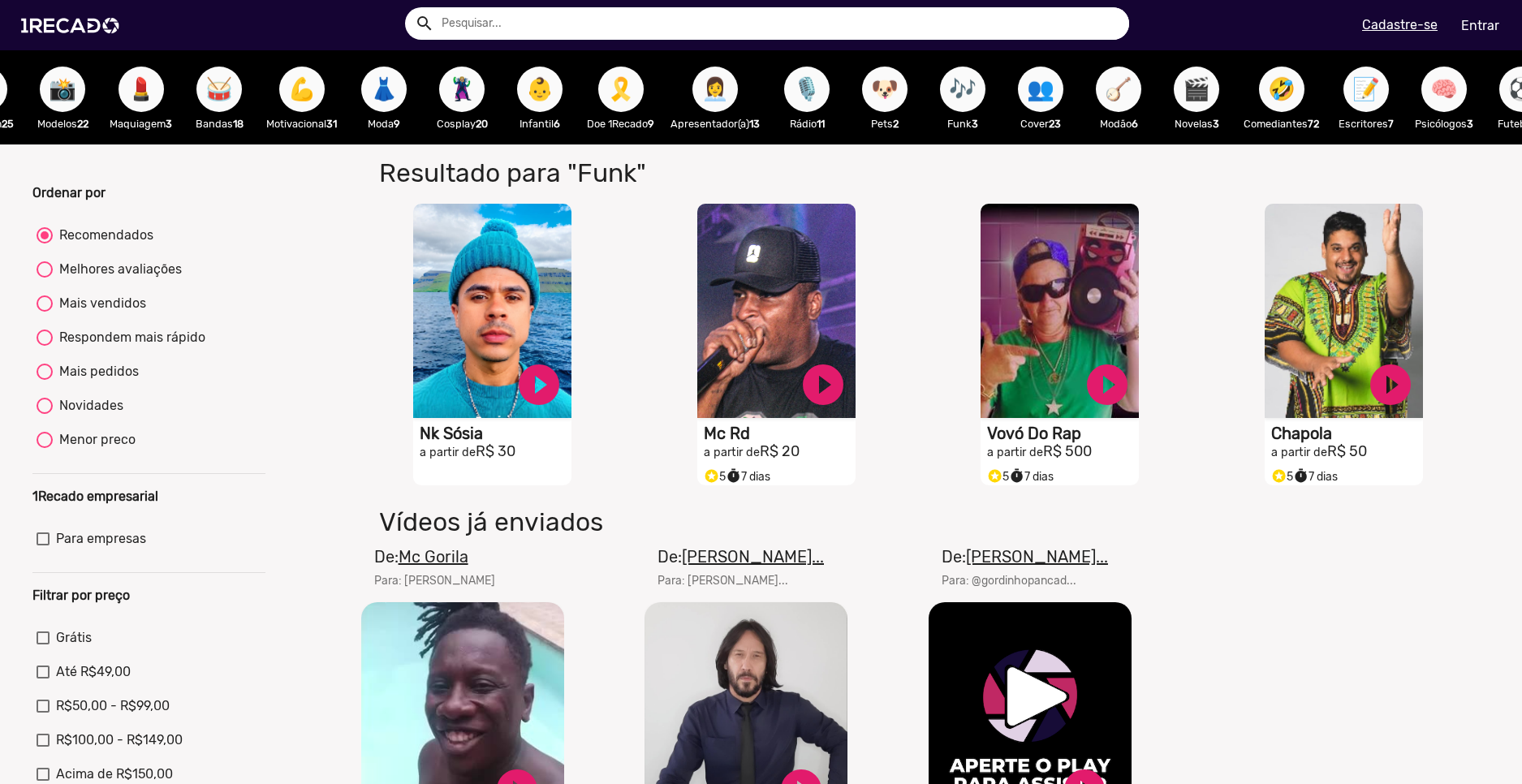
click at [1031, 90] on div "👥 Cover 23" at bounding box center [1041, 97] width 78 height 94
click at [1054, 86] on span "👥" at bounding box center [1040, 89] width 28 height 46
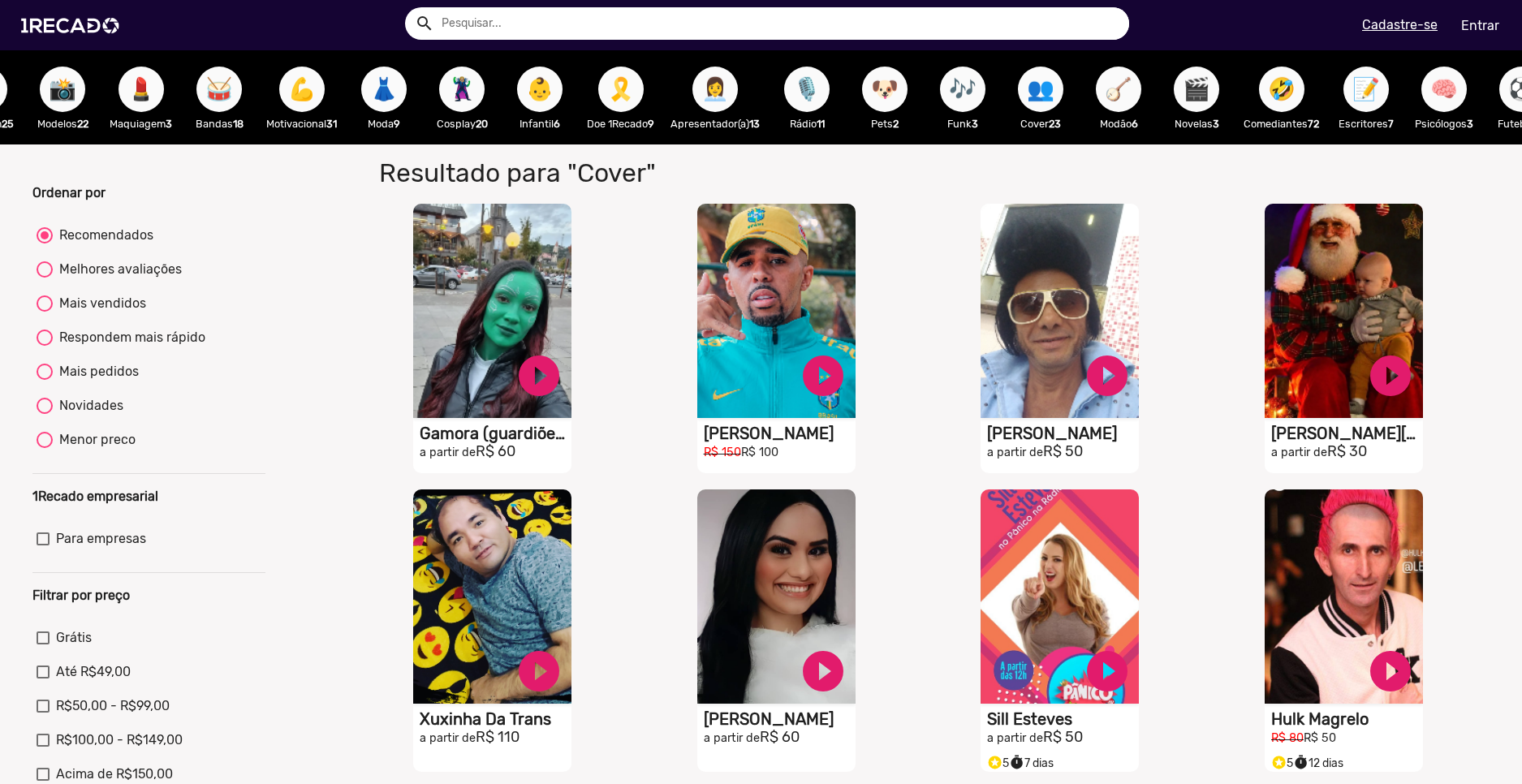
click at [1158, 95] on div "🪕 Modão 6" at bounding box center [1119, 97] width 78 height 94
click at [1132, 93] on span "🪕" at bounding box center [1118, 89] width 28 height 46
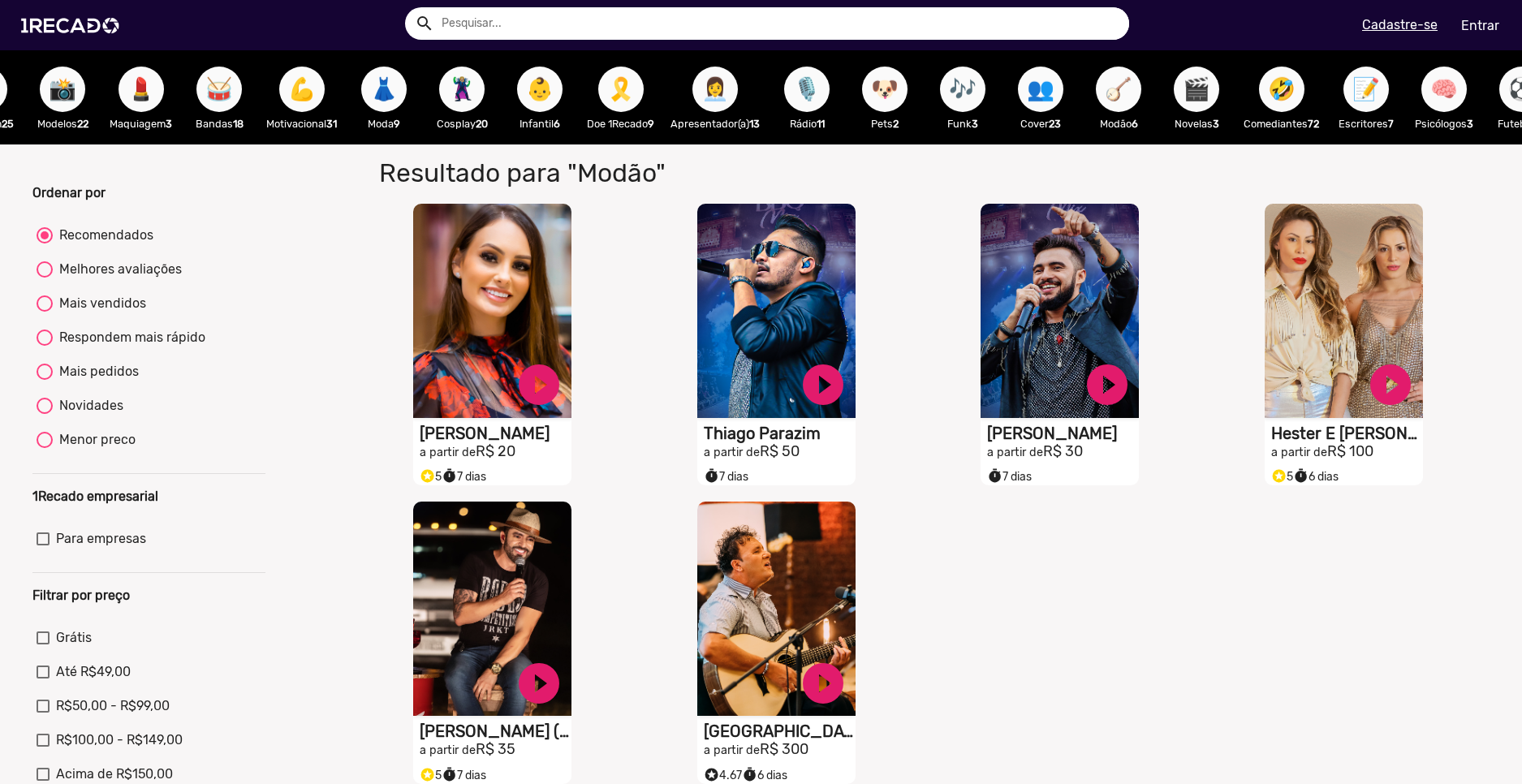
click at [1204, 95] on span "🎬" at bounding box center [1196, 89] width 28 height 46
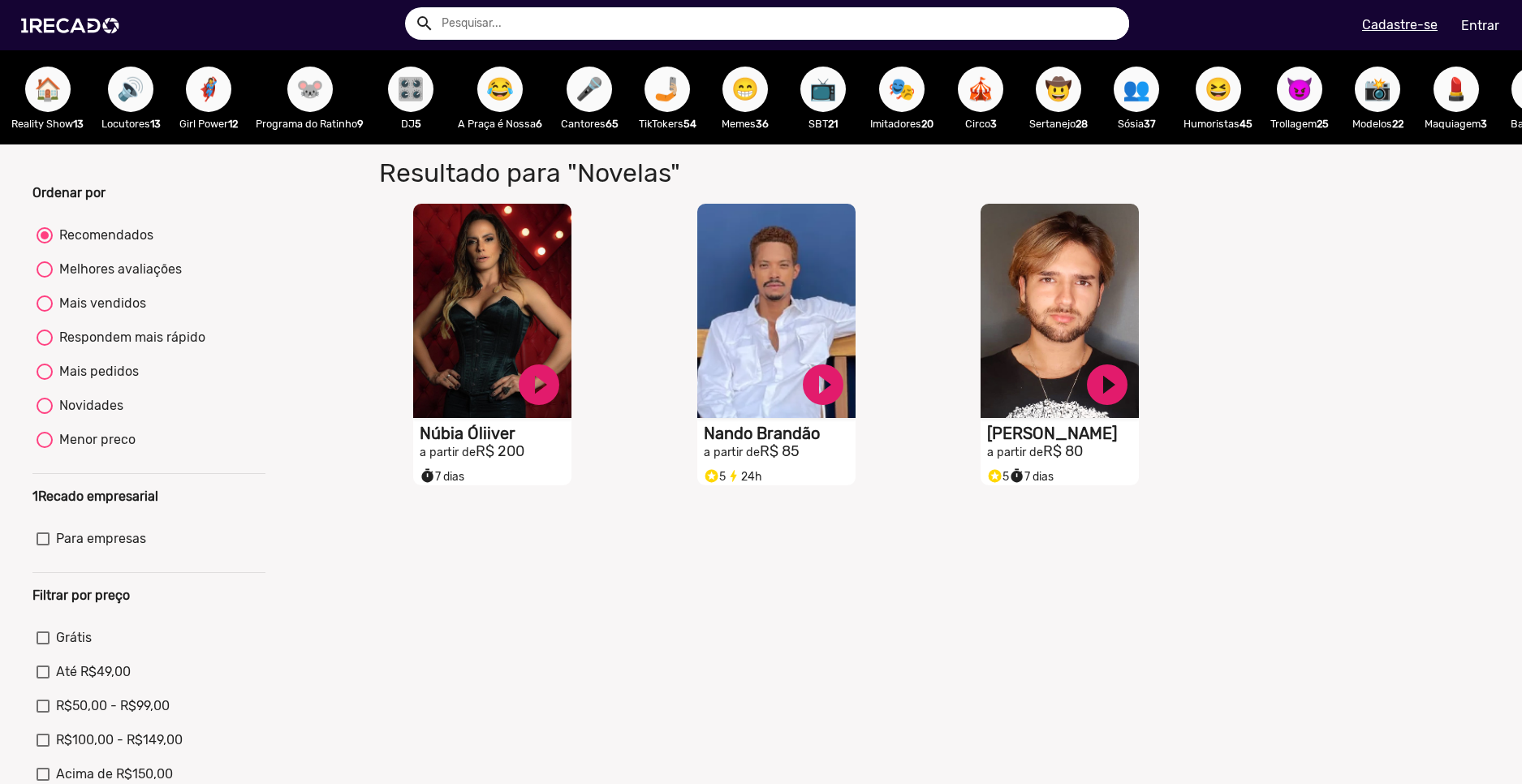
scroll to position [0, 42]
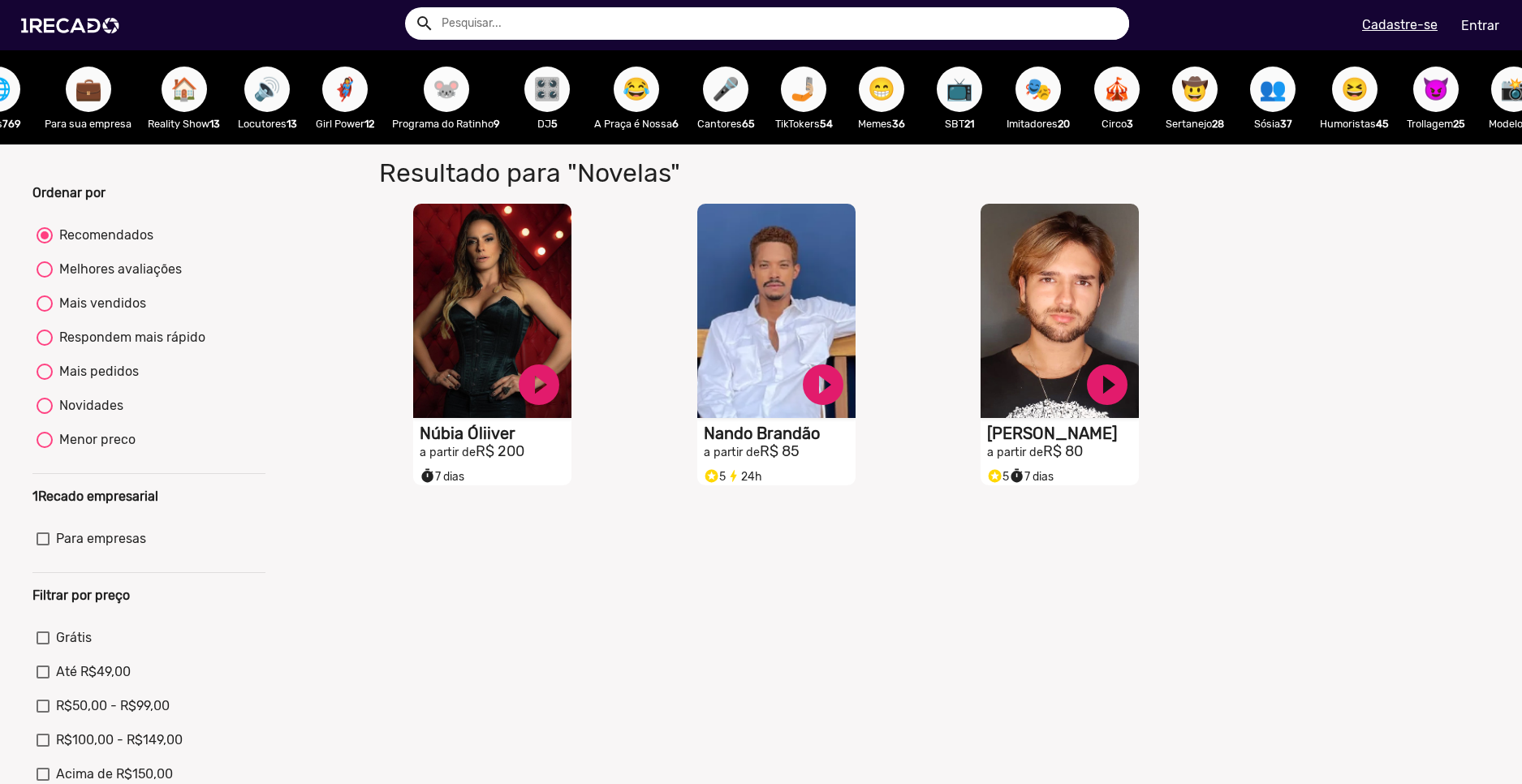
click at [454, 106] on span "🐭" at bounding box center [446, 89] width 28 height 46
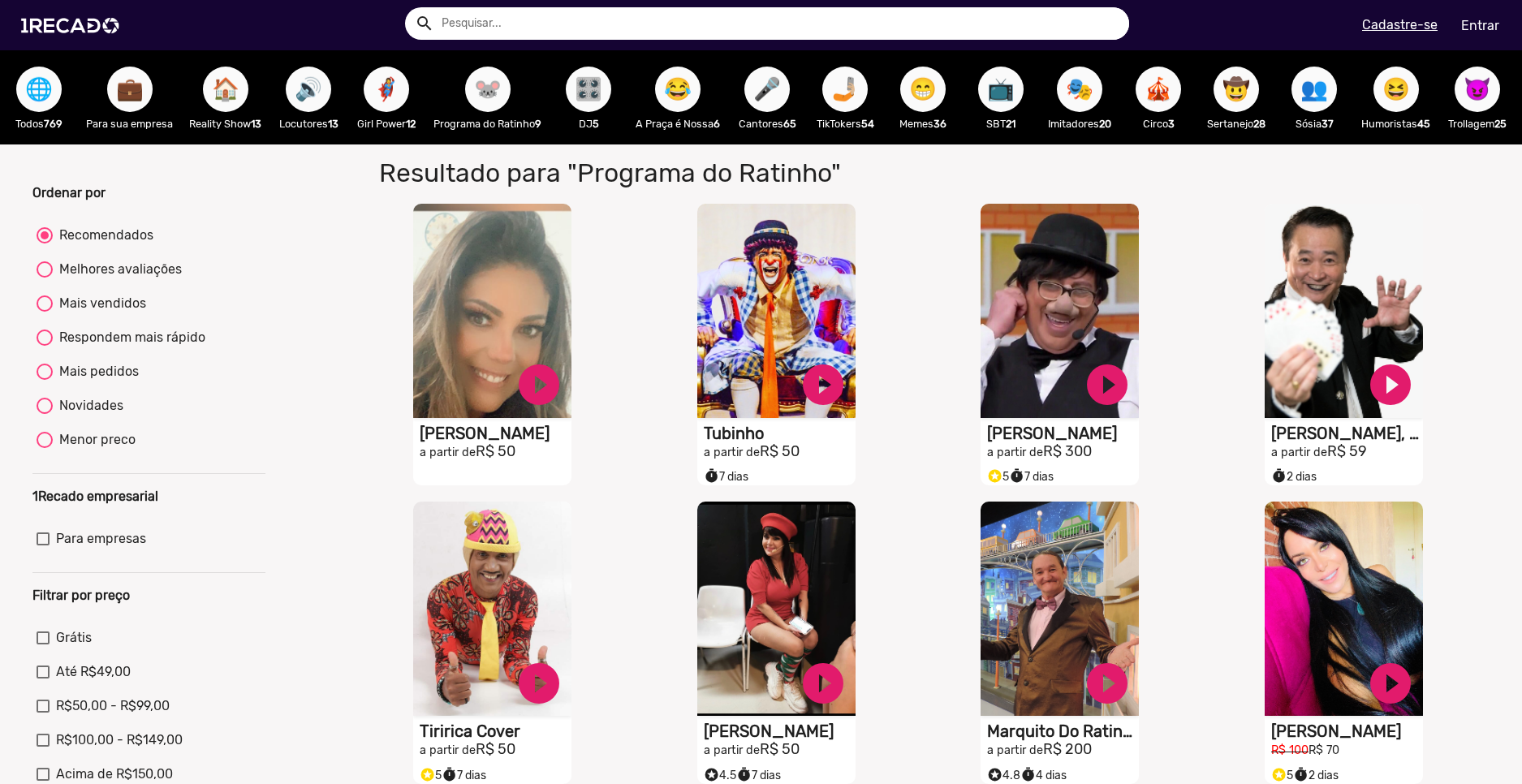
click at [692, 74] on span "😂" at bounding box center [678, 89] width 28 height 46
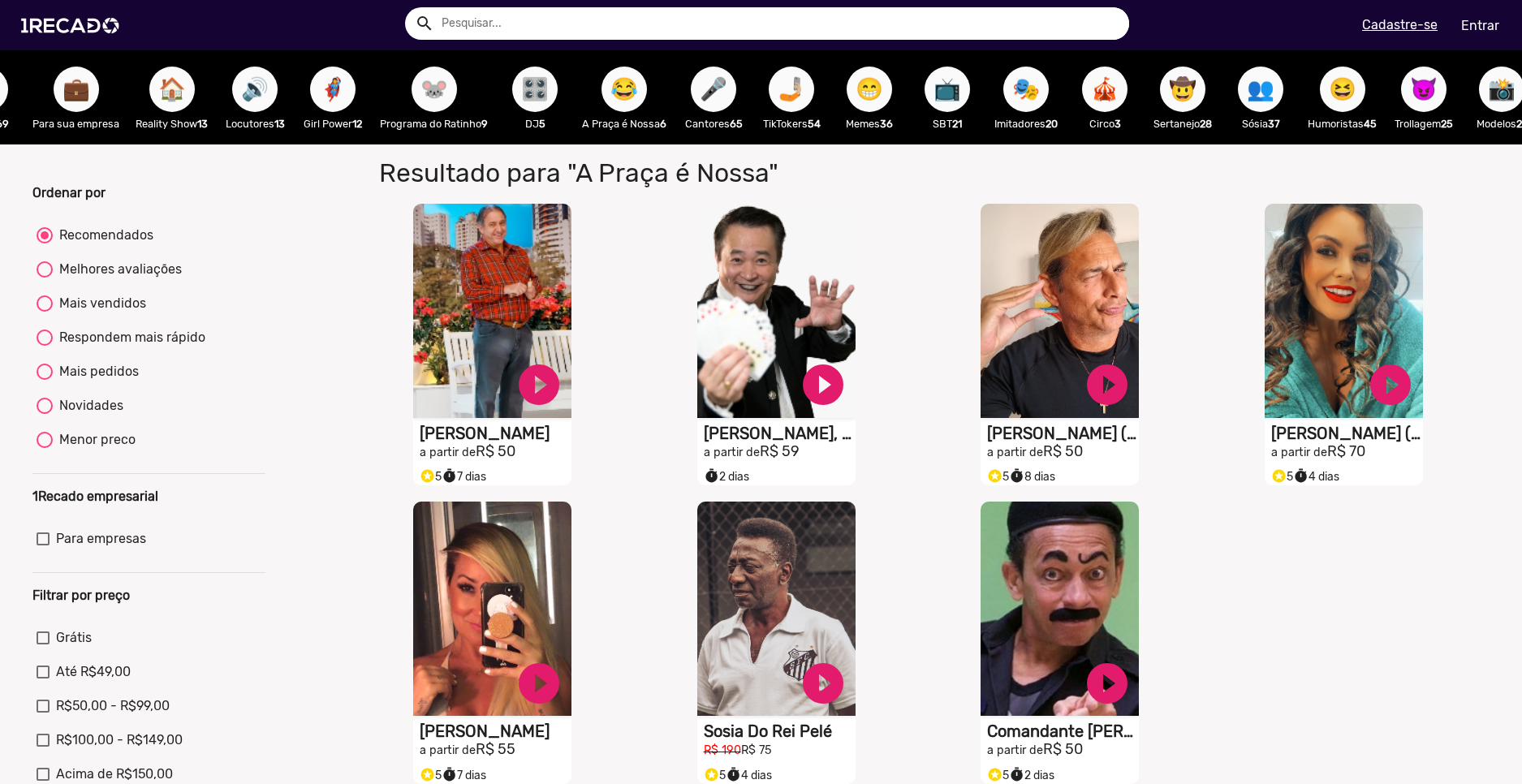
scroll to position [0, 180]
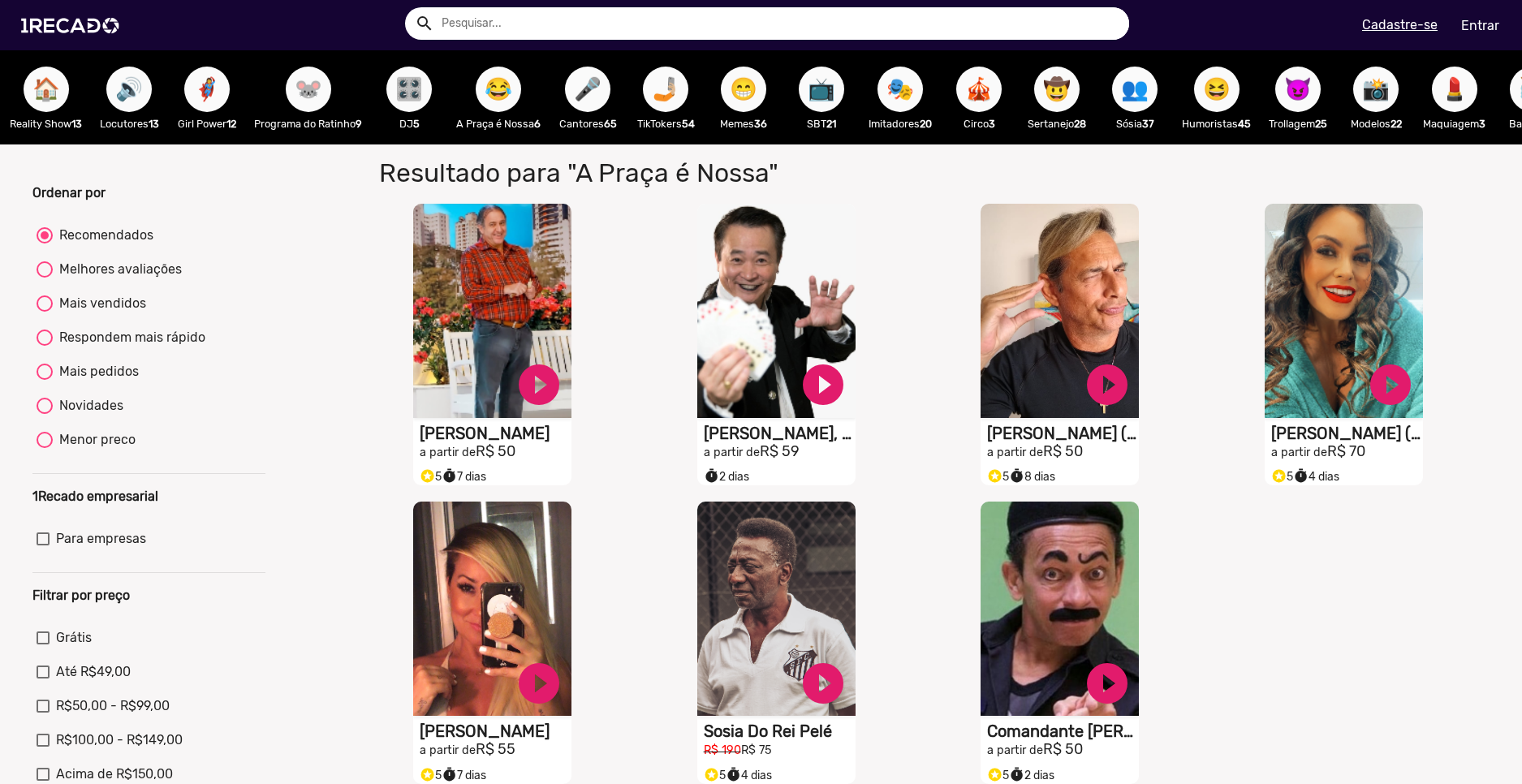
click at [1231, 102] on span "😆" at bounding box center [1217, 89] width 28 height 46
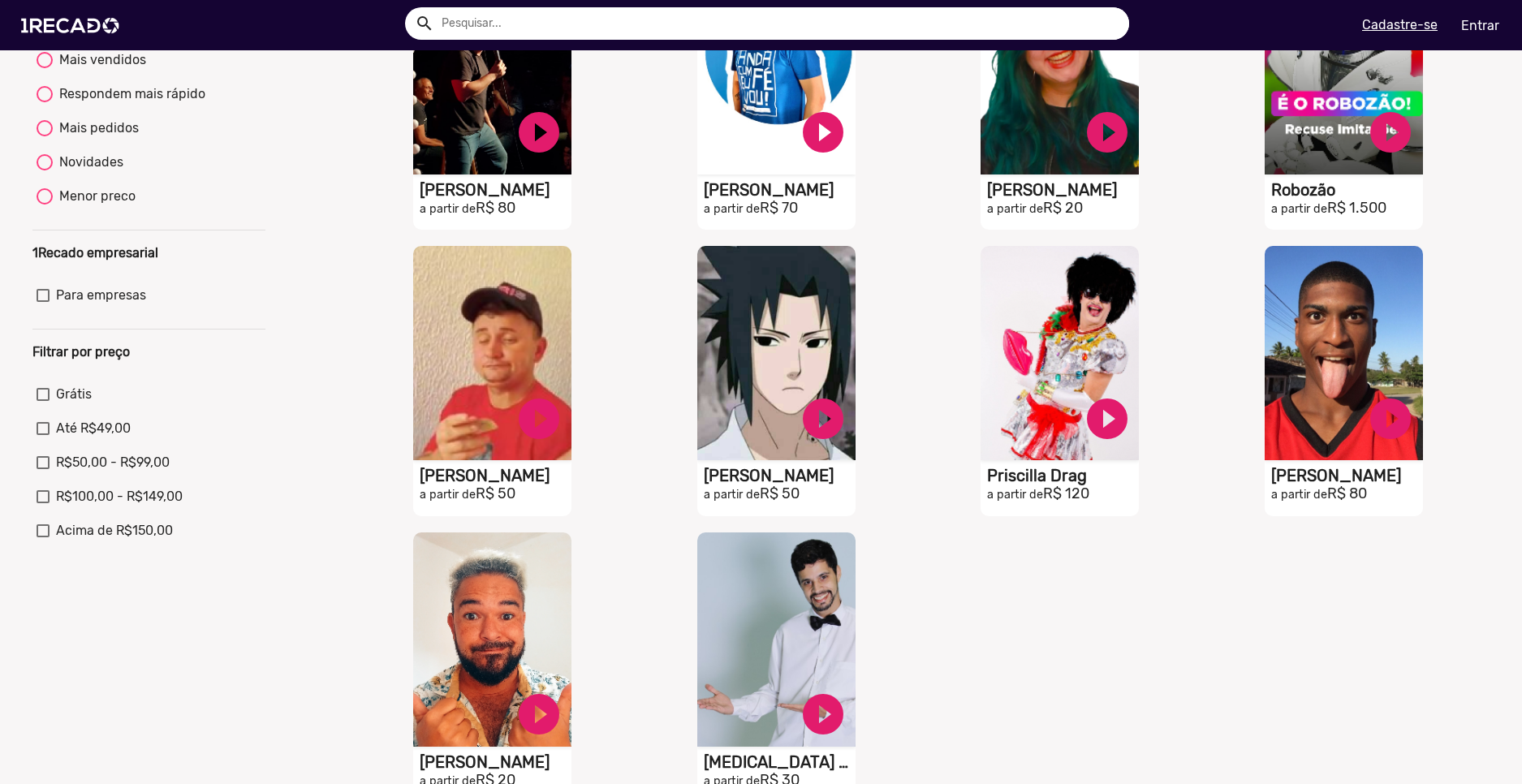
scroll to position [568, 0]
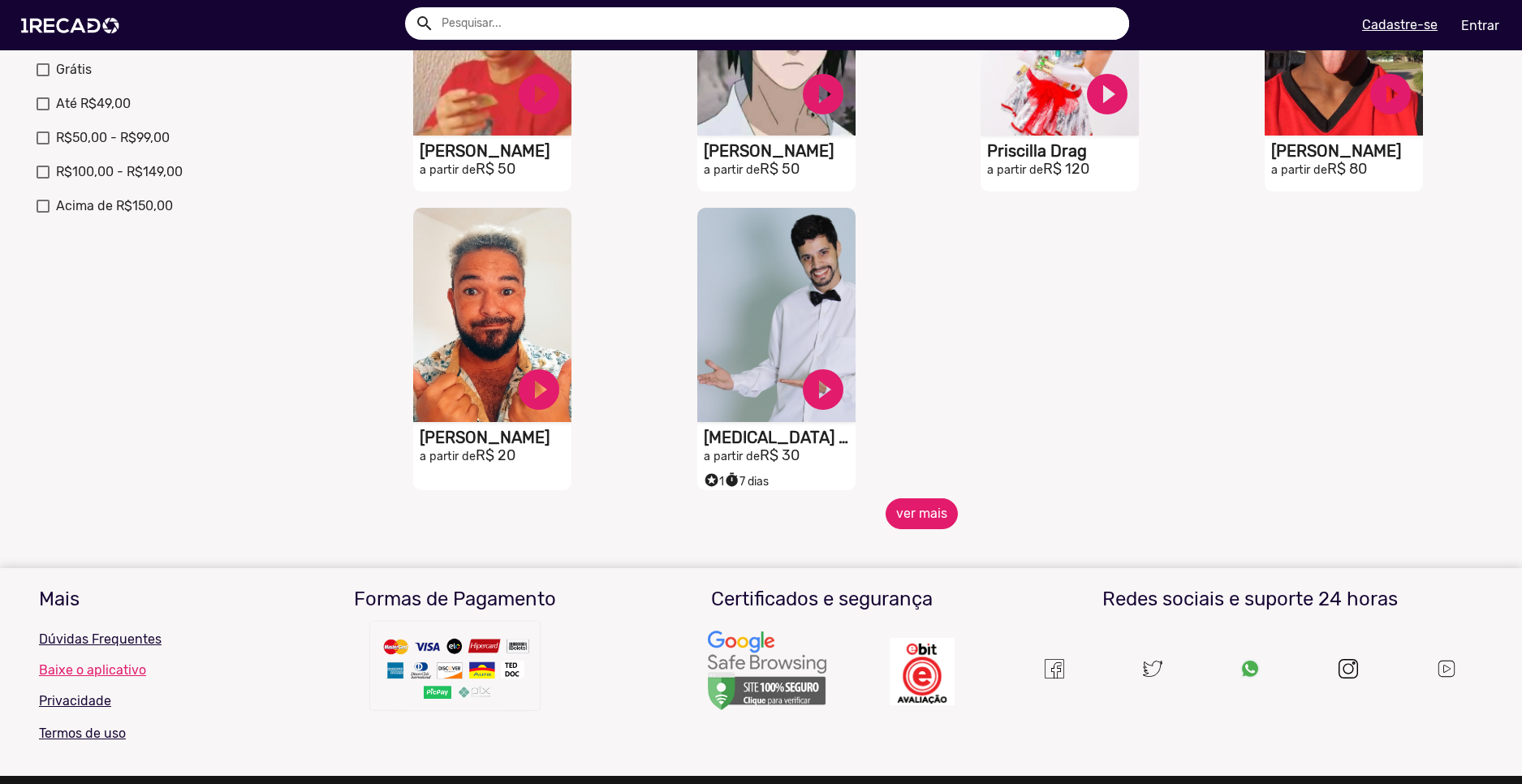
click at [934, 514] on button "ver mais" at bounding box center [922, 513] width 72 height 30
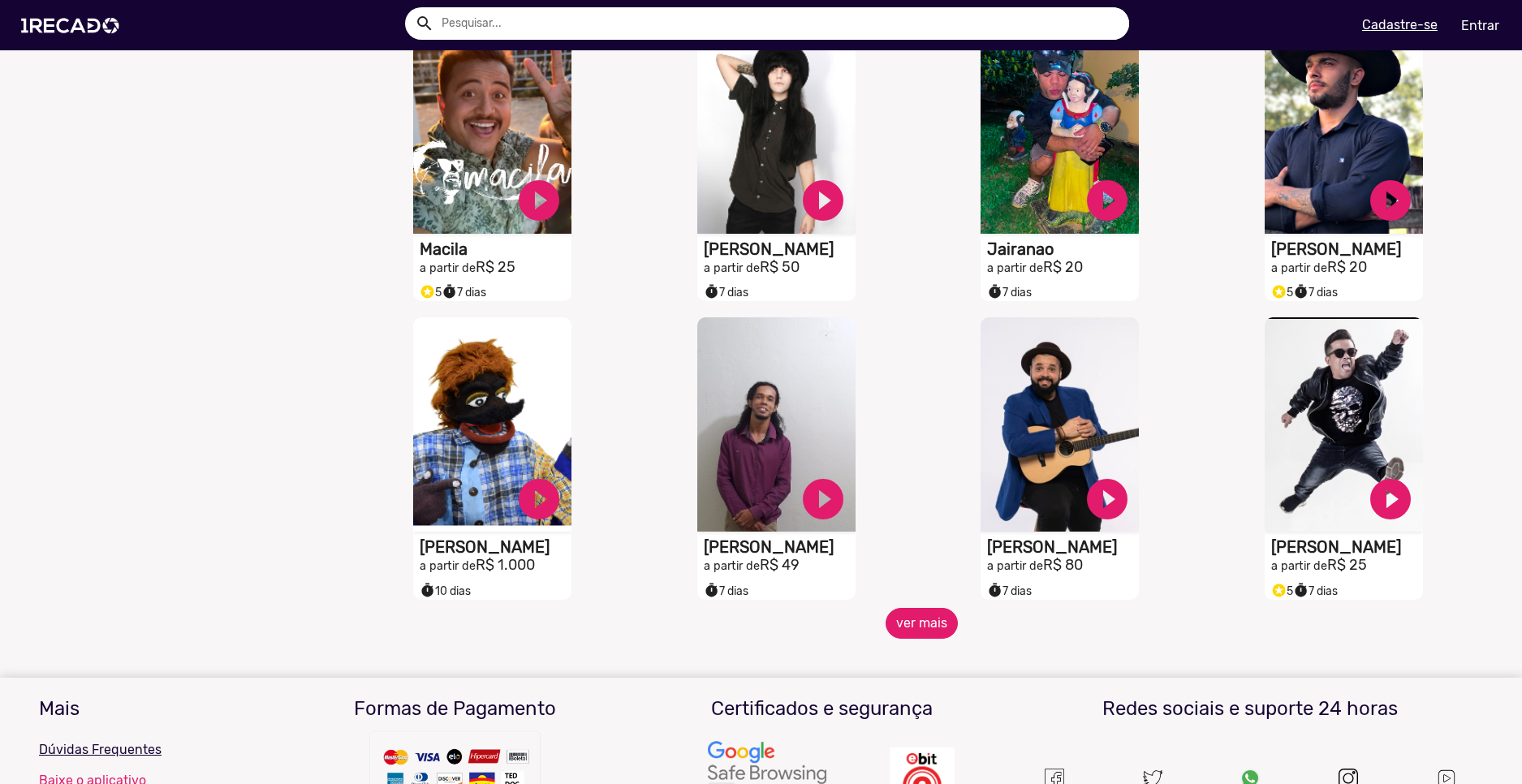
scroll to position [1137, 0]
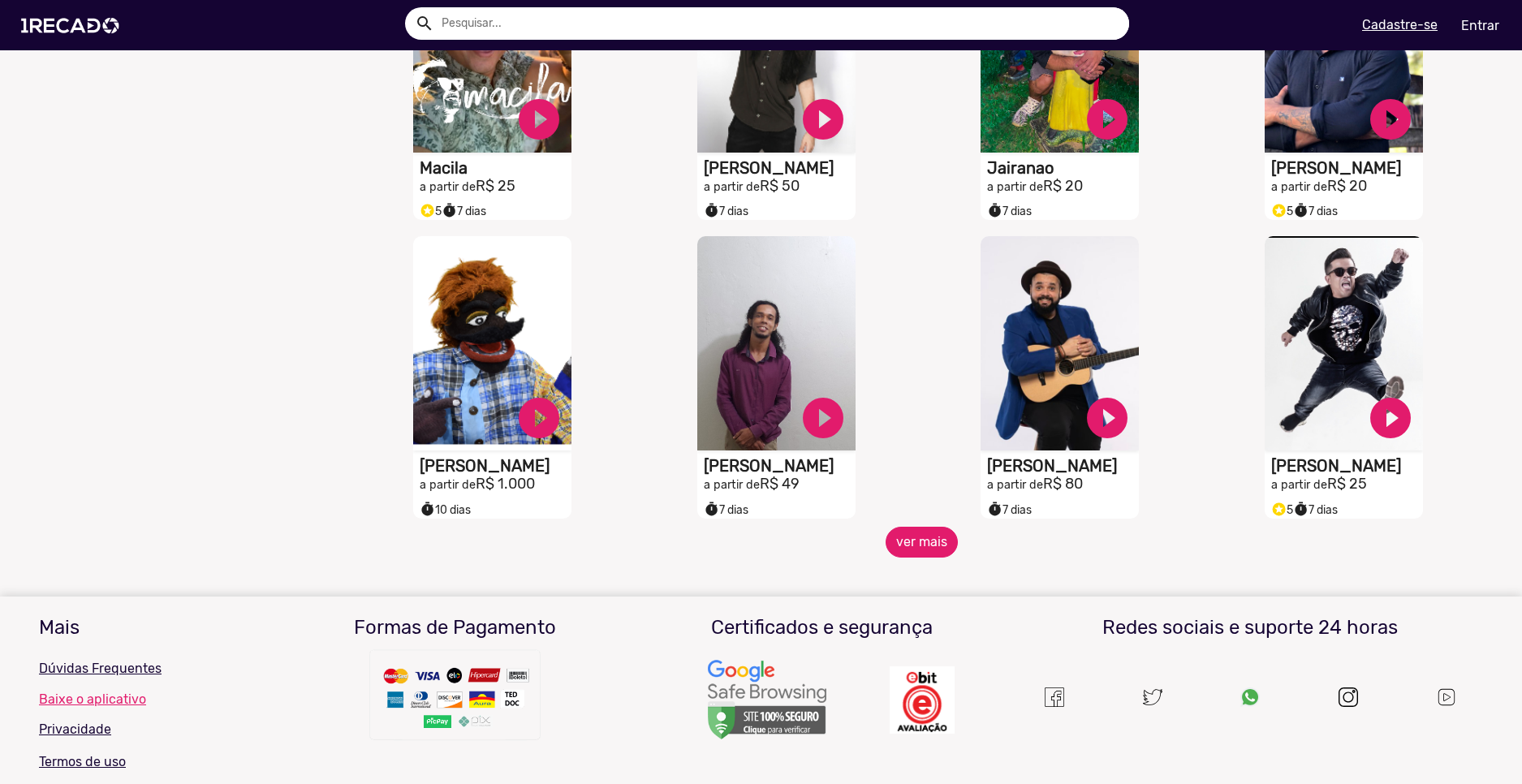
click at [900, 558] on button "ver mais" at bounding box center [922, 542] width 72 height 30
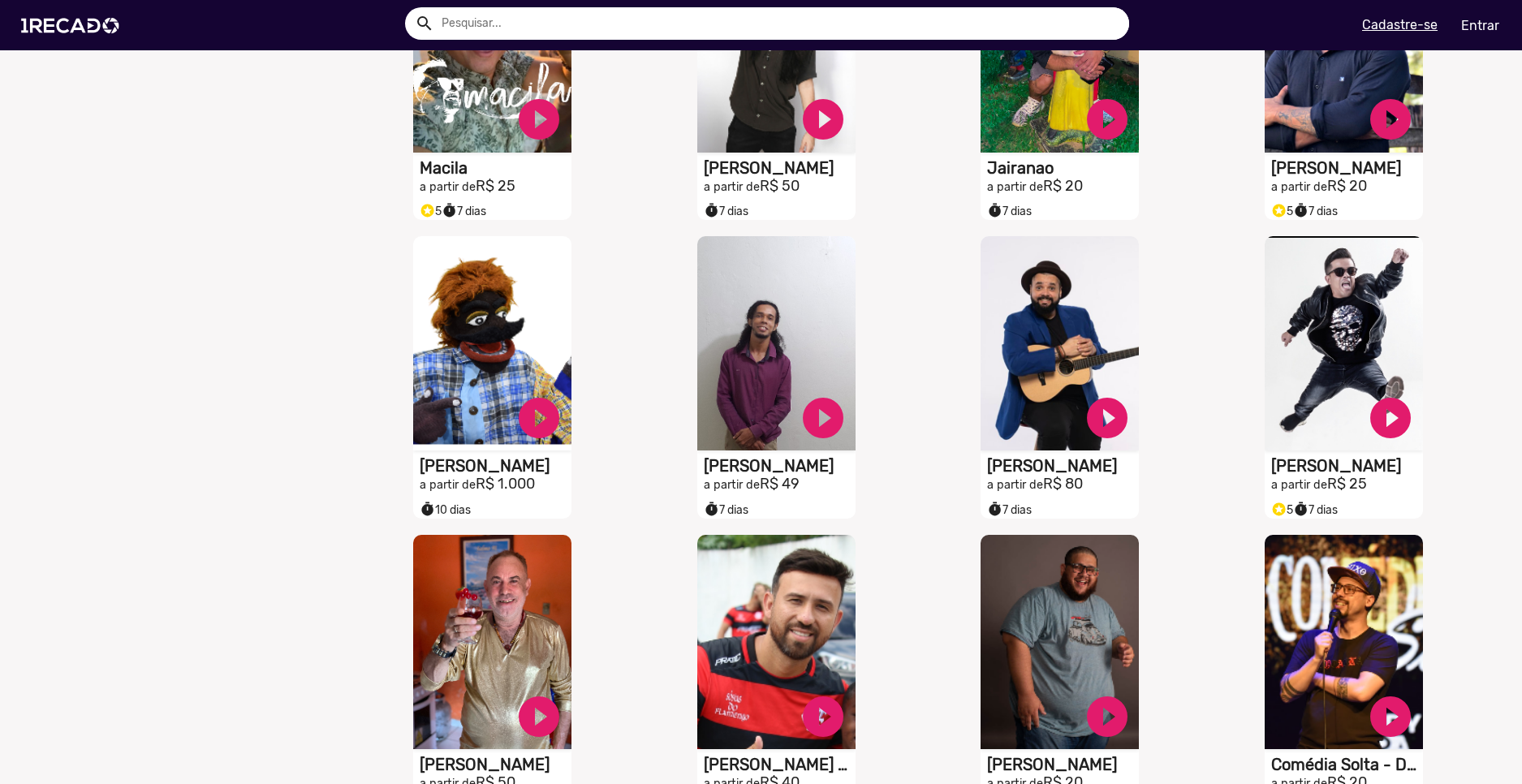
scroll to position [1217, 0]
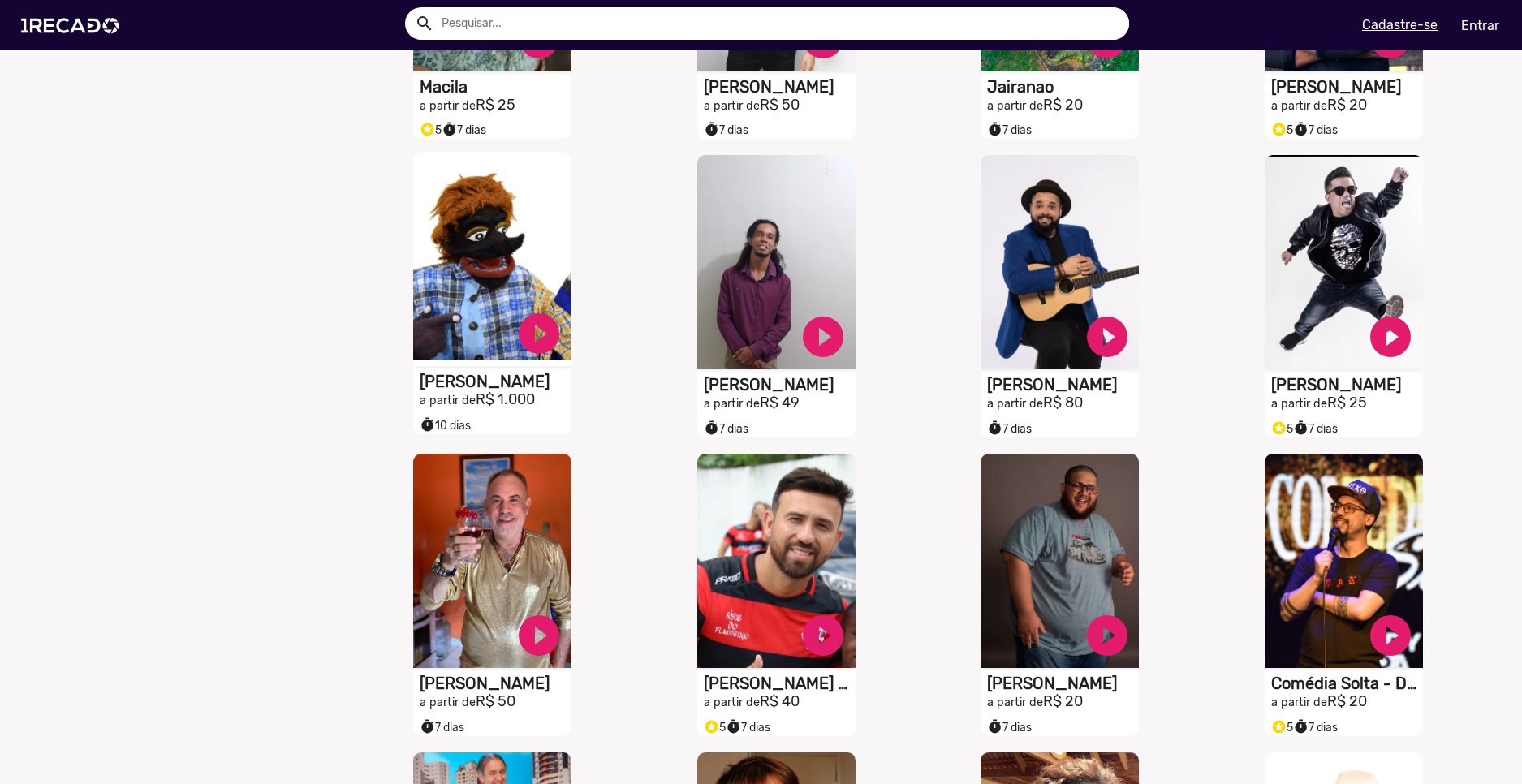
click at [537, 392] on h1 "[PERSON_NAME]" at bounding box center [496, 381] width 152 height 19
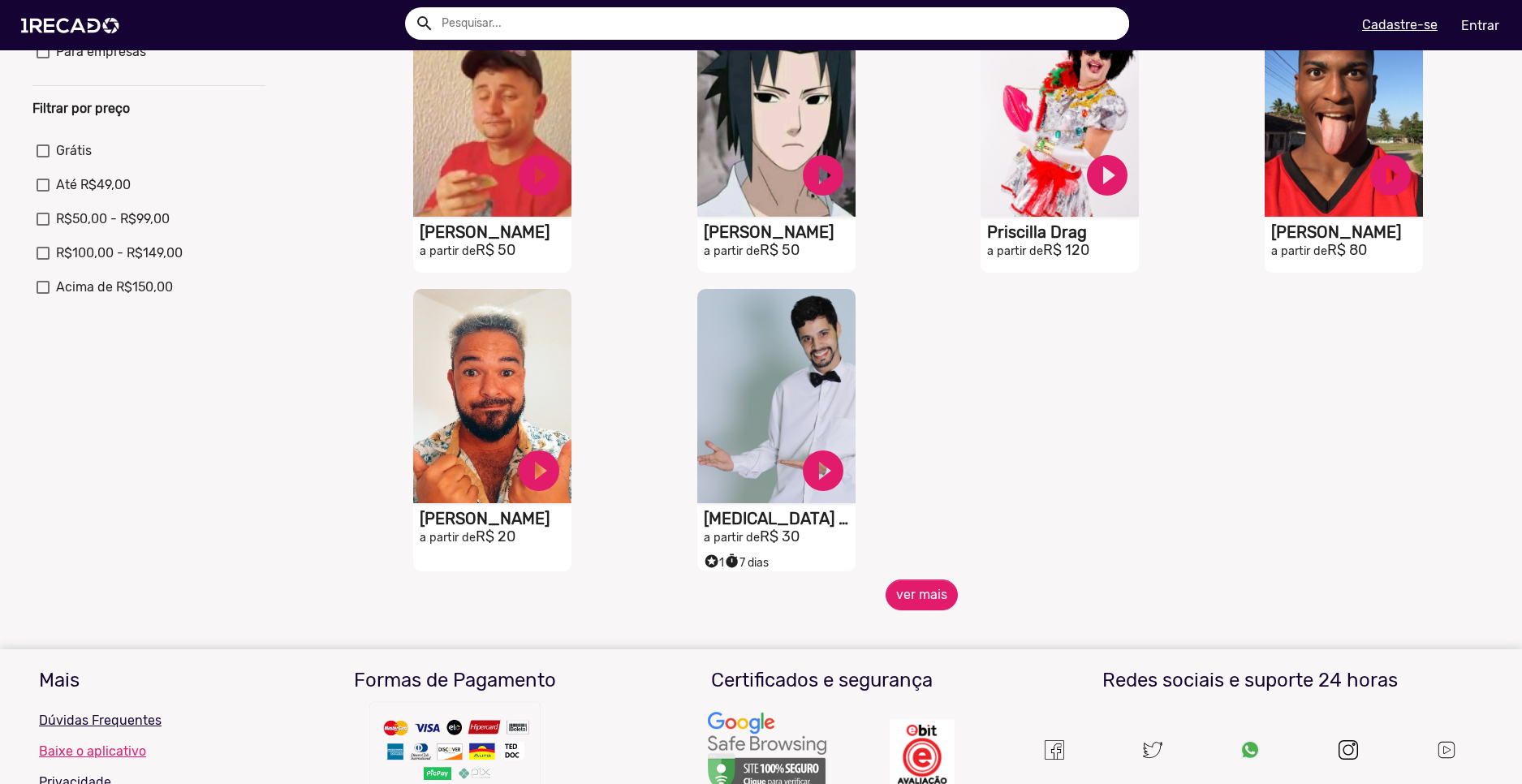
scroll to position [649, 0]
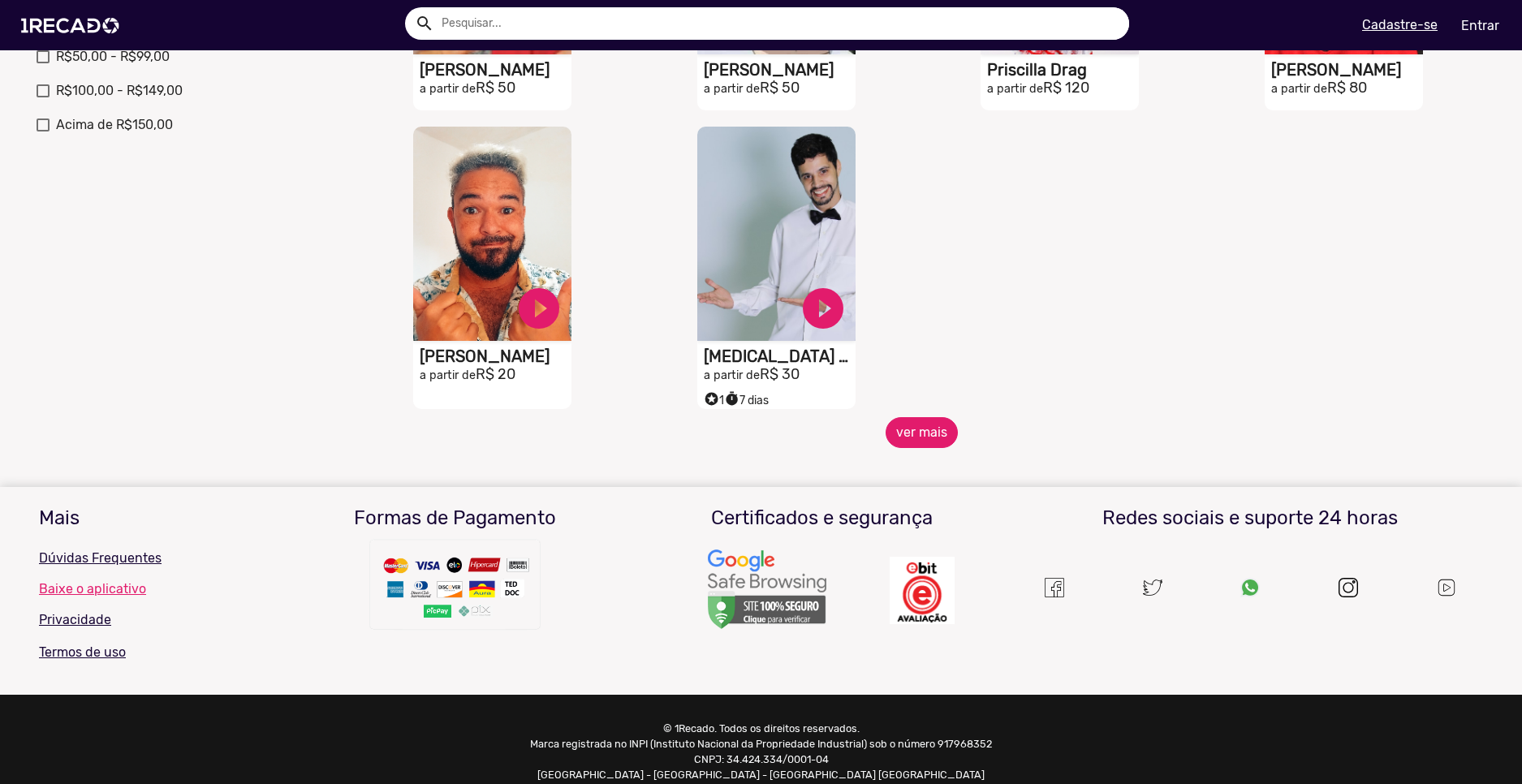
click at [937, 446] on button "ver mais" at bounding box center [922, 432] width 72 height 30
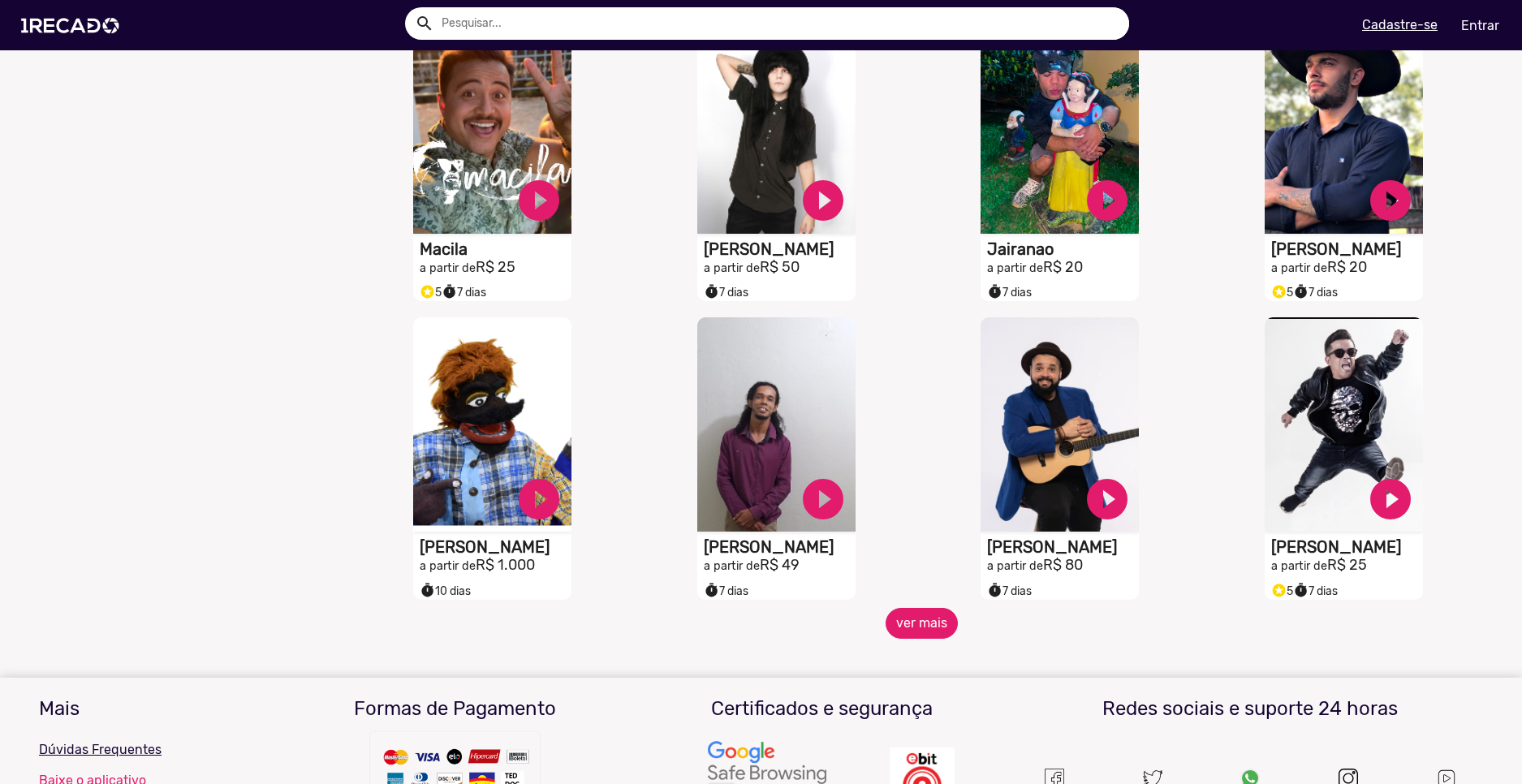
scroll to position [1137, 0]
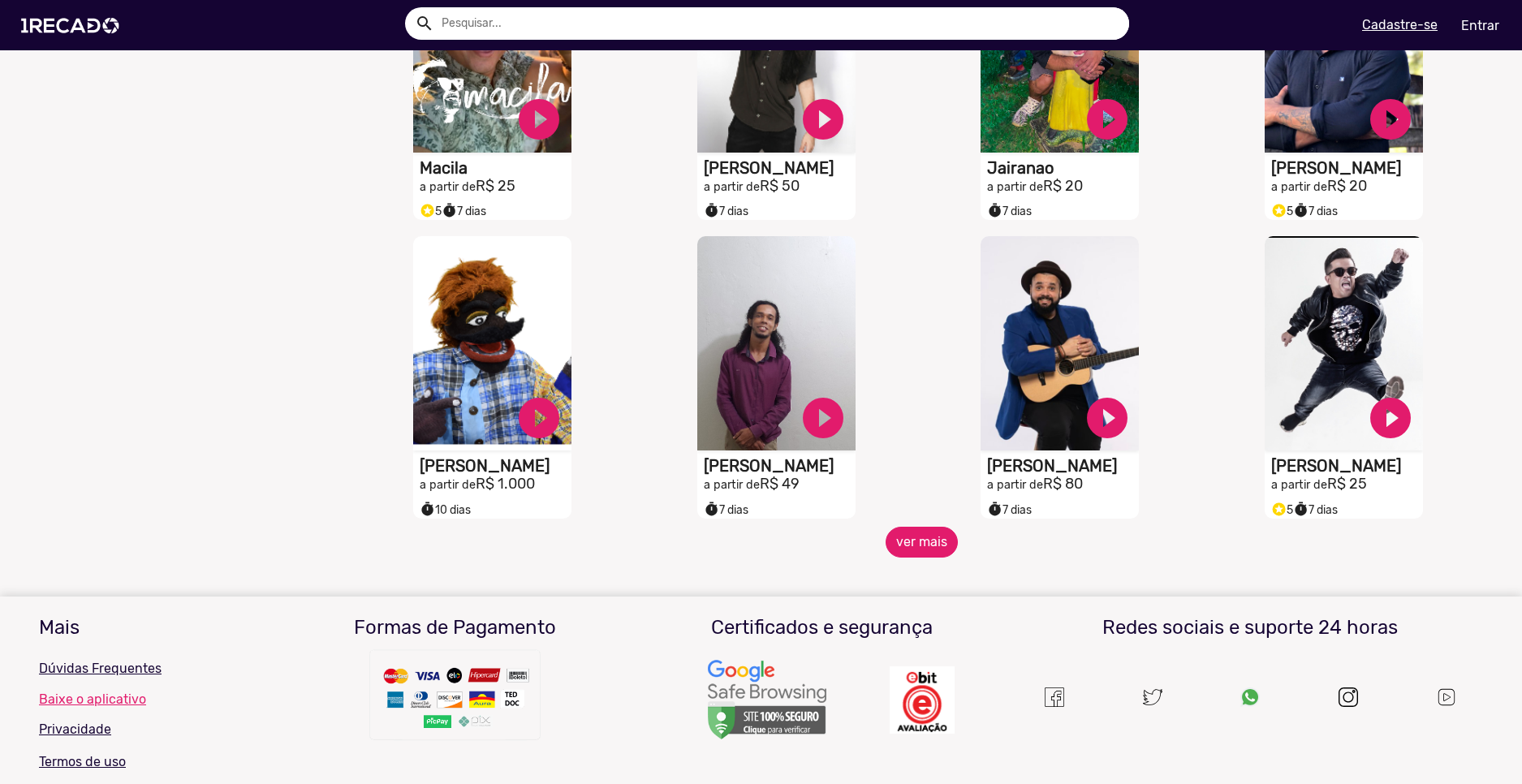
click at [909, 554] on button "ver mais" at bounding box center [922, 542] width 72 height 30
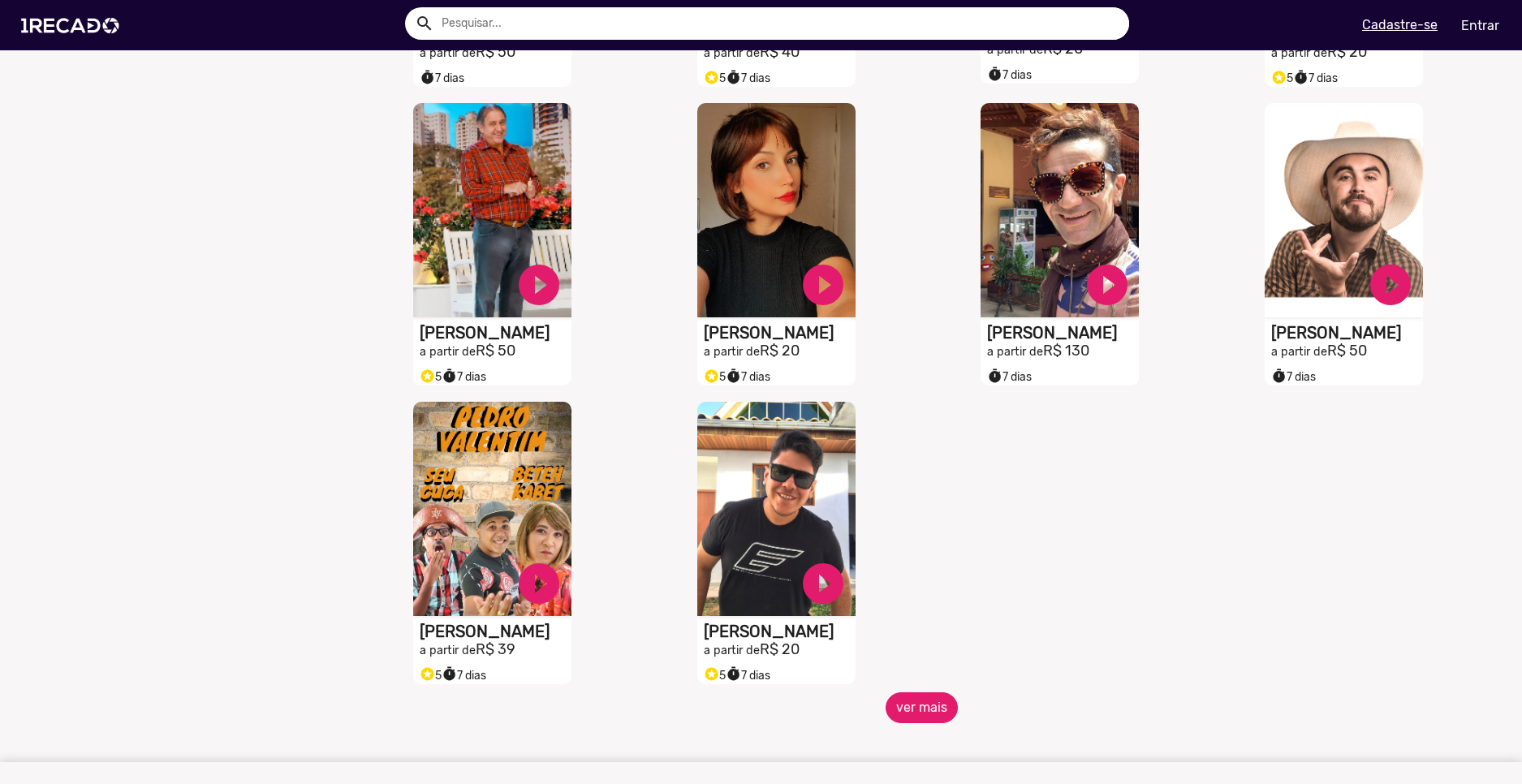
scroll to position [1948, 0]
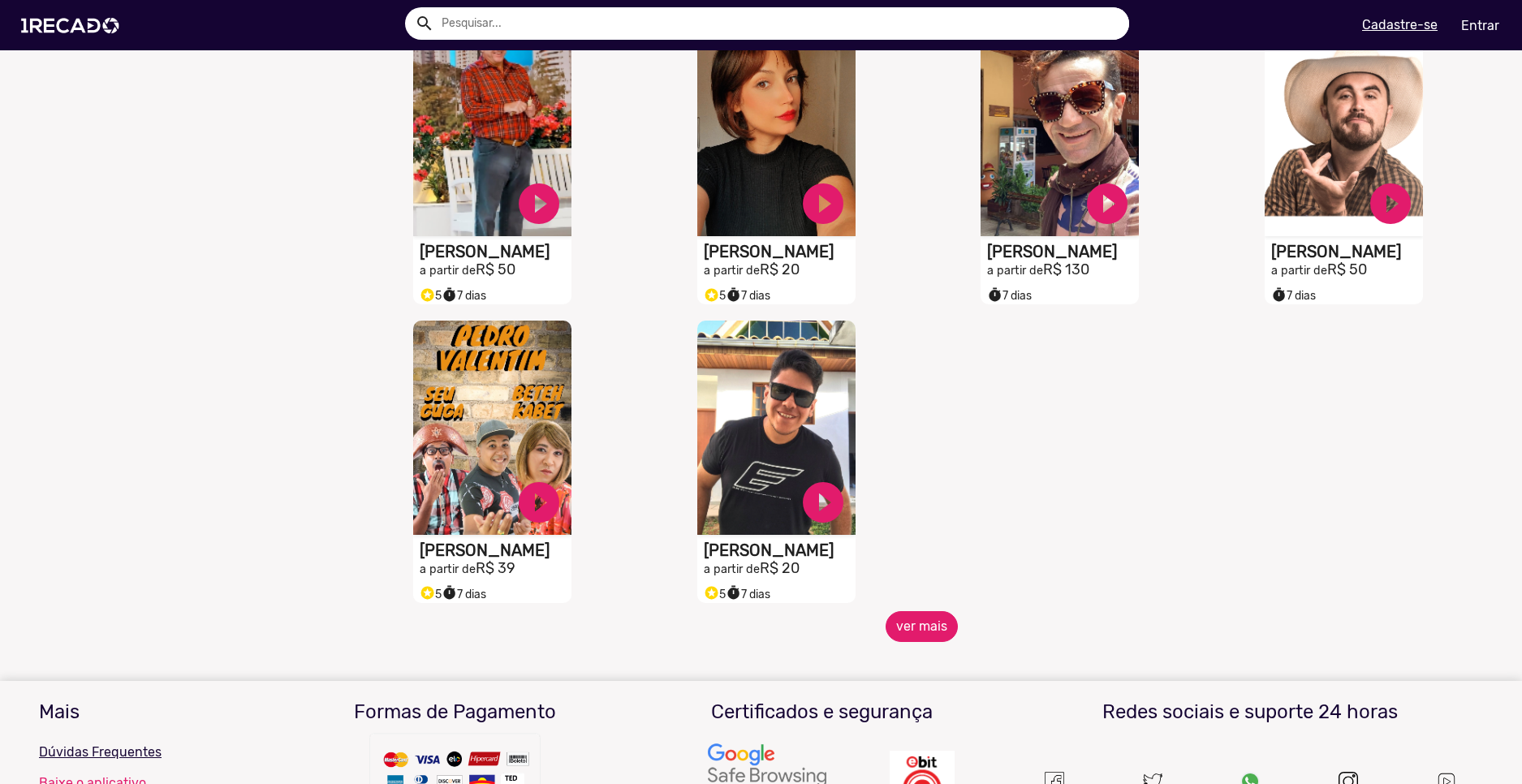
click at [928, 631] on button "ver mais" at bounding box center [922, 626] width 72 height 30
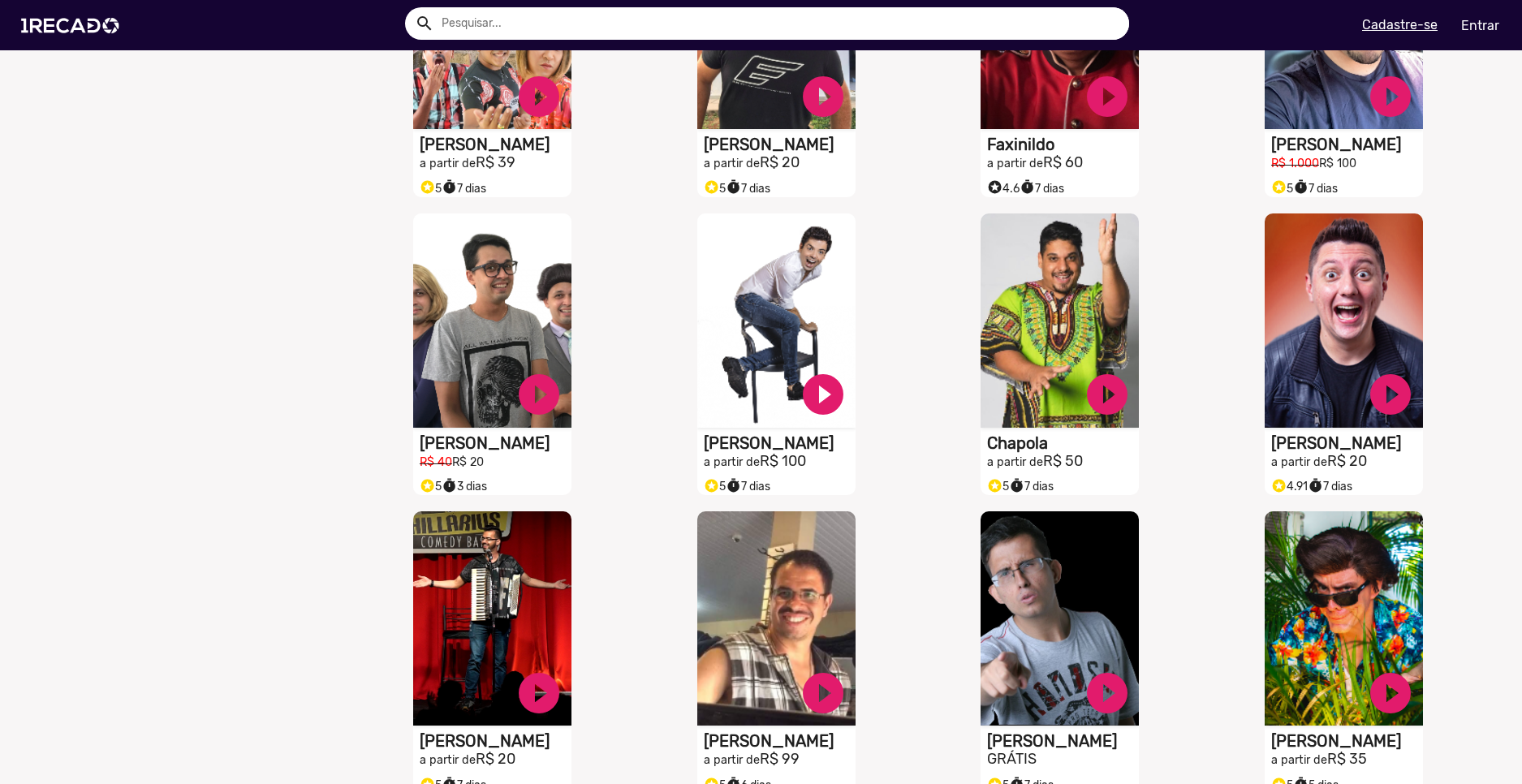
scroll to position [2678, 0]
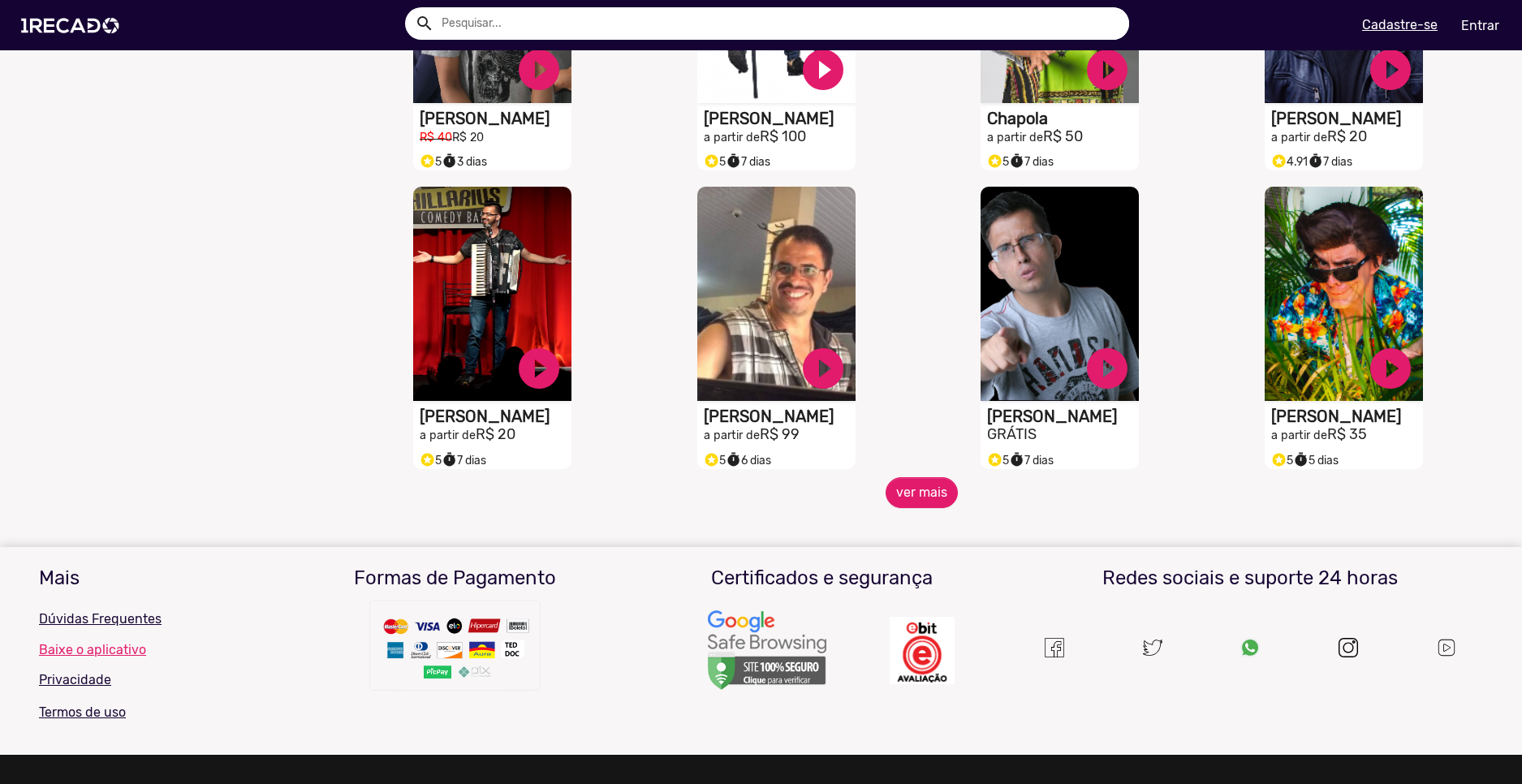
click at [933, 530] on mat-sidenav-content "🌐 Todos 769 💼 Para sua empresa 👥 Sósia 37 🎙️ Rádio 11 😆 Humoristas 45 🔊 Locutor…" at bounding box center [761, 392] width 1522 height 784
click at [932, 506] on button "ver mais" at bounding box center [922, 492] width 72 height 30
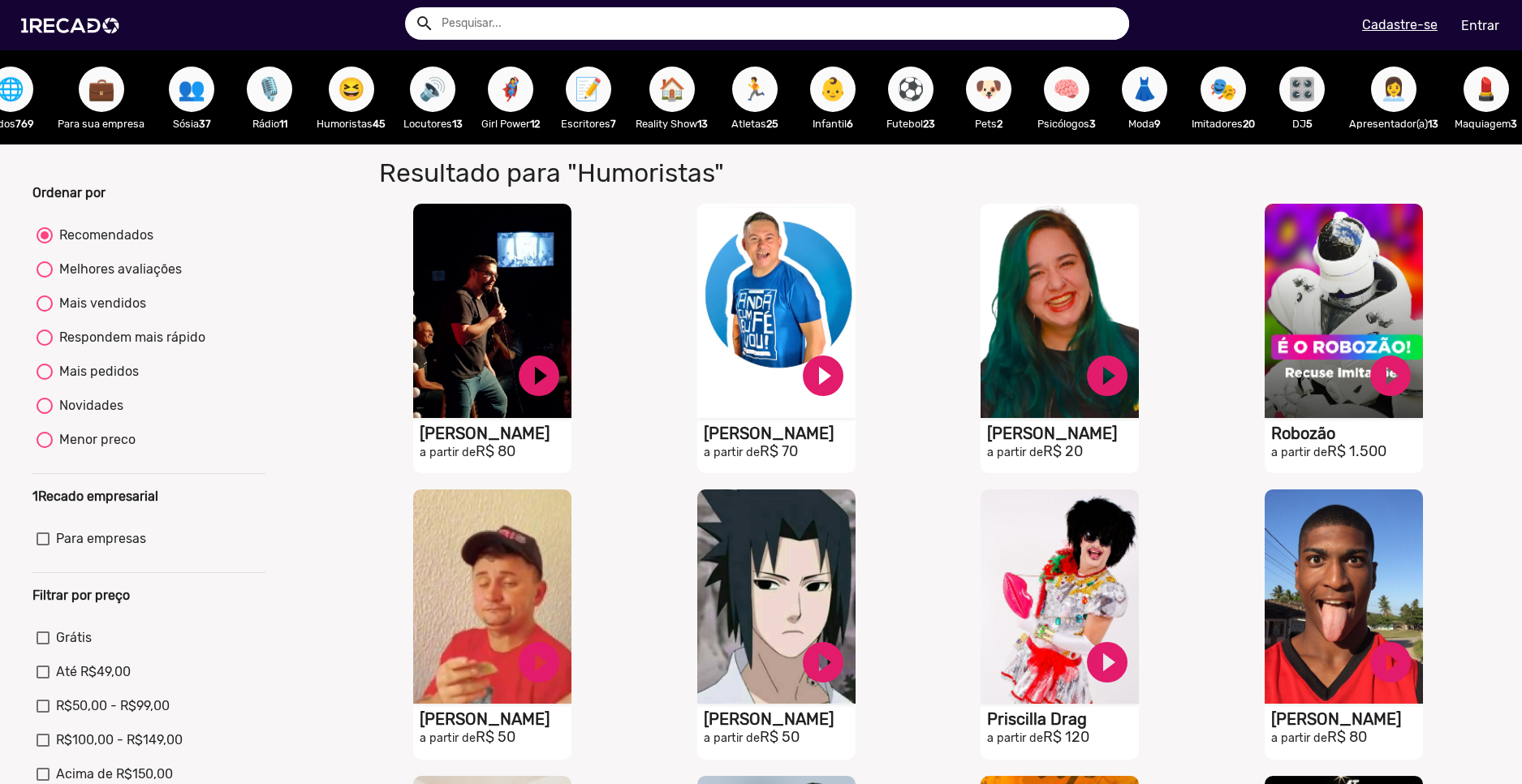
scroll to position [0, 0]
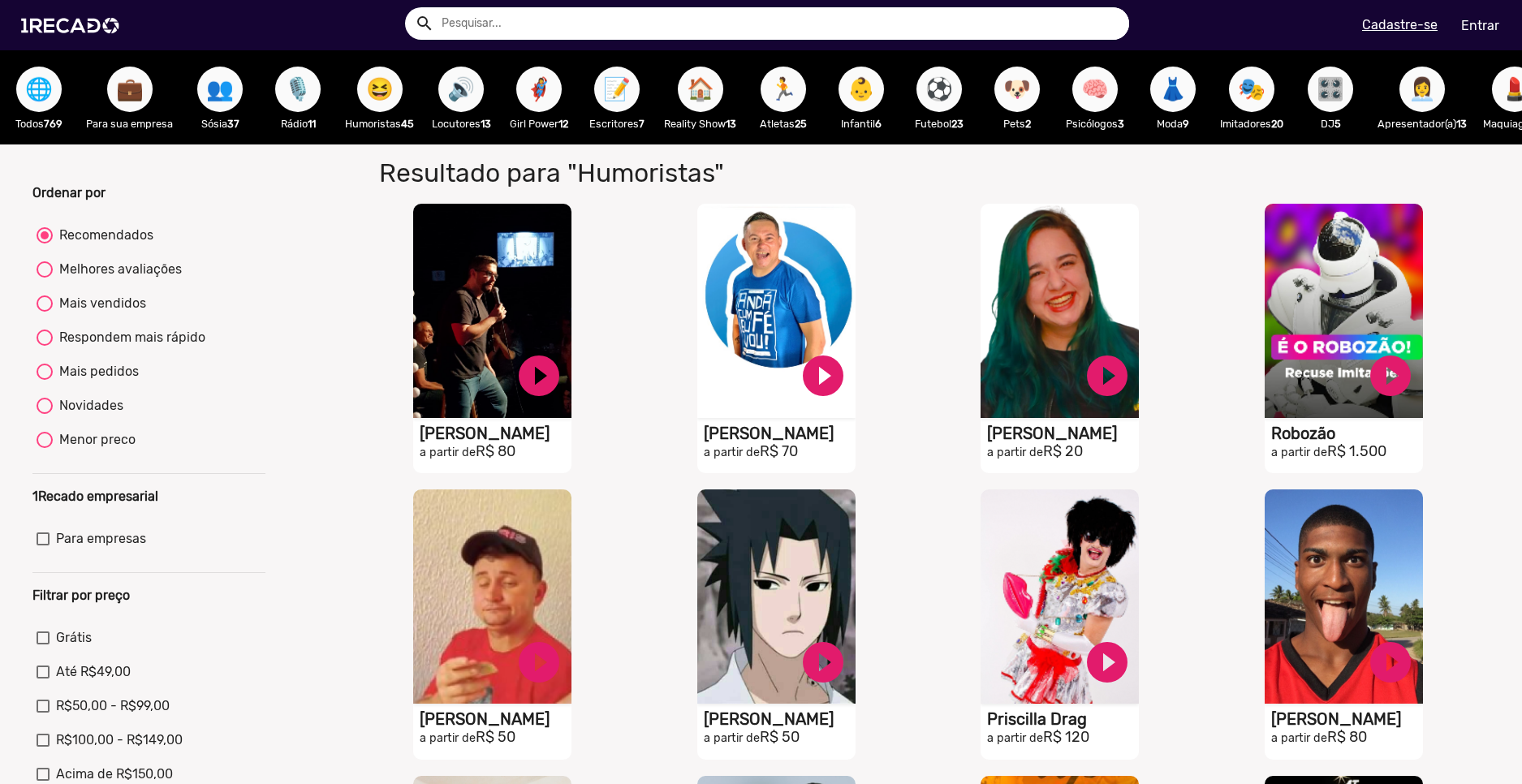
click at [366, 88] on span "😆" at bounding box center [379, 89] width 28 height 46
click at [388, 101] on span "😆" at bounding box center [379, 89] width 28 height 46
click at [313, 81] on button "🎙️" at bounding box center [299, 89] width 46 height 46
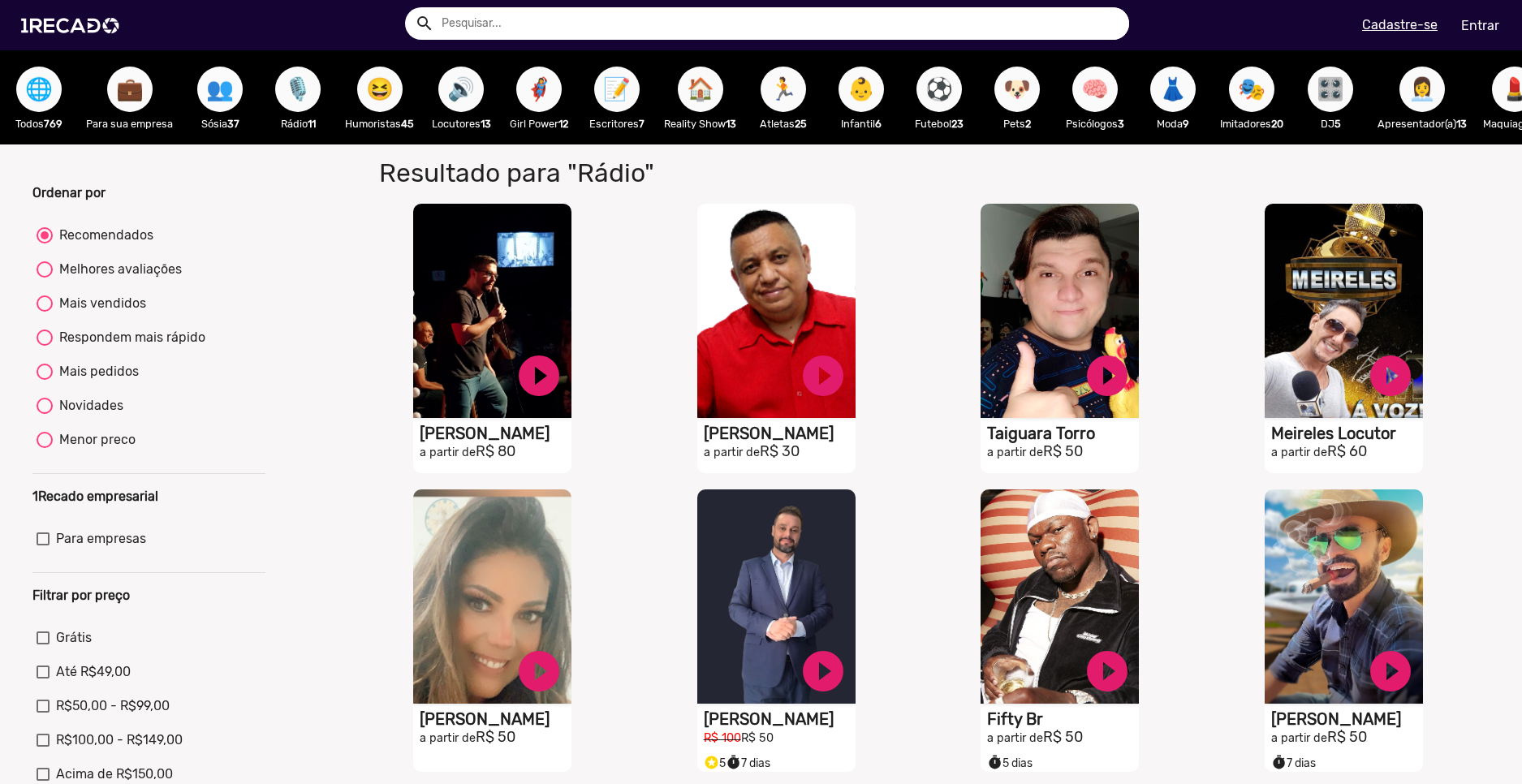
click at [215, 99] on span "👥" at bounding box center [220, 89] width 28 height 46
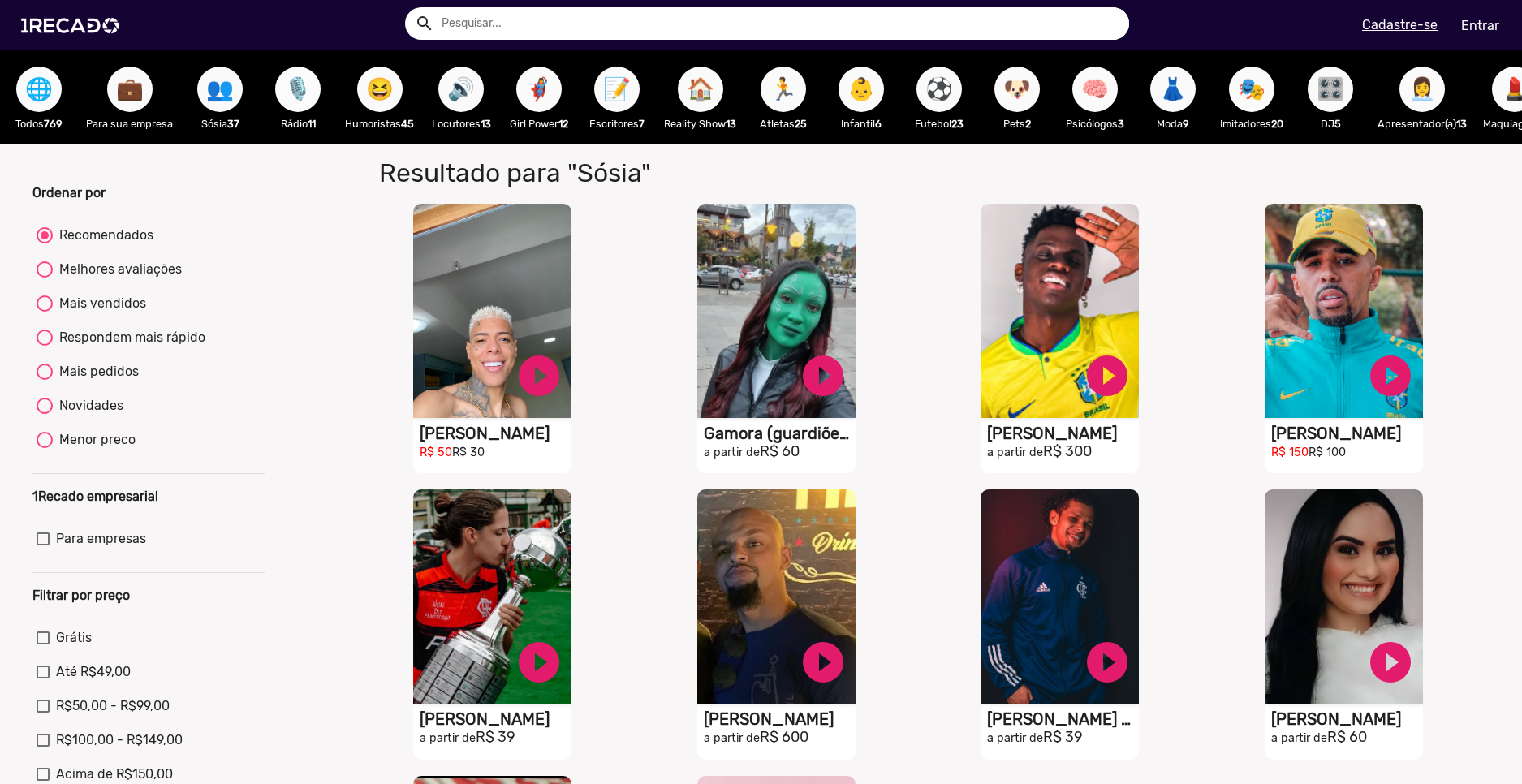
click at [306, 97] on span "🎙️" at bounding box center [298, 89] width 28 height 46
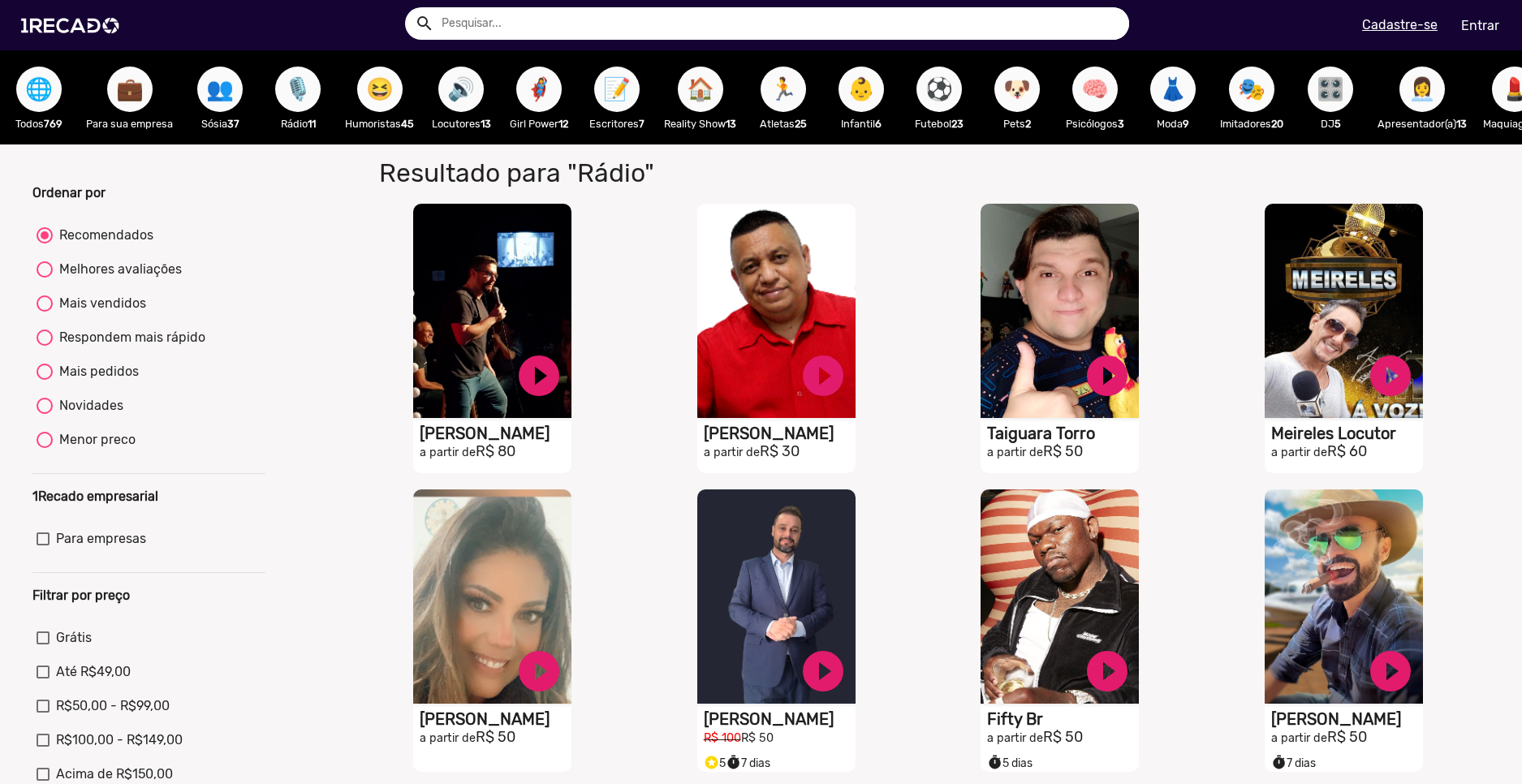
click at [376, 92] on span "😆" at bounding box center [379, 89] width 28 height 46
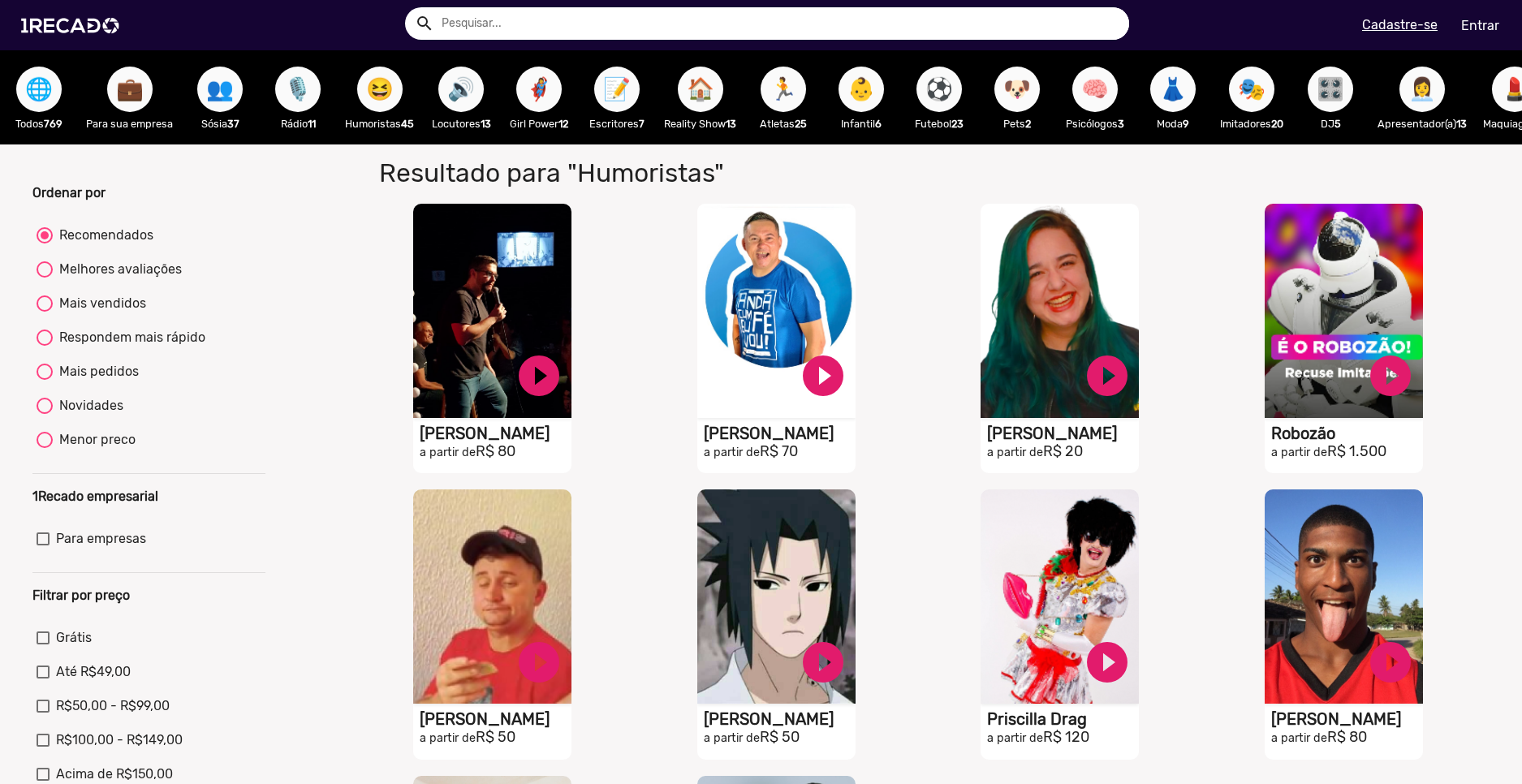
click at [444, 93] on button "🔊" at bounding box center [461, 89] width 46 height 46
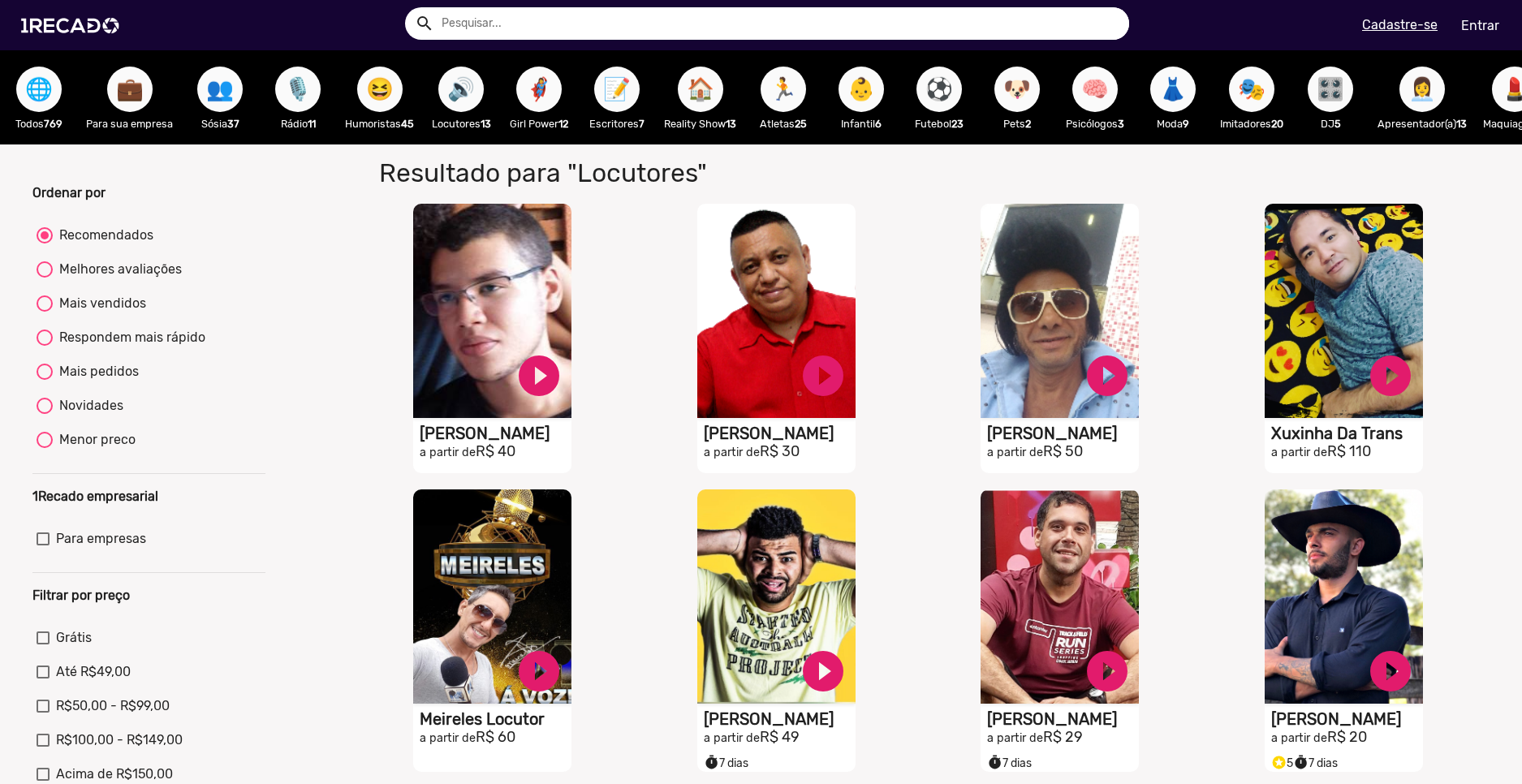
click at [526, 86] on span "🦸‍♀️" at bounding box center [539, 89] width 28 height 46
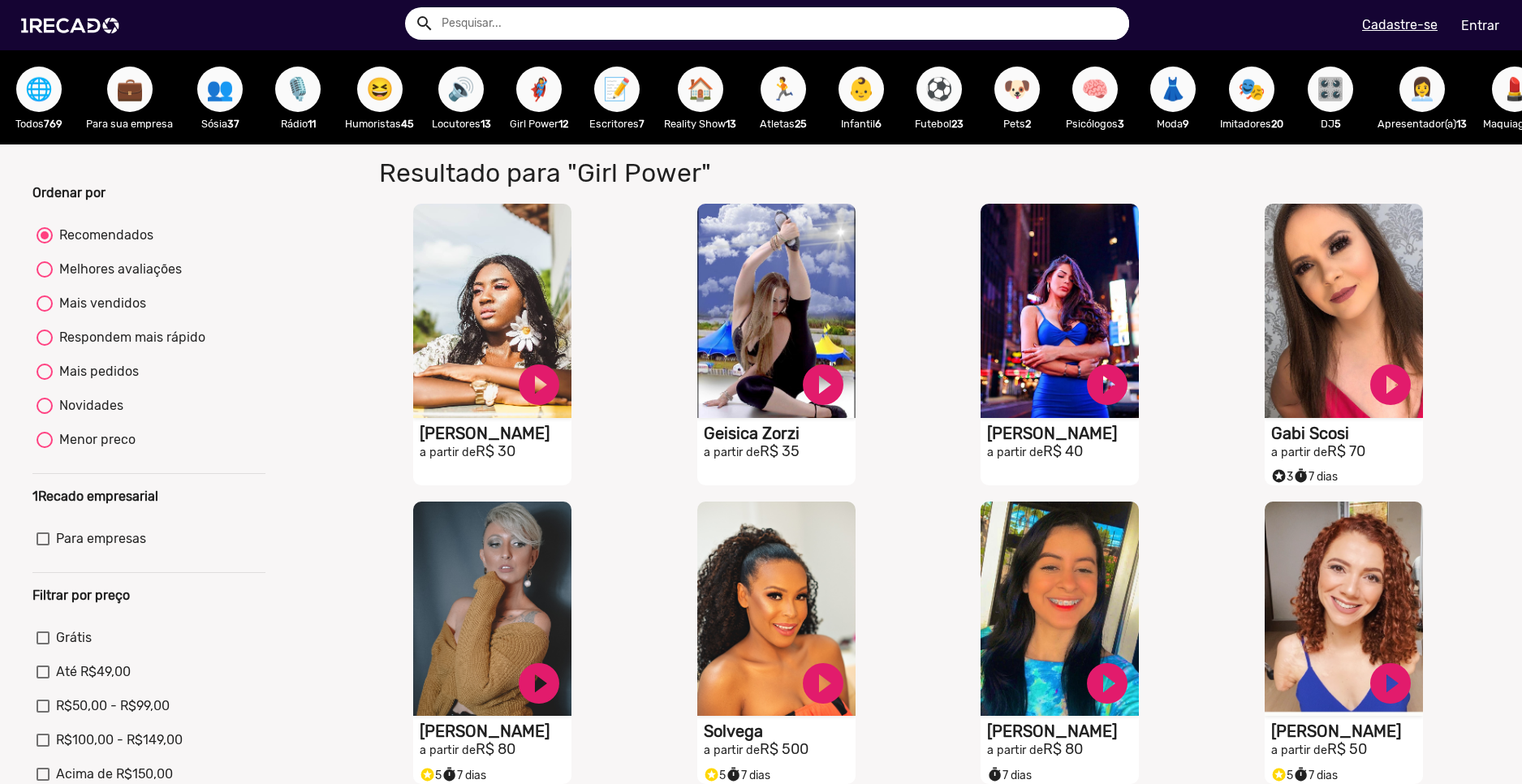
click at [650, 106] on div "📝 Escritores 7" at bounding box center [617, 97] width 78 height 94
click at [631, 102] on span "📝" at bounding box center [617, 89] width 28 height 46
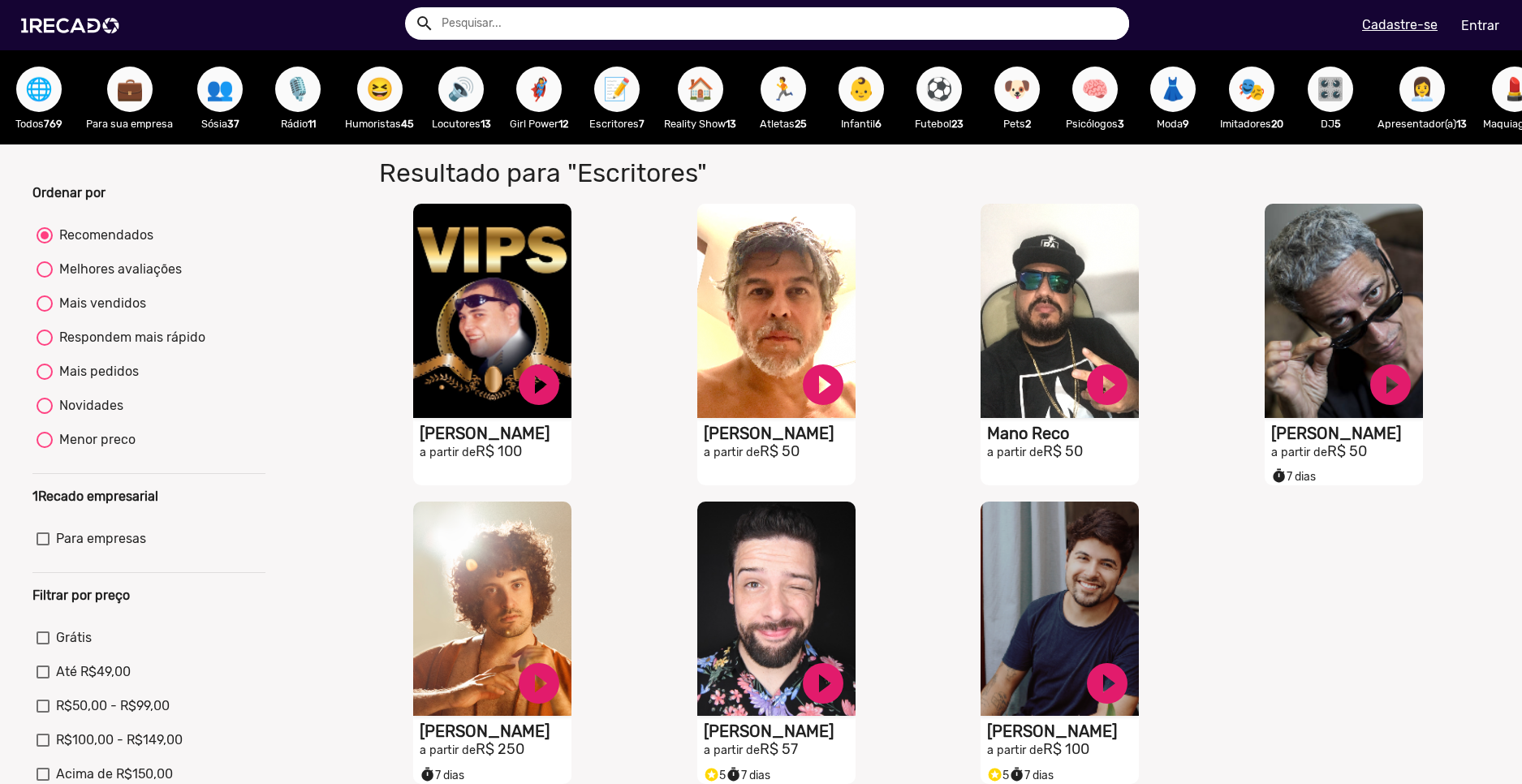
click at [732, 86] on div "🏠 Reality Show 13" at bounding box center [700, 97] width 88 height 94
click at [690, 88] on span "🏠" at bounding box center [701, 89] width 28 height 46
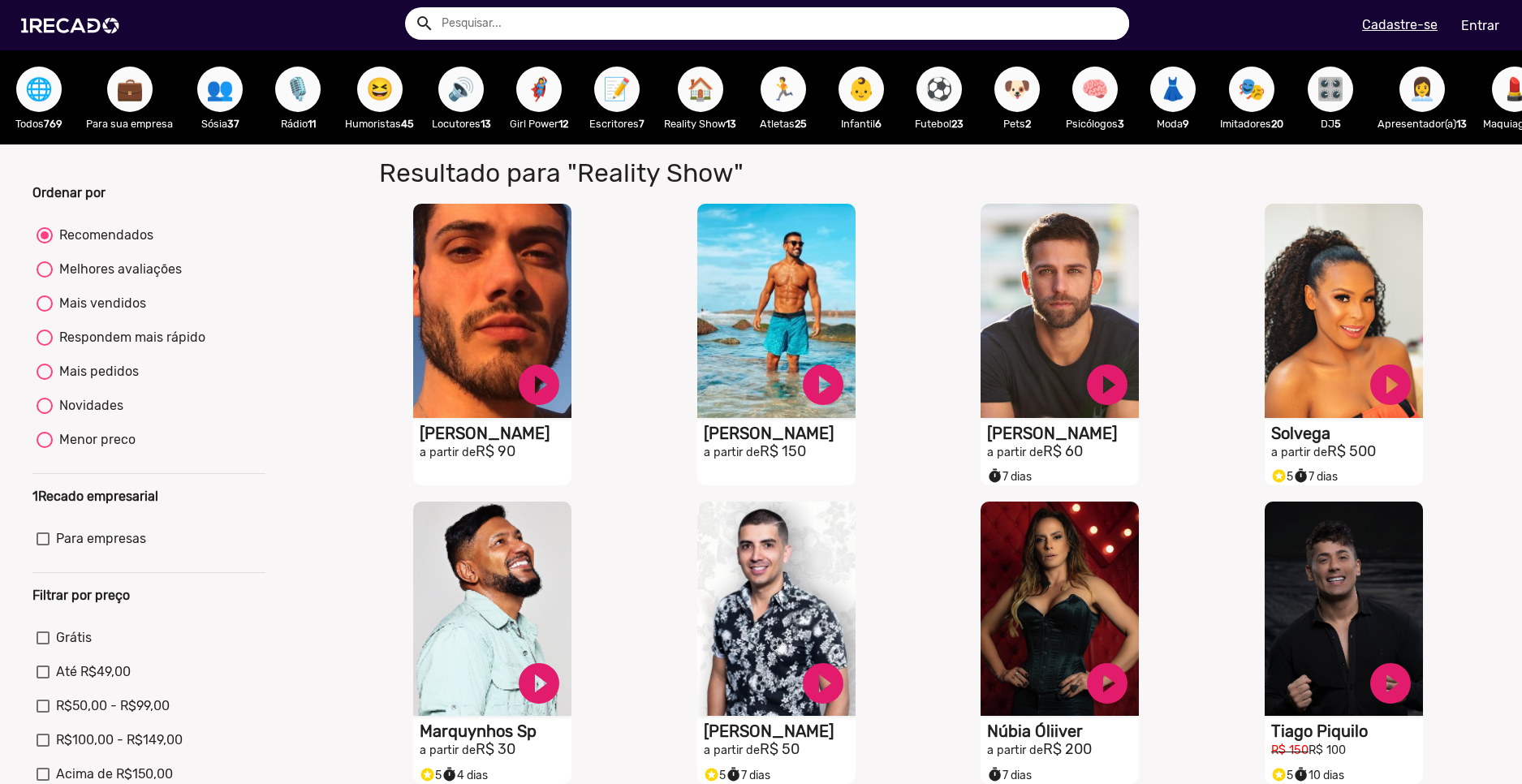
click at [787, 105] on span "🏃" at bounding box center [783, 89] width 28 height 46
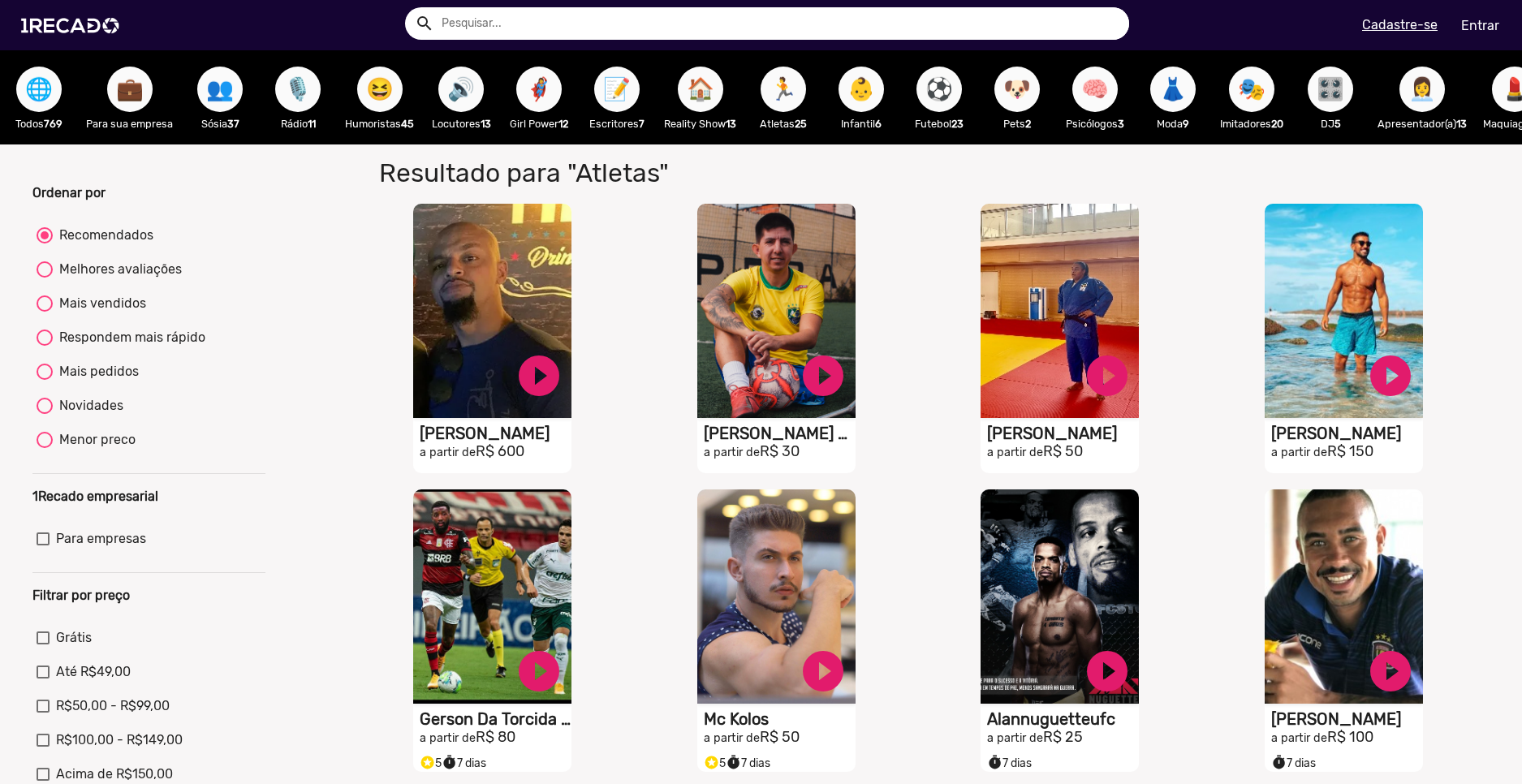
click at [777, 109] on span "🏃" at bounding box center [783, 89] width 28 height 46
click at [788, 93] on span "🏃" at bounding box center [783, 89] width 28 height 46
click at [702, 105] on span "🏠" at bounding box center [701, 89] width 28 height 46
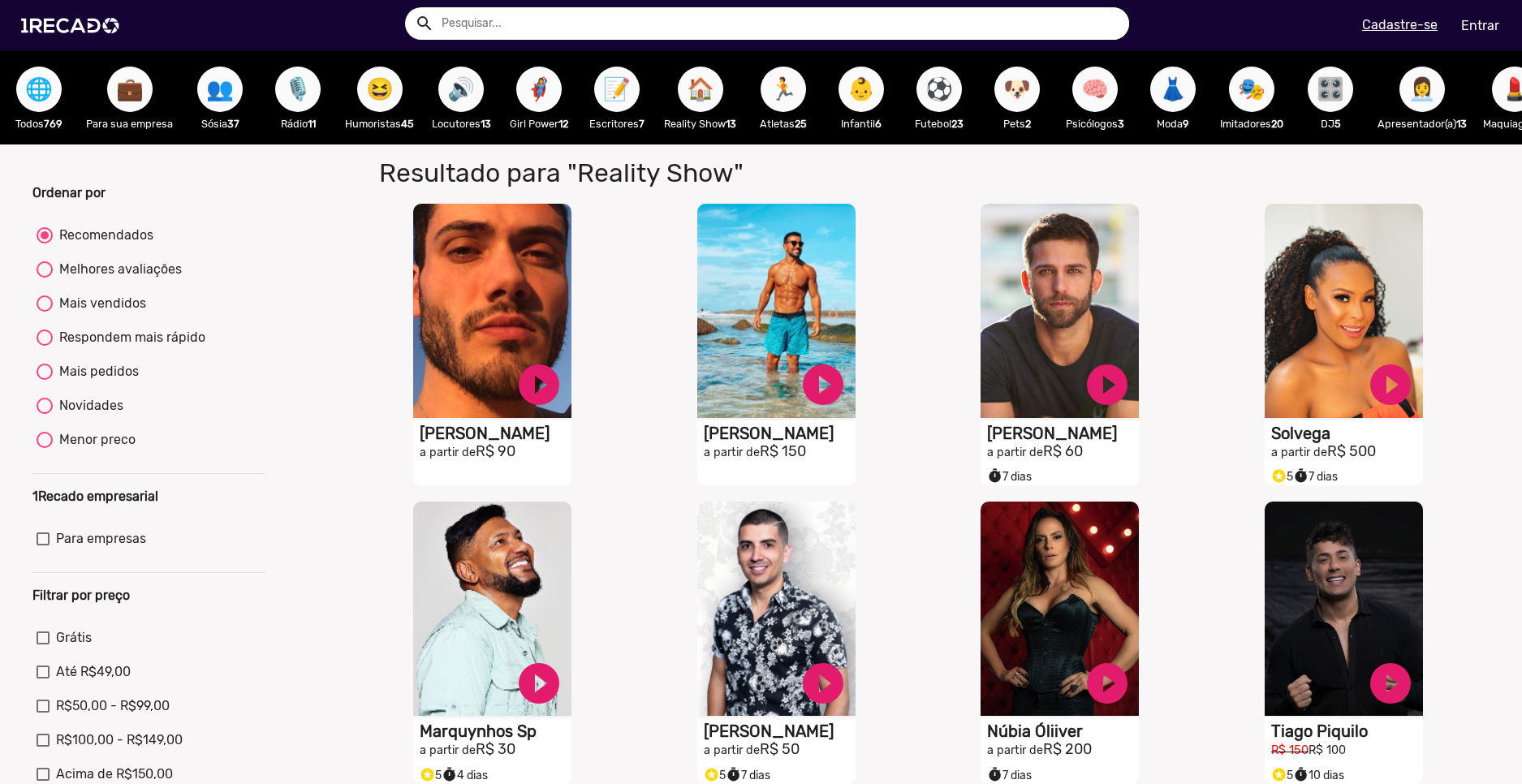
click at [915, 92] on div "⚽ Futebol 23" at bounding box center [939, 97] width 78 height 94
click at [938, 100] on span "⚽" at bounding box center [939, 89] width 28 height 46
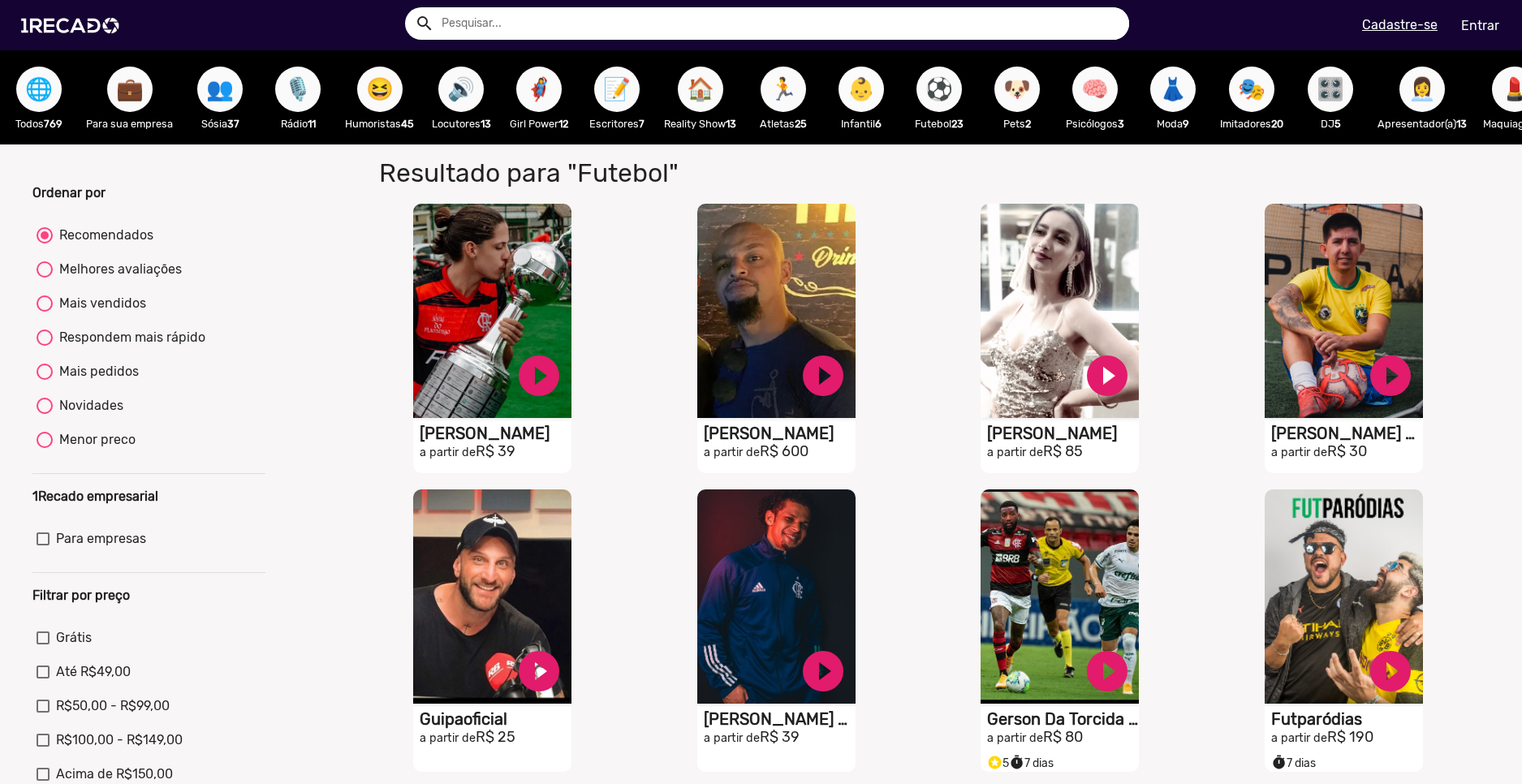
click at [876, 102] on span "👶" at bounding box center [861, 89] width 28 height 46
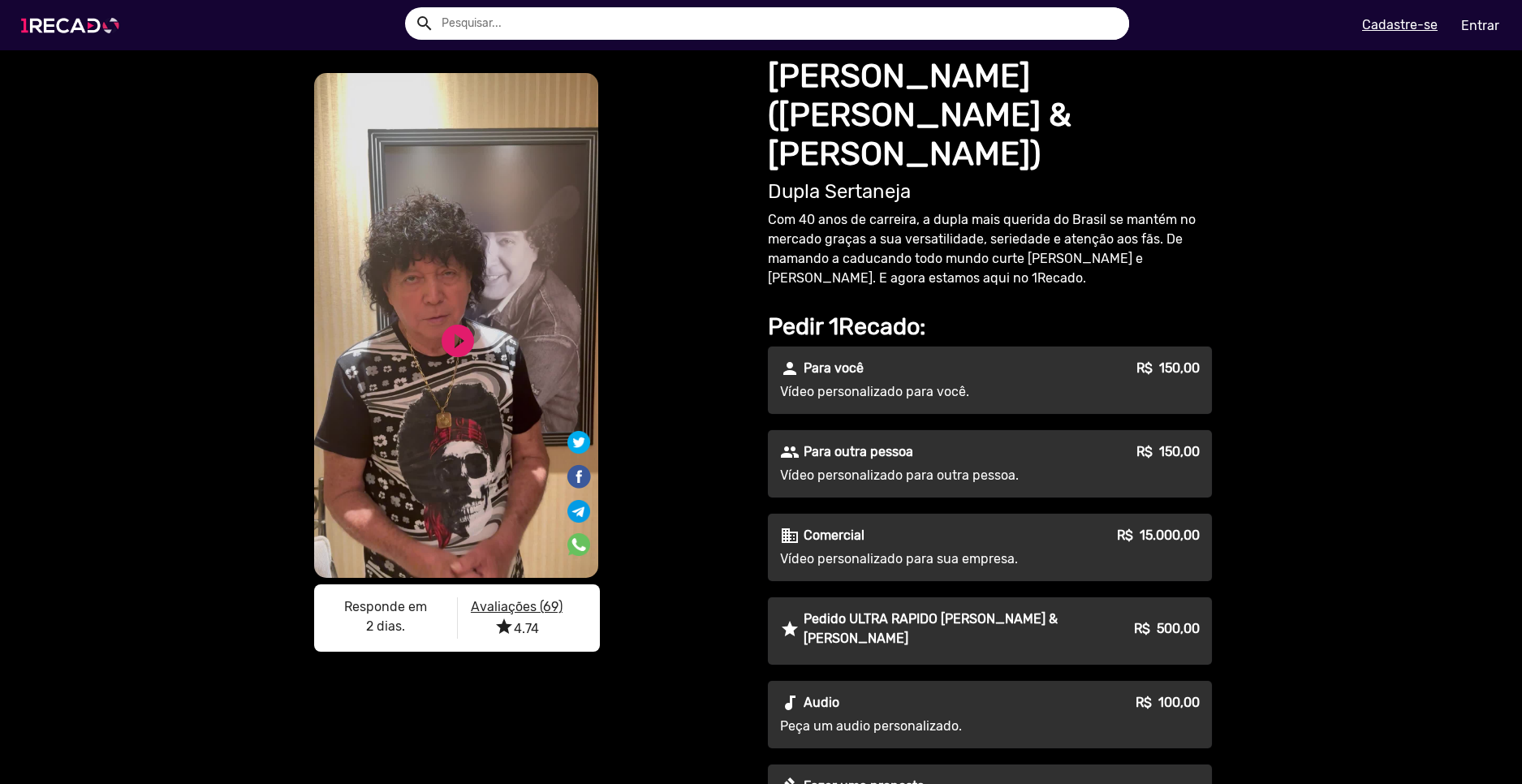
click at [57, 26] on img at bounding box center [73, 26] width 123 height 69
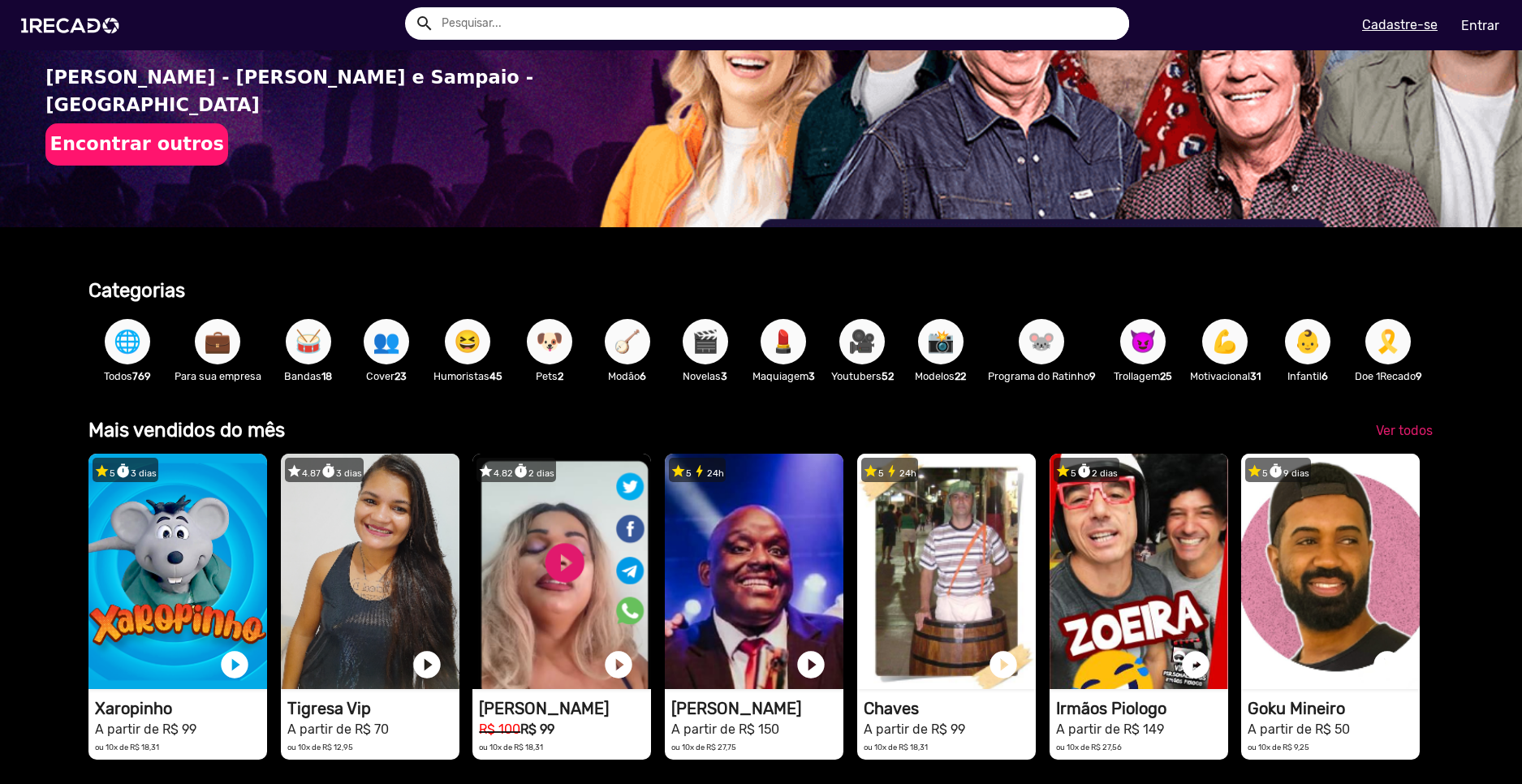
scroll to position [0, 1511]
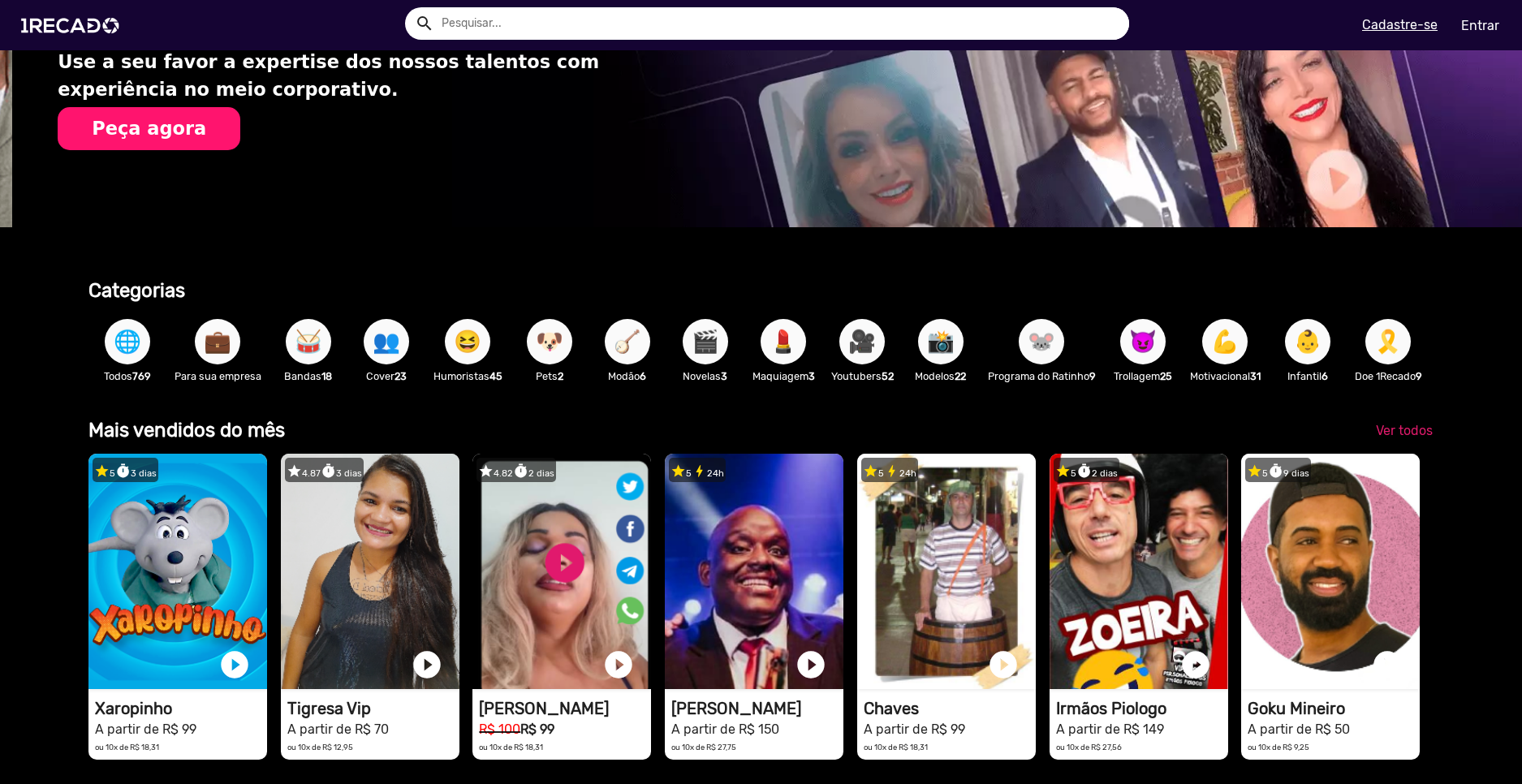
click at [211, 330] on span "💼" at bounding box center [217, 342] width 28 height 46
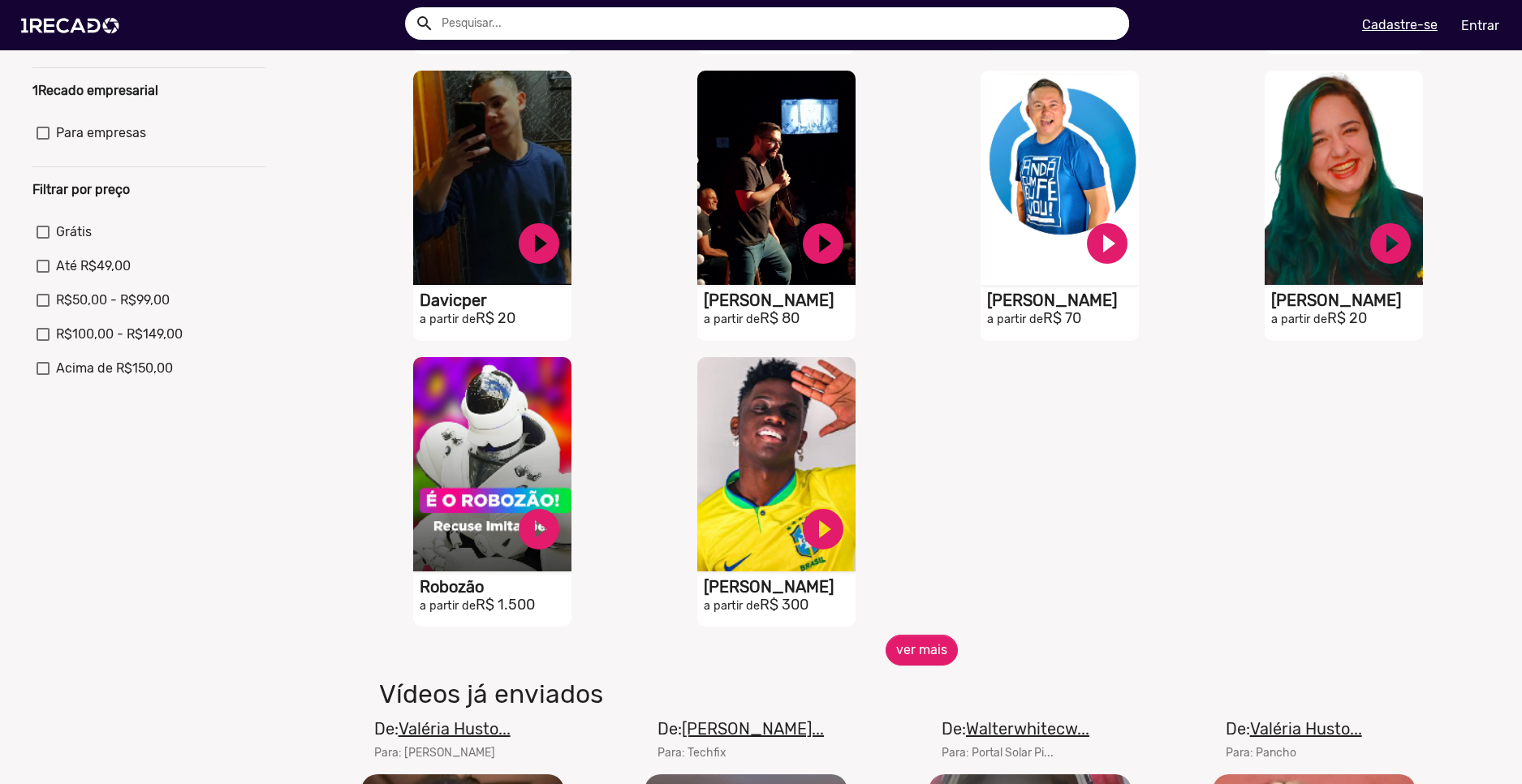
scroll to position [568, 0]
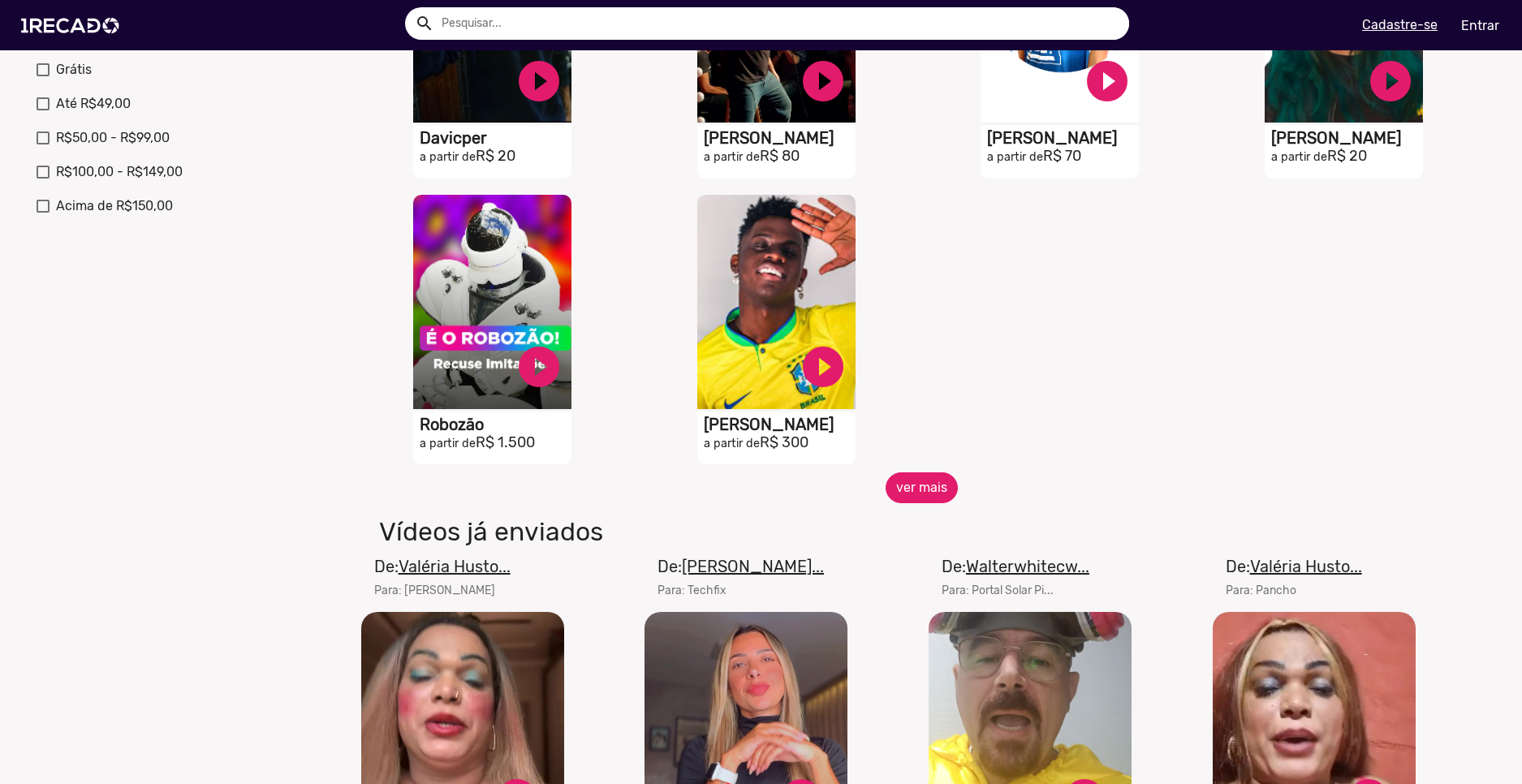
click at [911, 489] on button "ver mais" at bounding box center [922, 488] width 72 height 30
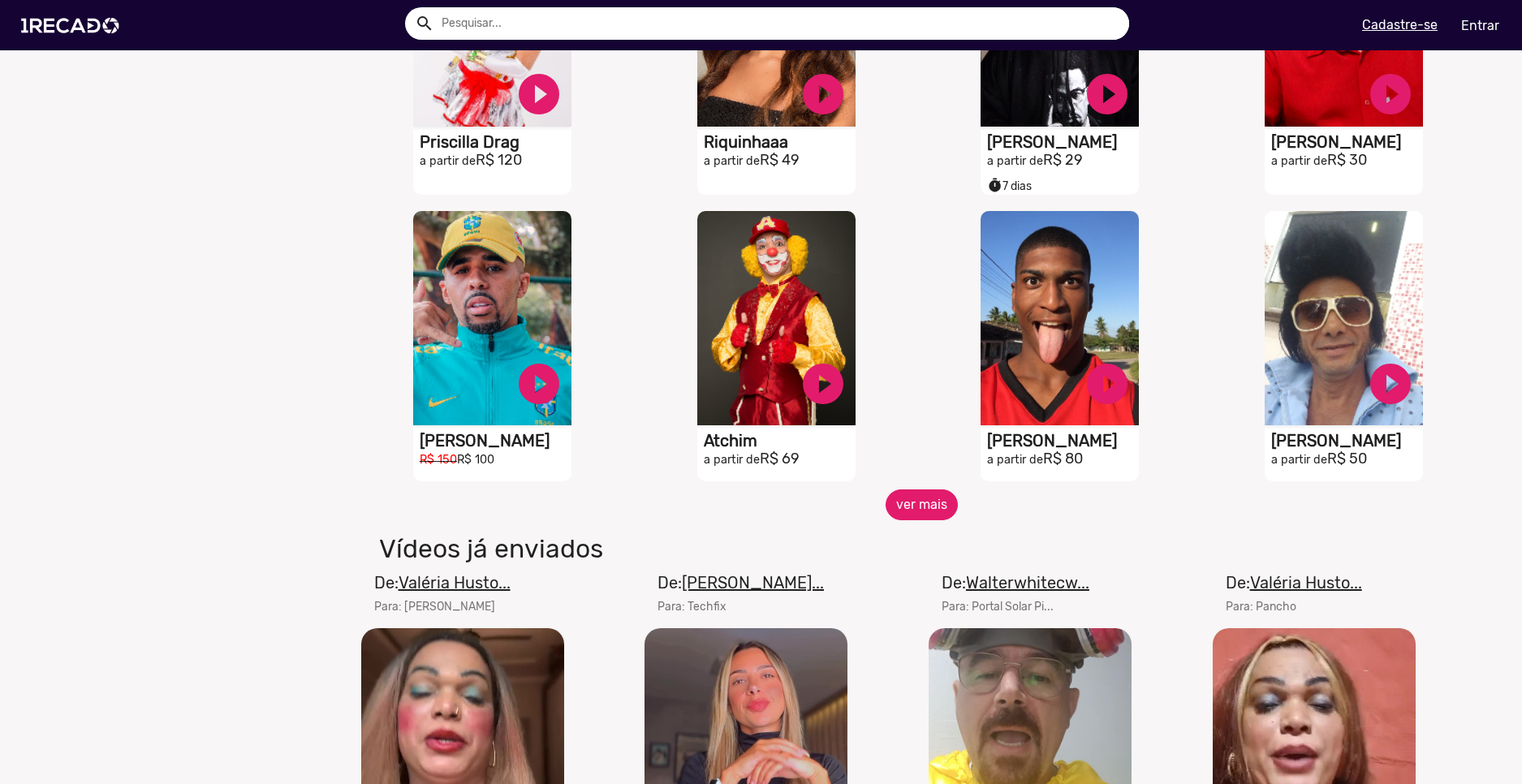
scroll to position [1217, 0]
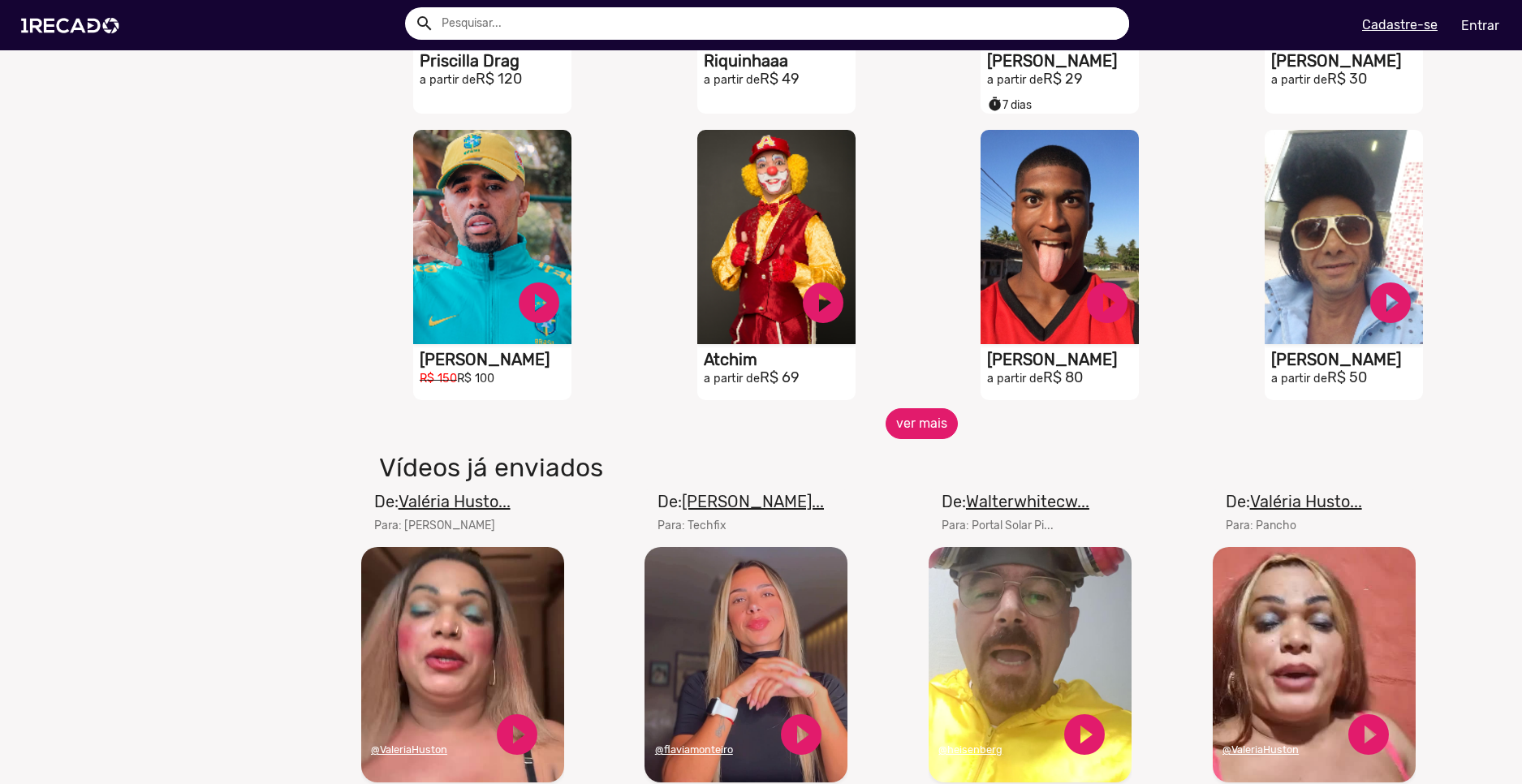
click at [939, 439] on button "ver mais" at bounding box center [922, 424] width 72 height 30
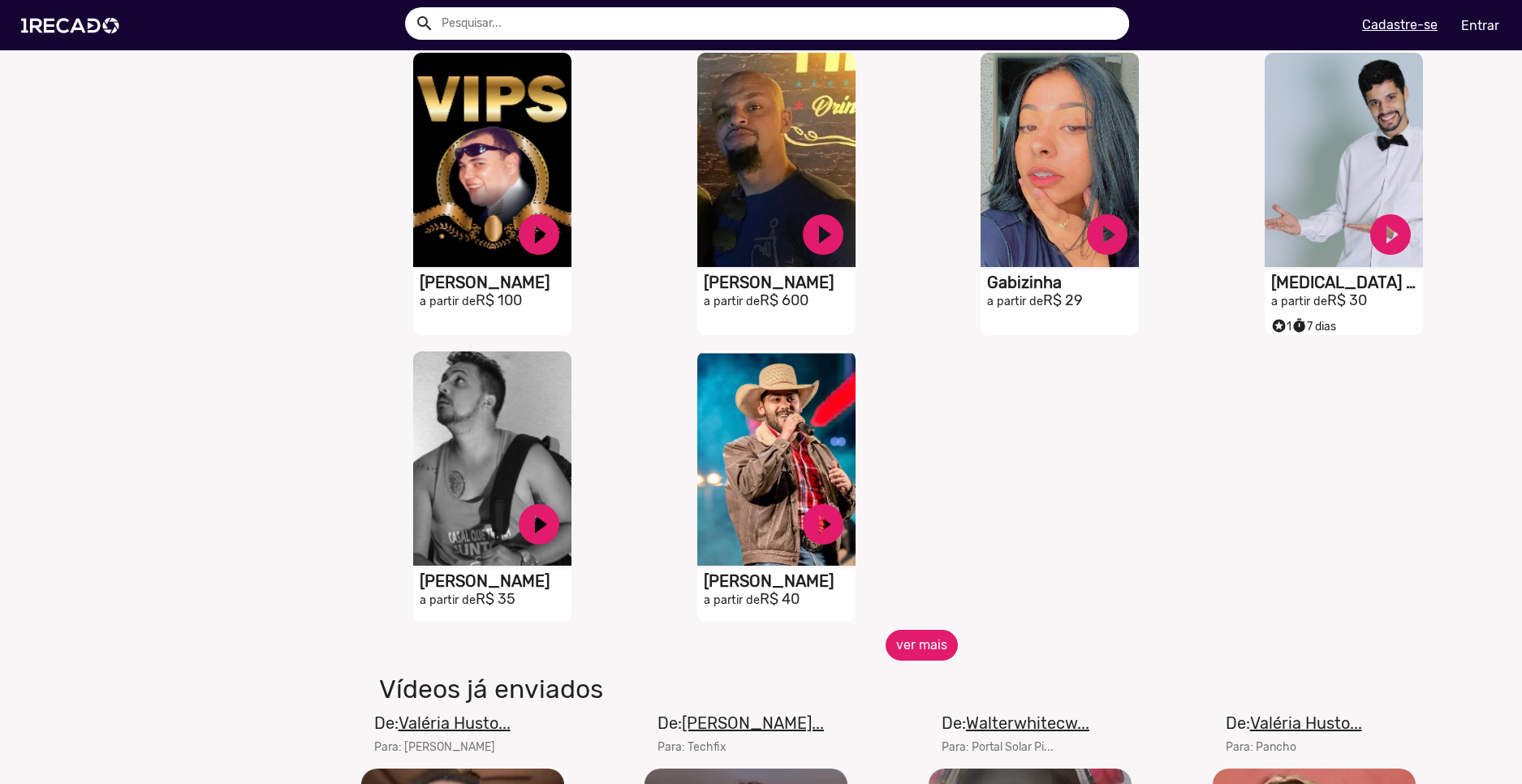
scroll to position [1948, 0]
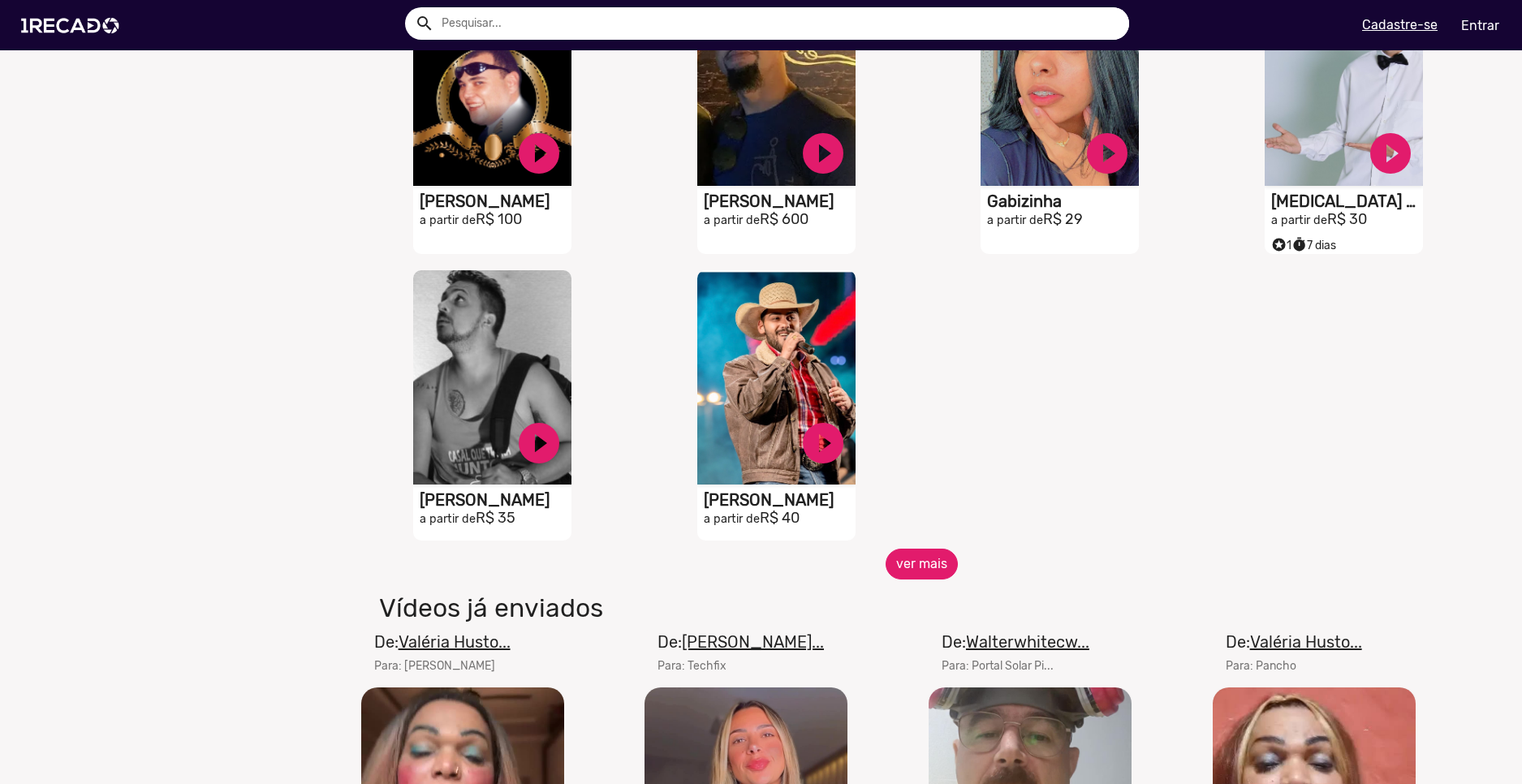
click at [911, 578] on button "ver mais" at bounding box center [922, 564] width 72 height 30
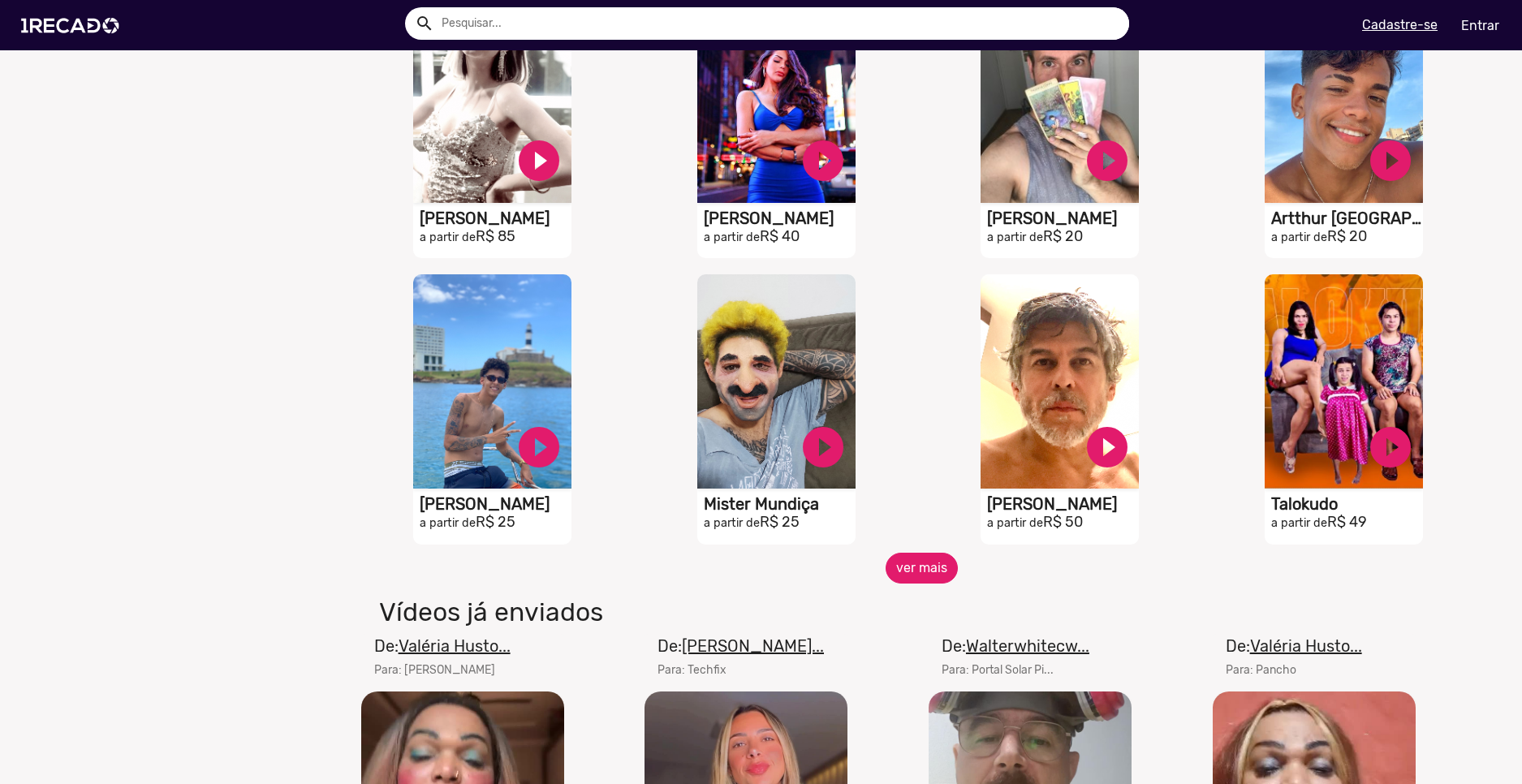
scroll to position [2597, 0]
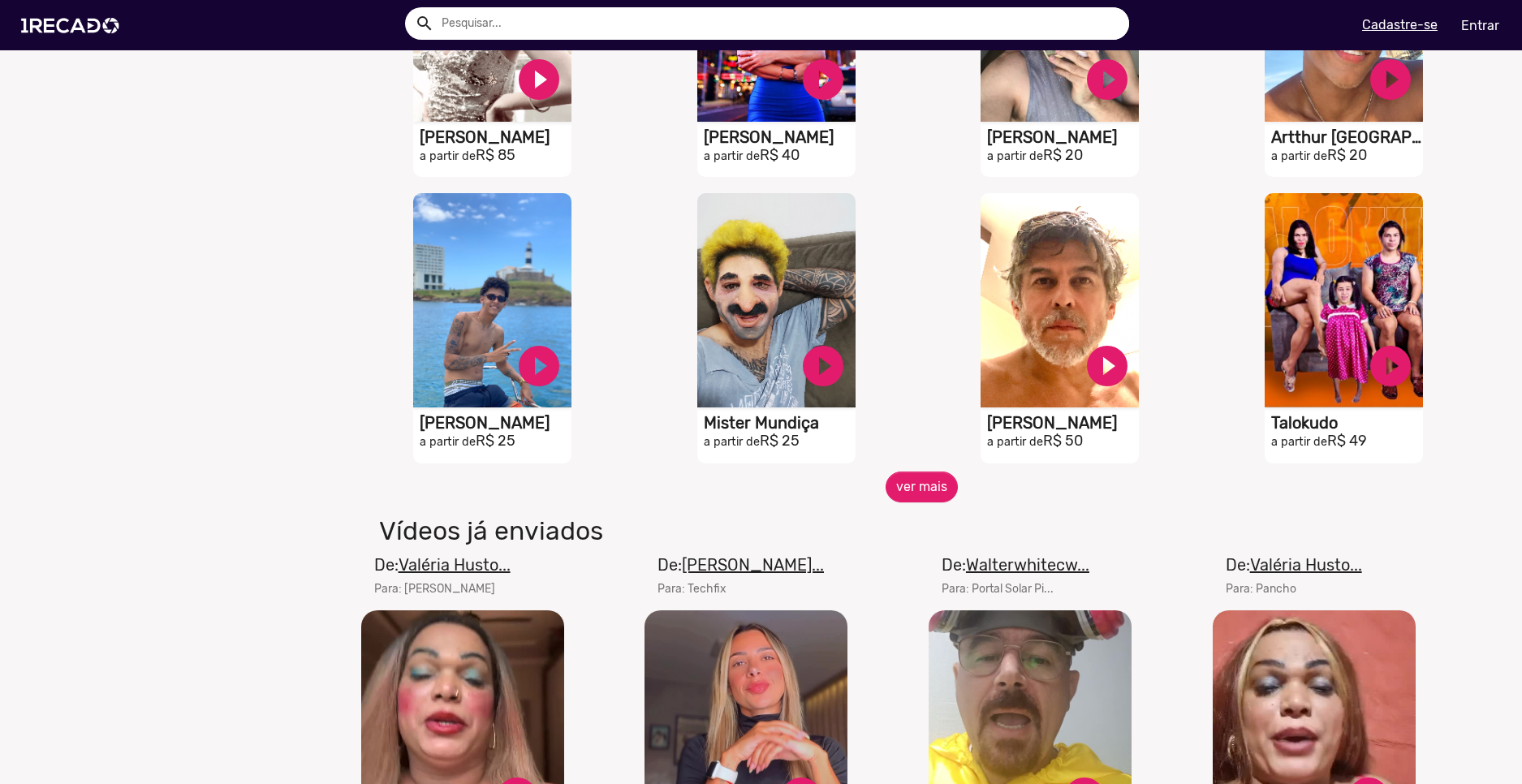
click at [954, 487] on span "ver mais" at bounding box center [922, 487] width 1136 height 30
click at [943, 501] on button "ver mais" at bounding box center [922, 487] width 72 height 30
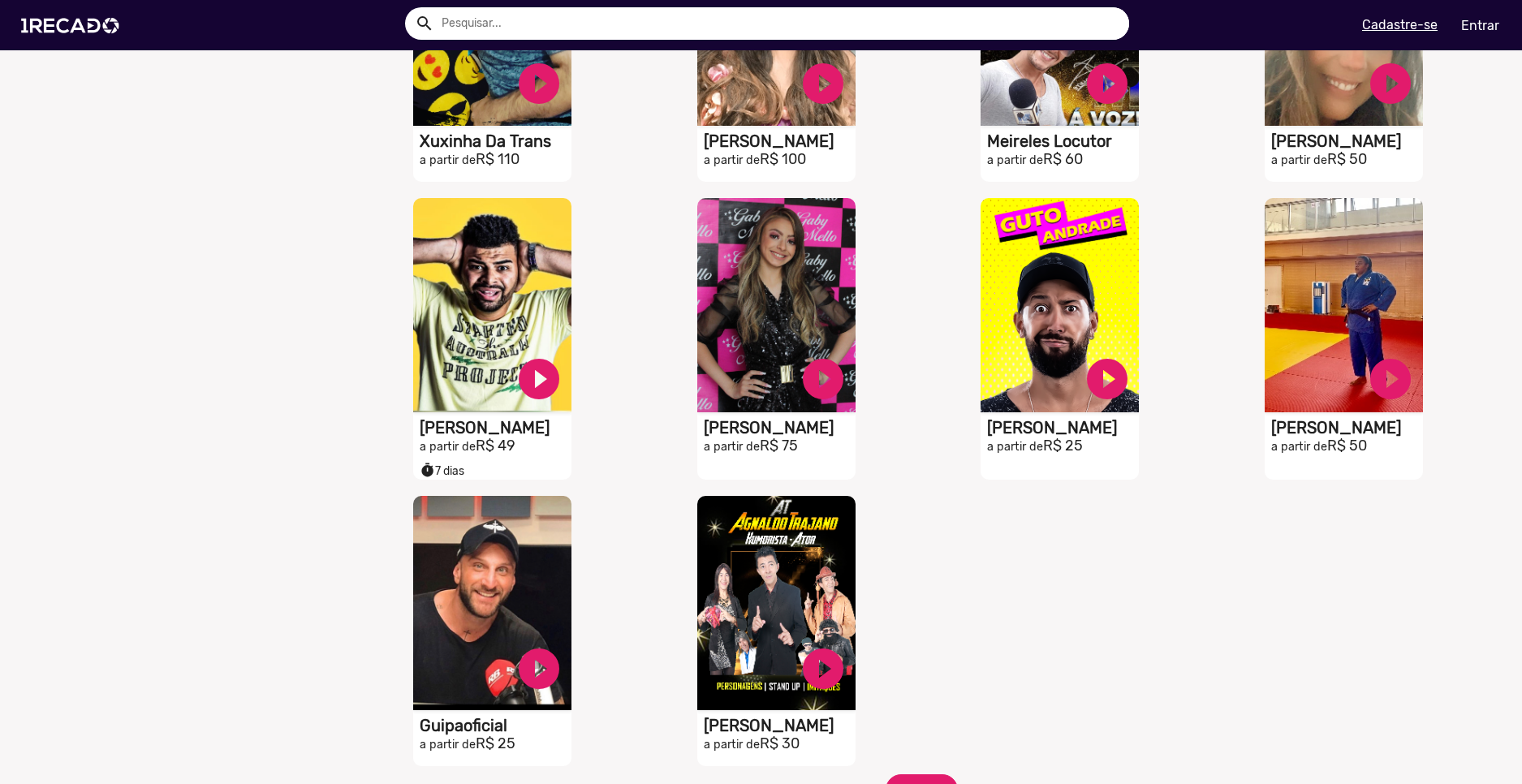
scroll to position [3490, 0]
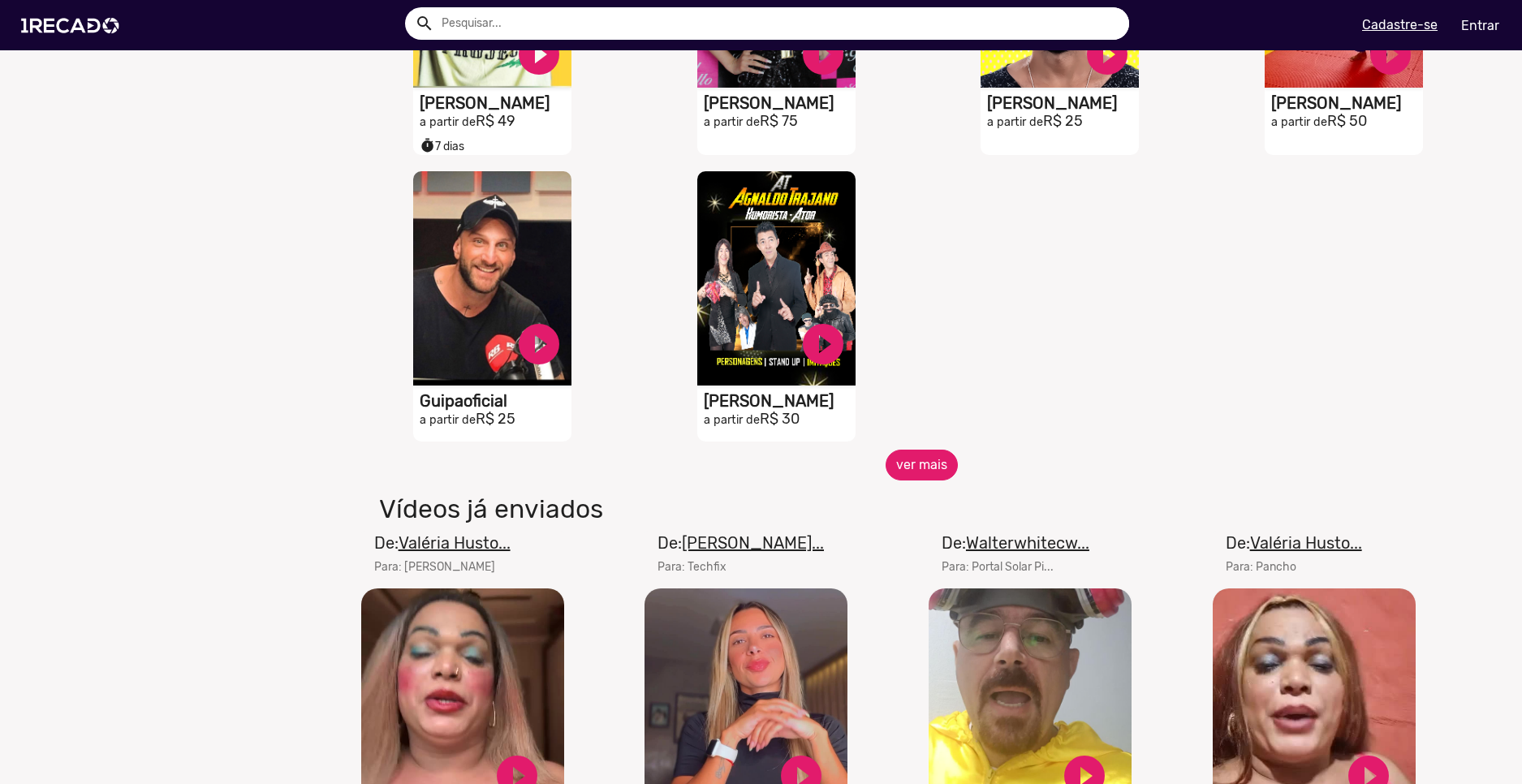
click at [942, 481] on button "ver mais" at bounding box center [922, 465] width 72 height 30
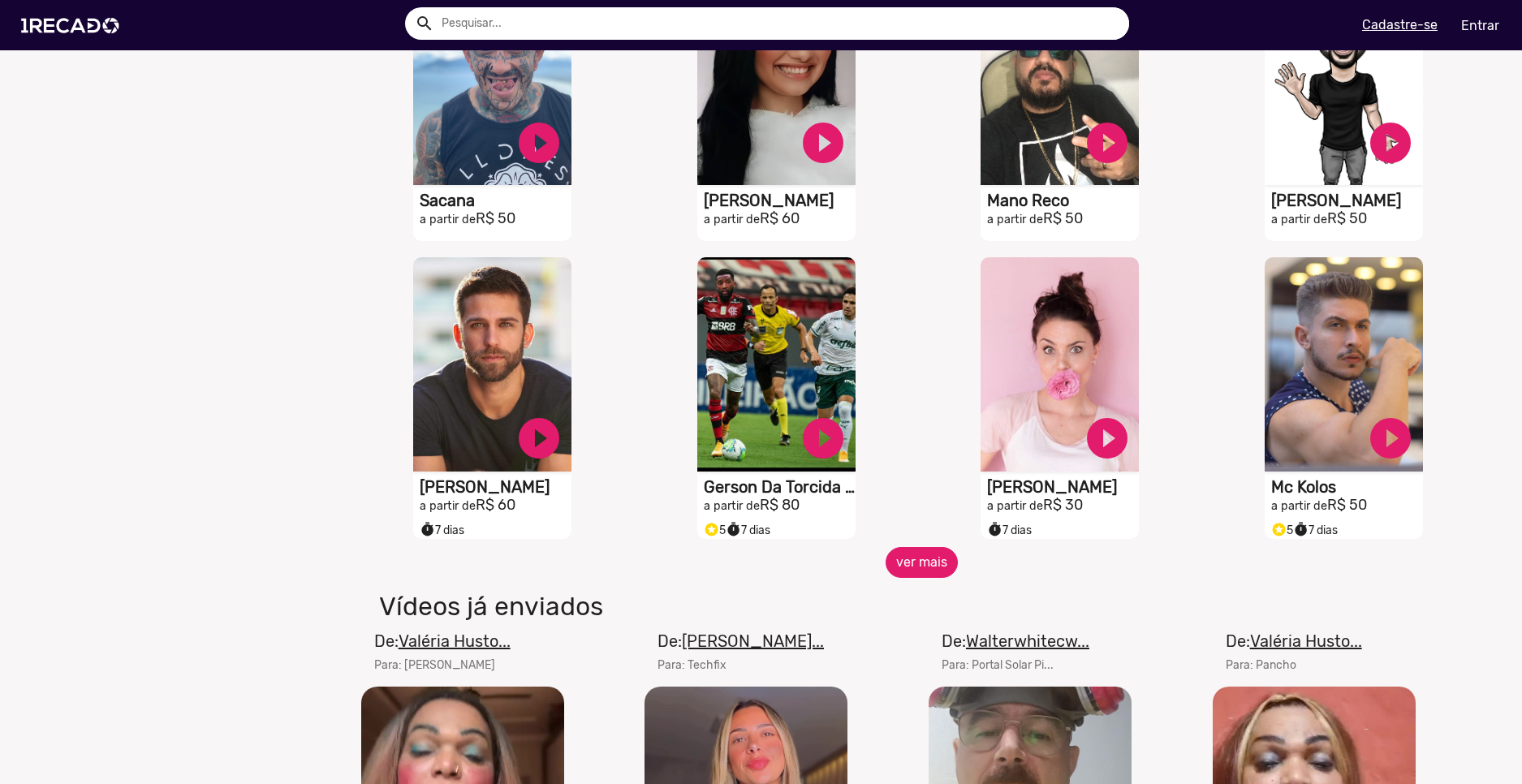
scroll to position [4140, 0]
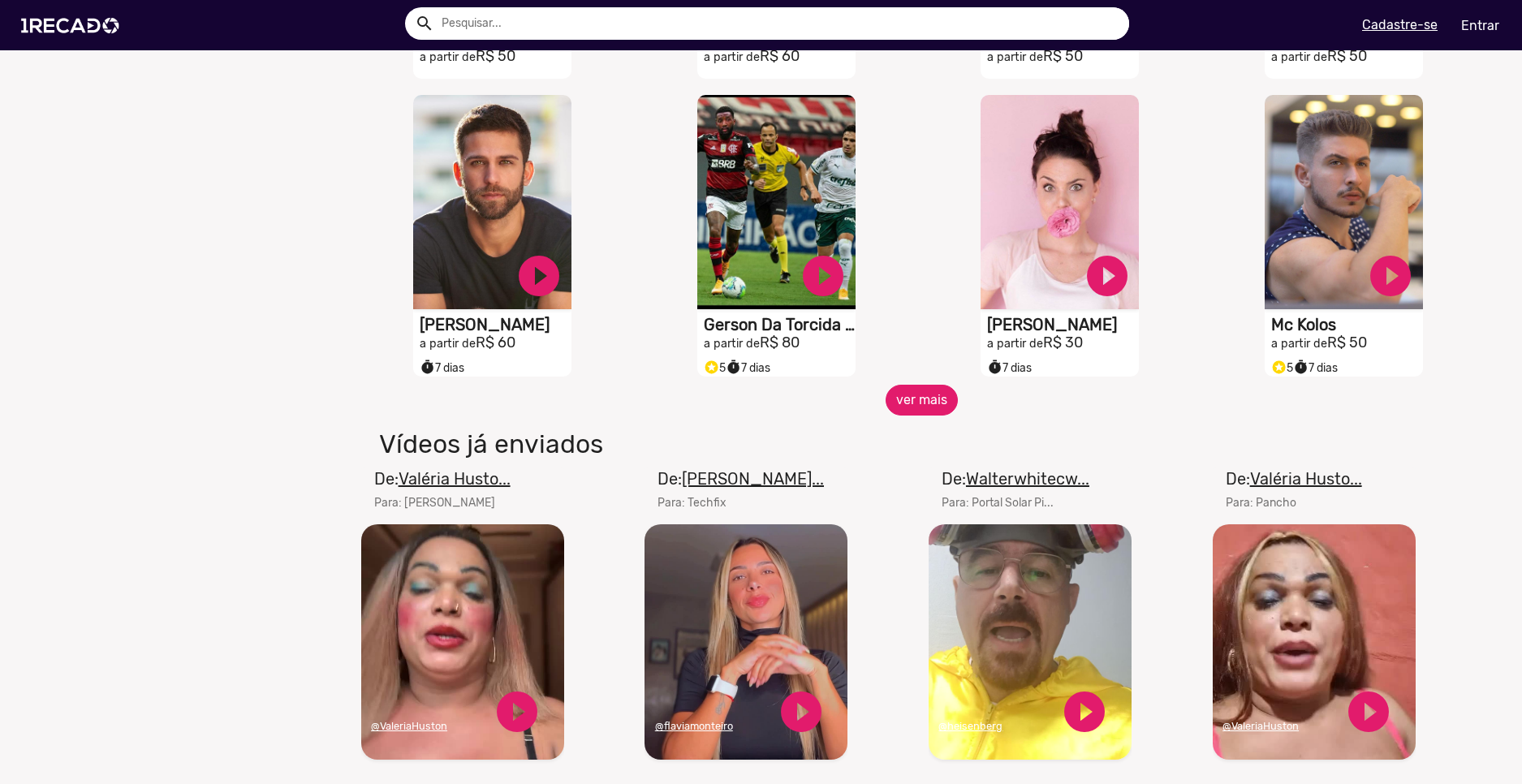
click at [929, 415] on button "ver mais" at bounding box center [922, 400] width 72 height 30
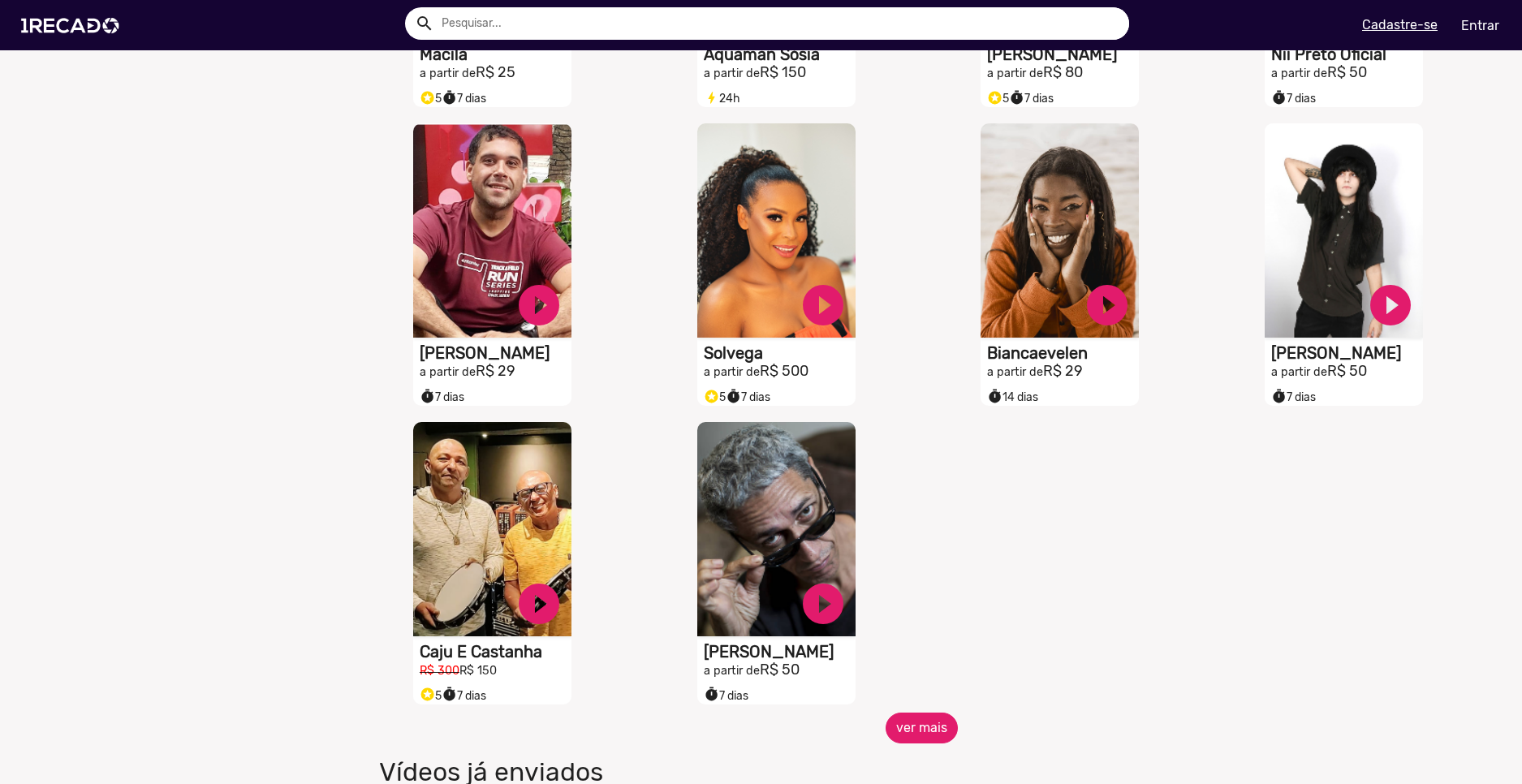
scroll to position [4870, 0]
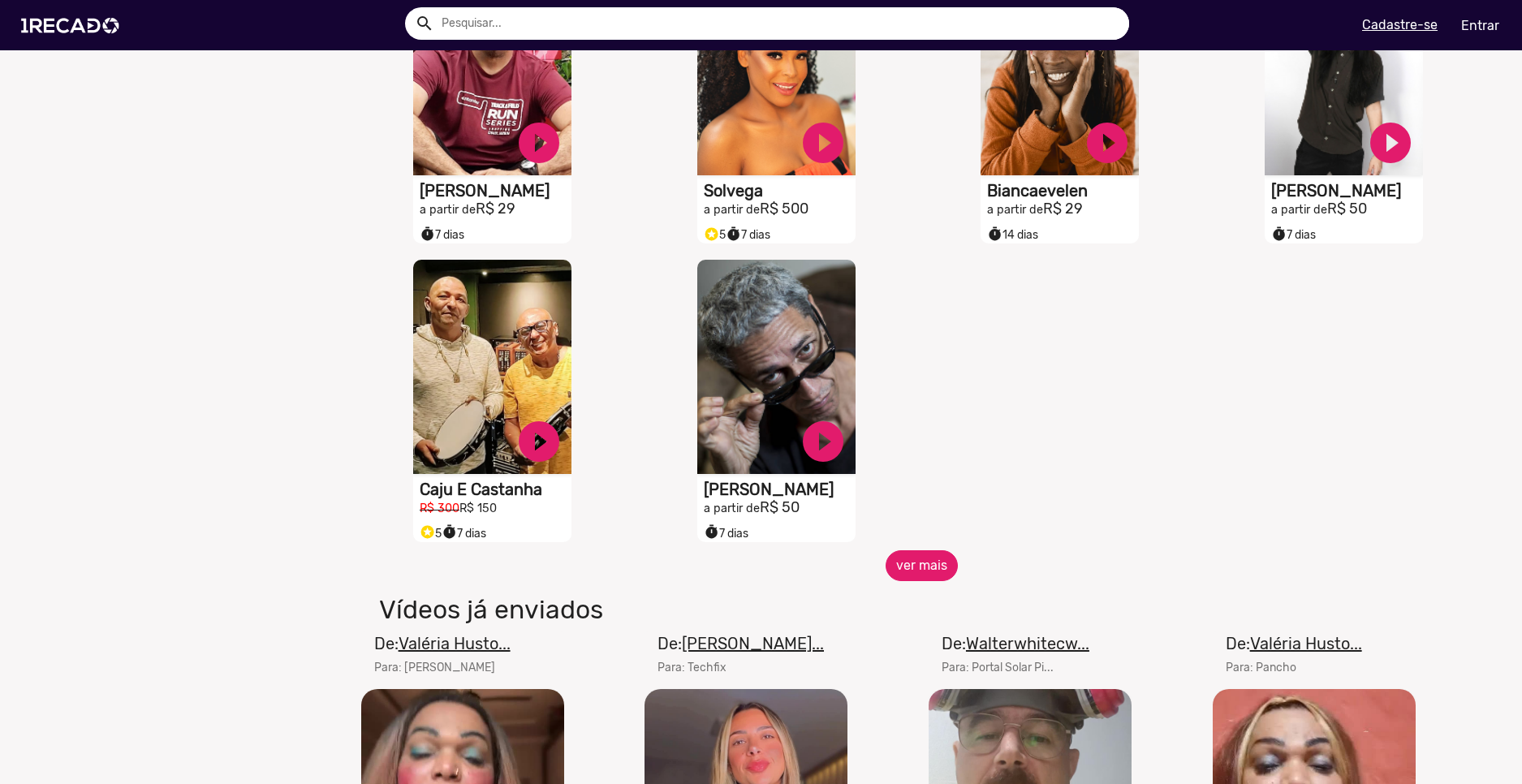
click at [935, 580] on button "ver mais" at bounding box center [922, 565] width 72 height 30
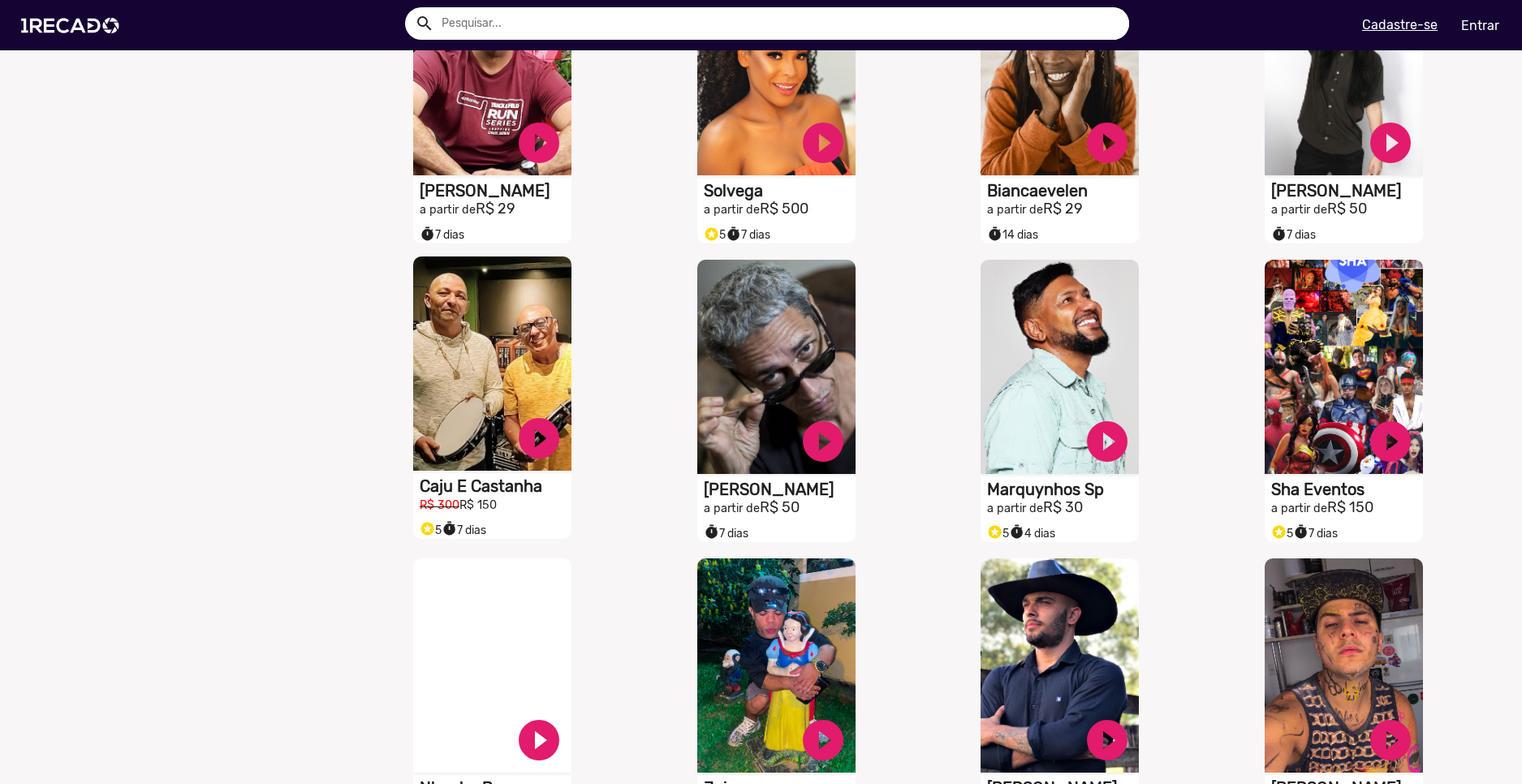
click at [489, 470] on video "S1RECADO vídeos dedicados para fãs e empresas" at bounding box center [492, 363] width 159 height 214
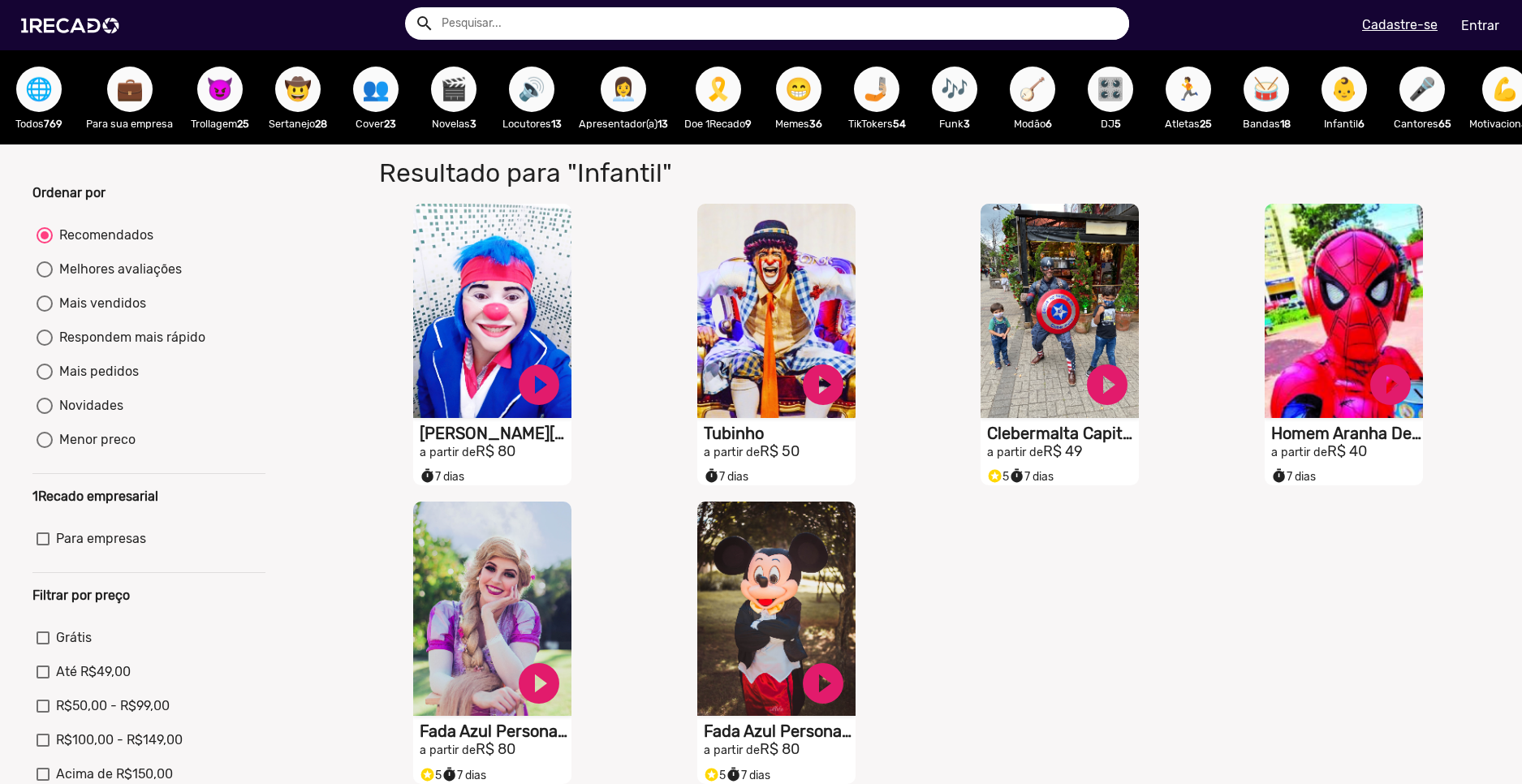
click at [881, 101] on span "🤳🏼" at bounding box center [877, 89] width 28 height 46
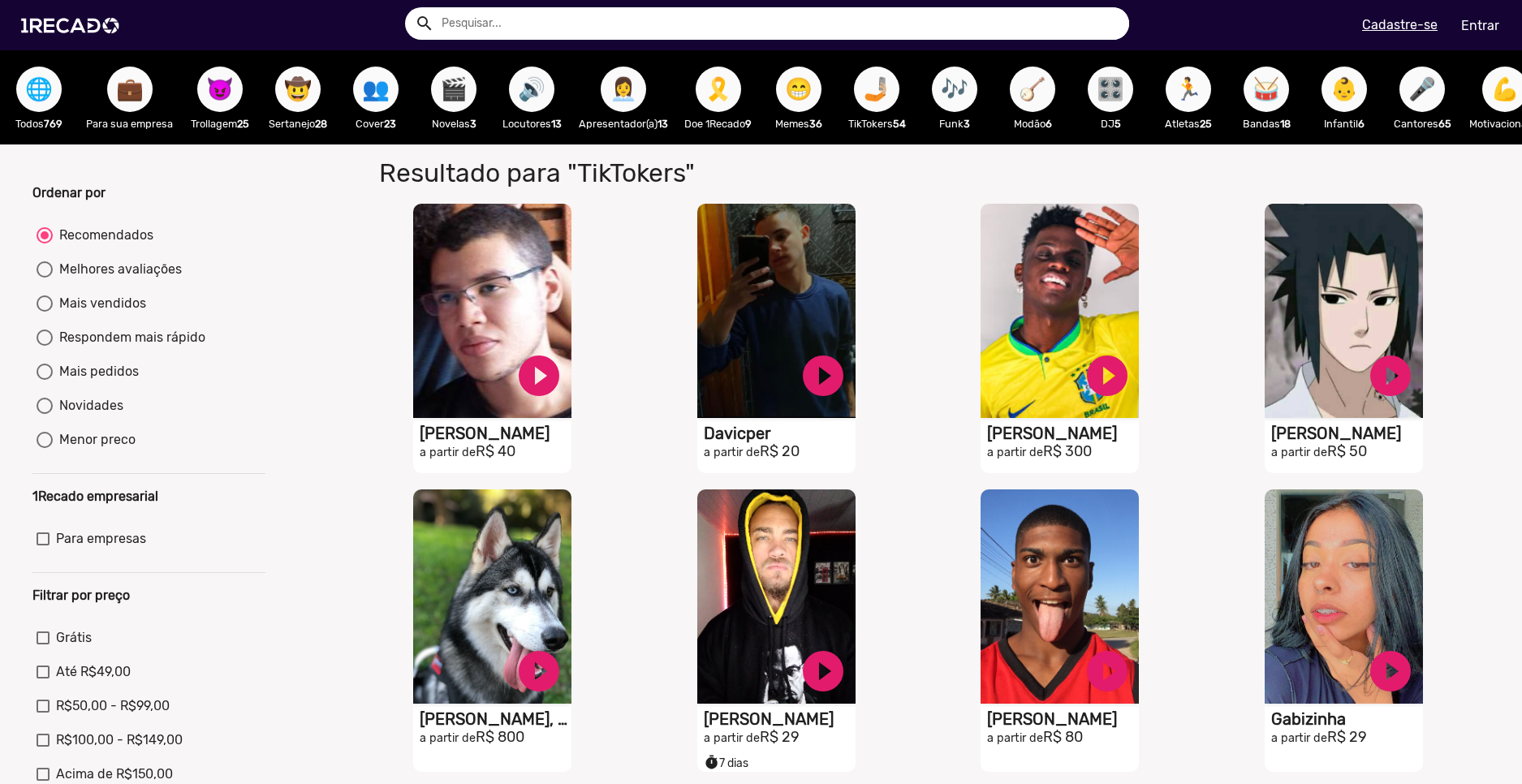
click at [874, 107] on span "🤳🏼" at bounding box center [877, 89] width 28 height 46
click at [780, 85] on button "😁" at bounding box center [800, 89] width 46 height 46
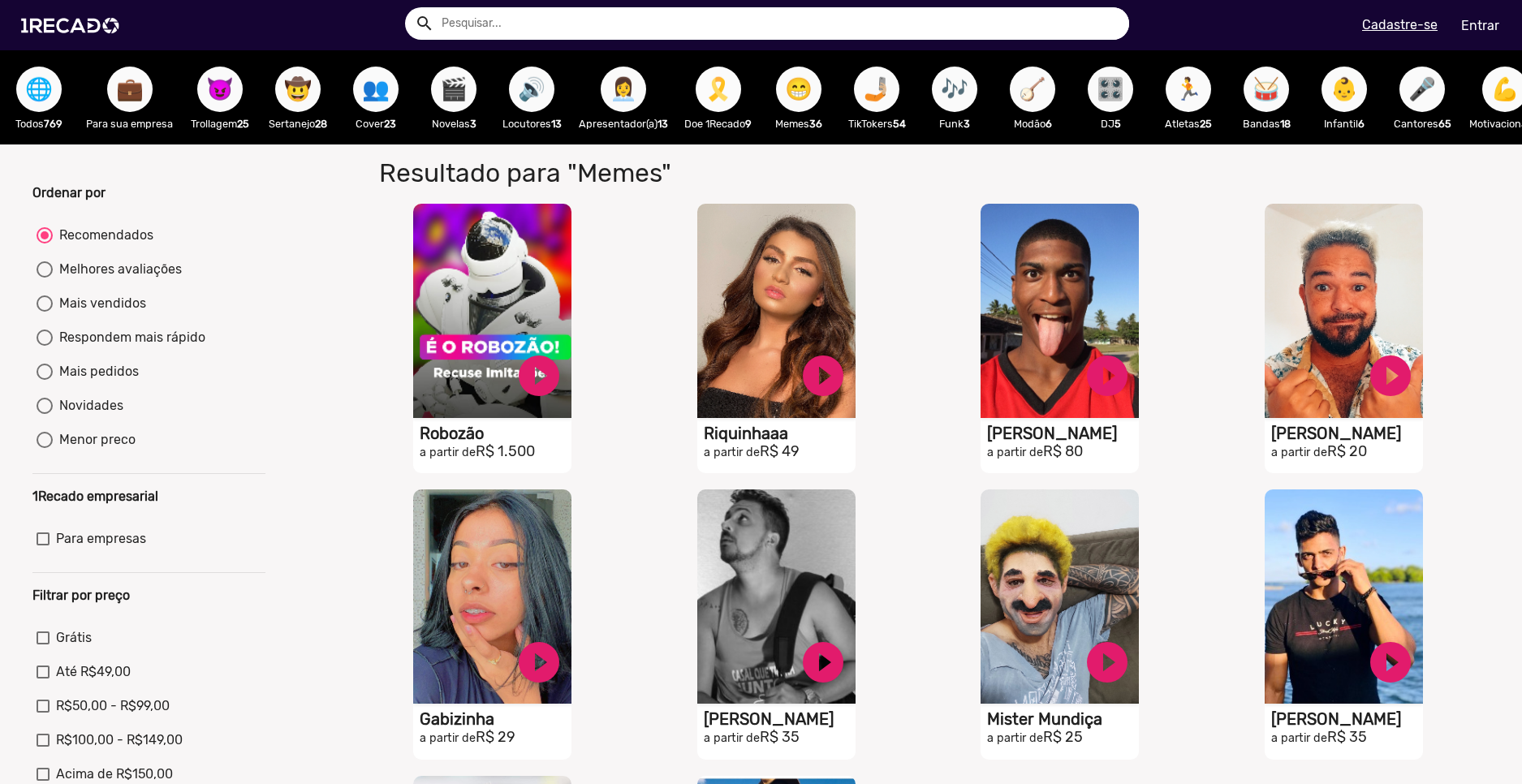
click at [727, 92] on span "🎗️" at bounding box center [718, 89] width 28 height 46
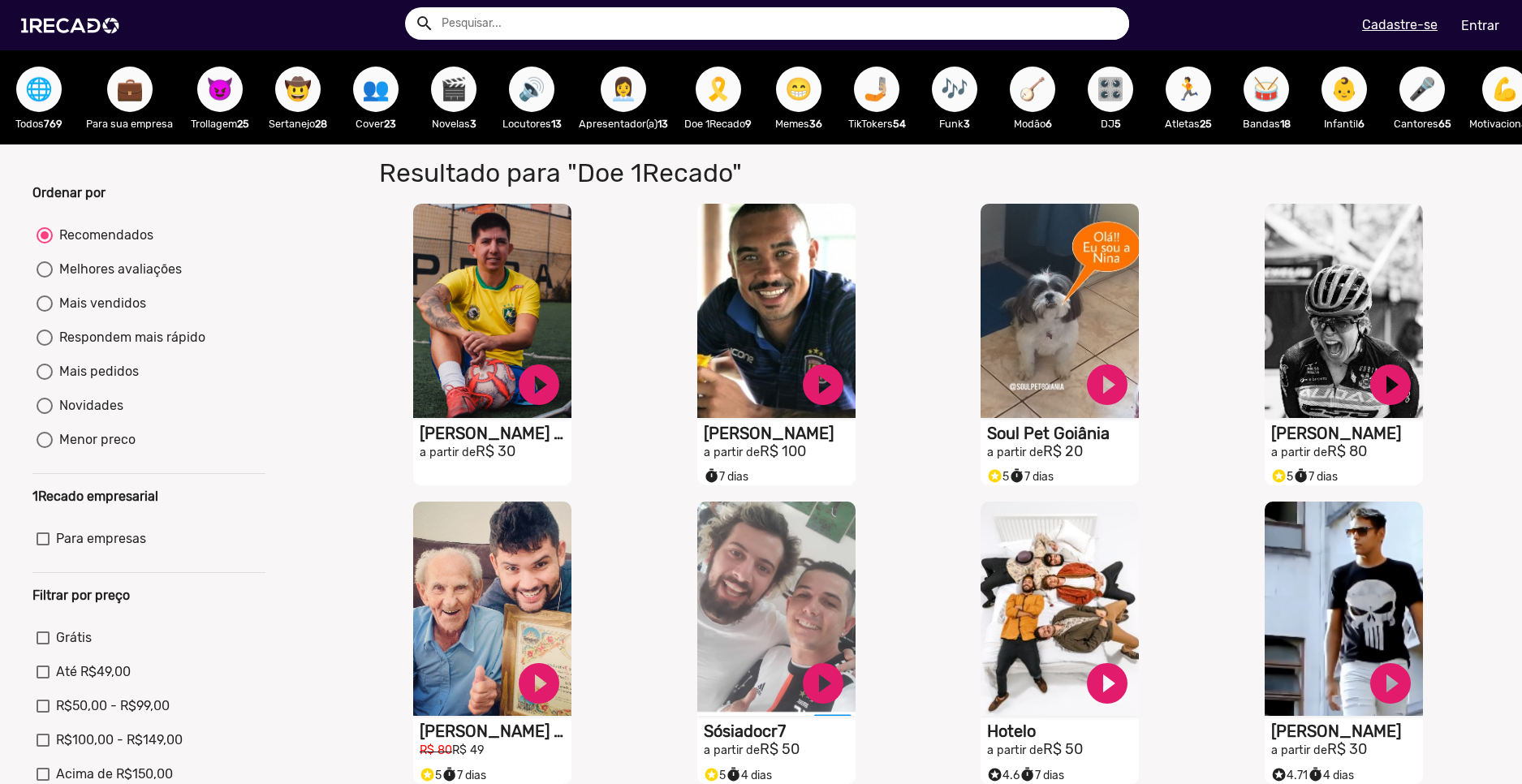
click at [803, 91] on span "😁" at bounding box center [799, 89] width 28 height 46
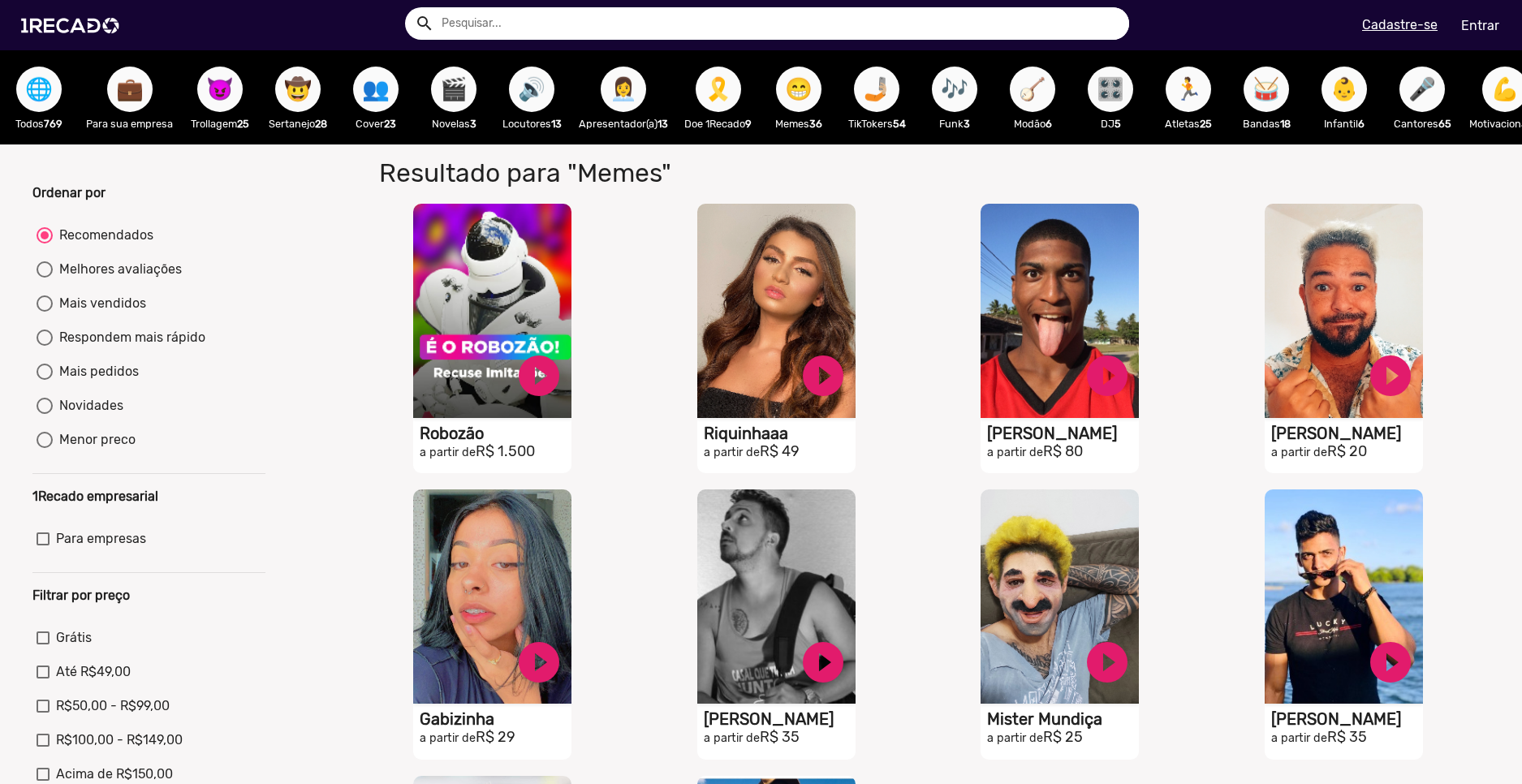
click at [891, 94] on span "🤳🏼" at bounding box center [877, 89] width 28 height 46
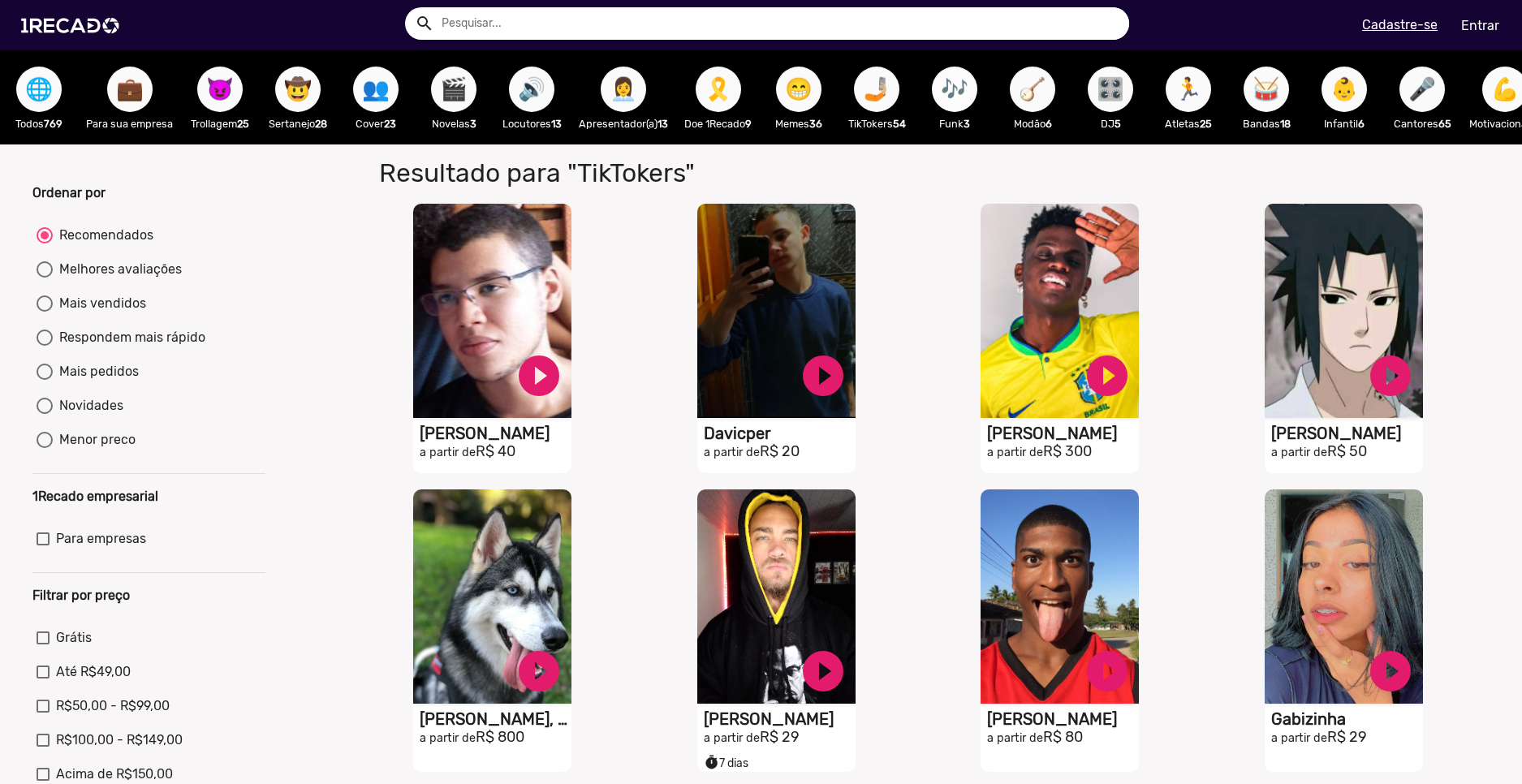
click at [938, 96] on button "🎶" at bounding box center [954, 89] width 46 height 46
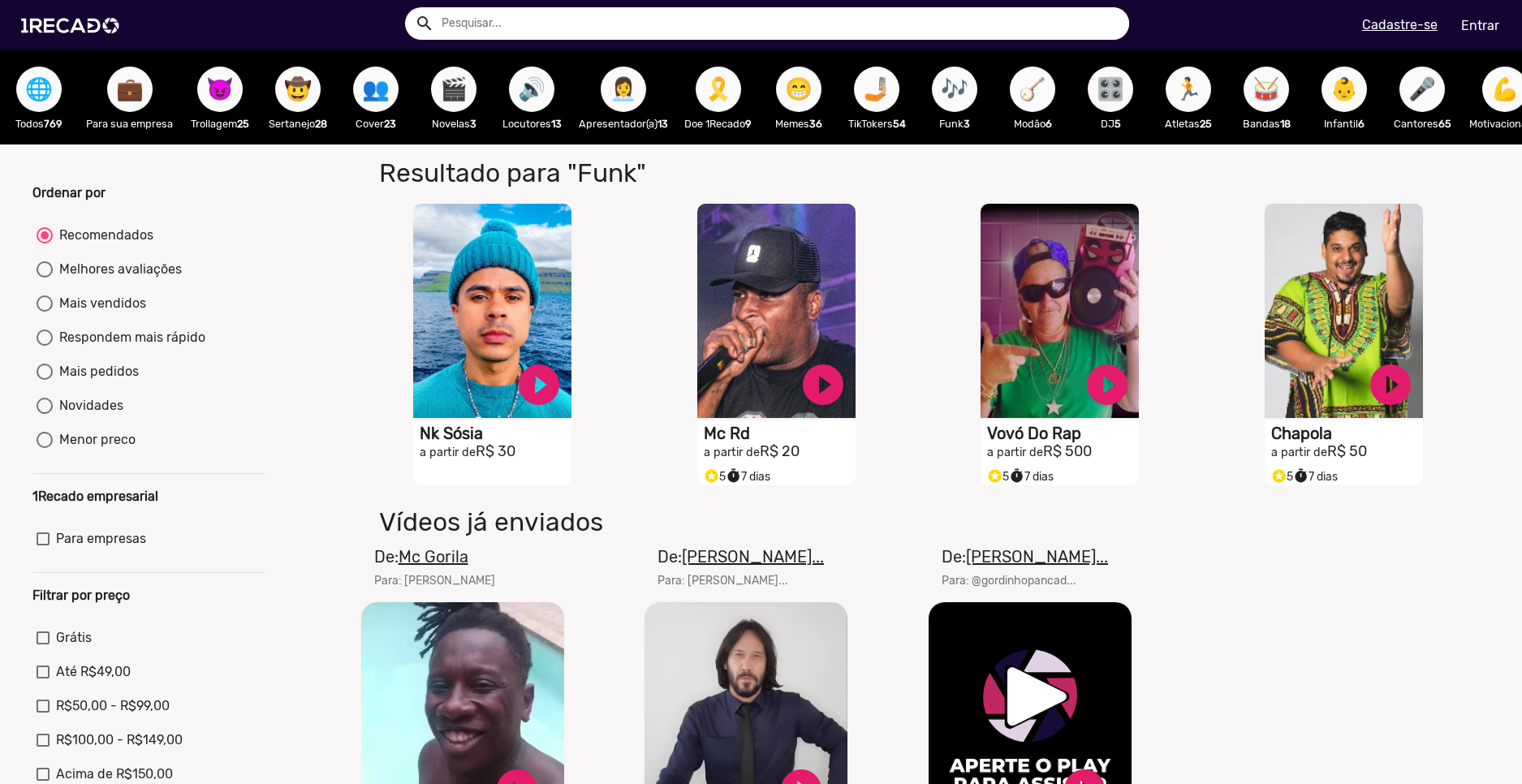
click at [1054, 91] on button "🪕" at bounding box center [1032, 89] width 46 height 46
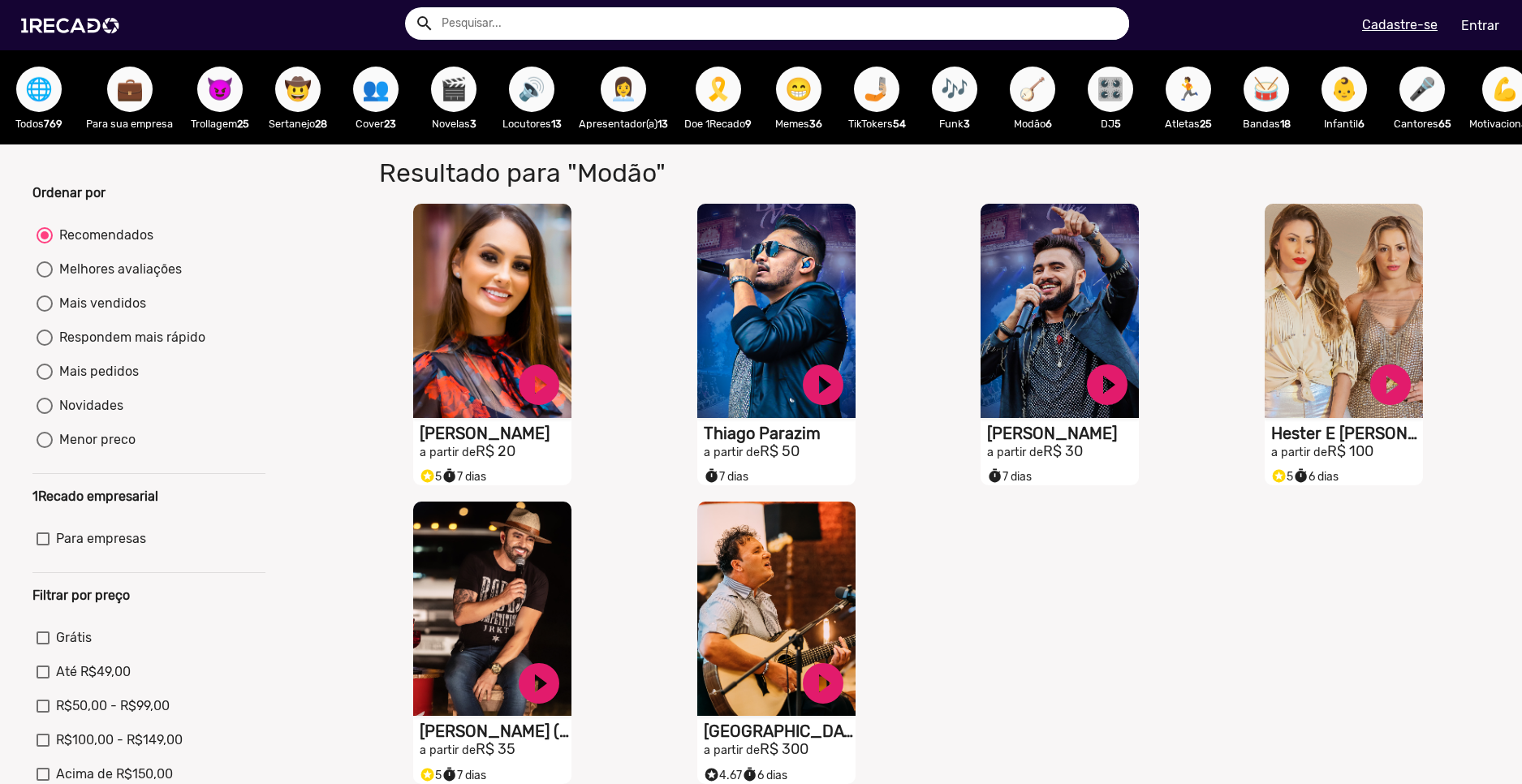
click at [1105, 101] on span "🎛️" at bounding box center [1110, 89] width 28 height 46
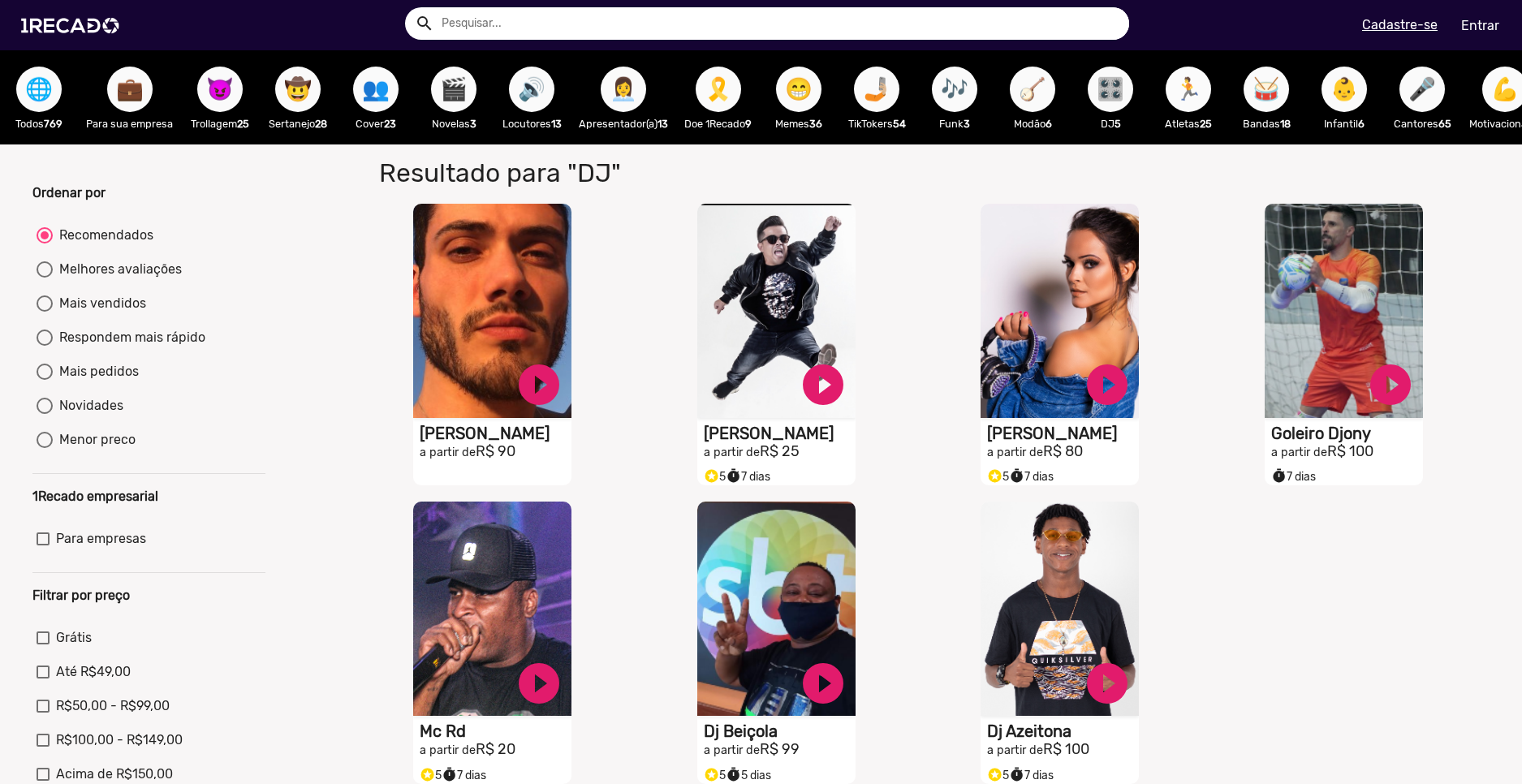
click at [1195, 103] on span "🏃" at bounding box center [1188, 89] width 28 height 46
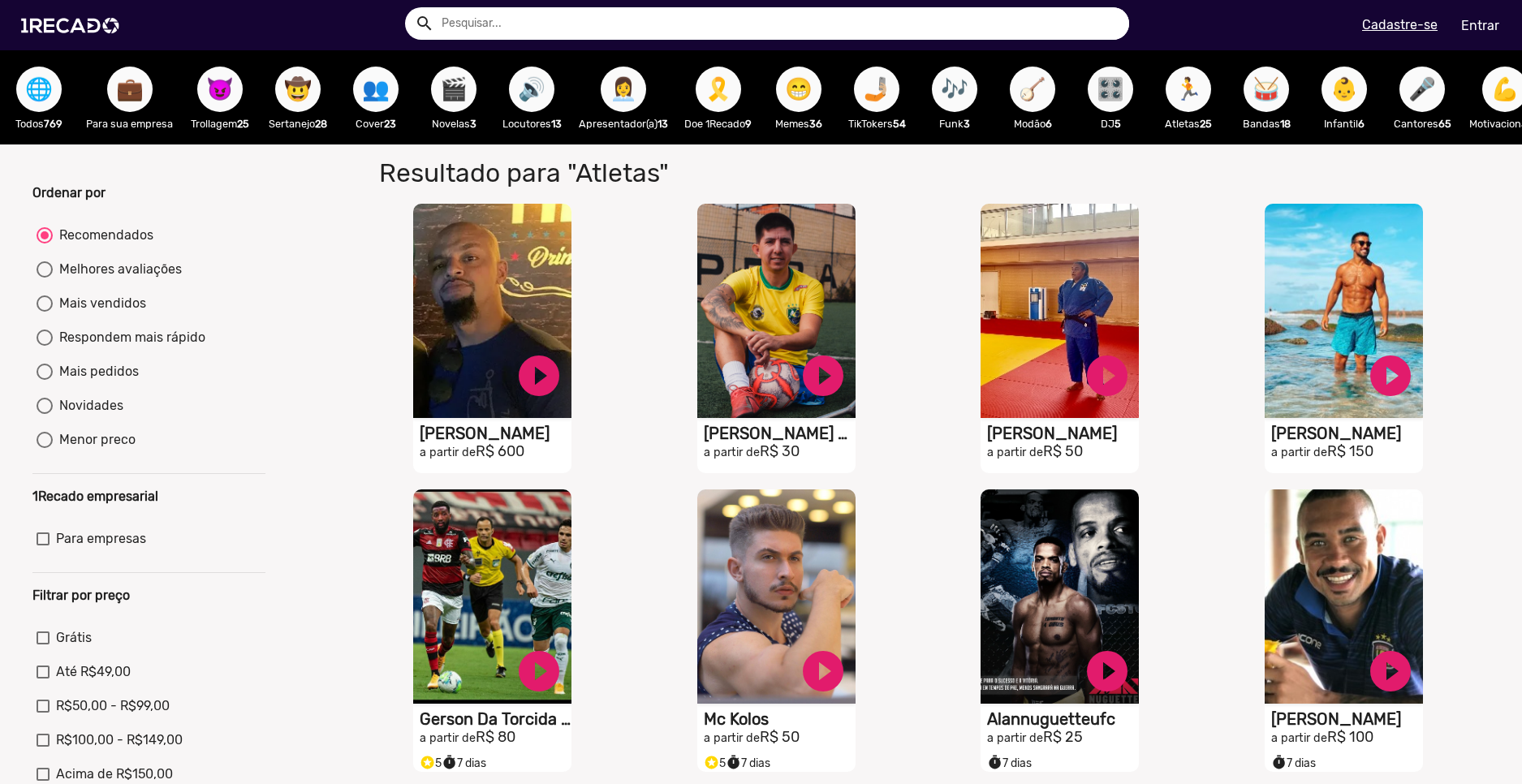
click at [1259, 103] on span "🥁" at bounding box center [1266, 89] width 28 height 46
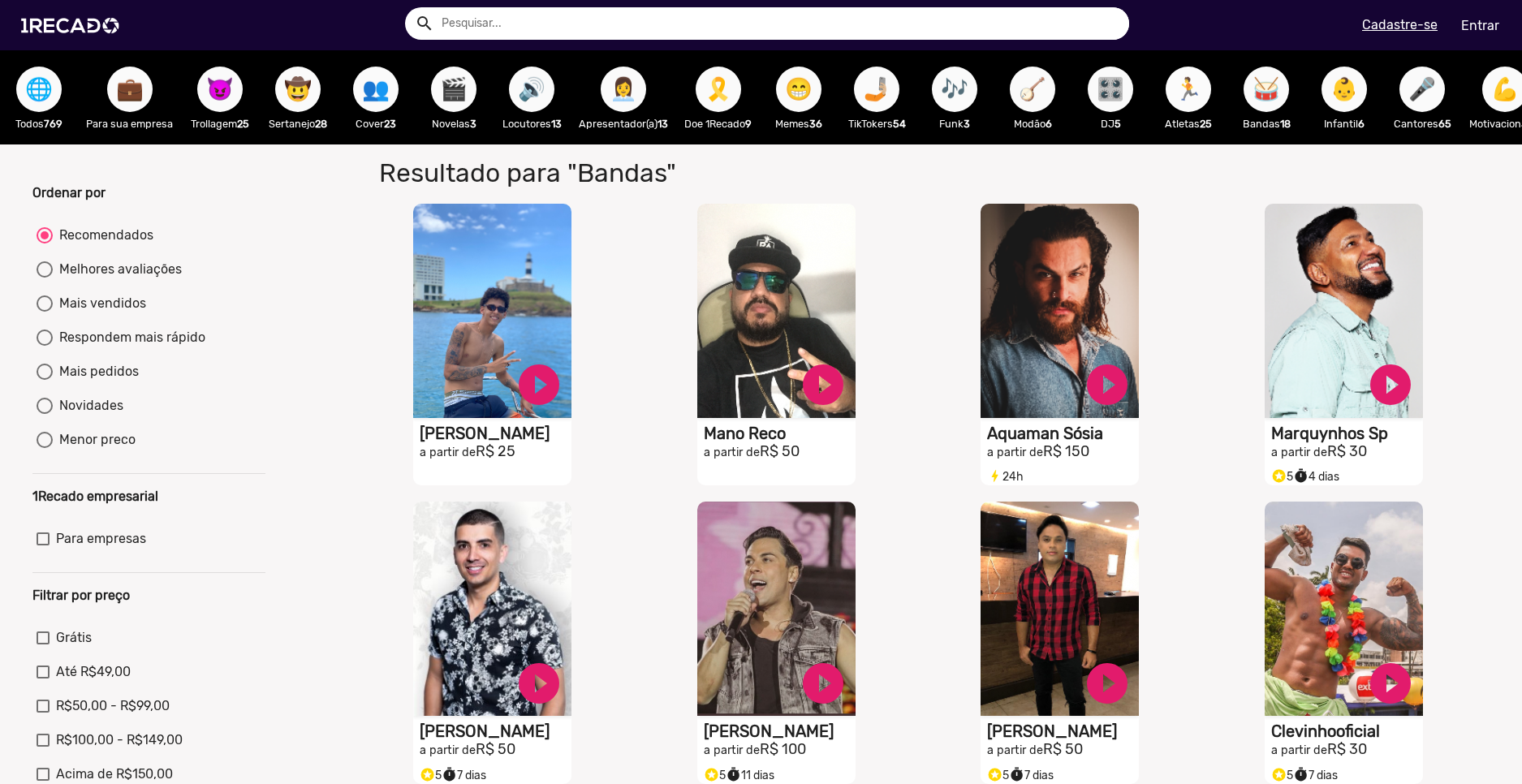
click at [1201, 99] on span "🏃" at bounding box center [1188, 89] width 28 height 46
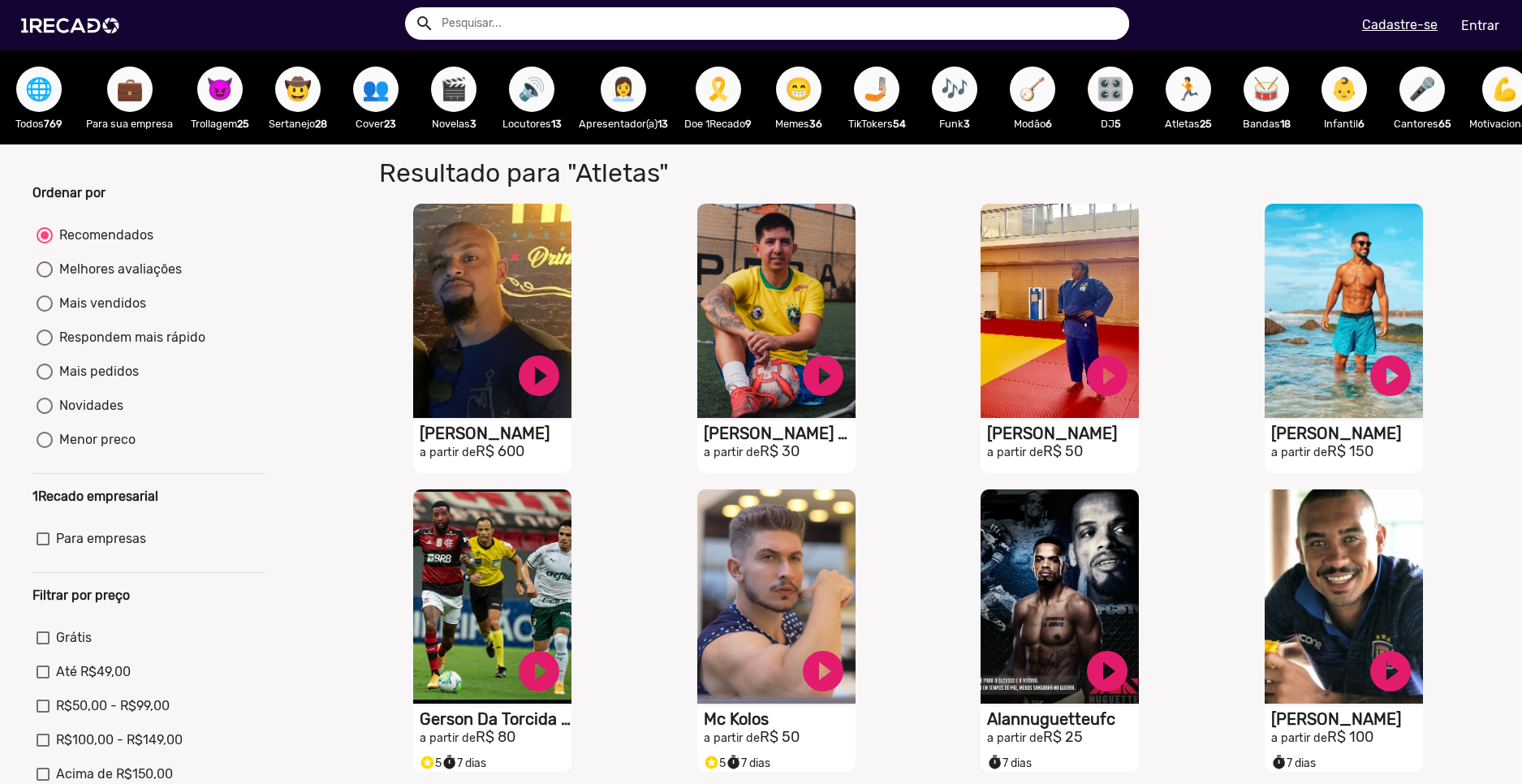
click at [1346, 107] on span "👶" at bounding box center [1344, 89] width 28 height 46
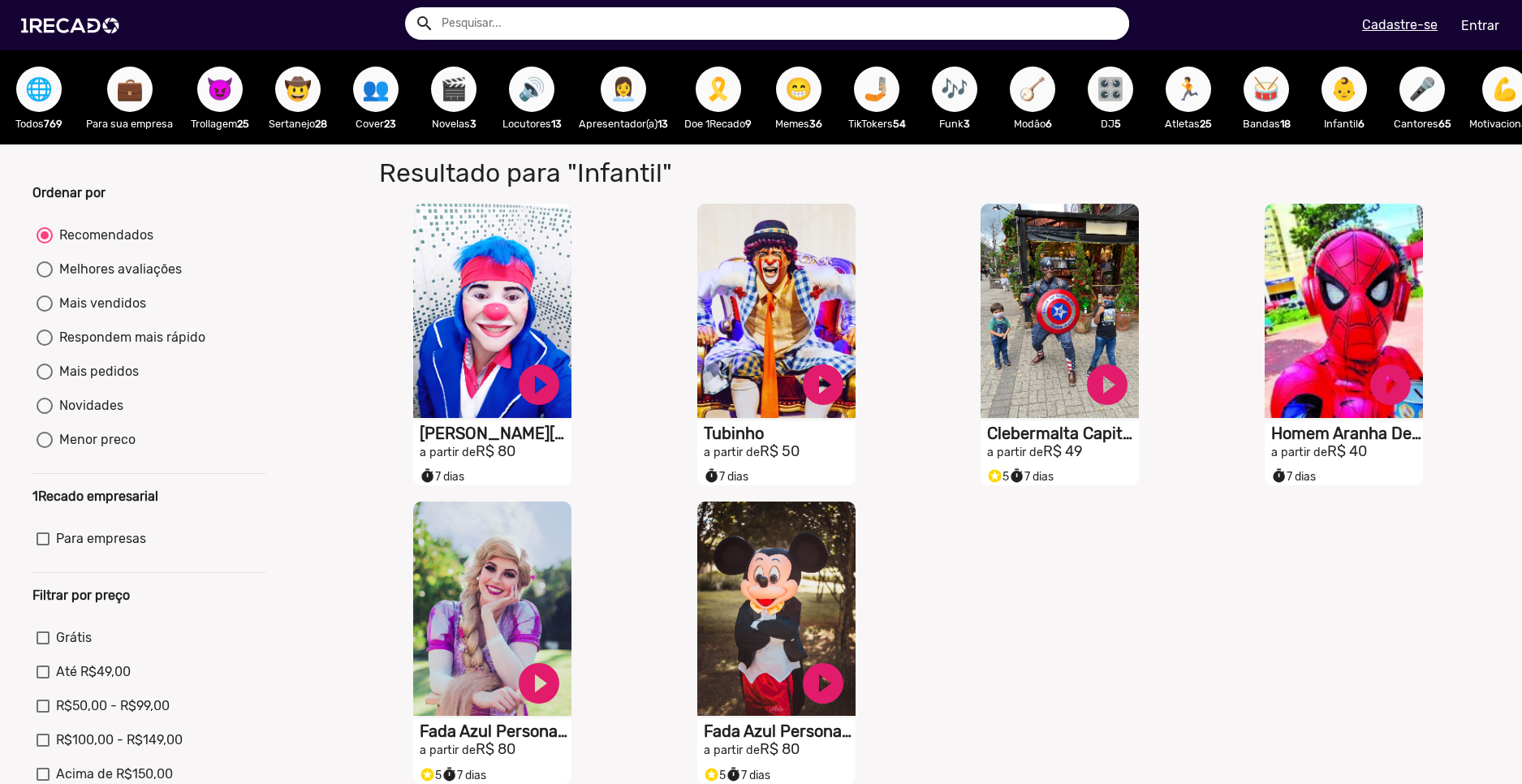
click at [96, 131] on p "Para sua empresa" at bounding box center [129, 124] width 87 height 15
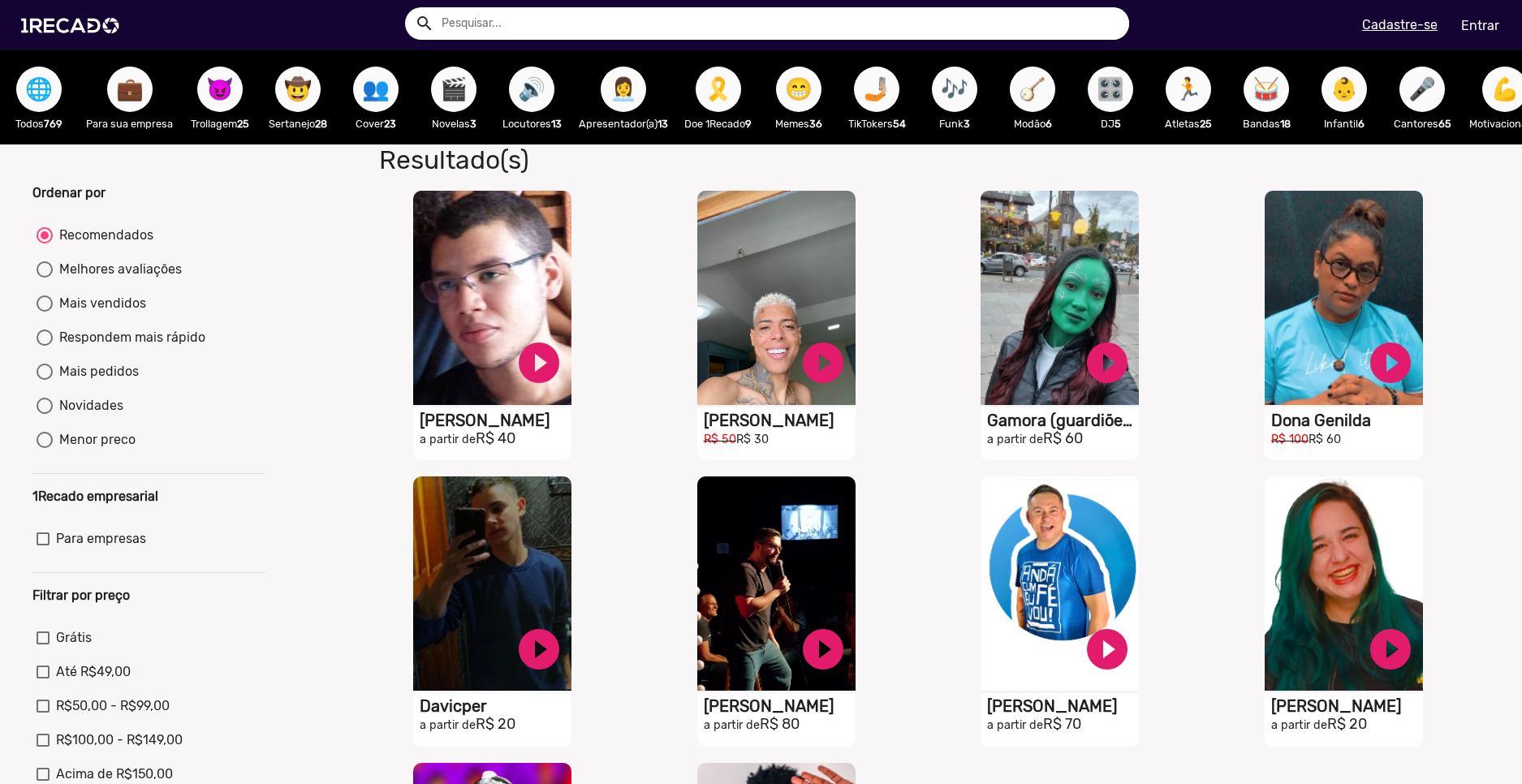
click at [135, 93] on span "💼" at bounding box center [129, 89] width 28 height 46
click at [130, 94] on span "💼" at bounding box center [129, 89] width 28 height 46
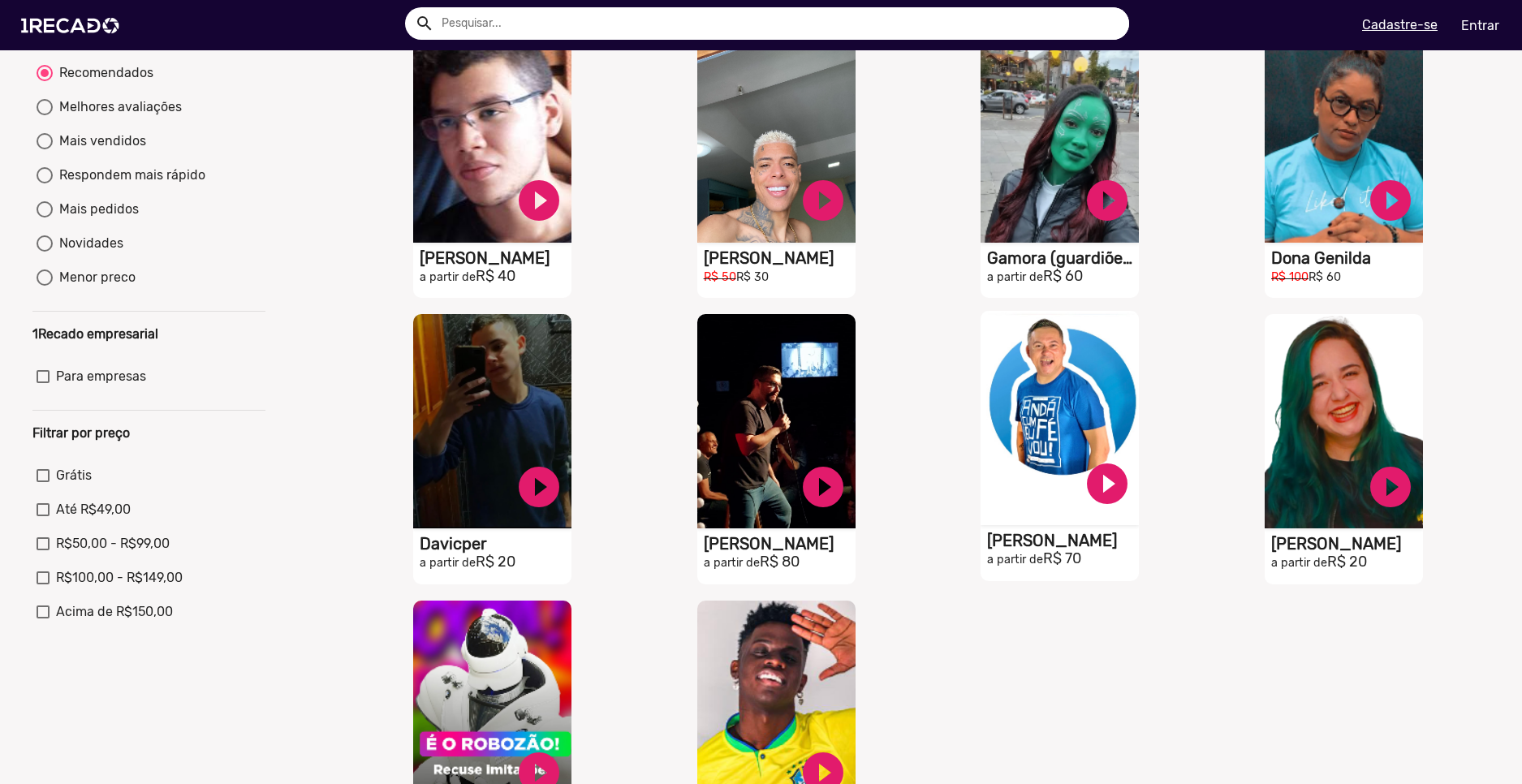
scroll to position [406, 0]
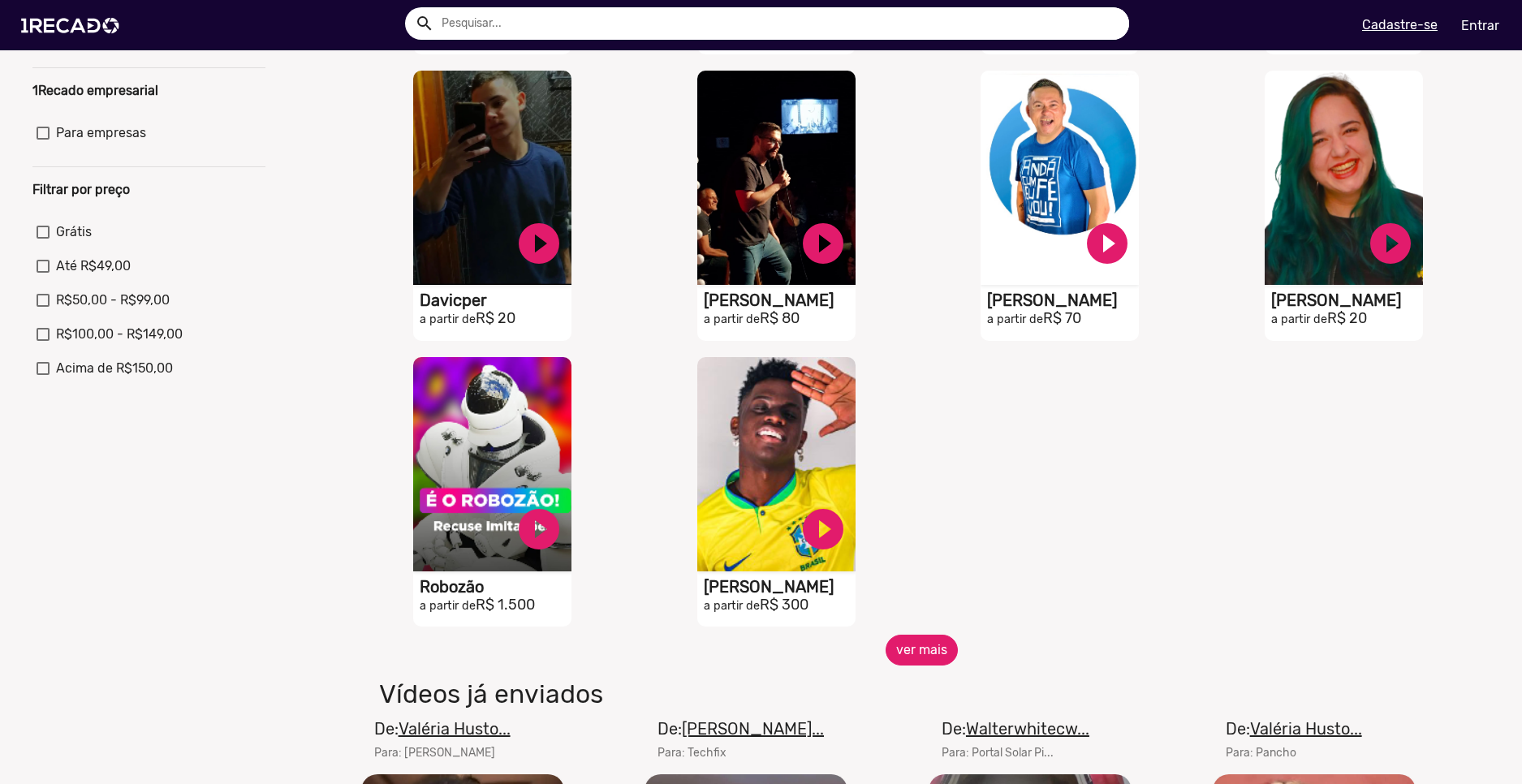
click at [942, 660] on button "ver mais" at bounding box center [922, 650] width 72 height 30
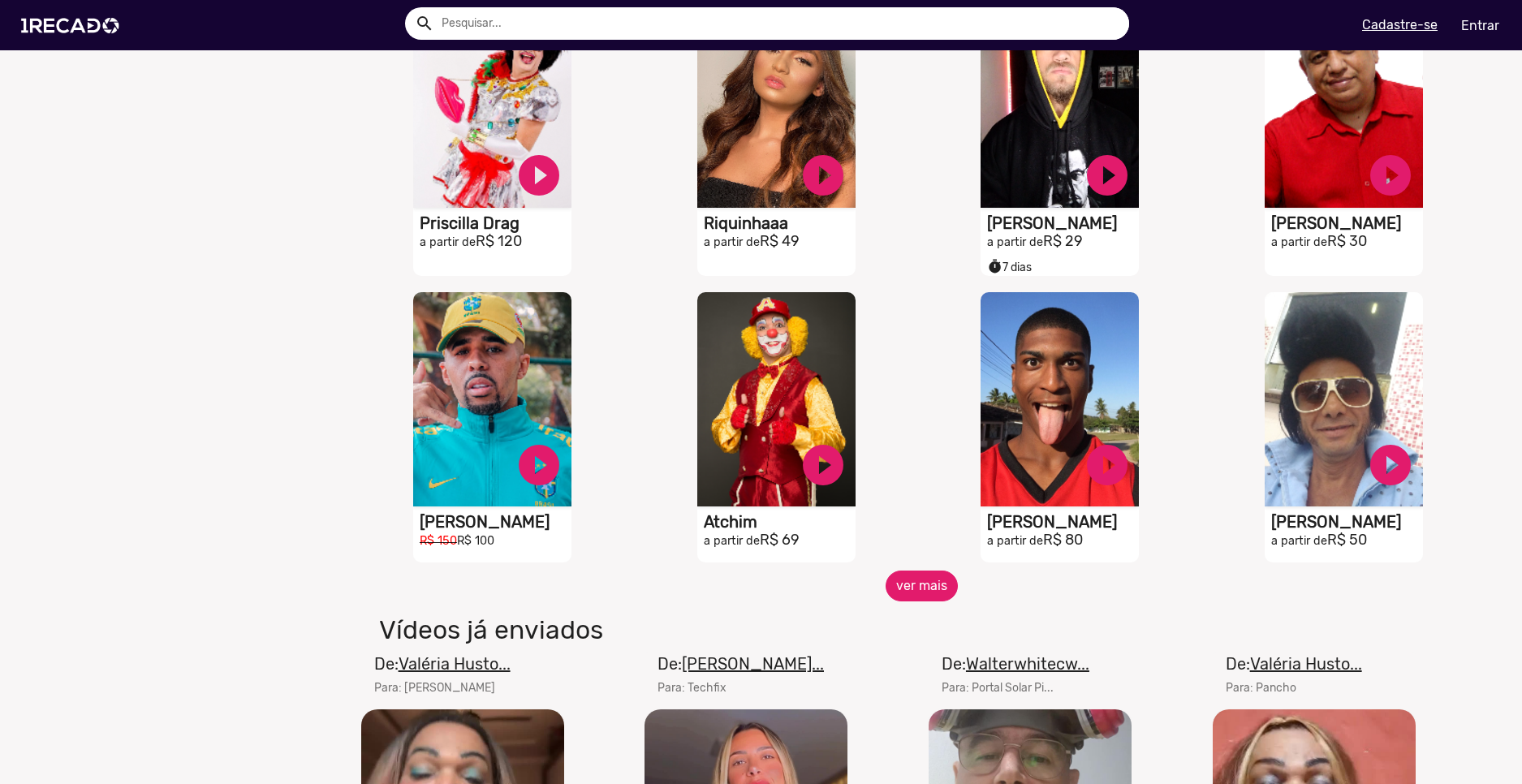
scroll to position [1137, 0]
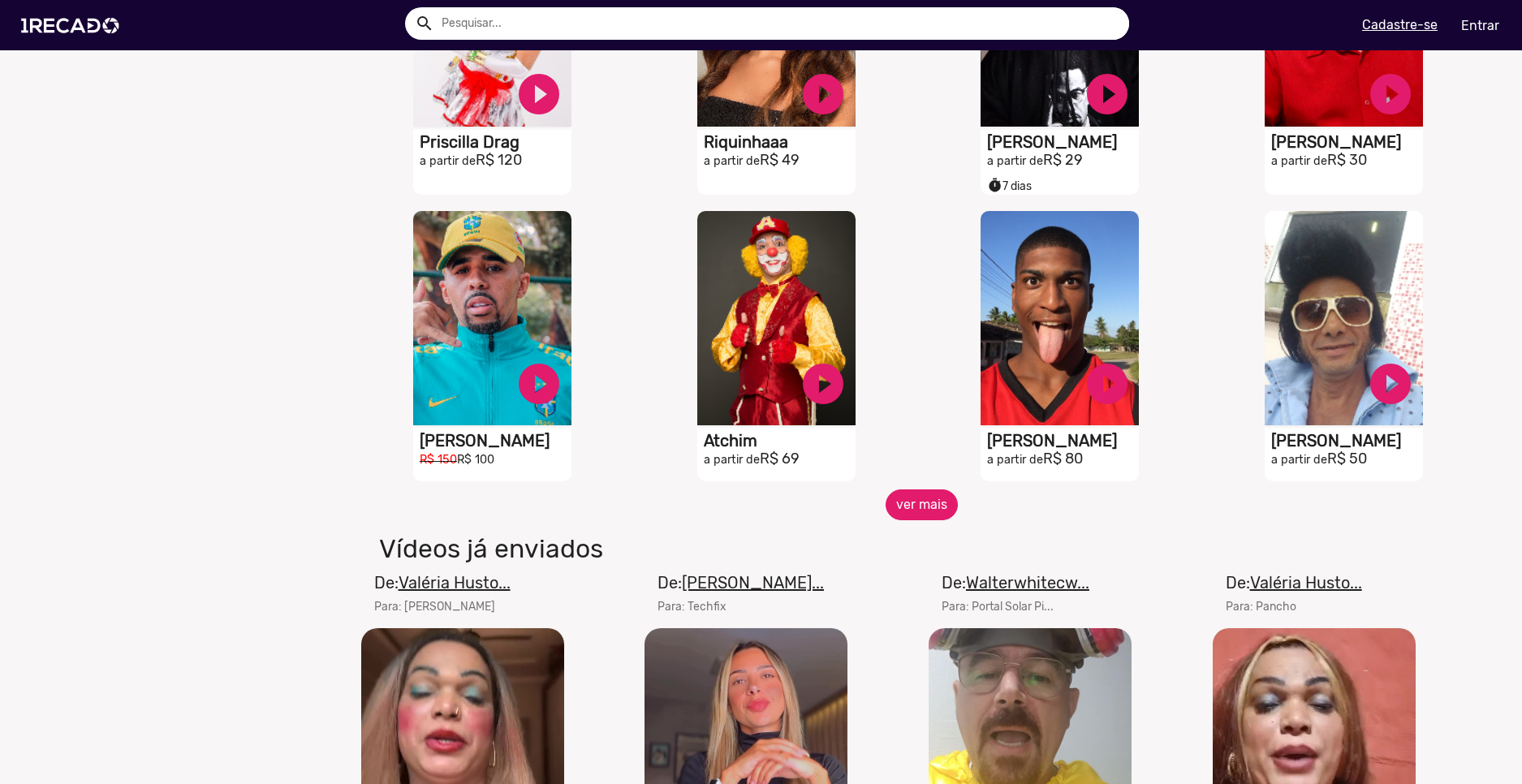
click at [940, 515] on button "ver mais" at bounding box center [922, 505] width 72 height 30
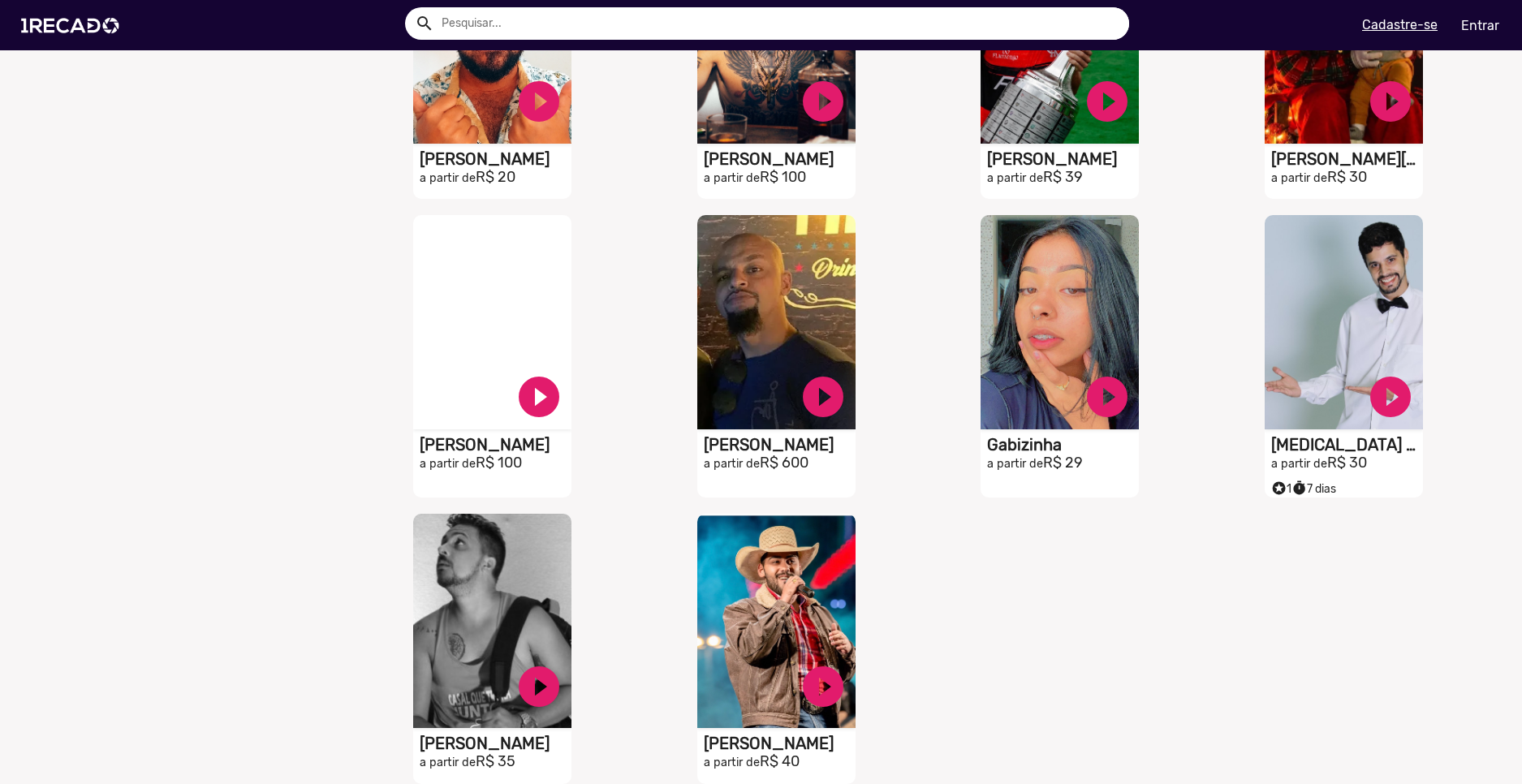
scroll to position [1786, 0]
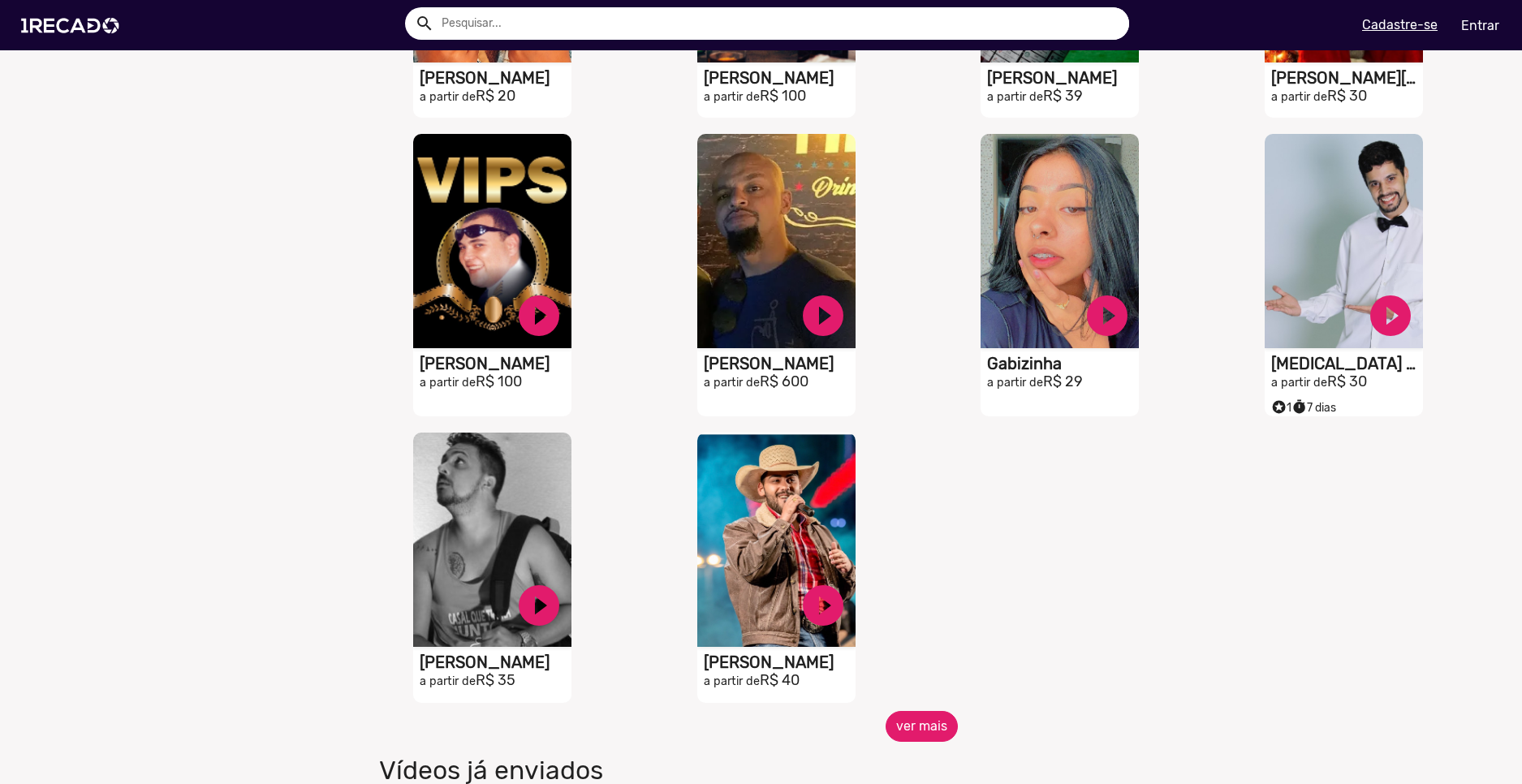
click at [933, 742] on button "ver mais" at bounding box center [922, 726] width 72 height 30
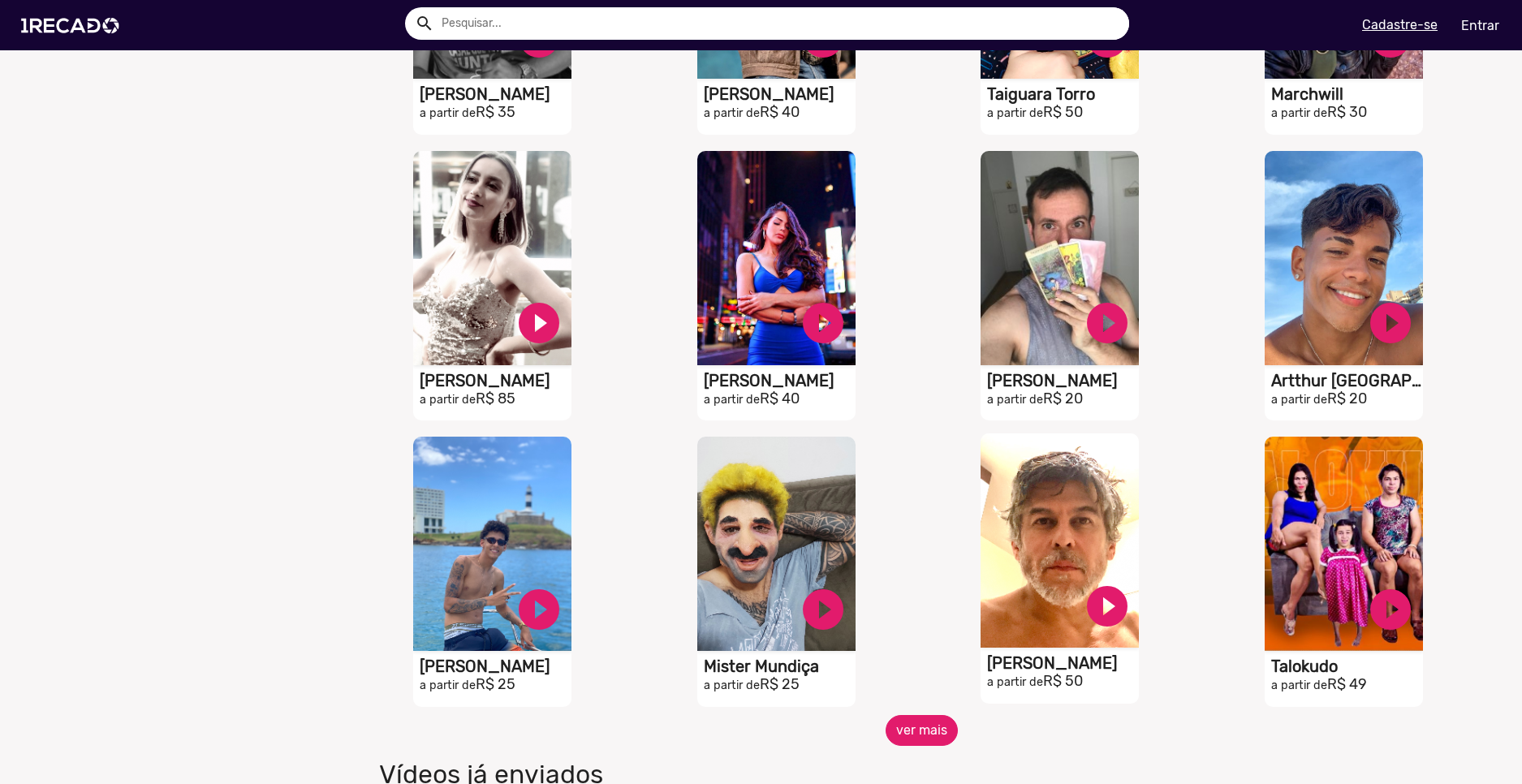
scroll to position [2597, 0]
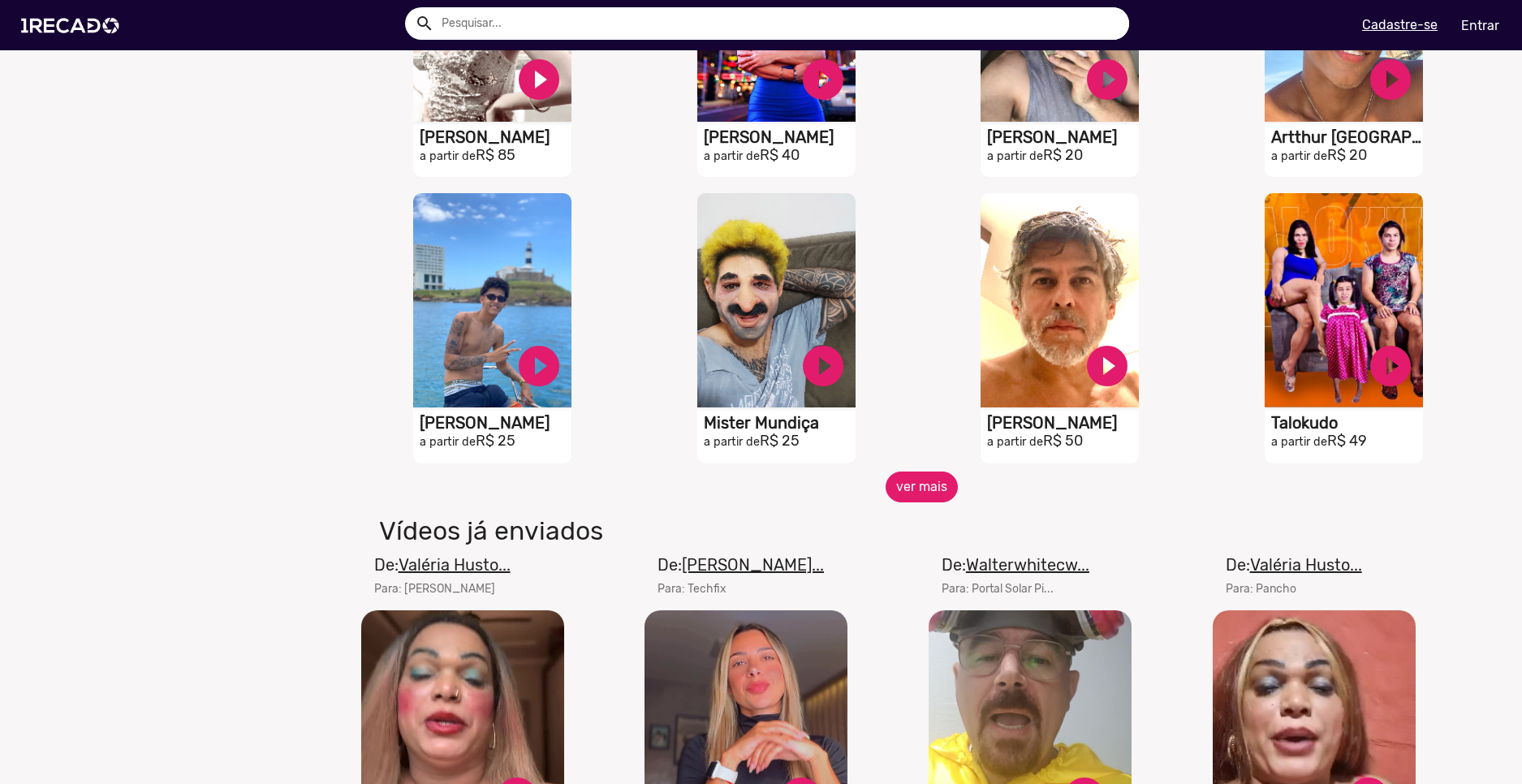
click at [896, 492] on button "ver mais" at bounding box center [922, 487] width 72 height 30
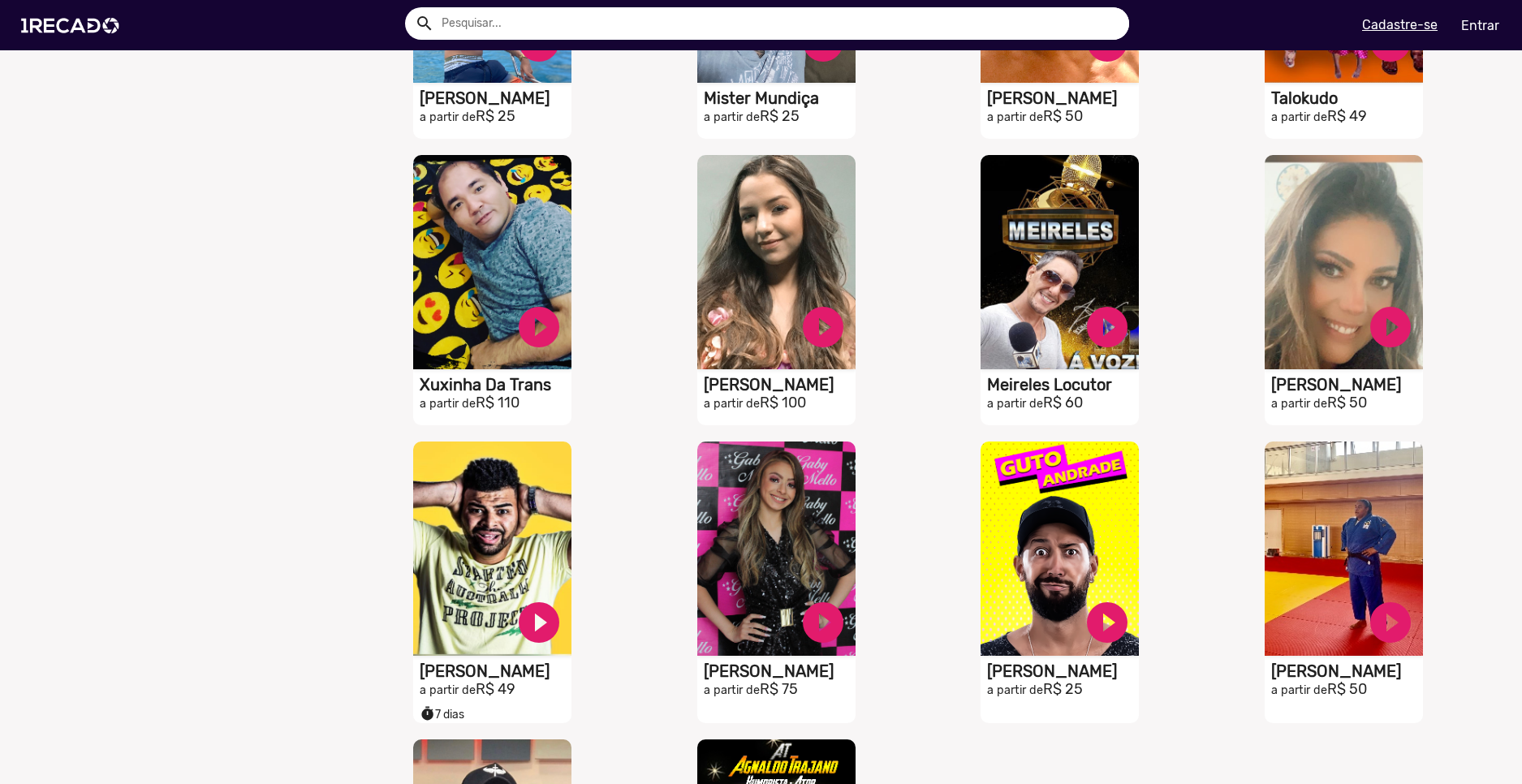
scroll to position [3328, 0]
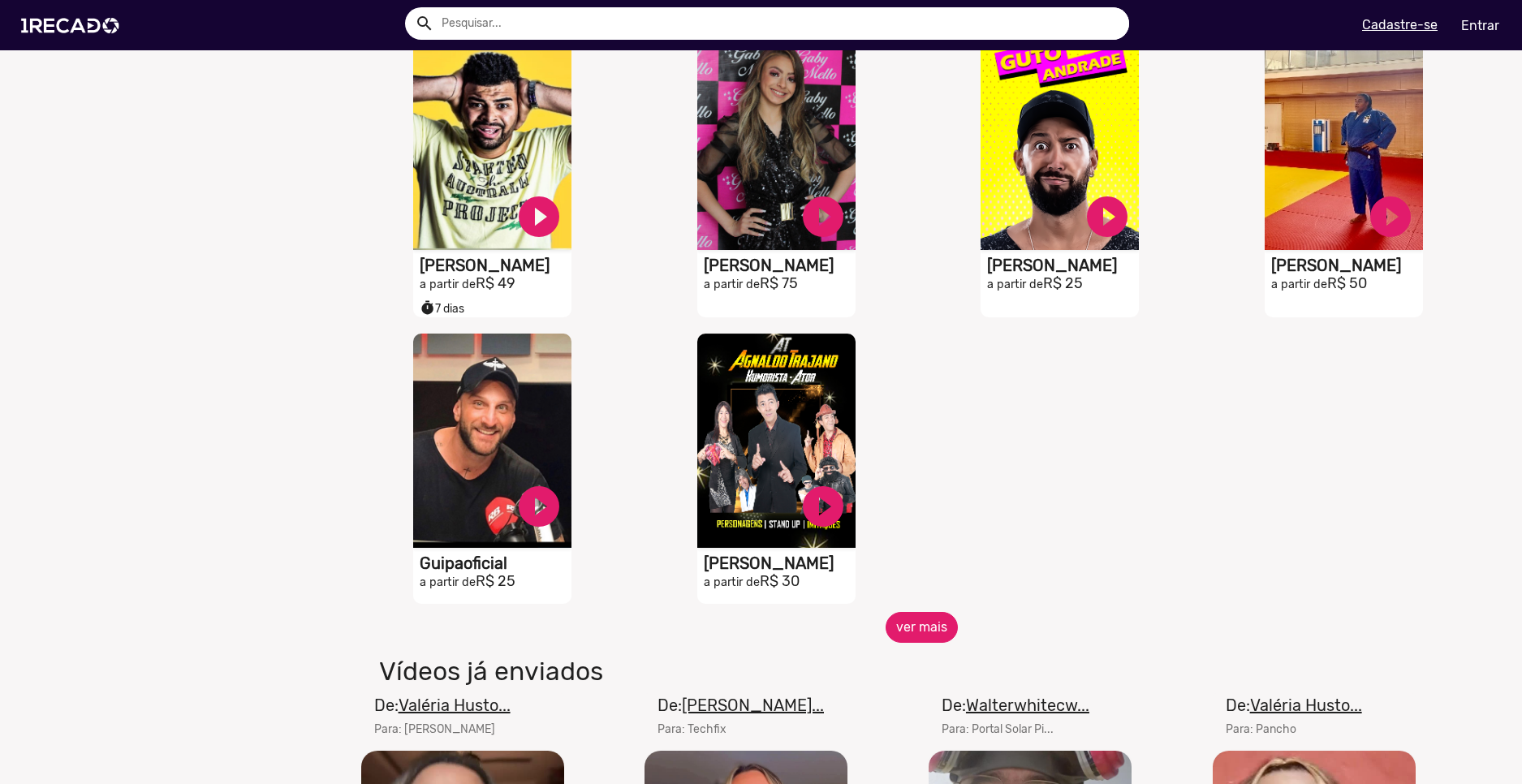
click at [906, 630] on button "ver mais" at bounding box center [922, 627] width 72 height 30
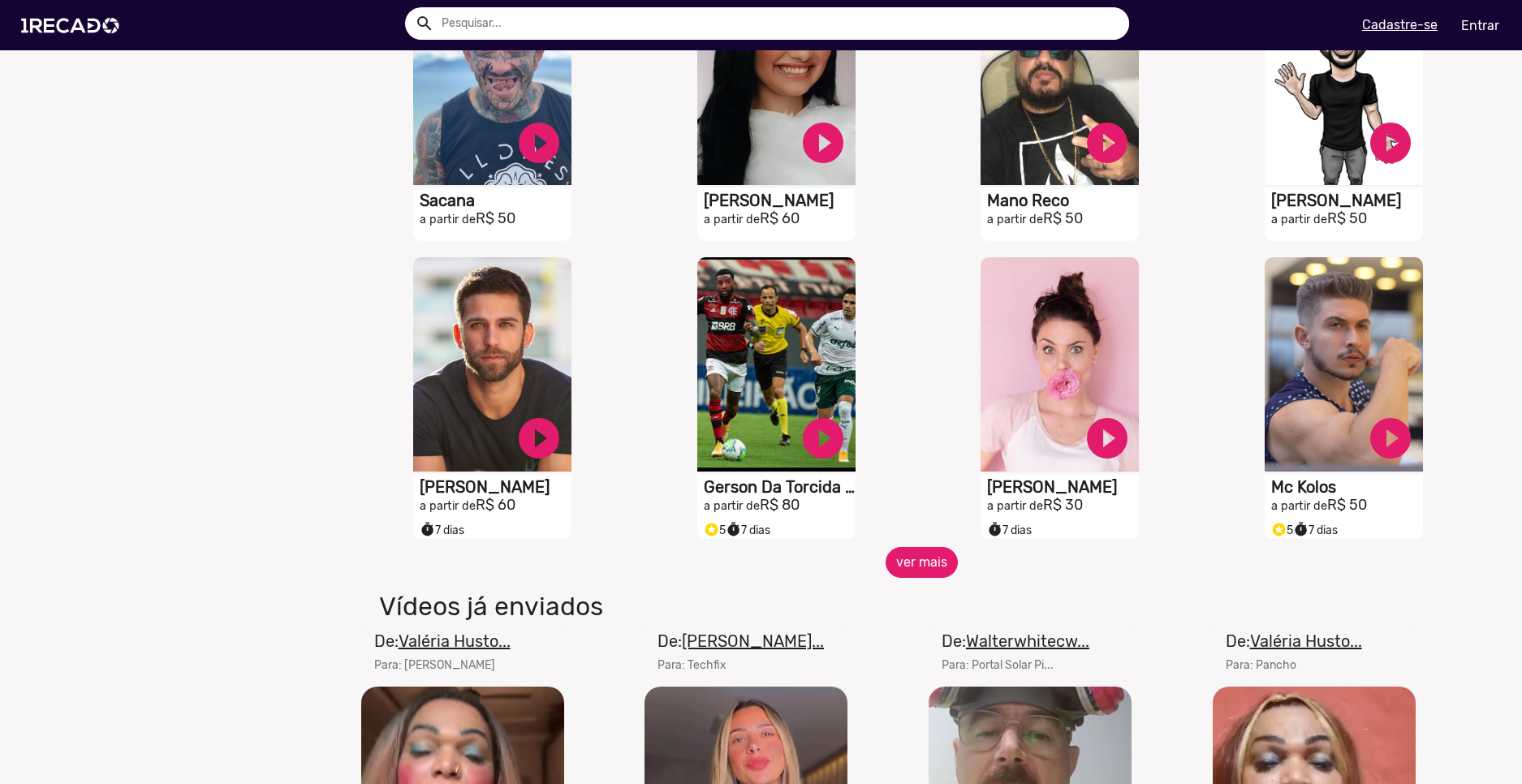
scroll to position [4058, 0]
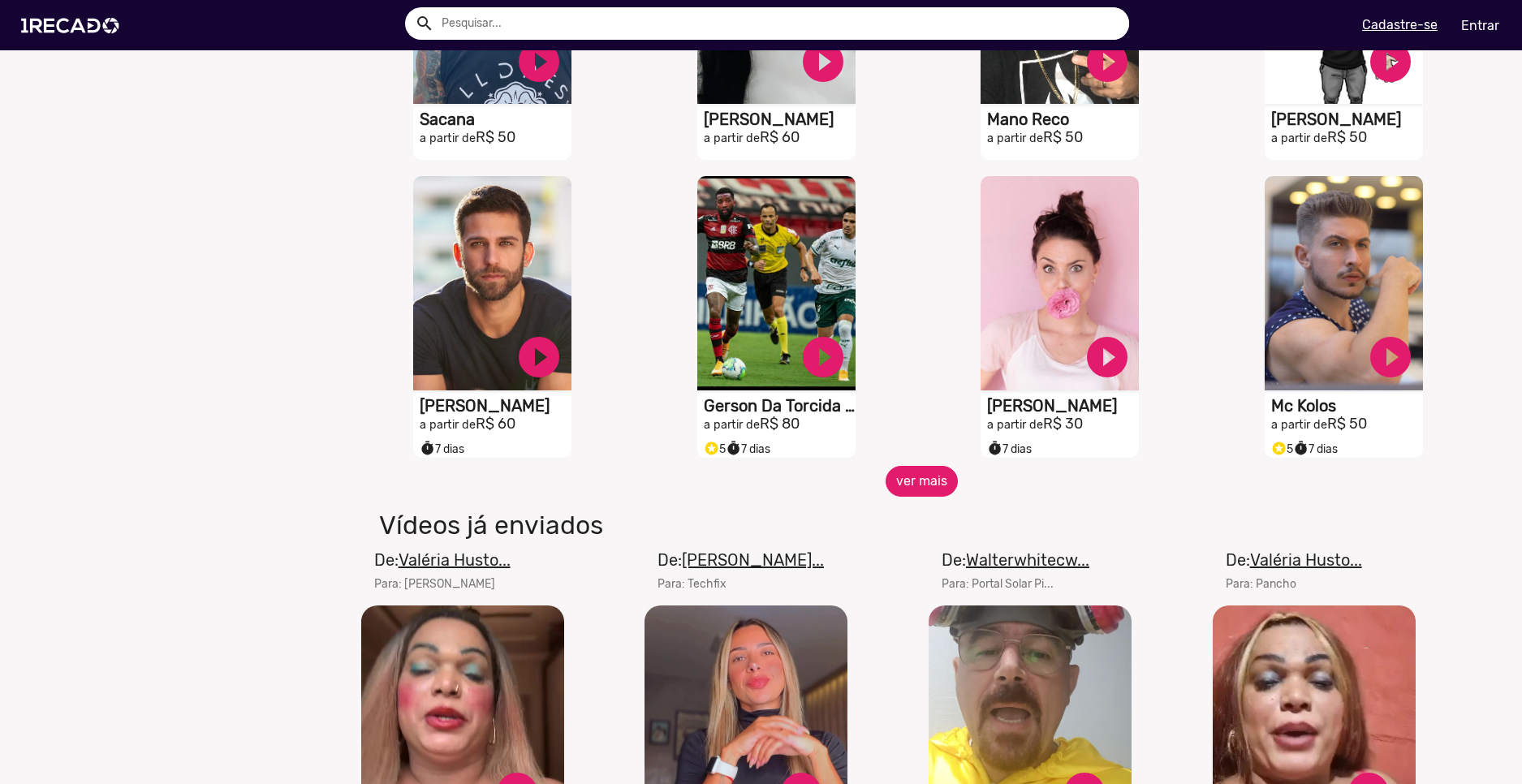
click at [924, 497] on button "ver mais" at bounding box center [922, 481] width 72 height 30
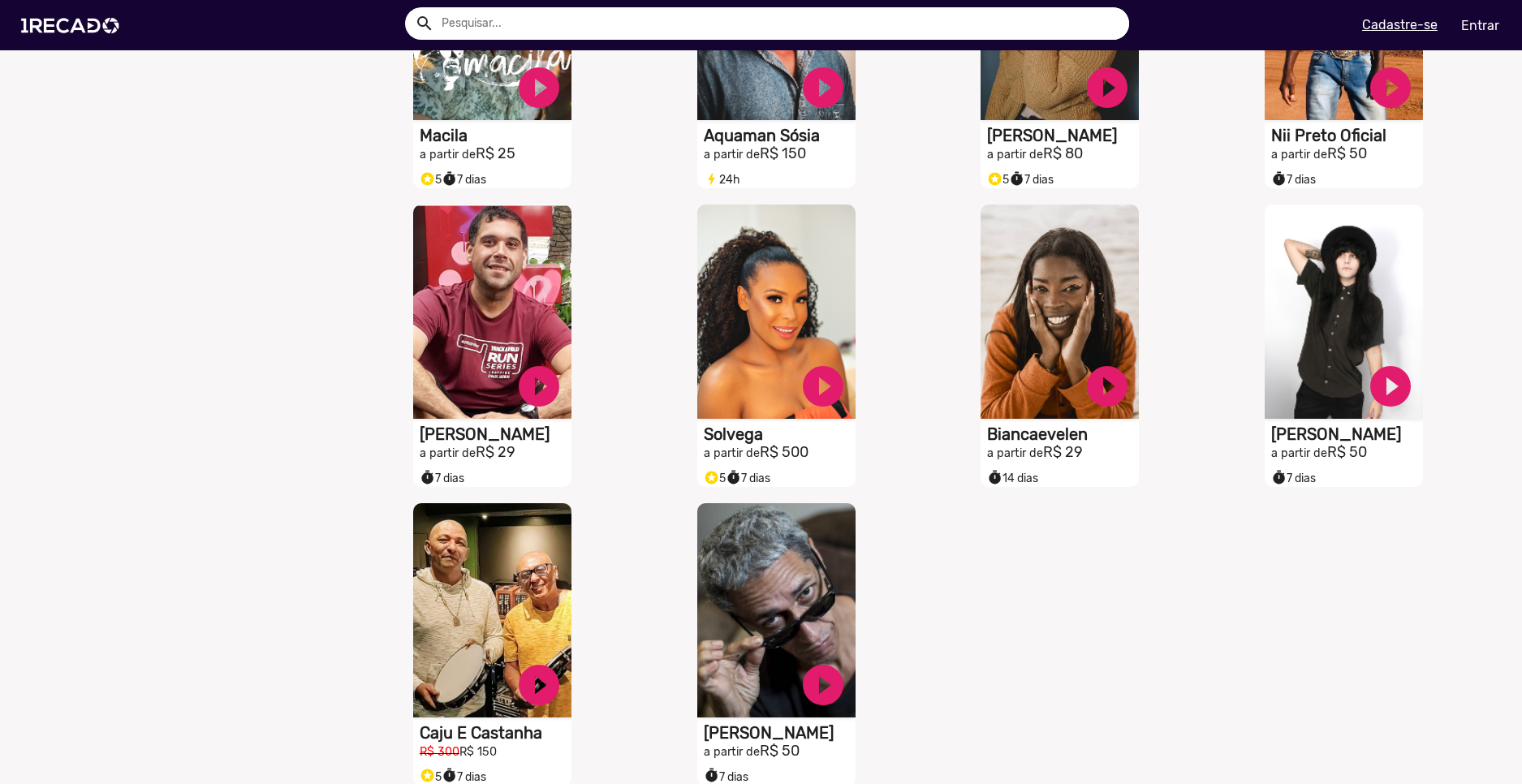
scroll to position [4951, 0]
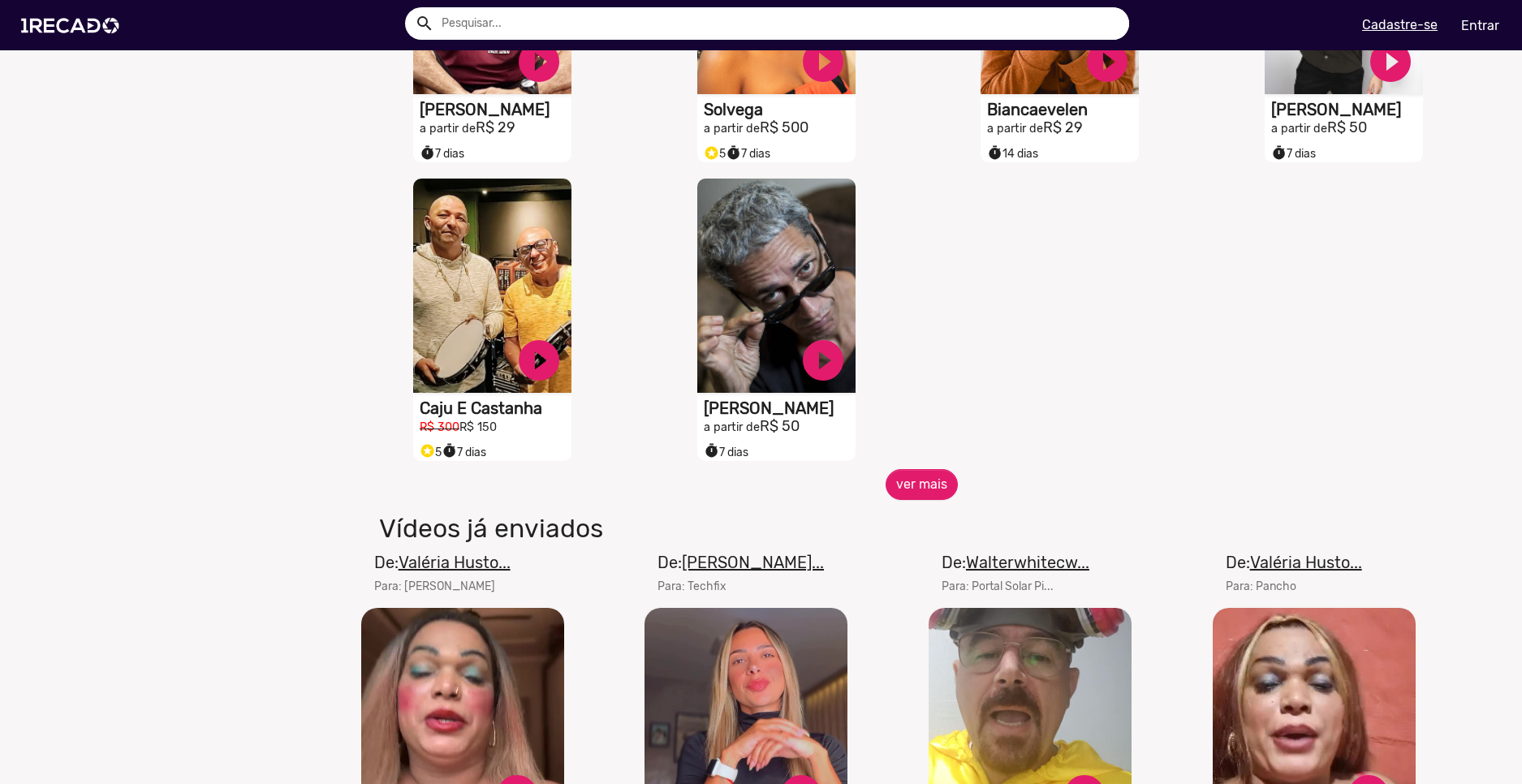
click at [906, 497] on button "ver mais" at bounding box center [922, 485] width 72 height 30
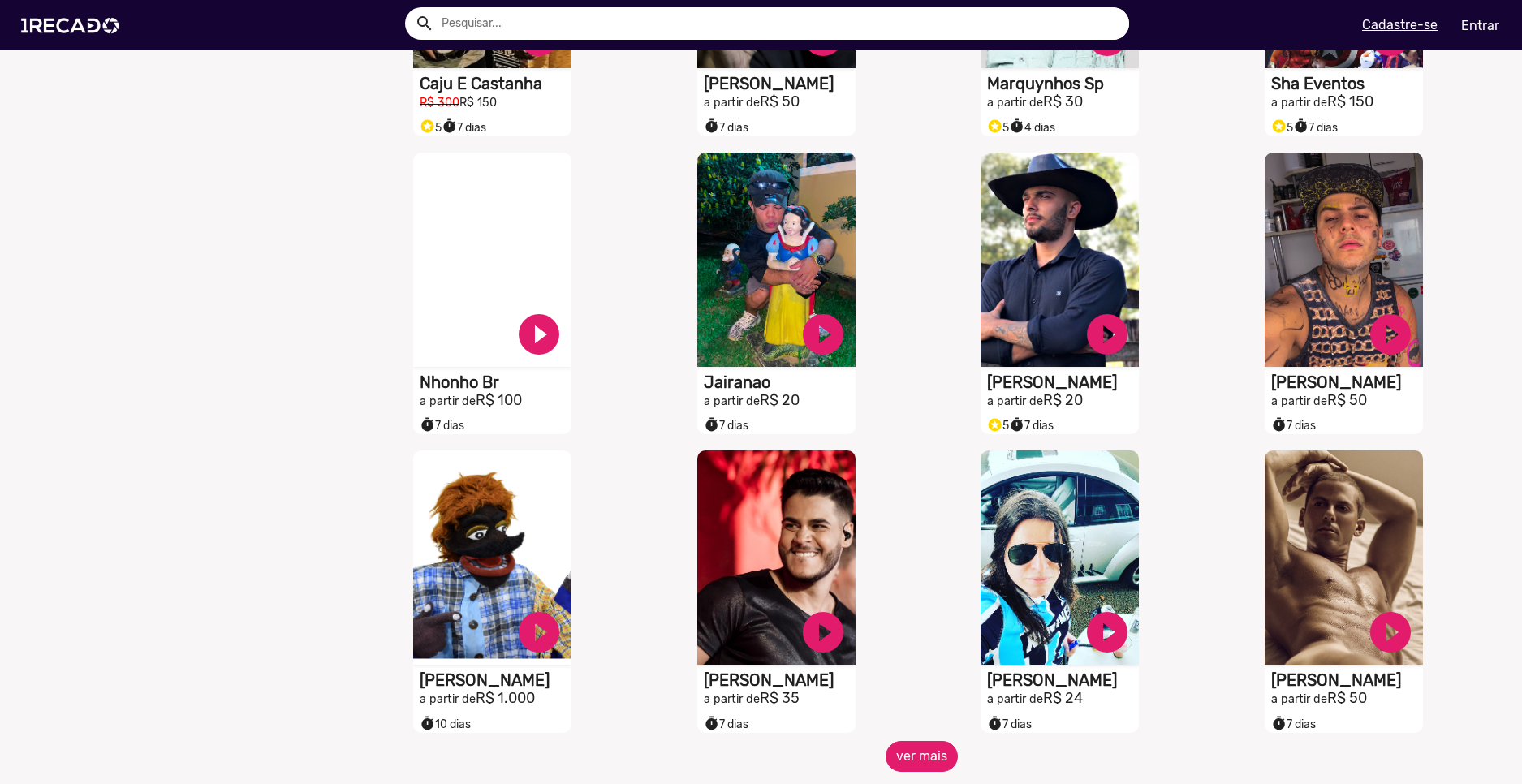
scroll to position [5600, 0]
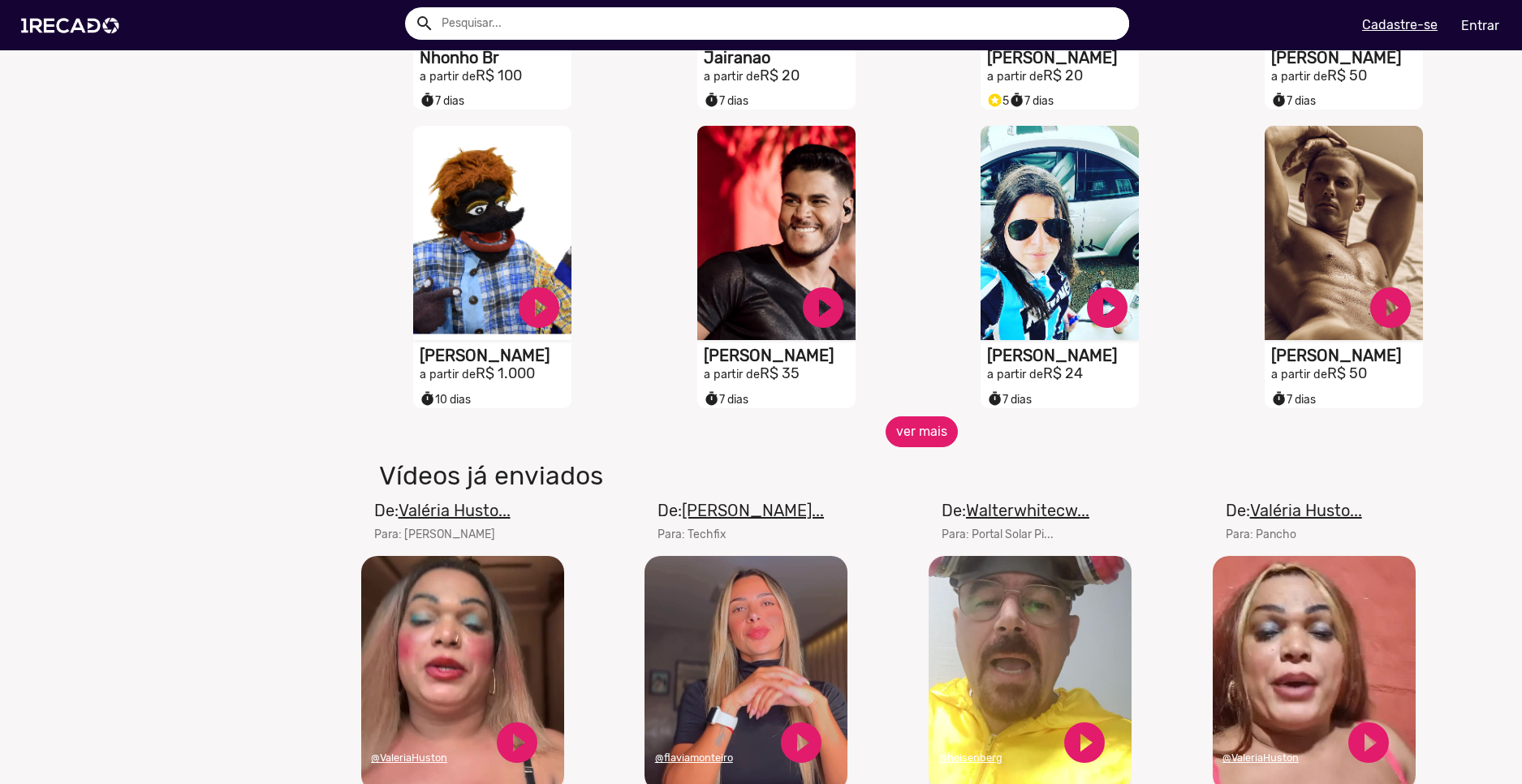
click at [915, 448] on button "ver mais" at bounding box center [922, 431] width 72 height 30
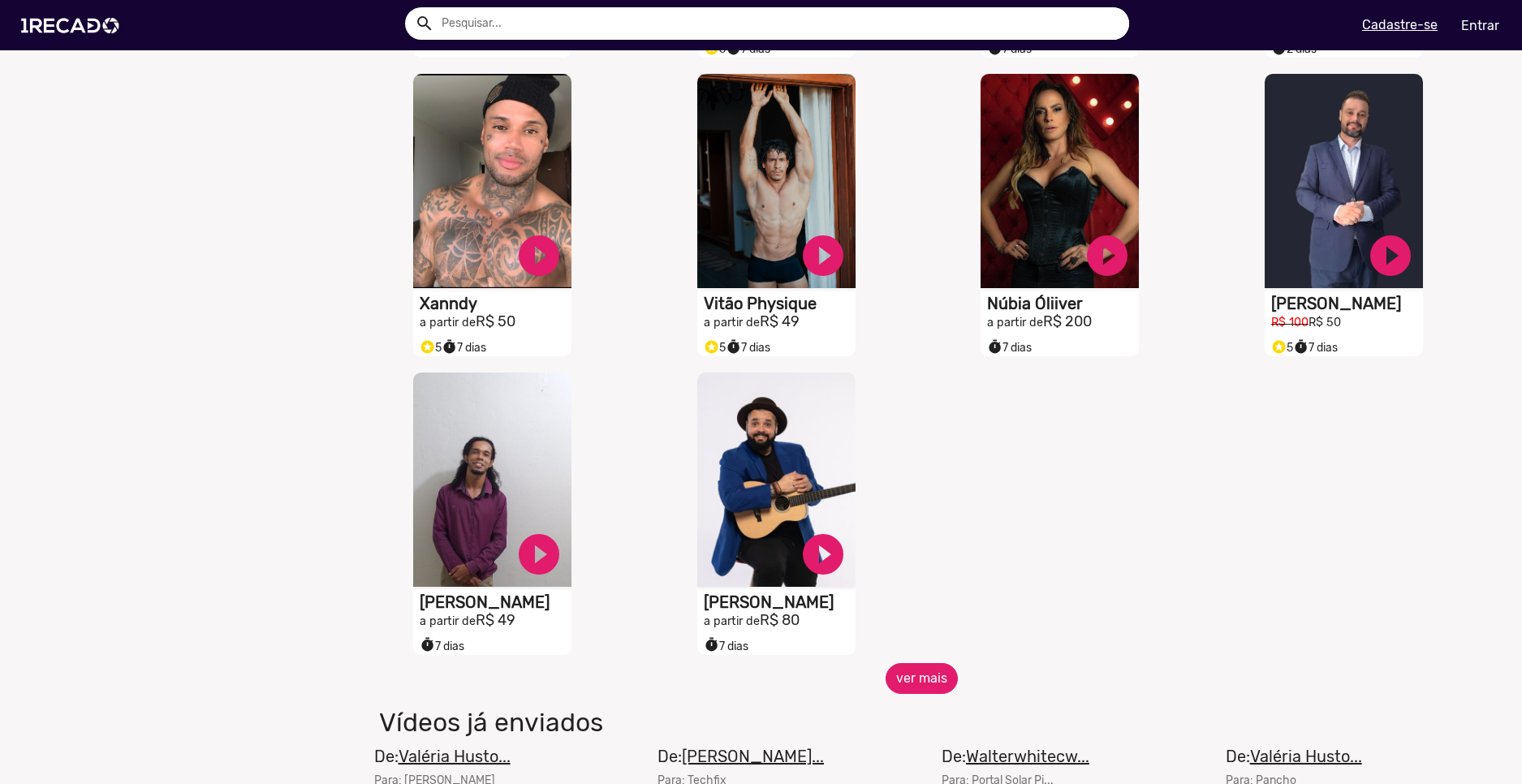
scroll to position [6493, 0]
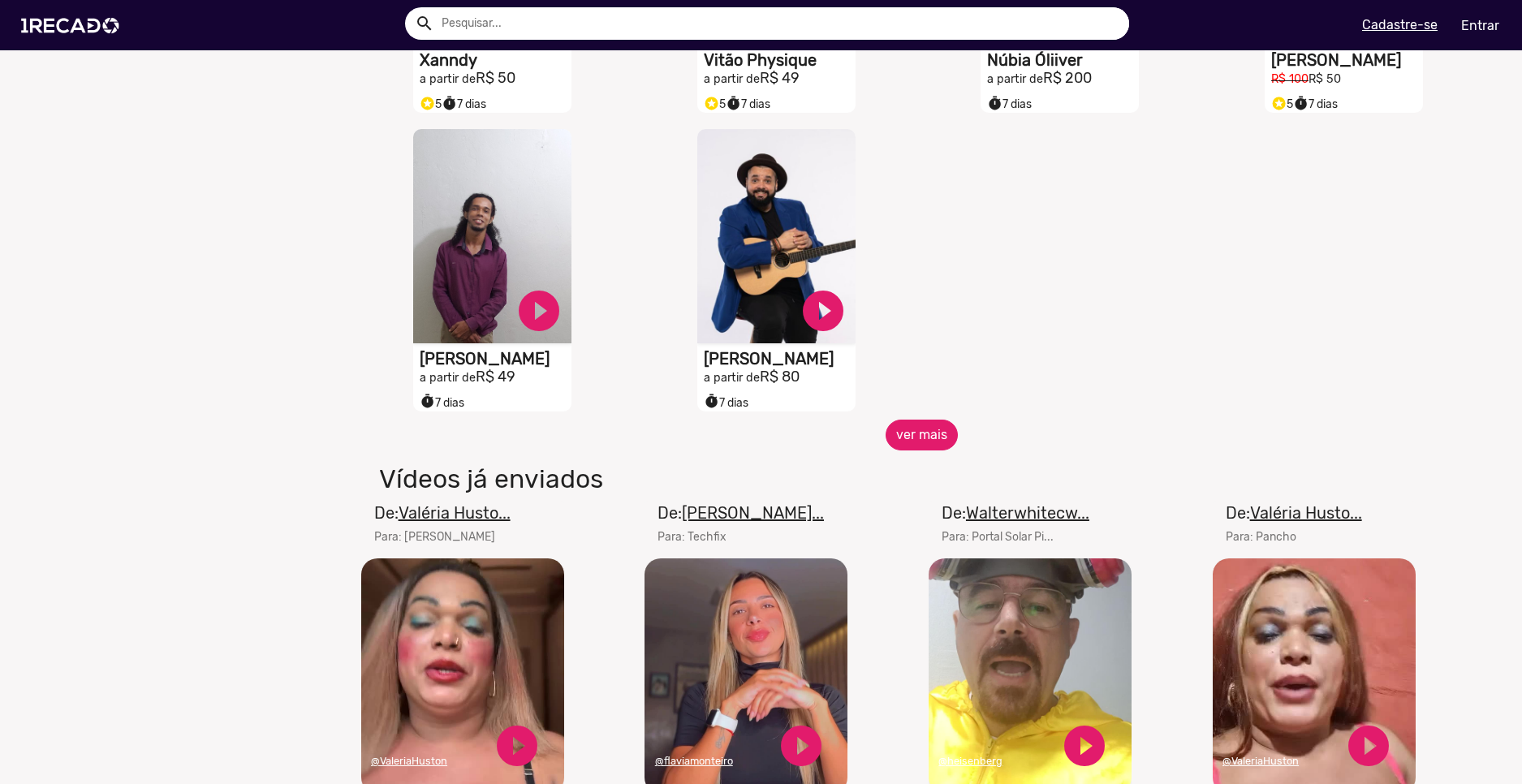
click at [930, 450] on button "ver mais" at bounding box center [922, 435] width 72 height 30
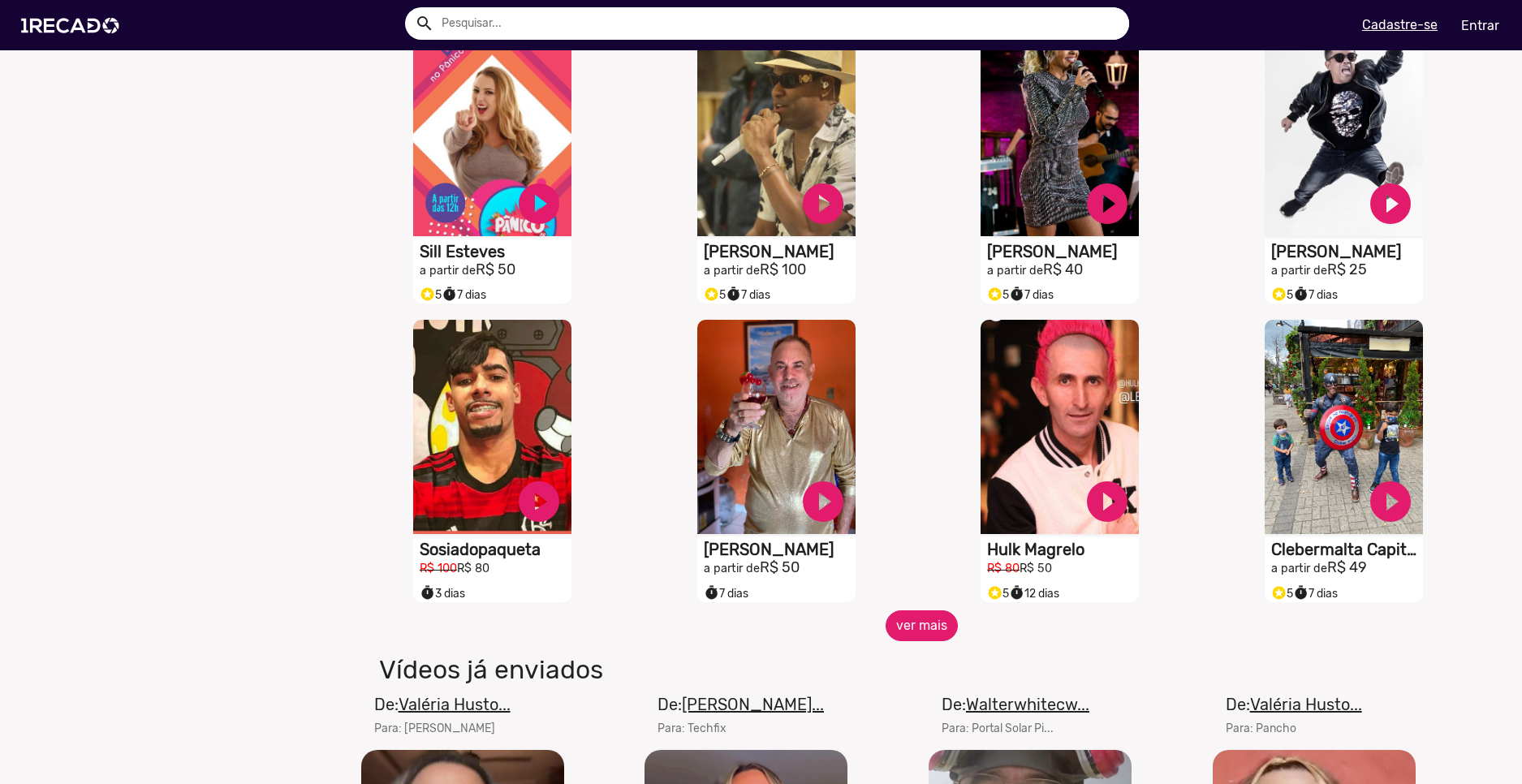
scroll to position [7062, 0]
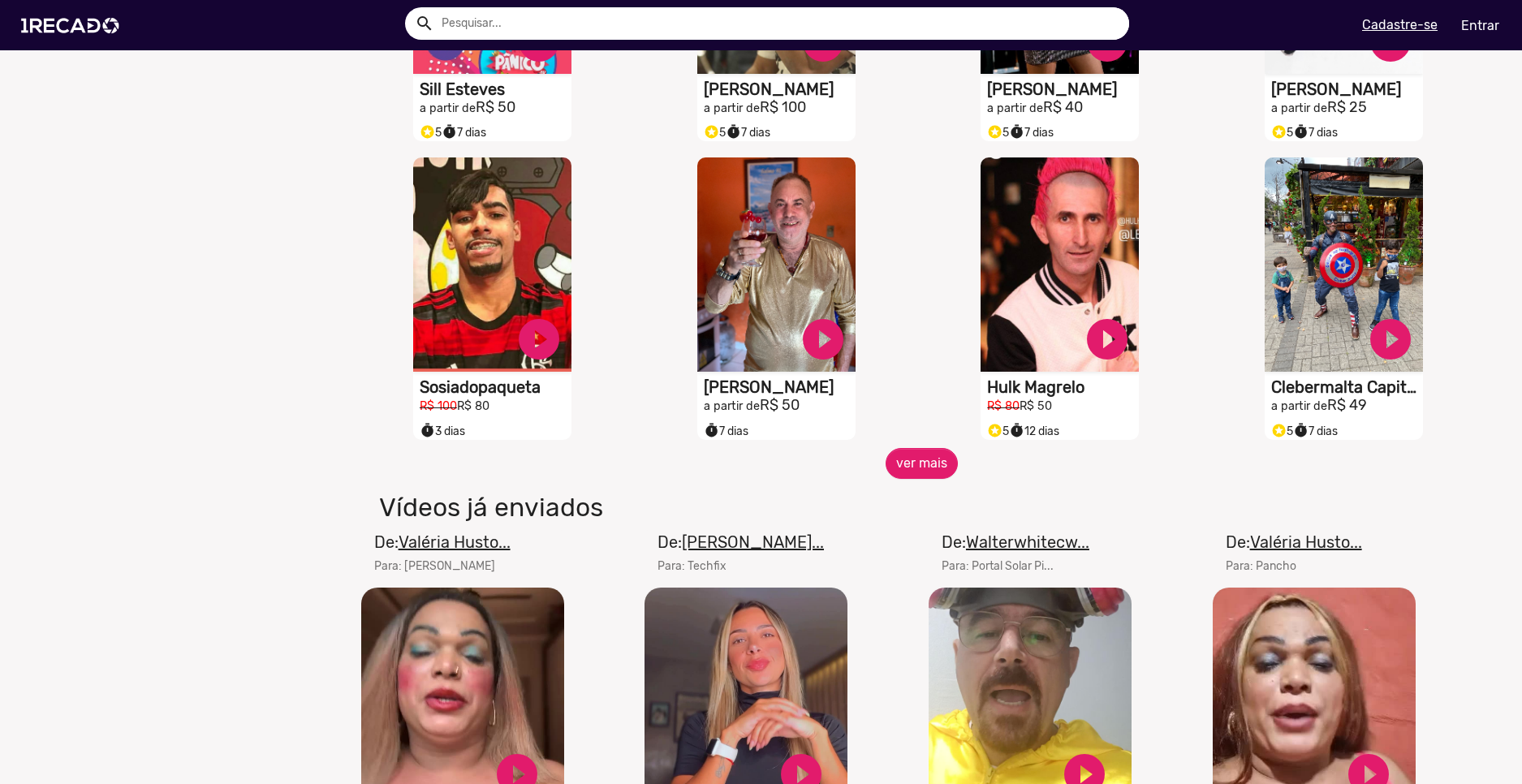
click at [922, 564] on div "De: Walterwhitecw... Para: Portal Solar Pi... Seu navegador não reproduz vídeo …" at bounding box center [1064, 700] width 284 height 341
click at [900, 479] on button "ver mais" at bounding box center [922, 463] width 72 height 30
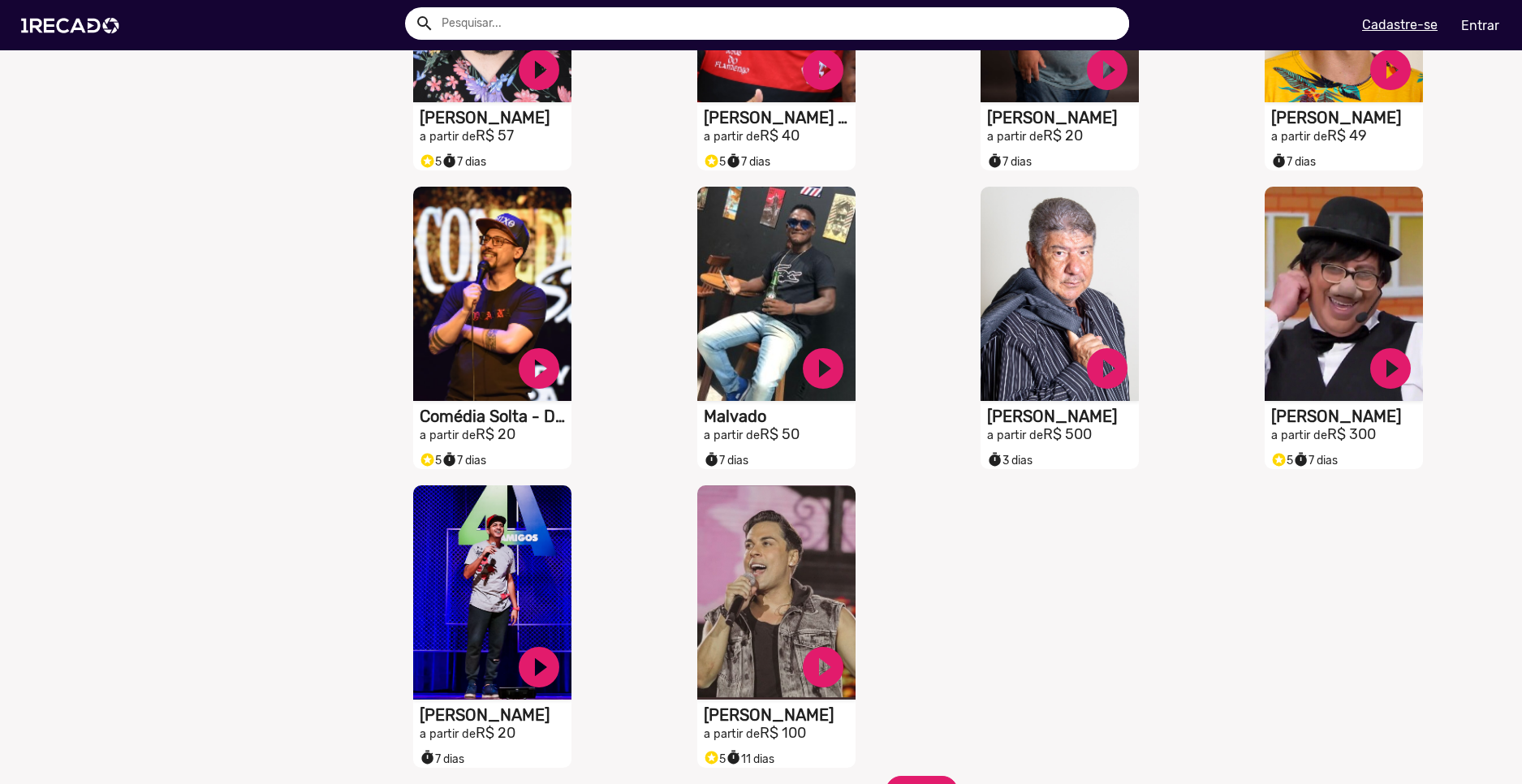
scroll to position [7954, 0]
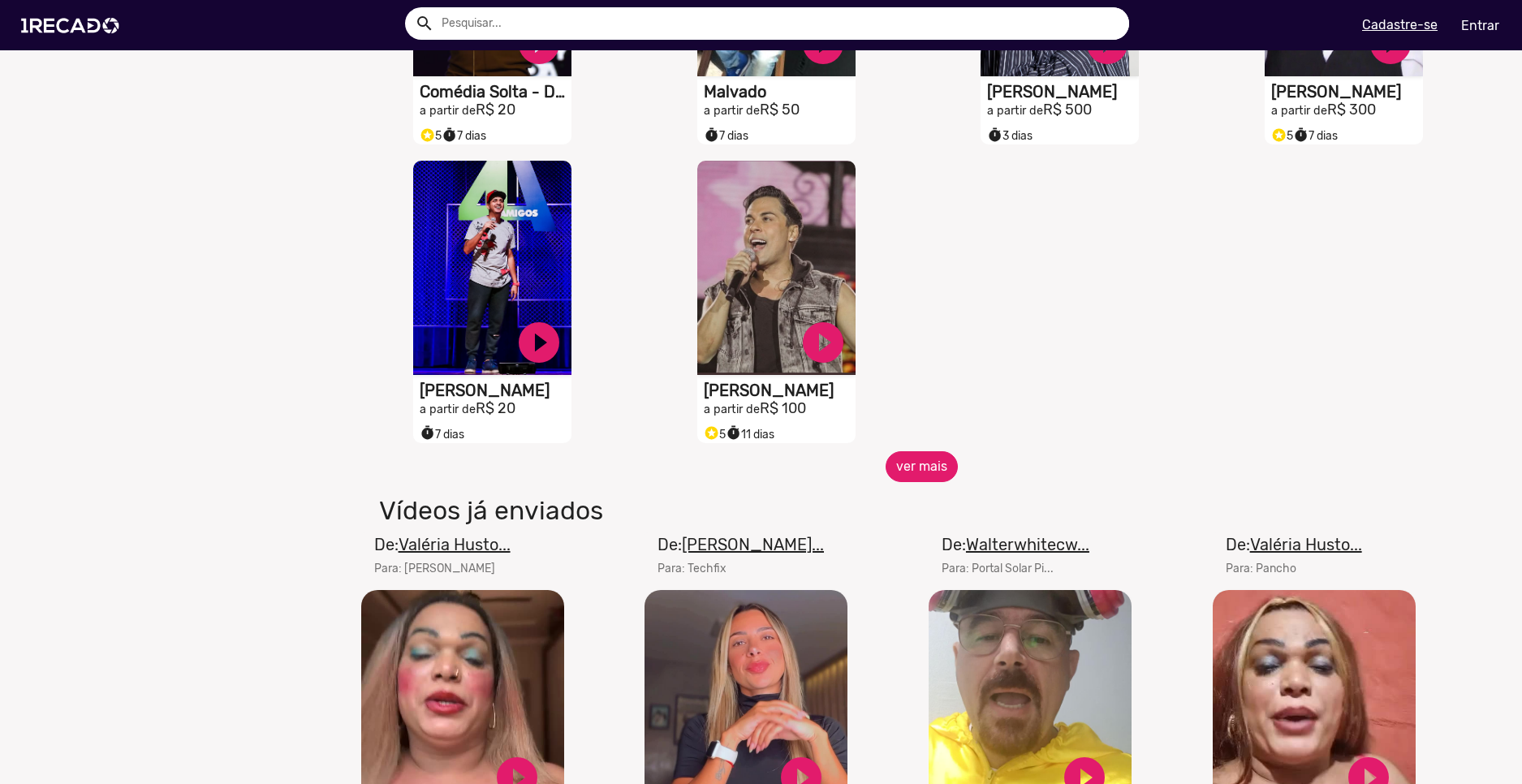
click at [942, 482] on button "ver mais" at bounding box center [922, 467] width 72 height 30
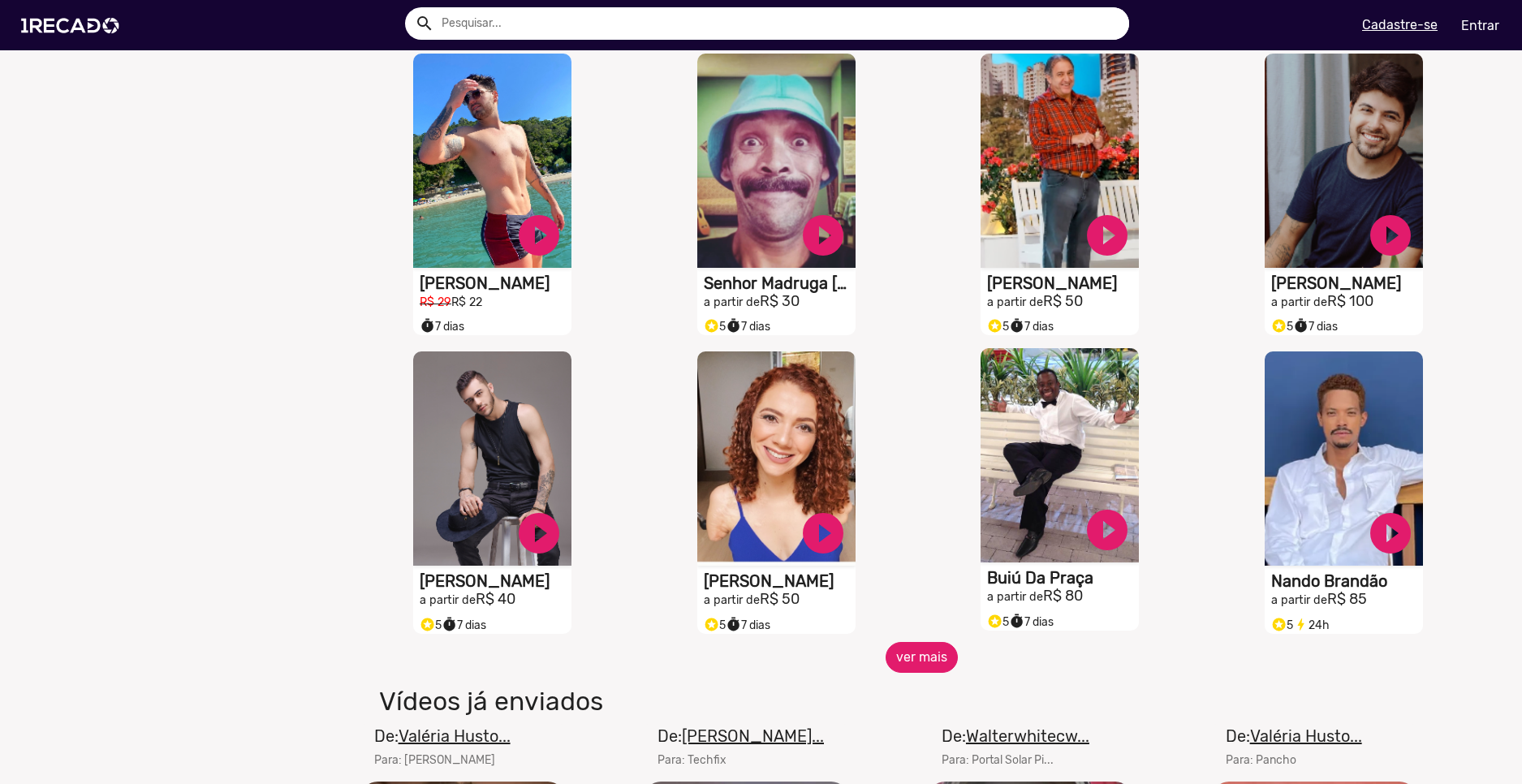
scroll to position [8522, 0]
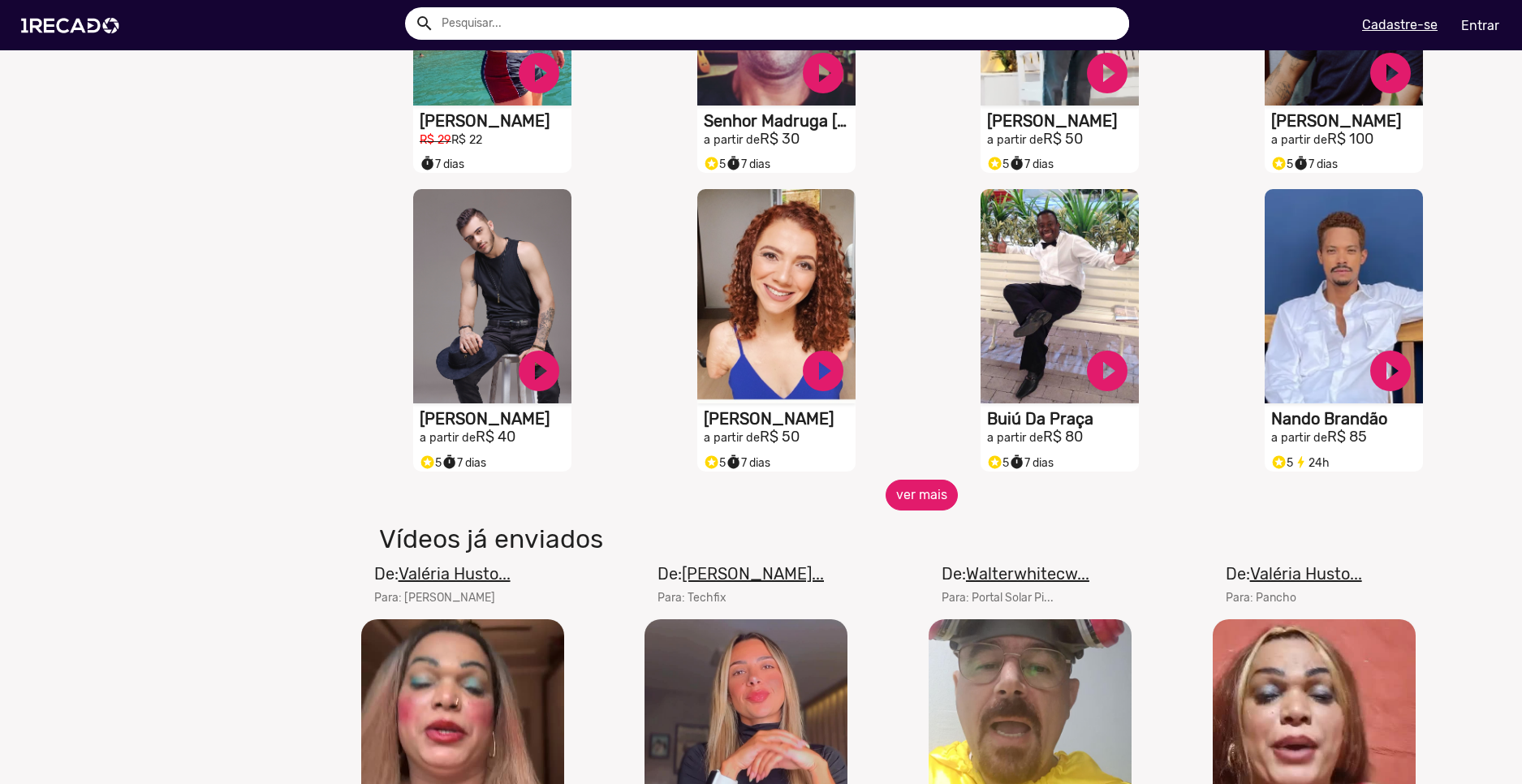
click at [927, 510] on button "ver mais" at bounding box center [922, 495] width 72 height 30
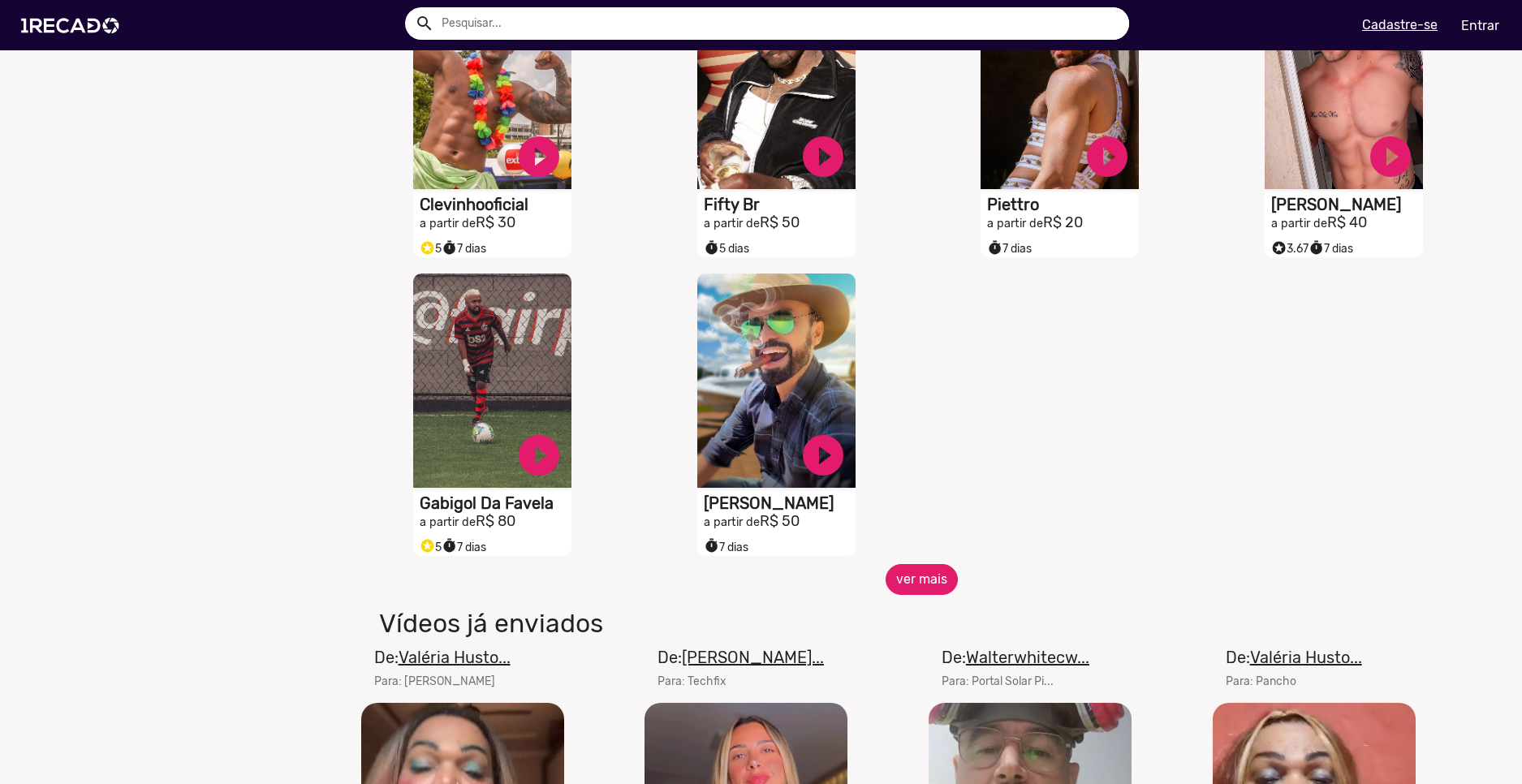
scroll to position [9415, 0]
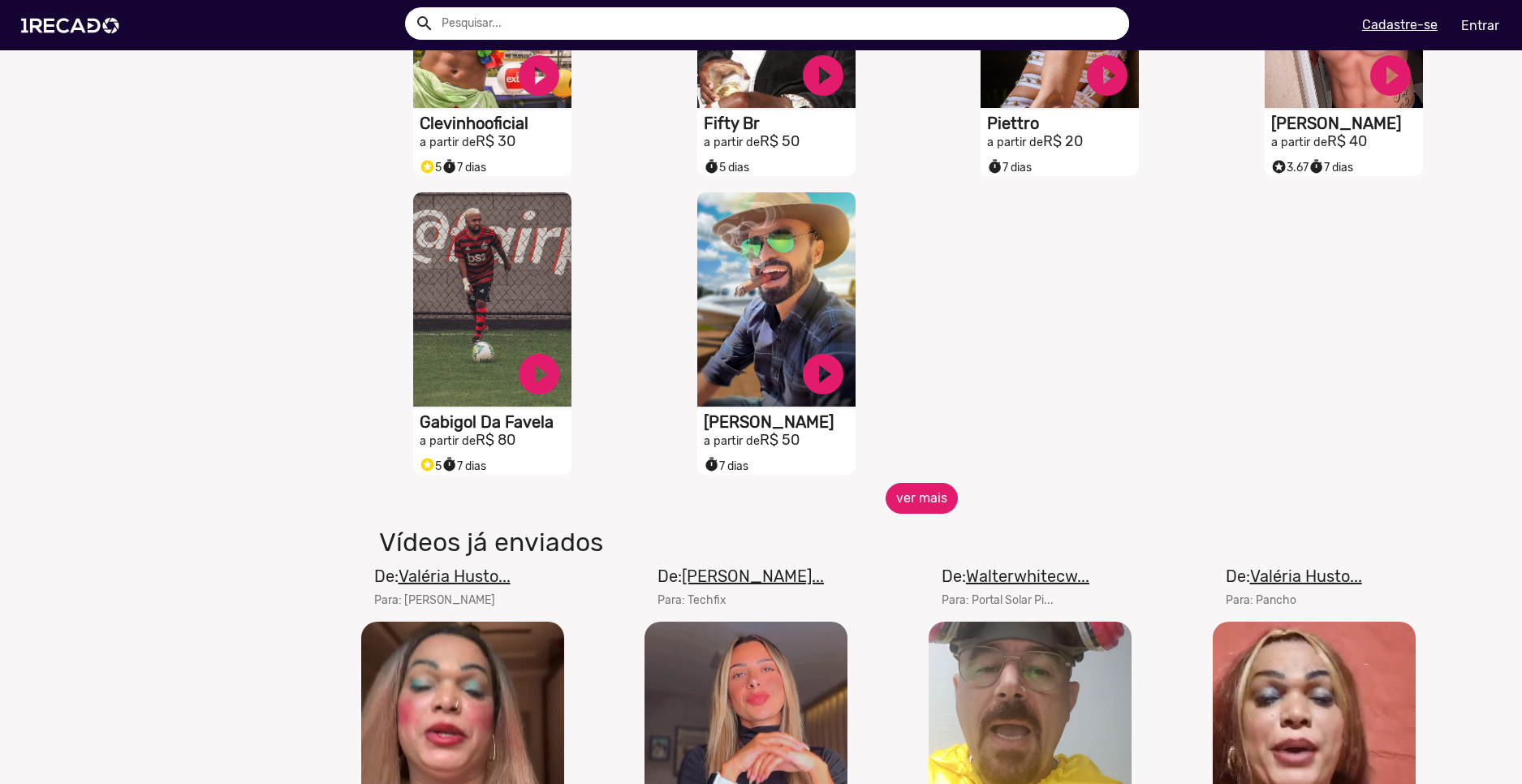
click at [920, 511] on button "ver mais" at bounding box center [922, 498] width 72 height 30
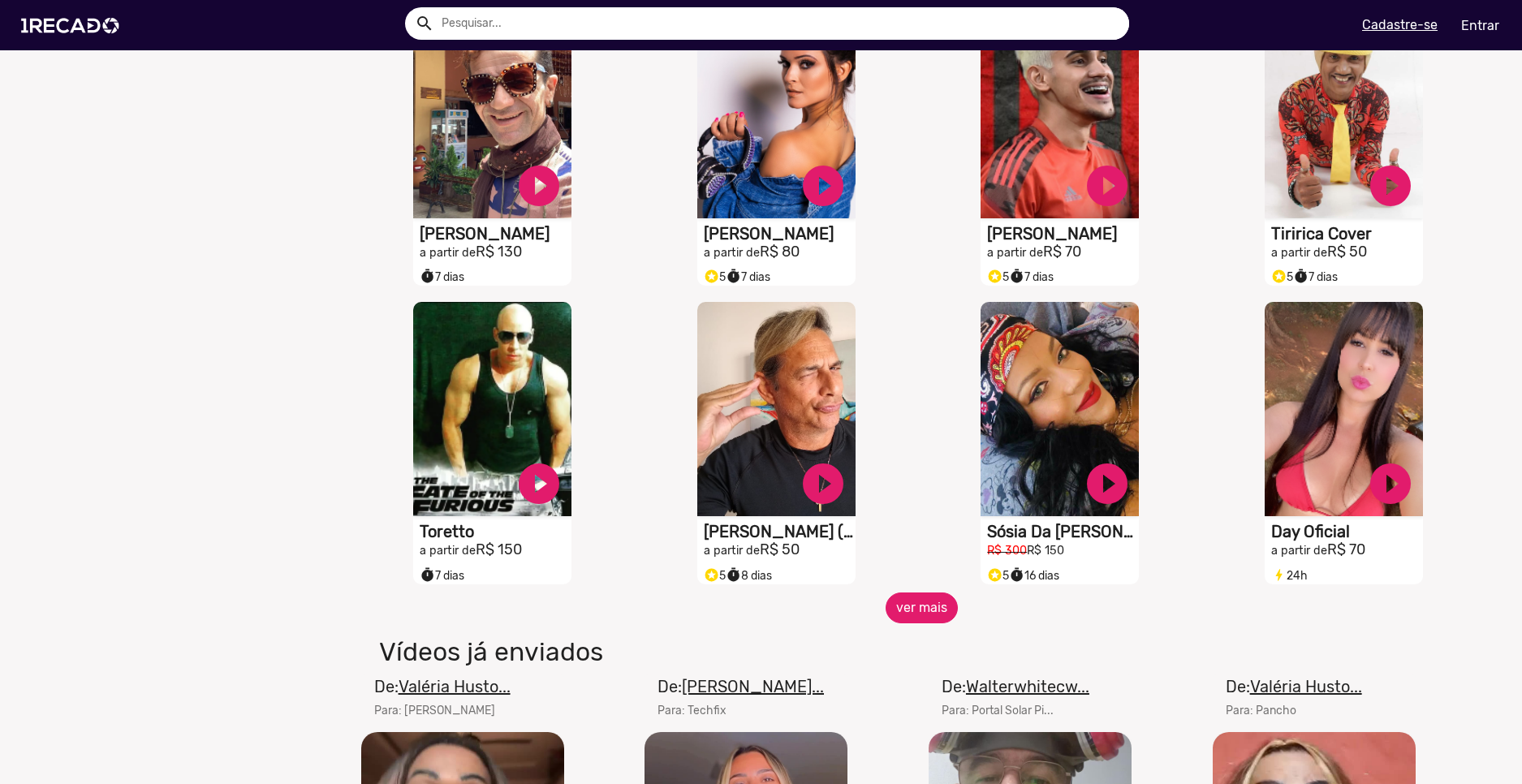
scroll to position [9983, 0]
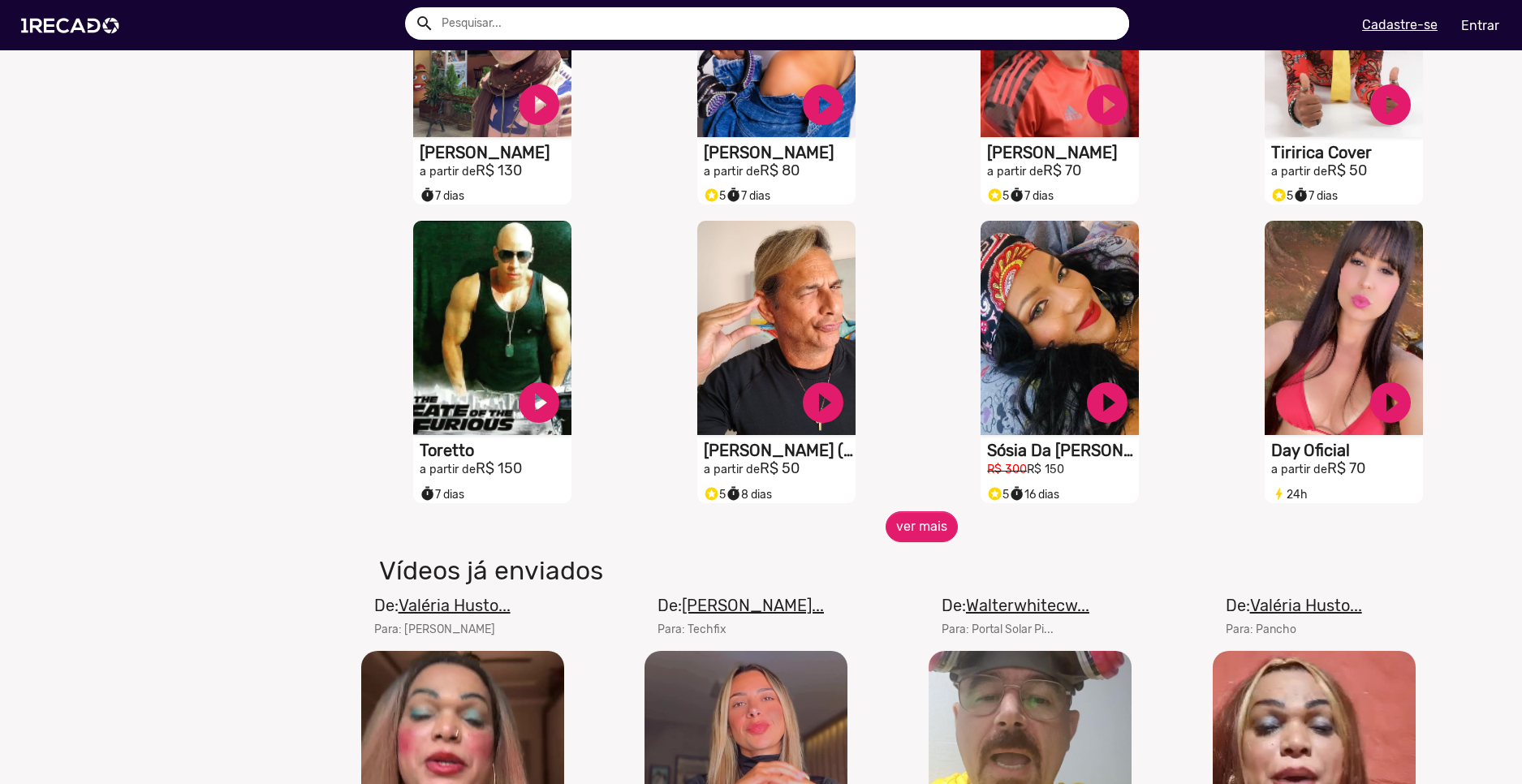
click at [899, 622] on div "De: [PERSON_NAME]... Para: Techfix Seu navegador não reproduz vídeo em HTML5 @f…" at bounding box center [780, 763] width 284 height 341
click at [903, 537] on button "ver mais" at bounding box center [922, 526] width 72 height 30
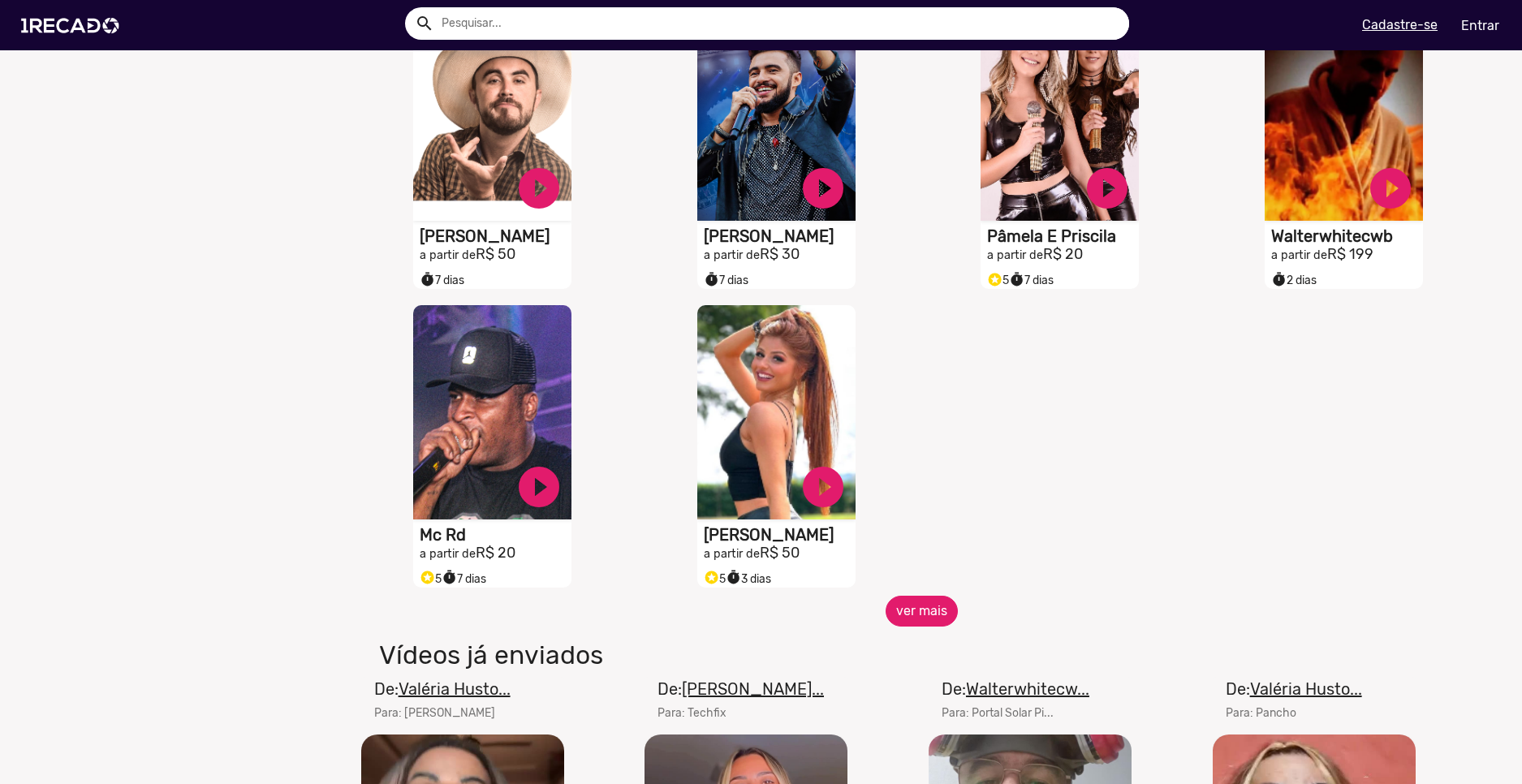
scroll to position [10957, 0]
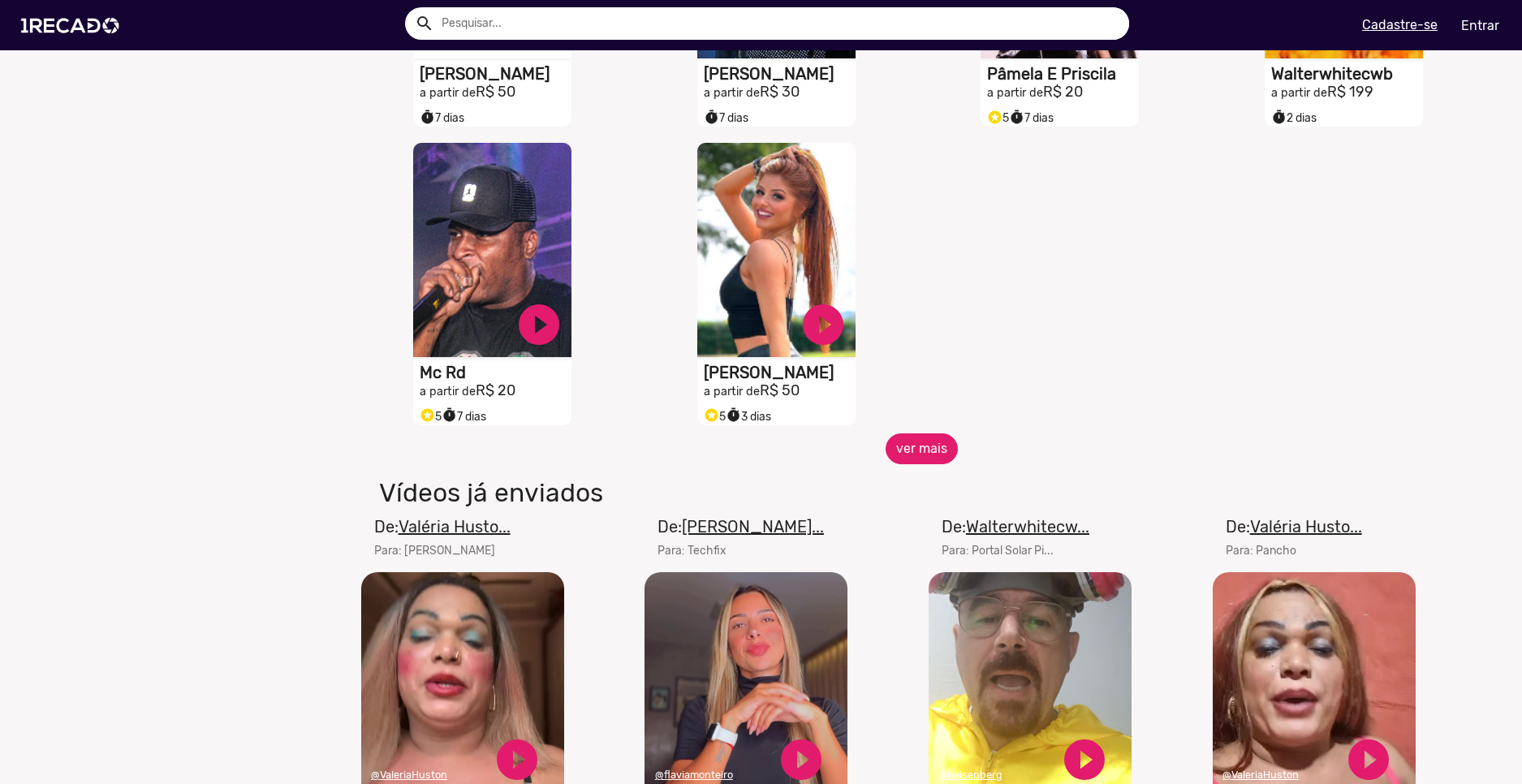
click at [942, 452] on button "ver mais" at bounding box center [922, 449] width 72 height 30
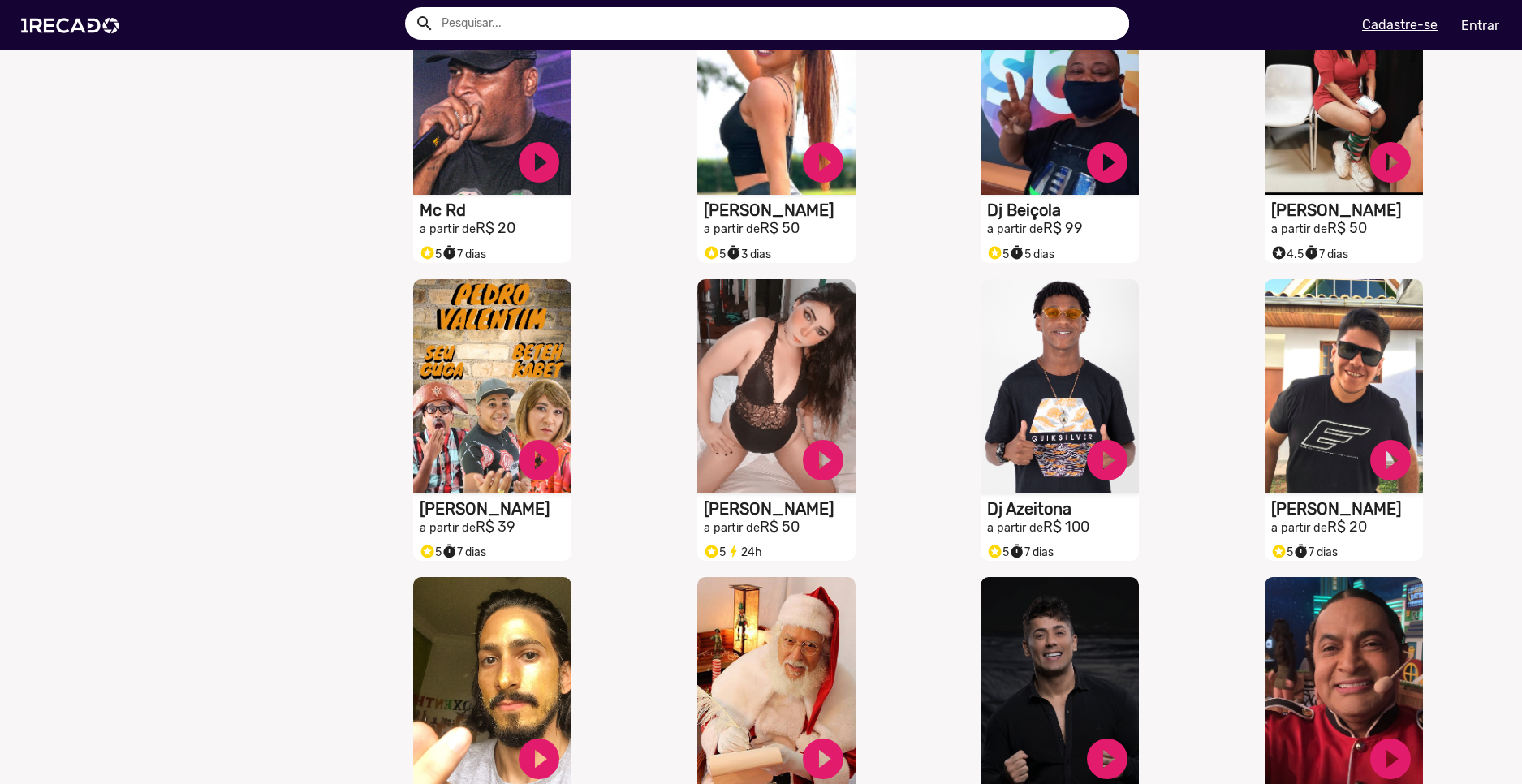
scroll to position [11444, 0]
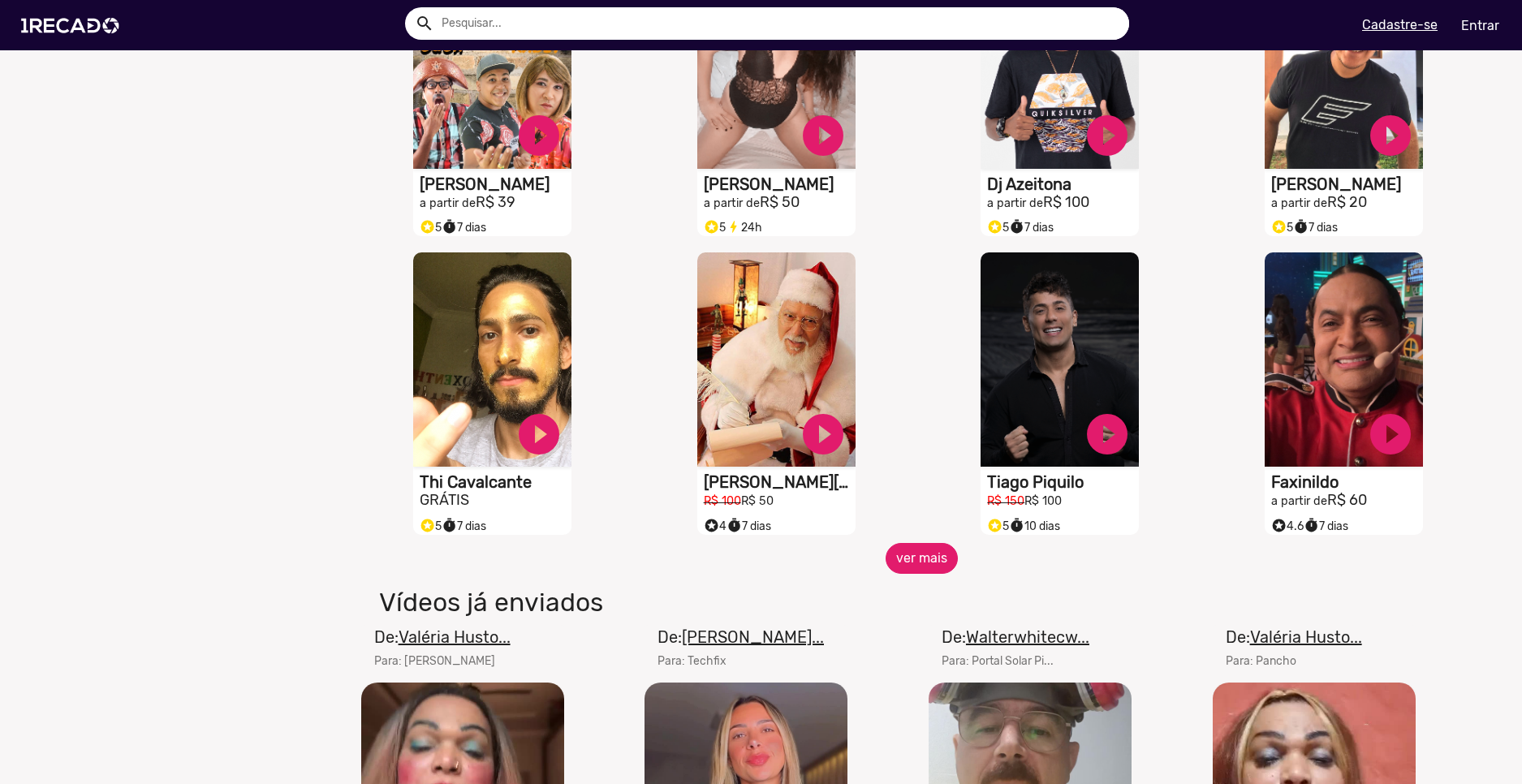
click at [898, 570] on button "ver mais" at bounding box center [922, 558] width 72 height 30
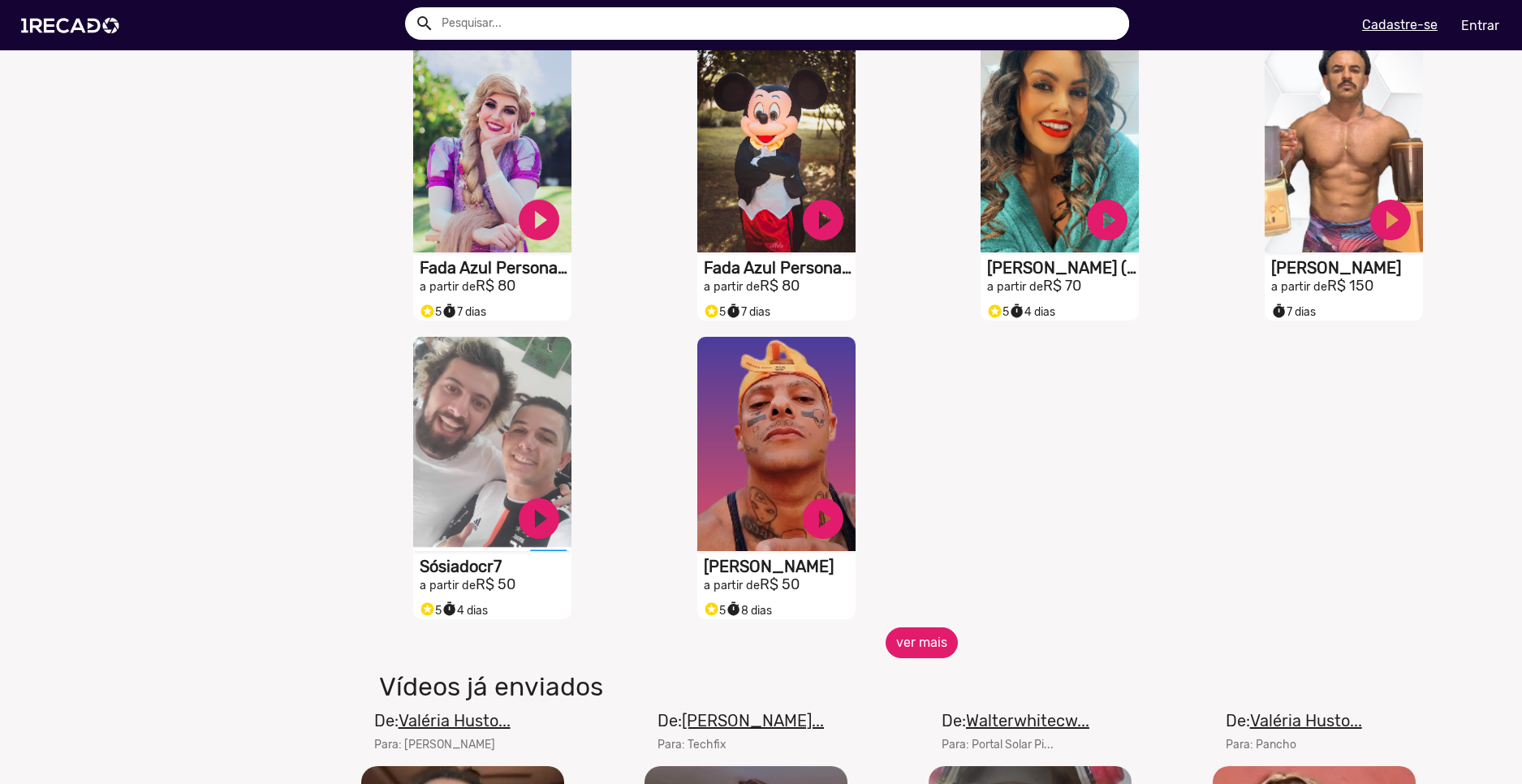
scroll to position [12337, 0]
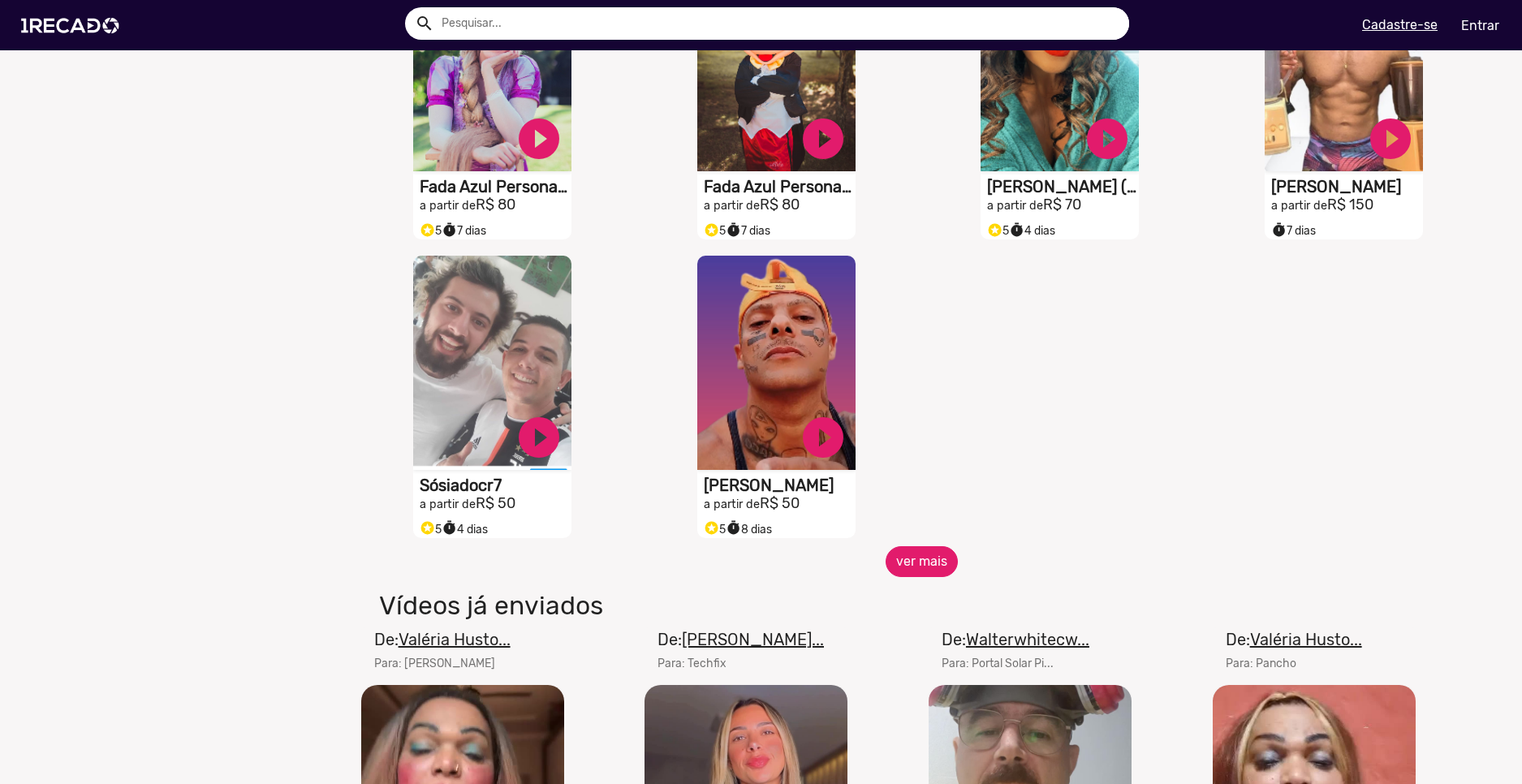
click at [915, 577] on button "ver mais" at bounding box center [922, 562] width 72 height 30
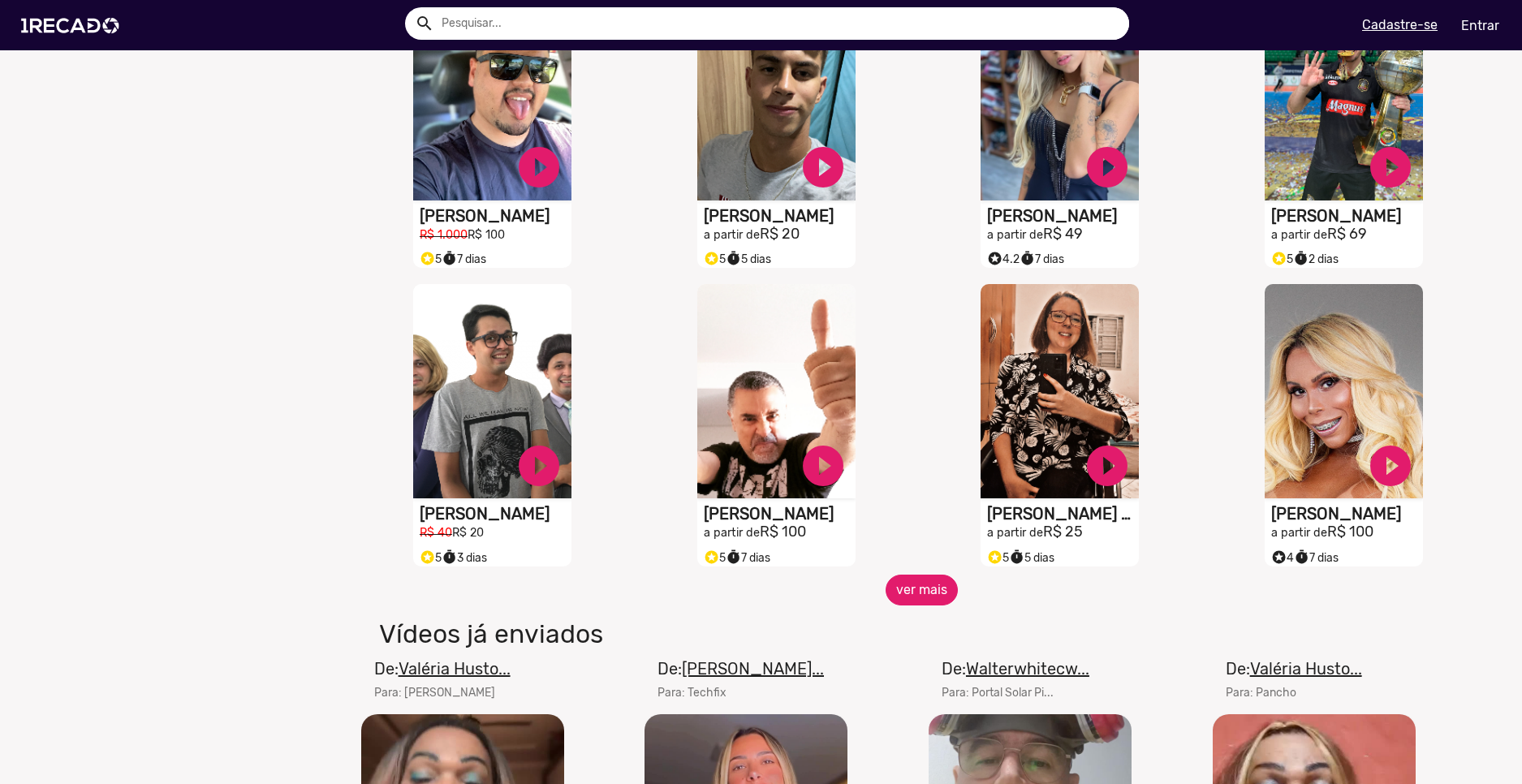
scroll to position [12986, 0]
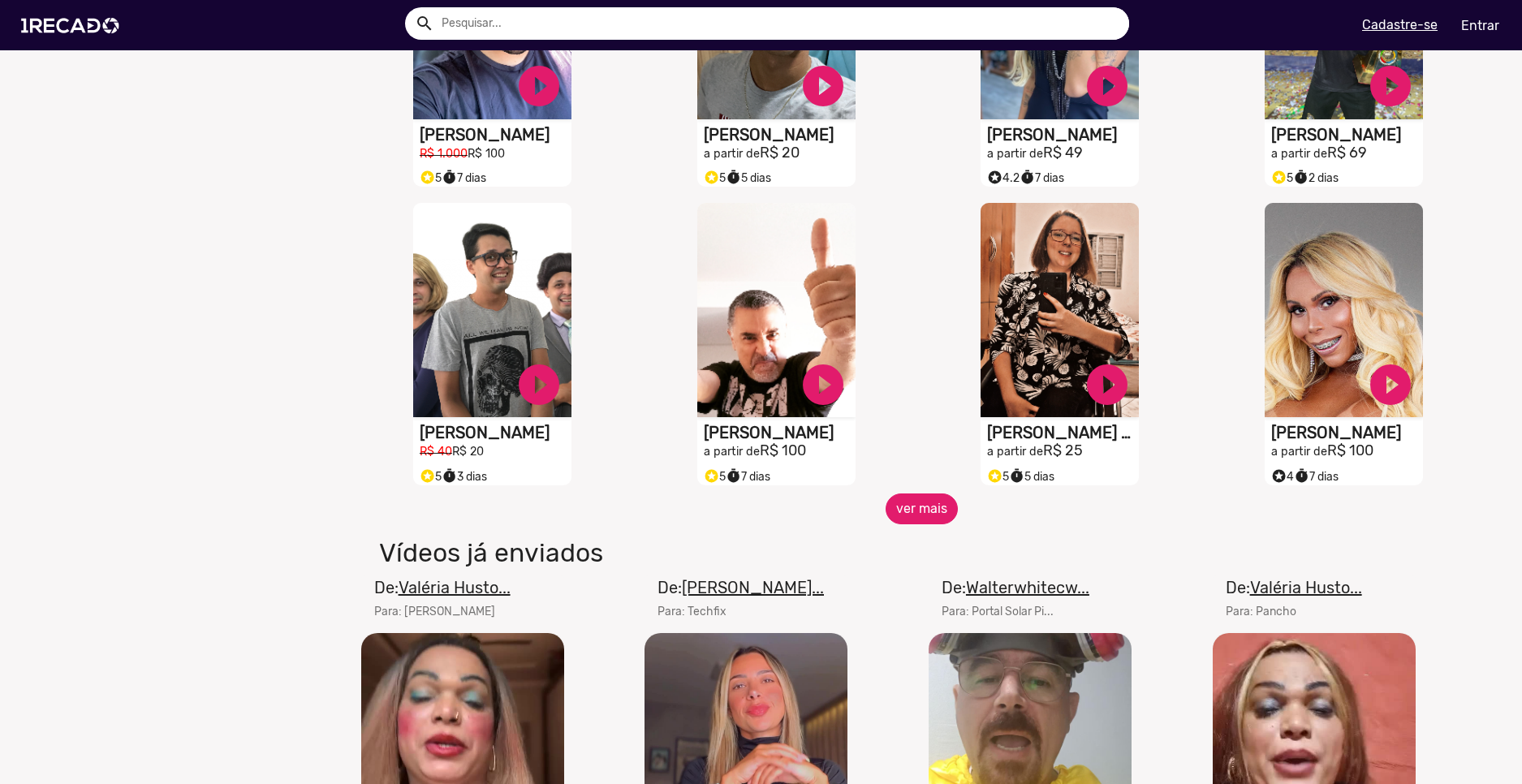
click at [921, 525] on button "ver mais" at bounding box center [922, 508] width 72 height 30
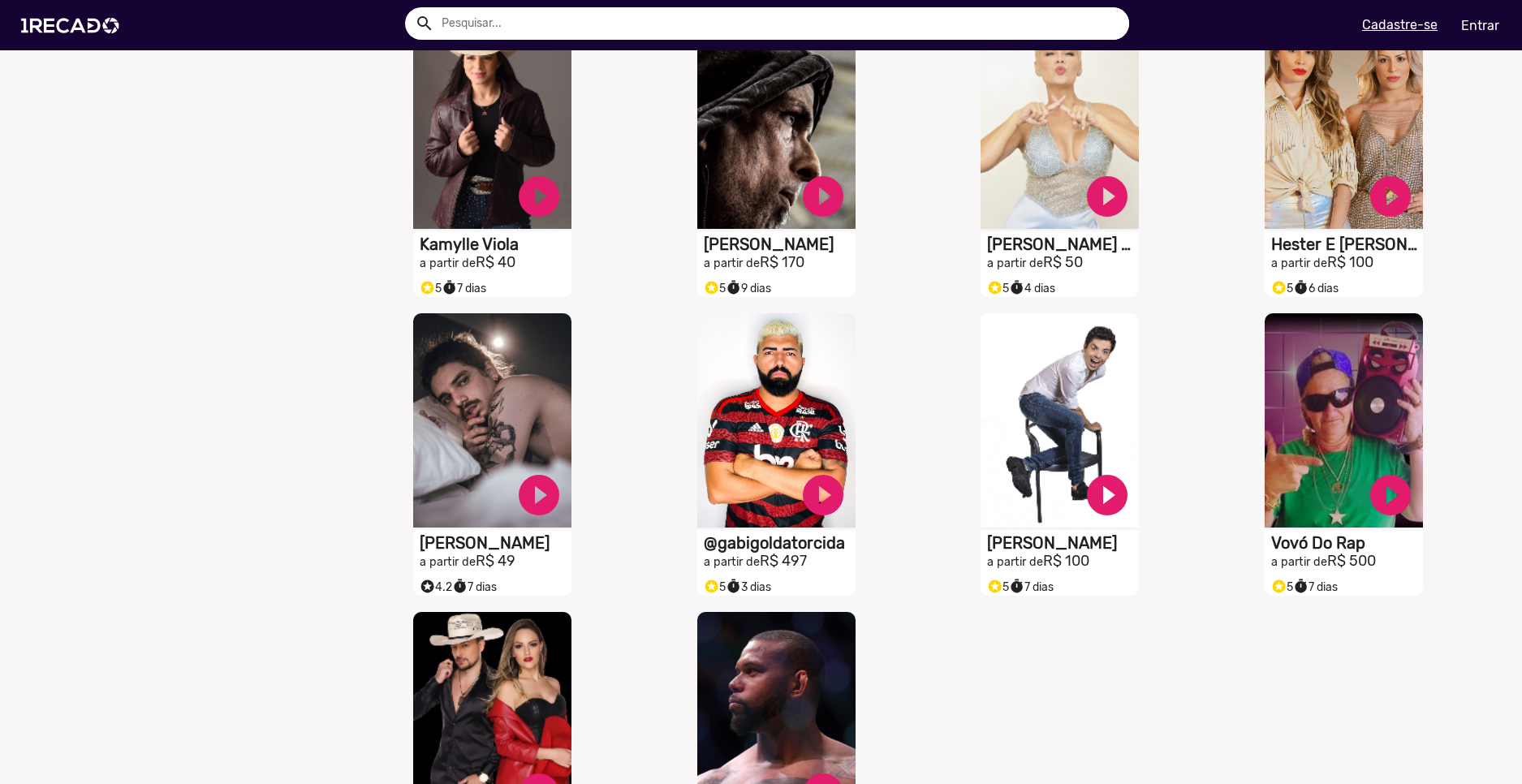
scroll to position [13717, 0]
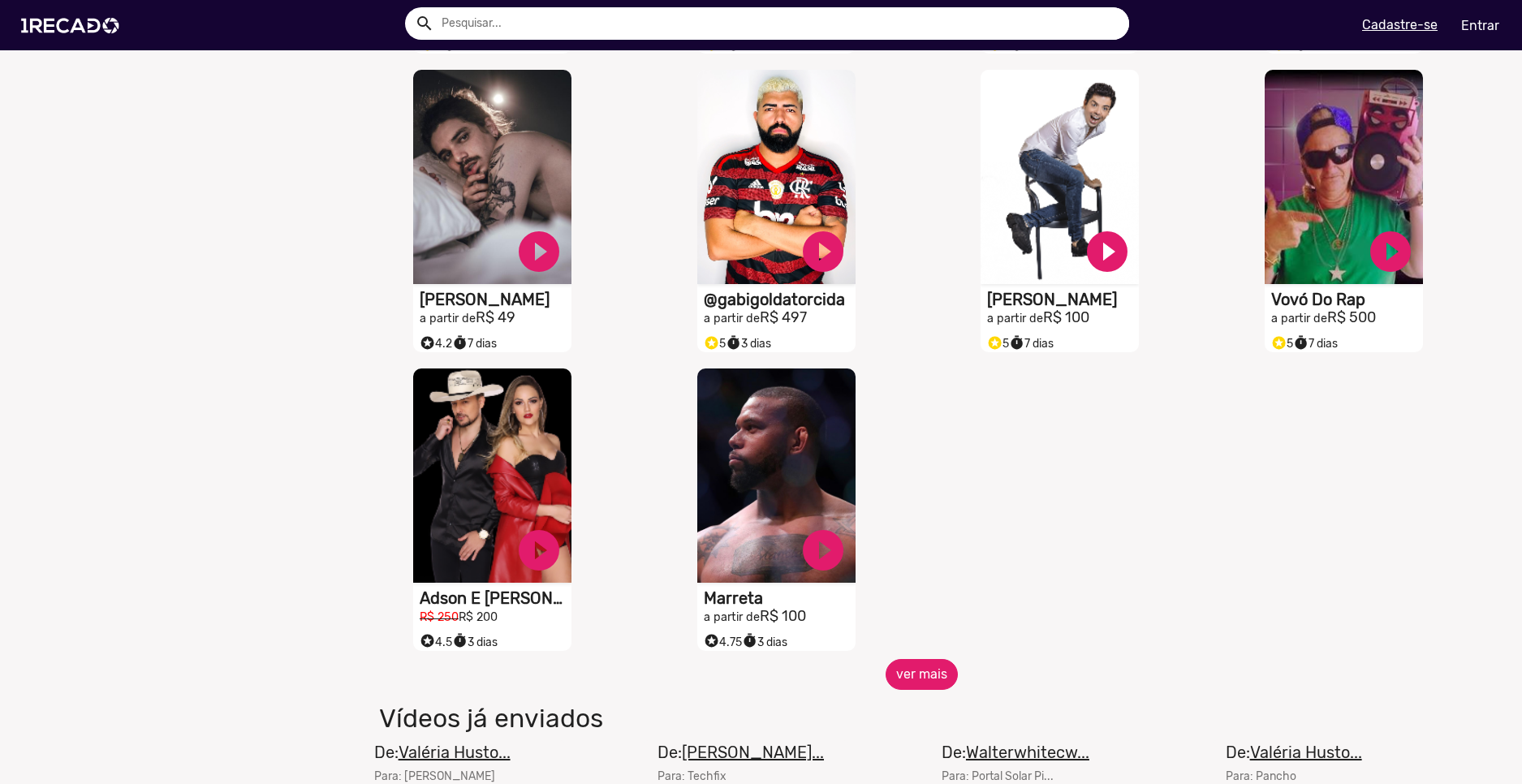
click at [904, 688] on button "ver mais" at bounding box center [922, 675] width 72 height 30
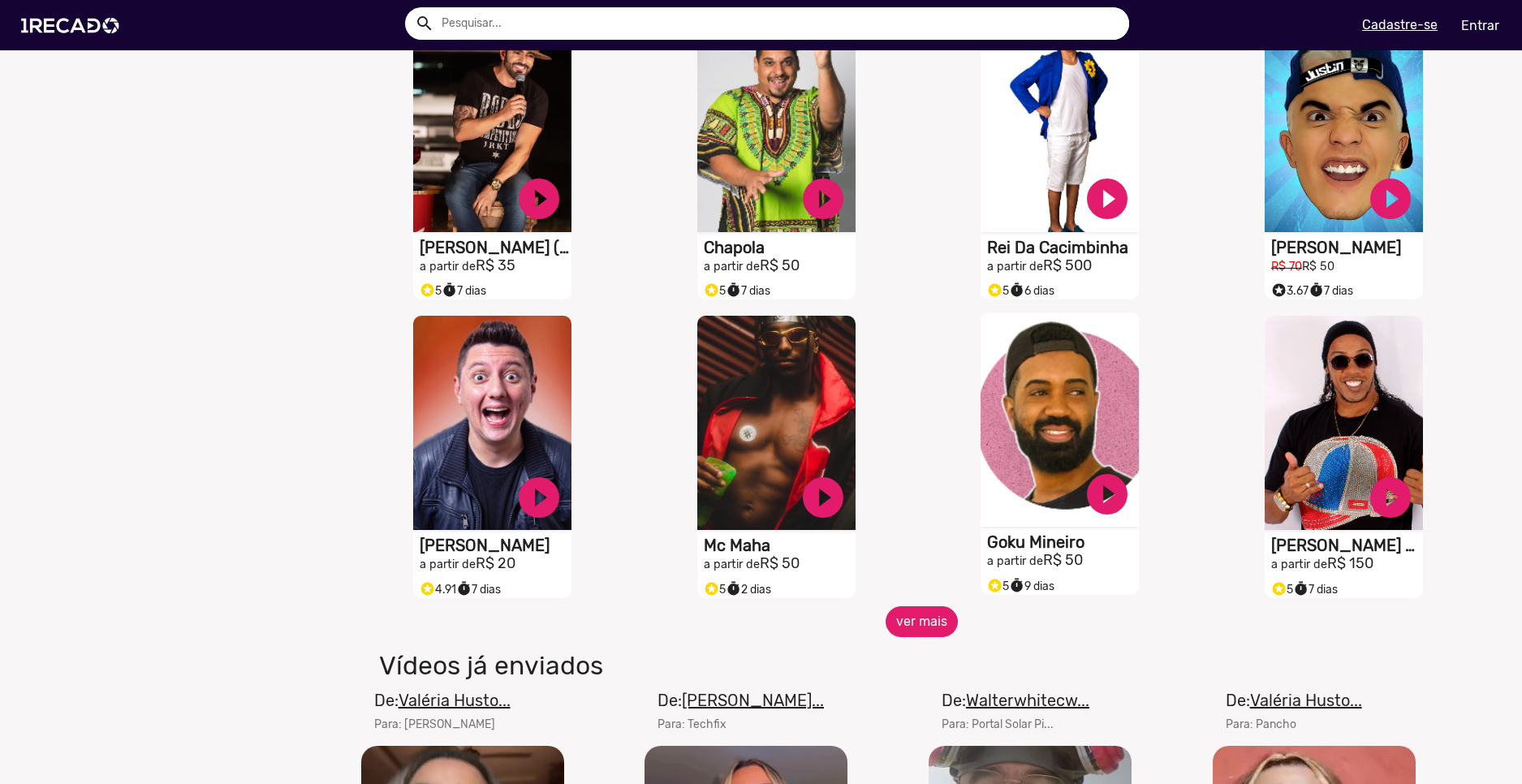
scroll to position [14528, 0]
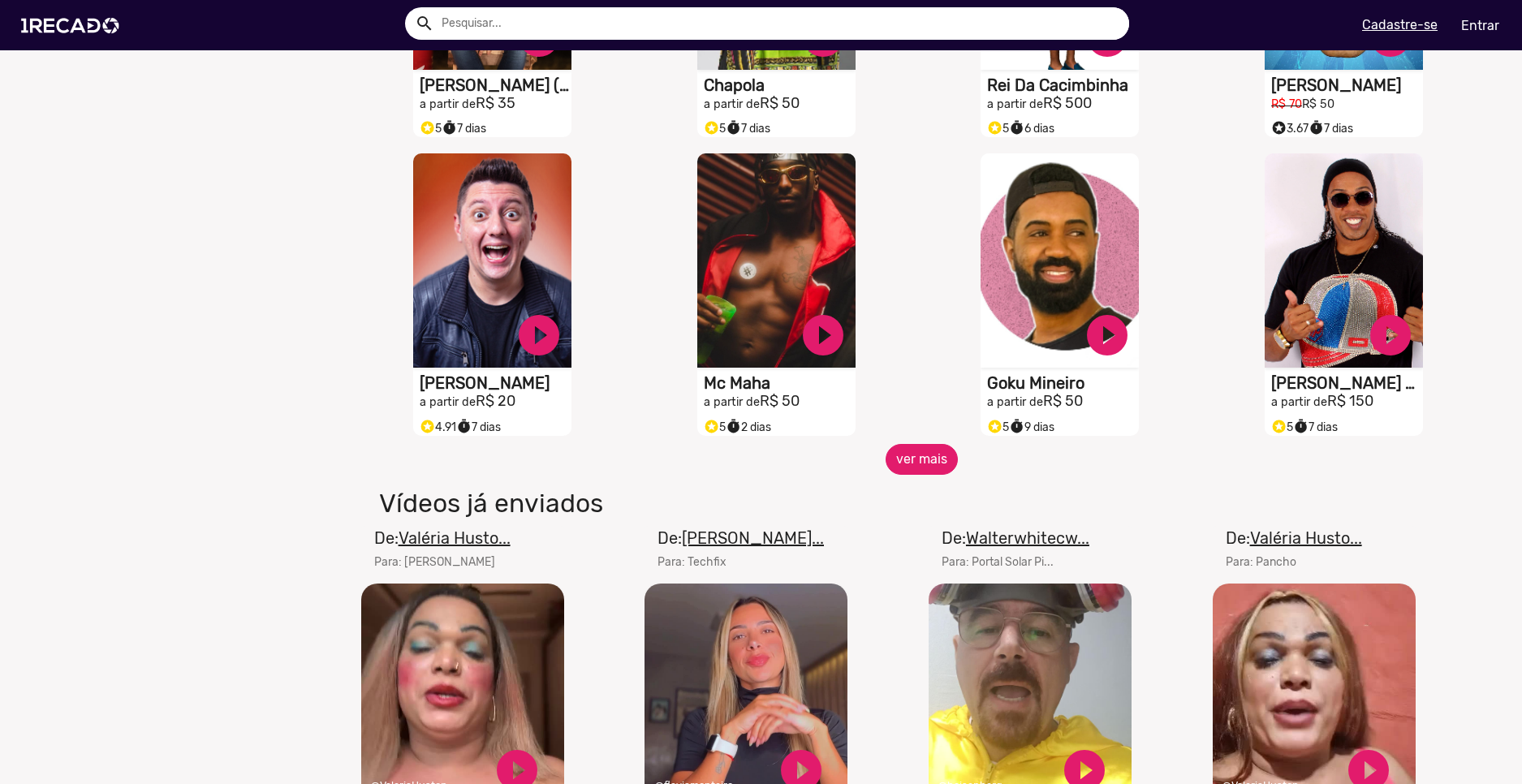
click at [910, 473] on button "ver mais" at bounding box center [922, 459] width 72 height 30
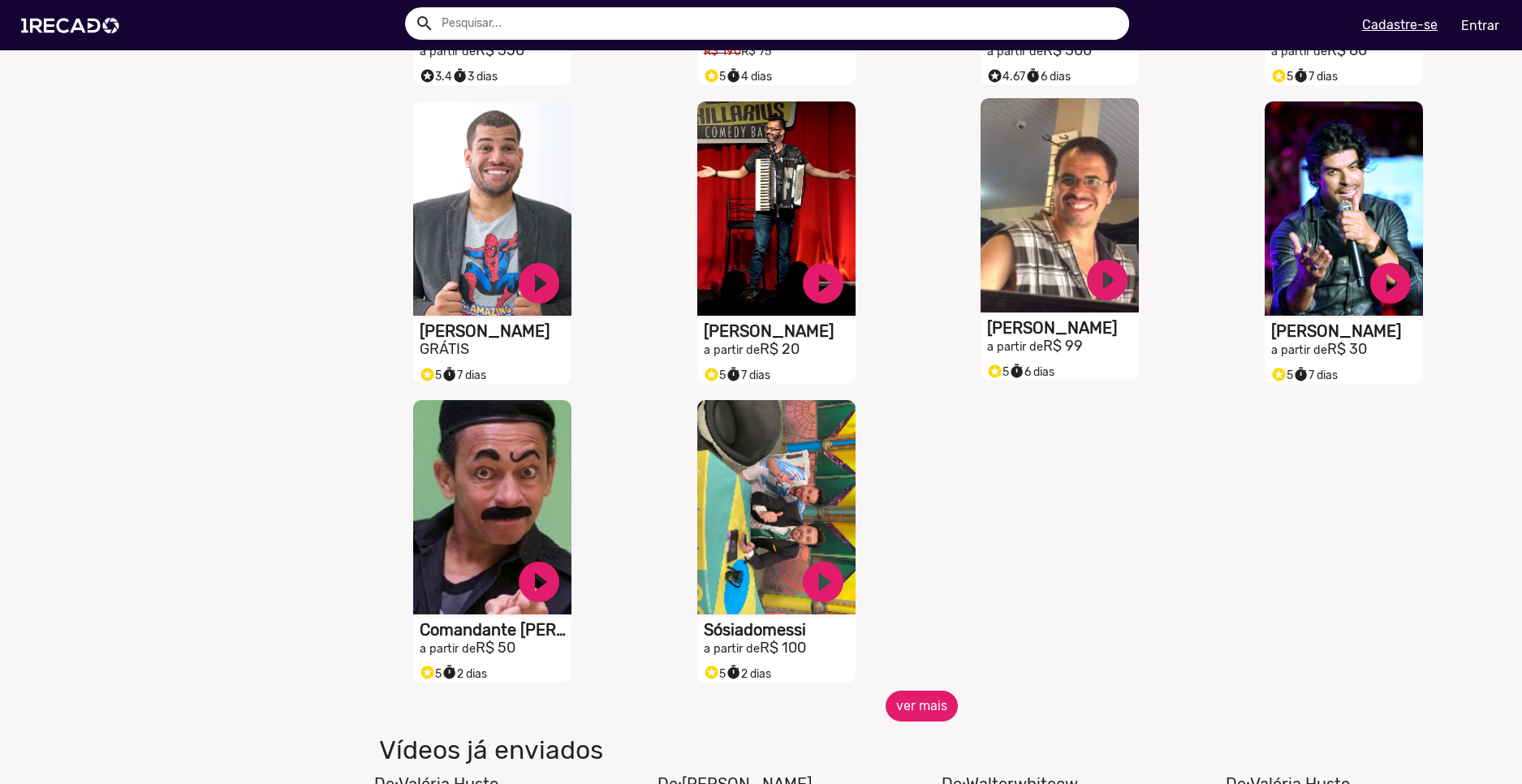
scroll to position [15340, 0]
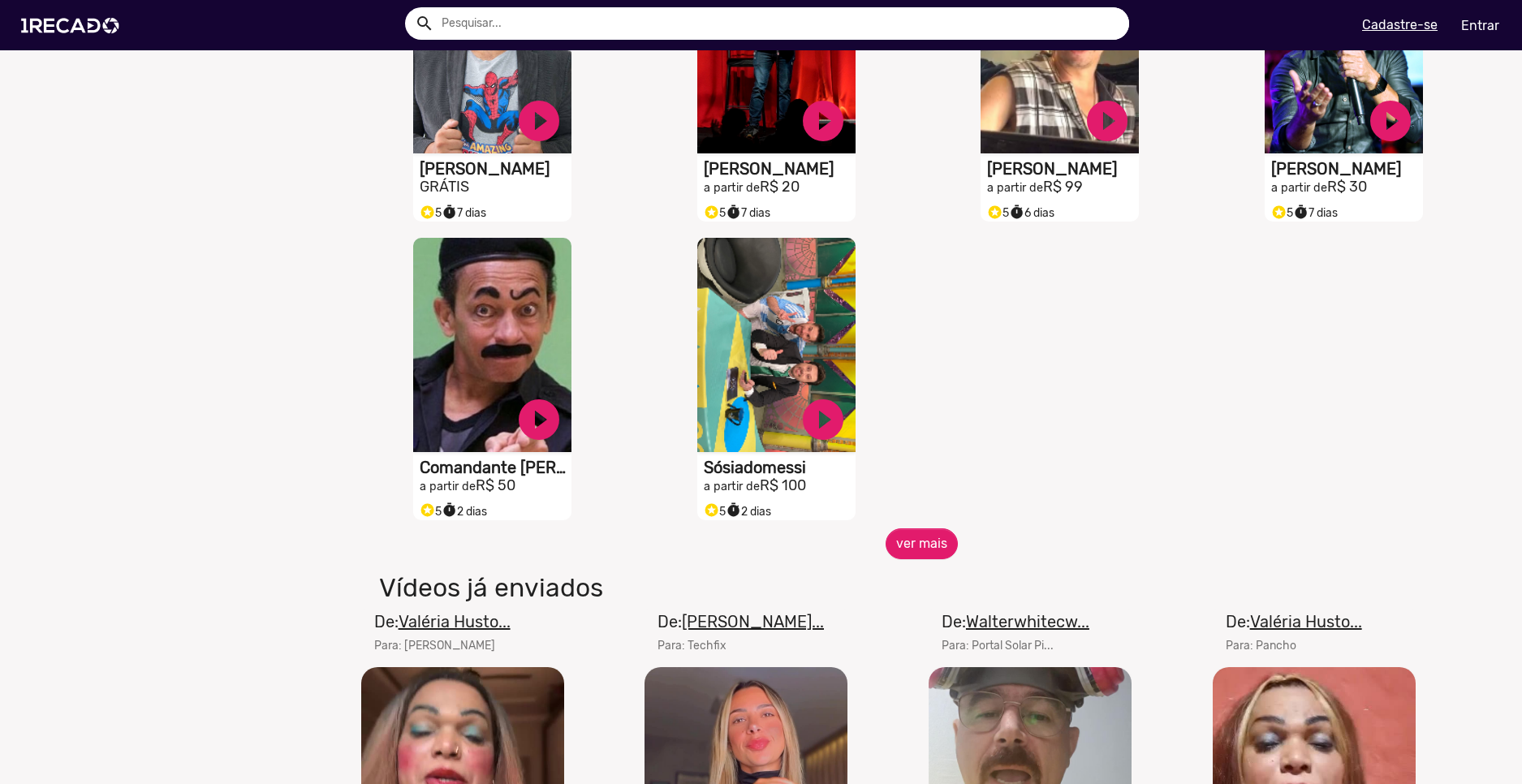
click at [923, 592] on h1 "Vídeos já enviados" at bounding box center [733, 587] width 733 height 30
click at [913, 559] on button "ver mais" at bounding box center [922, 544] width 72 height 30
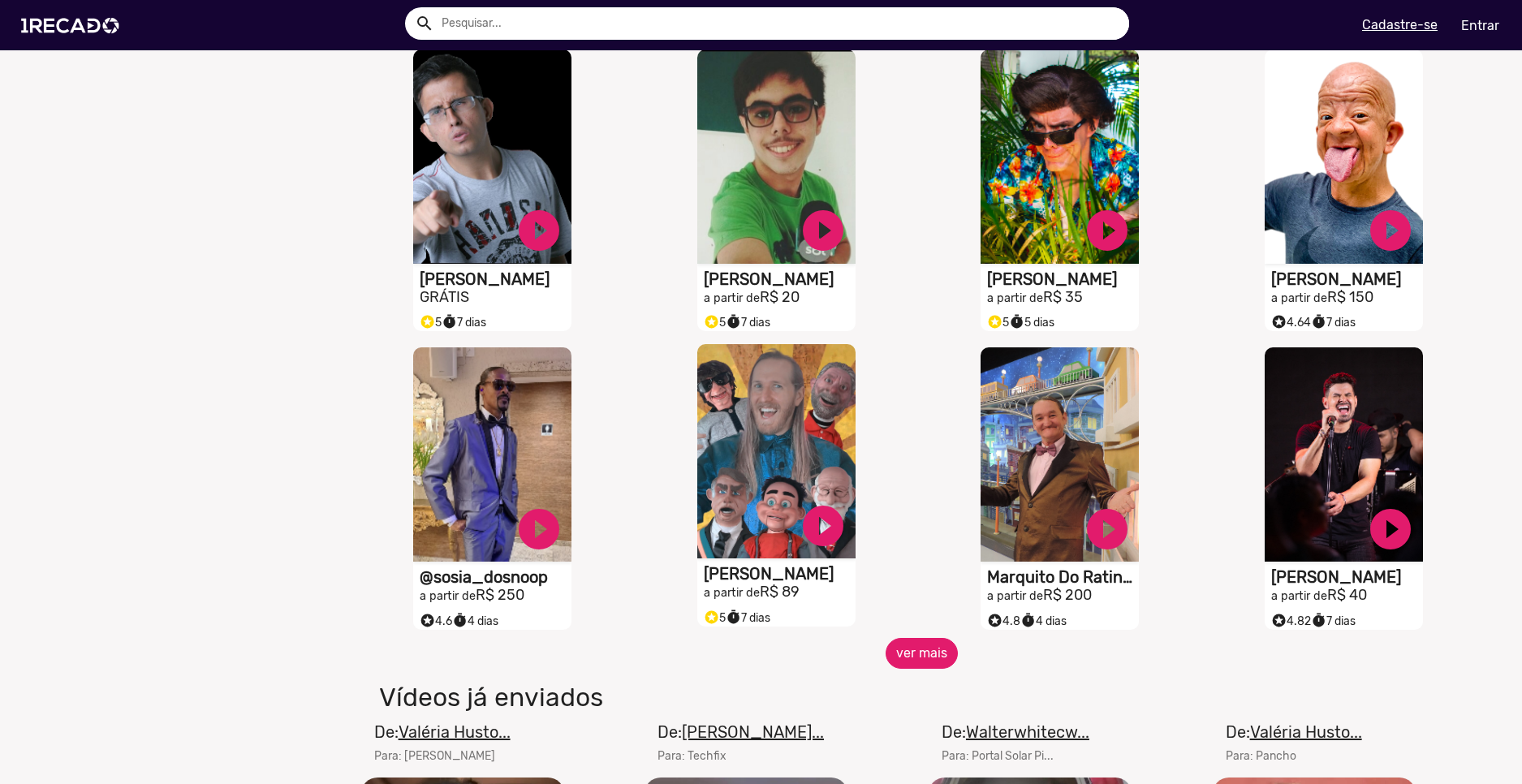
scroll to position [15990, 0]
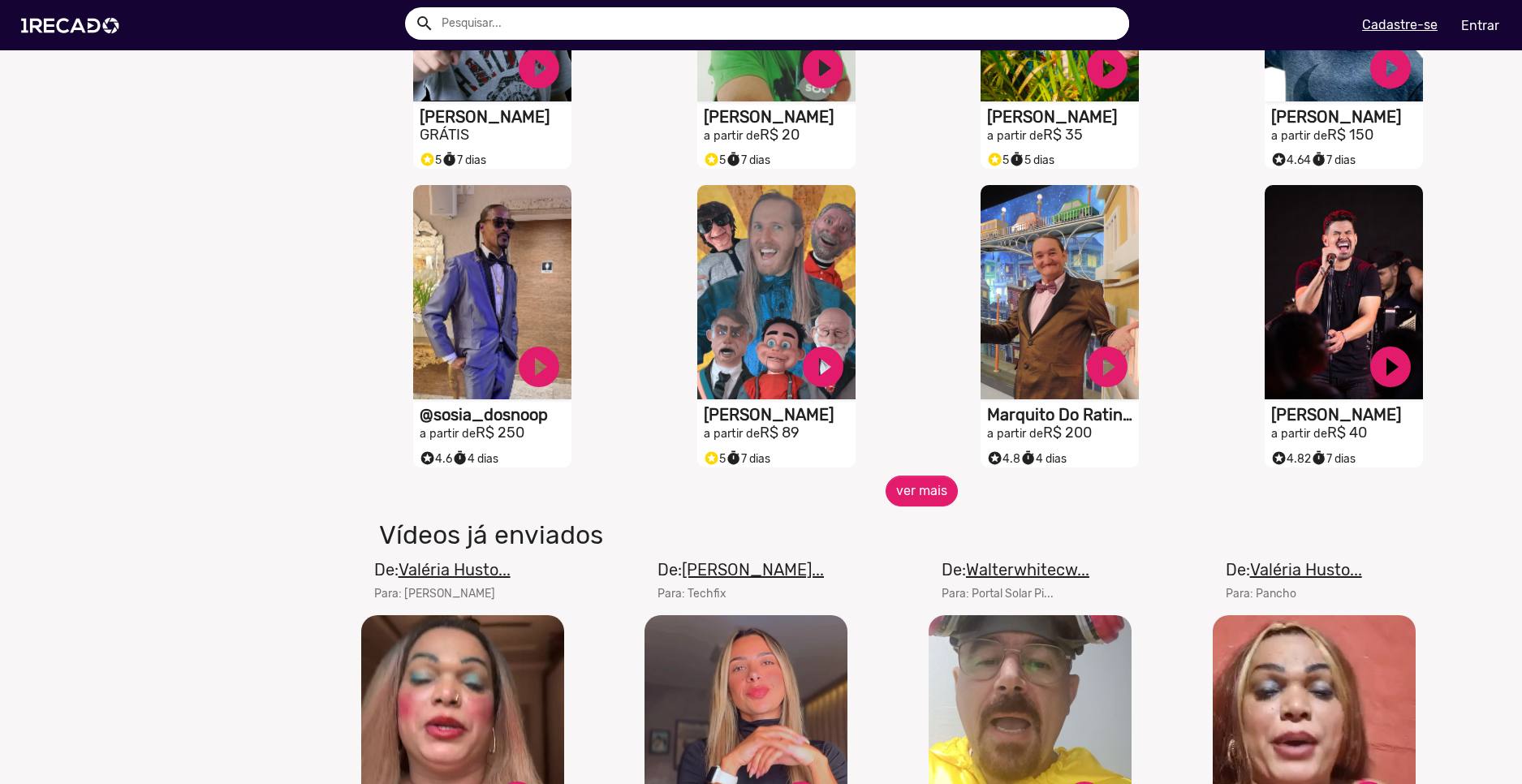
click at [908, 475] on div "S1RECADO vídeos dedicados para fãs e empresas play_circle_filled Yakko Siderato…" at bounding box center [780, 326] width 284 height 298
click at [931, 475] on div "S1RECADO vídeos dedicados para fãs e empresas play_circle_filled Marquito Do Ra…" at bounding box center [1064, 326] width 284 height 298
click at [943, 550] on h1 "Vídeos já enviados" at bounding box center [733, 535] width 733 height 30
click at [880, 475] on div "S1RECADO vídeos dedicados para fãs e empresas play_circle_filled Yakko Siderato…" at bounding box center [780, 326] width 284 height 298
click at [913, 507] on button "ver mais" at bounding box center [922, 490] width 72 height 30
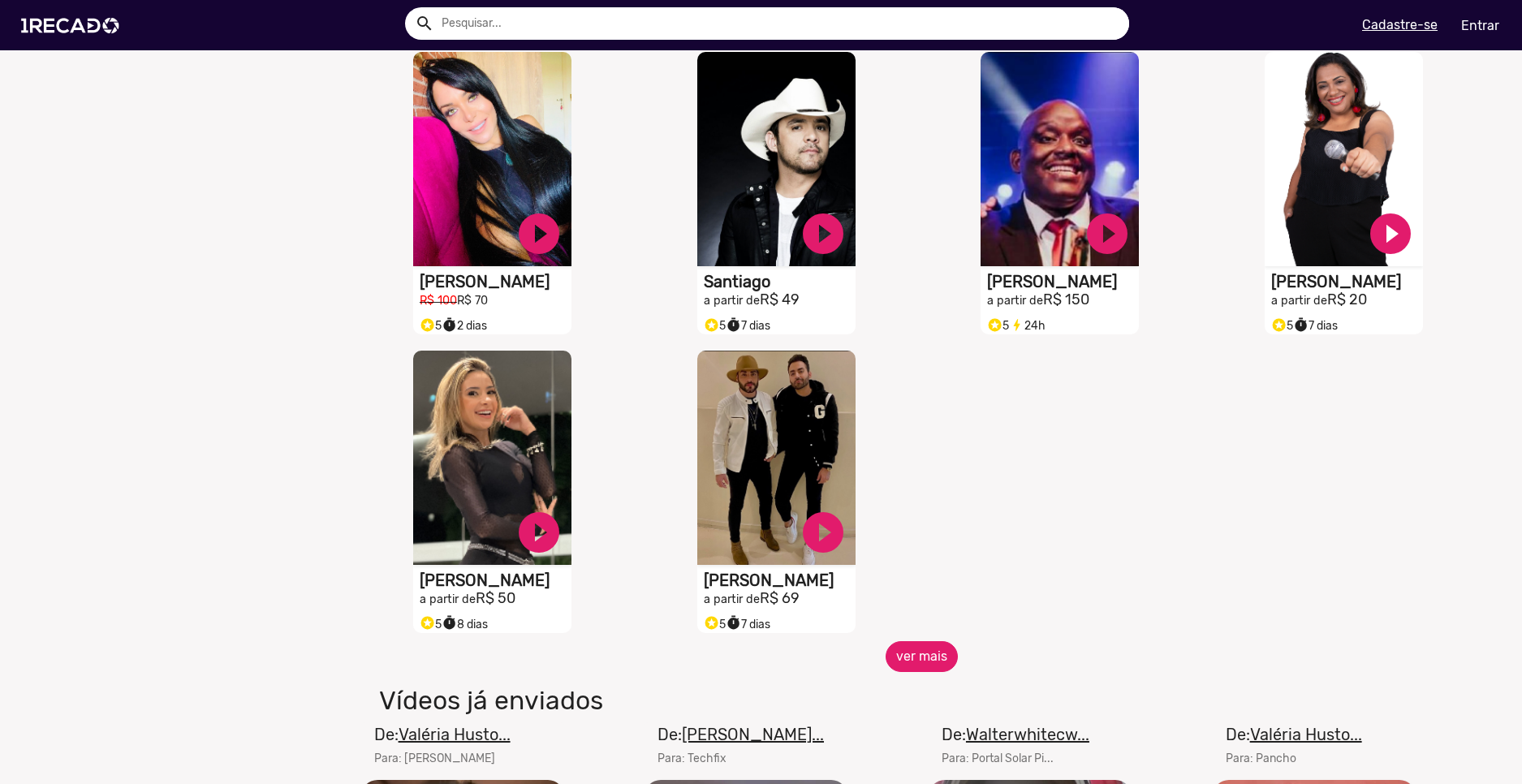
scroll to position [16801, 0]
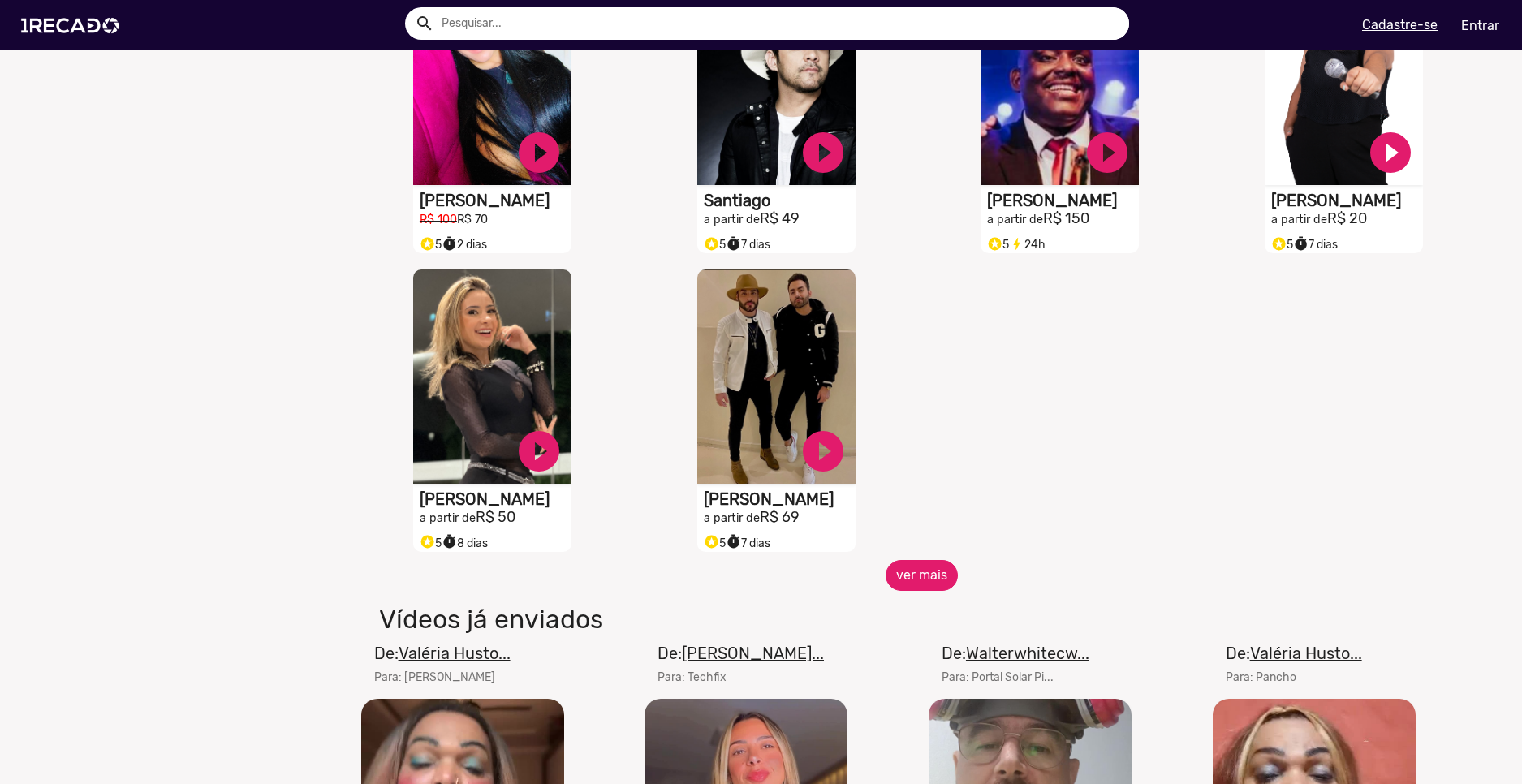
click at [943, 587] on button "ver mais" at bounding box center [922, 575] width 72 height 30
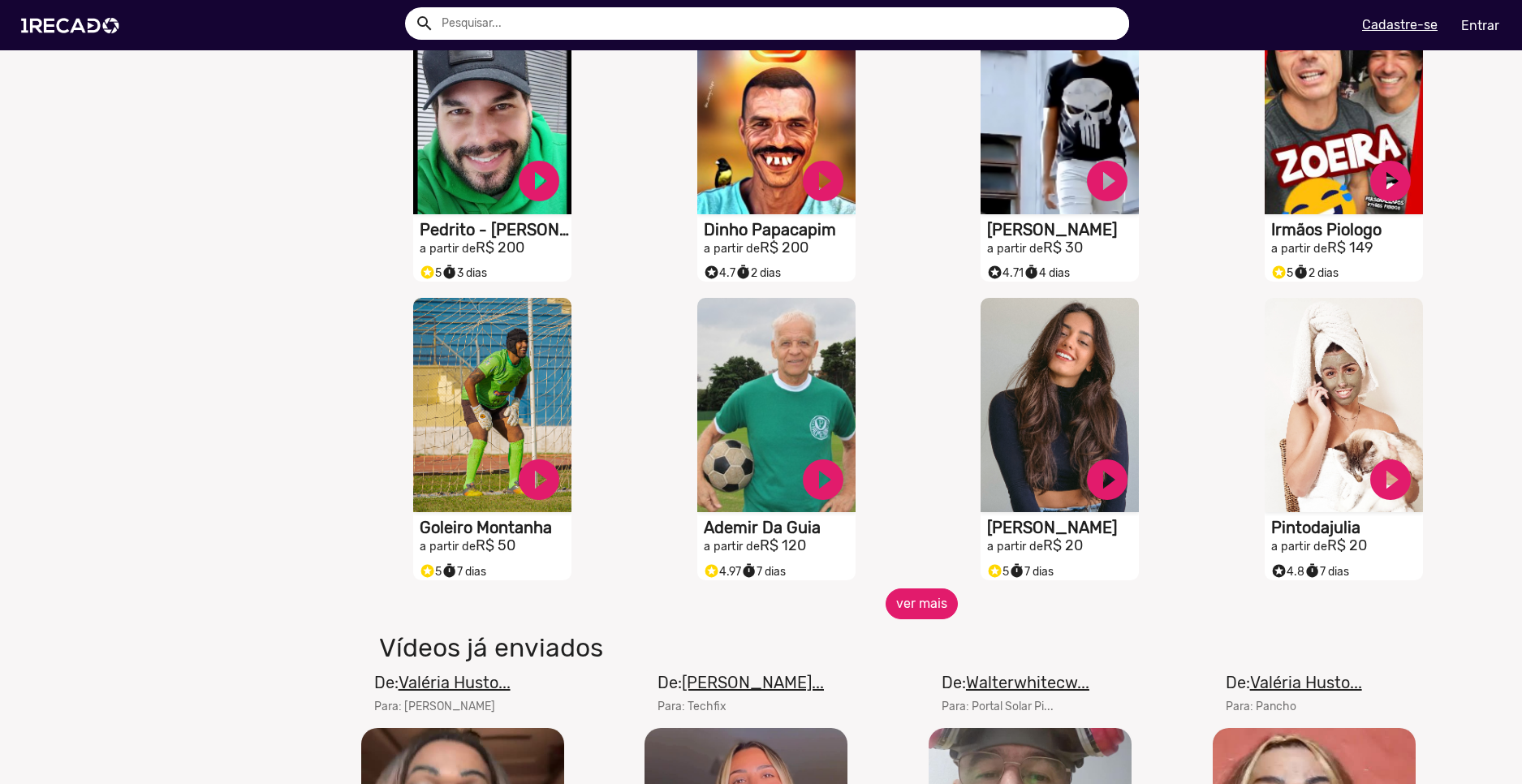
scroll to position [17531, 0]
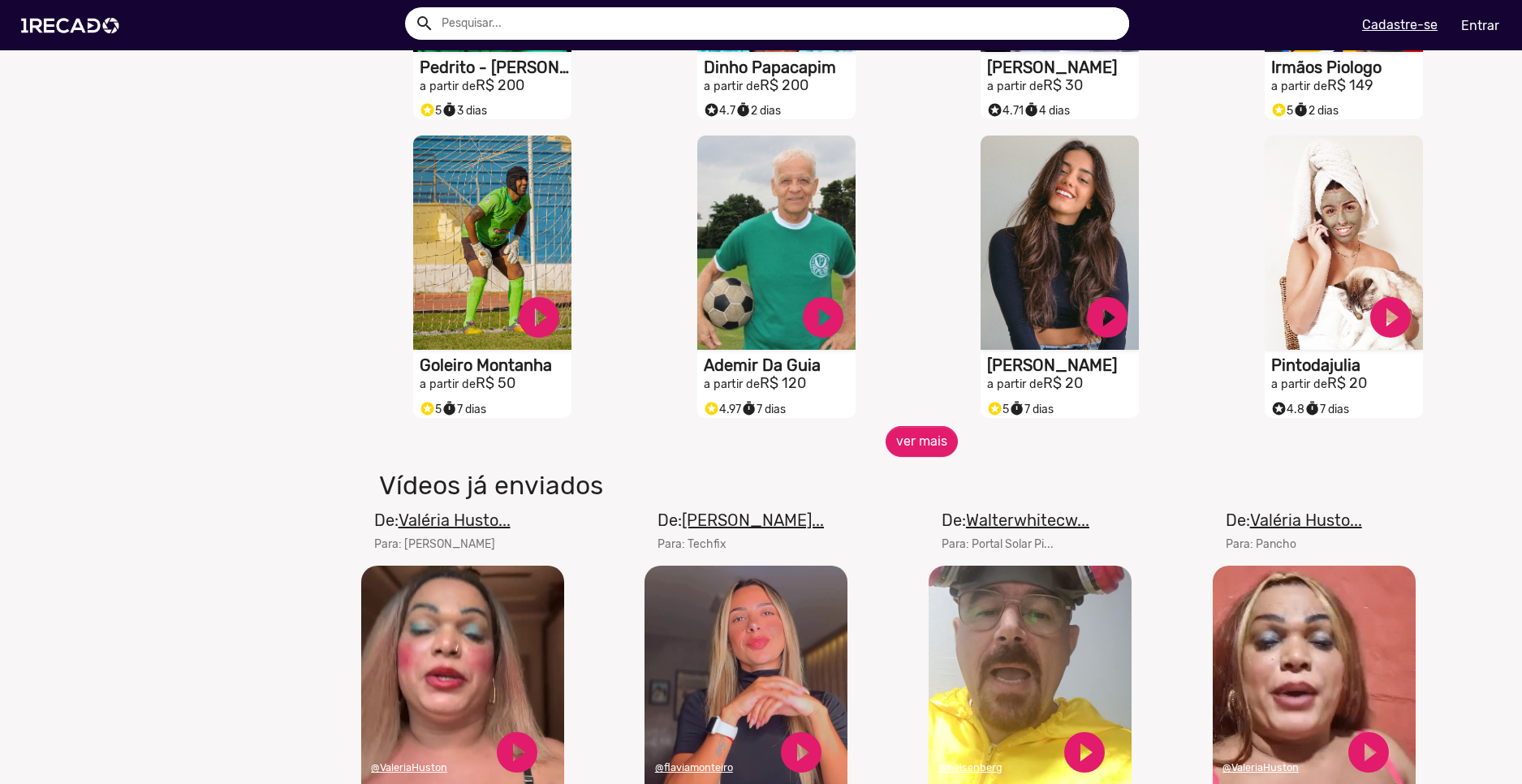
click at [944, 530] on mat-card-title "De: Walterwhitecw..." at bounding box center [1015, 521] width 147 height 25
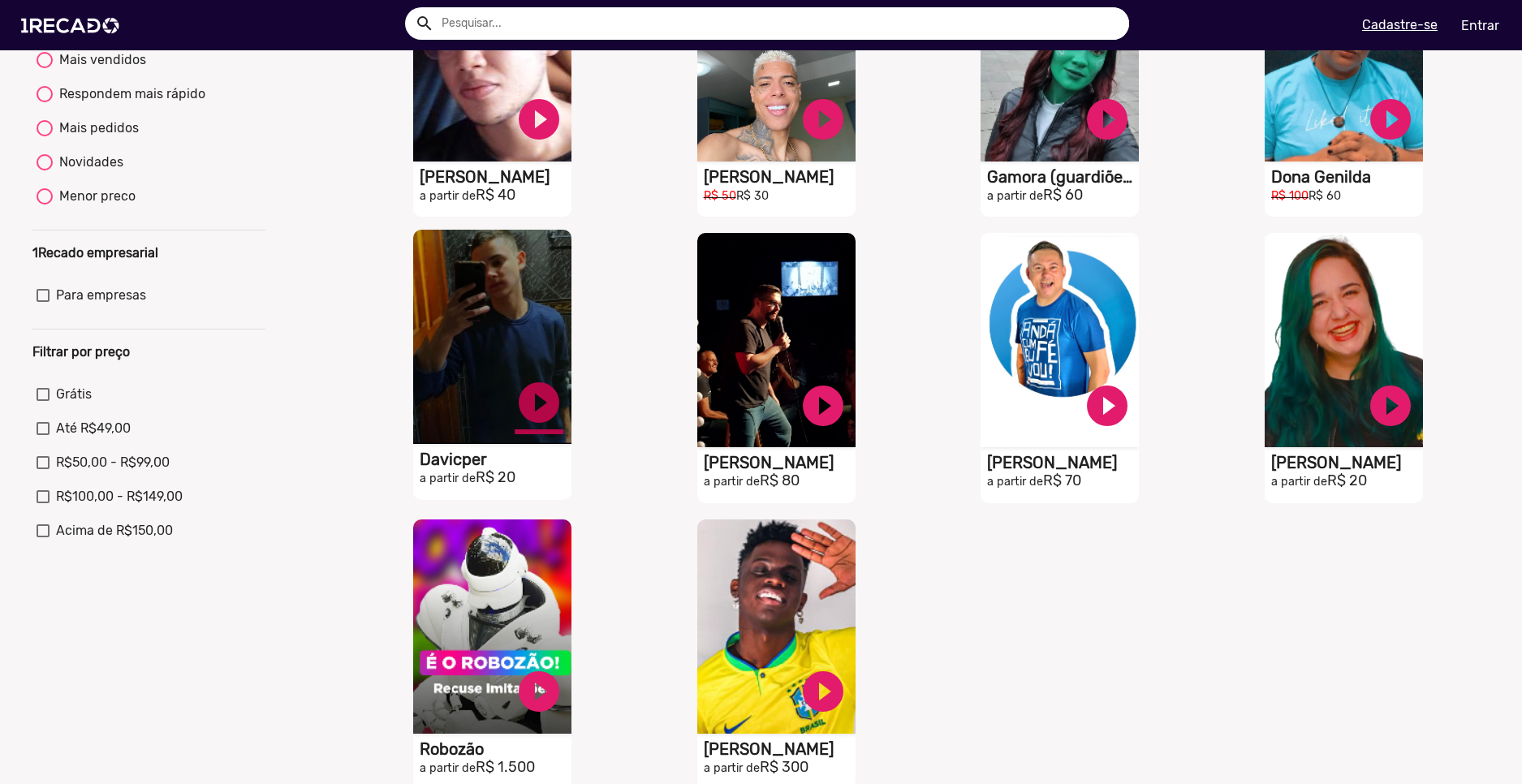
scroll to position [325, 0]
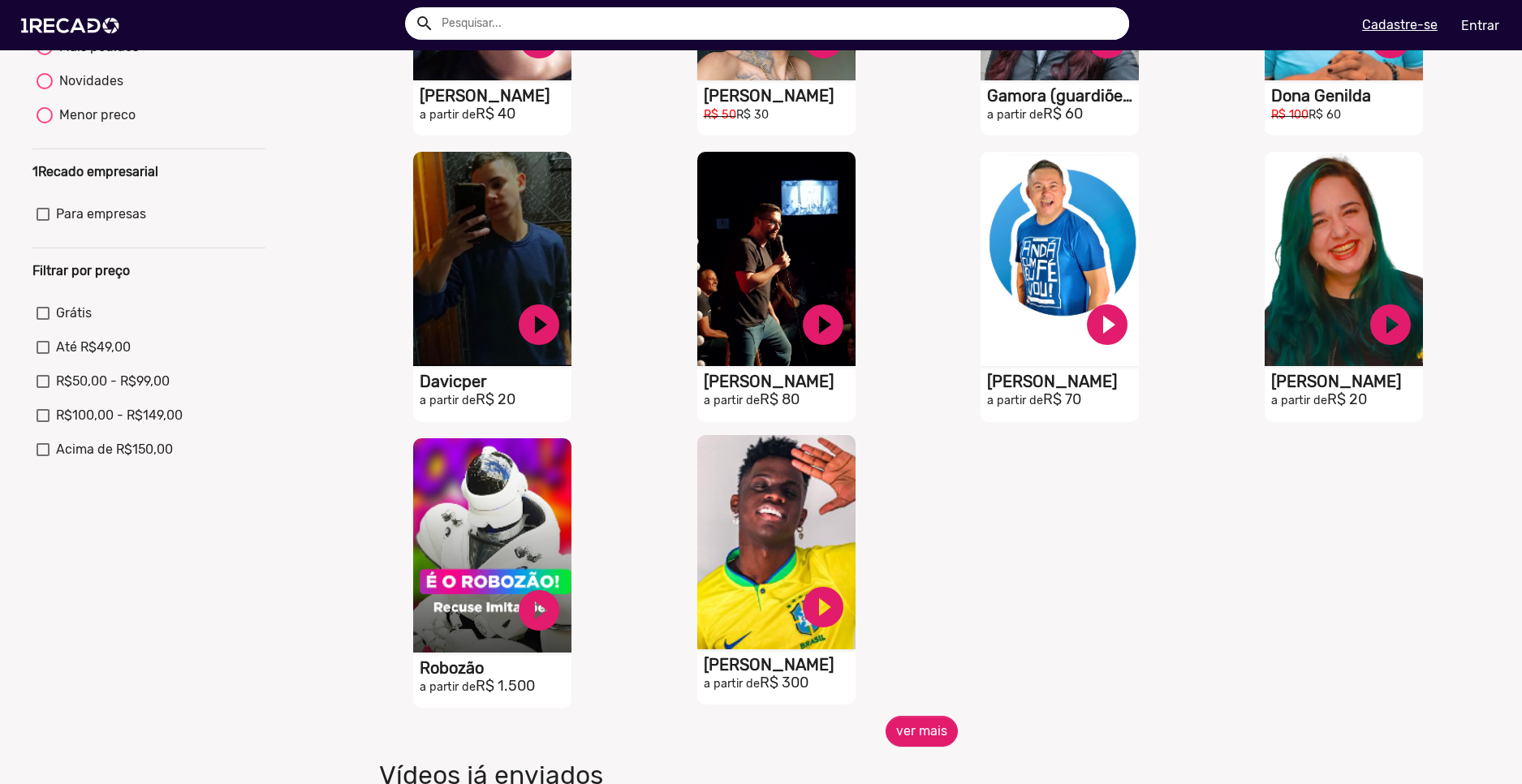
click at [754, 564] on video "S1RECADO vídeos dedicados para fãs e empresas" at bounding box center [777, 542] width 159 height 214
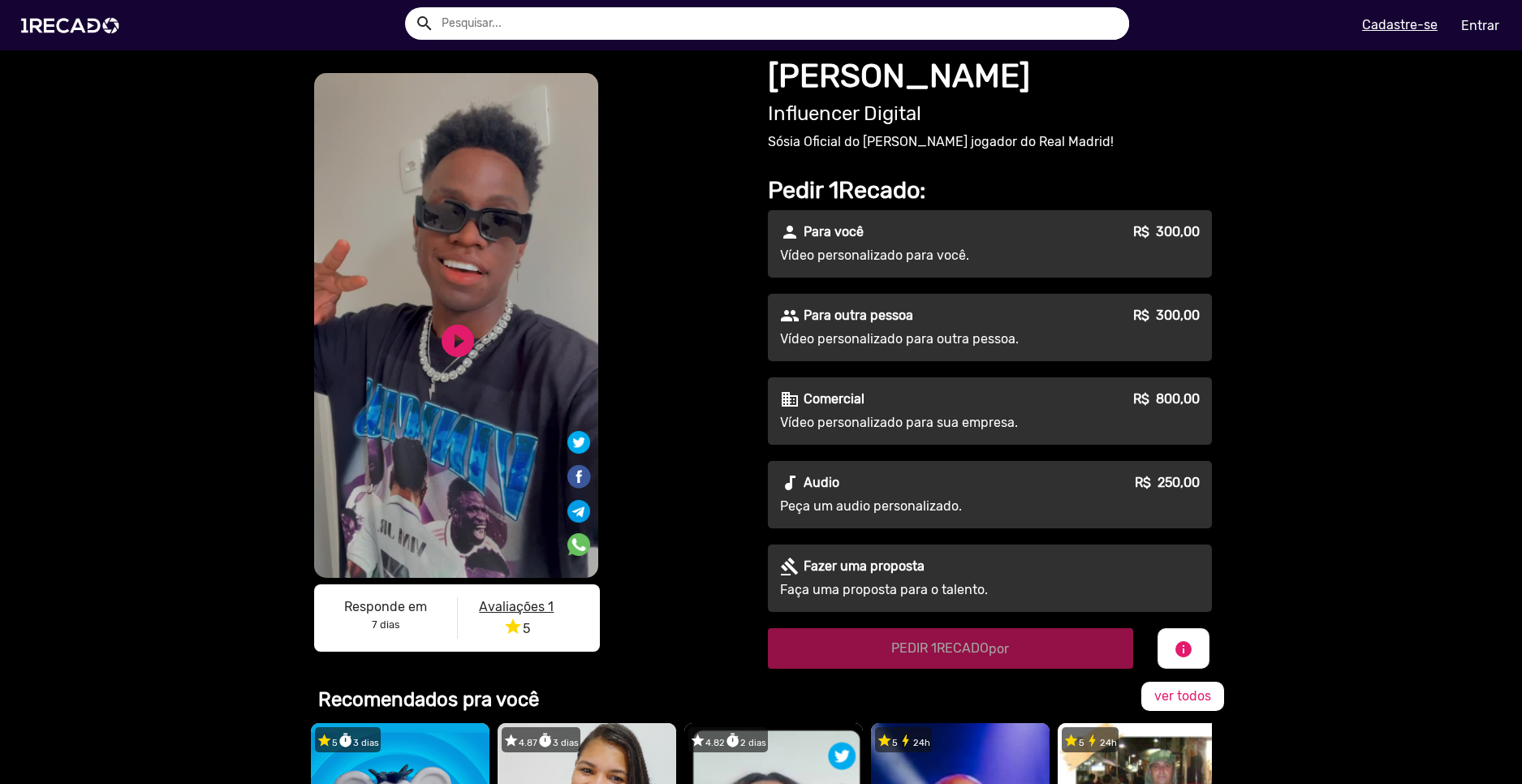
click at [1044, 416] on p "Vídeo personalizado para sua empresa." at bounding box center [927, 423] width 294 height 19
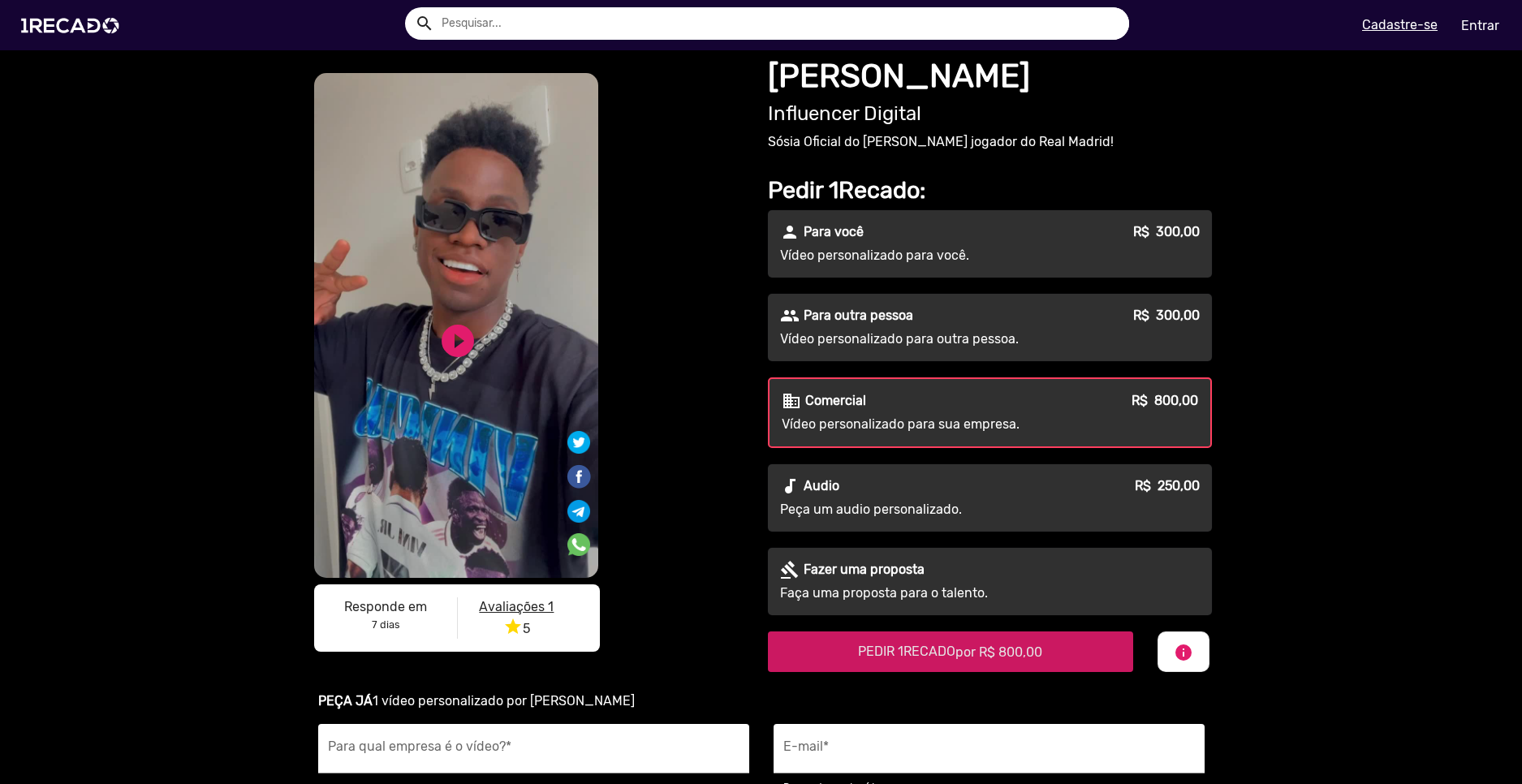
click at [989, 648] on span "por R$ 800,00" at bounding box center [998, 652] width 87 height 15
